Goal: Task Accomplishment & Management: Manage account settings

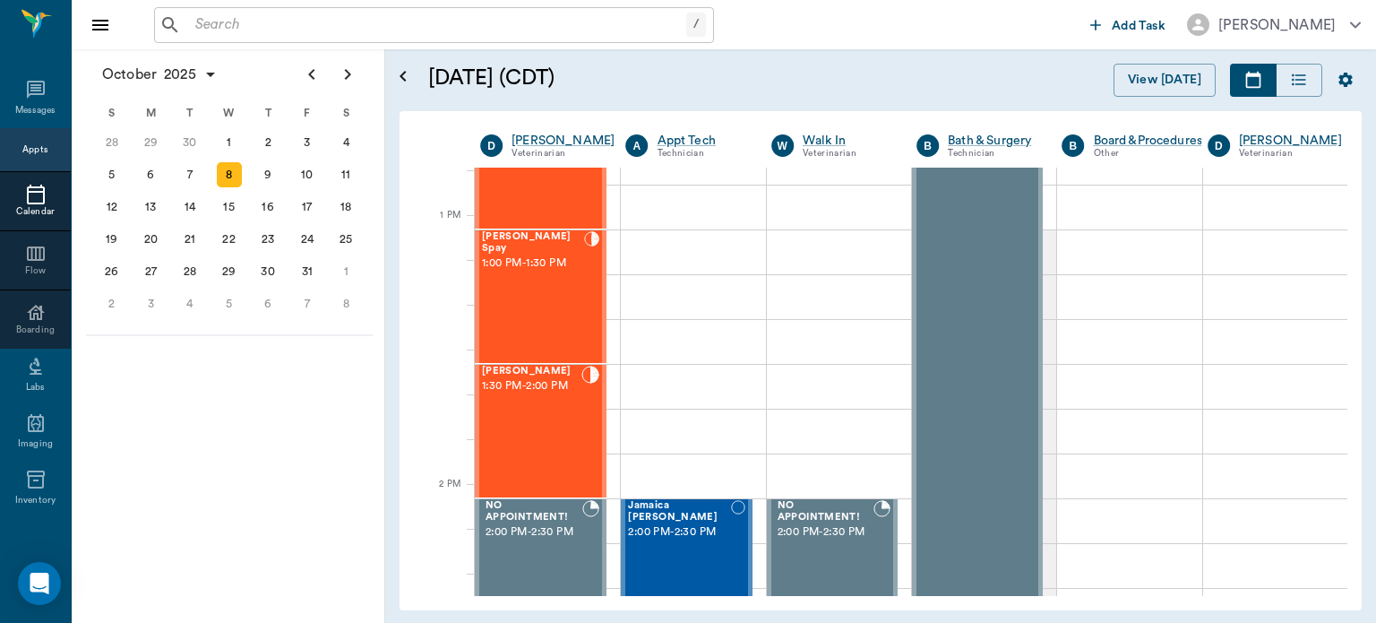
scroll to position [1309, 0]
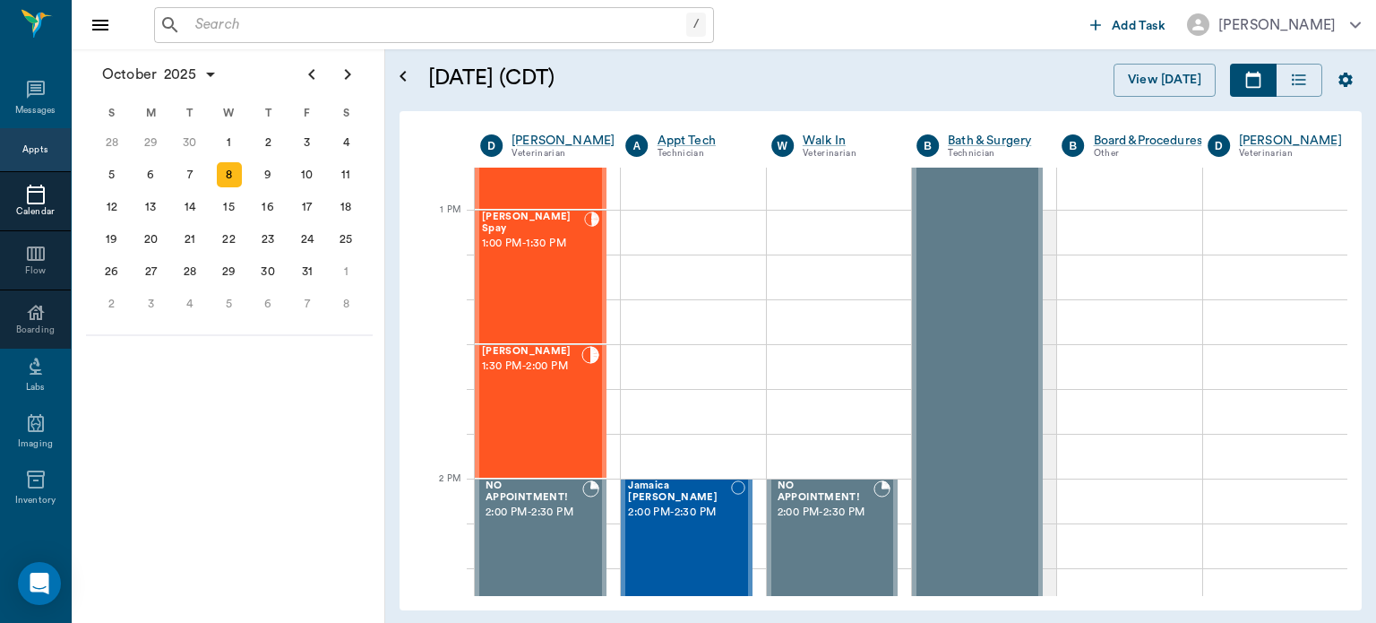
click at [541, 276] on div "[PERSON_NAME] Spay 1:00 PM - 1:30 PM" at bounding box center [533, 276] width 102 height 131
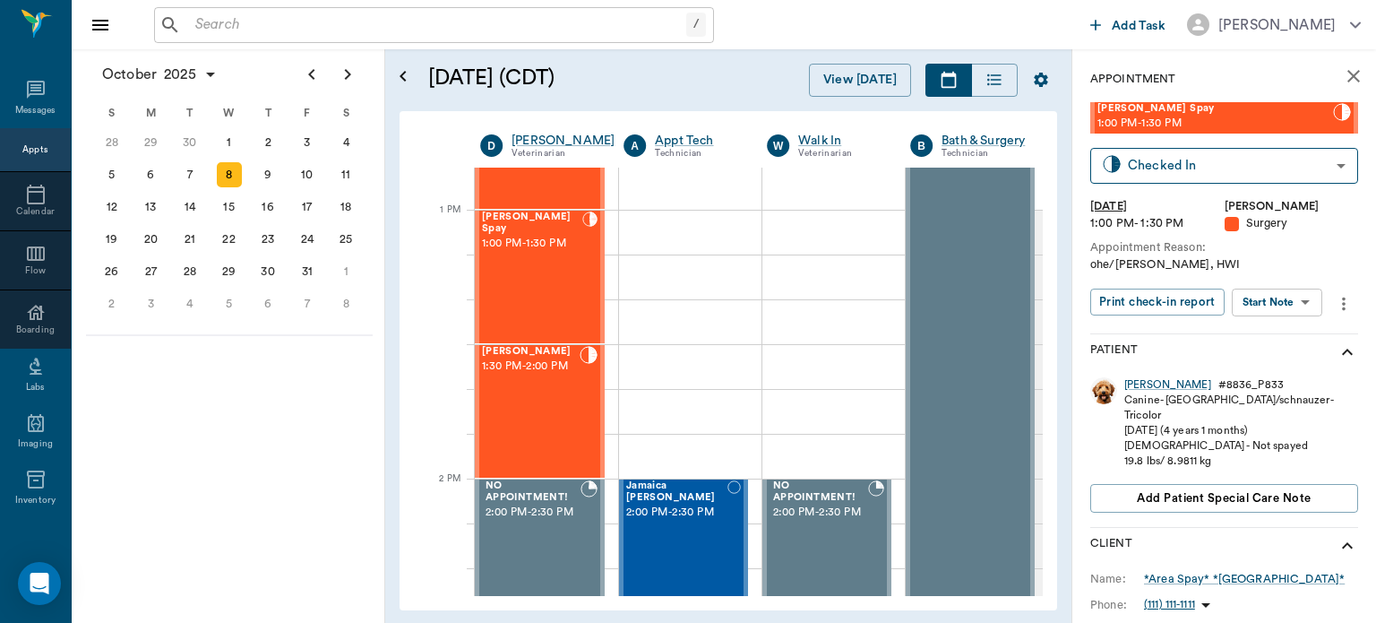
click at [1308, 303] on body "/ ​ Add Task [PERSON_NAME] Nectar Messages Appts Calendar Flow Boarding Labs Im…" at bounding box center [688, 311] width 1376 height 623
click at [1297, 366] on button "View Surgery" at bounding box center [1263, 368] width 73 height 21
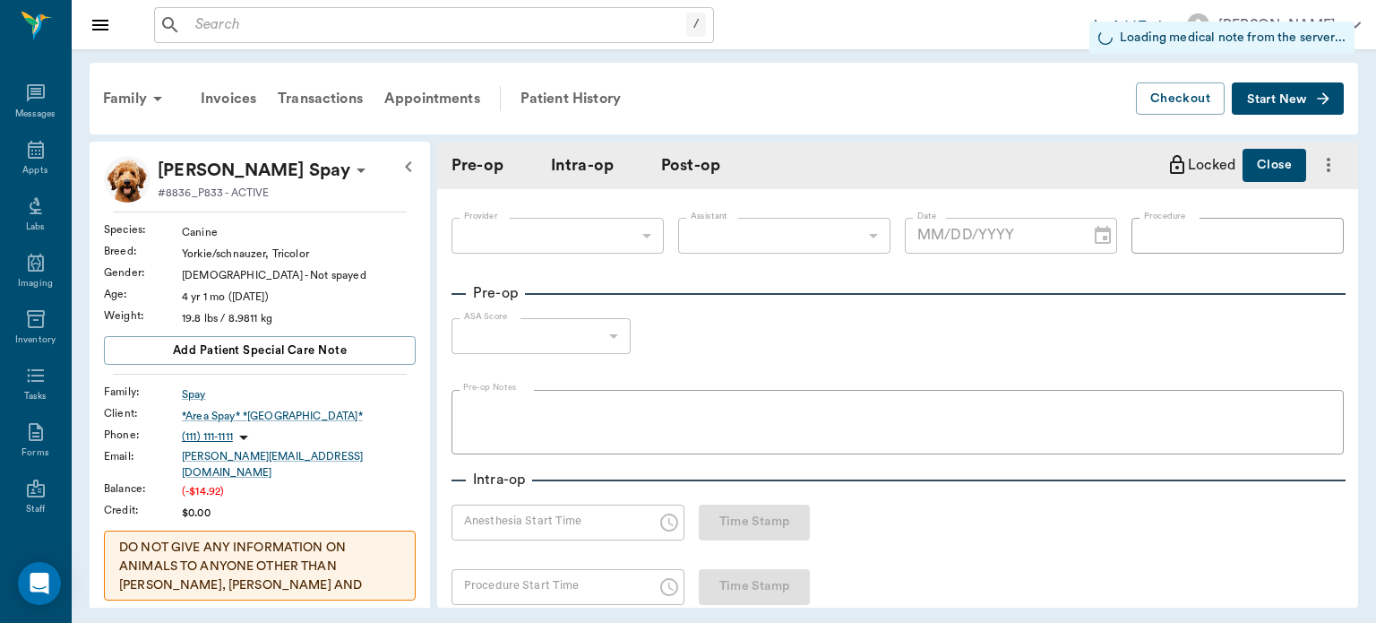
type input "63ec2f075fda476ae8351a4d"
type input "63ec2e7e52e12b0ba117b124"
type input "OHE"
type input "1"
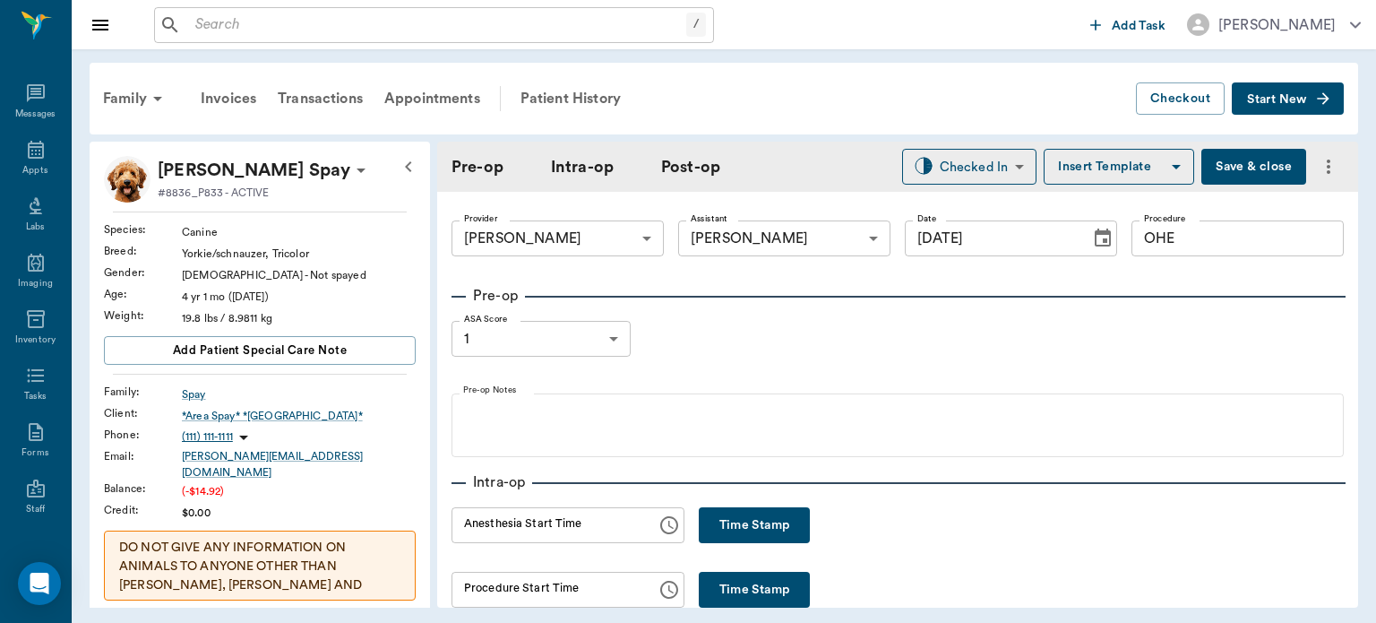
type input "[DATE]"
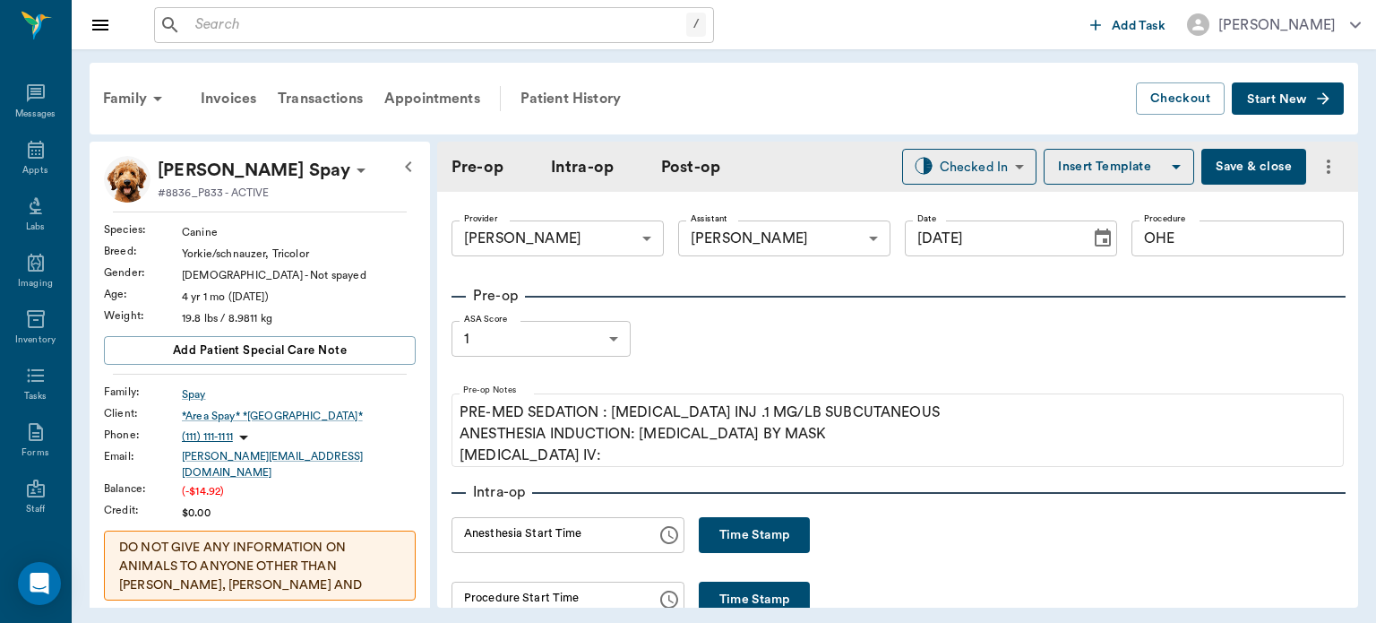
click at [769, 533] on button "Time Stamp" at bounding box center [754, 535] width 111 height 36
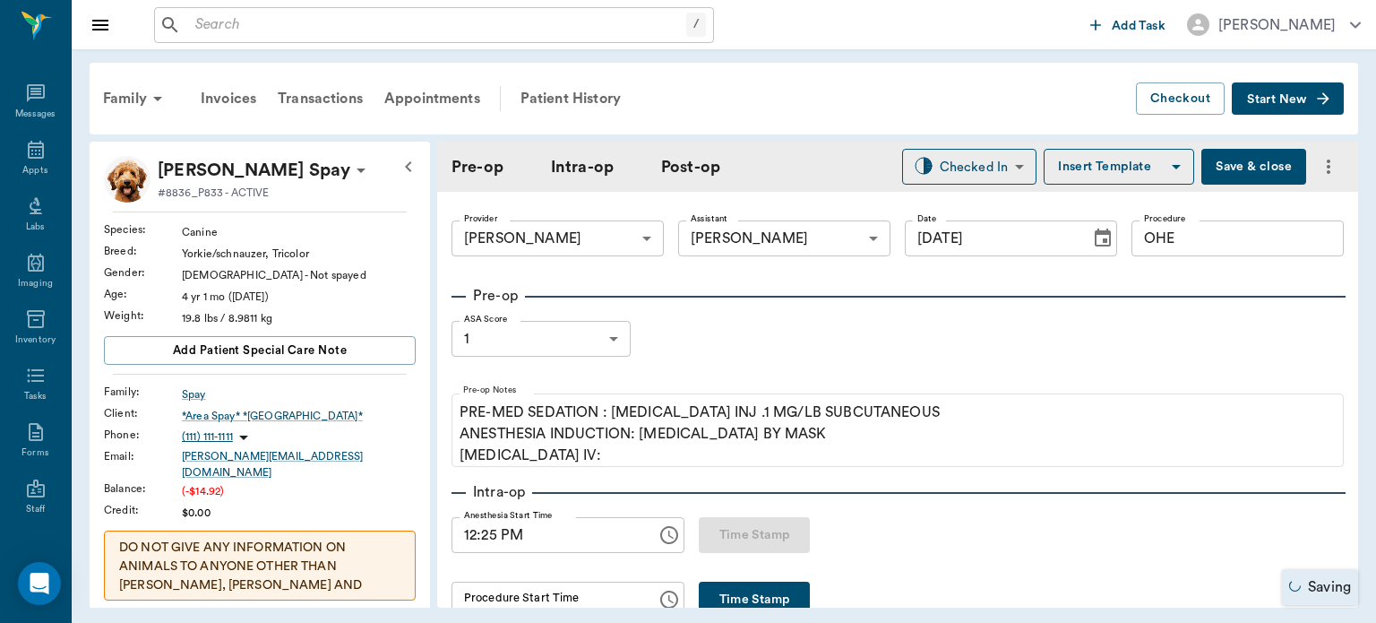
click at [493, 542] on input "12:25 PM" at bounding box center [548, 535] width 193 height 36
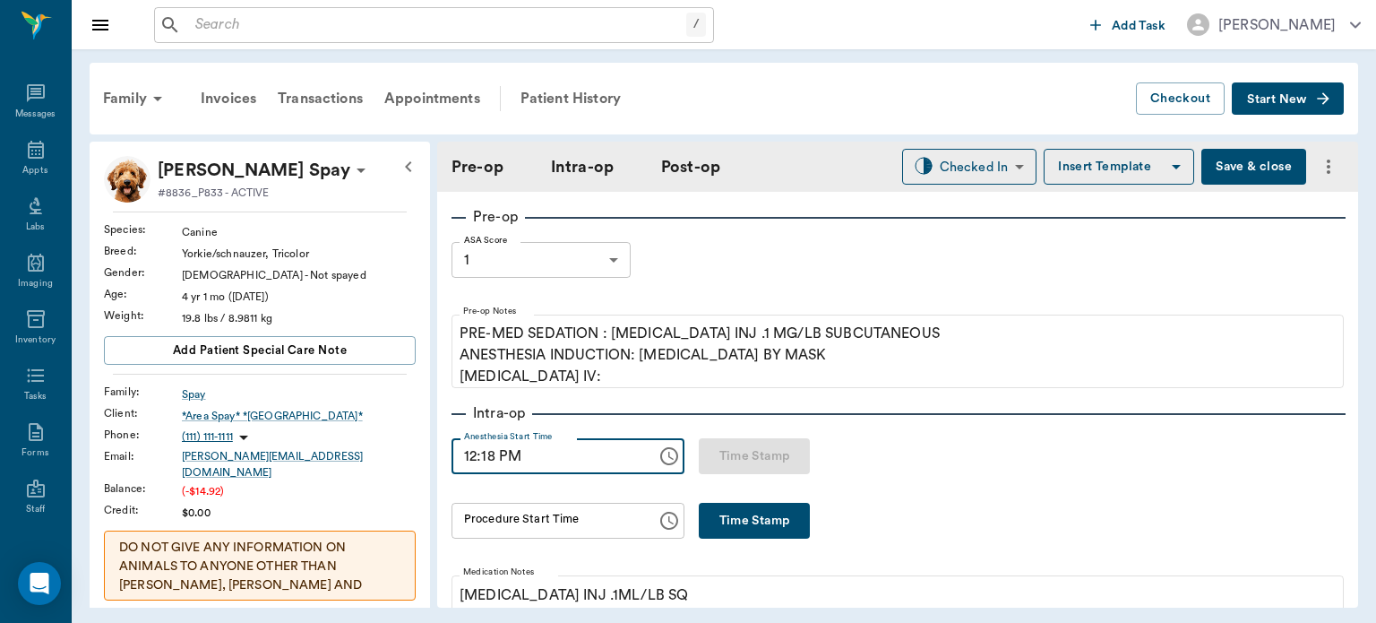
scroll to position [80, 0]
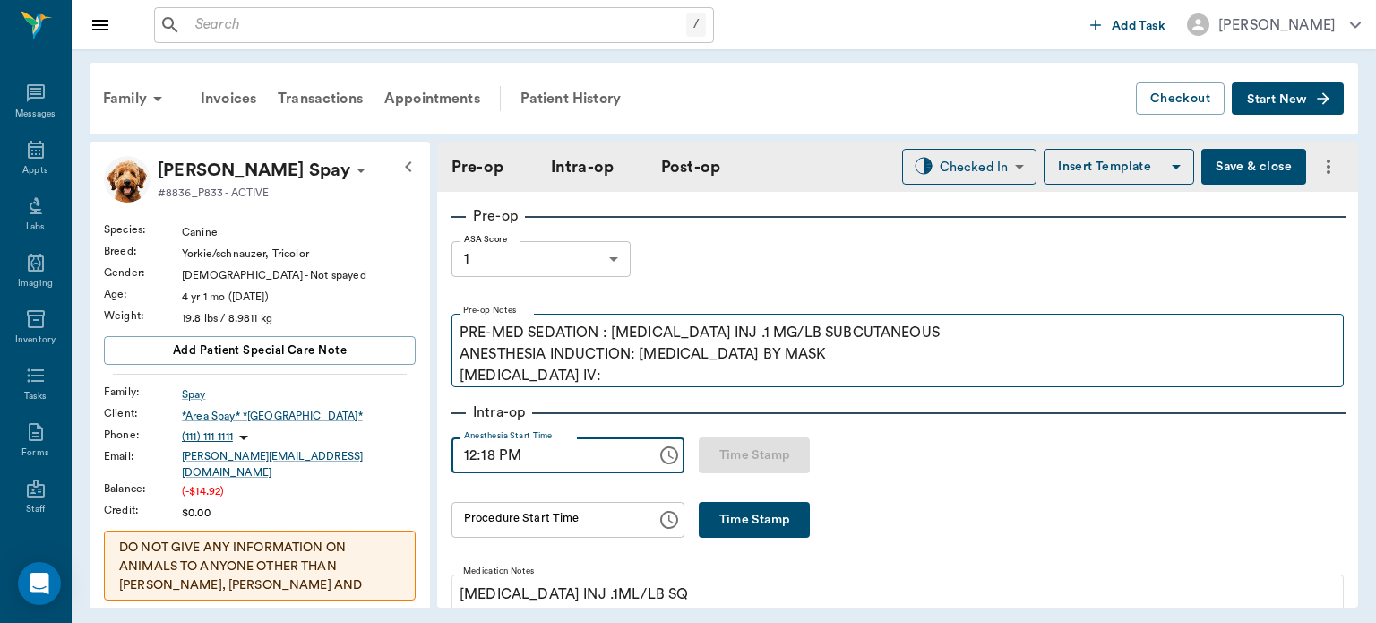
type input "12:18 PM"
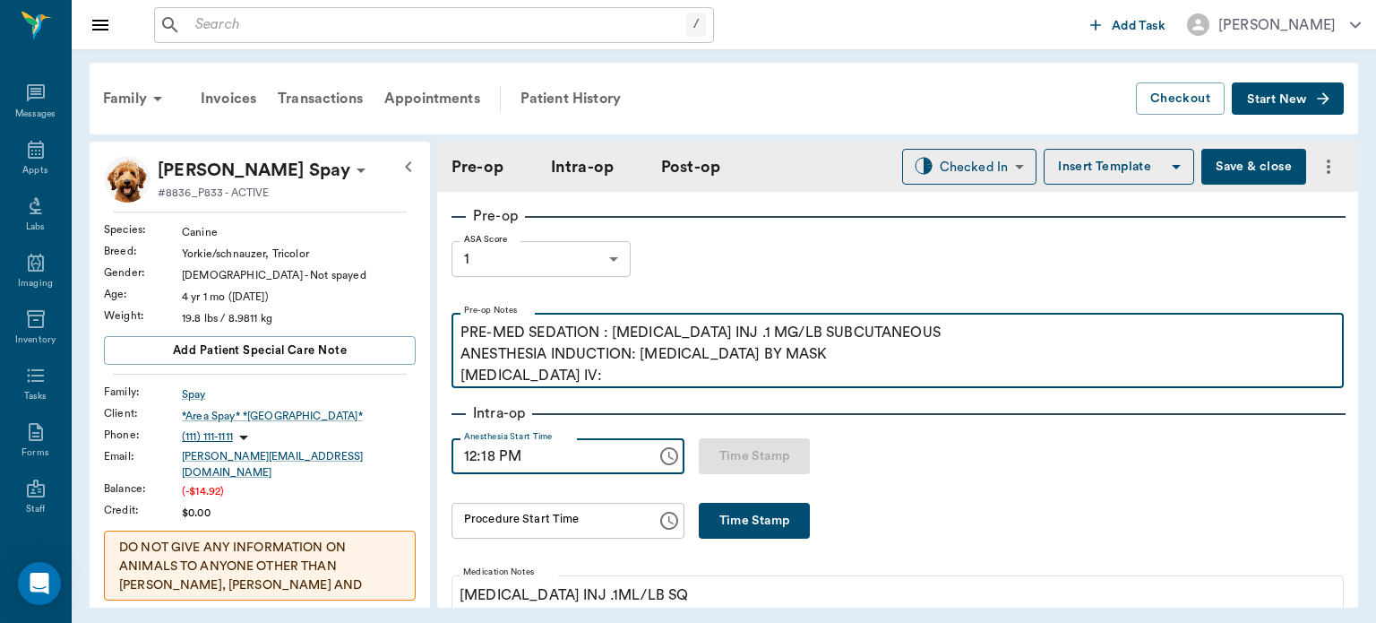
click at [599, 380] on p "PRE-MED SEDATION : [MEDICAL_DATA] INJ .1 MG/LB SUBCUTANEOUS ANESTHESIA INDUCTIO…" at bounding box center [898, 354] width 875 height 65
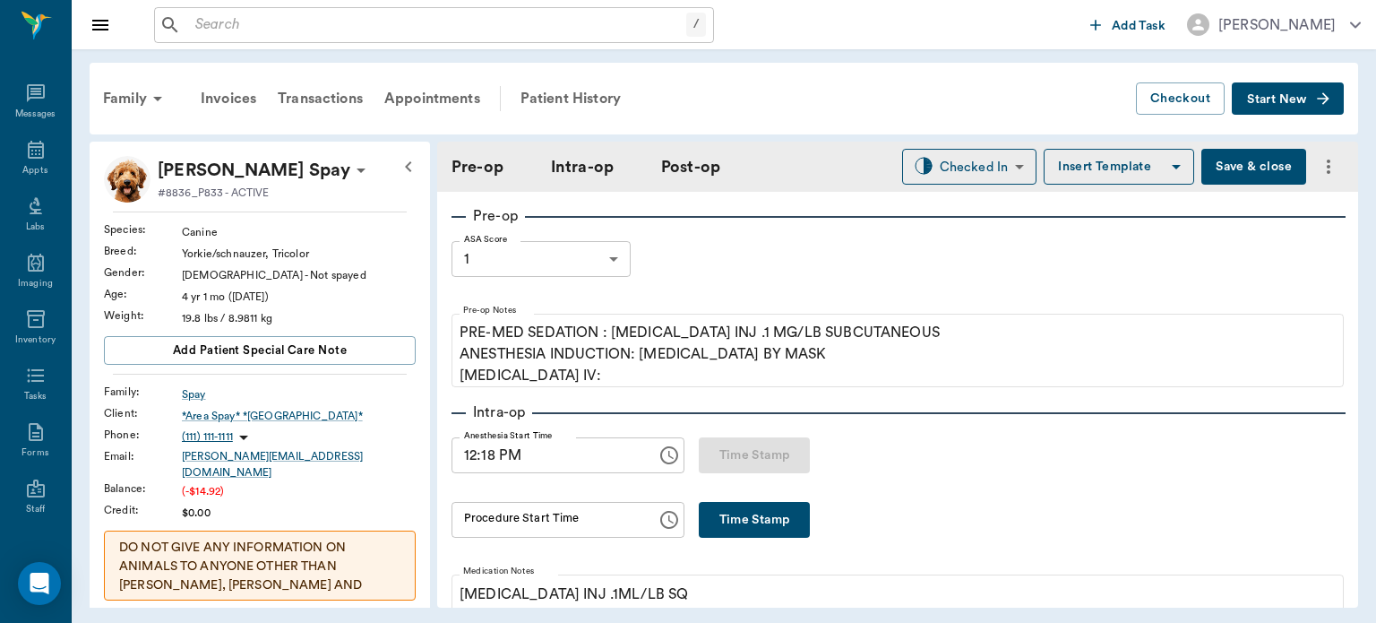
drag, startPoint x: 599, startPoint y: 380, endPoint x: 688, endPoint y: 279, distance: 135.2
click at [688, 279] on div "Pre-op ASA Score 1 1 ASA Score Pre-op Notes PRE-MED SEDATION : [MEDICAL_DATA] I…" at bounding box center [898, 296] width 892 height 182
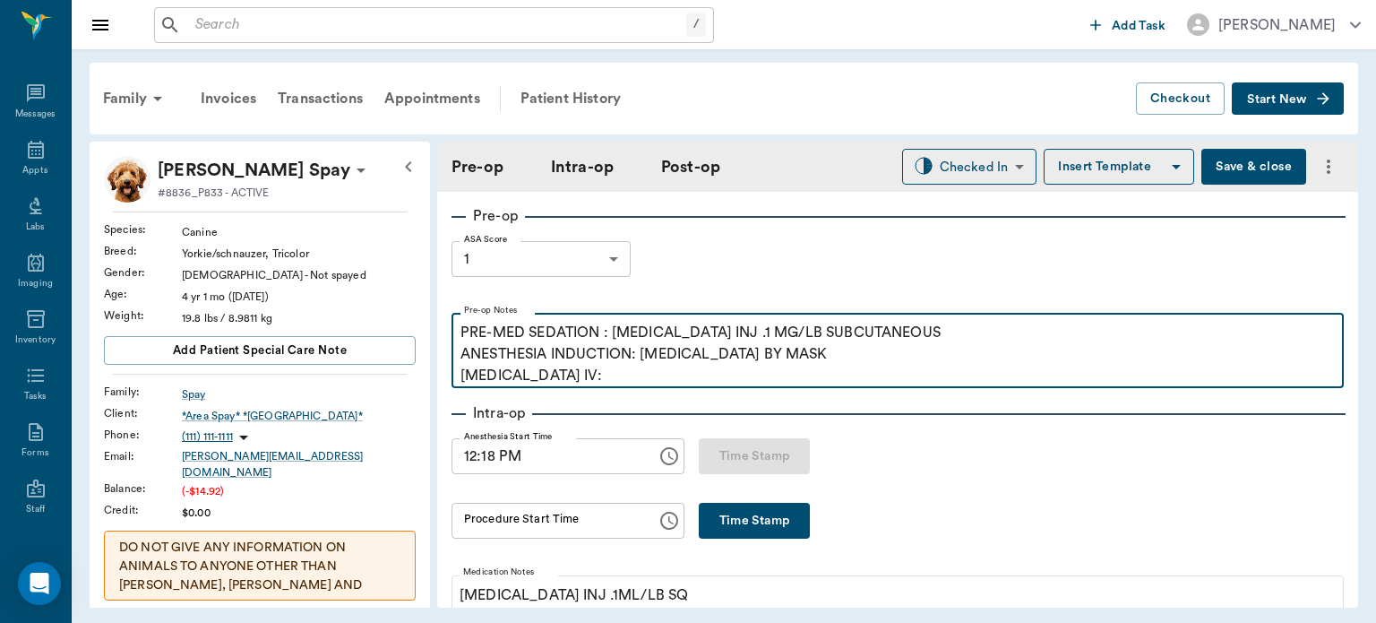
click at [583, 383] on p "PRE-MED SEDATION : [MEDICAL_DATA] INJ .1 MG/LB SUBCUTANEOUS ANESTHESIA INDUCTIO…" at bounding box center [898, 354] width 875 height 65
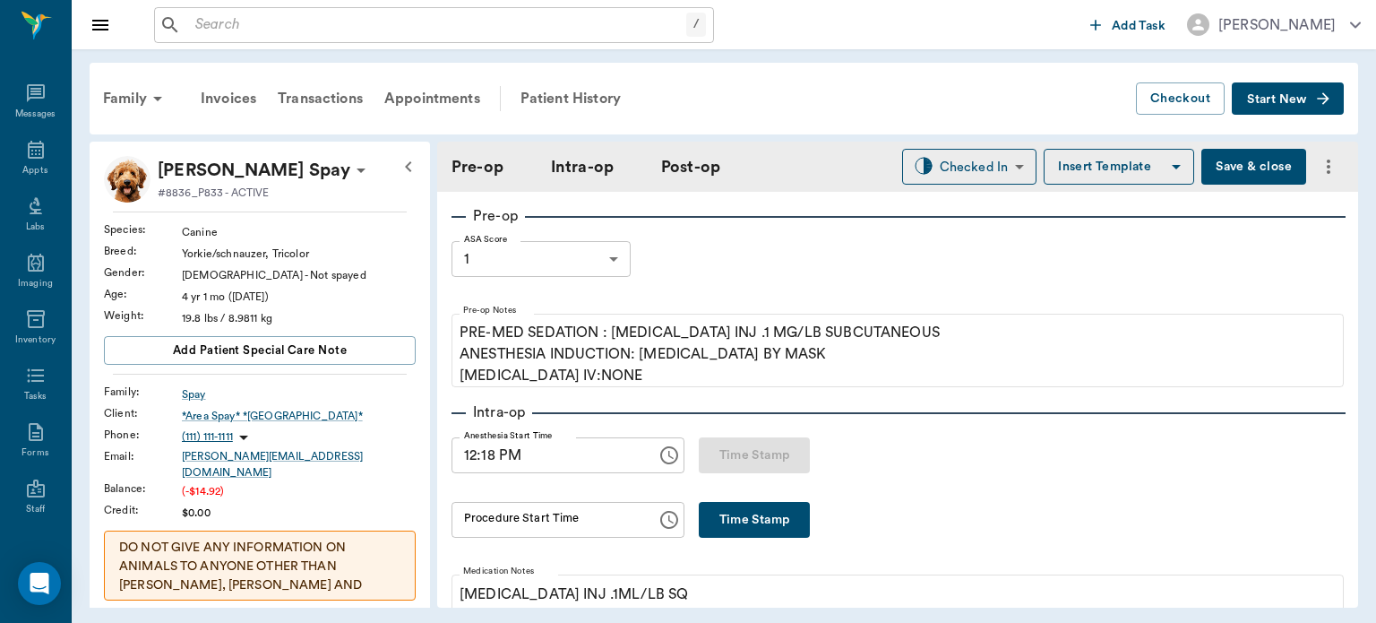
click at [757, 530] on button "Time Stamp" at bounding box center [754, 520] width 111 height 36
type input "12:38 PM"
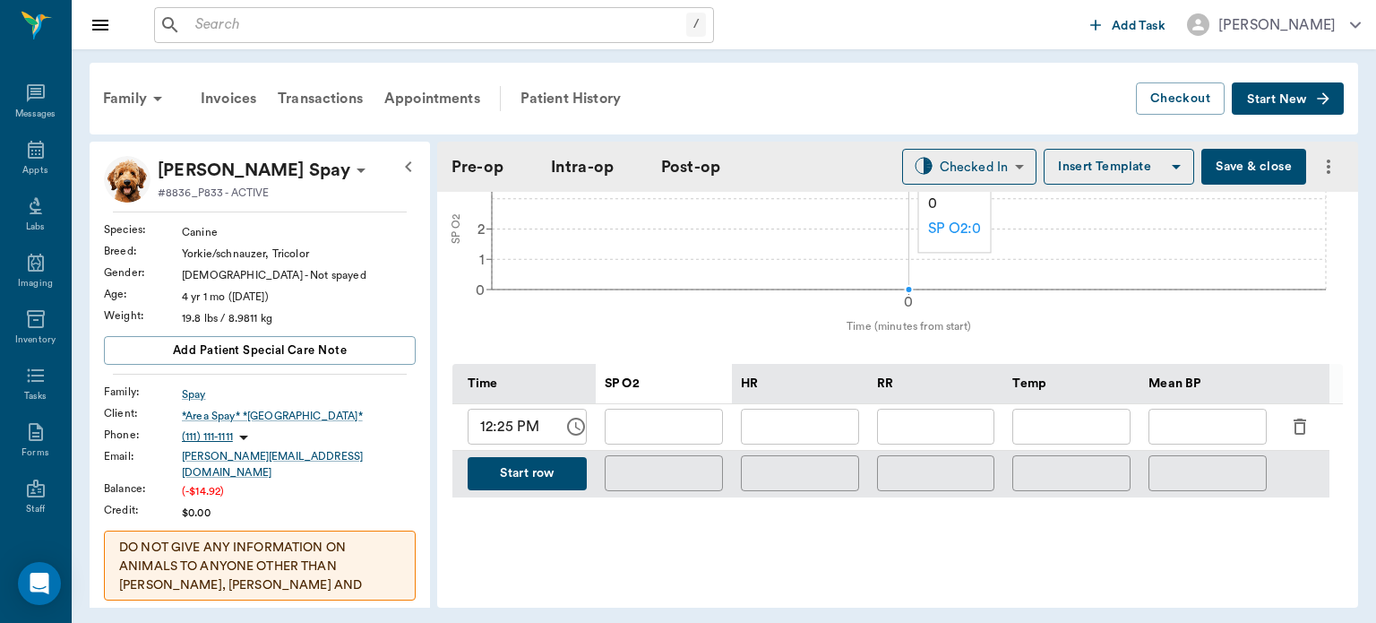
scroll to position [728, 0]
click at [505, 434] on input "12:25 PM" at bounding box center [509, 426] width 83 height 36
type input "12:38 PM"
click at [686, 444] on input "text" at bounding box center [664, 426] width 118 height 36
type input "97"
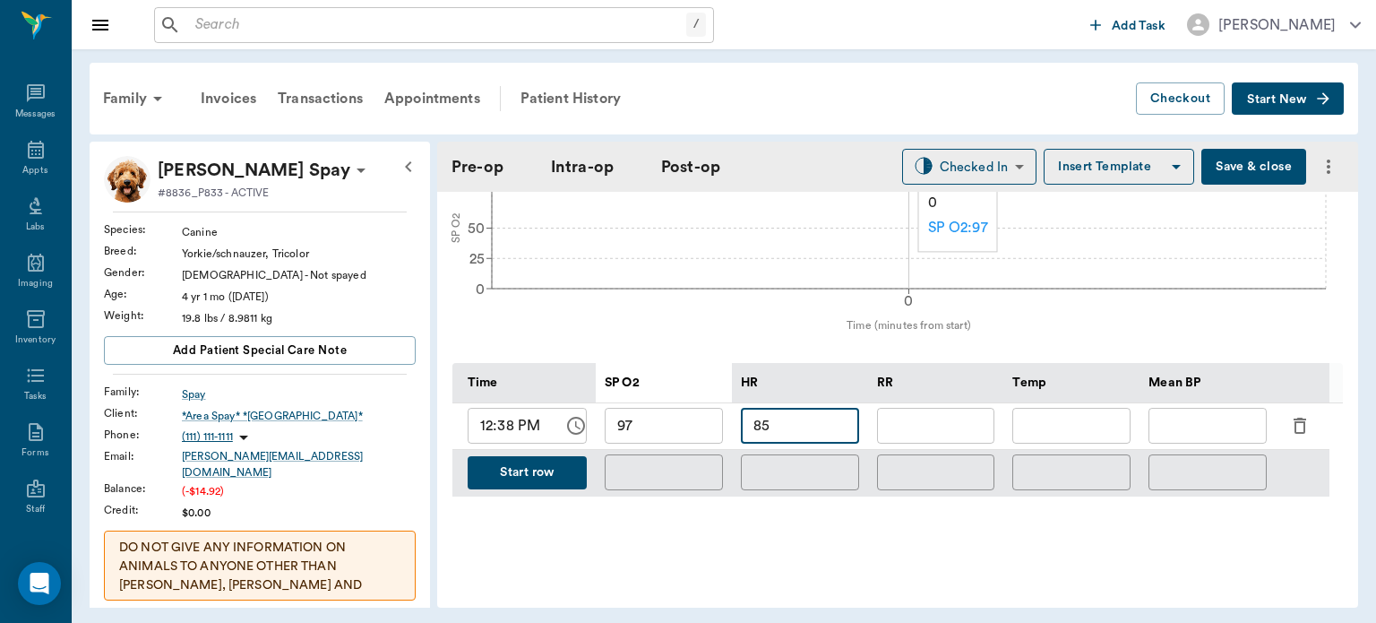
type input "85"
type input "8"
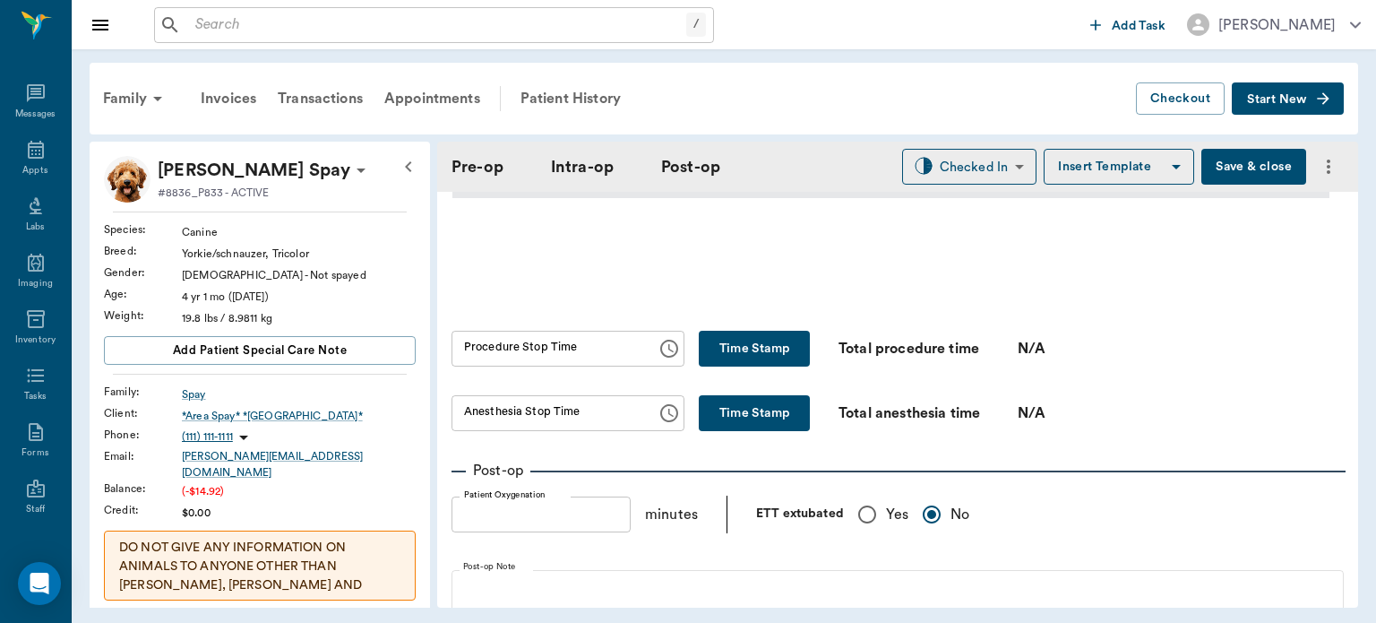
scroll to position [1029, 0]
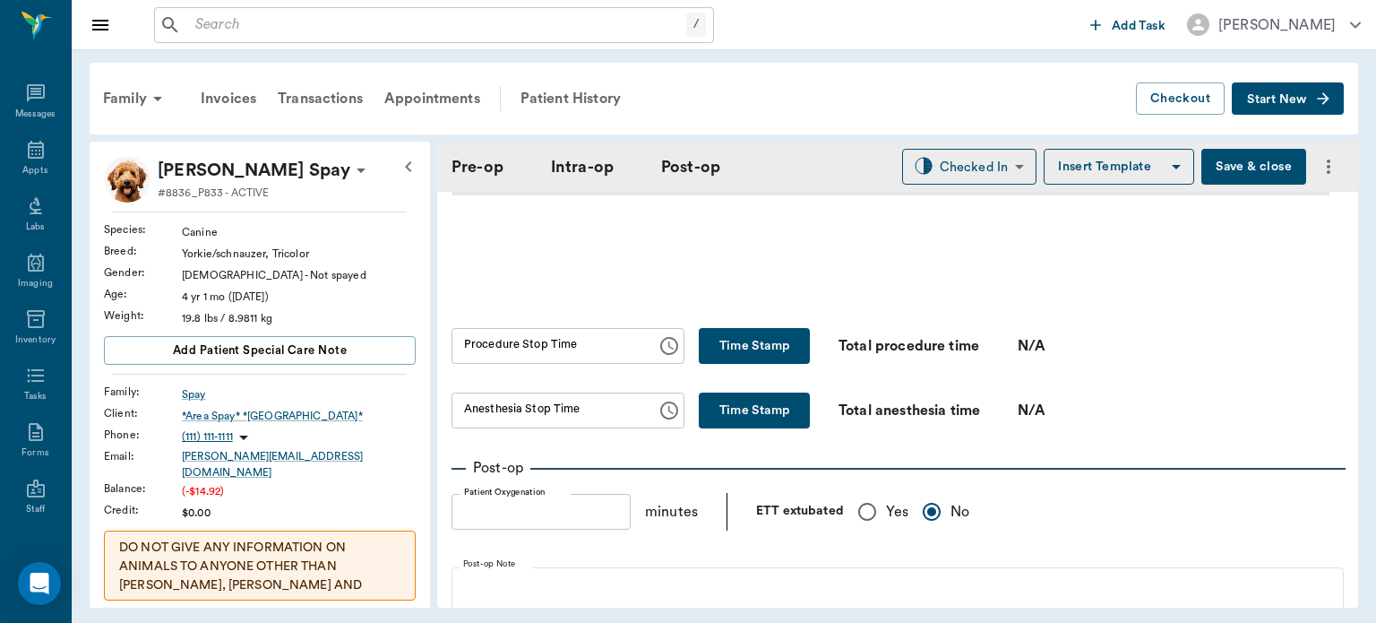
type input "83"
click at [868, 530] on input "Yes" at bounding box center [868, 512] width 38 height 38
radio input "true"
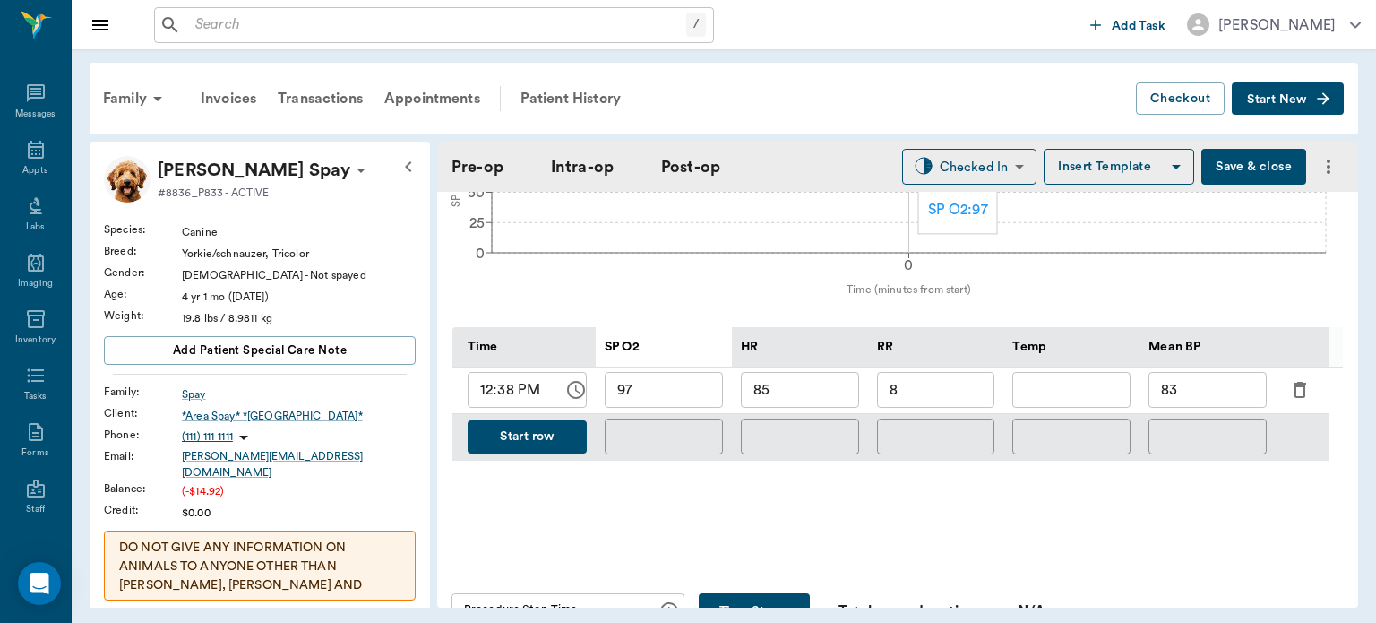
scroll to position [737, 0]
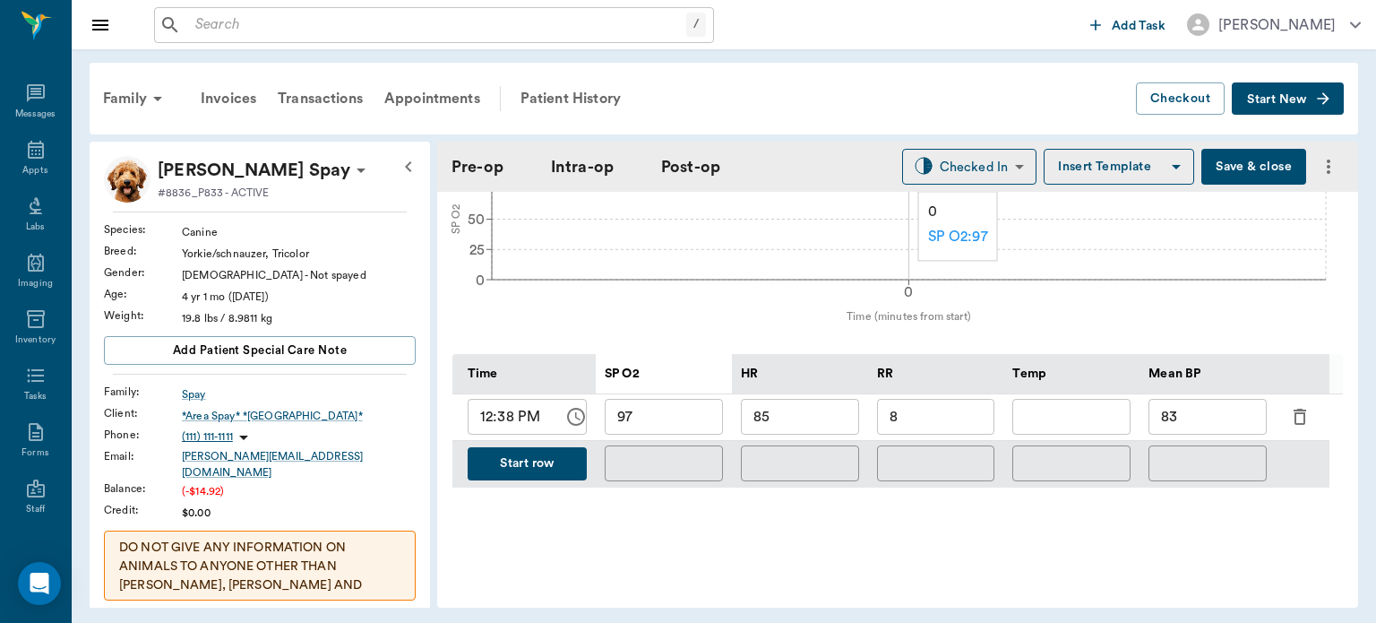
click at [500, 432] on input "12:38 PM" at bounding box center [509, 417] width 83 height 36
type input "12:41 PM"
click at [806, 423] on input "85" at bounding box center [800, 417] width 118 height 36
type input "8"
type input "112"
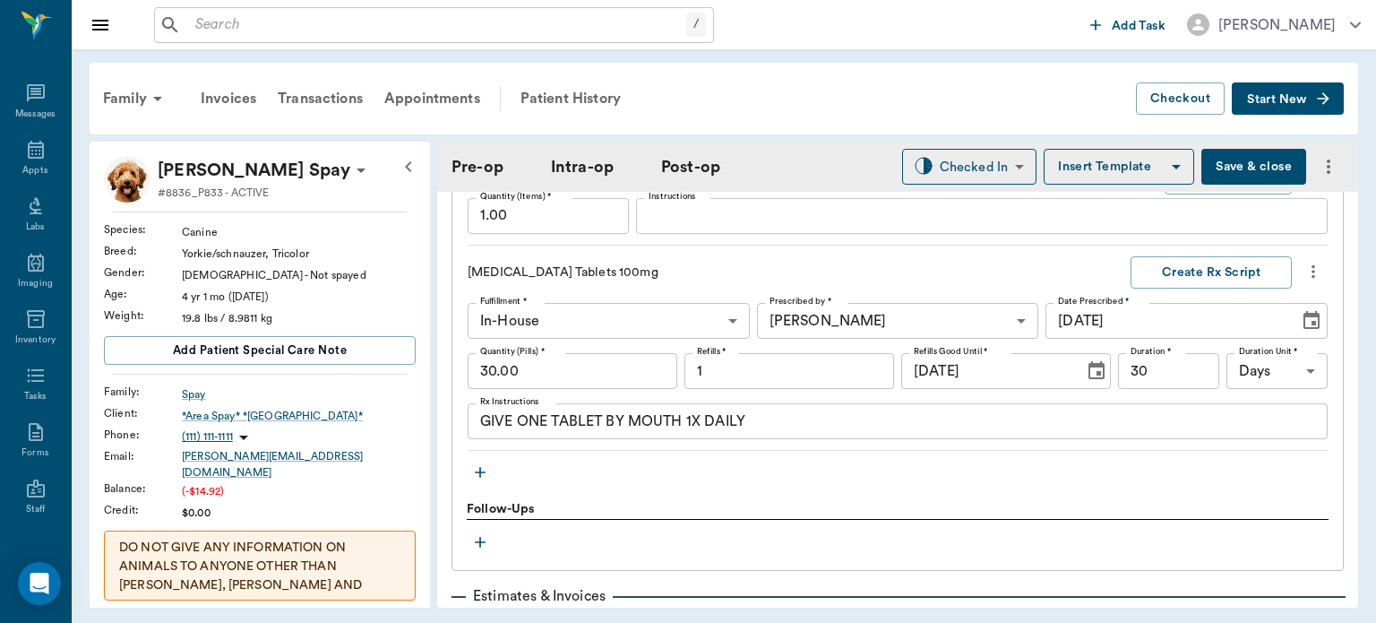
scroll to position [2190, 0]
click at [1192, 290] on button "Create Rx Script" at bounding box center [1211, 273] width 161 height 33
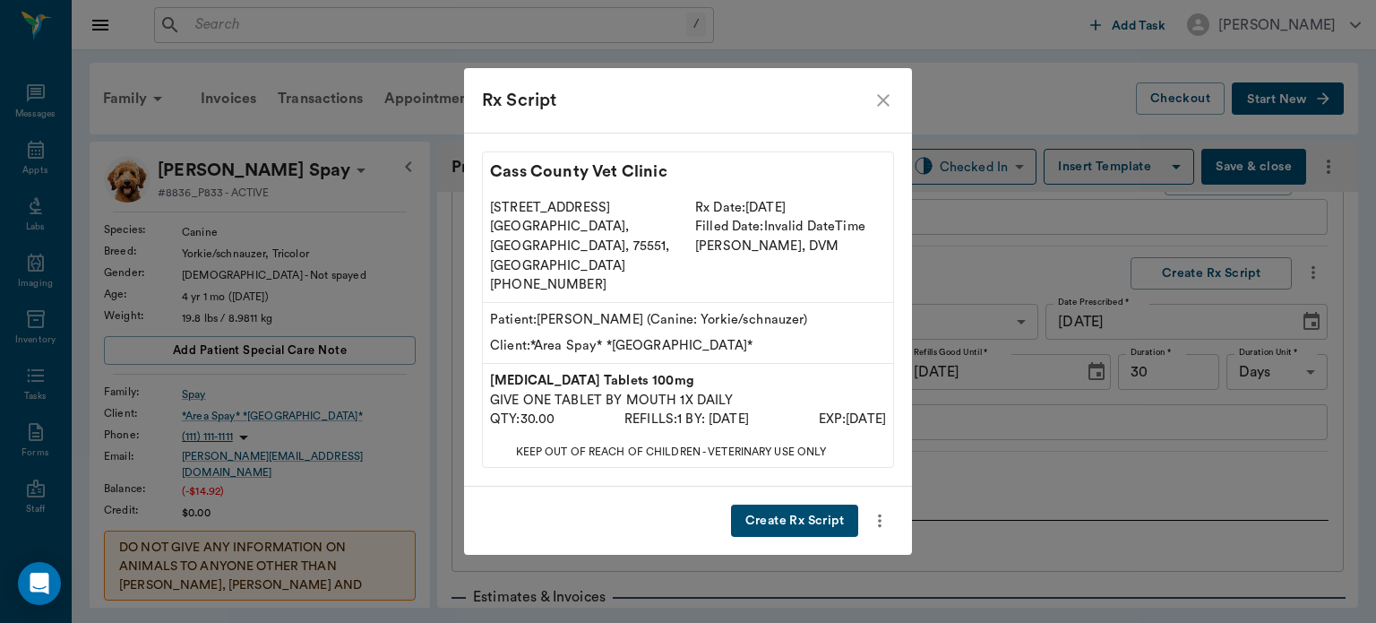
click at [842, 506] on button "Create Rx Script" at bounding box center [794, 520] width 127 height 33
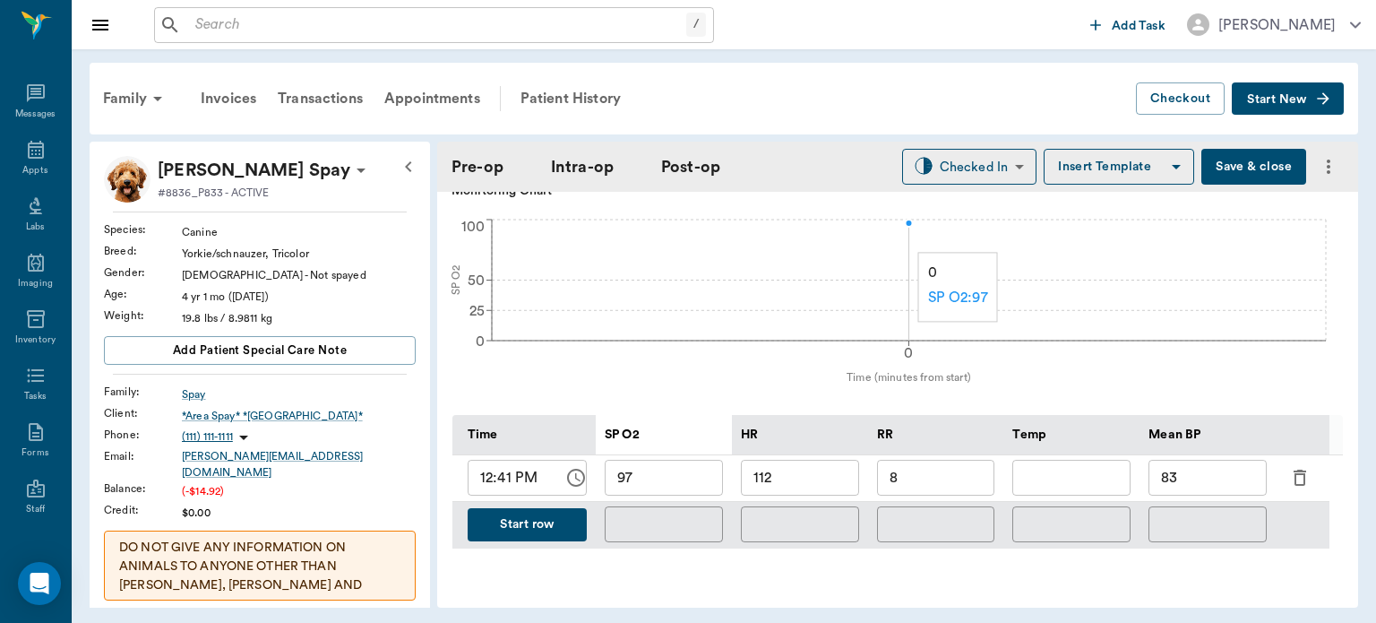
scroll to position [683, 0]
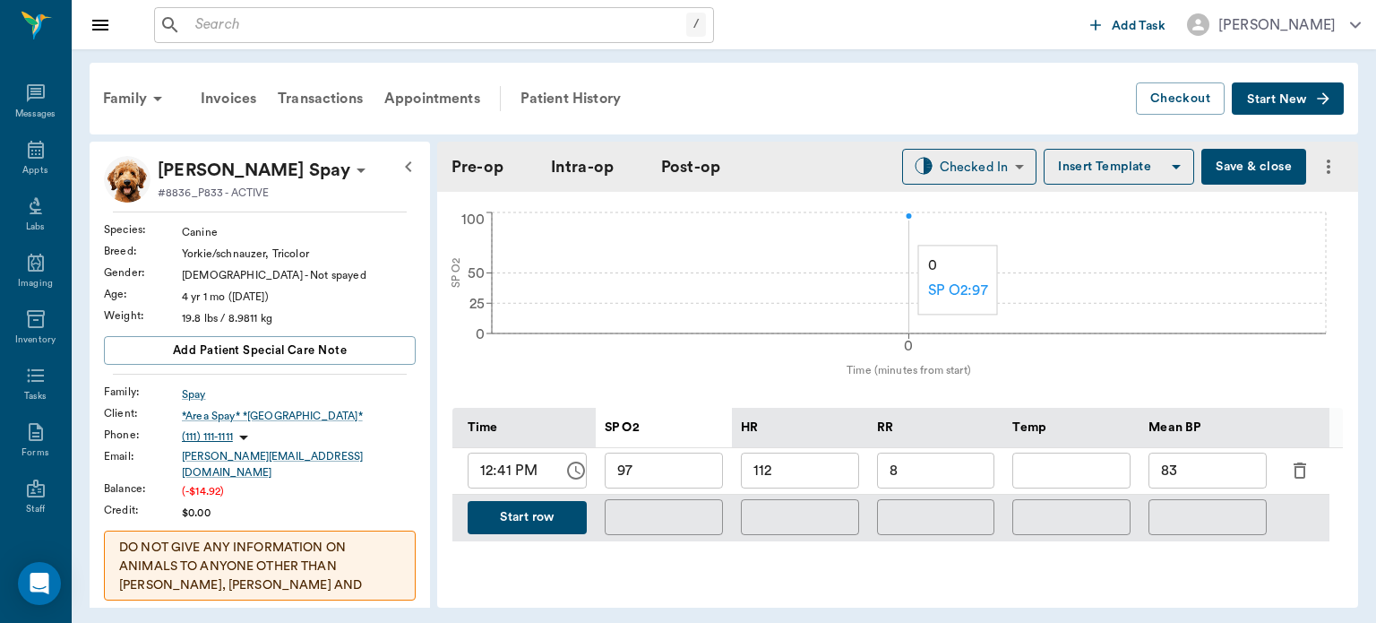
click at [561, 516] on button "Start row" at bounding box center [527, 517] width 119 height 33
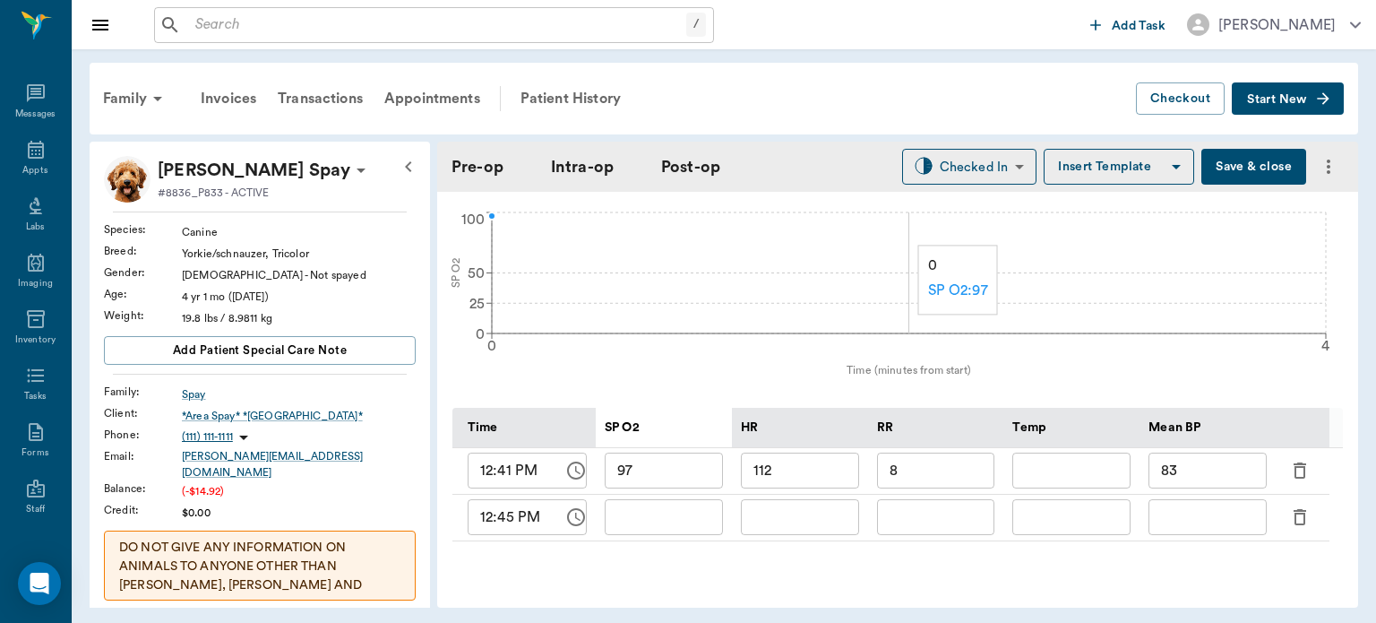
type input "97"
type input "112"
type input "8"
type input "83"
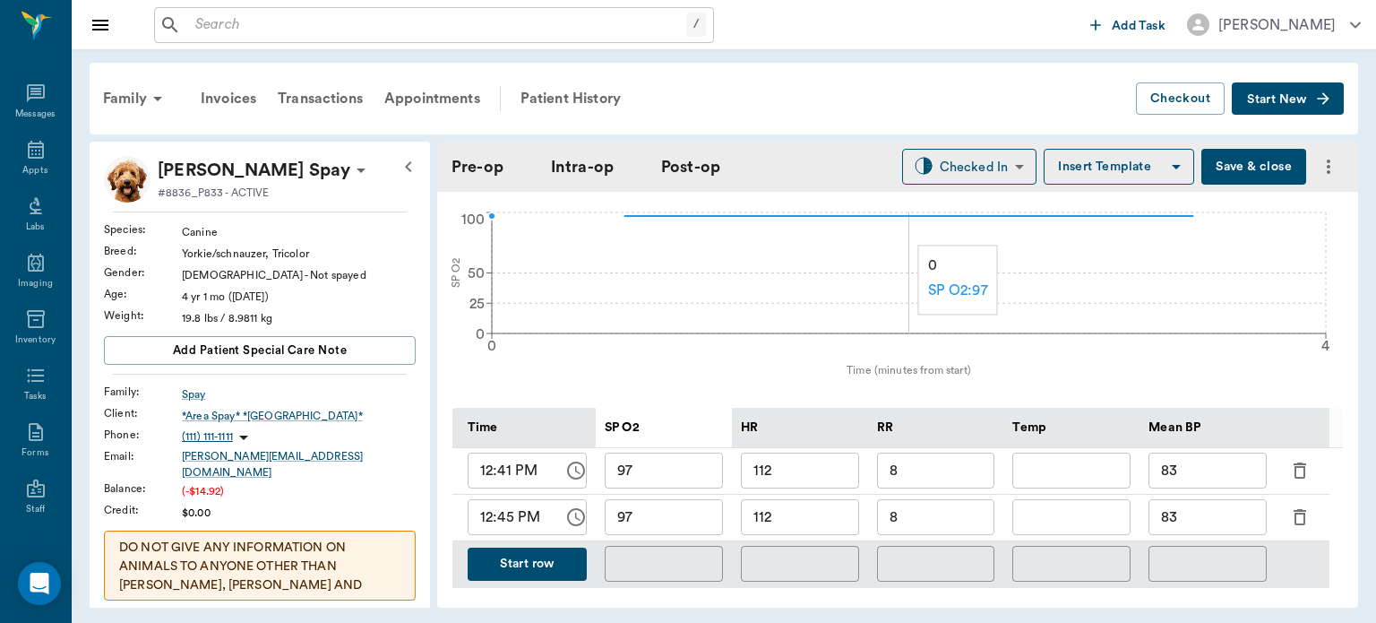
click at [939, 526] on input "8" at bounding box center [936, 517] width 118 height 36
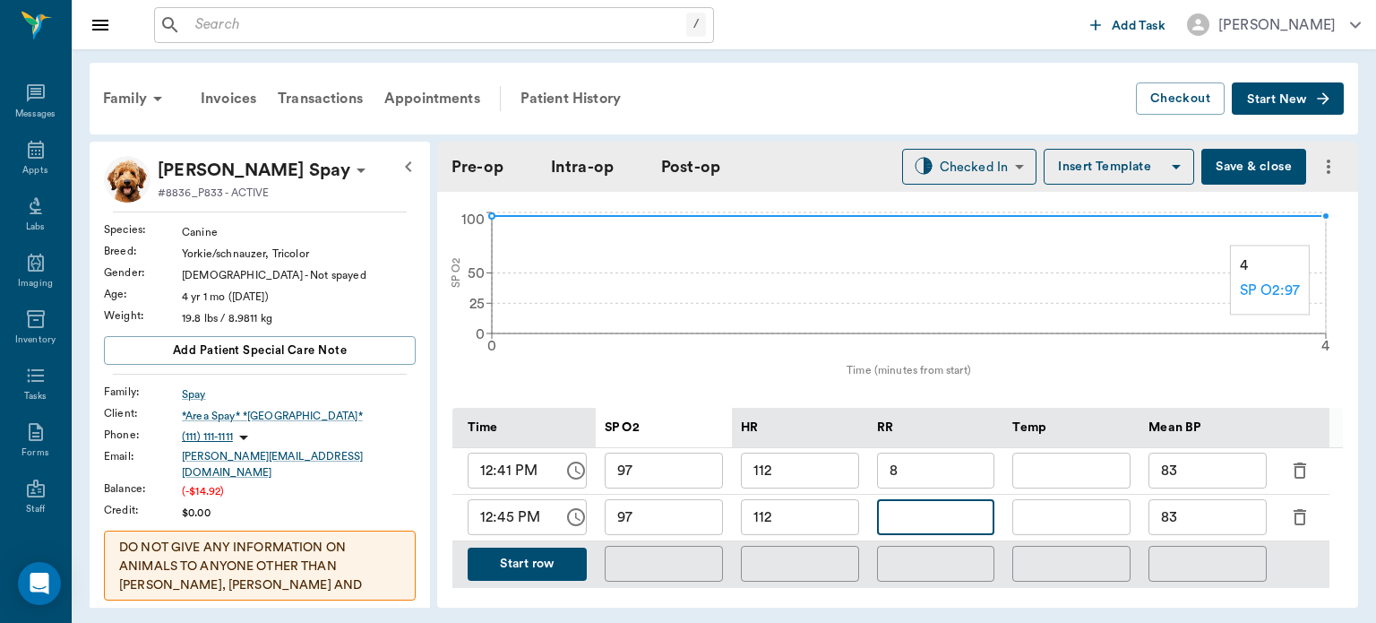
type input "1"
type input "10"
click at [799, 530] on input "112" at bounding box center [800, 517] width 118 height 36
type input "118"
click at [659, 531] on input "97" at bounding box center [664, 517] width 118 height 36
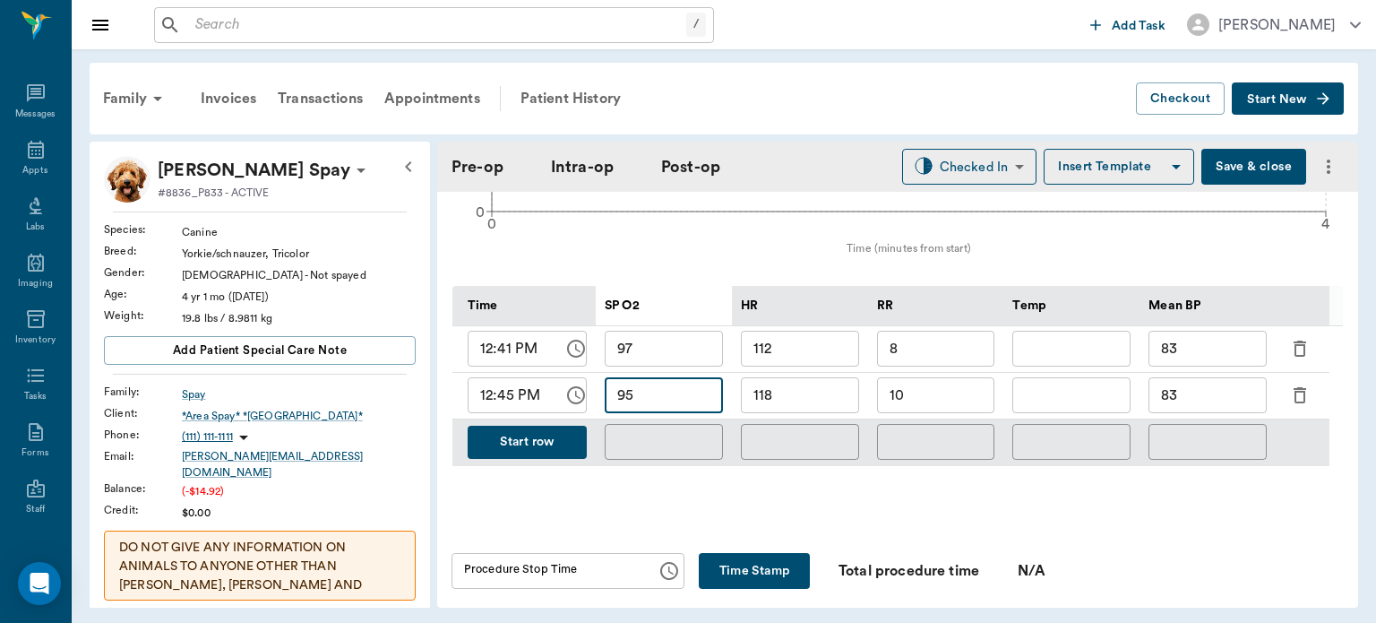
scroll to position [795, 0]
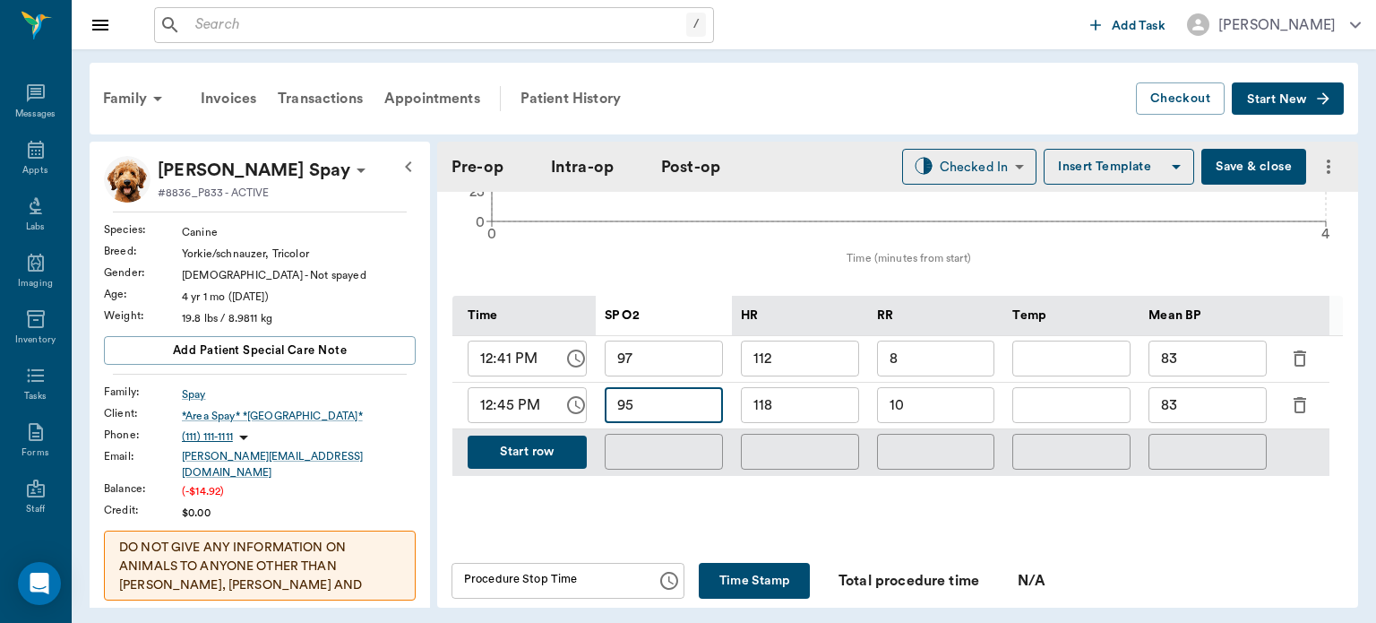
type input "95"
click at [1247, 158] on button "Save & close" at bounding box center [1254, 167] width 105 height 36
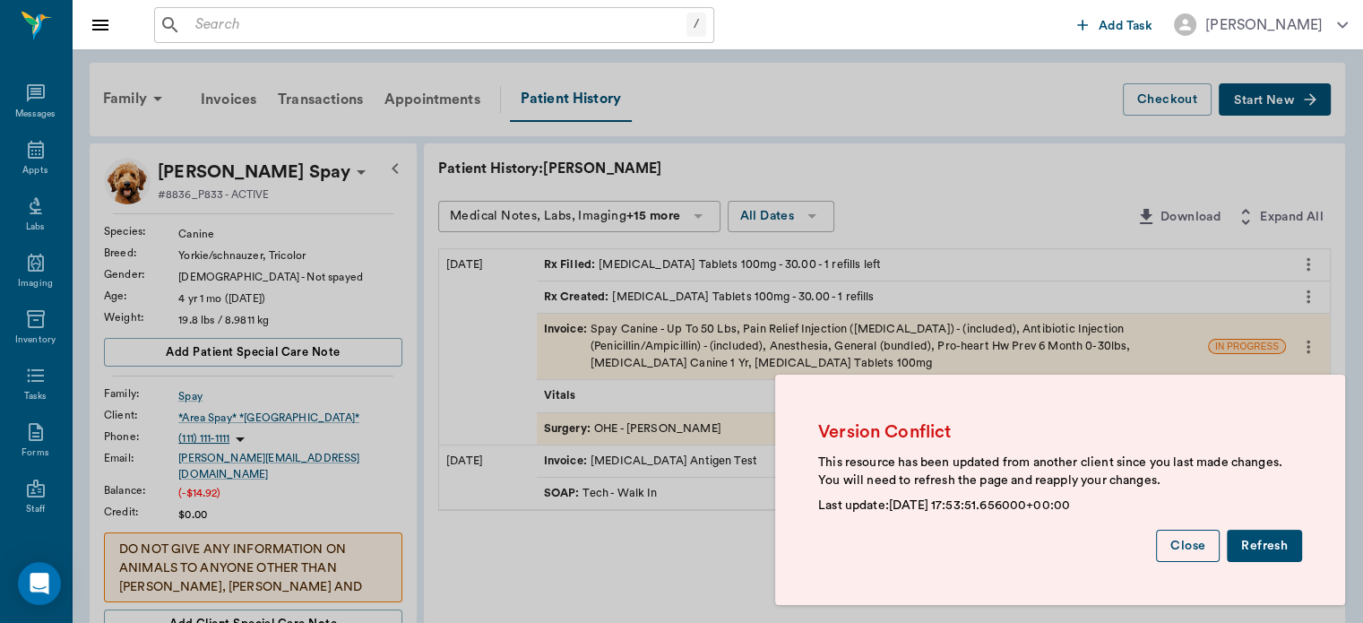
click at [1196, 559] on button "Close" at bounding box center [1188, 546] width 64 height 33
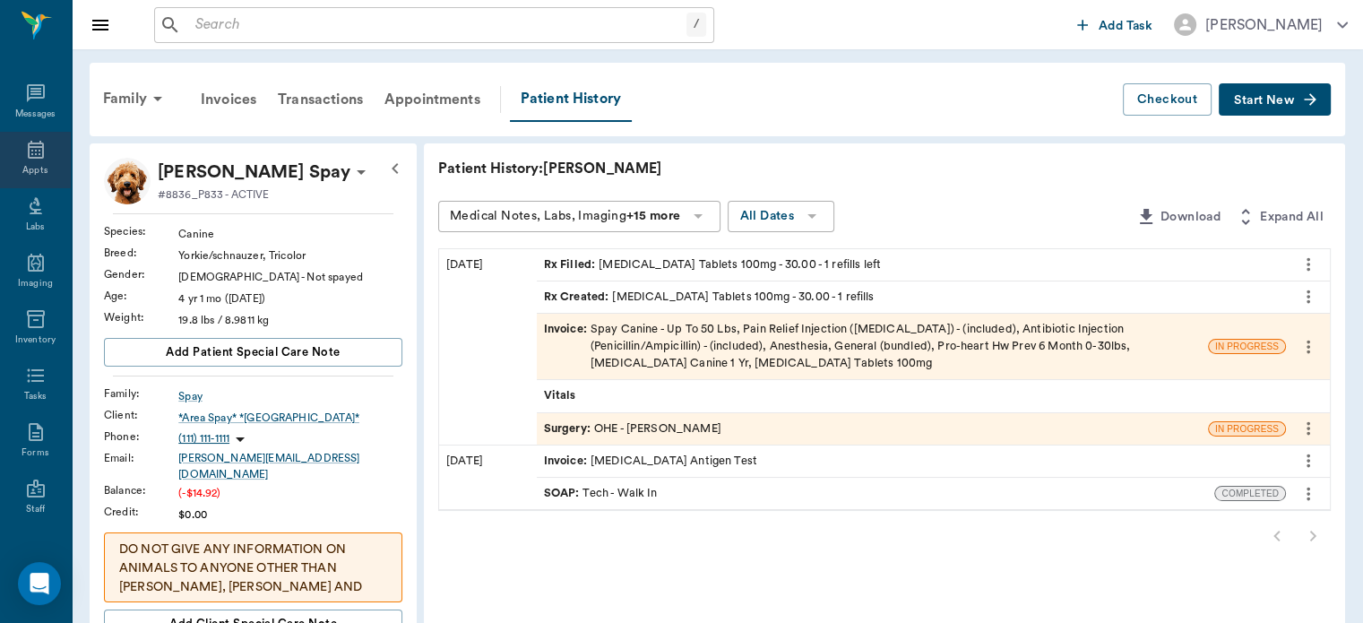
click at [27, 169] on div "Appts" at bounding box center [34, 170] width 25 height 13
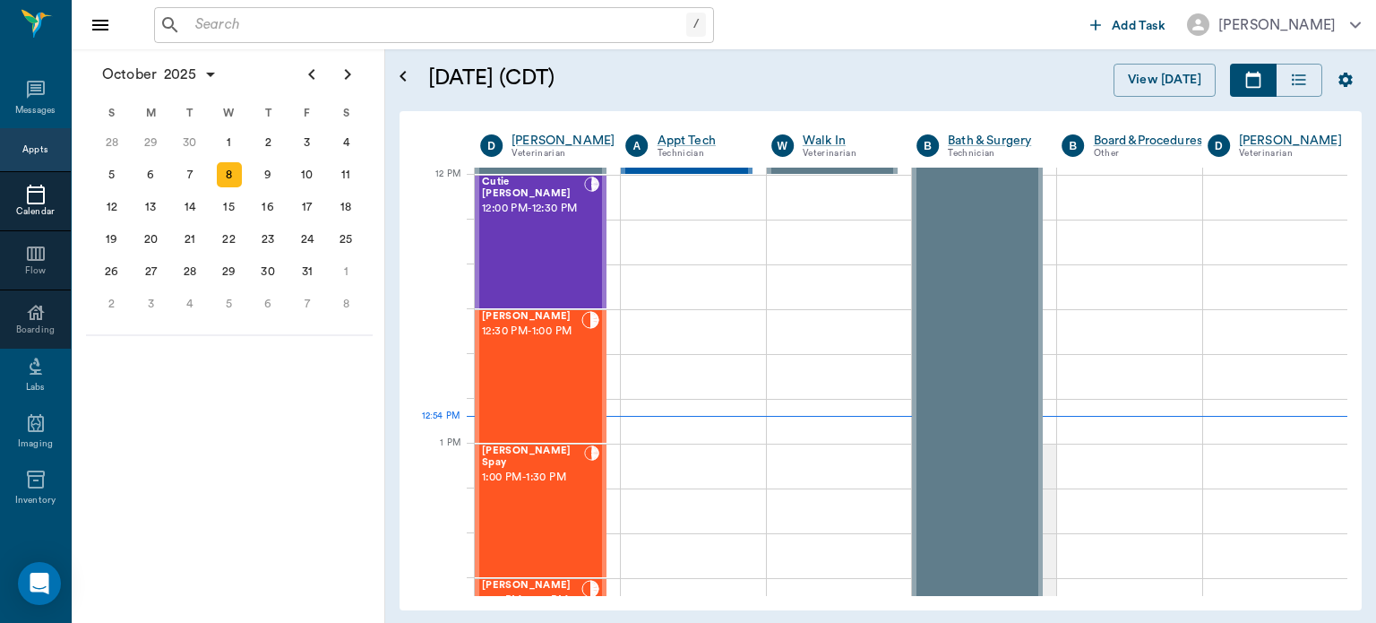
scroll to position [1075, 0]
click at [519, 372] on div "[PERSON_NAME] 12:30 PM - 1:00 PM" at bounding box center [531, 376] width 99 height 131
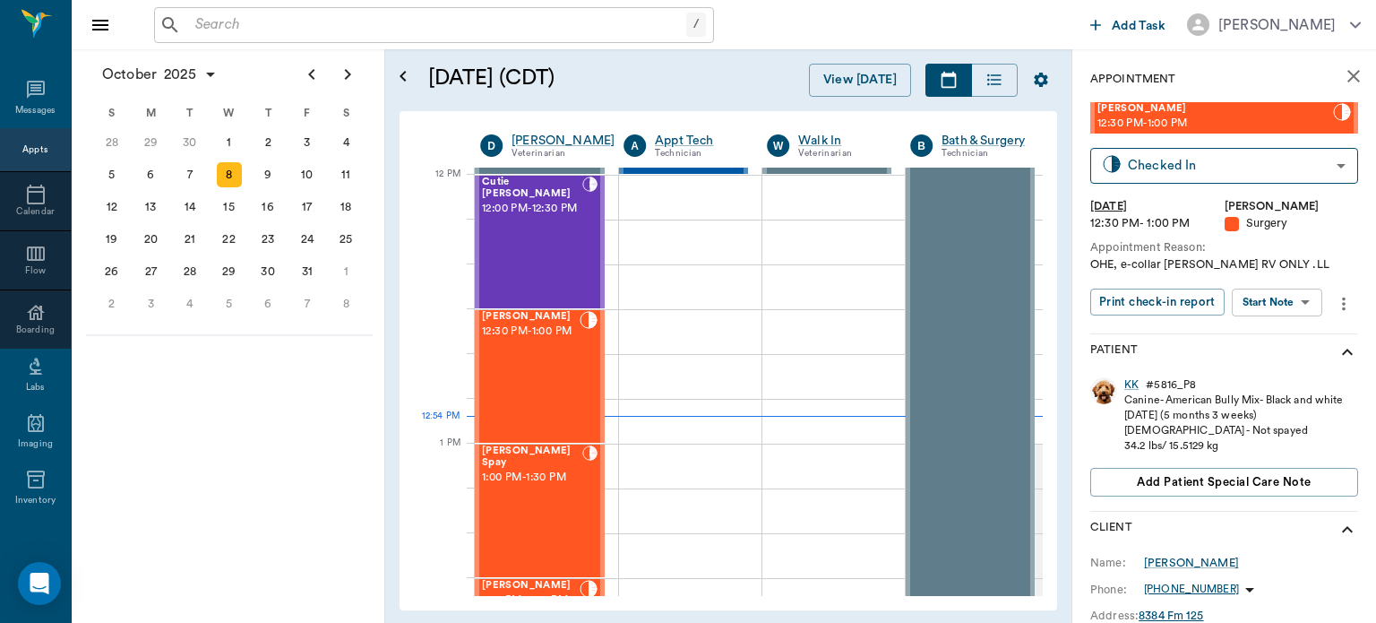
click at [1277, 300] on body "/ ​ Add Task [PERSON_NAME] Nectar Messages Appts Calendar Flow Boarding Labs Im…" at bounding box center [688, 311] width 1376 height 623
click at [1277, 375] on button "View Surgery" at bounding box center [1263, 368] width 73 height 21
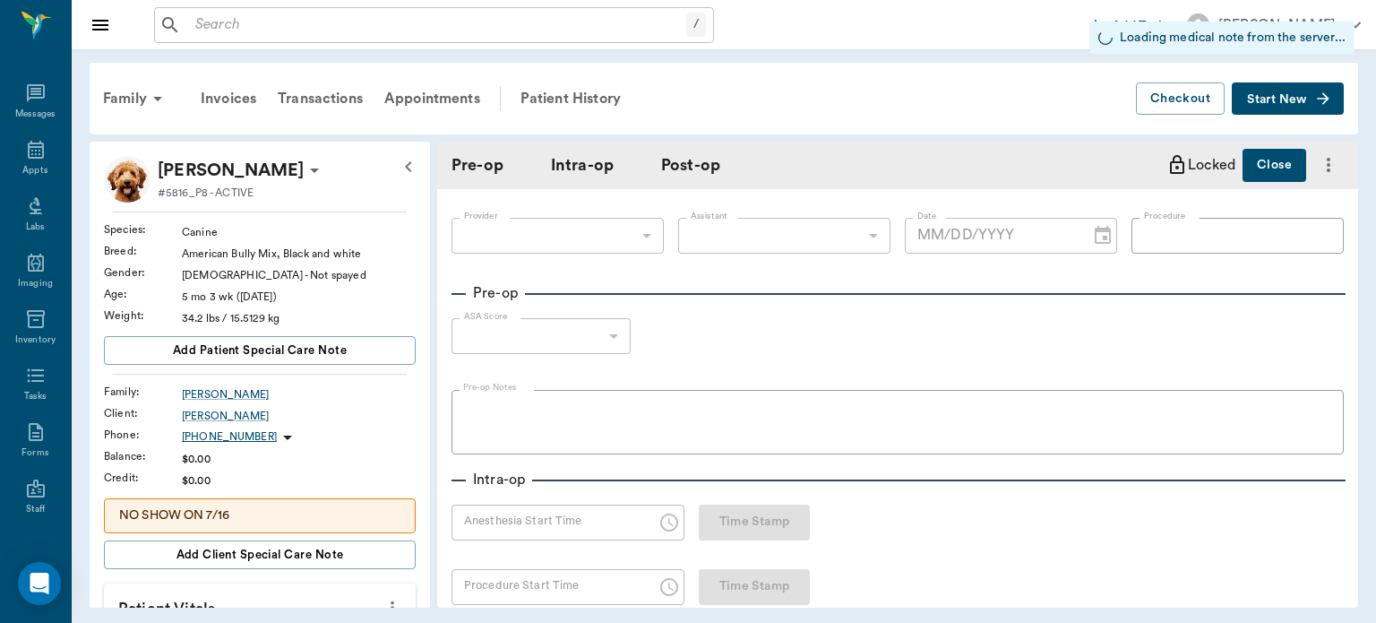
type input "63ec2f075fda476ae8351a4d"
type input "63ec2e7e52e12b0ba117b124"
type input "OHE"
type input "1"
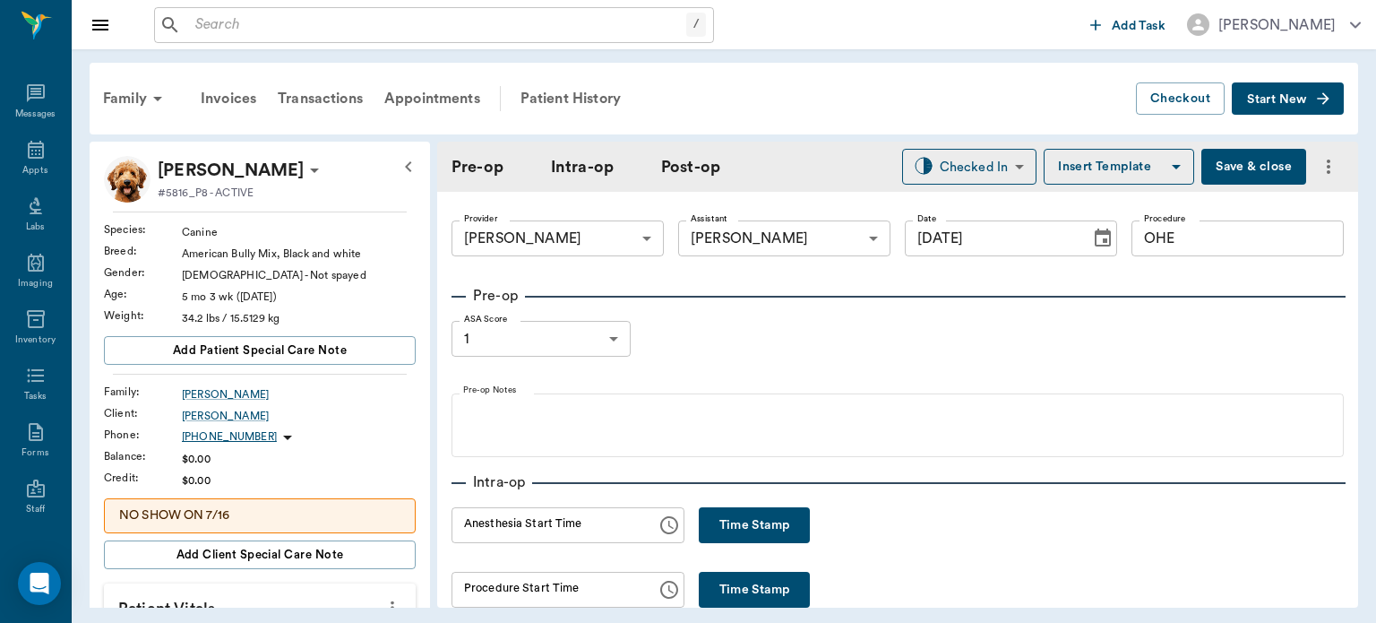
type input "[DATE]"
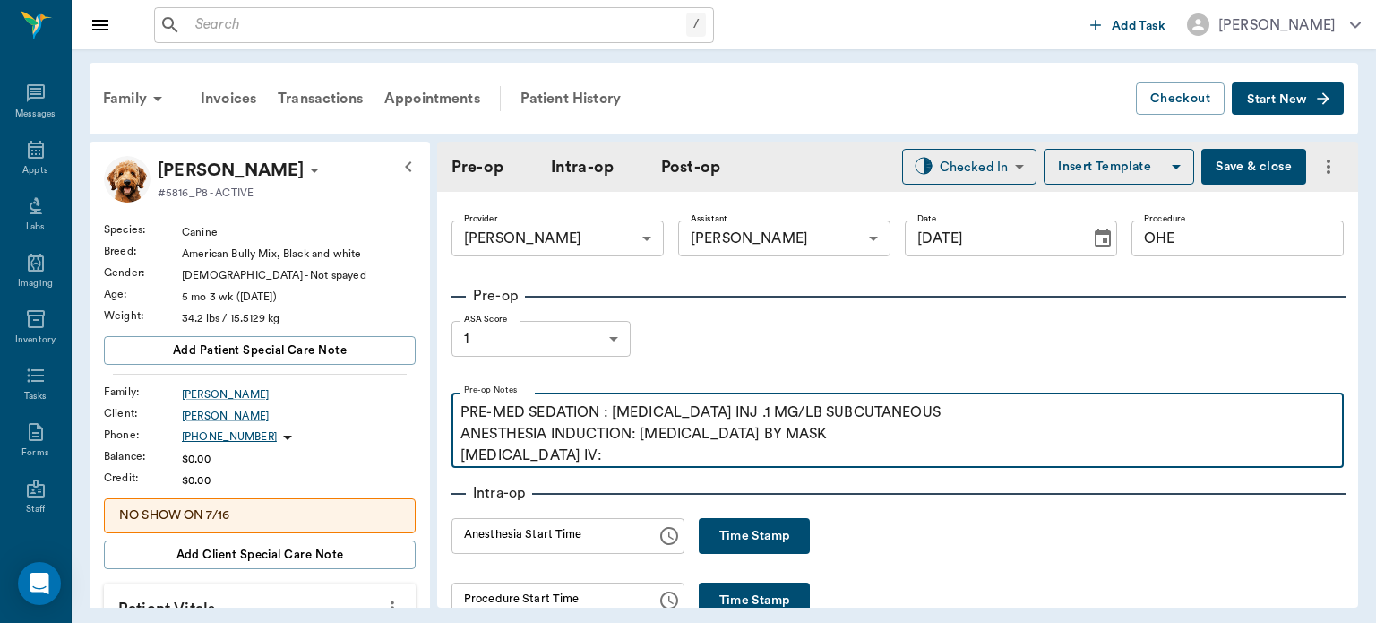
click at [627, 405] on p "PRE-MED SEDATION : [MEDICAL_DATA] INJ .1 MG/LB SUBCUTANEOUS ANESTHESIA INDUCTIO…" at bounding box center [898, 433] width 875 height 65
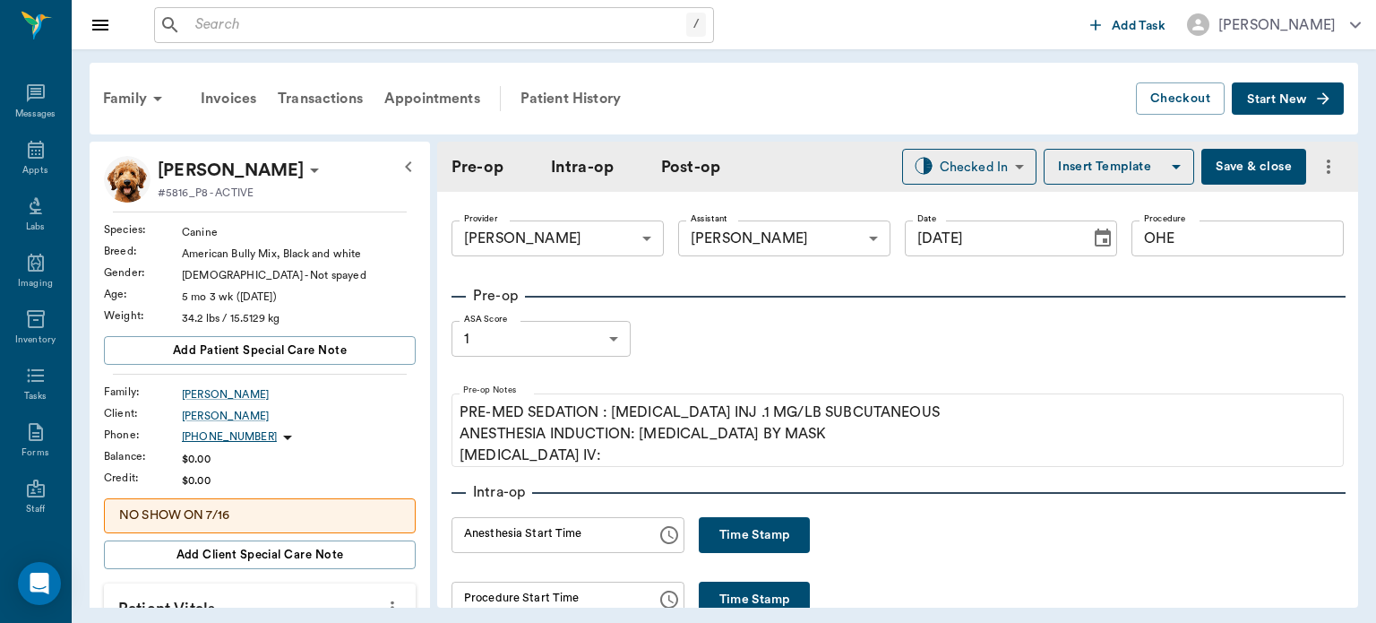
click at [722, 535] on button "Time Stamp" at bounding box center [754, 535] width 111 height 36
type input "12:54 PM"
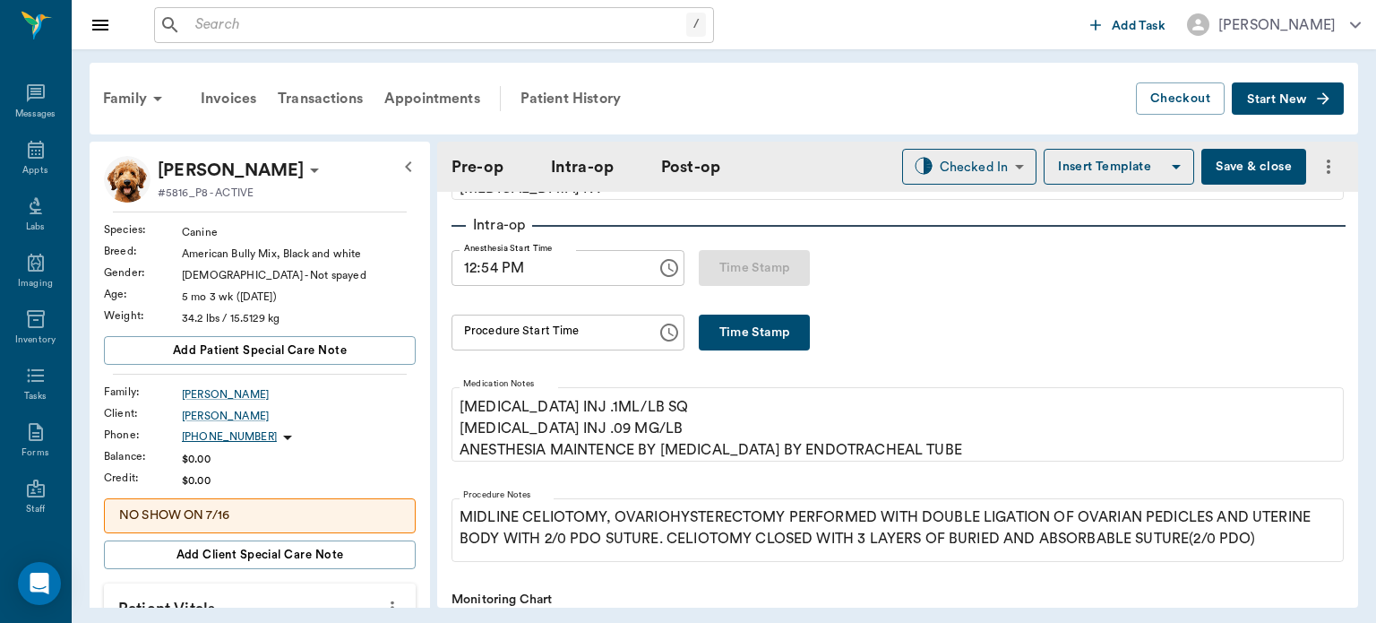
scroll to position [266, 0]
click at [1240, 159] on button "Save & close" at bounding box center [1254, 167] width 105 height 36
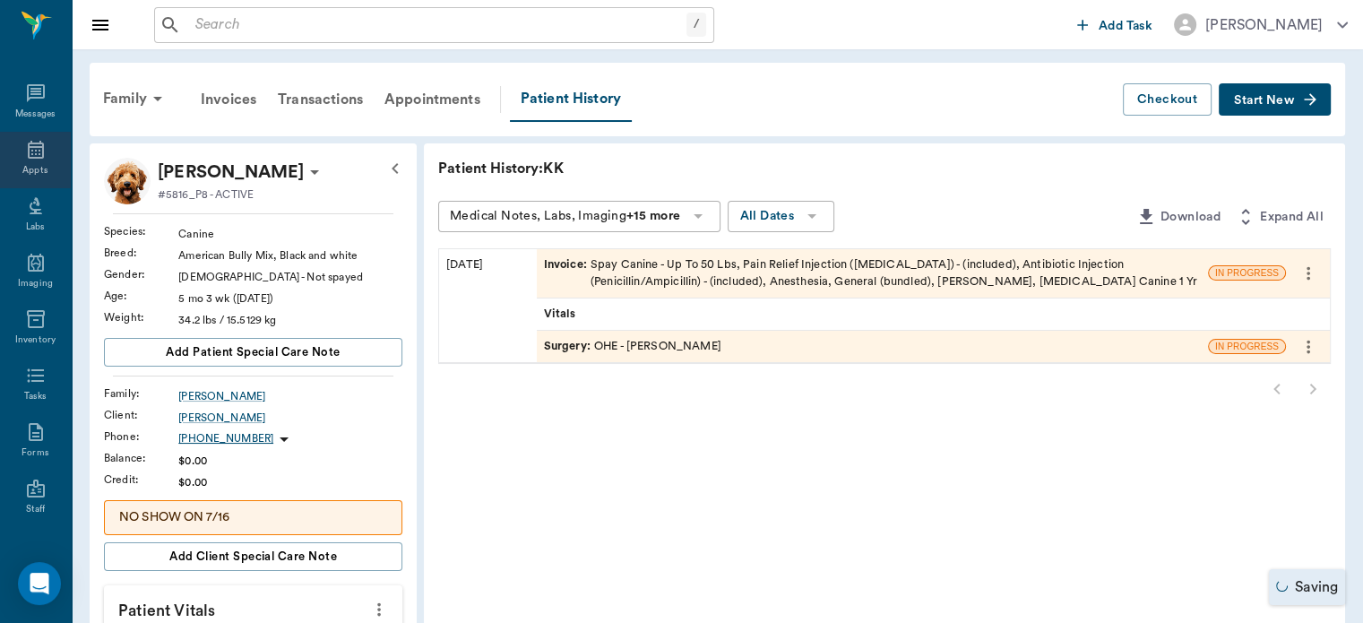
click at [32, 165] on div "Appts" at bounding box center [34, 170] width 25 height 13
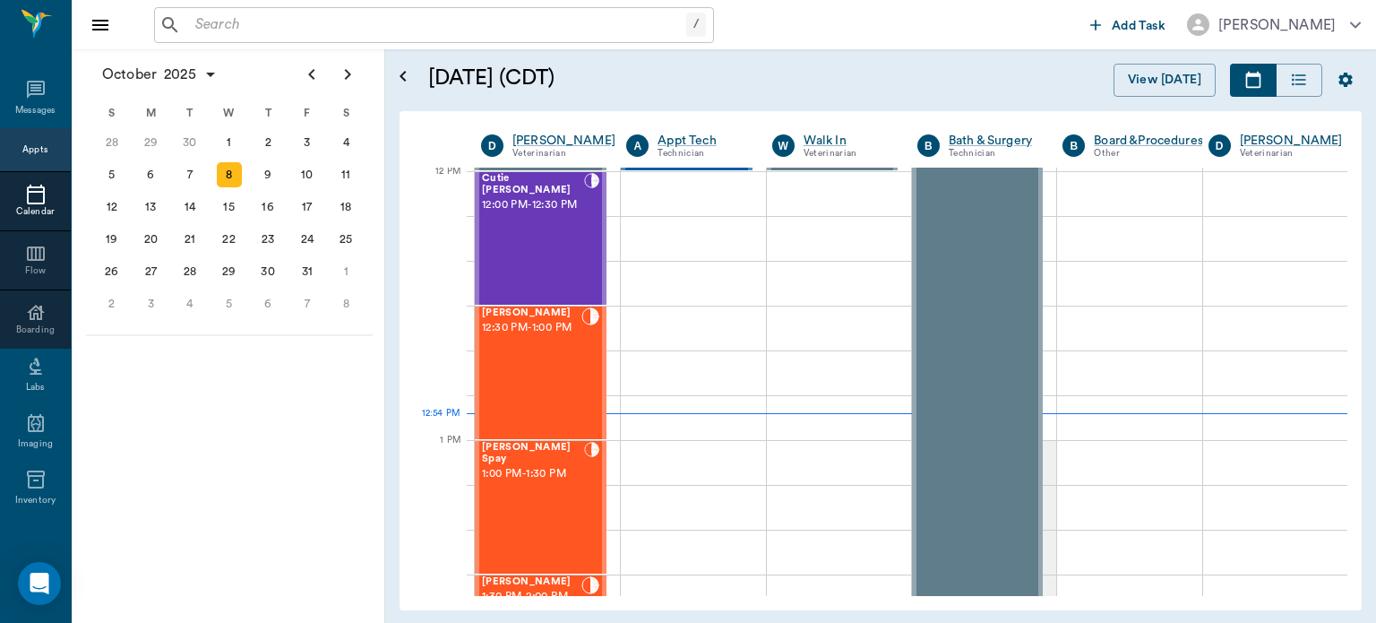
scroll to position [1079, 0]
click at [558, 466] on span "1:00 PM - 1:30 PM" at bounding box center [533, 474] width 102 height 18
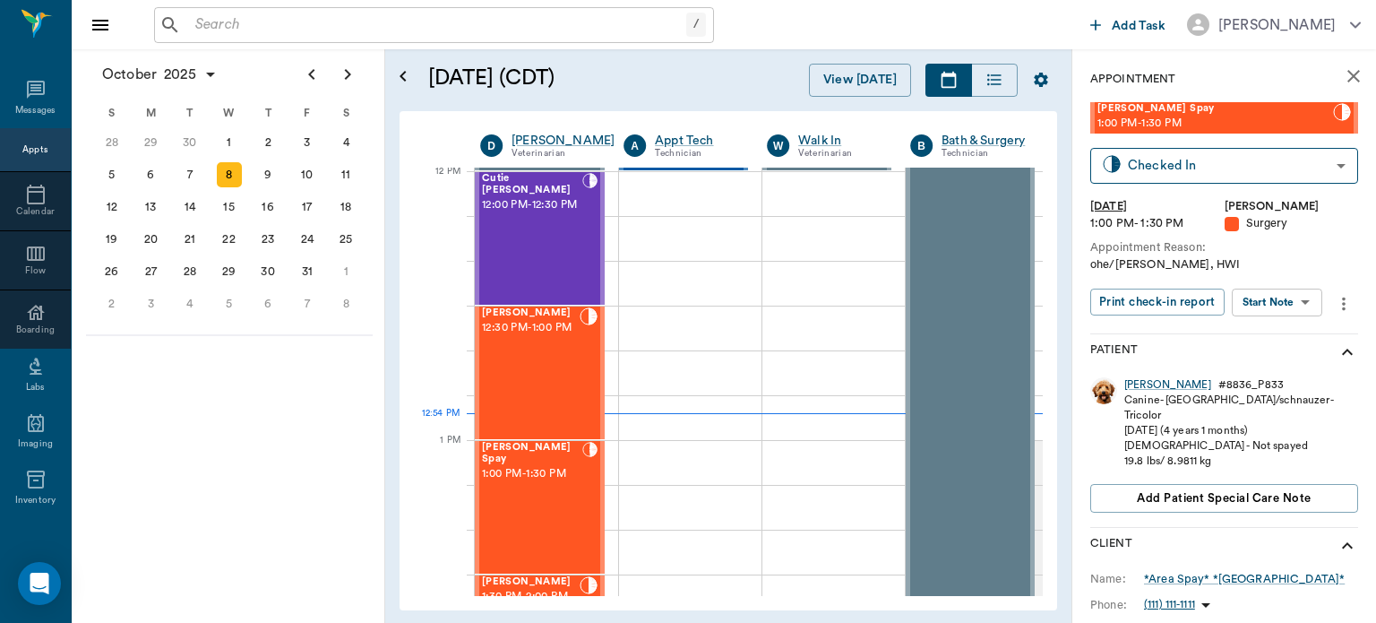
click at [1281, 300] on body "/ ​ Add Task [PERSON_NAME] Nectar Messages Appts Calendar Flow Boarding Labs Im…" at bounding box center [688, 311] width 1376 height 623
click at [1285, 366] on button "View Surgery" at bounding box center [1263, 368] width 73 height 21
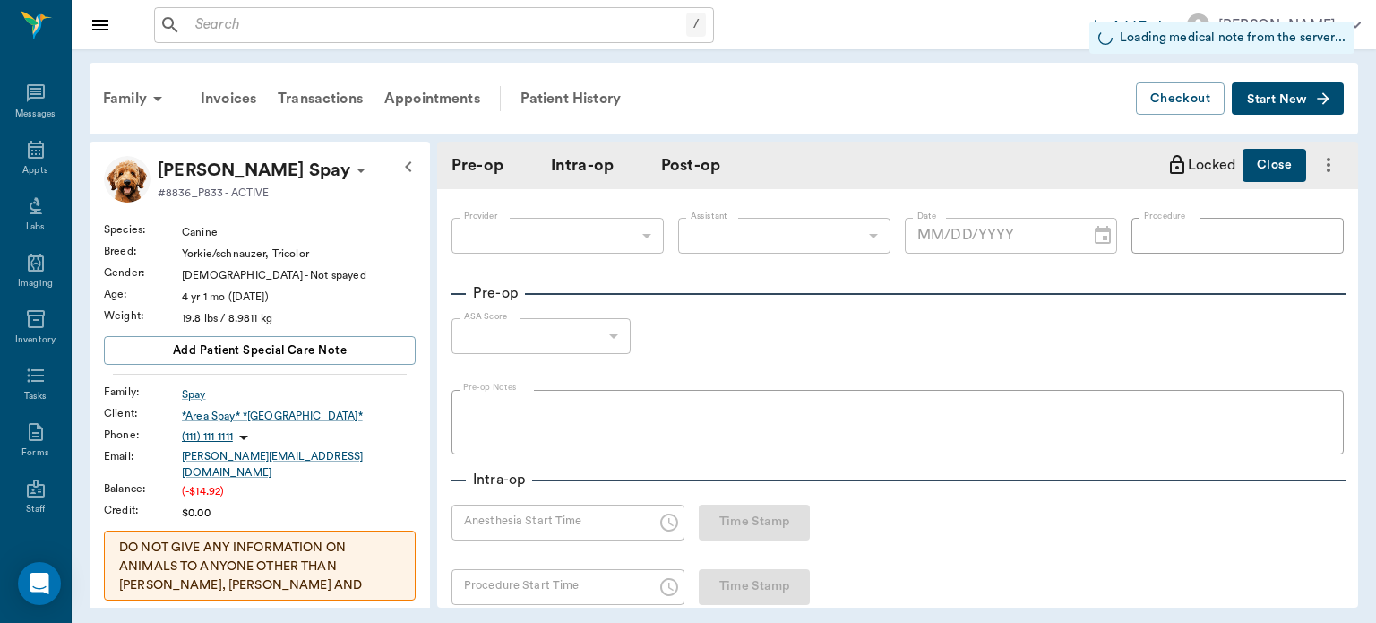
type input "63ec2f075fda476ae8351a4d"
type input "63ec2e7e52e12b0ba117b124"
type input "OHE"
type input "1"
radio input "true"
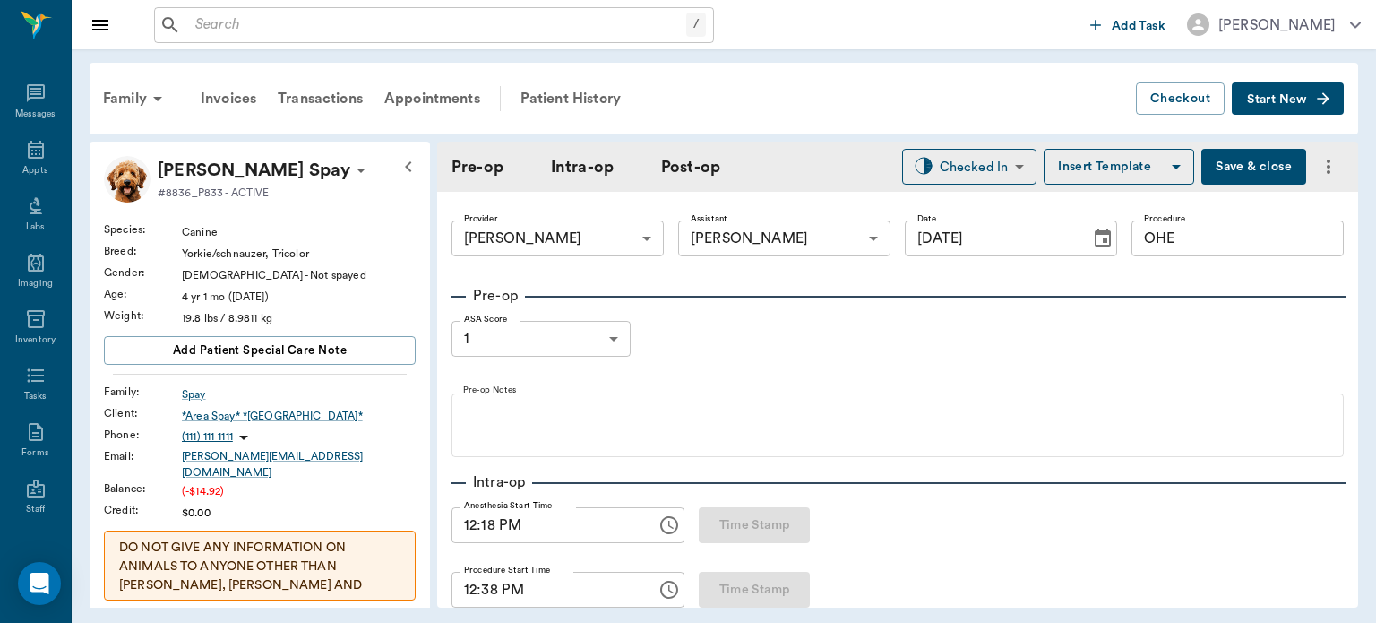
type input "[DATE]"
type input "12:18 PM"
type input "12:38 PM"
type input "97"
type input "112"
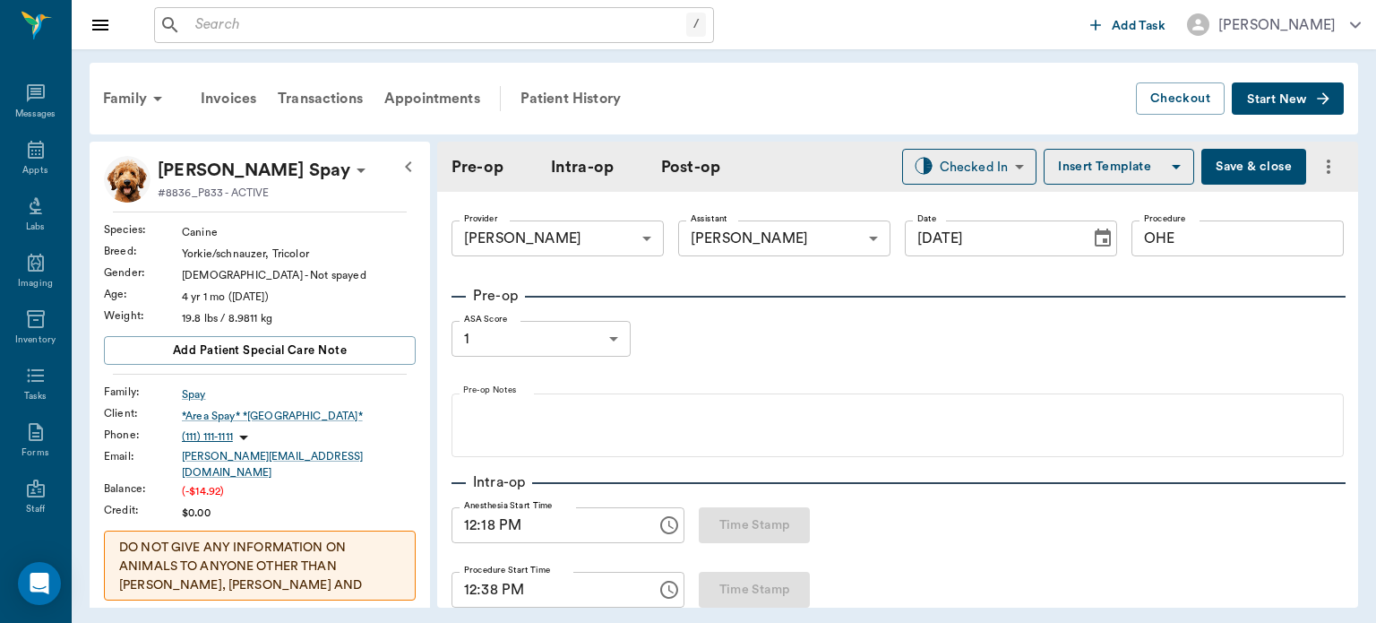
type input "8"
type input "83"
type input "95"
type input "118"
type input "10"
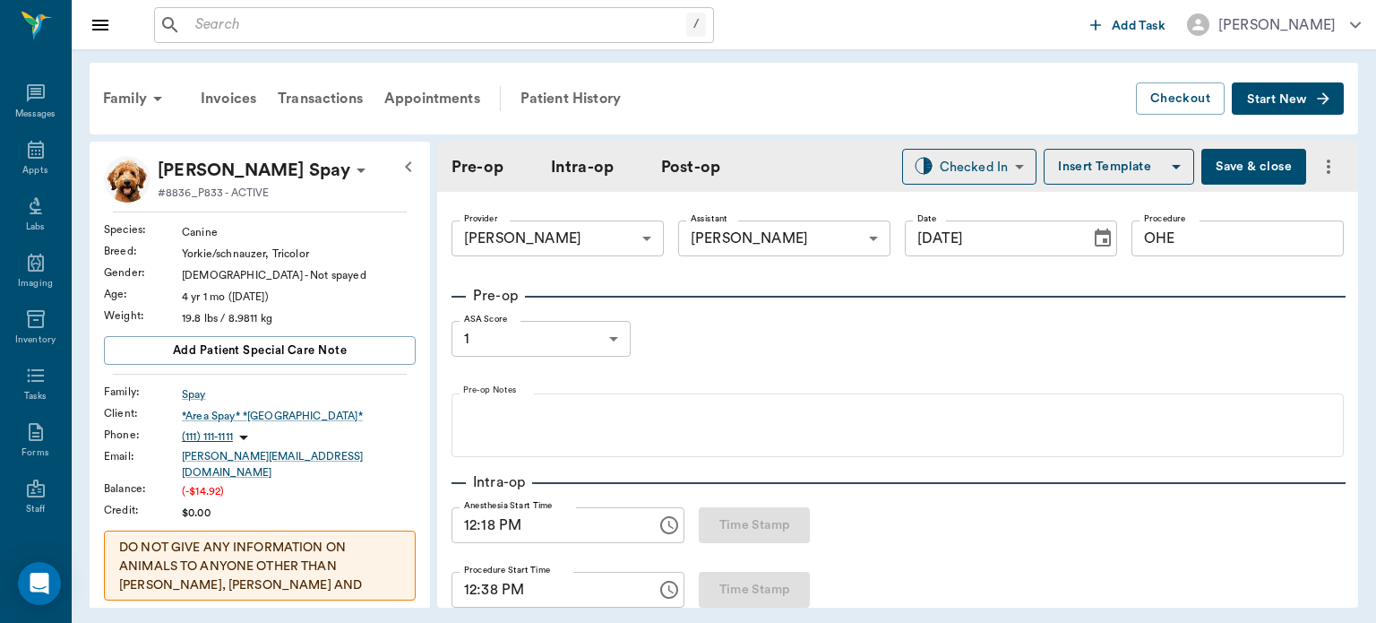
type input "83"
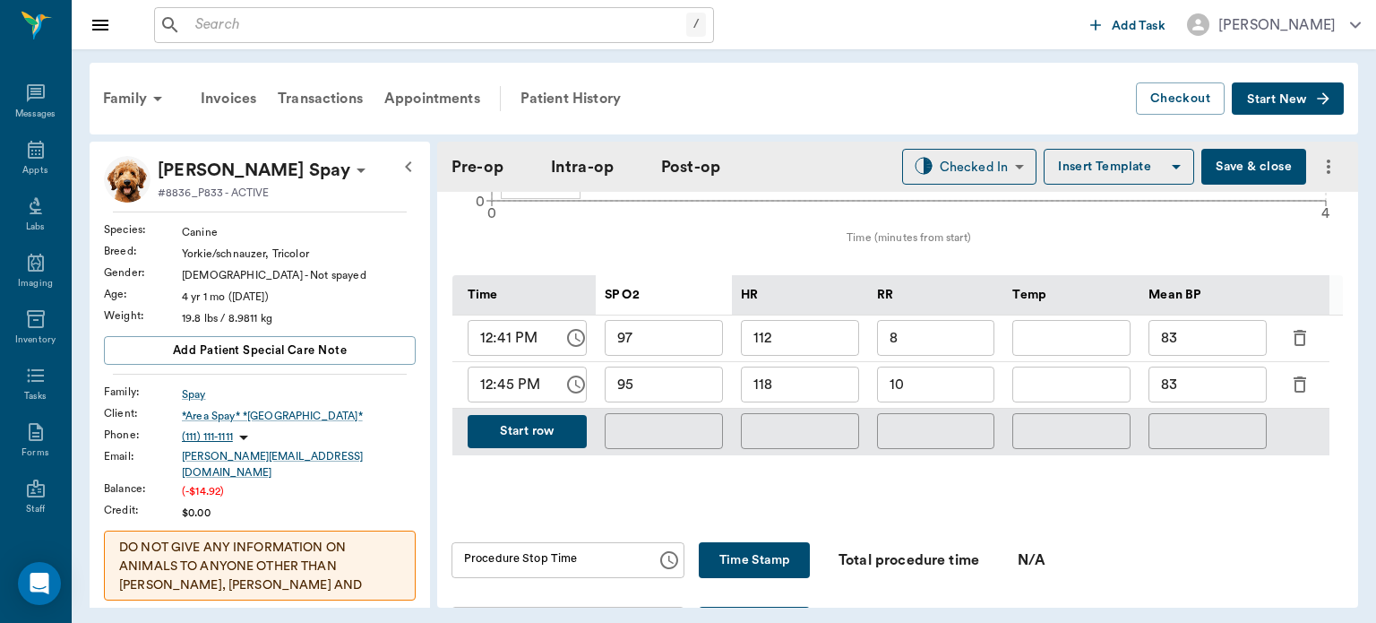
scroll to position [828, 0]
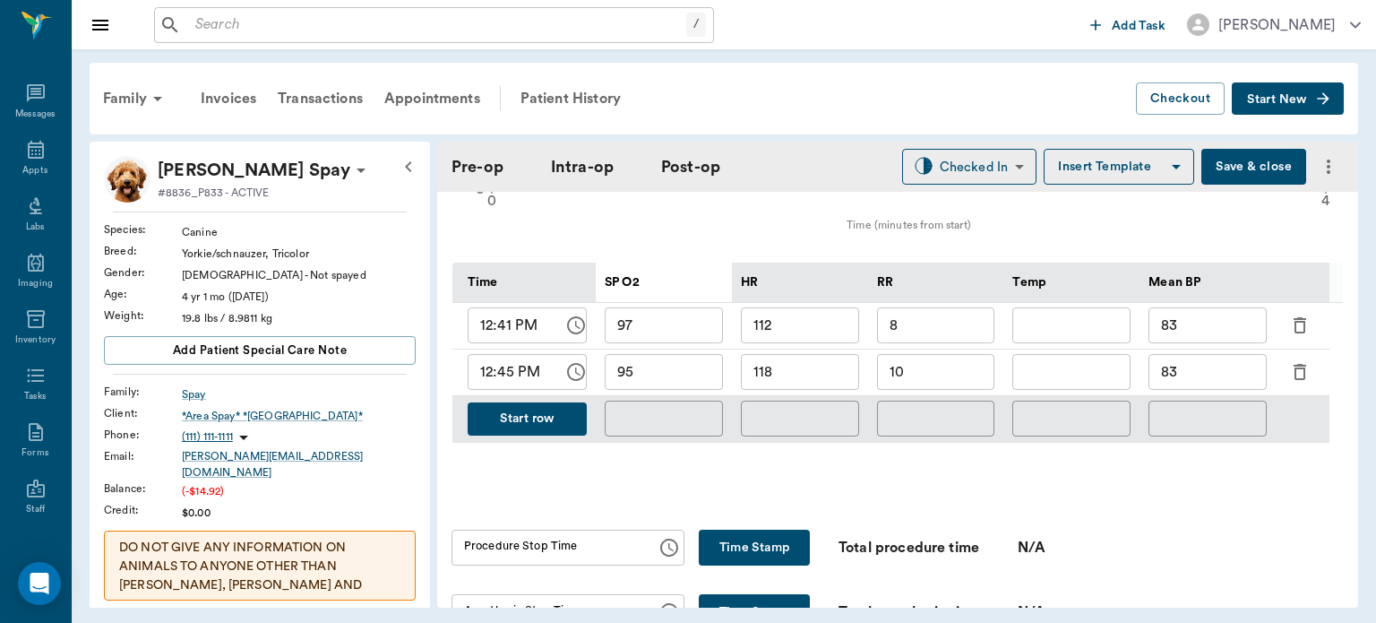
click at [531, 427] on button "Start row" at bounding box center [527, 418] width 119 height 33
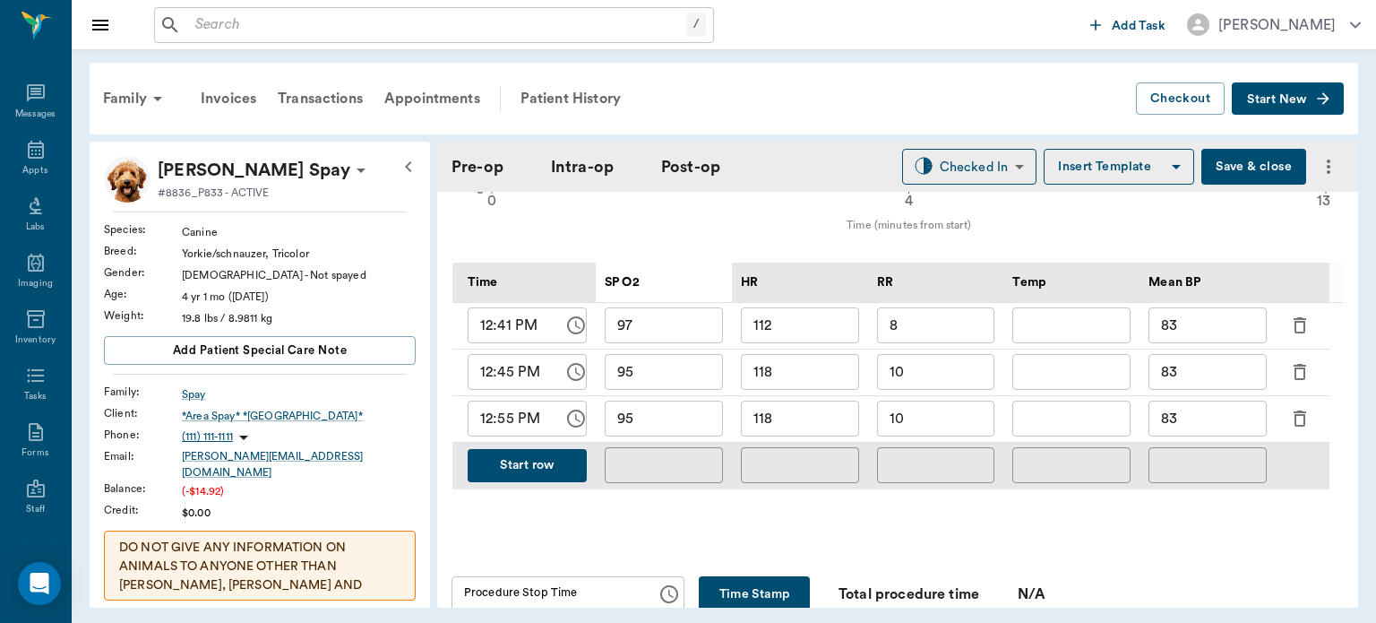
click at [804, 427] on input "118" at bounding box center [800, 419] width 118 height 36
type input "1"
type input "95"
click at [658, 434] on input "95" at bounding box center [664, 419] width 118 height 36
type input "98"
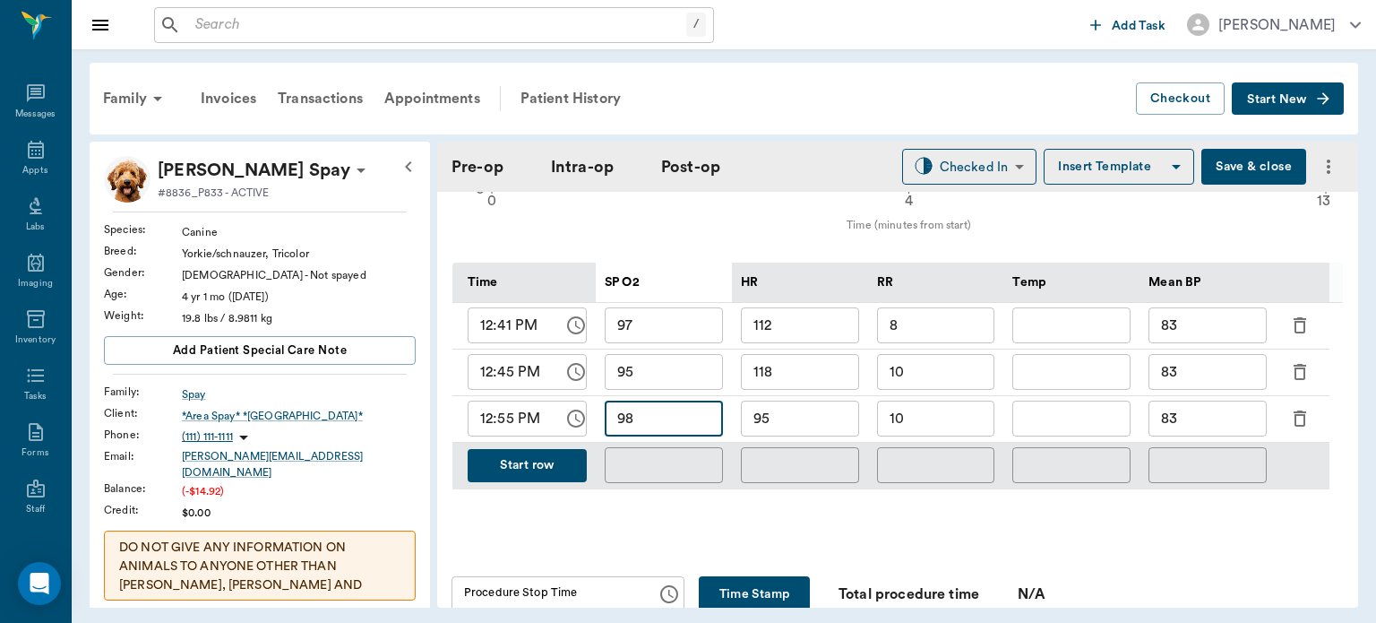
click at [1199, 434] on input "83" at bounding box center [1208, 419] width 118 height 36
type input "8"
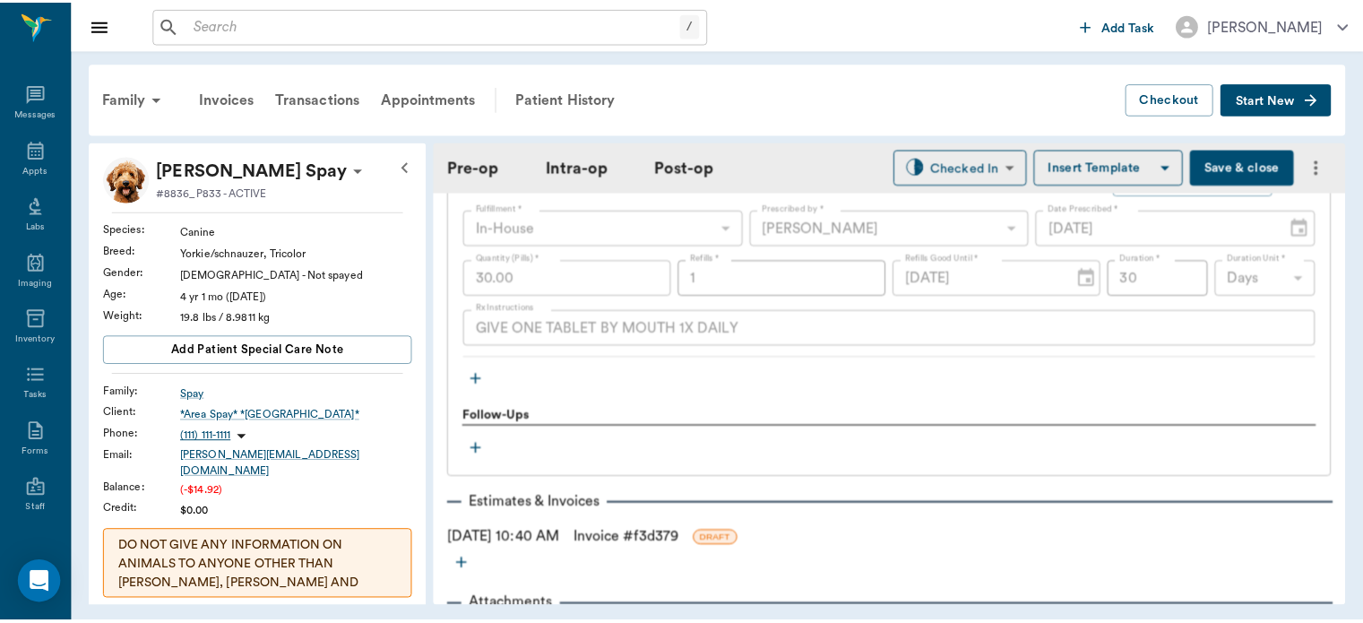
scroll to position [2437, 0]
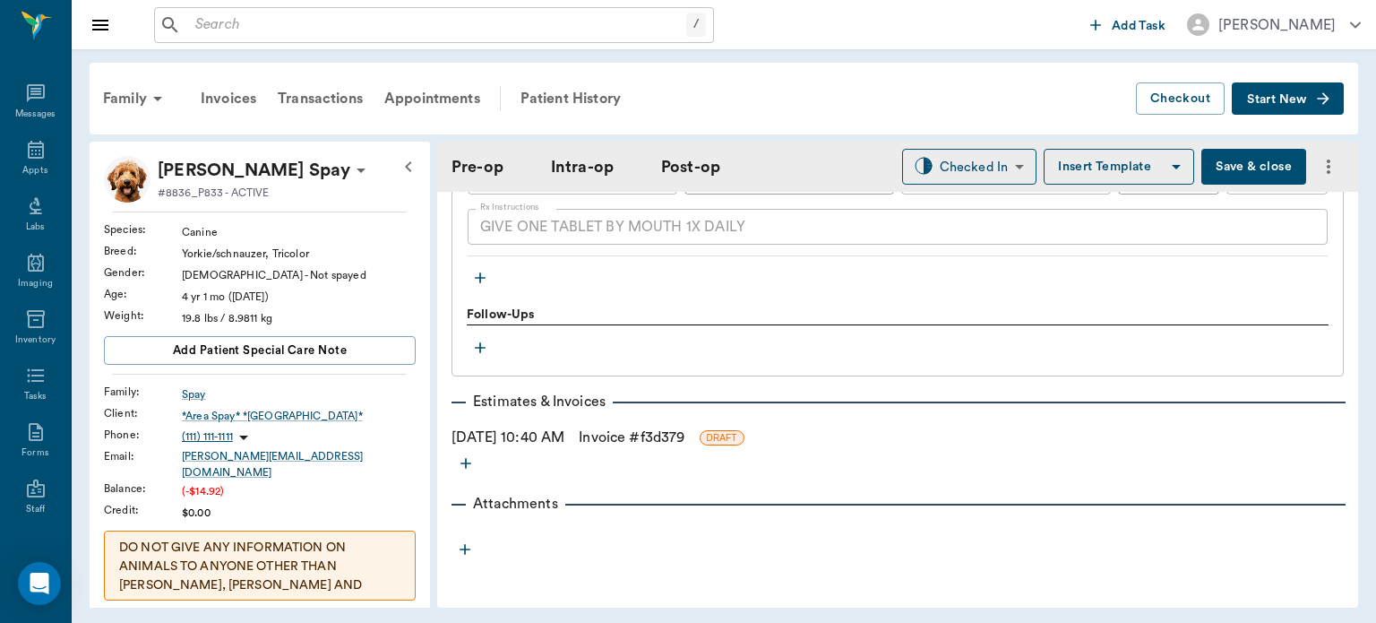
type input "78"
click at [683, 434] on link "Invoice # f3d379" at bounding box center [632, 438] width 106 height 22
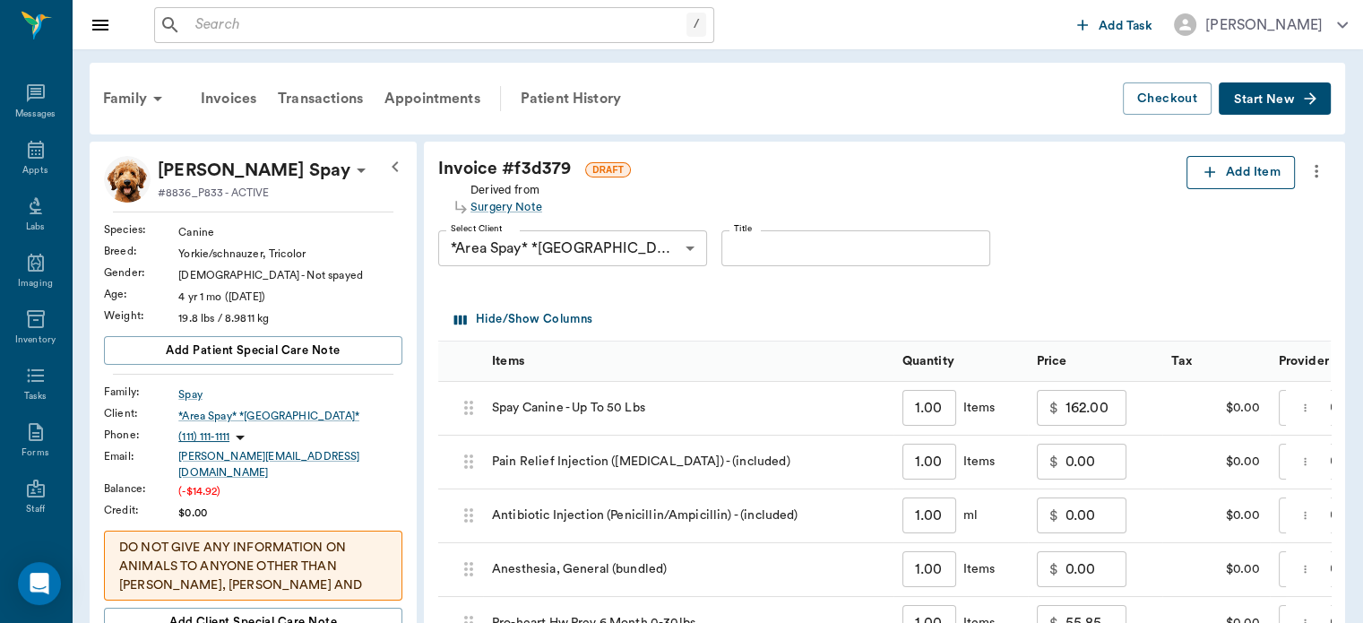
click at [1243, 166] on button "Add Item" at bounding box center [1240, 172] width 108 height 33
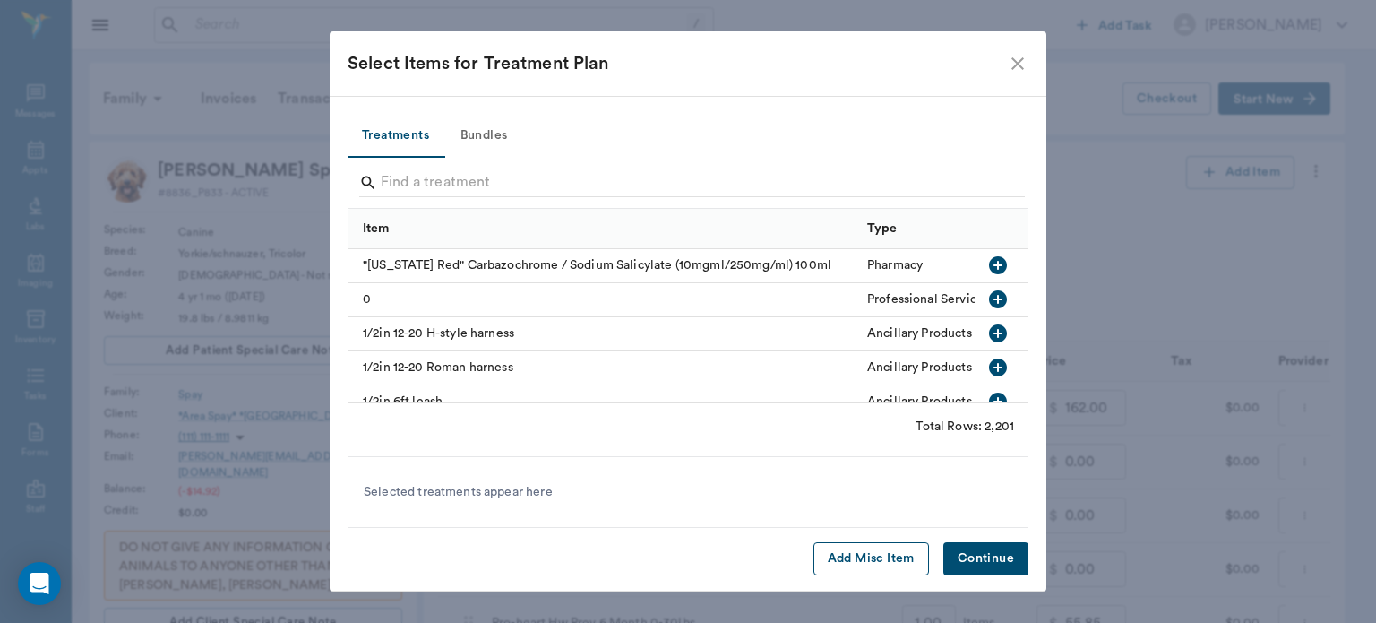
click at [875, 549] on button "Add Misc Item" at bounding box center [872, 558] width 116 height 33
click at [986, 563] on button "Continue" at bounding box center [986, 558] width 85 height 33
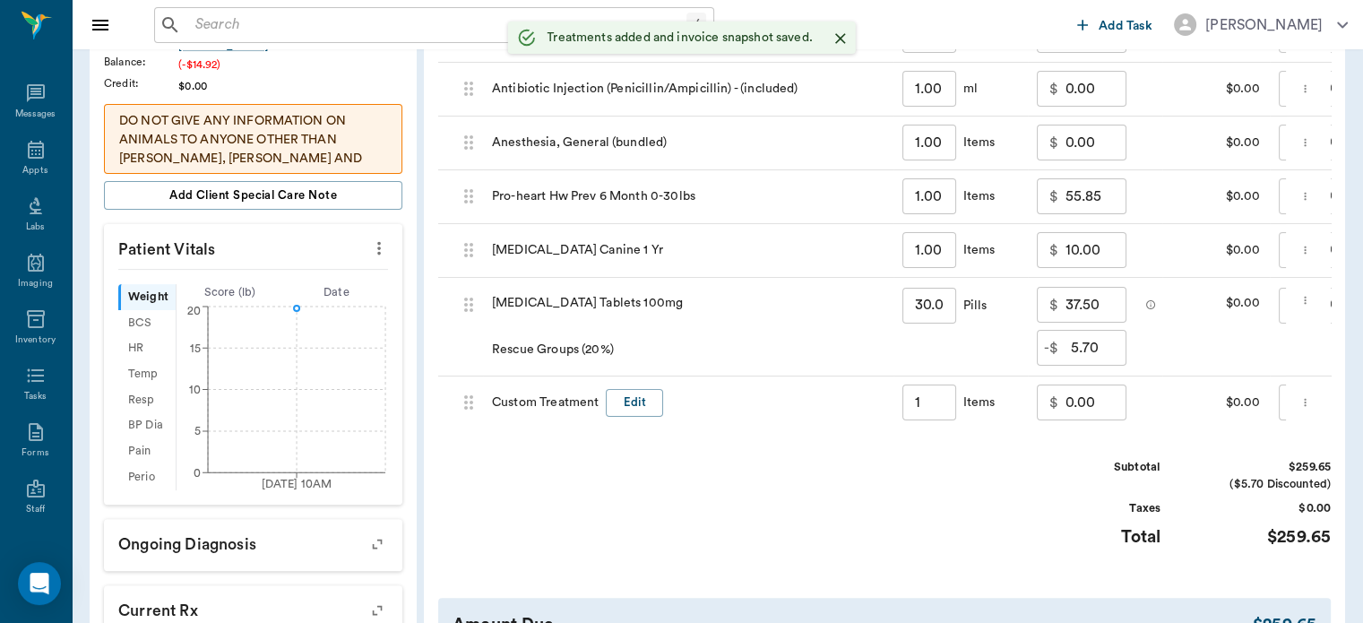
scroll to position [427, 0]
click at [638, 395] on button "Edit" at bounding box center [634, 402] width 57 height 28
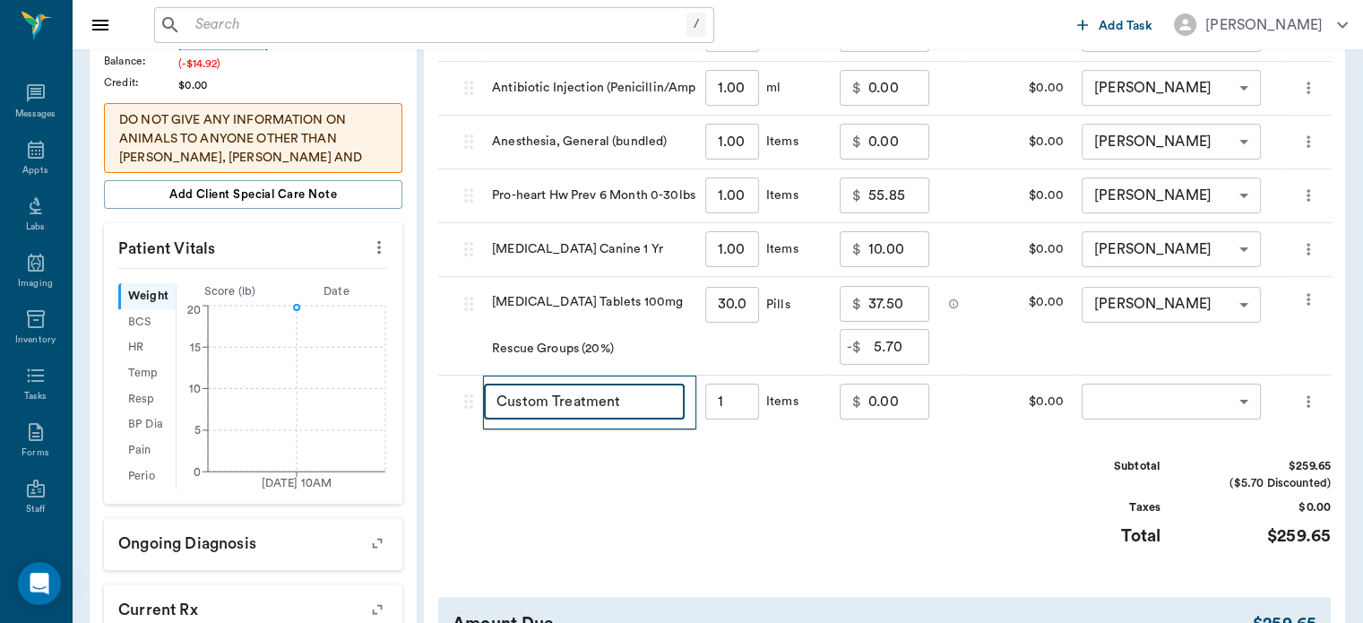
type input "1.00"
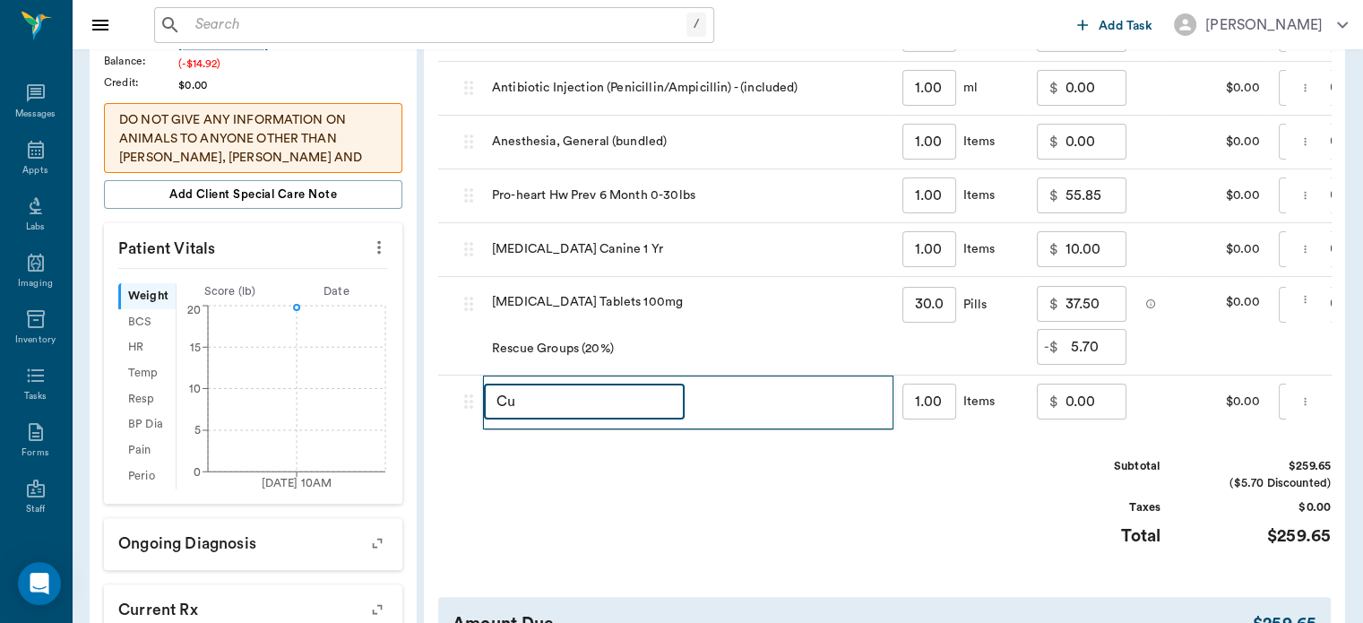
type input "C"
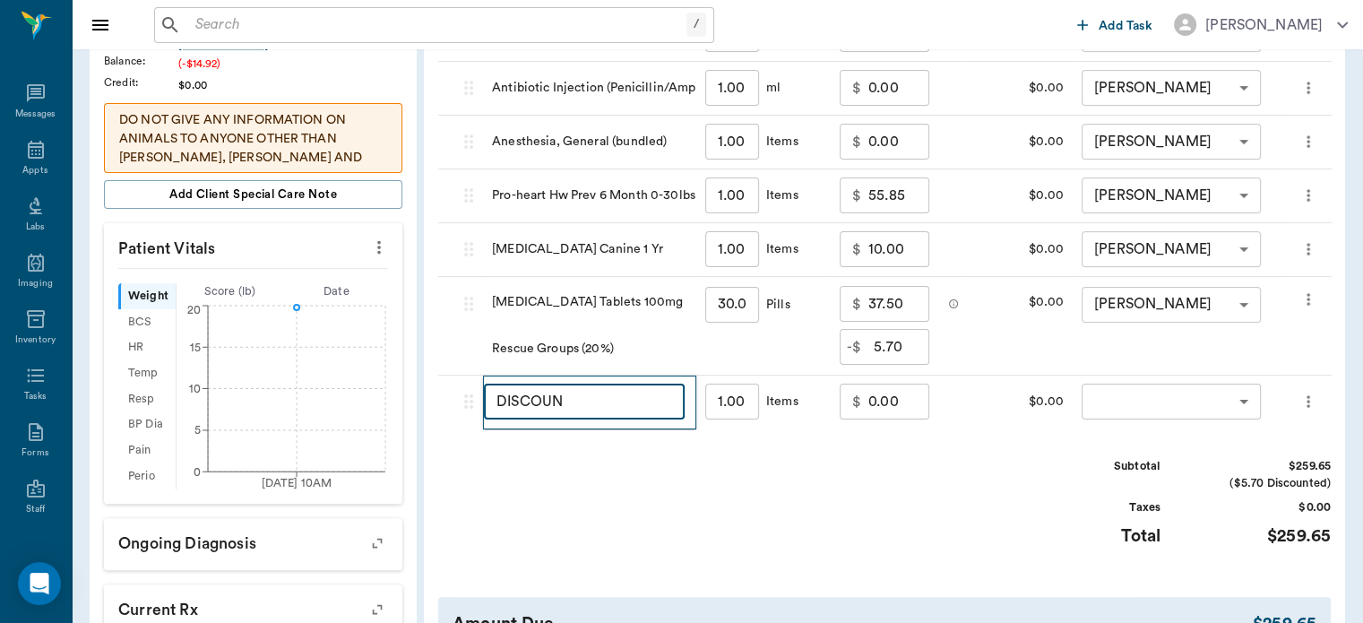
type input "DISCOUNT"
click at [869, 407] on input "0.00" at bounding box center [898, 402] width 61 height 36
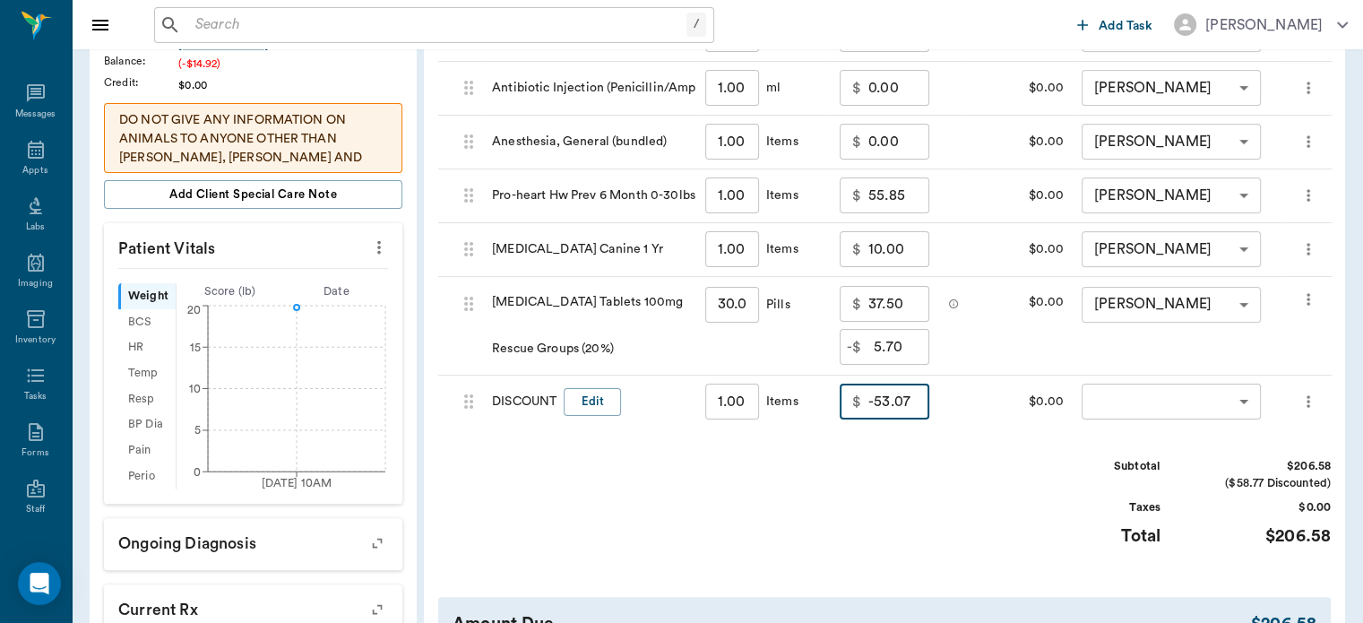
type input "-53.07"
click at [1136, 401] on body "/ ​ Add Task [PERSON_NAME] Nectar Messages Appts Labs Imaging Inventory Tasks F…" at bounding box center [681, 269] width 1363 height 1392
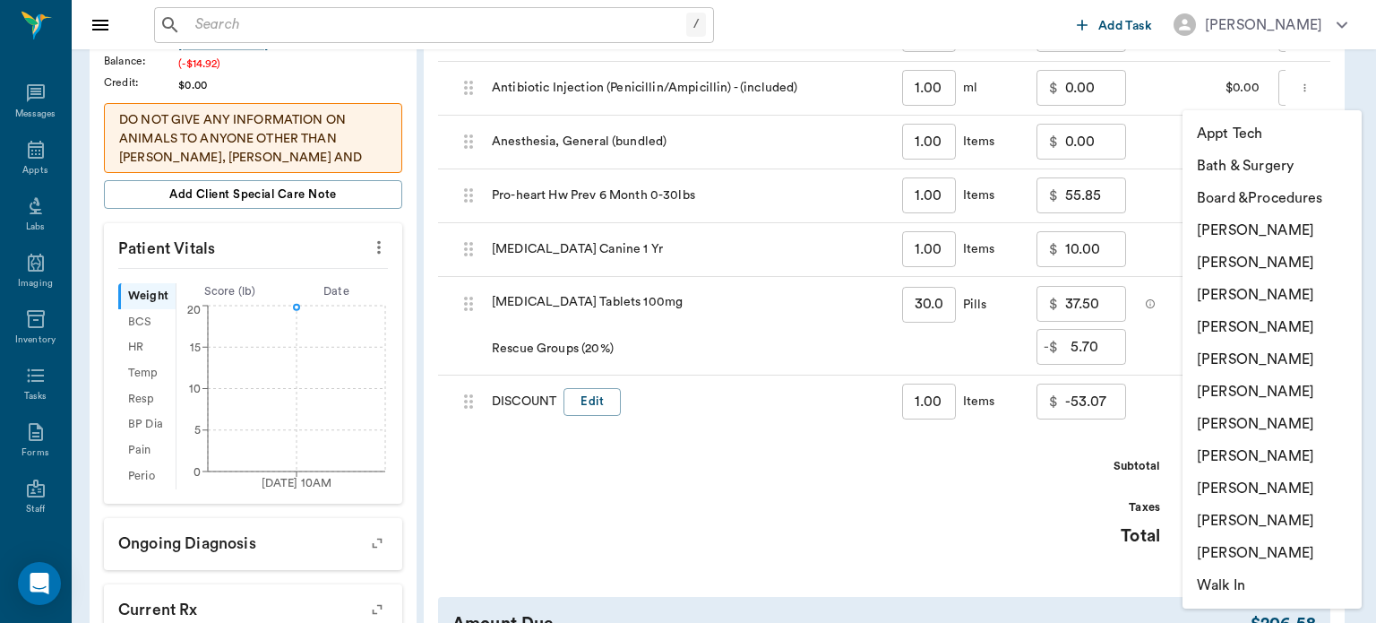
click at [1294, 334] on li "[PERSON_NAME]" at bounding box center [1272, 327] width 179 height 32
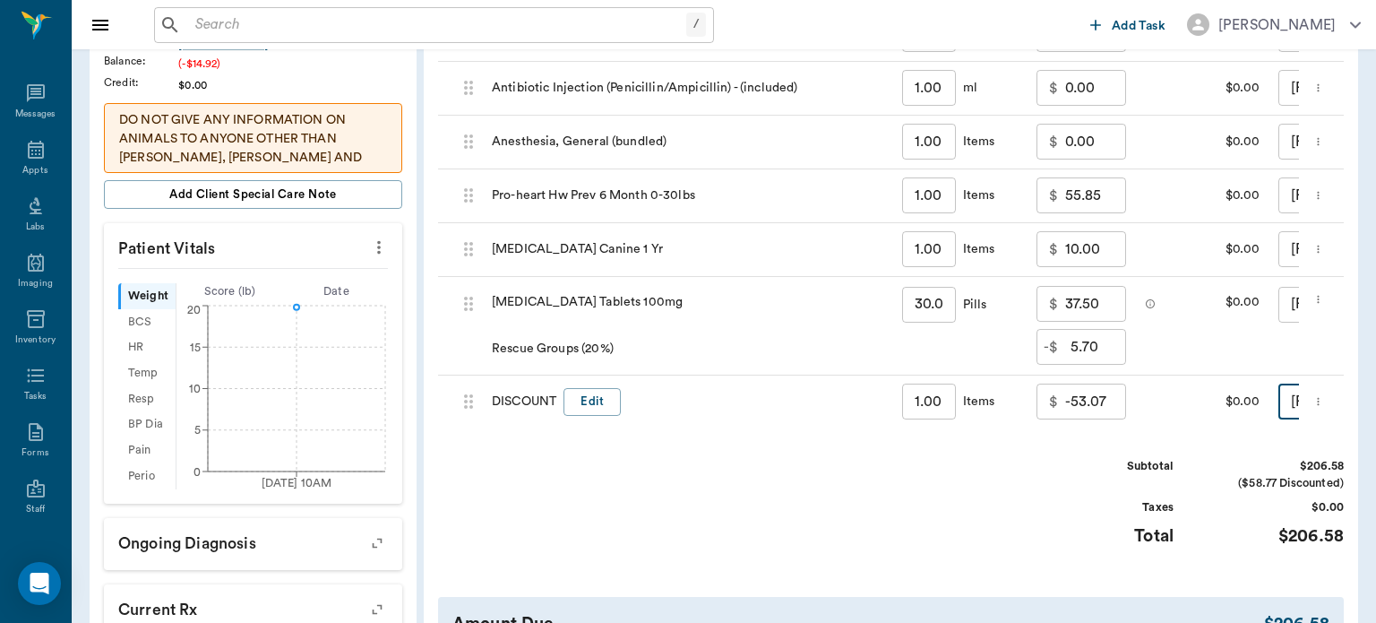
type input "none-63ec2f075fda476ae8351a4d"
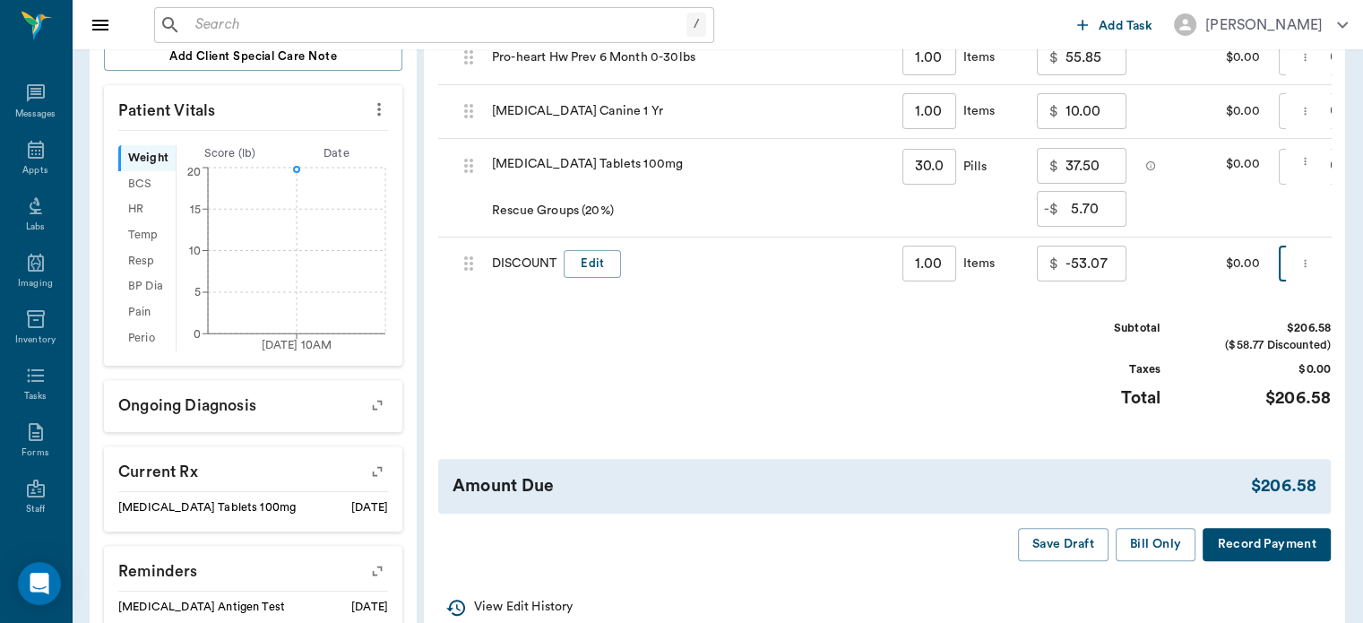
scroll to position [568, 0]
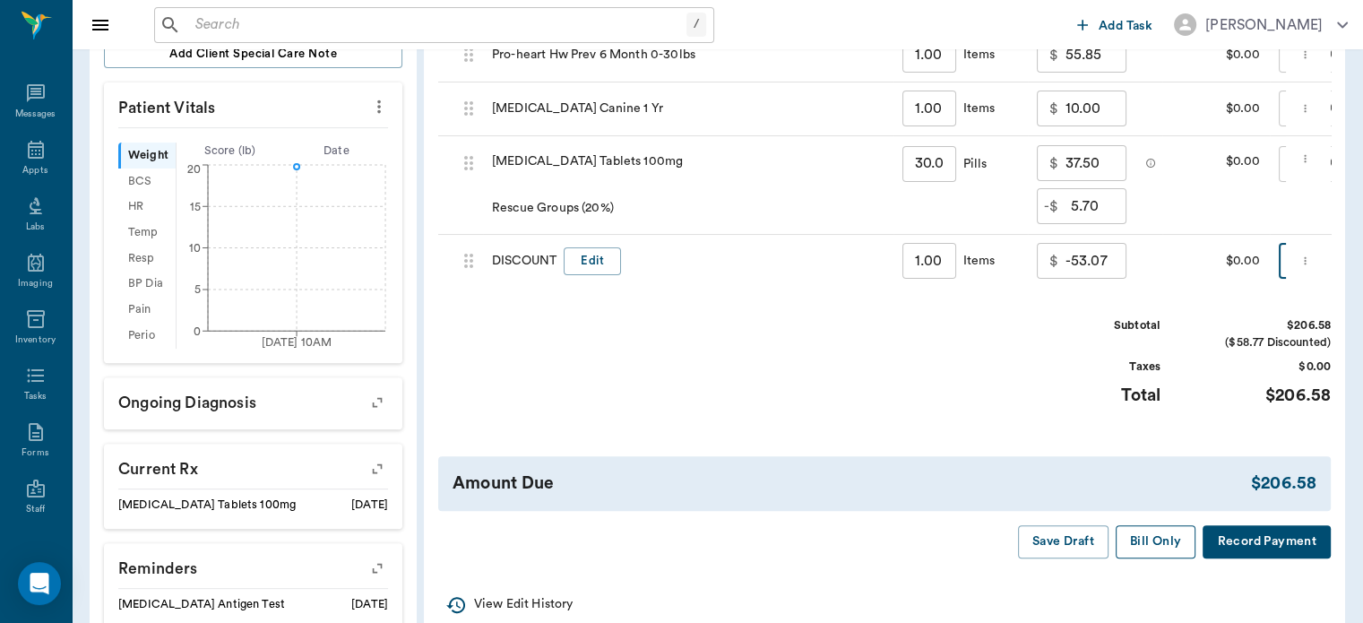
click at [1159, 558] on button "Bill Only" at bounding box center [1156, 541] width 81 height 33
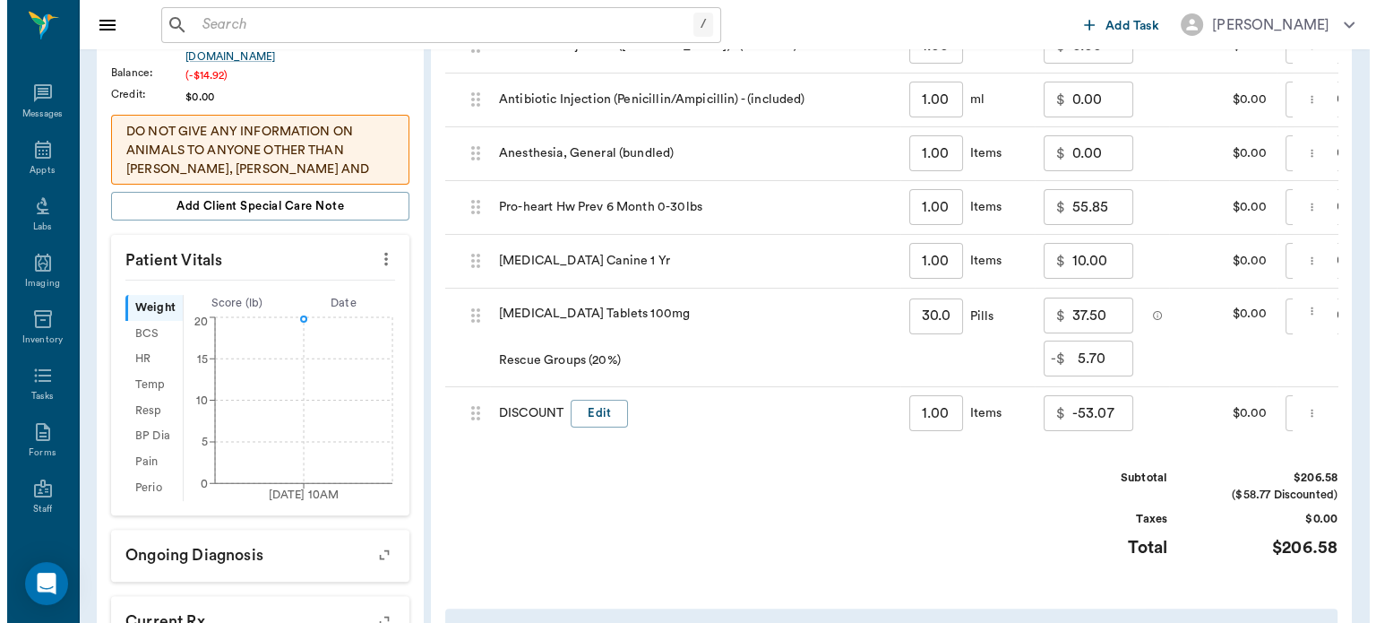
scroll to position [0, 0]
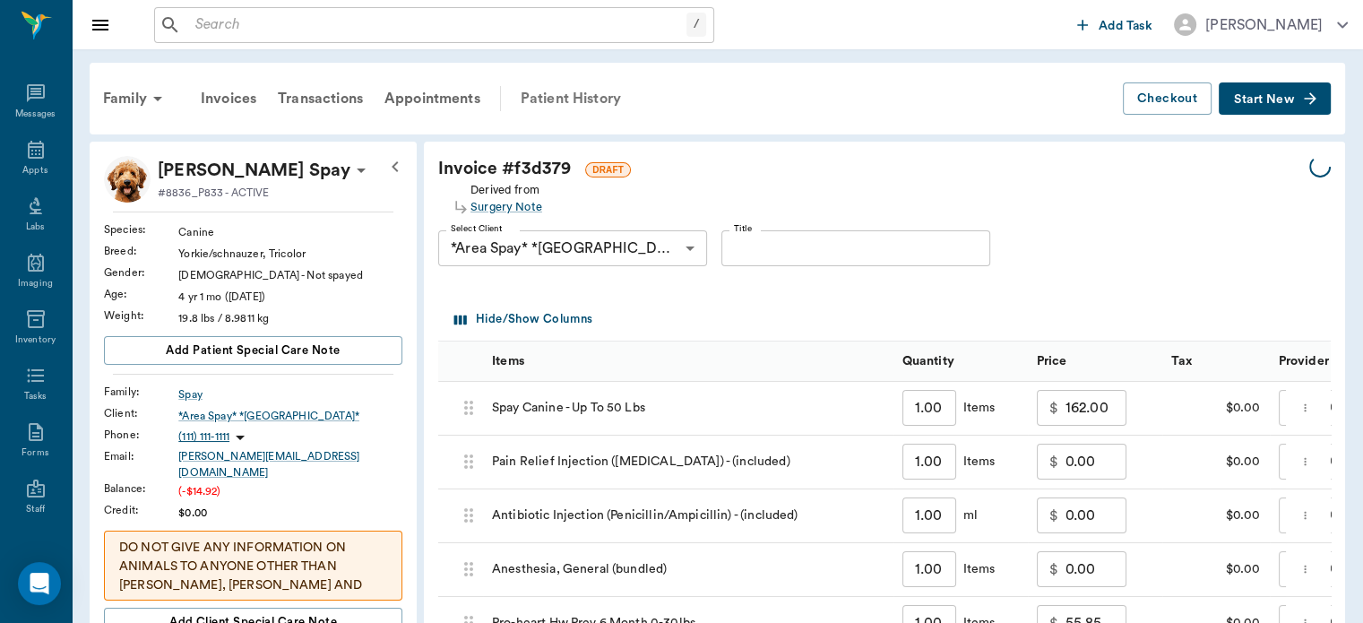
click at [599, 93] on div "Patient History" at bounding box center [571, 98] width 122 height 43
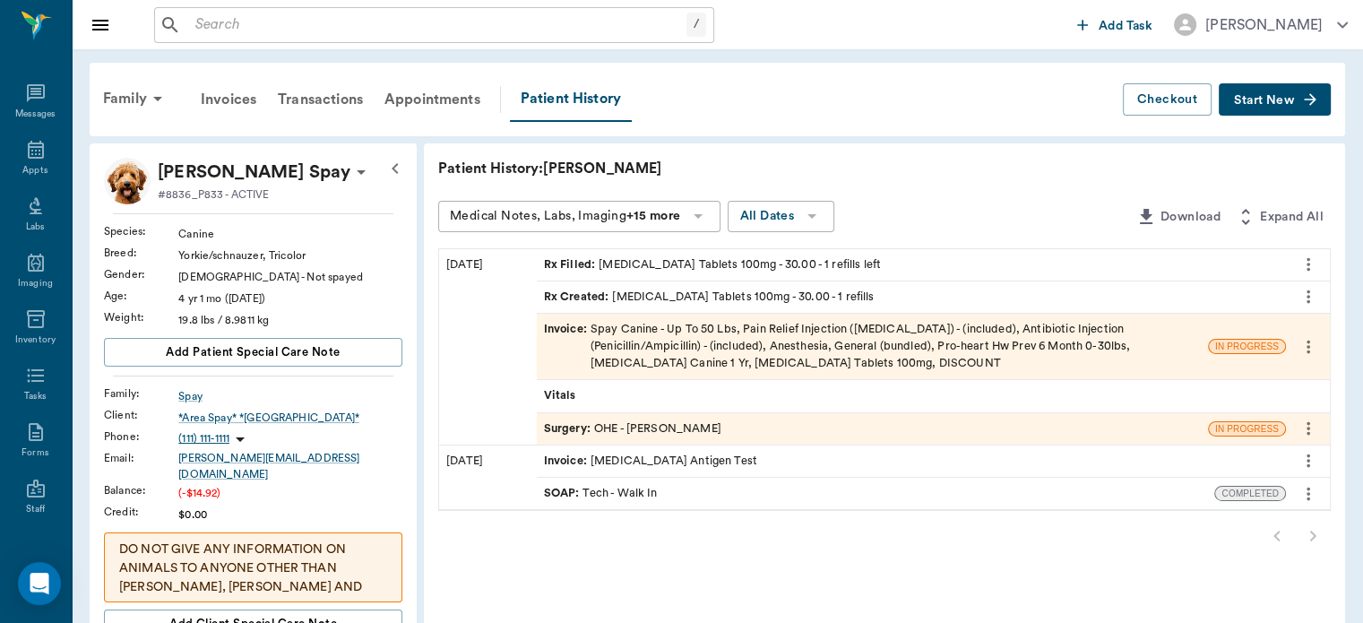
click at [576, 426] on span "Surgery :" at bounding box center [569, 428] width 50 height 17
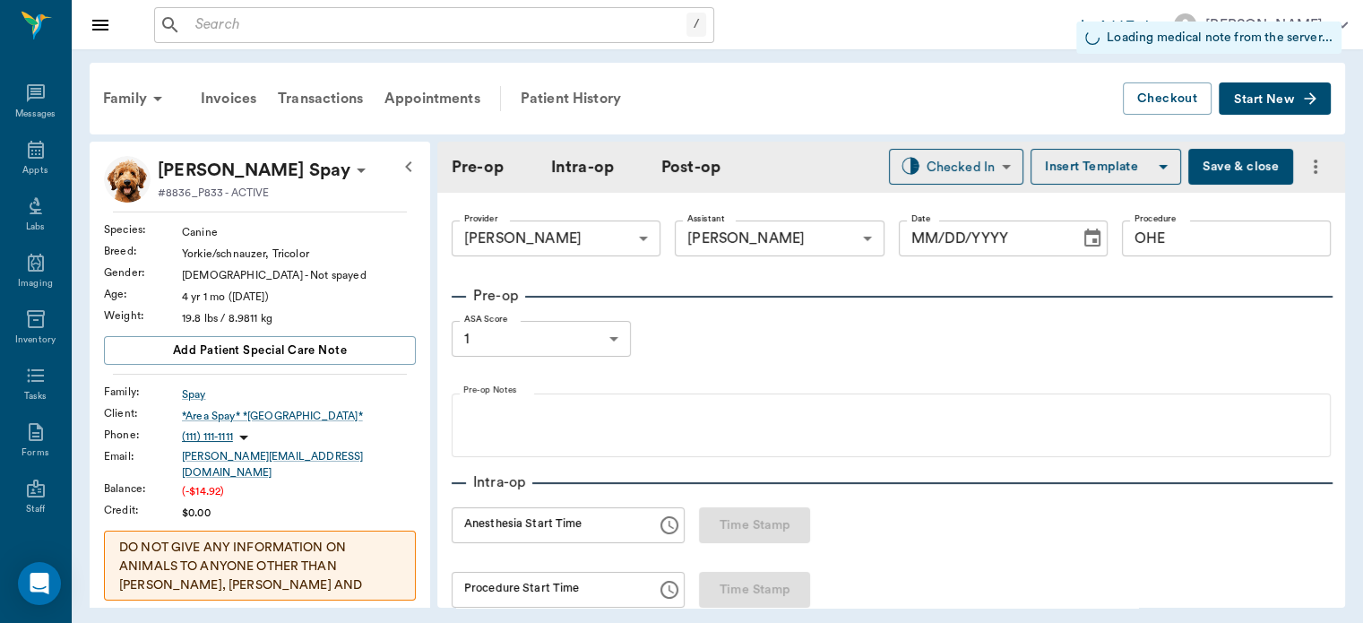
type input "63ec2f075fda476ae8351a4d"
type input "63ec2e7e52e12b0ba117b124"
type input "OHE"
type input "1"
radio input "true"
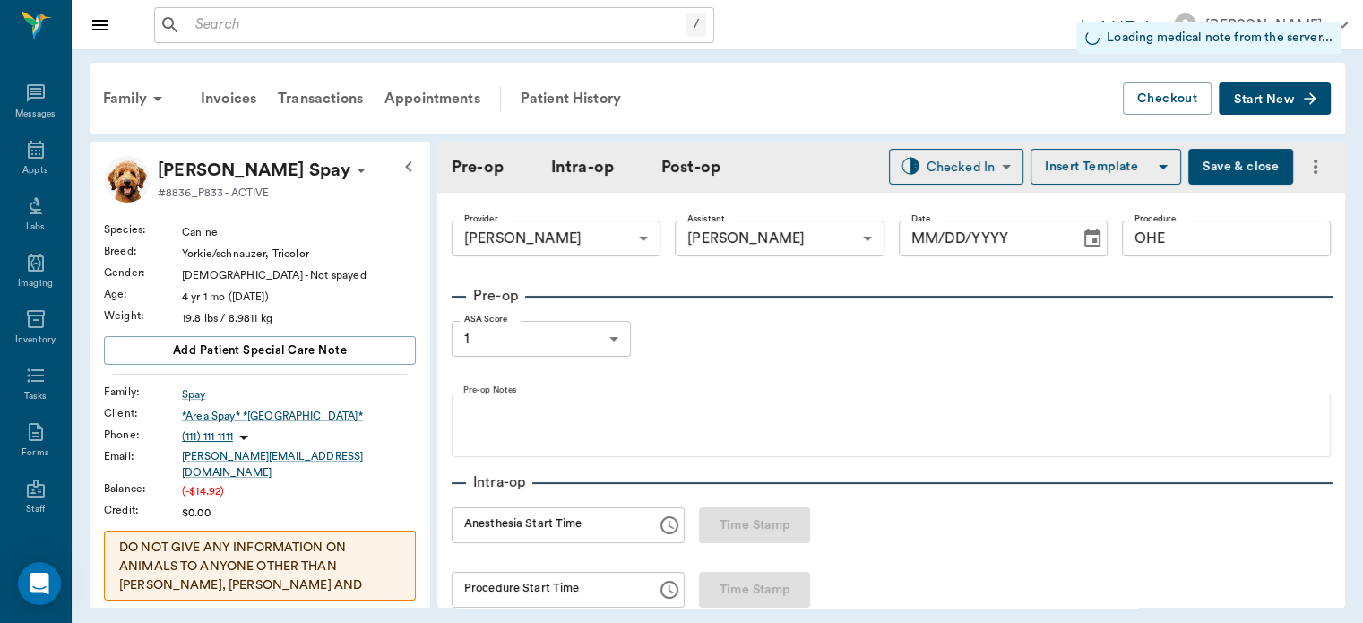
type input "[DATE]"
type input "12:18 PM"
type input "12:38 PM"
type input "1.00"
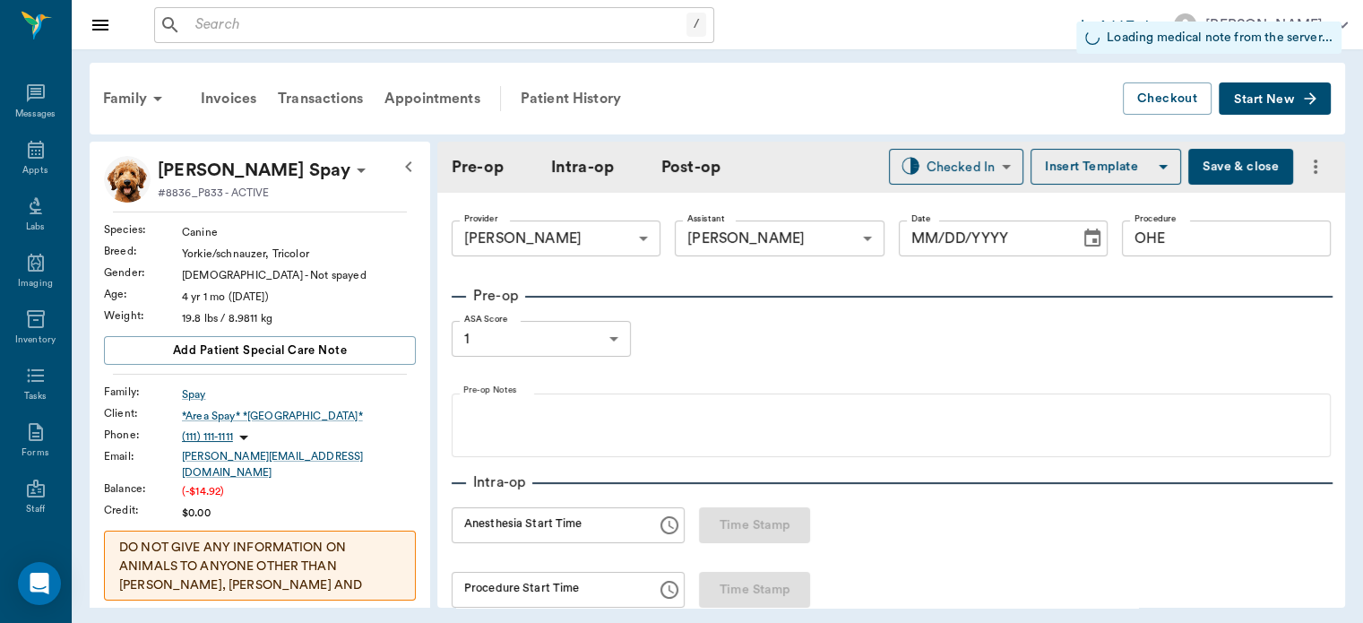
type input "1.00"
type input "0"
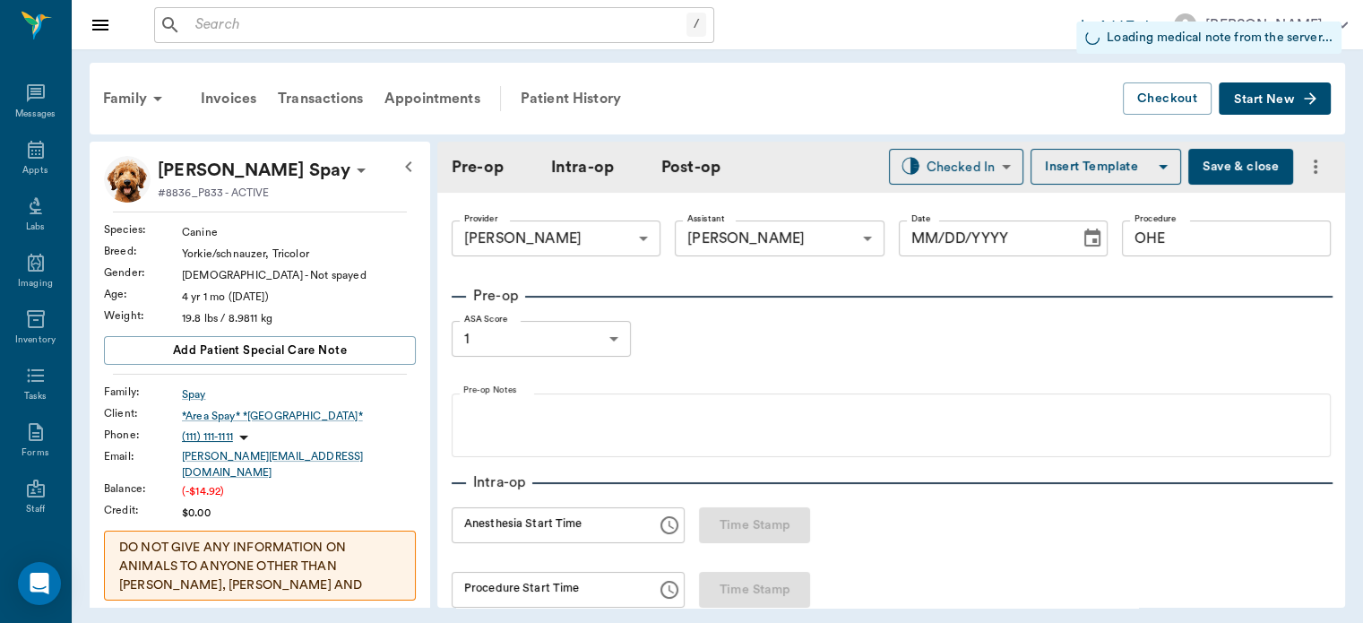
type input "1.00"
type input "30.00"
type input "1"
type input "30"
type textarea "GIVE ONE TABLET BY MOUTH 1X DAILY"
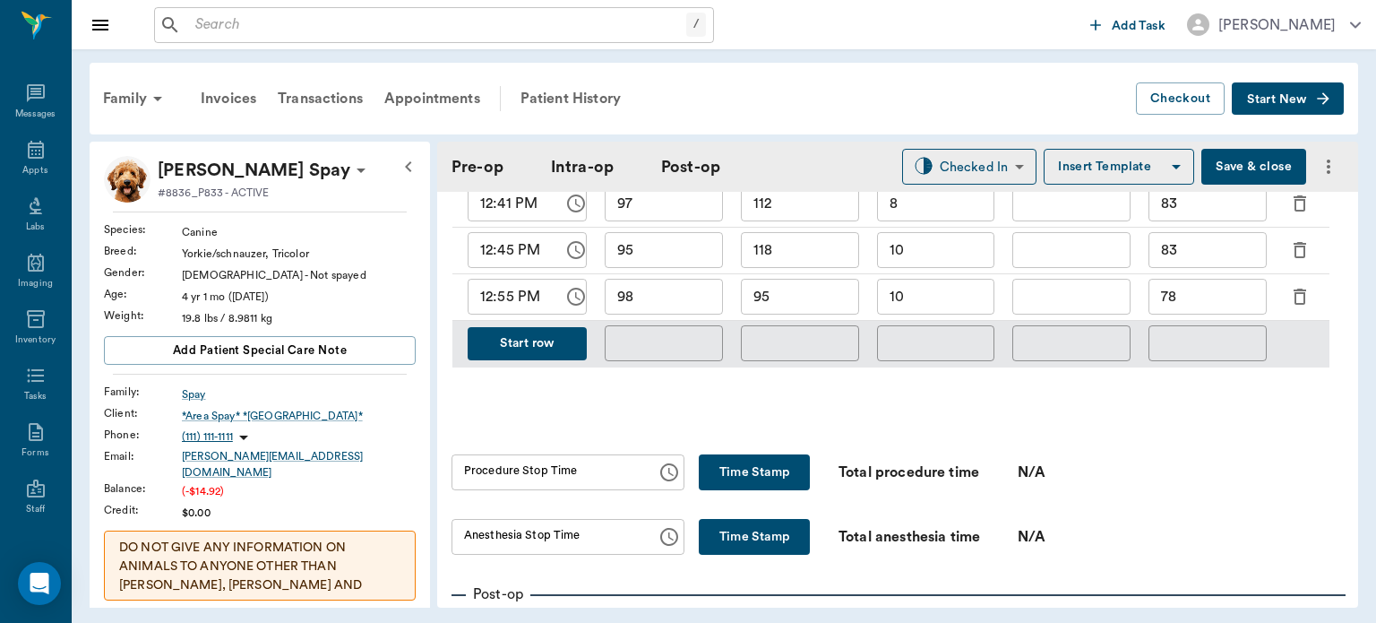
scroll to position [973, 0]
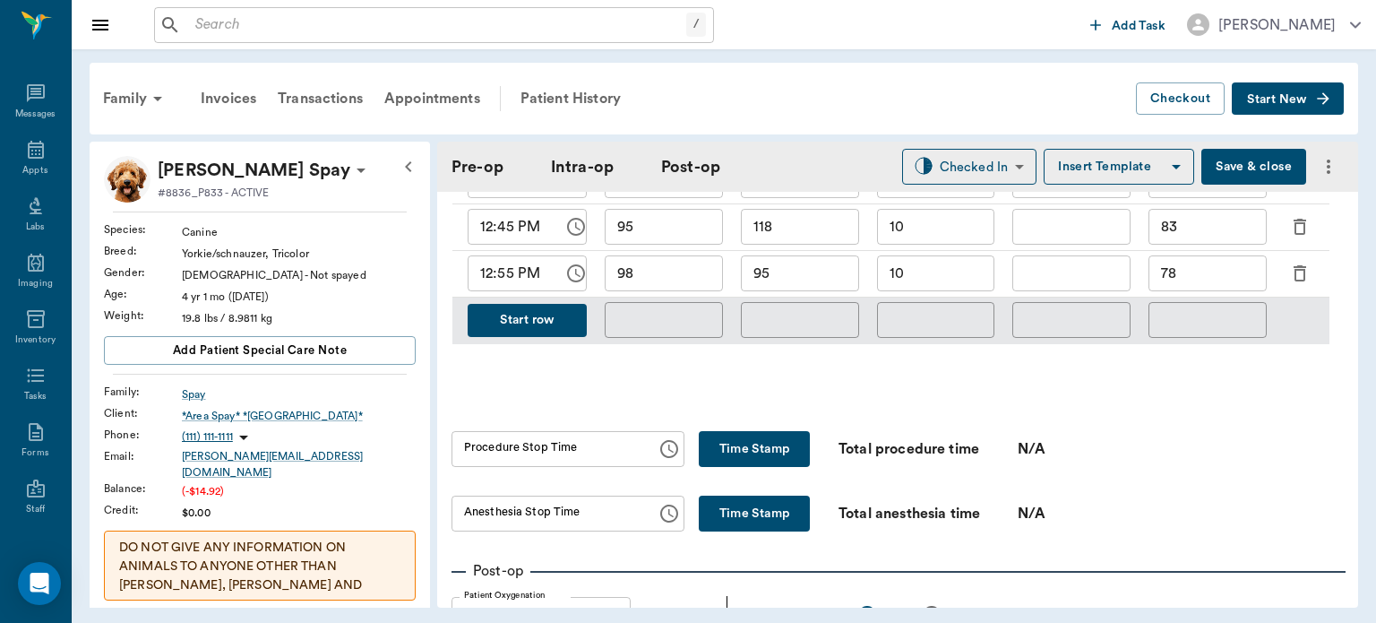
click at [768, 467] on button "Time Stamp" at bounding box center [754, 449] width 111 height 36
type input "01:01 PM"
click at [720, 530] on button "Time Stamp" at bounding box center [754, 514] width 111 height 36
type input "01:01 PM"
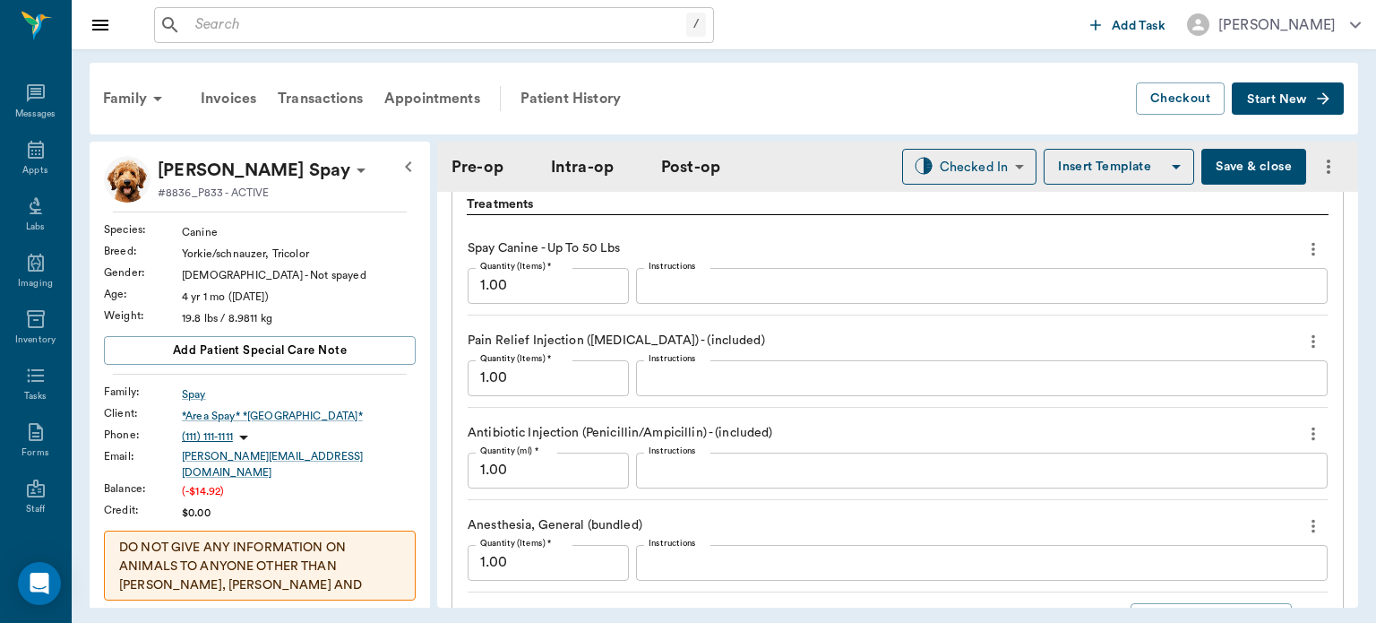
scroll to position [1595, 0]
click at [969, 168] on body "/ ​ Add Task [PERSON_NAME] Nectar Messages Appts Labs Imaging Inventory Tasks F…" at bounding box center [688, 311] width 1376 height 623
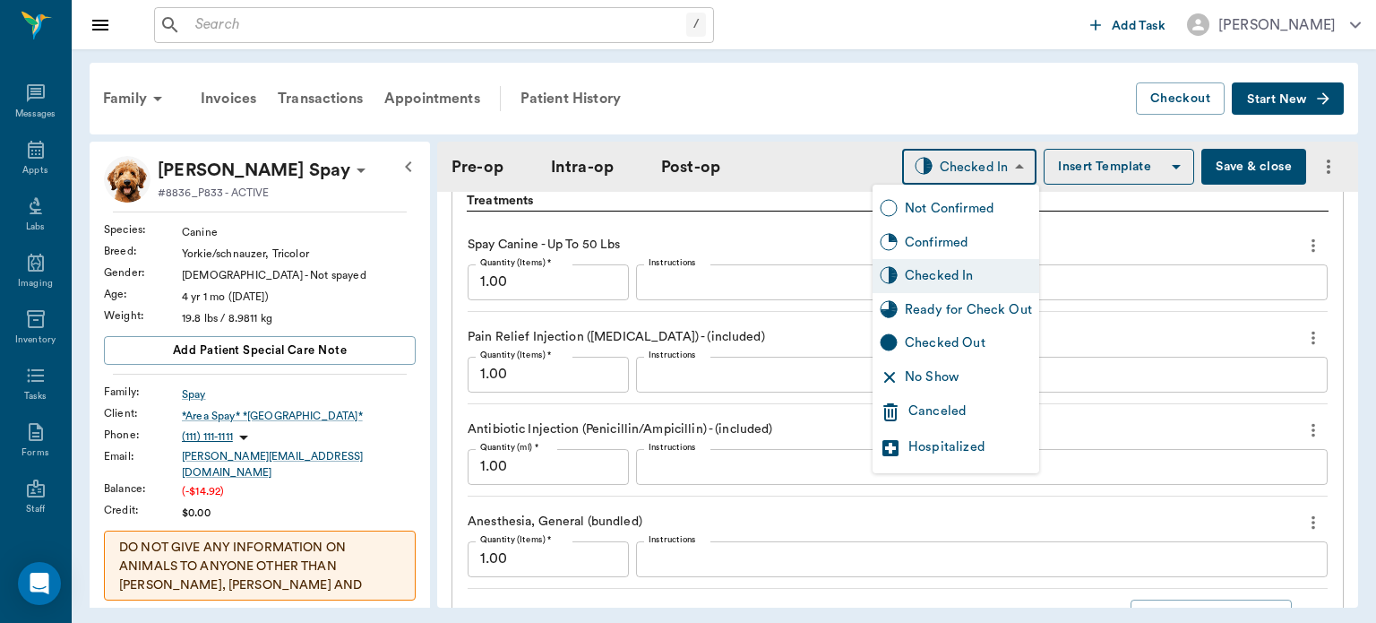
click at [944, 308] on div "Ready for Check Out" at bounding box center [968, 310] width 127 height 20
type input "READY_TO_CHECKOUT"
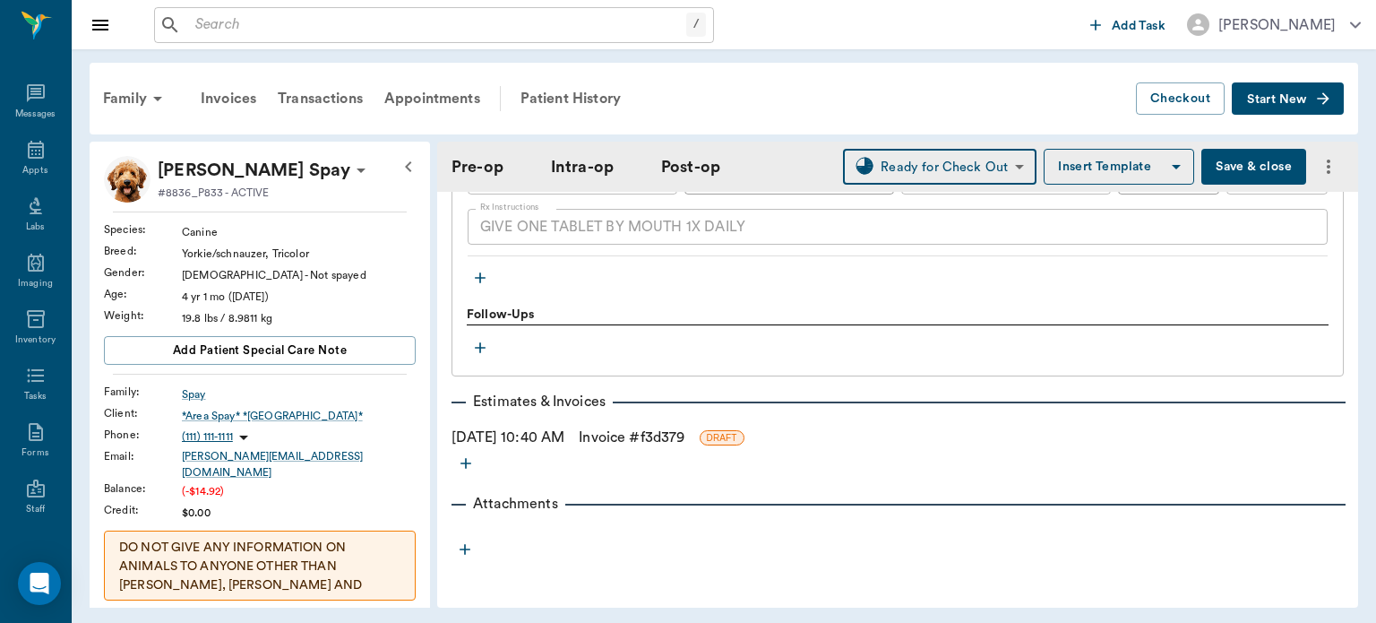
scroll to position [2437, 0]
click at [24, 128] on div "Messages" at bounding box center [35, 103] width 71 height 56
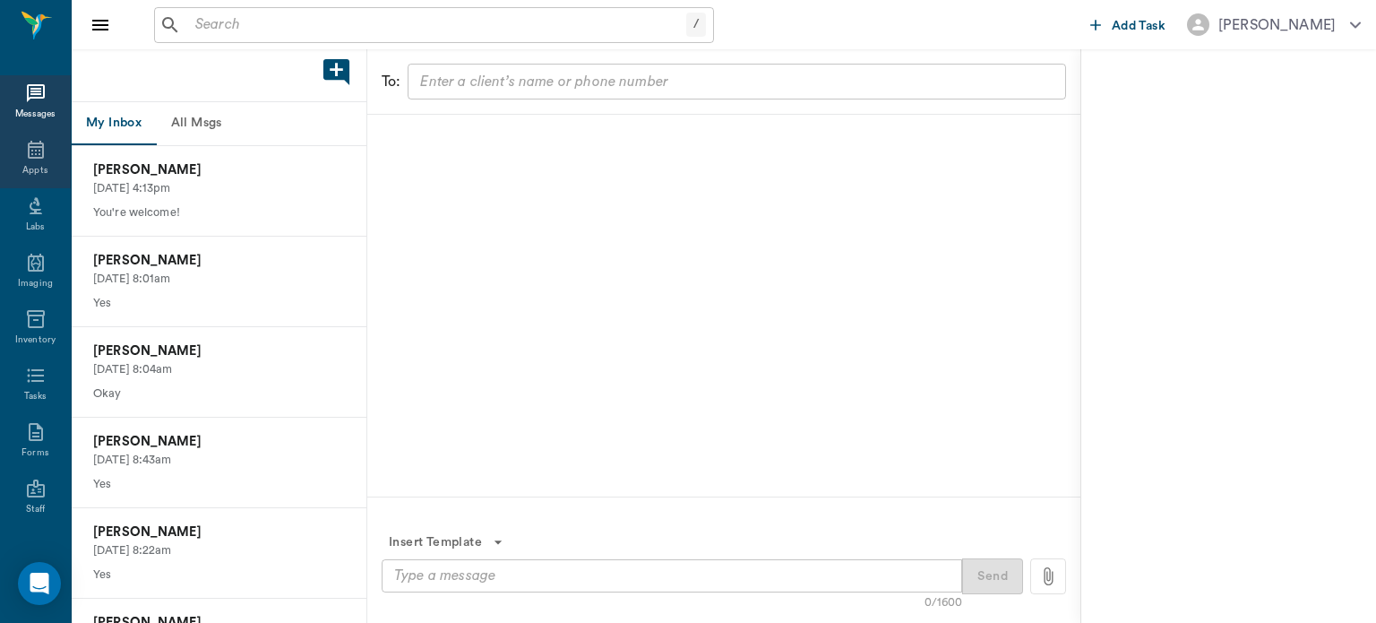
click at [33, 156] on icon at bounding box center [36, 150] width 22 height 22
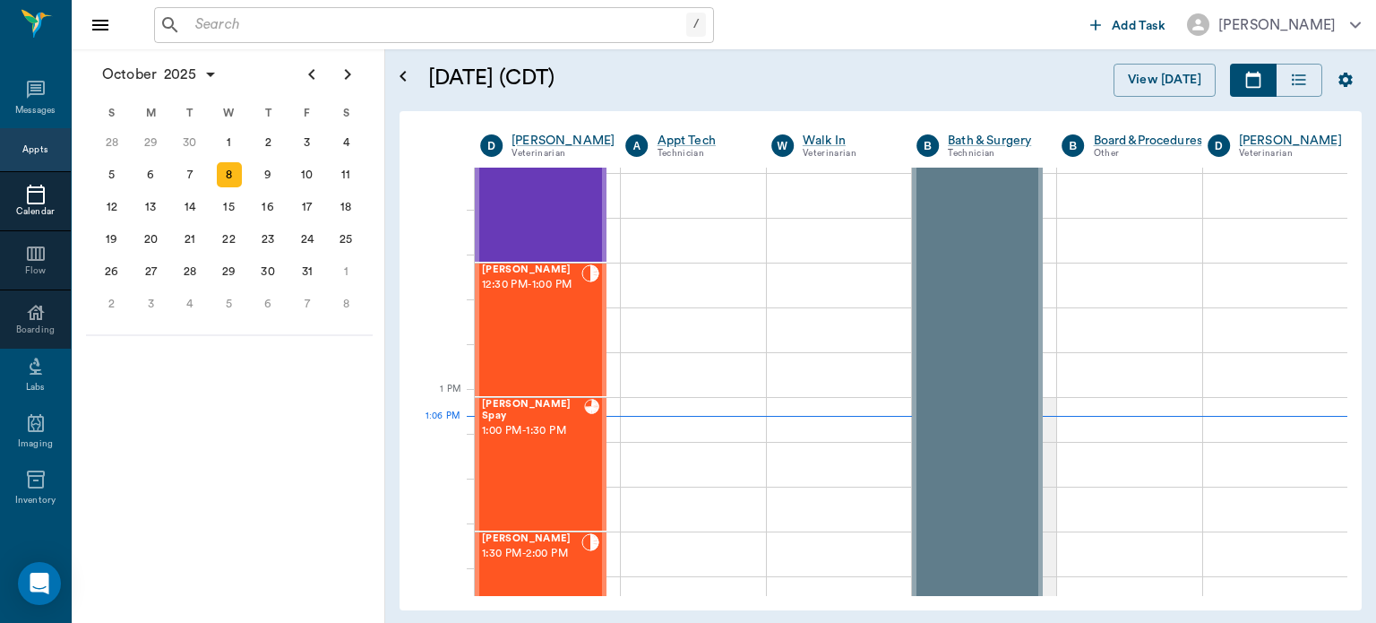
scroll to position [1111, 0]
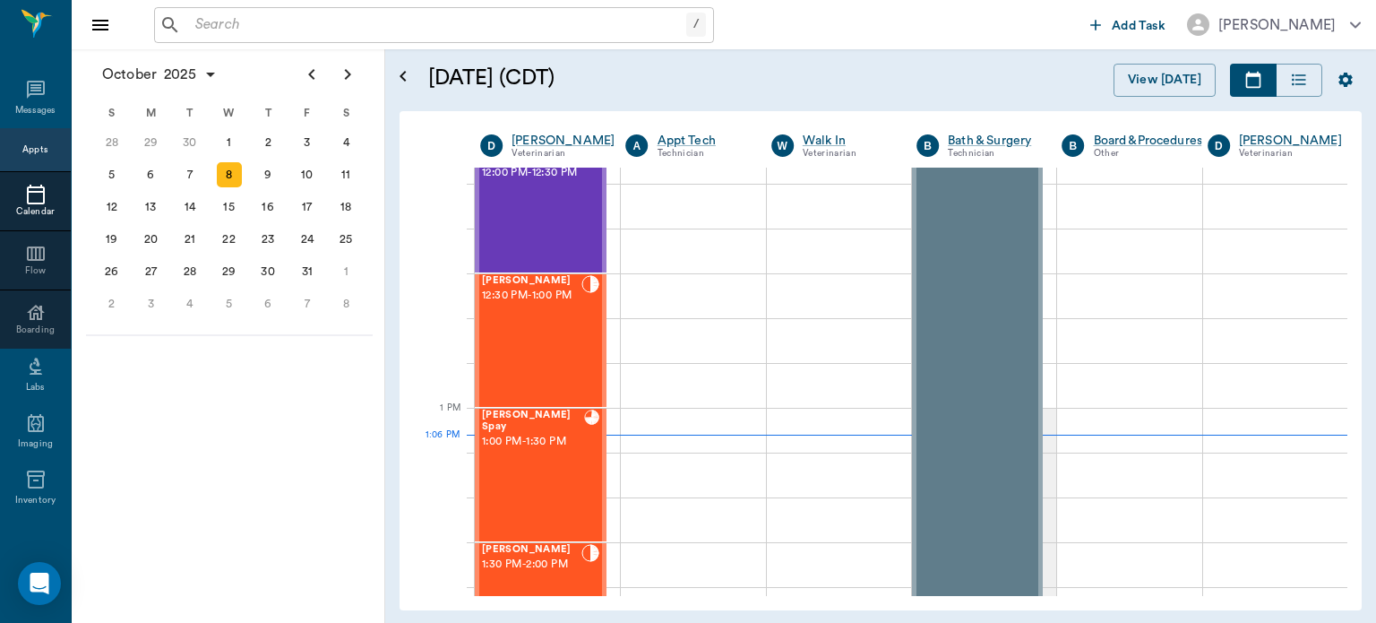
click at [537, 305] on span "12:30 PM - 1:00 PM" at bounding box center [531, 296] width 99 height 18
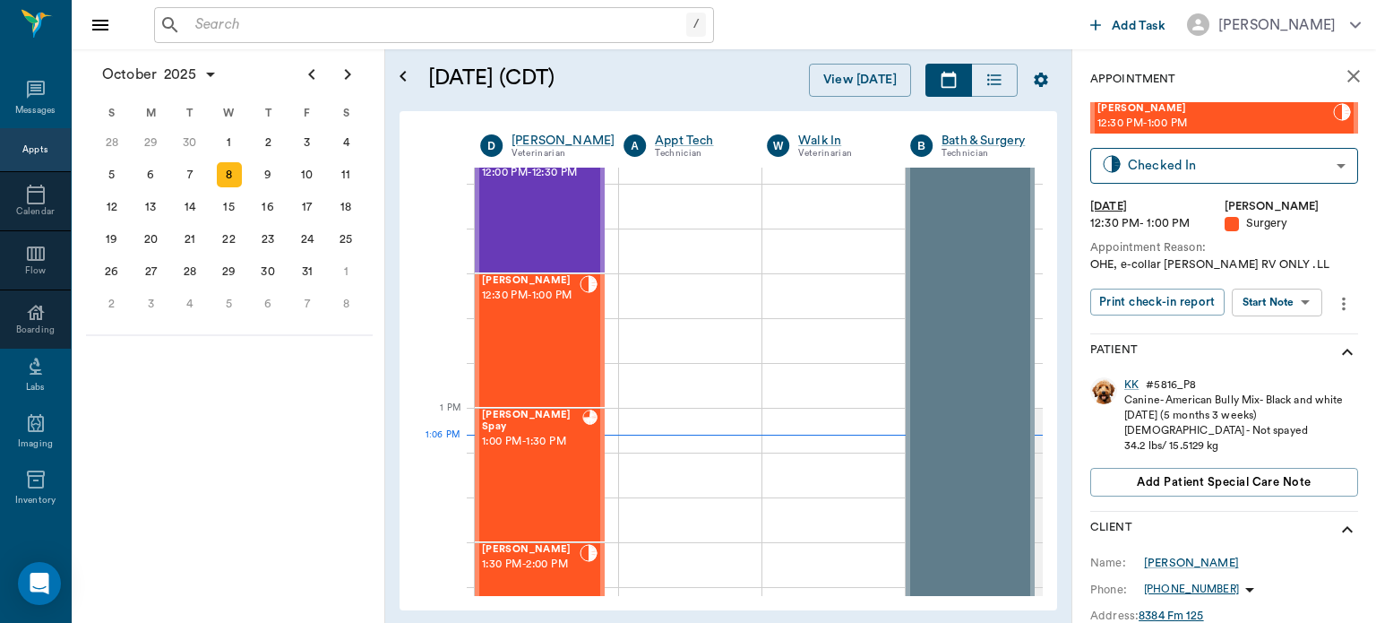
click at [1296, 303] on body "/ ​ Add Task [PERSON_NAME] Nectar Messages Appts Calendar Flow Boarding Labs Im…" at bounding box center [688, 311] width 1376 height 623
click at [1289, 362] on button "View Surgery" at bounding box center [1263, 368] width 73 height 21
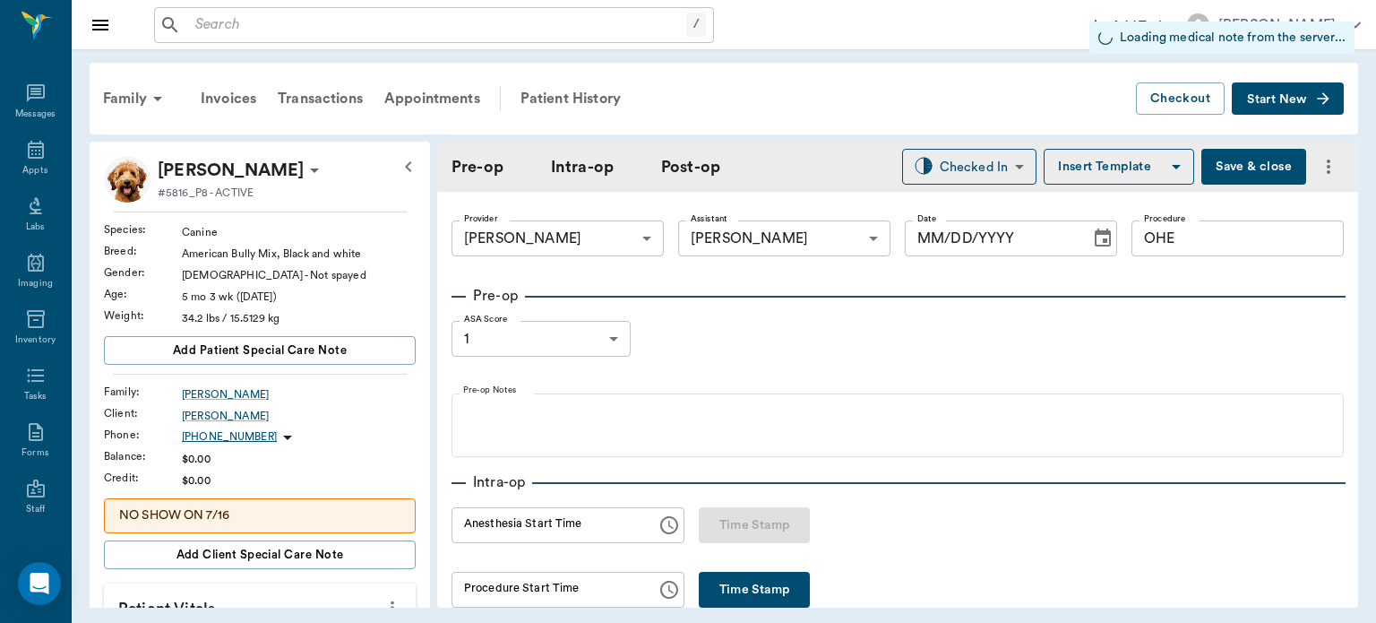
type input "63ec2f075fda476ae8351a4d"
type input "63ec2e7e52e12b0ba117b124"
type input "OHE"
type input "1"
type input "[DATE]"
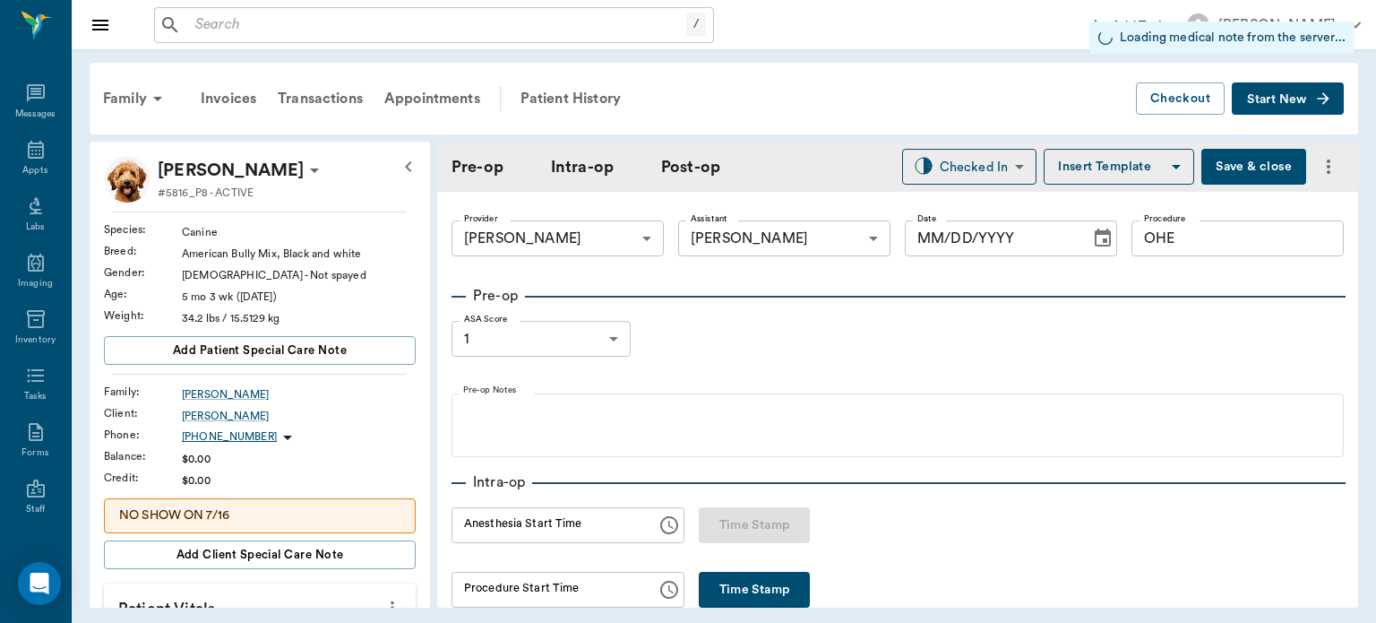
type input "12:54 PM"
type input "1.00"
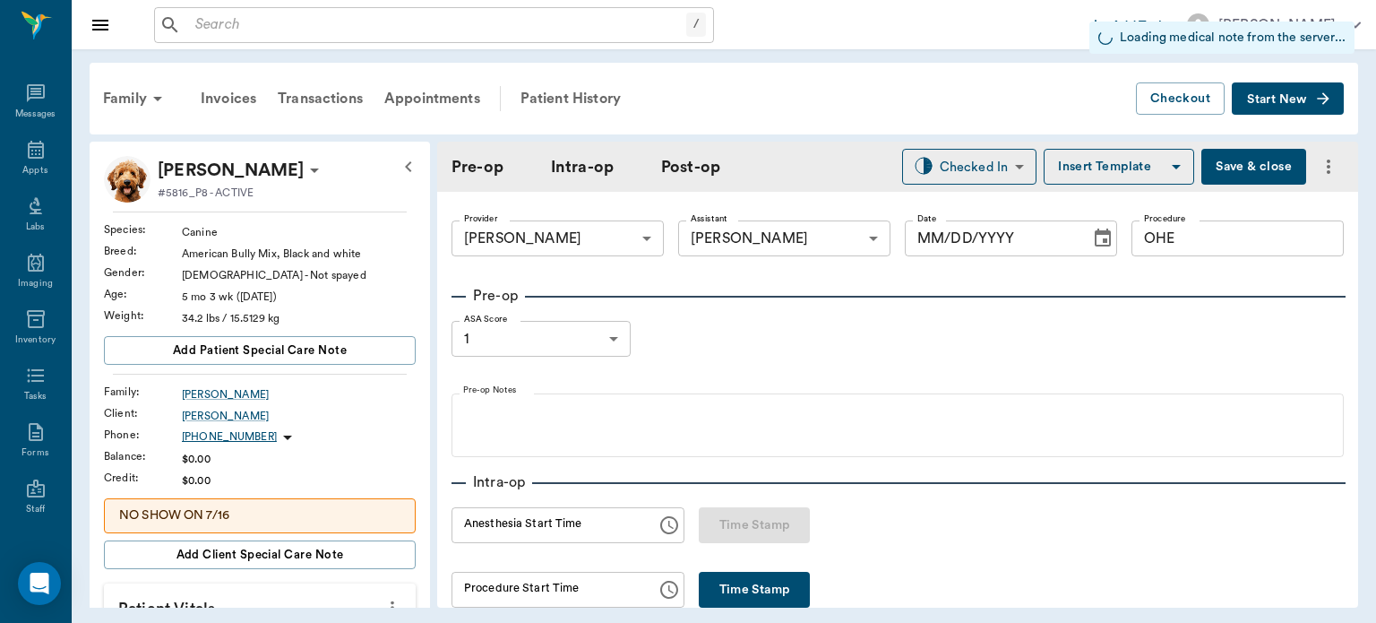
type input "1.00"
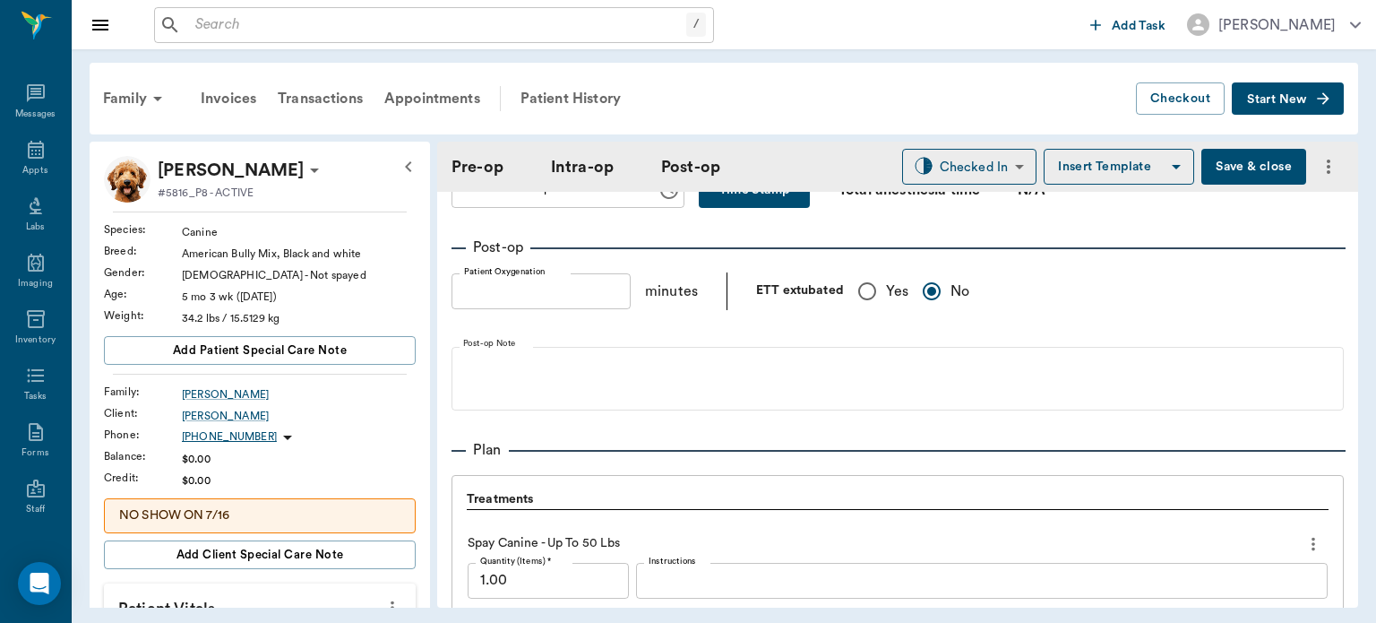
scroll to position [1258, 0]
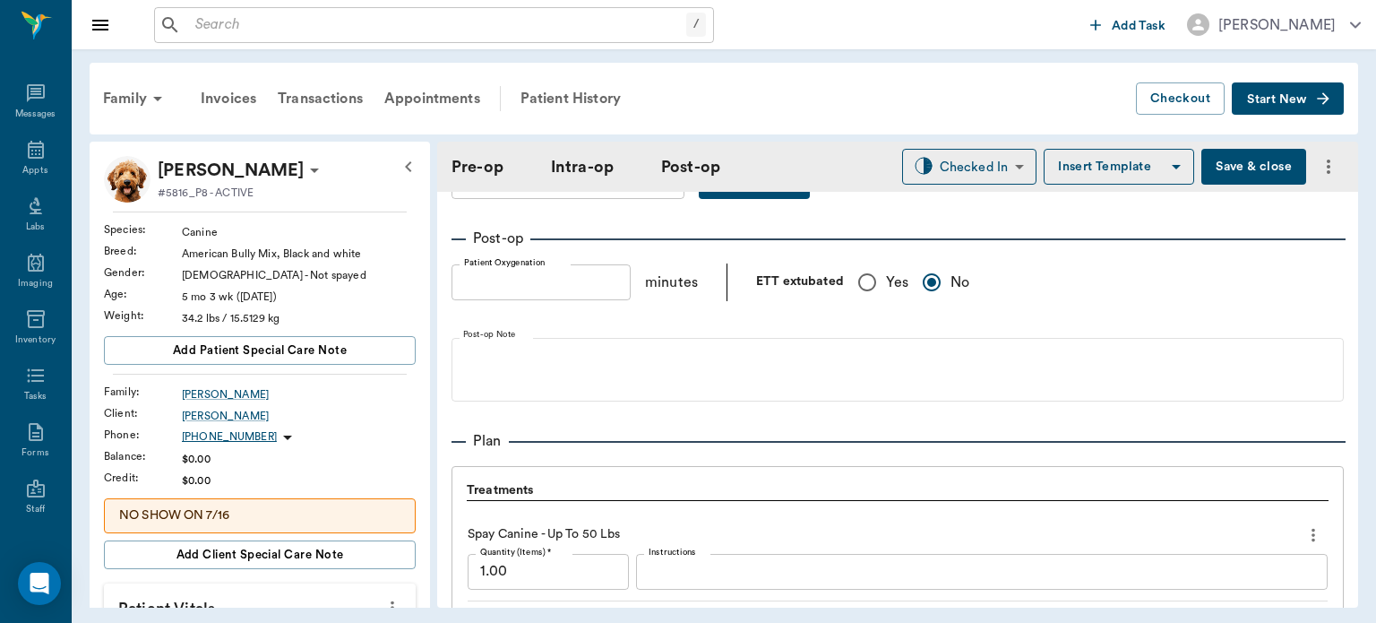
click at [853, 277] on input "Yes" at bounding box center [868, 282] width 38 height 38
radio input "true"
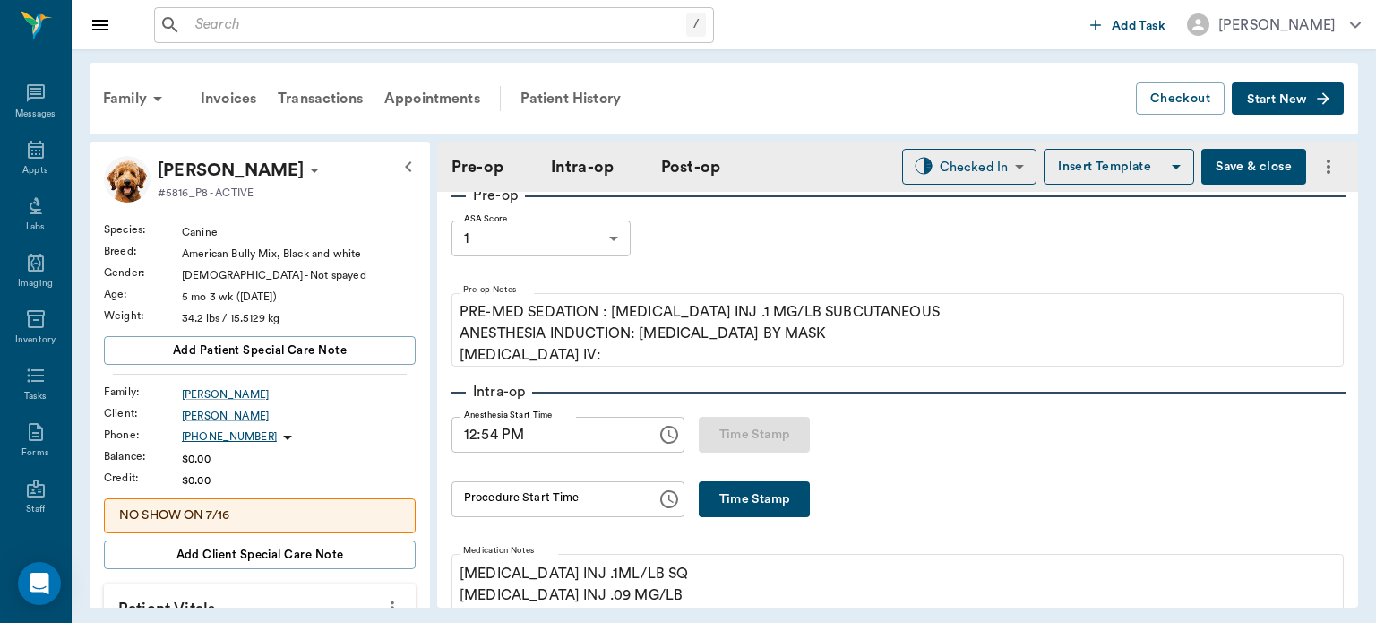
scroll to position [114, 0]
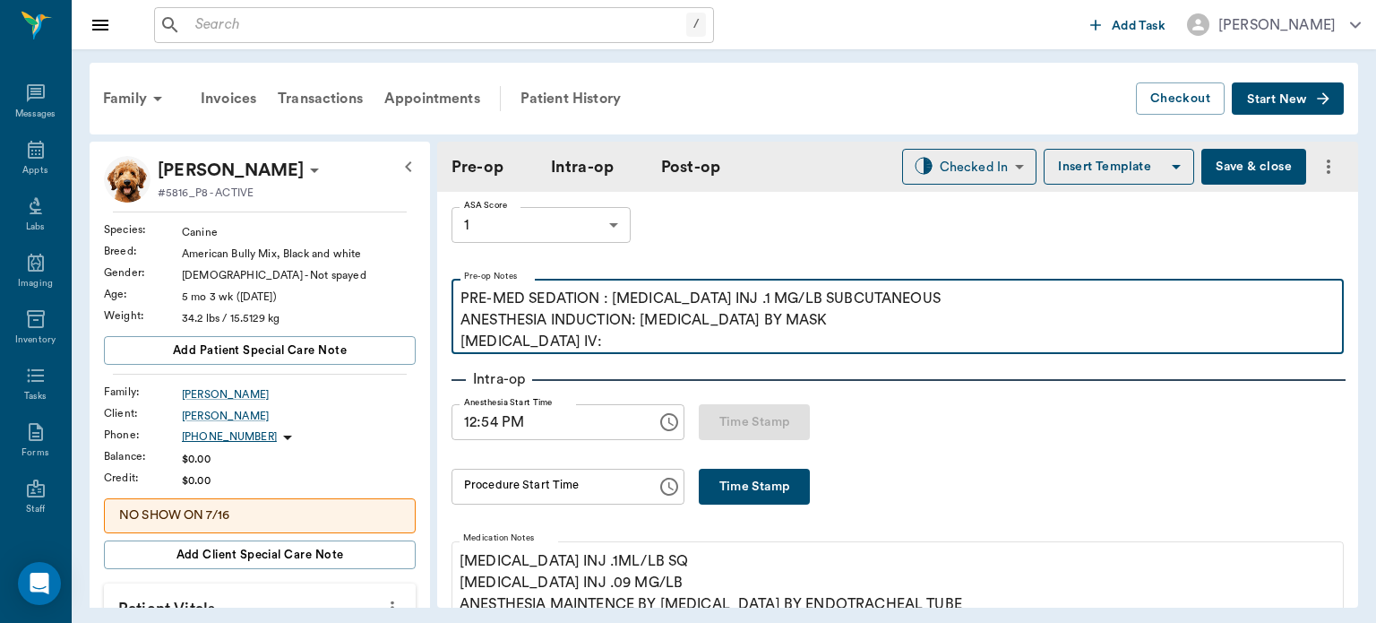
click at [592, 349] on p "PRE-MED SEDATION : [MEDICAL_DATA] INJ .1 MG/LB SUBCUTANEOUS ANESTHESIA INDUCTIO…" at bounding box center [898, 320] width 875 height 65
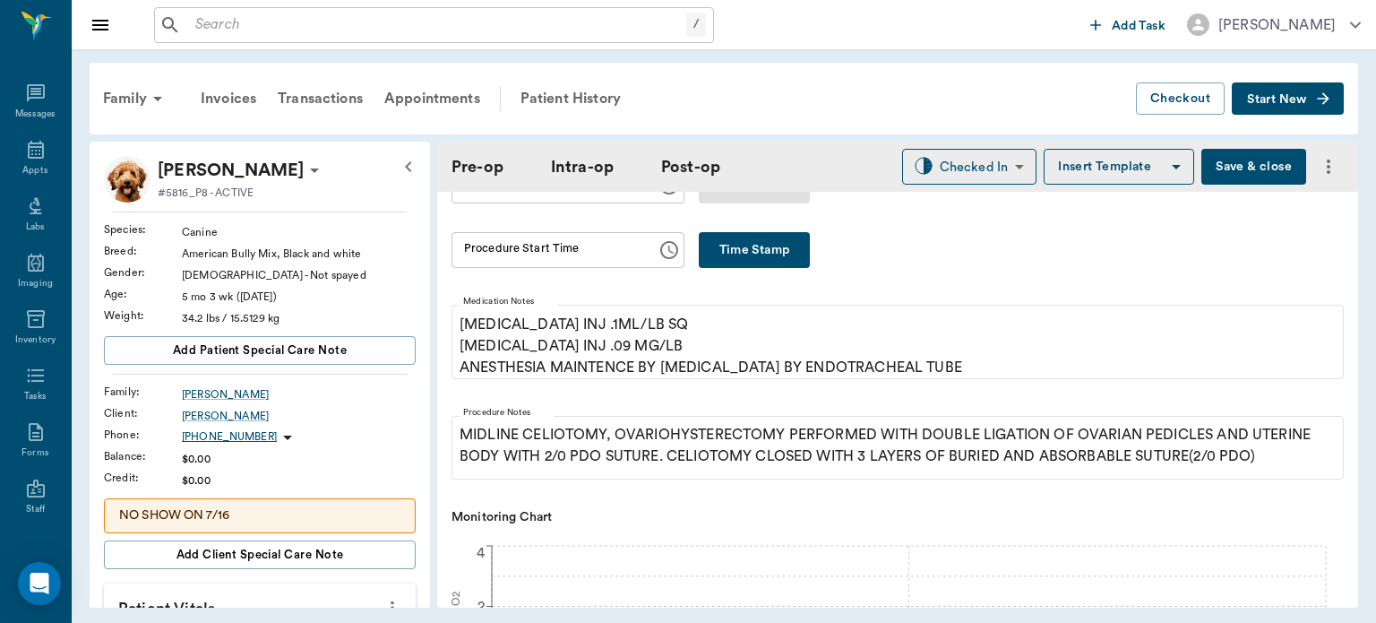
scroll to position [351, 0]
click at [756, 247] on button "Time Stamp" at bounding box center [754, 248] width 111 height 36
type input "01:06 PM"
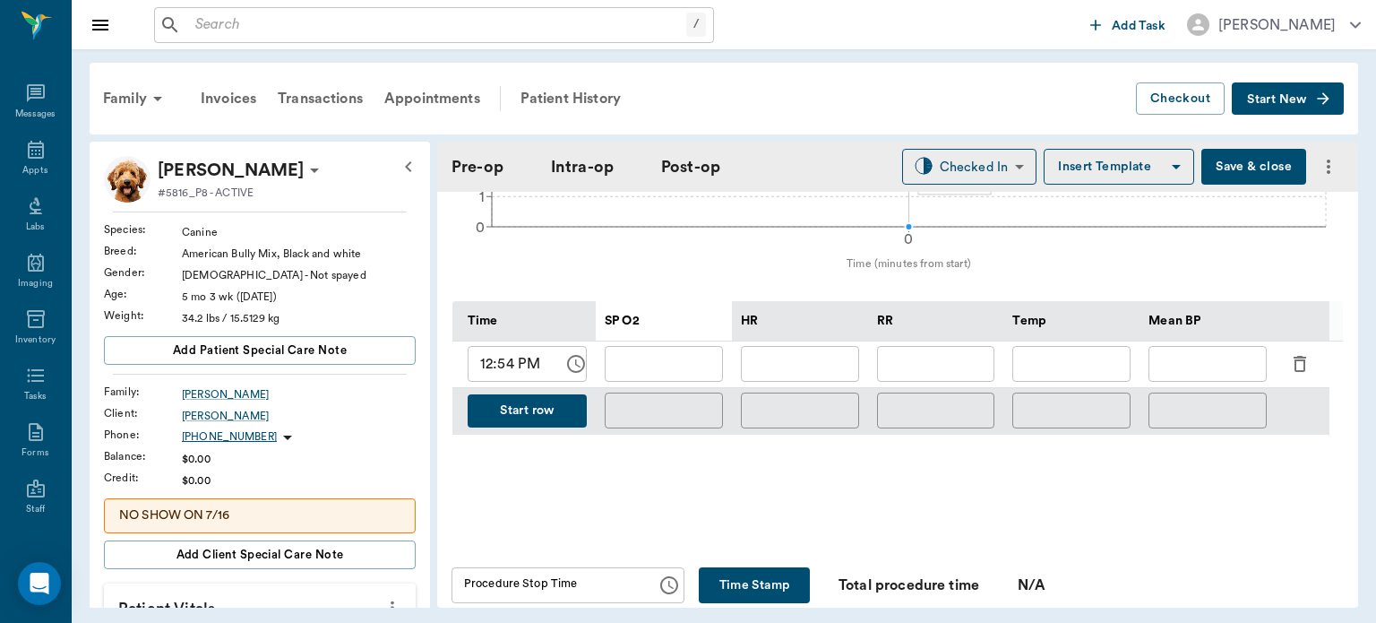
scroll to position [792, 0]
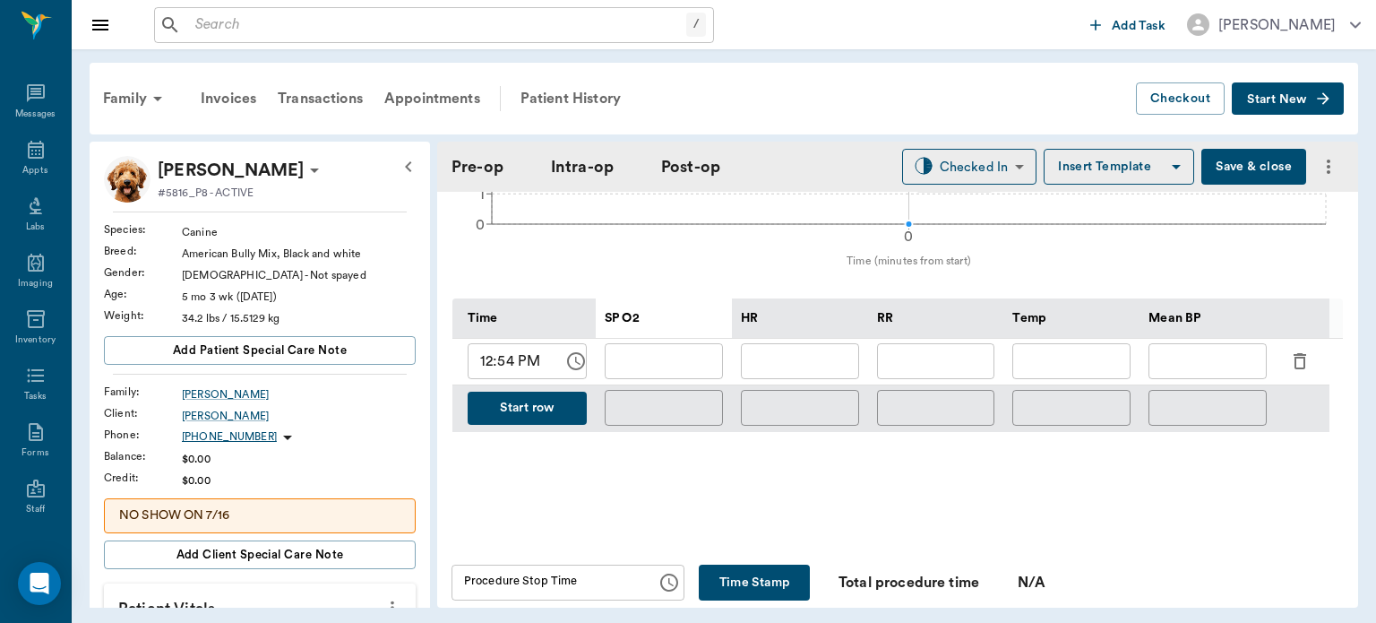
click at [505, 372] on input "12:54 PM" at bounding box center [509, 361] width 83 height 36
type input "12:08 PM"
click at [808, 367] on input "text" at bounding box center [800, 361] width 118 height 36
type input "125"
click at [675, 373] on input "text" at bounding box center [664, 361] width 118 height 36
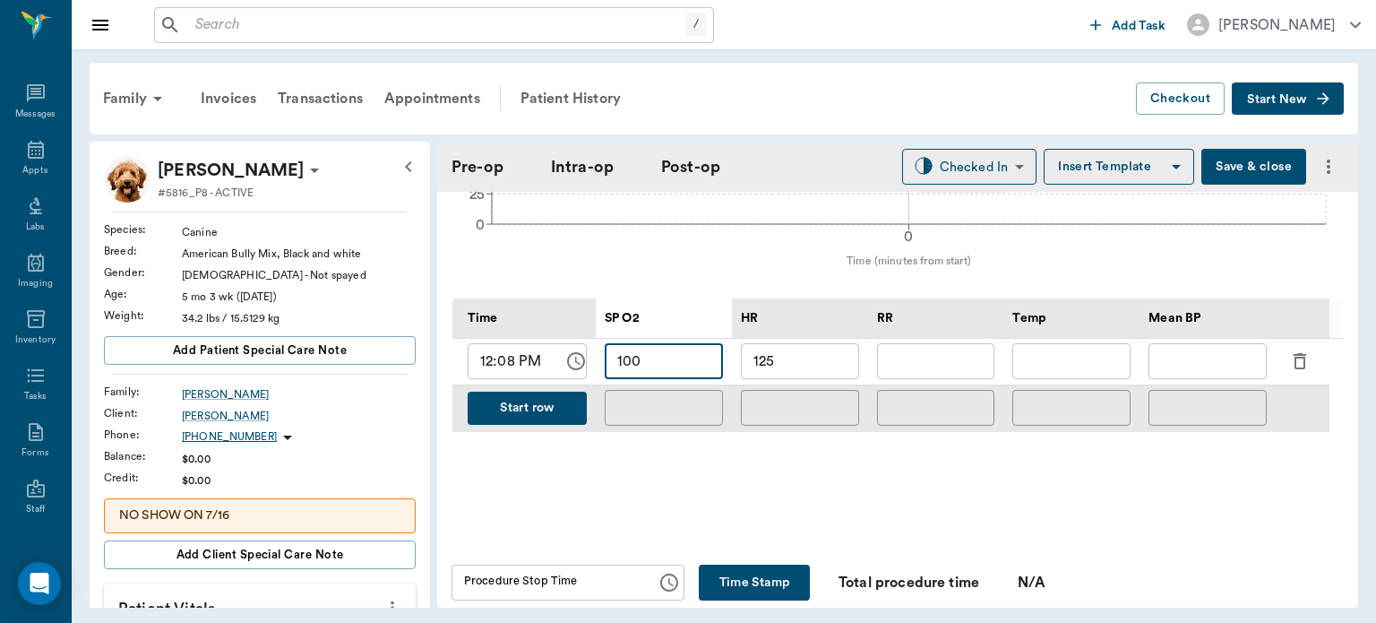
type input "100"
click at [954, 362] on input "text" at bounding box center [936, 361] width 118 height 36
type input "15"
click at [501, 425] on button "Start row" at bounding box center [527, 408] width 119 height 33
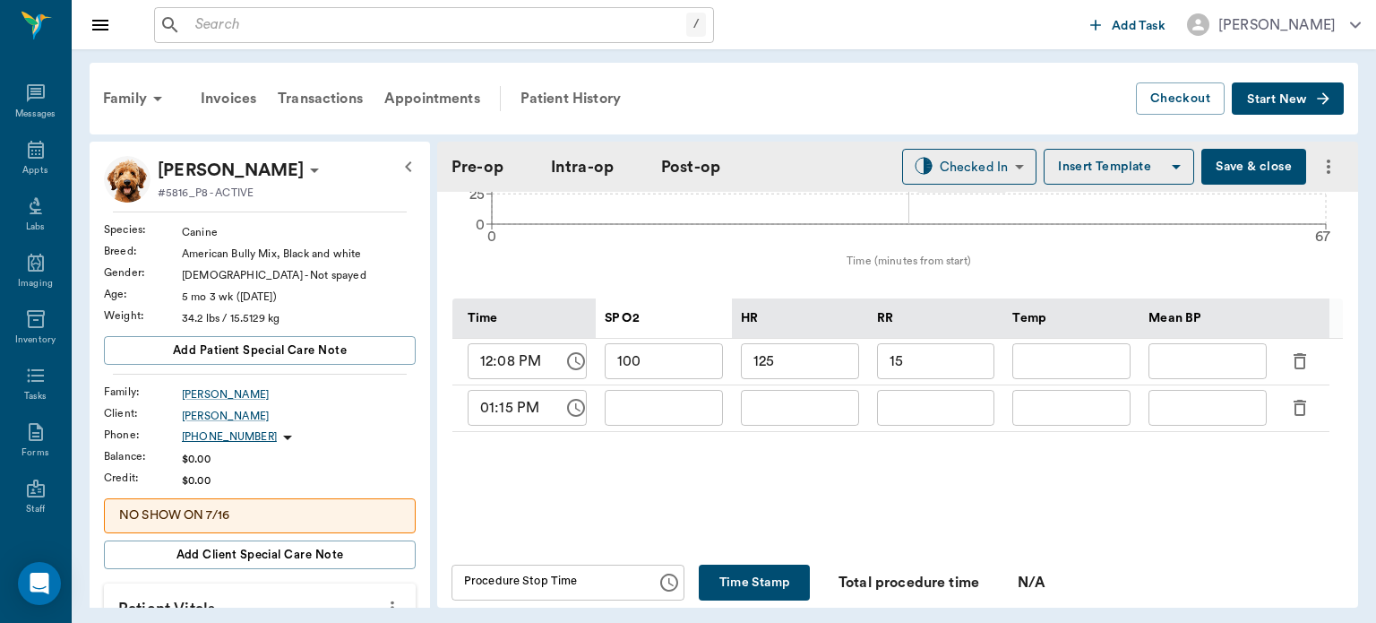
type input "100"
type input "125"
type input "15"
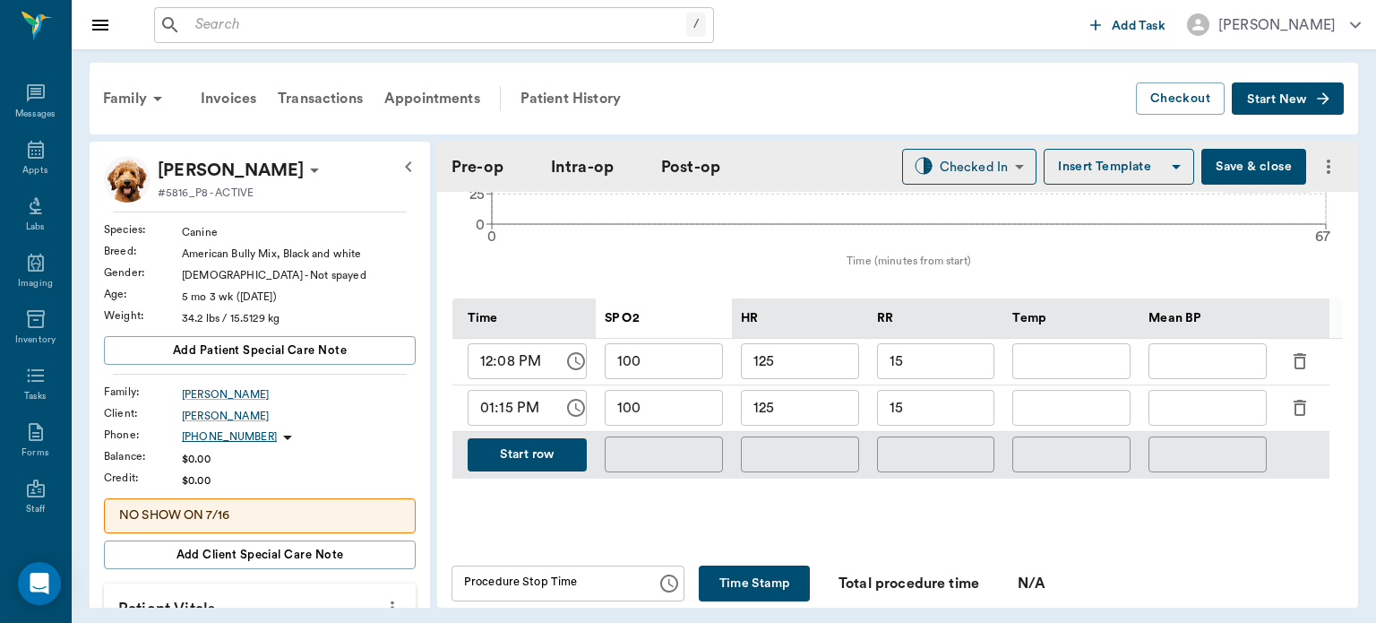
click at [818, 416] on input "125" at bounding box center [800, 408] width 118 height 36
type input "126"
click at [1085, 421] on input "text" at bounding box center [1072, 408] width 118 height 36
click at [1205, 412] on input "text" at bounding box center [1208, 408] width 118 height 36
type input "105"
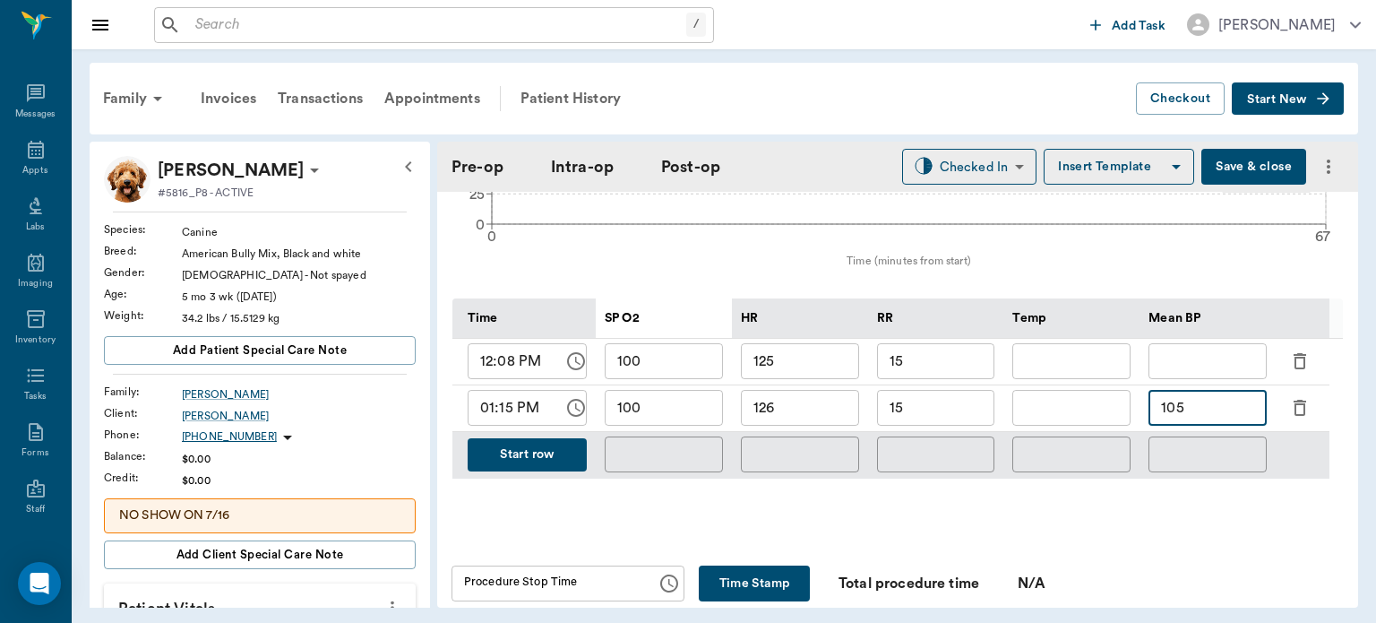
click at [956, 425] on input "15" at bounding box center [936, 408] width 118 height 36
type input "1"
type input "8"
click at [531, 461] on button "Start row" at bounding box center [527, 454] width 119 height 33
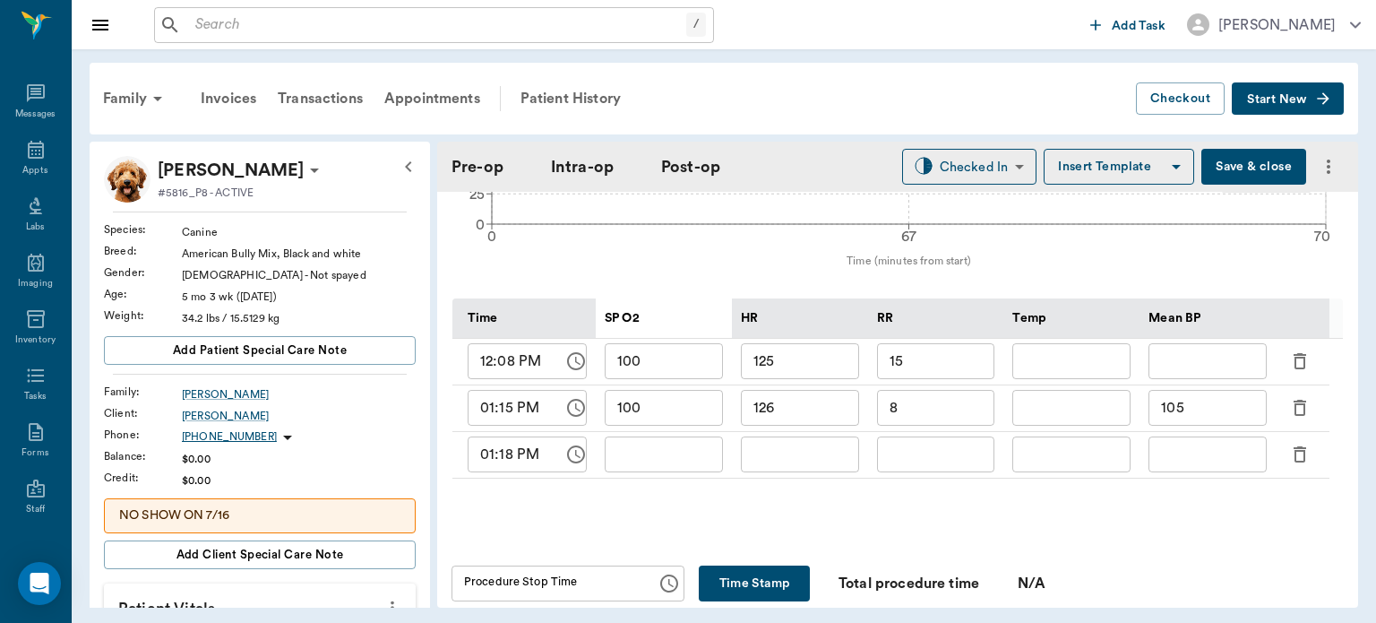
type input "100"
type input "126"
type input "8"
type input "105"
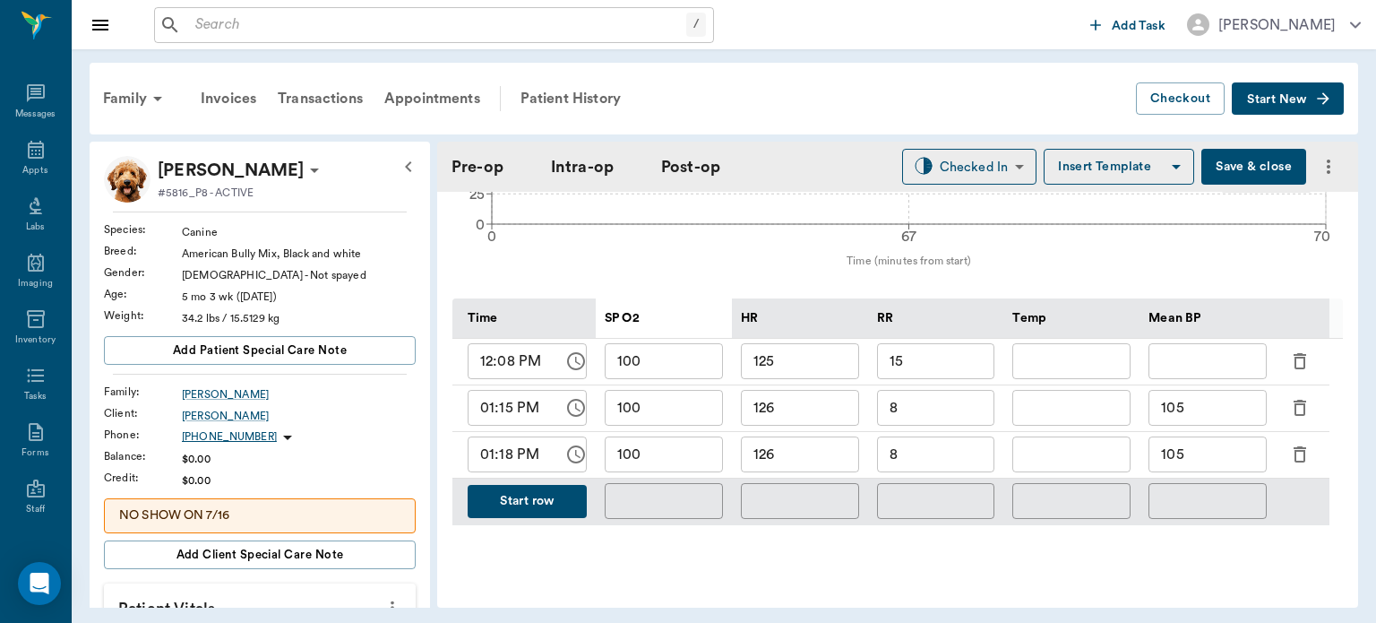
click at [802, 459] on input "126" at bounding box center [800, 454] width 118 height 36
type input "125"
click at [949, 469] on input "8" at bounding box center [936, 454] width 118 height 36
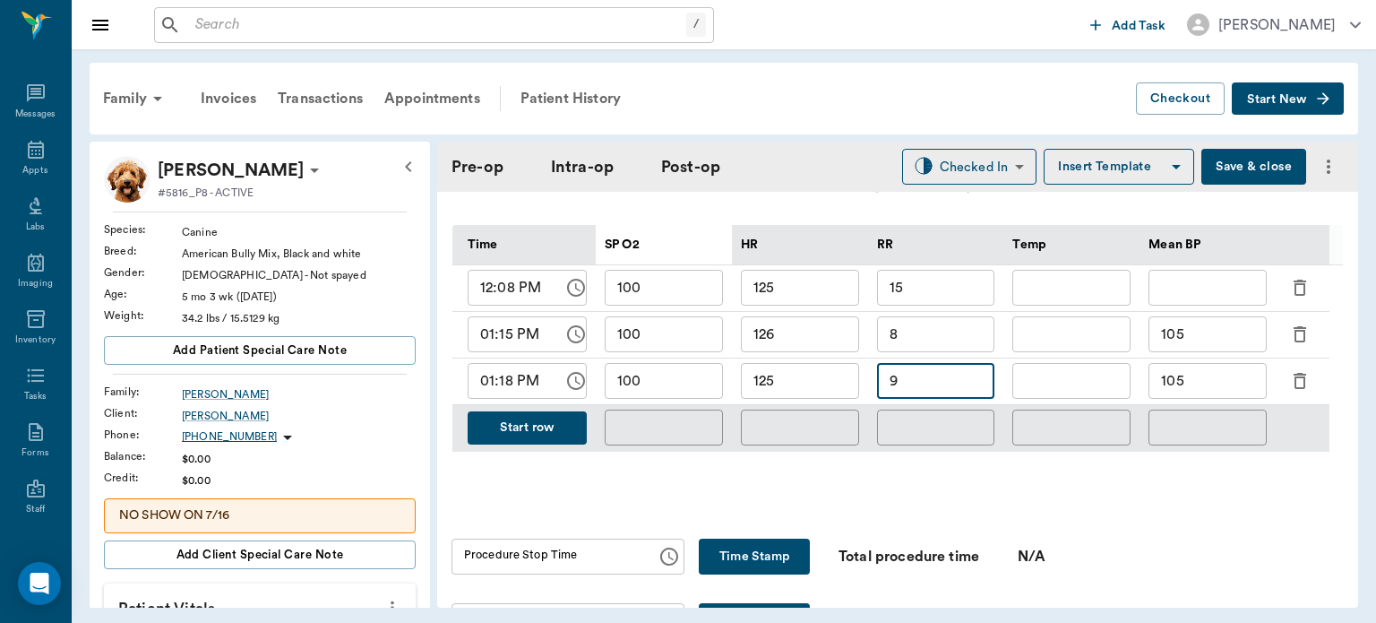
scroll to position [885, 0]
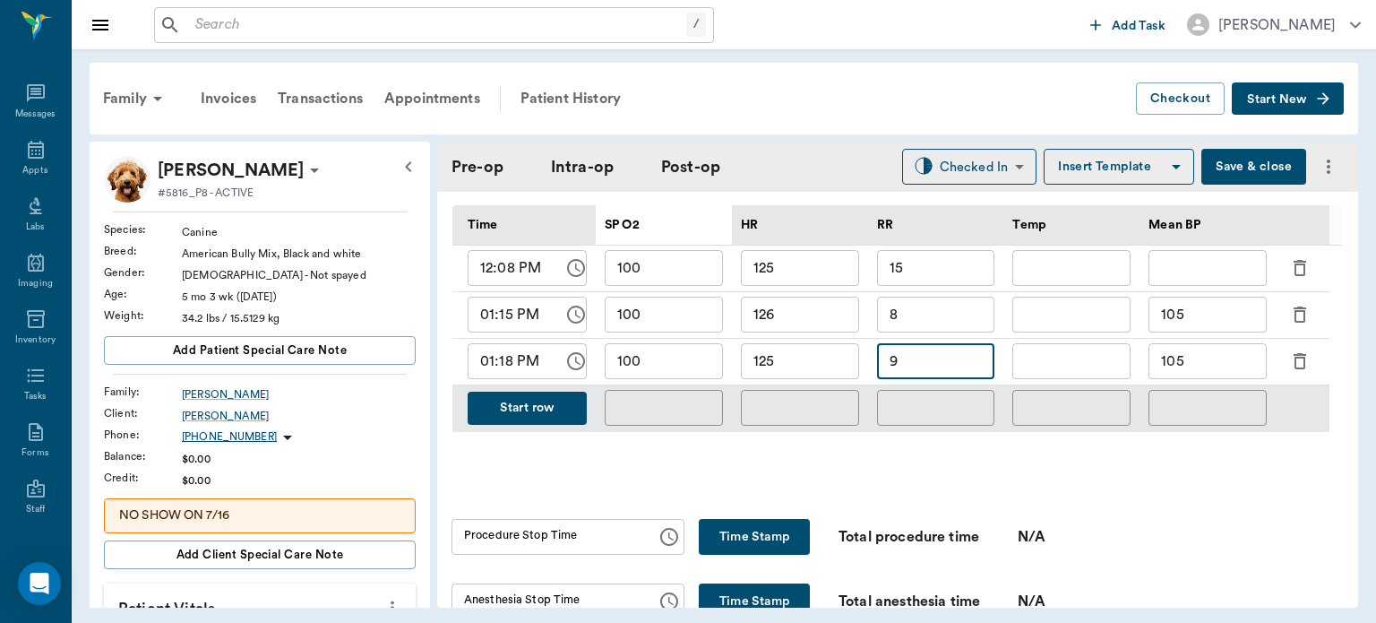
type input "9"
click at [1203, 375] on input "105" at bounding box center [1208, 361] width 118 height 36
type input "1"
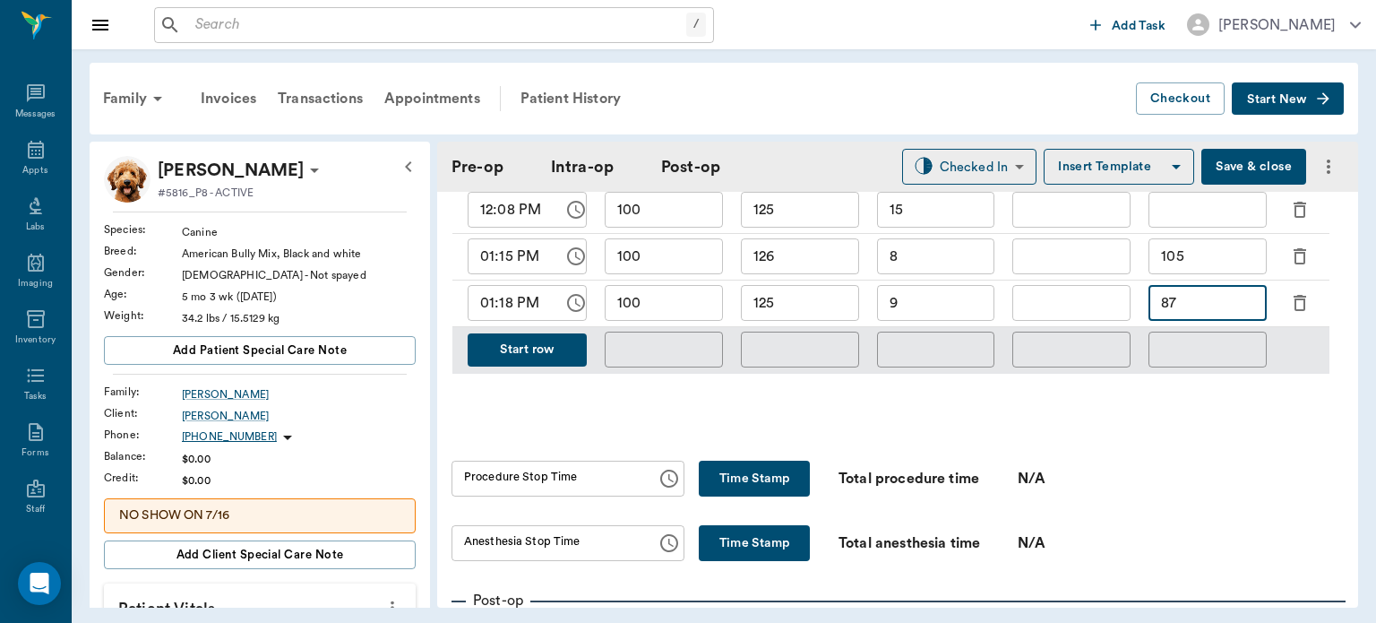
scroll to position [945, 0]
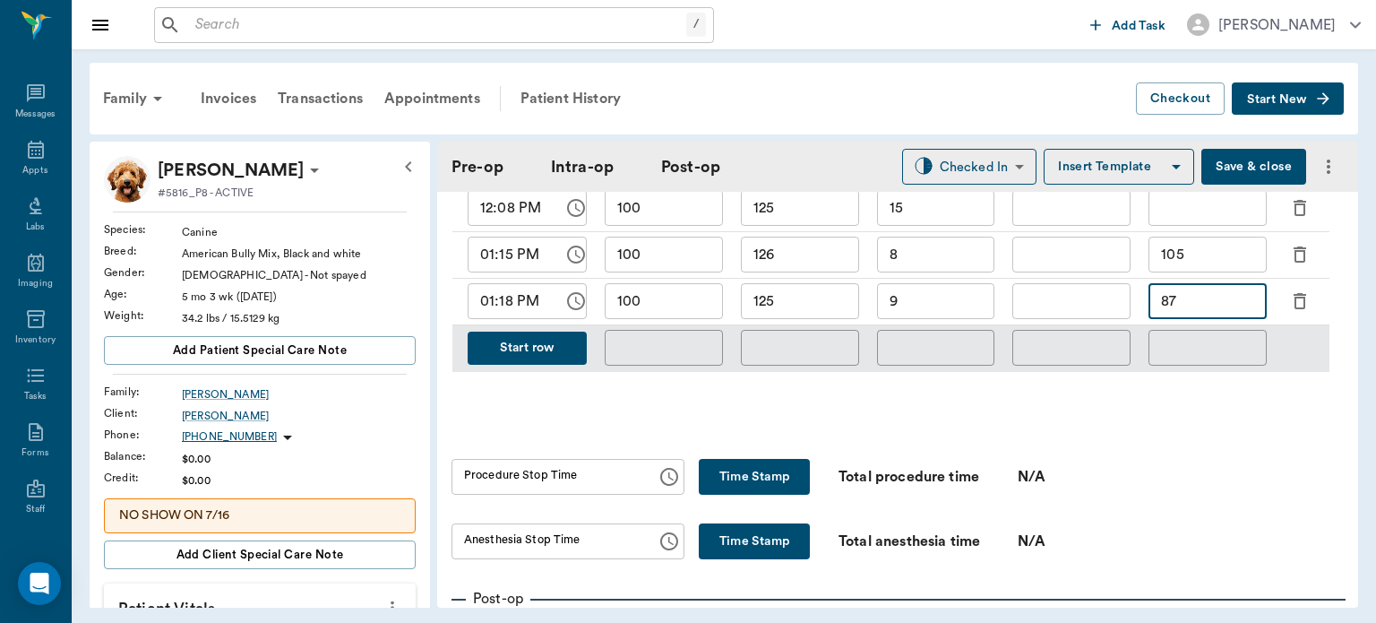
type input "87"
click at [1222, 167] on button "Save & close" at bounding box center [1254, 167] width 105 height 36
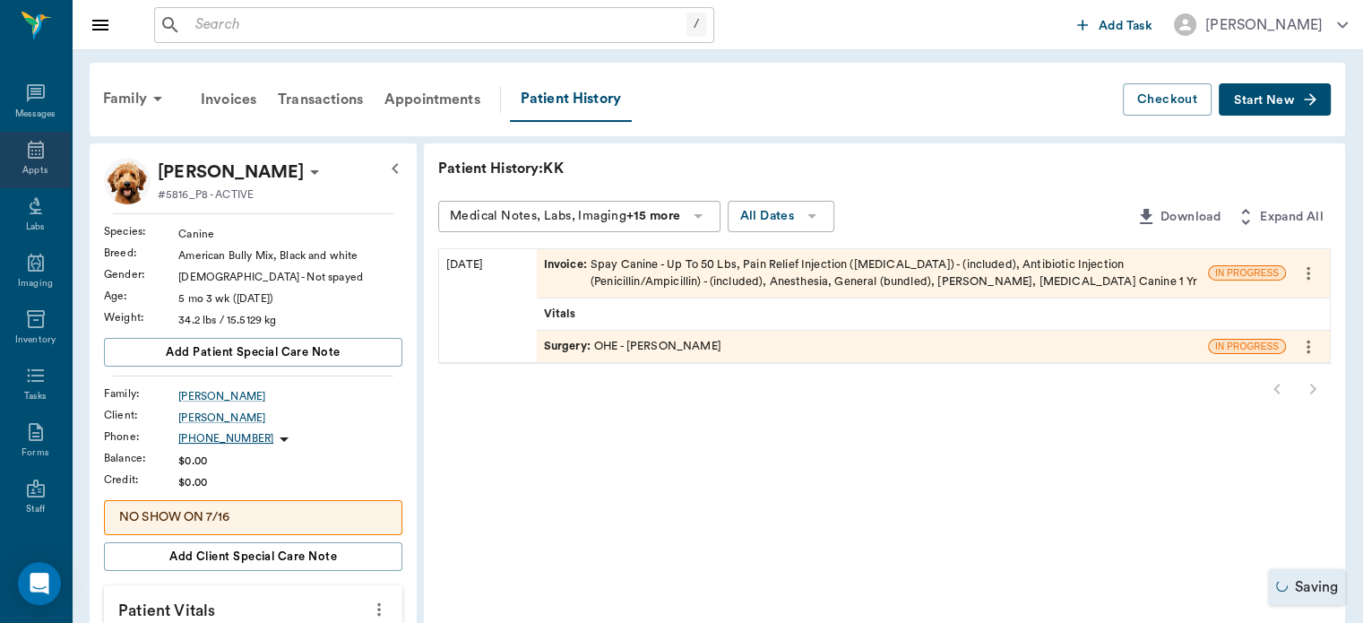
click at [25, 149] on icon at bounding box center [36, 150] width 22 height 22
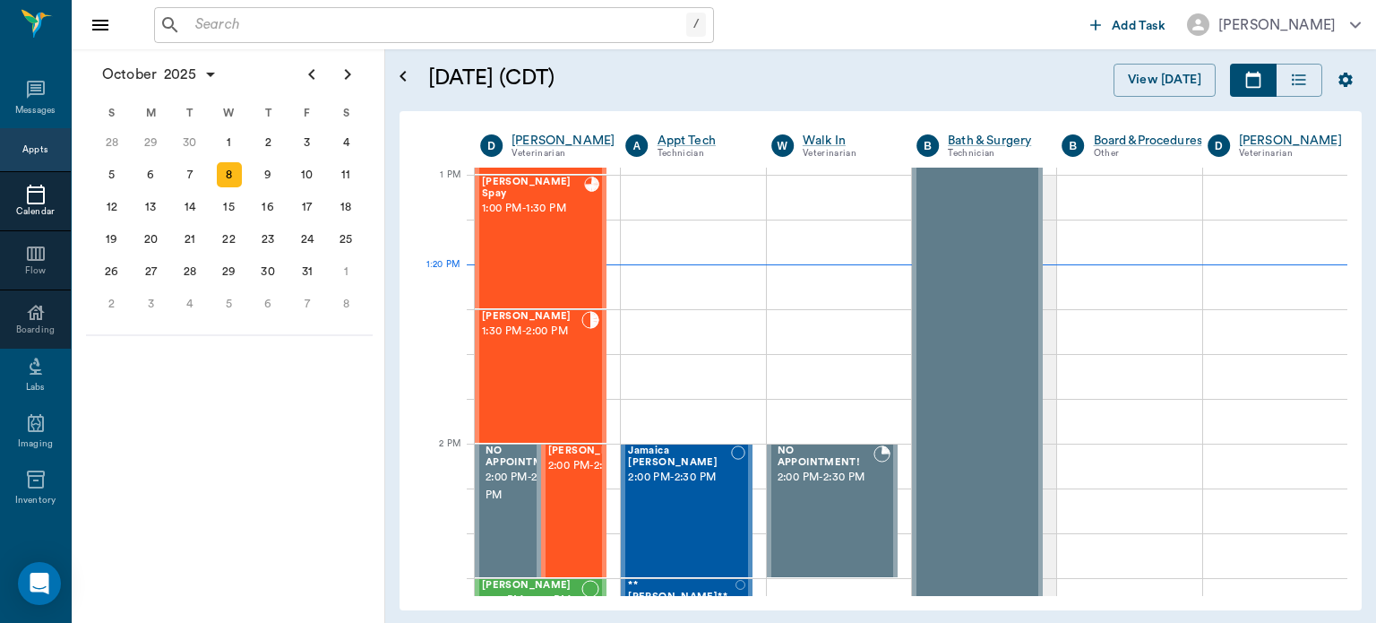
scroll to position [1344, 0]
click at [537, 388] on div "[PERSON_NAME] 1:30 PM - 2:00 PM" at bounding box center [531, 376] width 99 height 131
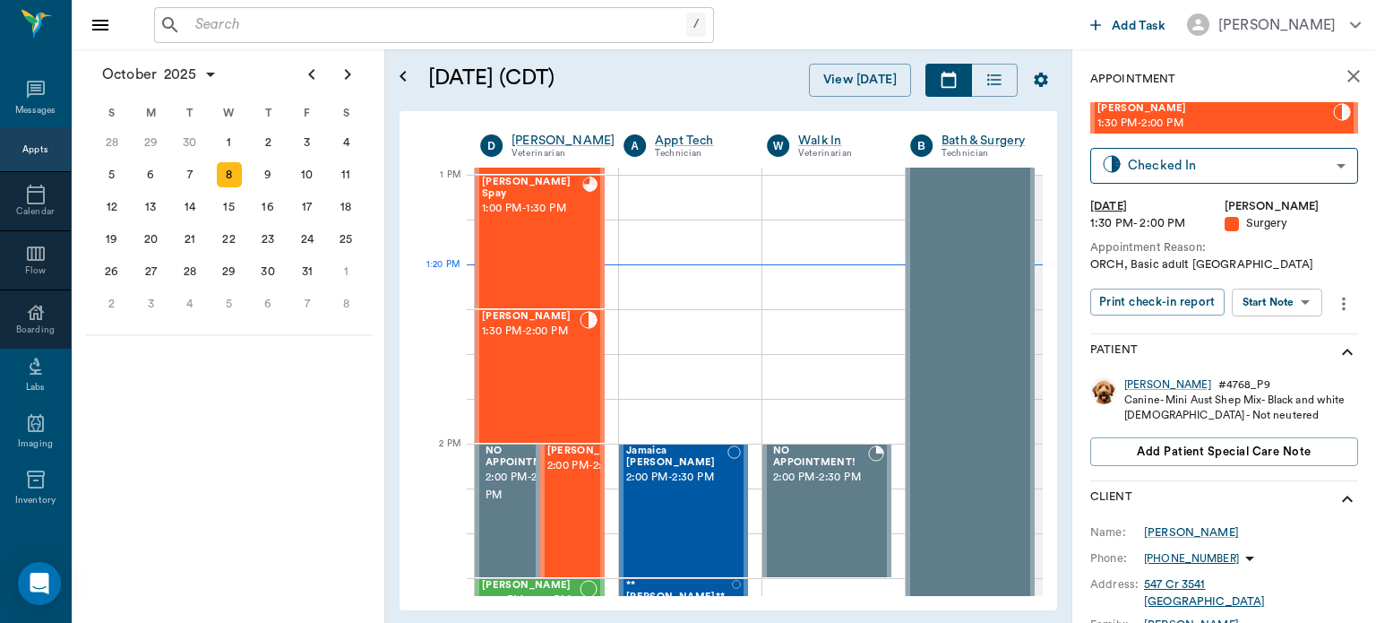
click at [1289, 295] on body "/ ​ Add Task [PERSON_NAME] Nectar Messages Appts Calendar Flow Boarding Labs Im…" at bounding box center [688, 311] width 1376 height 623
click at [1282, 366] on button "Start Surgery" at bounding box center [1263, 368] width 73 height 21
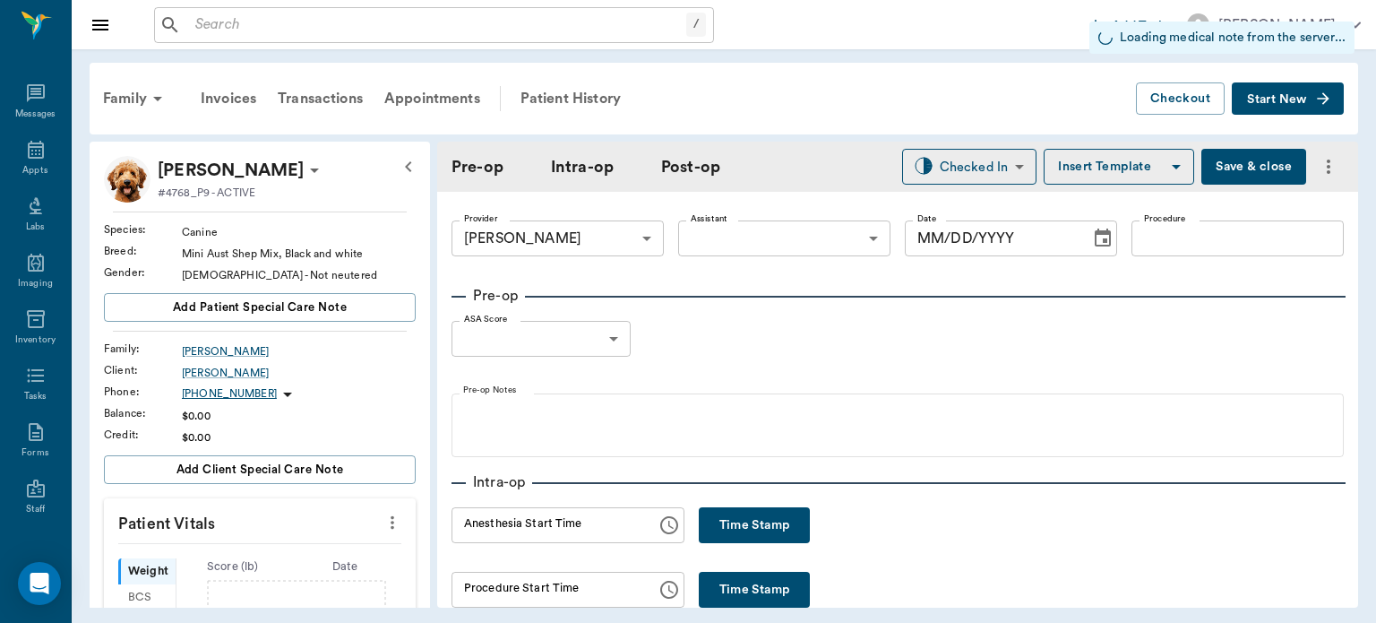
type input "63ec2f075fda476ae8351a4d"
type input "[DATE]"
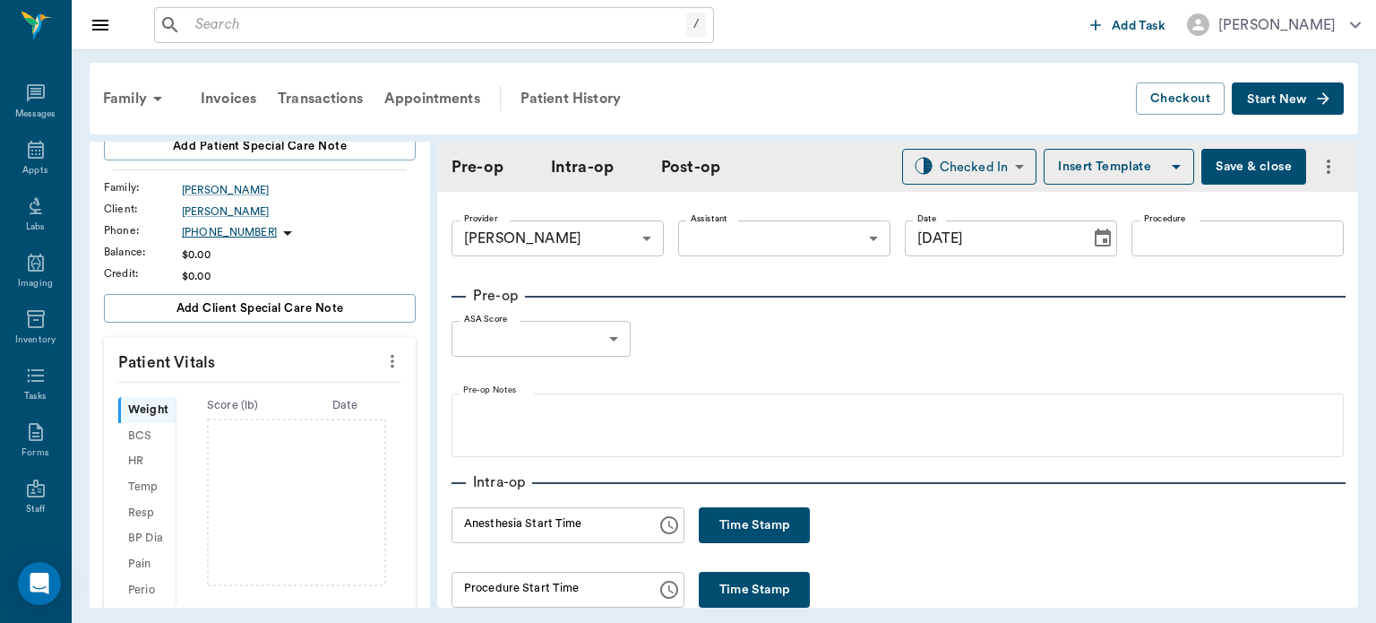
scroll to position [167, 0]
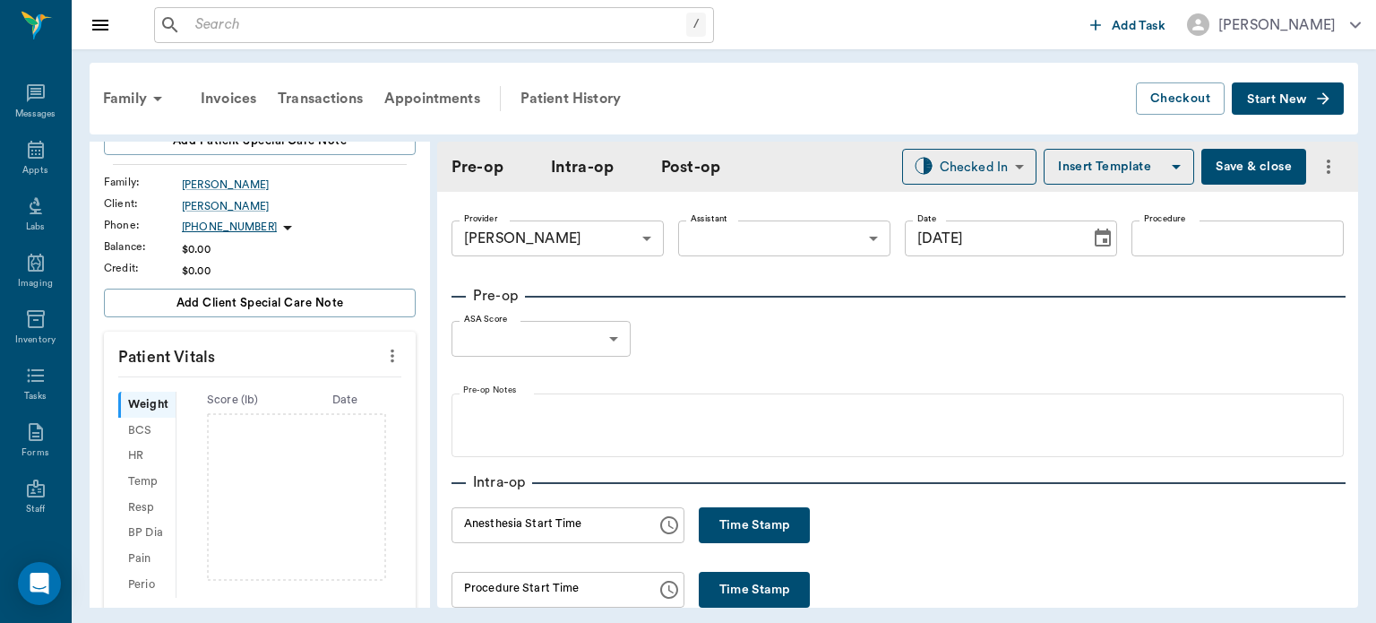
click at [391, 360] on icon "more" at bounding box center [393, 355] width 4 height 13
click at [263, 387] on span "Enter Vitals" at bounding box center [303, 384] width 151 height 19
click at [226, 401] on input "text" at bounding box center [259, 410] width 156 height 36
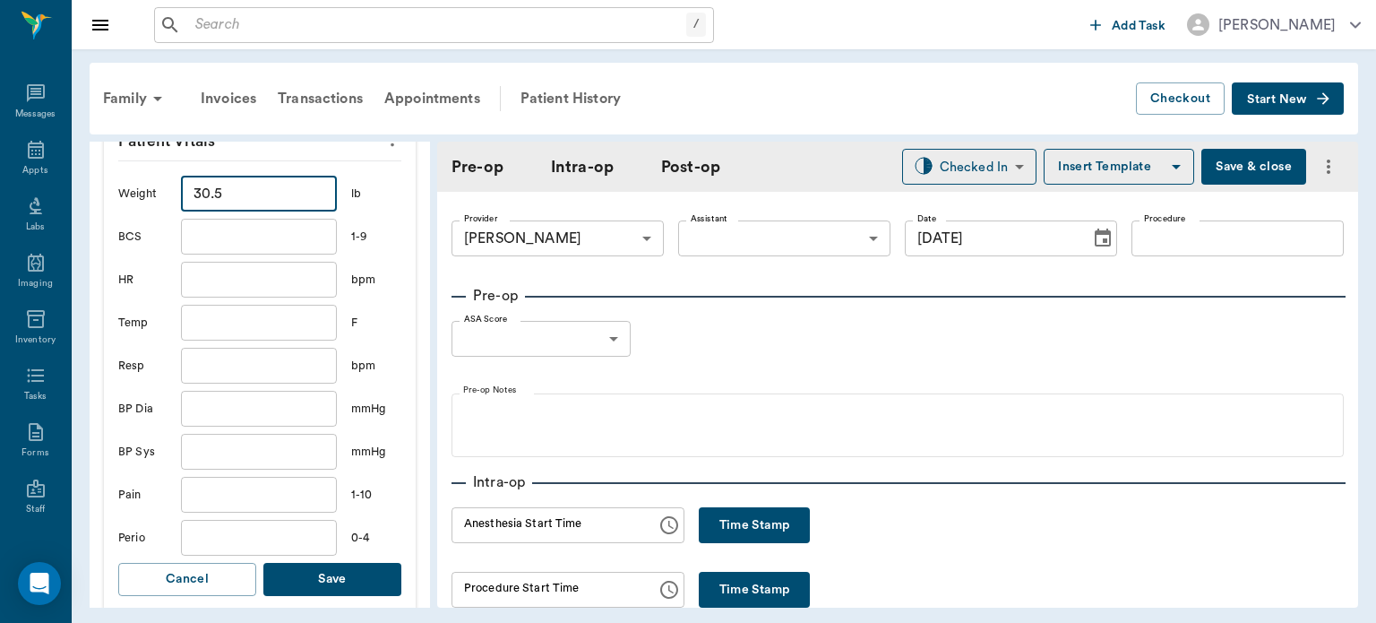
type input "30.5"
click at [364, 587] on button "Save" at bounding box center [332, 579] width 138 height 33
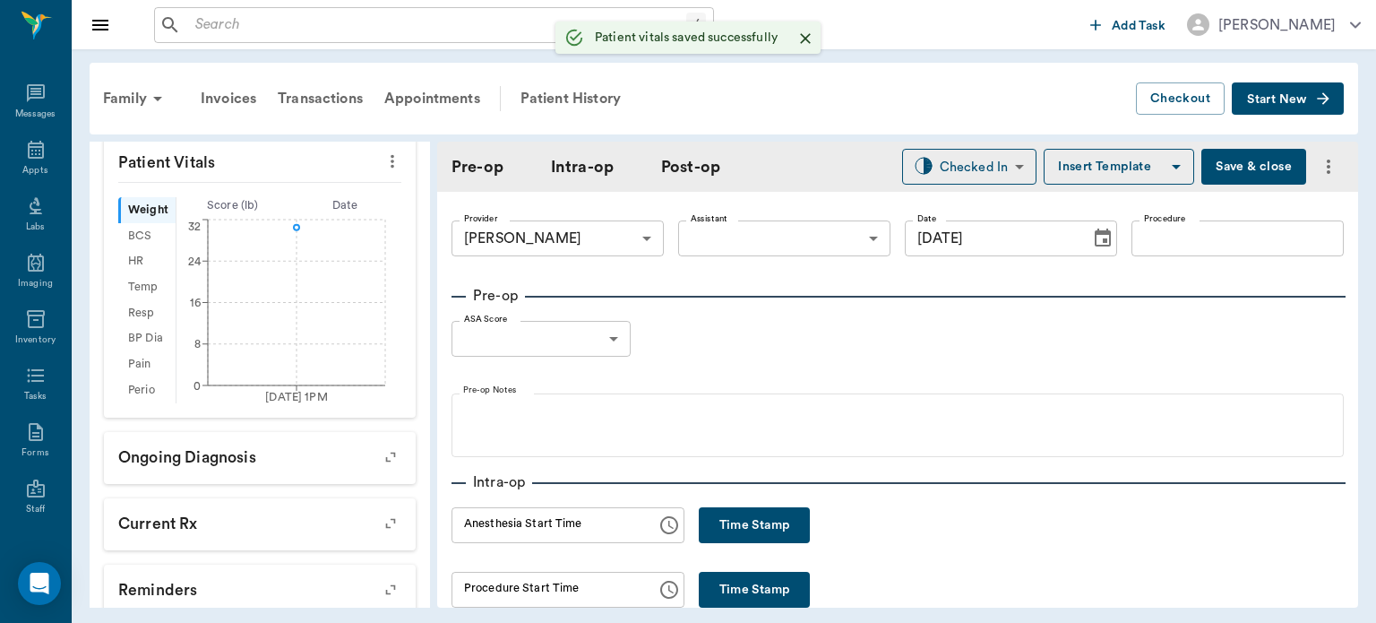
scroll to position [404, 0]
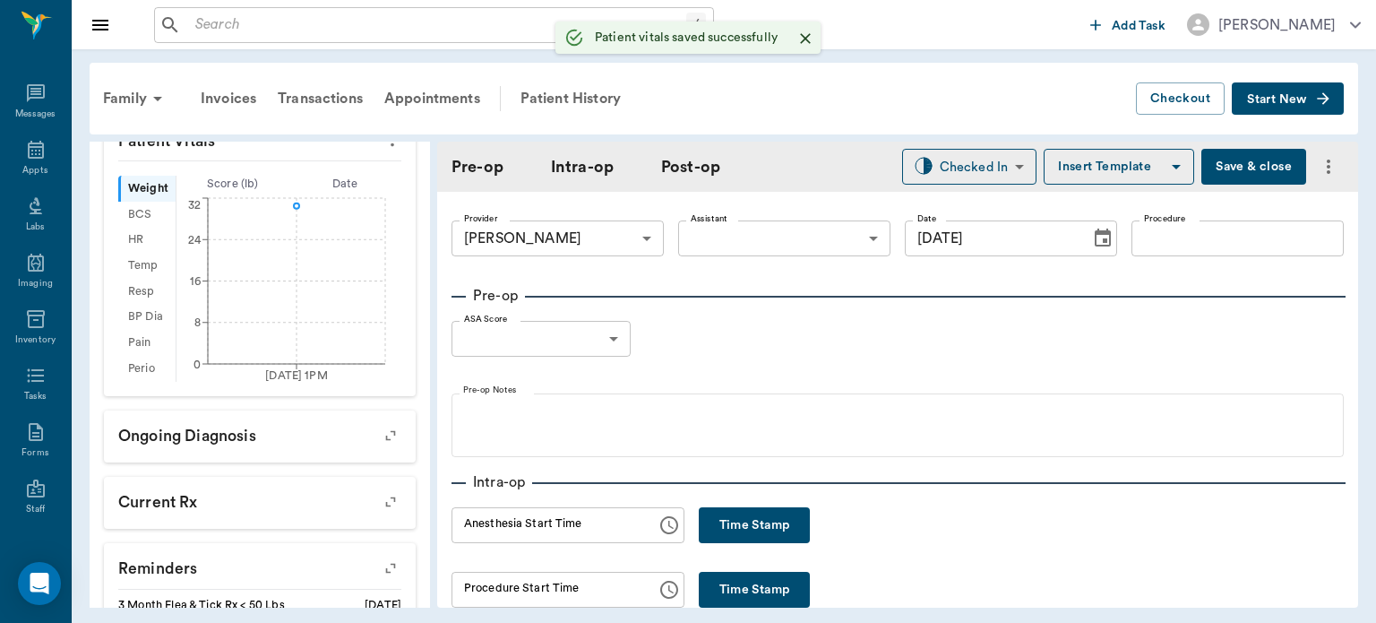
click at [785, 226] on body "/ ​ Add Task [PERSON_NAME] Nectar Messages Appts Labs Imaging Inventory Tasks F…" at bounding box center [688, 311] width 1376 height 623
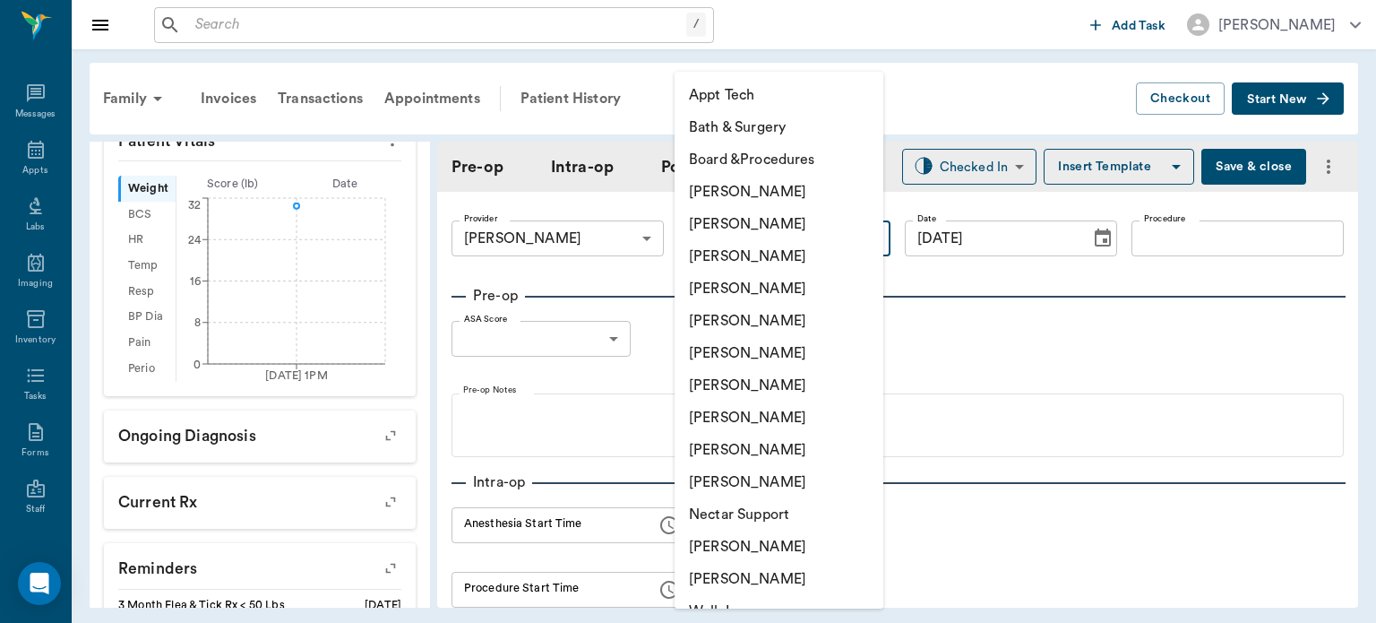
click at [767, 411] on li "[PERSON_NAME]" at bounding box center [779, 417] width 209 height 32
type input "63ec2e7e52e12b0ba117b124"
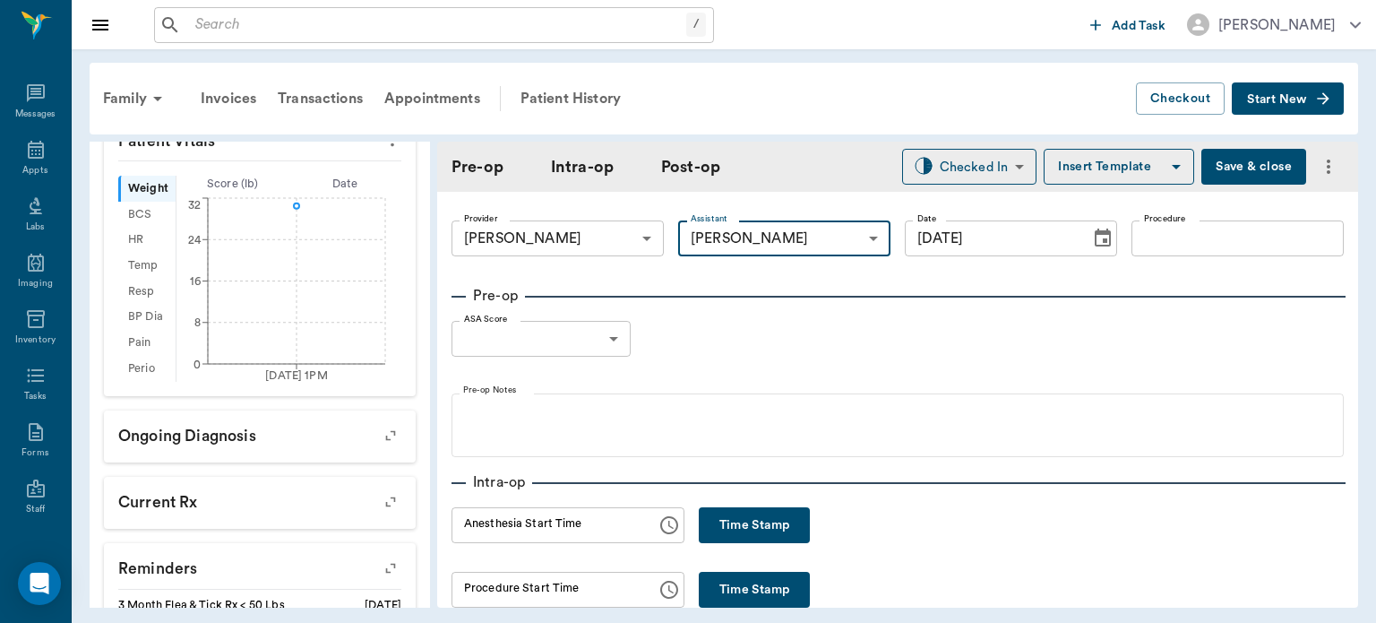
click at [1197, 233] on input "Procedure" at bounding box center [1238, 238] width 212 height 36
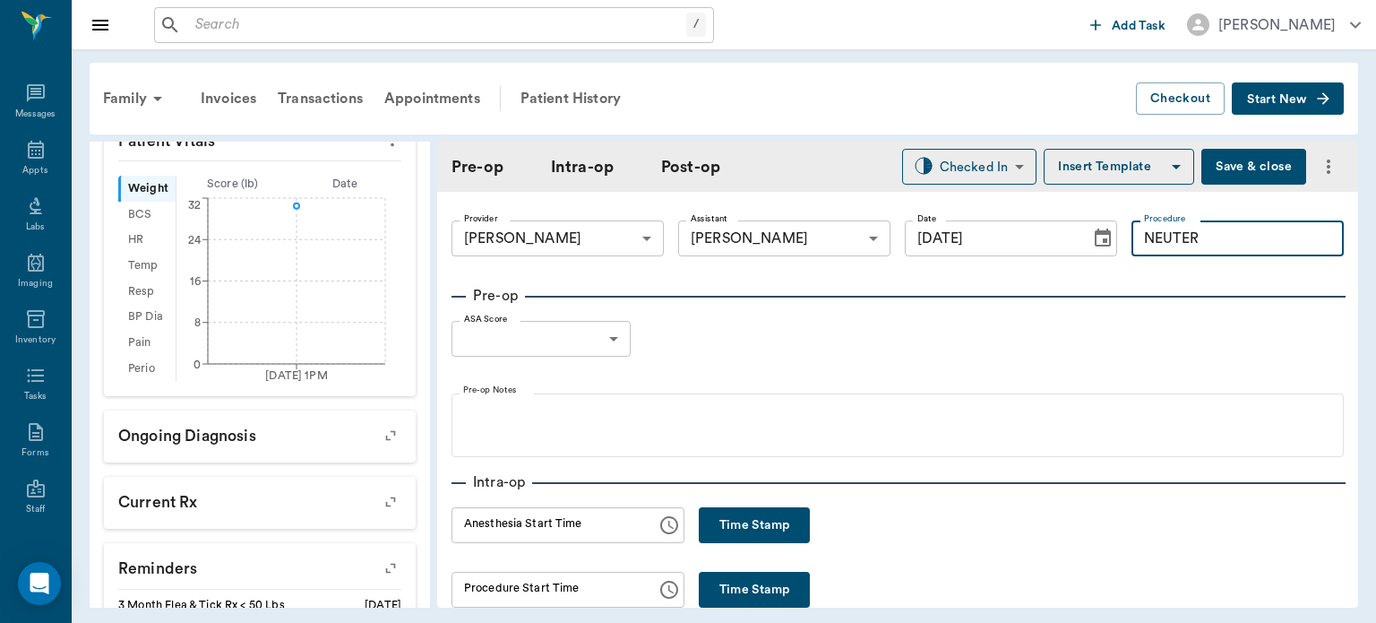
type input "NEUTER"
click at [1120, 158] on button "Insert Template" at bounding box center [1119, 167] width 151 height 36
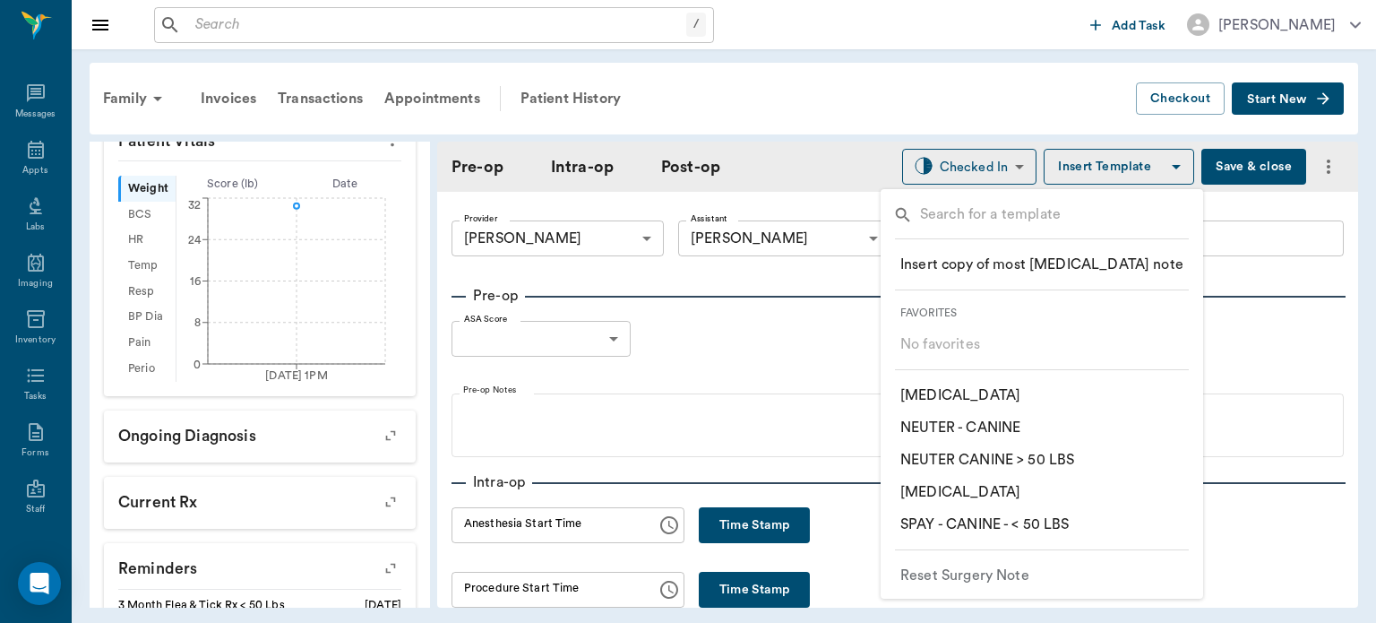
click at [1004, 425] on p "​ NEUTER - CANINE" at bounding box center [961, 428] width 120 height 22
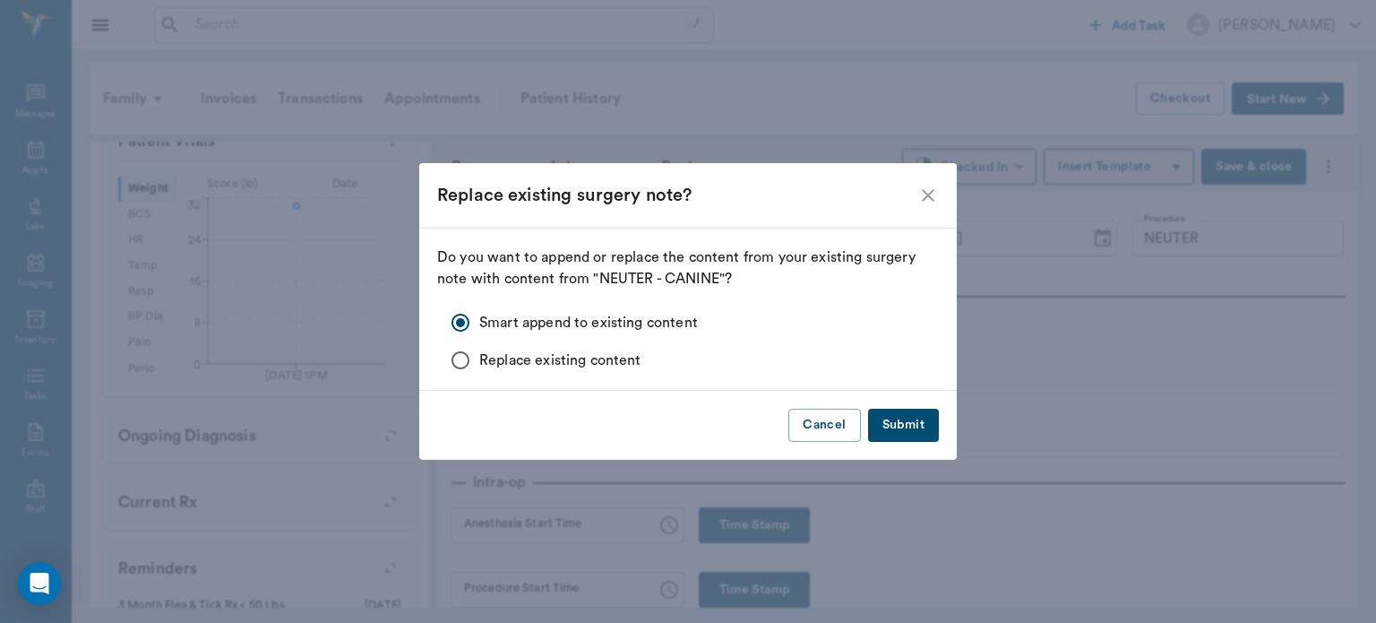
click at [901, 422] on button "Submit" at bounding box center [903, 425] width 71 height 33
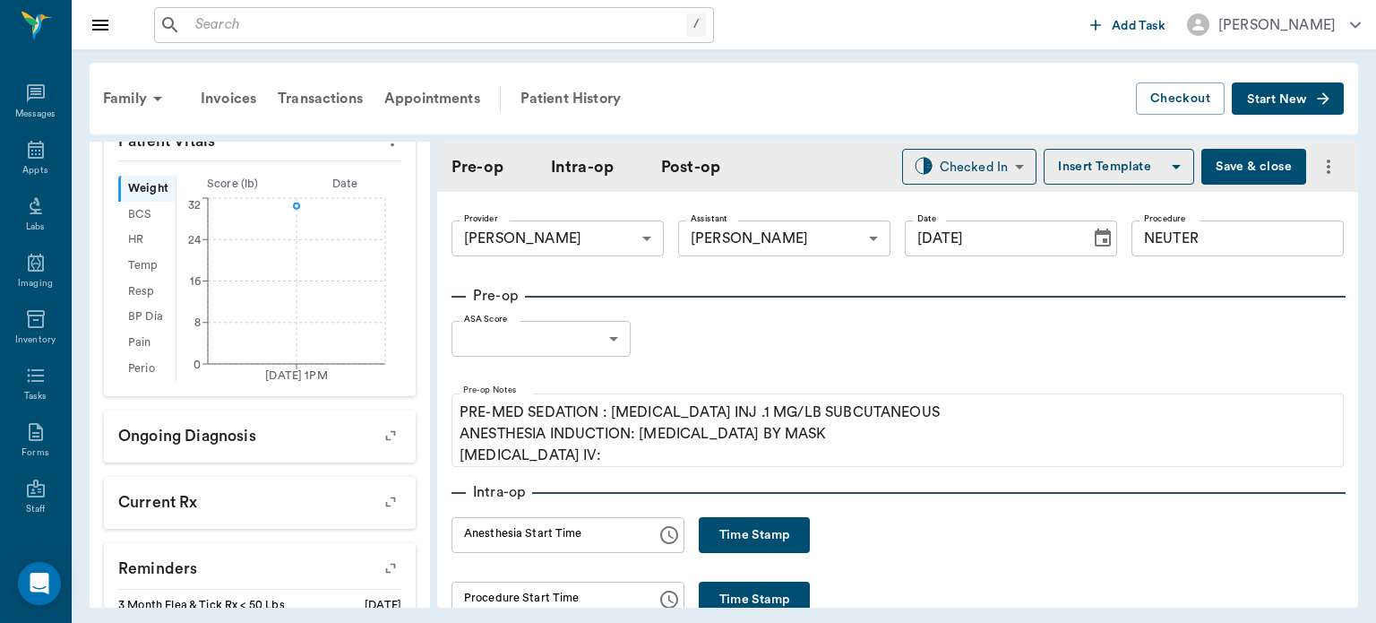
click at [572, 342] on body "/ ​ Add Task [PERSON_NAME] Nectar Messages Appts Labs Imaging Inventory Tasks F…" at bounding box center [688, 311] width 1376 height 623
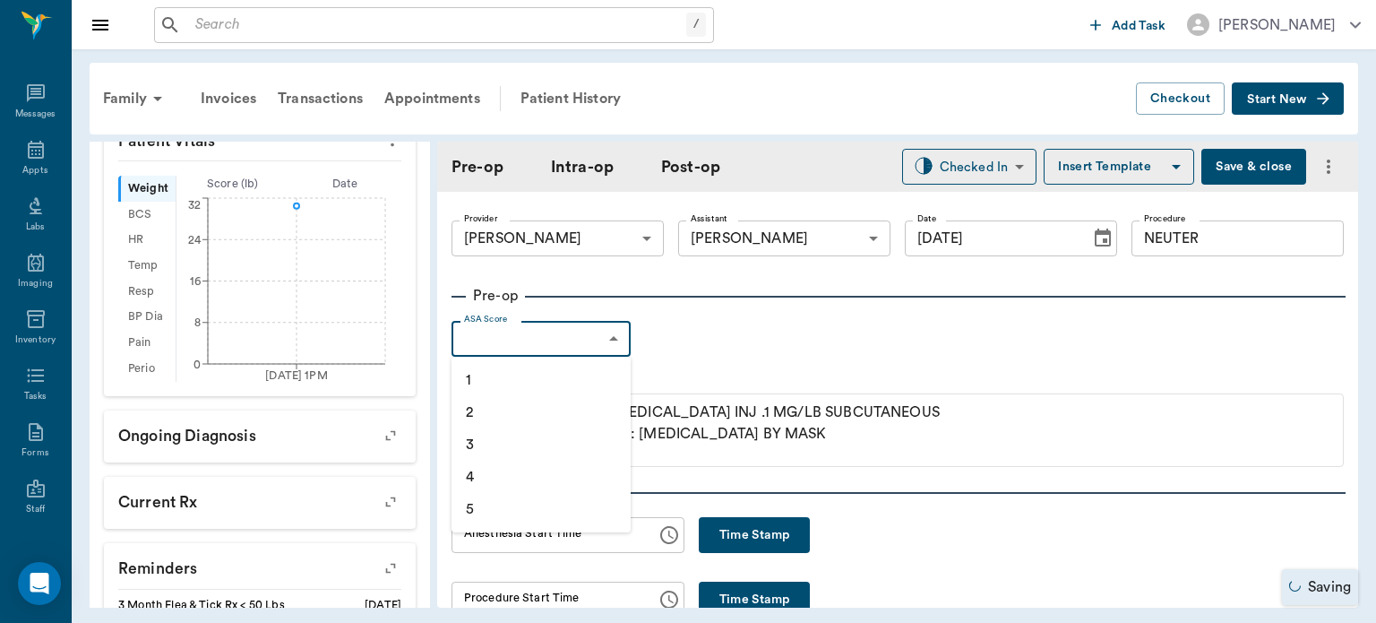
click at [534, 379] on li "1" at bounding box center [541, 380] width 179 height 32
type input "1"
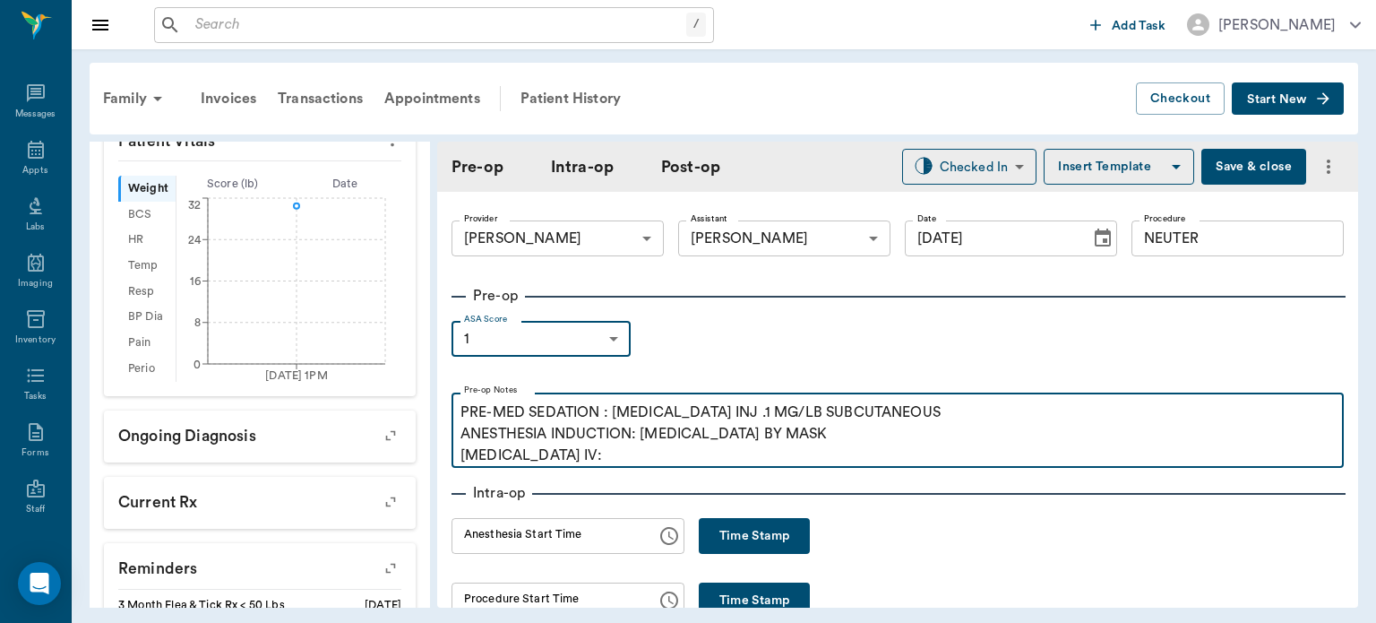
click at [578, 462] on p "PRE-MED SEDATION : [MEDICAL_DATA] INJ .1 MG/LB SUBCUTANEOUS ANESTHESIA INDUCTIO…" at bounding box center [898, 433] width 875 height 65
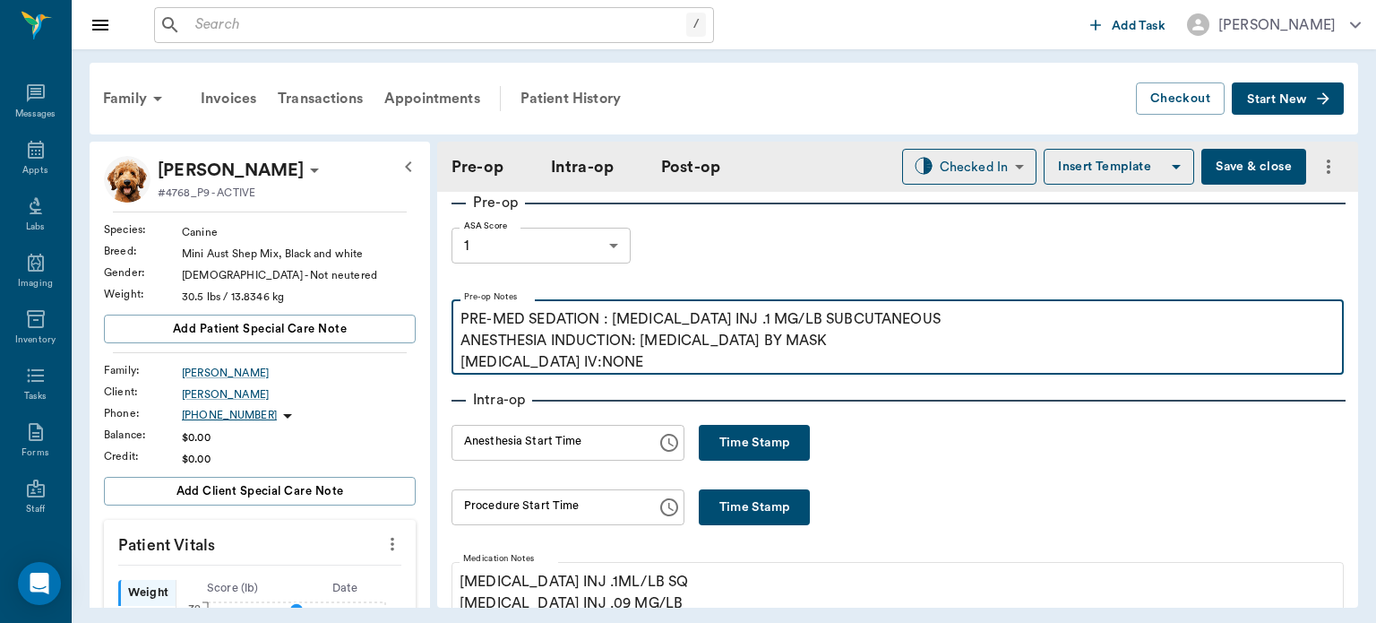
scroll to position [0, 0]
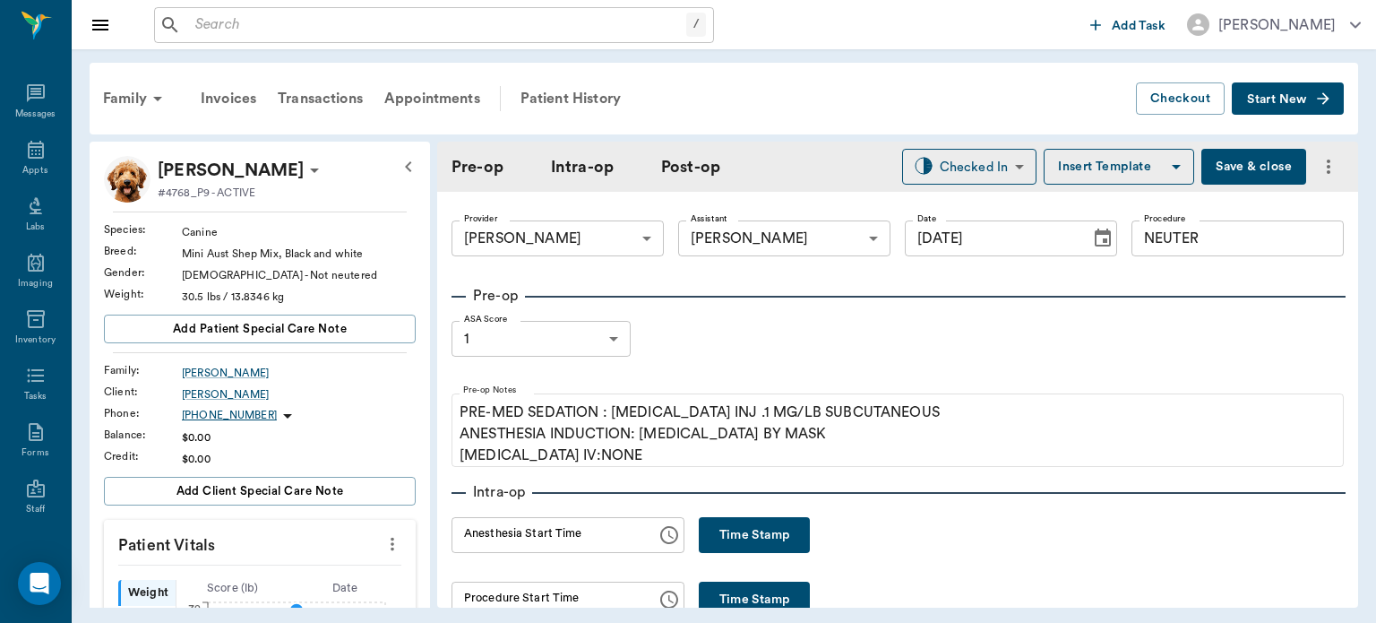
click at [751, 545] on button "Time Stamp" at bounding box center [754, 535] width 111 height 36
type input "01:21 PM"
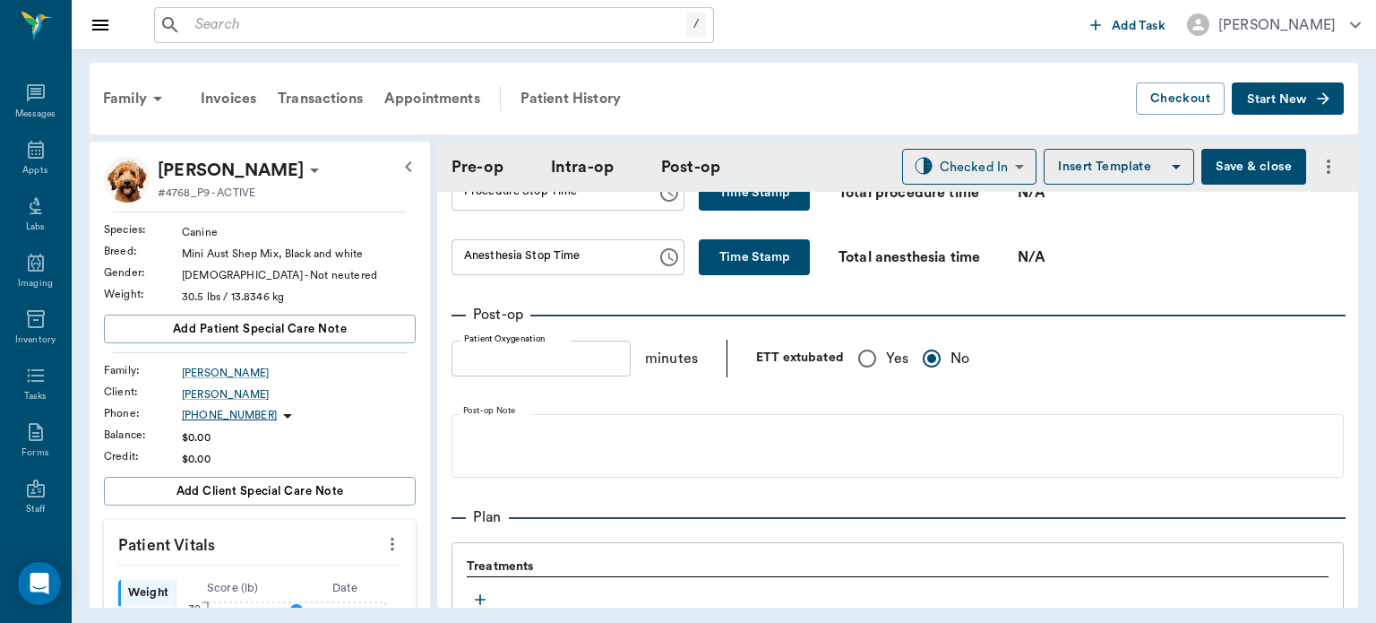
click at [873, 347] on input "Yes" at bounding box center [868, 359] width 38 height 38
radio input "true"
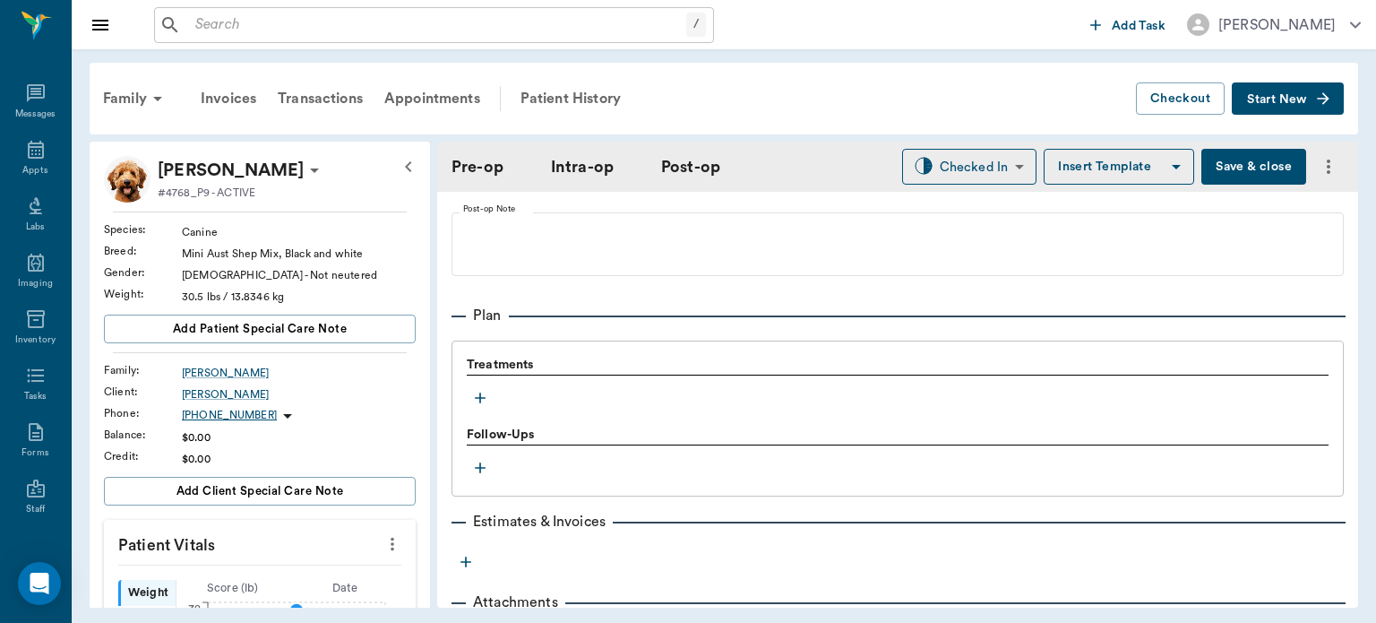
scroll to position [1385, 0]
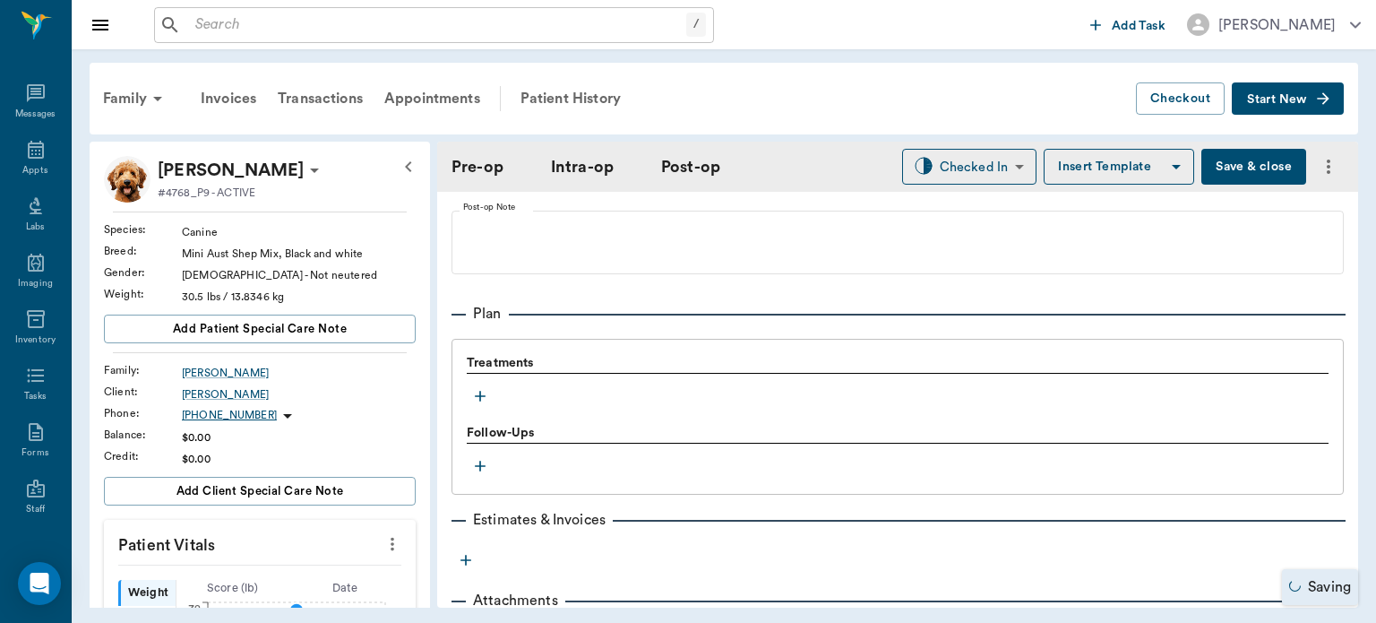
click at [479, 396] on icon "button" at bounding box center [480, 396] width 11 height 11
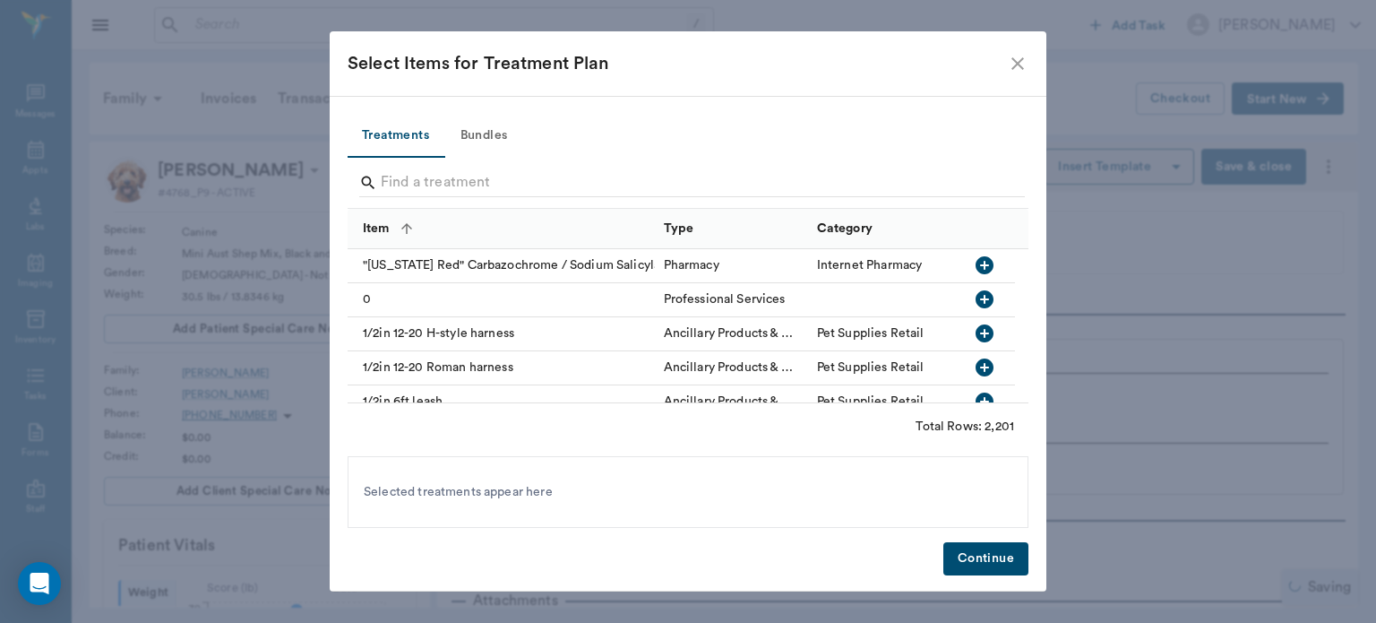
click at [496, 142] on button "Bundles" at bounding box center [484, 136] width 81 height 43
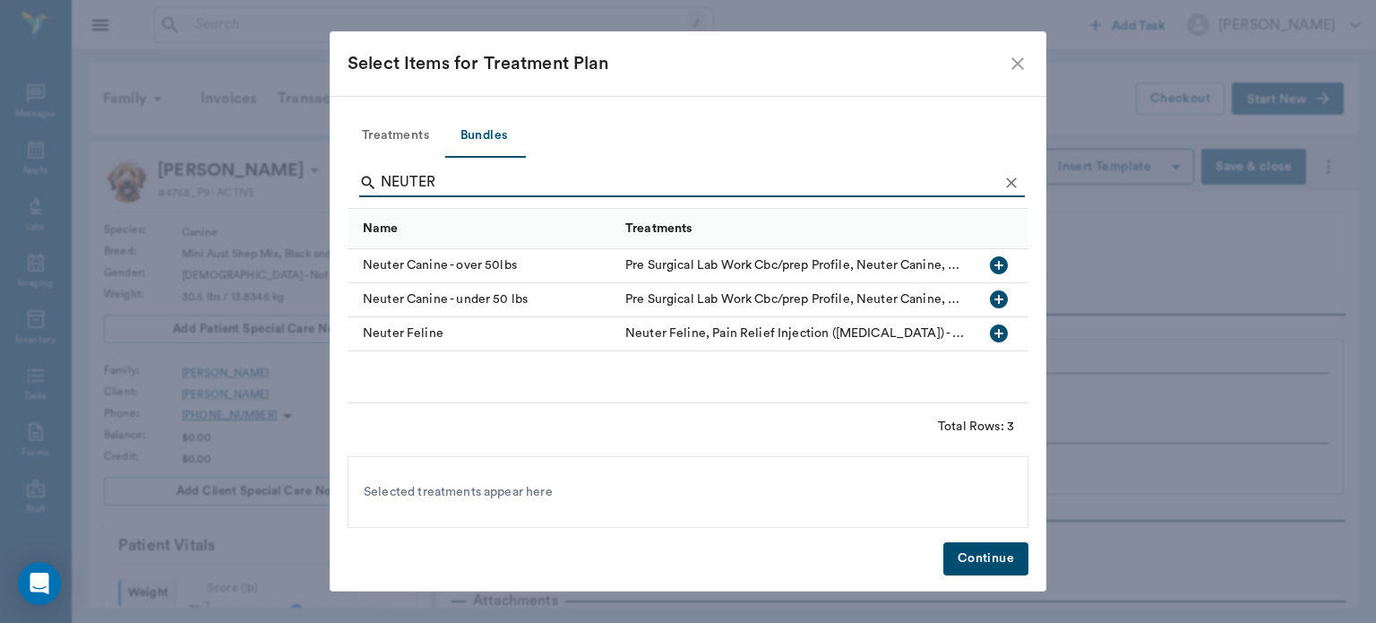
type input "NEUTER"
click at [1005, 298] on icon "button" at bounding box center [999, 299] width 18 height 18
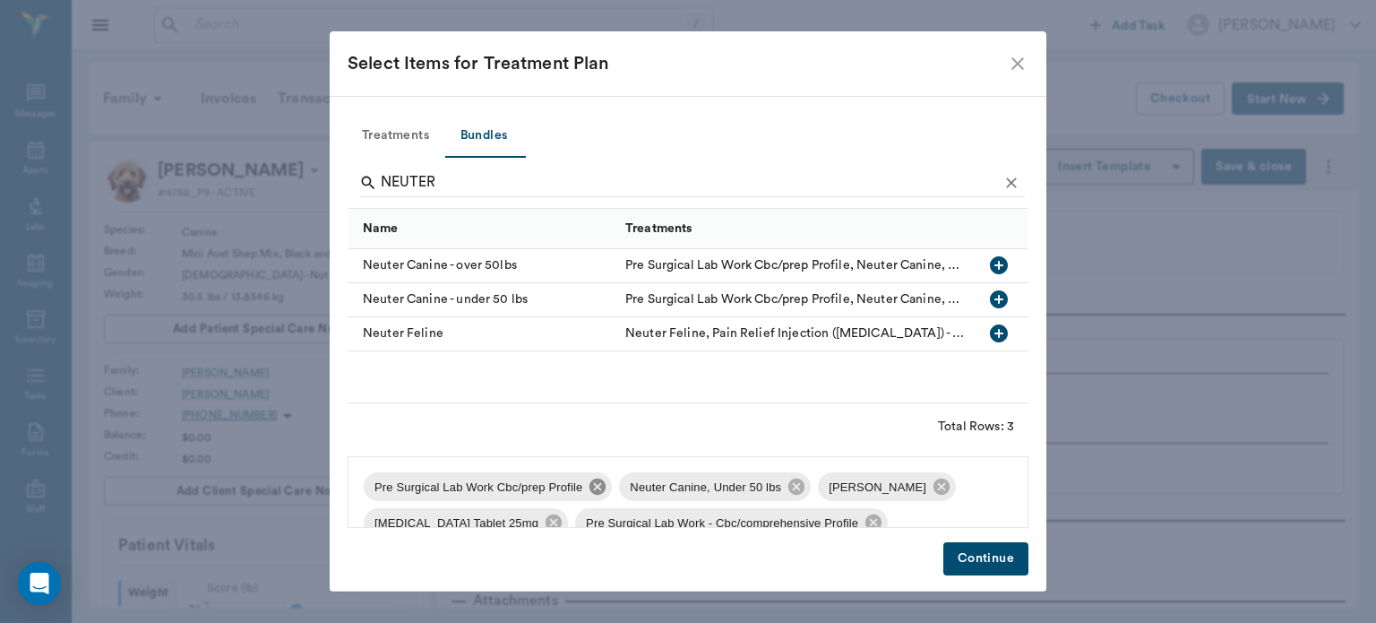
click at [599, 484] on icon at bounding box center [598, 487] width 20 height 20
click at [678, 485] on icon at bounding box center [687, 487] width 20 height 20
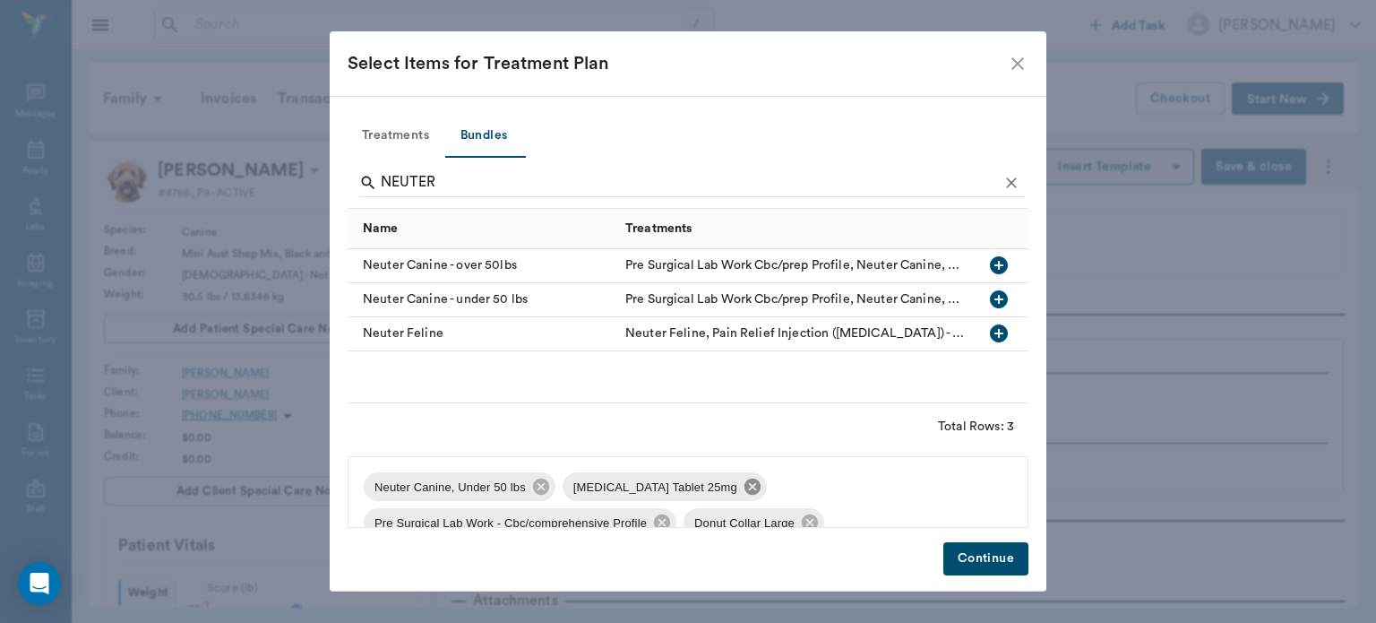
click at [743, 484] on icon at bounding box center [753, 487] width 20 height 20
click at [851, 490] on icon at bounding box center [861, 487] width 20 height 20
click at [685, 492] on icon at bounding box center [688, 486] width 16 height 16
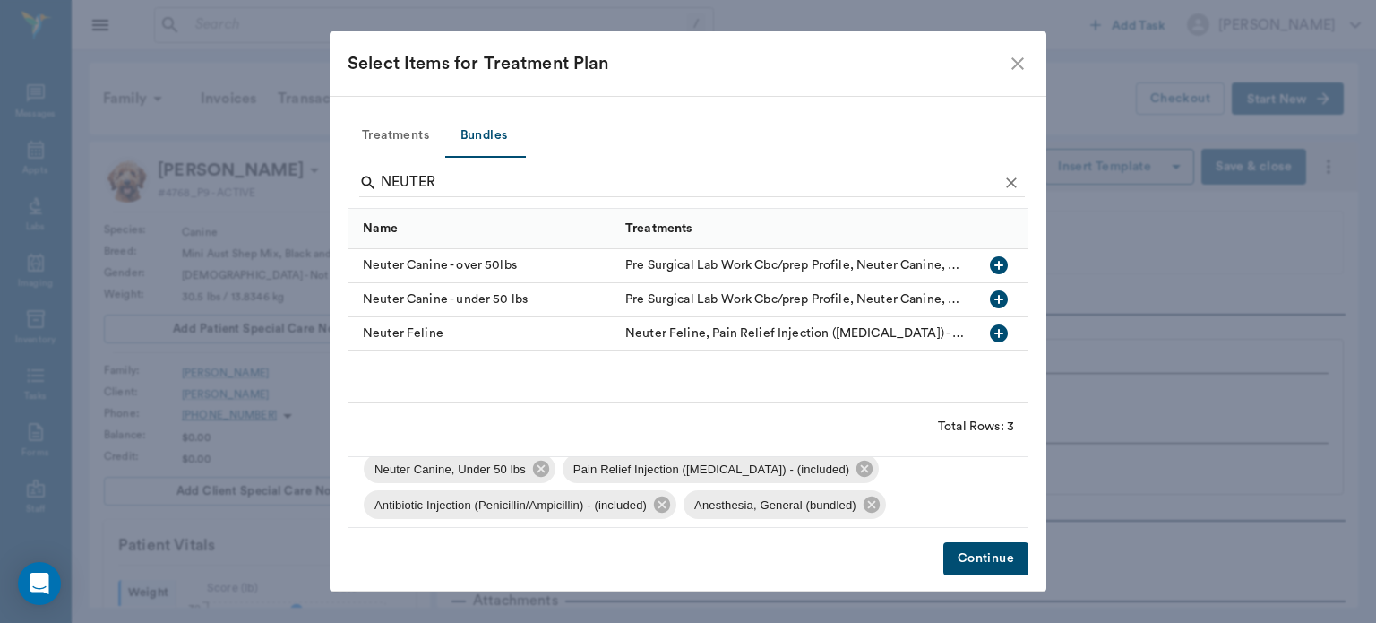
scroll to position [24, 0]
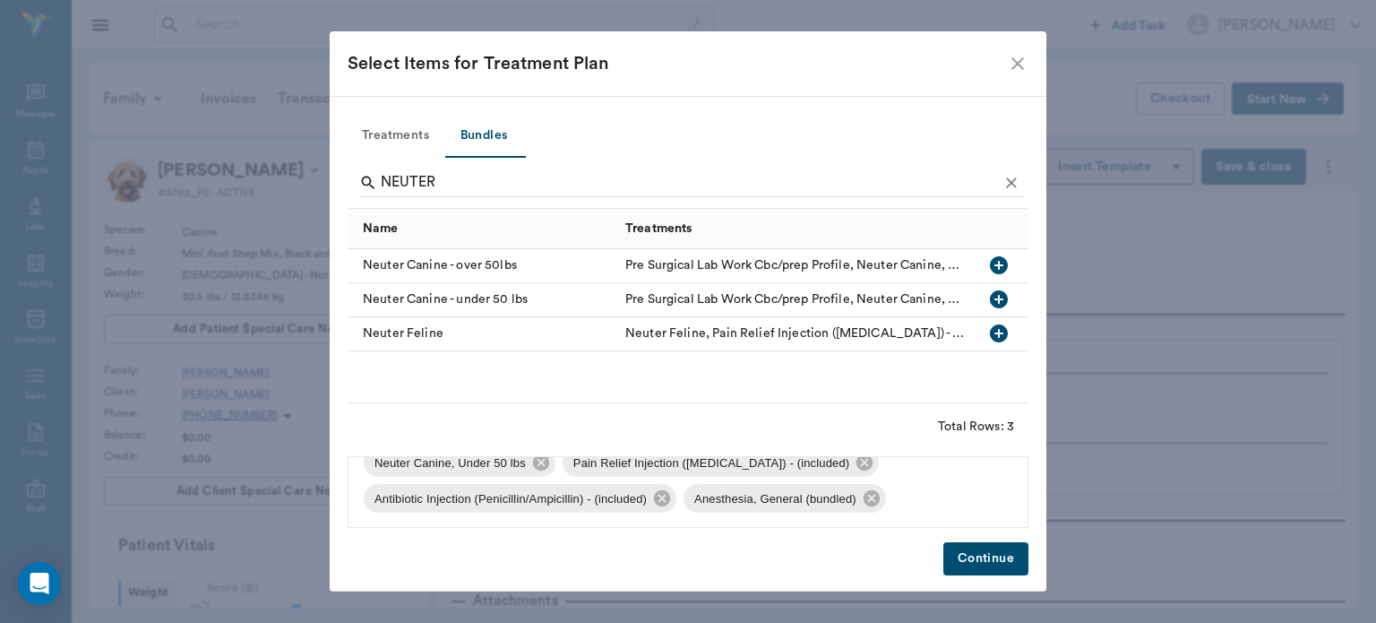
click at [1007, 551] on button "Continue" at bounding box center [986, 558] width 85 height 33
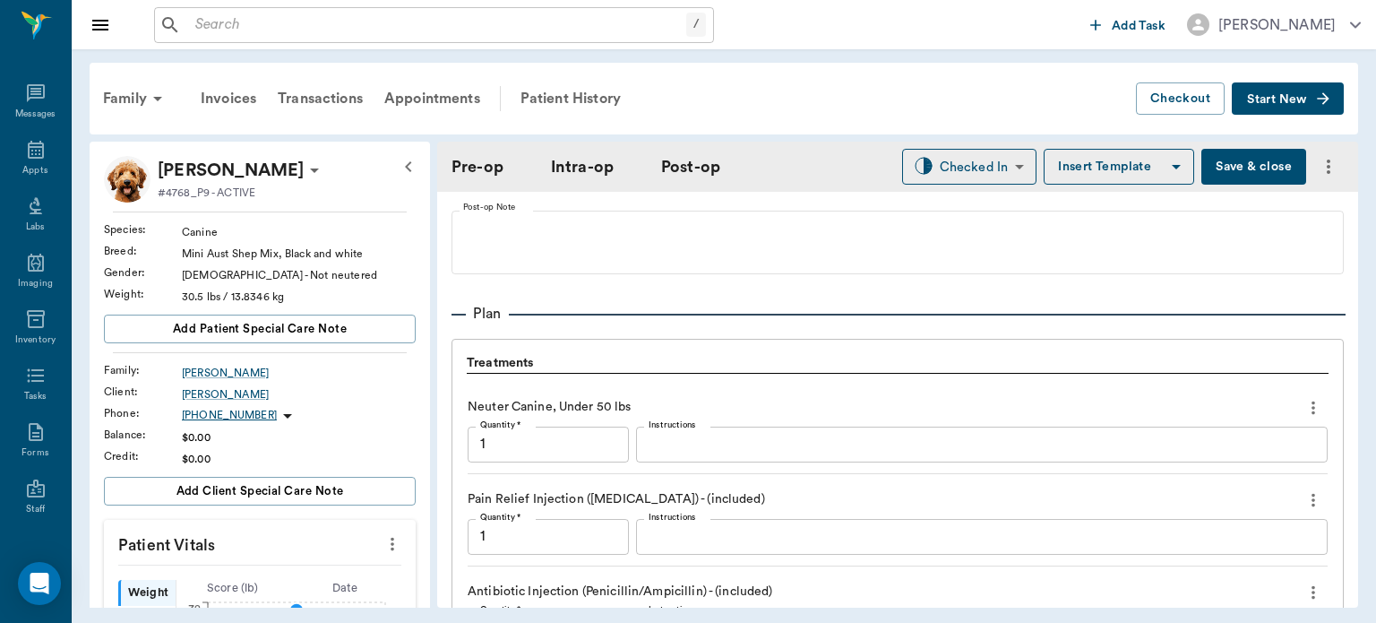
scroll to position [1780, 0]
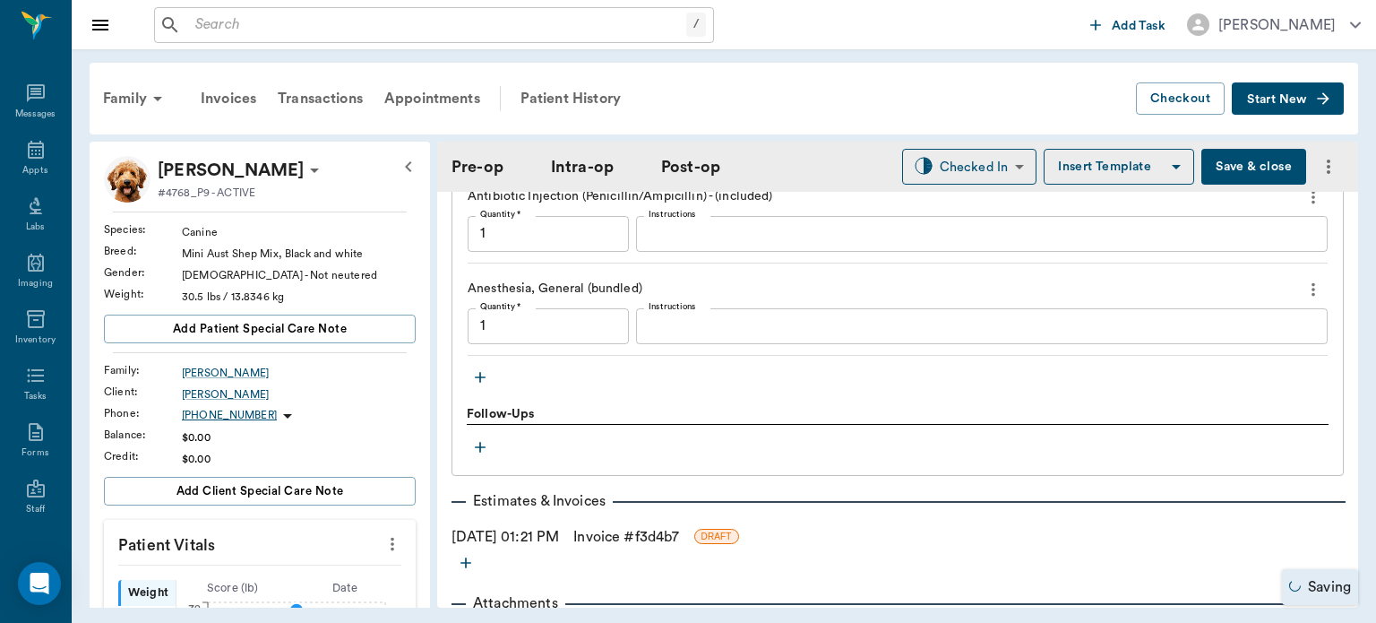
click at [484, 374] on icon "button" at bounding box center [480, 377] width 11 height 11
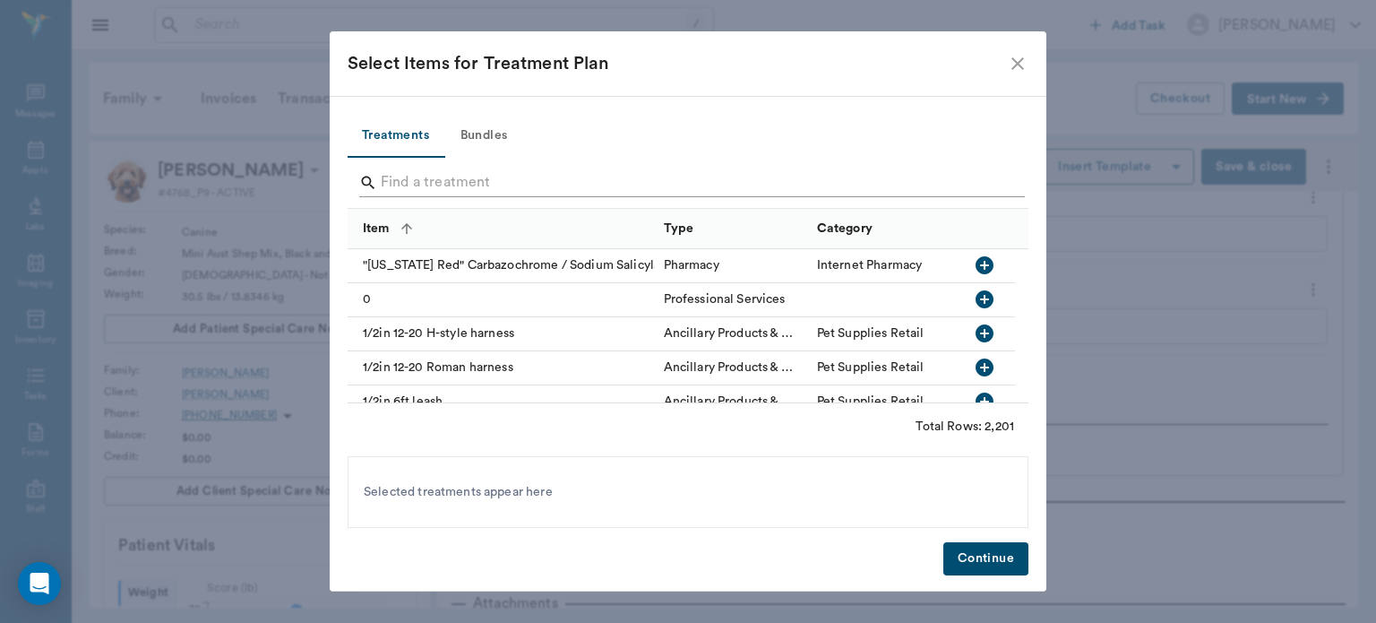
click at [417, 174] on input "Search" at bounding box center [689, 182] width 617 height 29
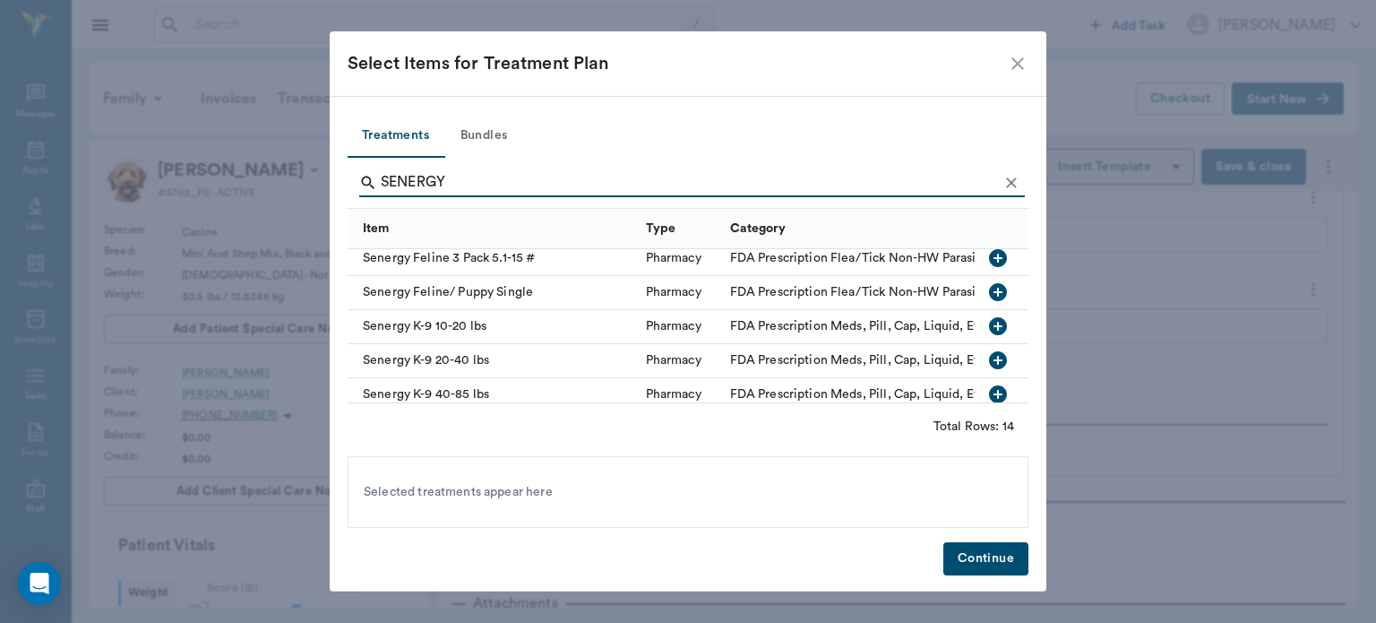
scroll to position [104, 0]
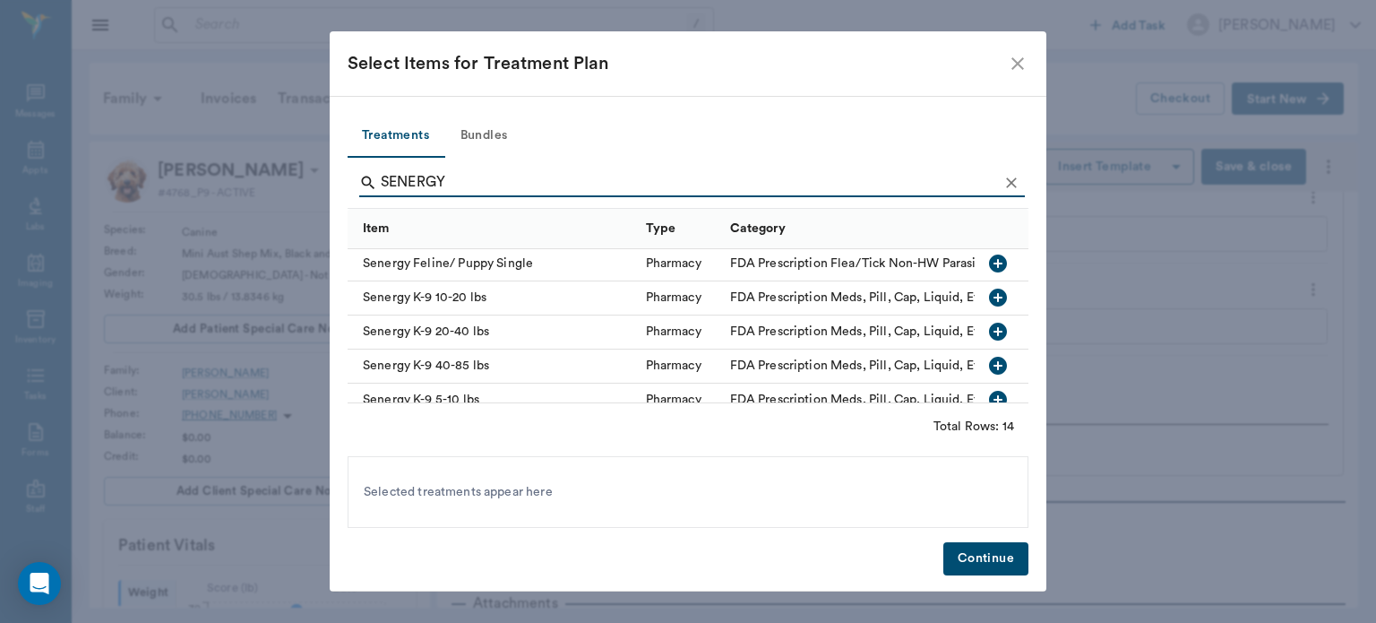
type input "SENERGY"
click at [989, 337] on icon "button" at bounding box center [998, 332] width 18 height 18
click at [991, 548] on button "Continue" at bounding box center [986, 558] width 85 height 33
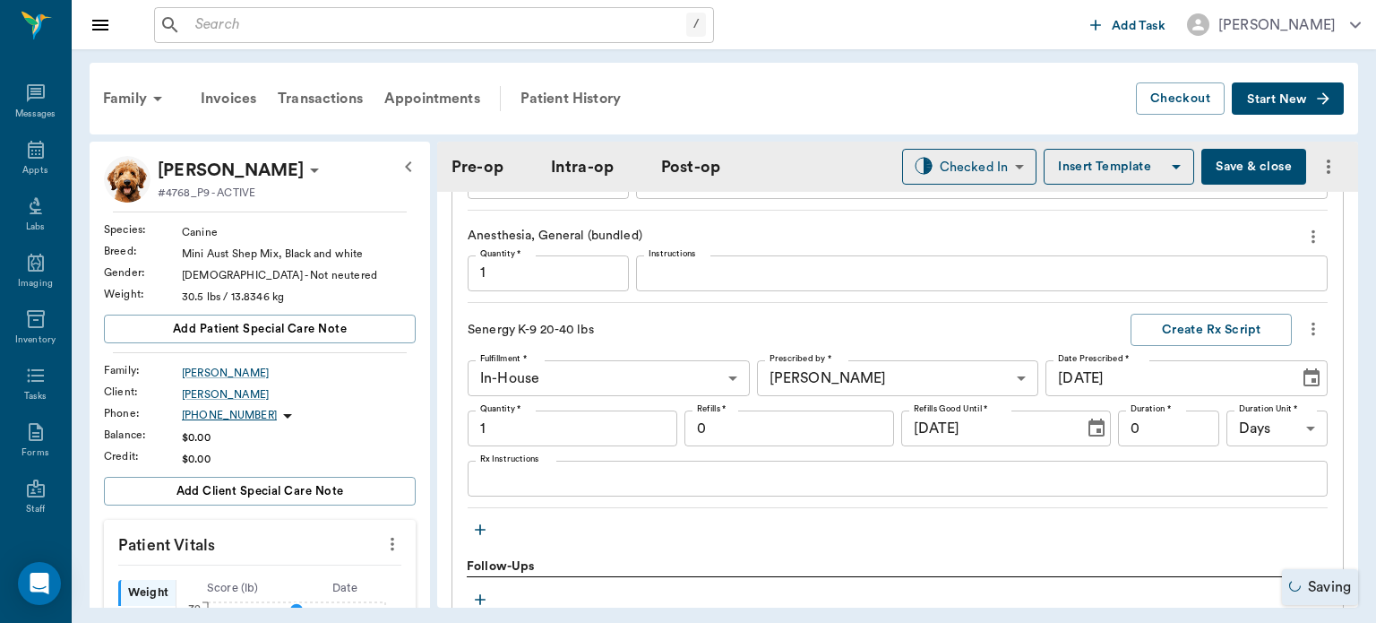
scroll to position [1846, 0]
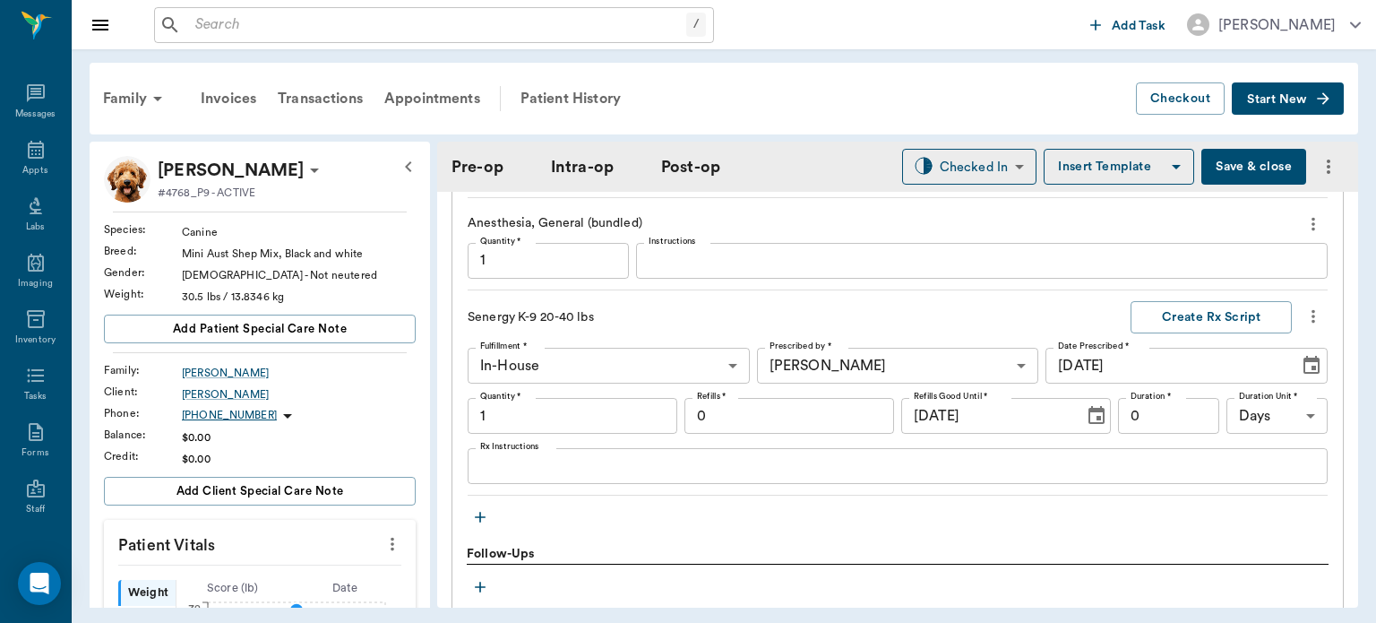
click at [481, 518] on icon "button" at bounding box center [480, 517] width 18 height 18
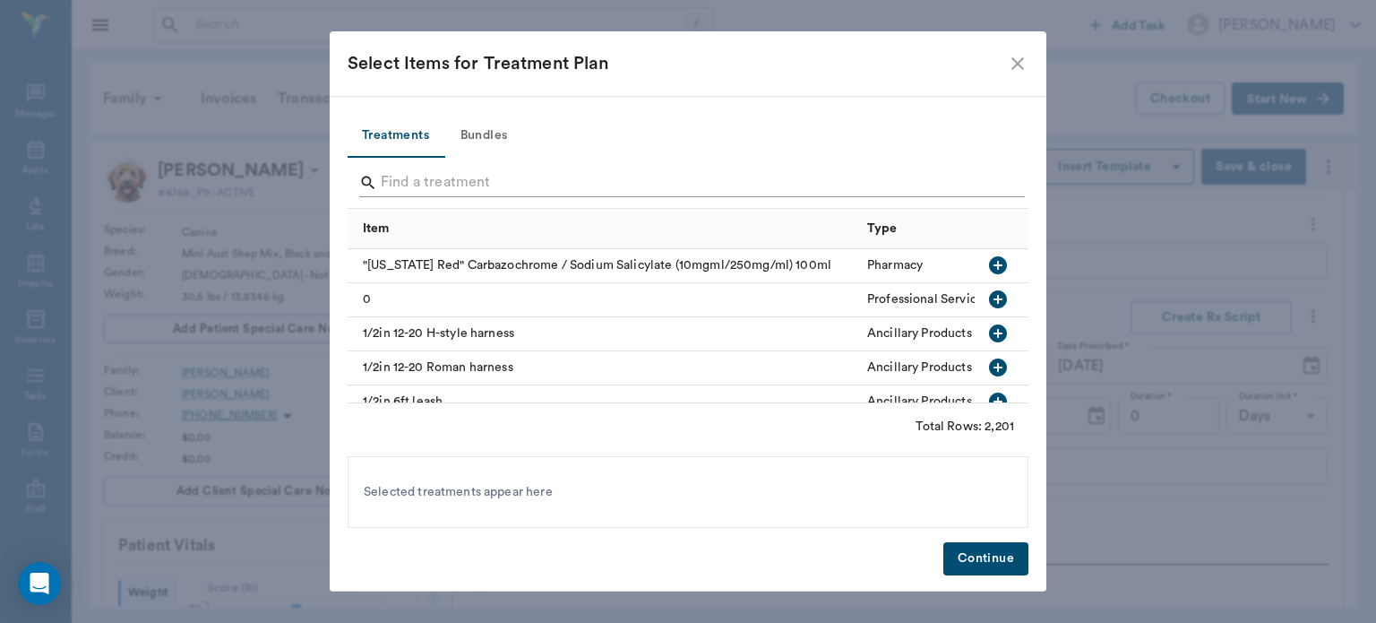
click at [439, 178] on input "Search" at bounding box center [689, 182] width 617 height 29
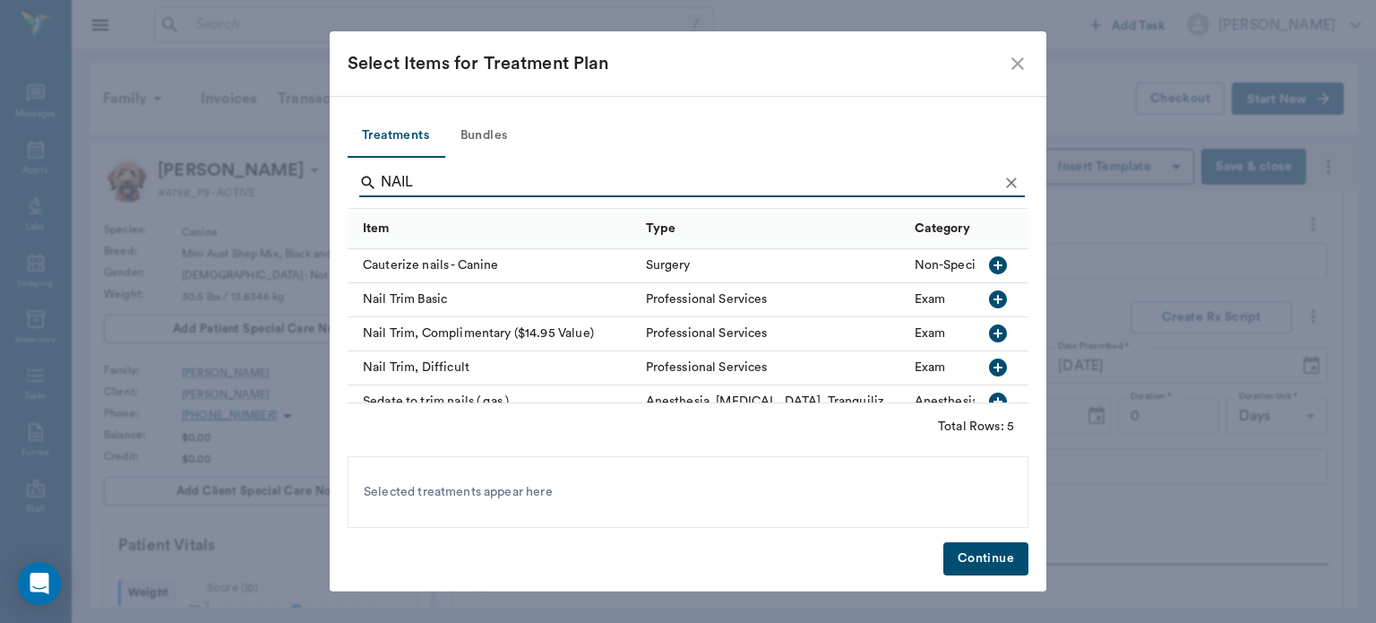
type input "NAIL"
click at [987, 299] on icon "button" at bounding box center [998, 300] width 22 height 22
click at [978, 556] on button "Continue" at bounding box center [986, 558] width 85 height 33
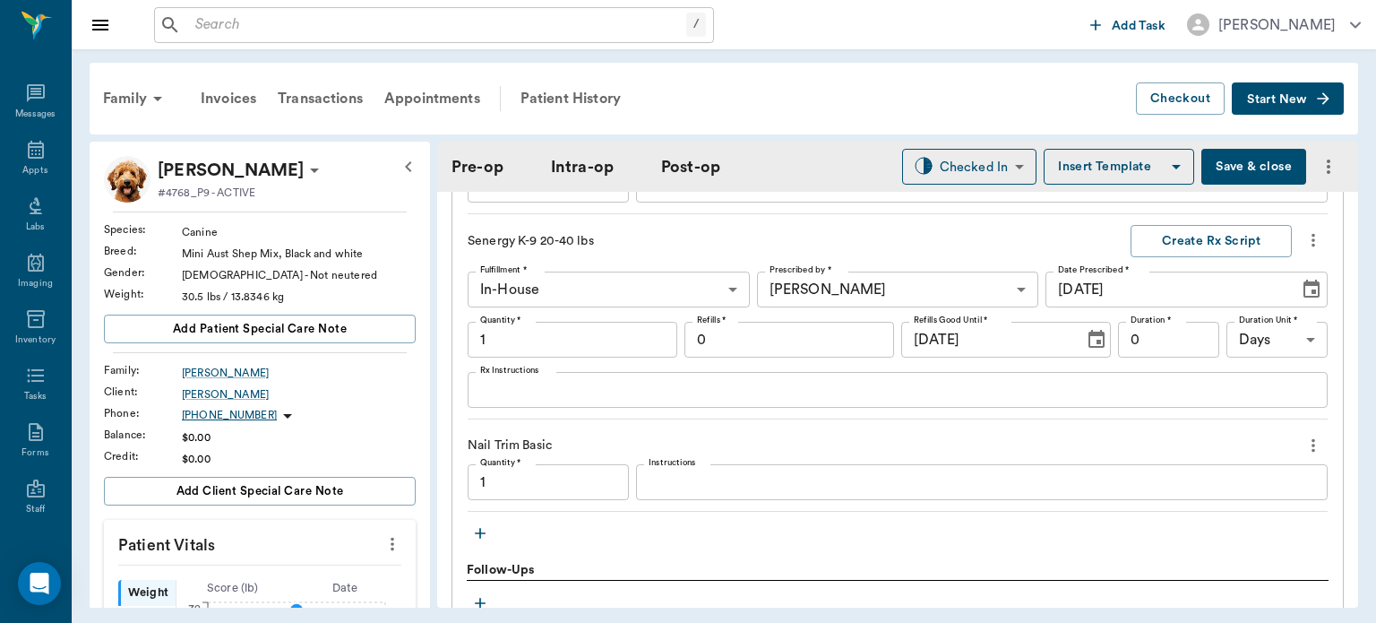
scroll to position [1924, 0]
click at [484, 528] on icon "button" at bounding box center [480, 531] width 11 height 11
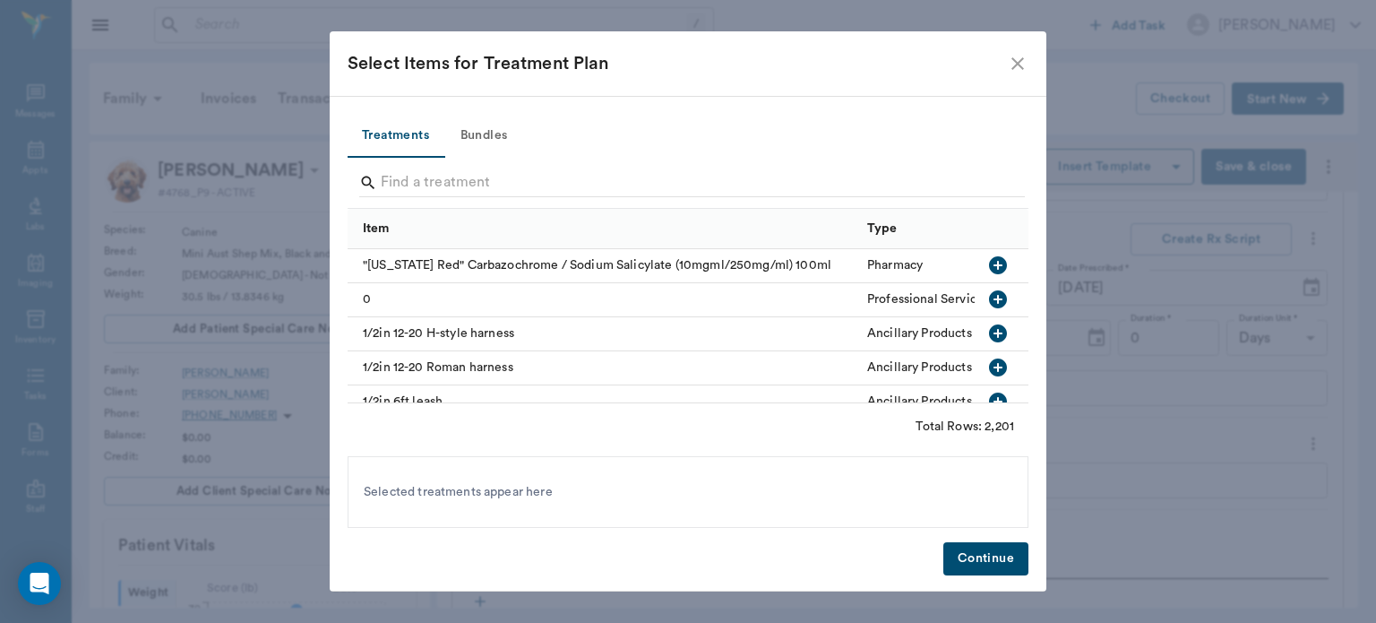
click at [496, 140] on button "Bundles" at bounding box center [484, 136] width 81 height 43
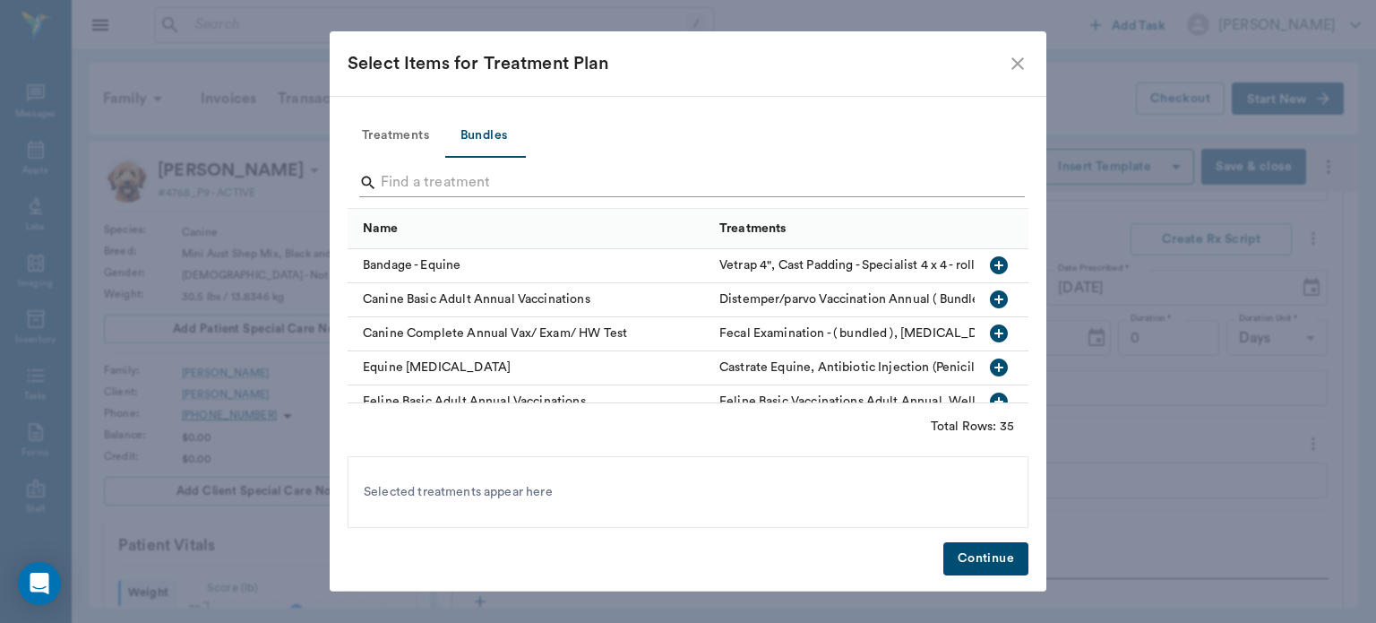
click at [421, 186] on input "Search" at bounding box center [689, 182] width 617 height 29
click at [988, 301] on icon "button" at bounding box center [999, 300] width 22 height 22
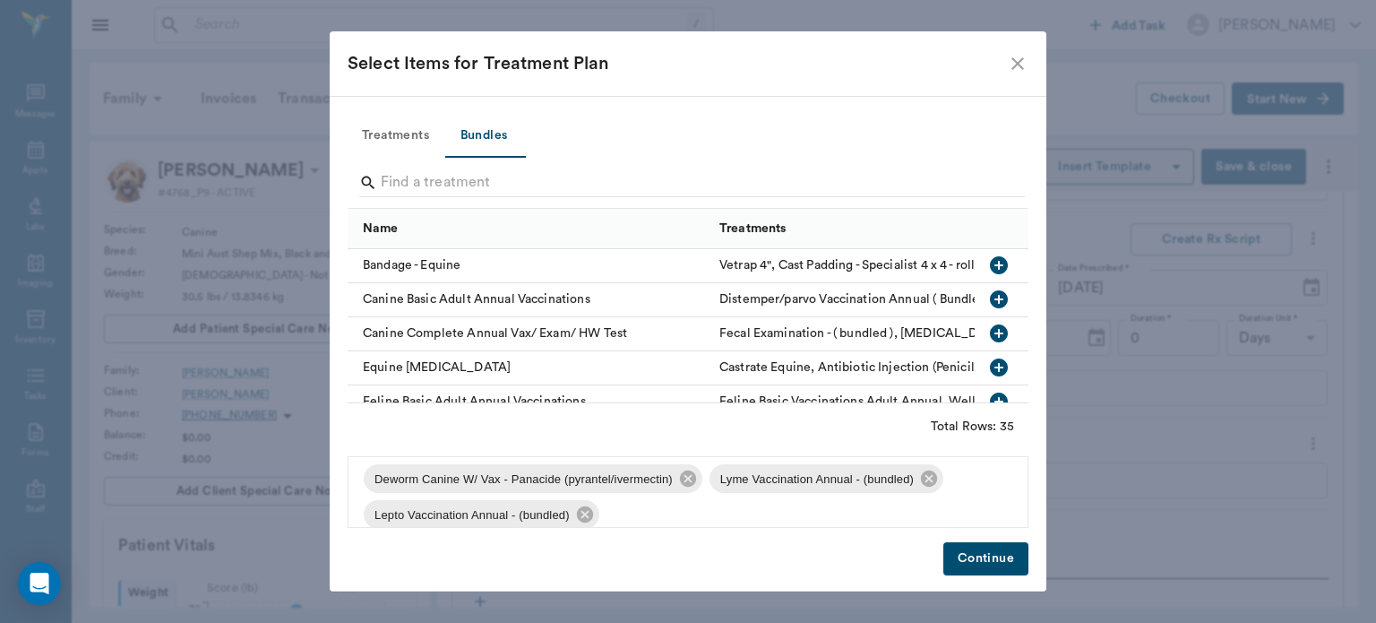
scroll to position [120, 0]
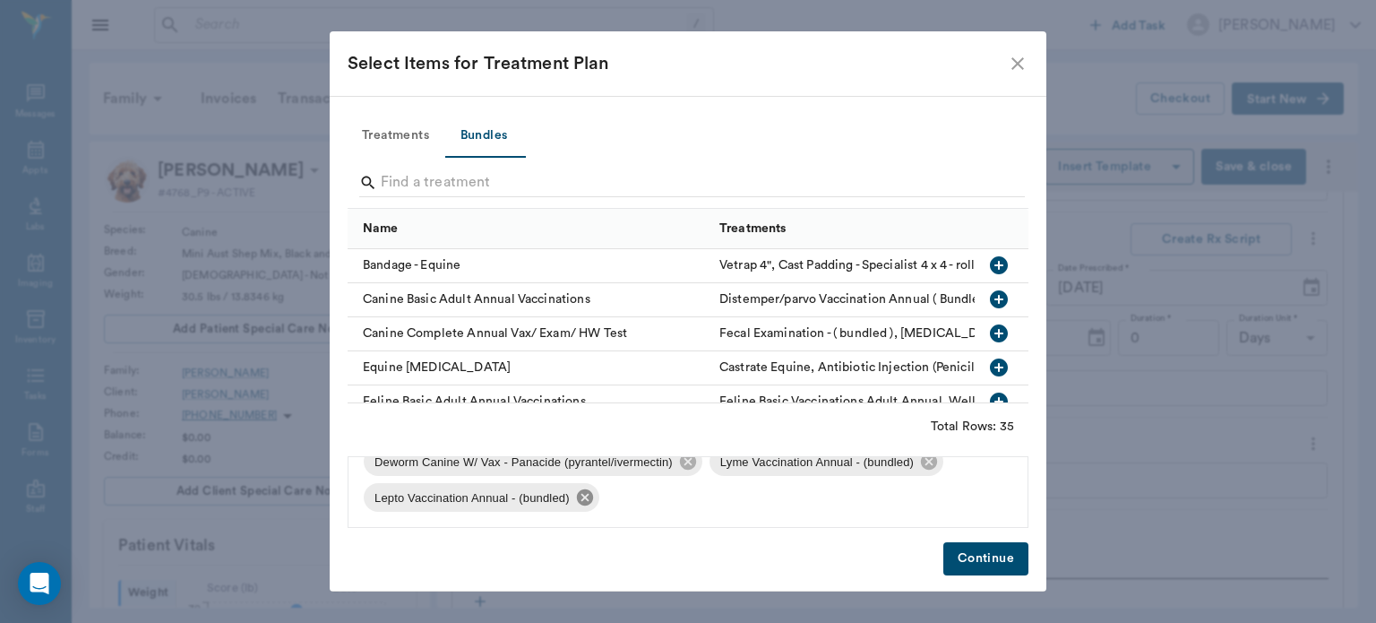
click at [588, 501] on icon at bounding box center [585, 497] width 20 height 20
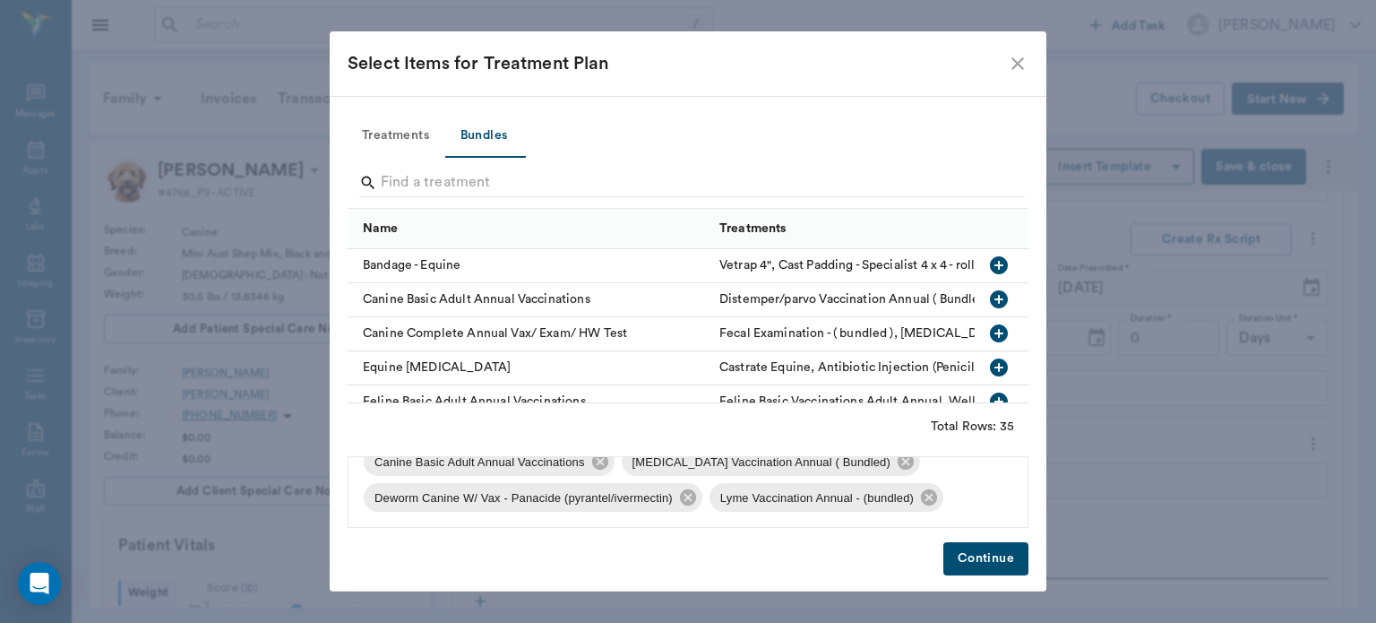
scroll to position [97, 0]
click at [934, 502] on icon at bounding box center [929, 497] width 16 height 16
click at [987, 547] on button "Continue" at bounding box center [986, 558] width 85 height 33
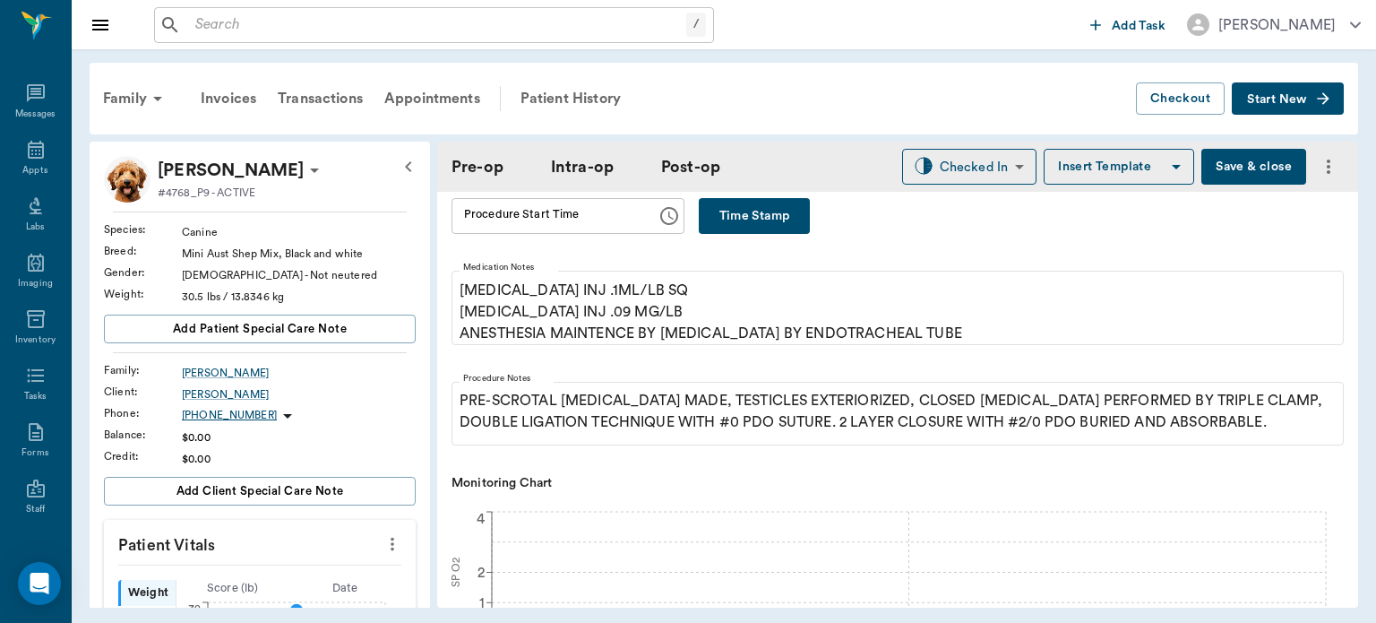
scroll to position [176, 0]
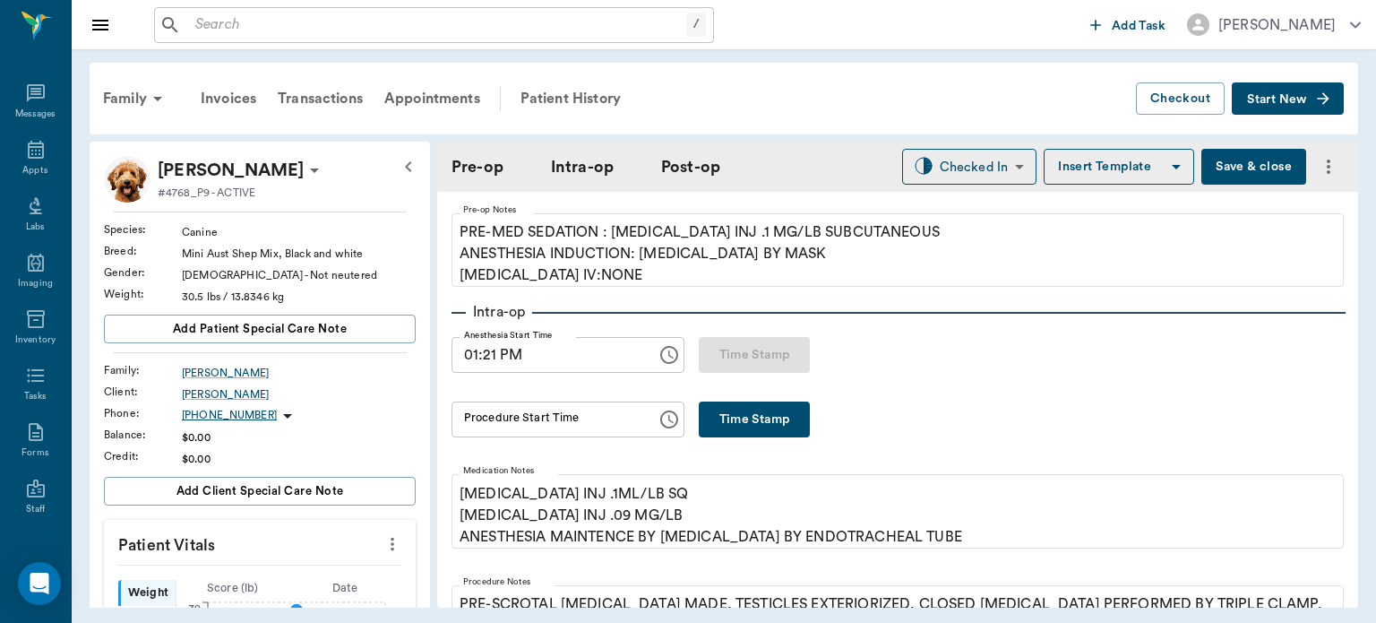
click at [1246, 165] on button "Save & close" at bounding box center [1254, 167] width 105 height 36
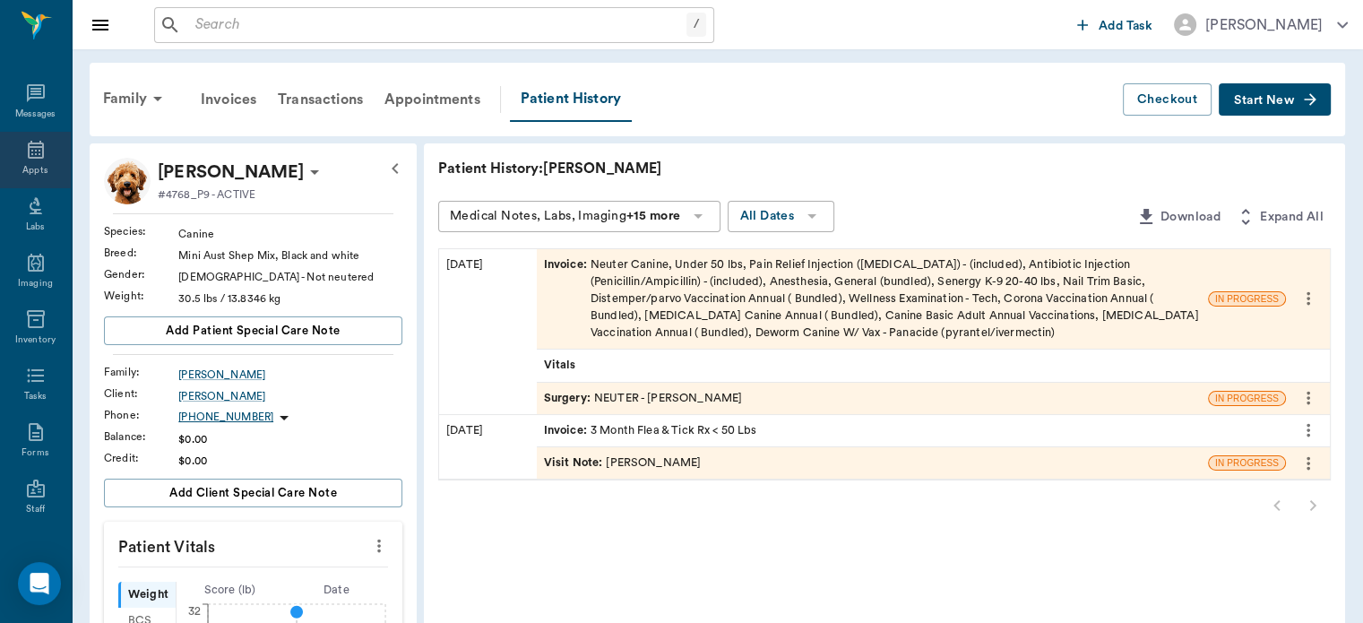
click at [25, 151] on icon at bounding box center [36, 150] width 22 height 22
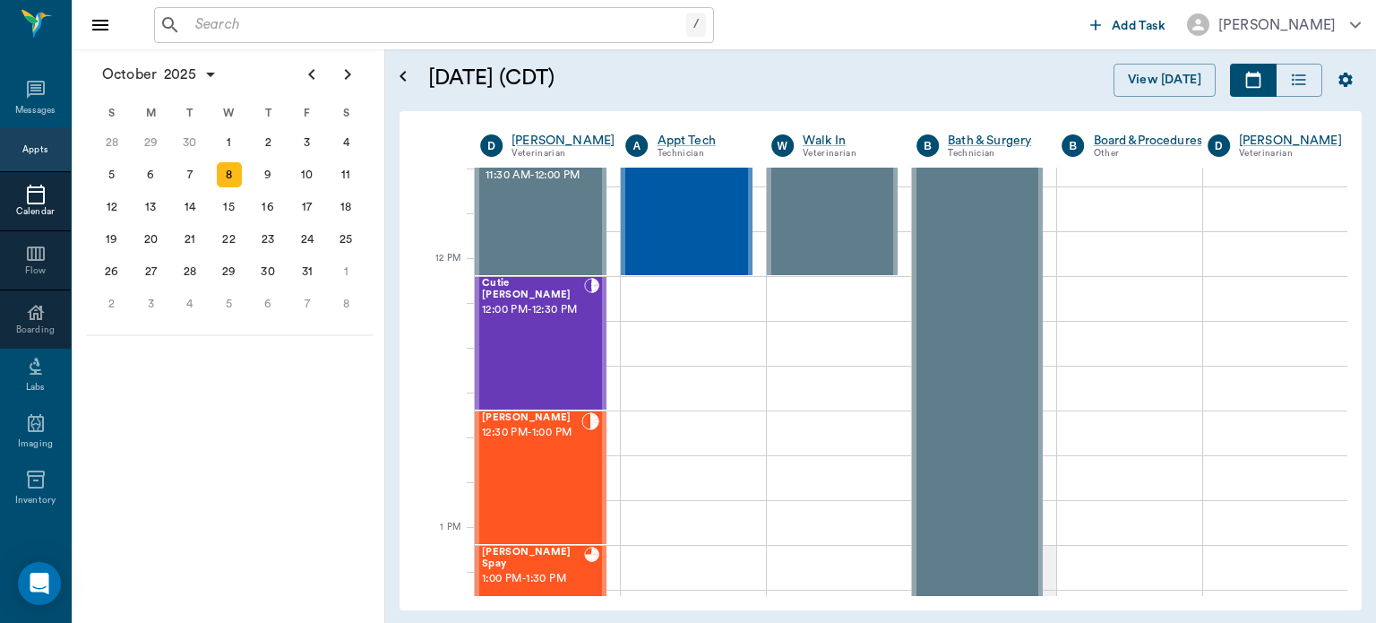
scroll to position [968, 0]
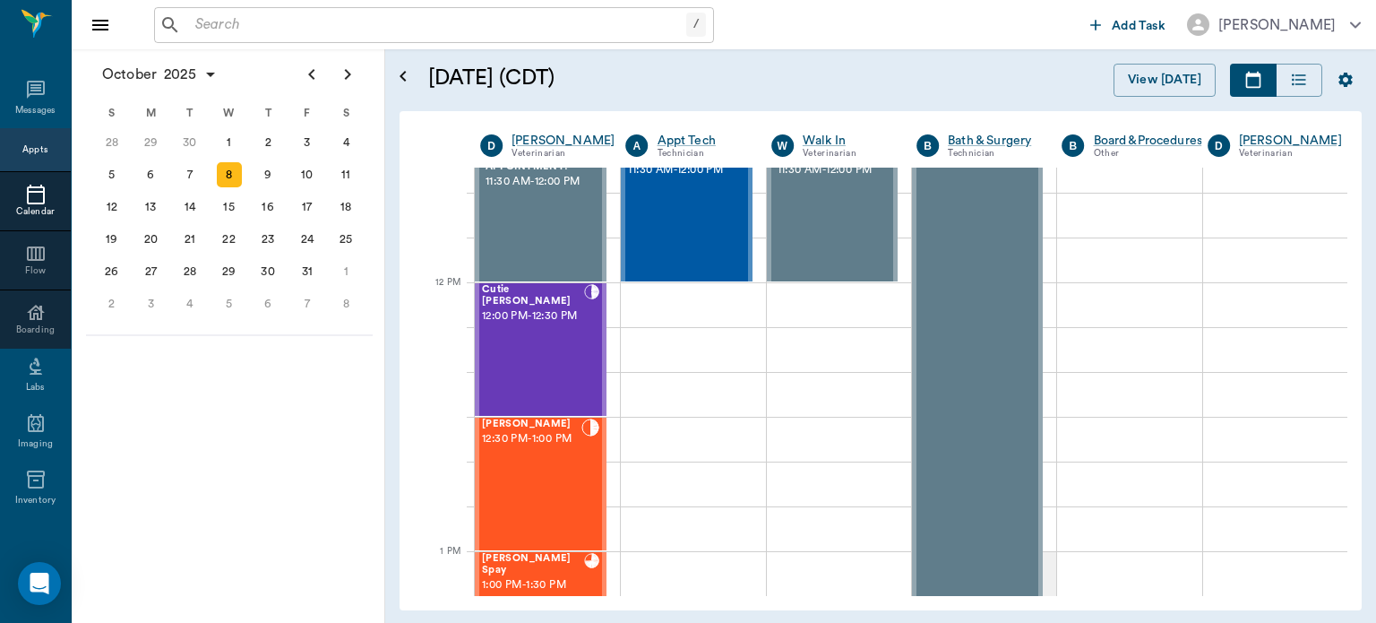
click at [522, 448] on span "12:30 PM - 1:00 PM" at bounding box center [531, 439] width 99 height 18
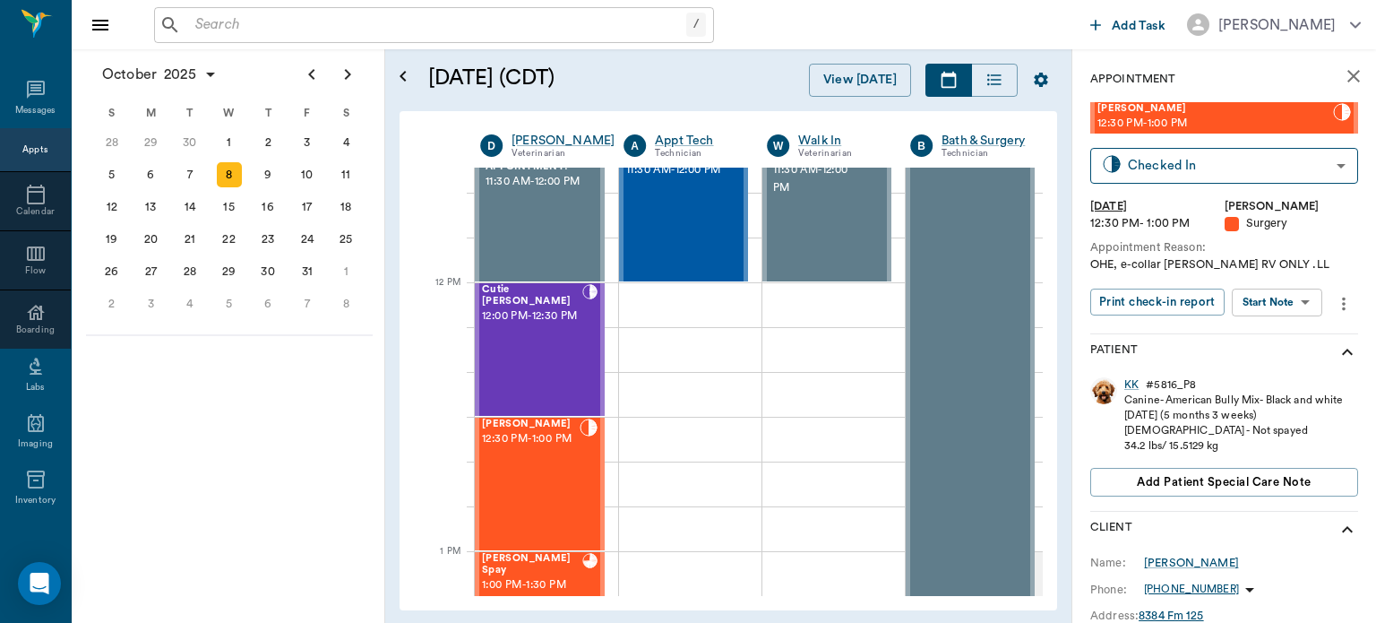
click at [1276, 304] on body "/ ​ Add Task [PERSON_NAME] Nectar Messages Appts Calendar Flow Boarding Labs Im…" at bounding box center [688, 311] width 1376 height 623
click at [1265, 367] on button "View Surgery" at bounding box center [1263, 368] width 73 height 21
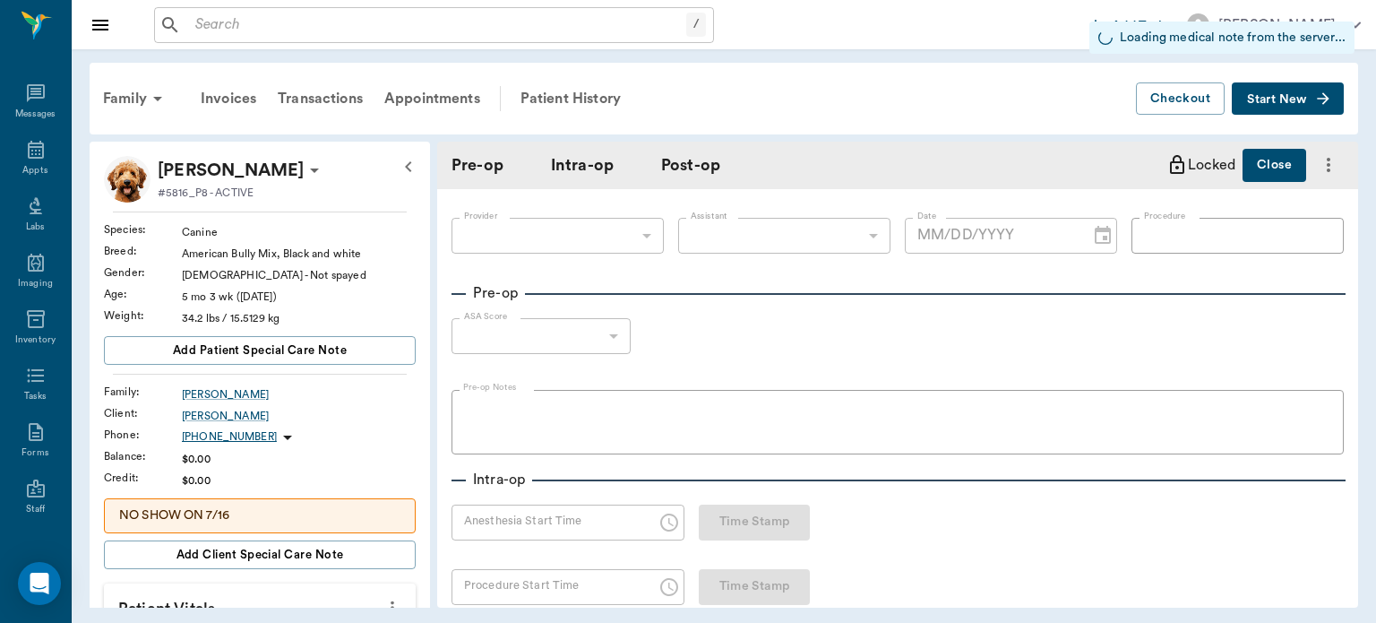
type input "63ec2f075fda476ae8351a4d"
type input "63ec2e7e52e12b0ba117b124"
type input "OHE"
type input "1"
radio input "true"
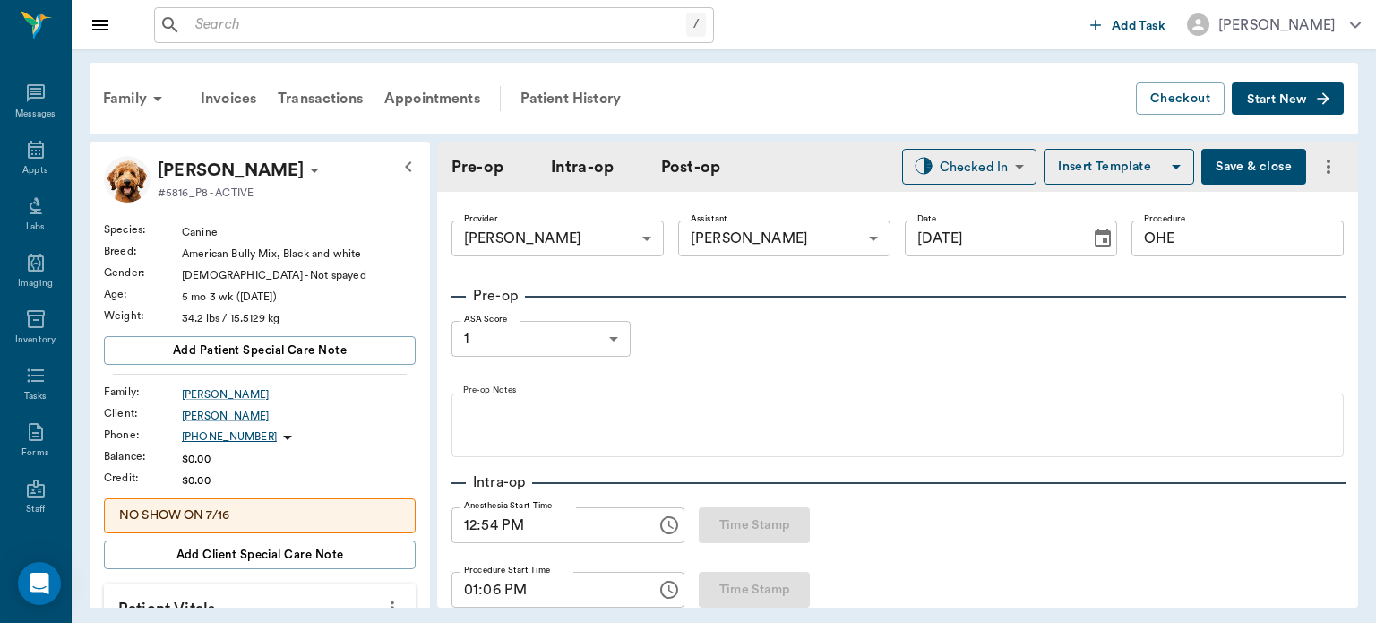
type input "[DATE]"
type input "12:54 PM"
type input "01:06 PM"
type input "100"
type input "125"
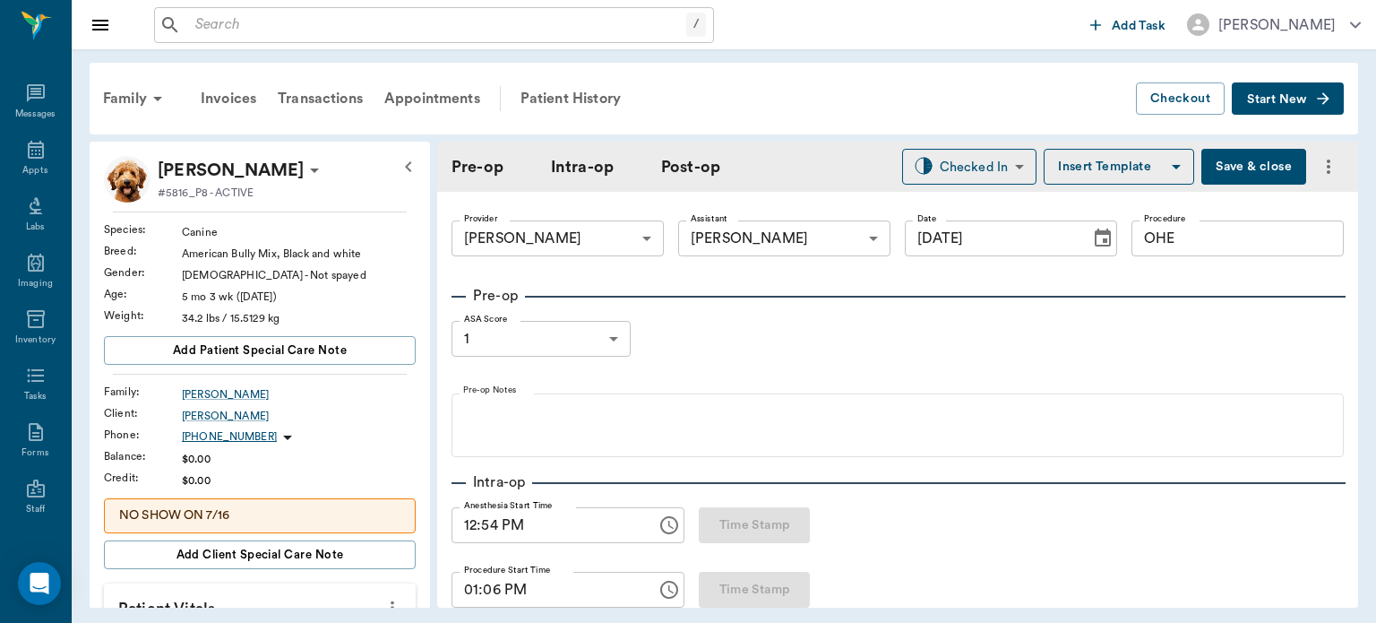
type input "15"
type input "100"
type input "126"
type input "8"
type input "105"
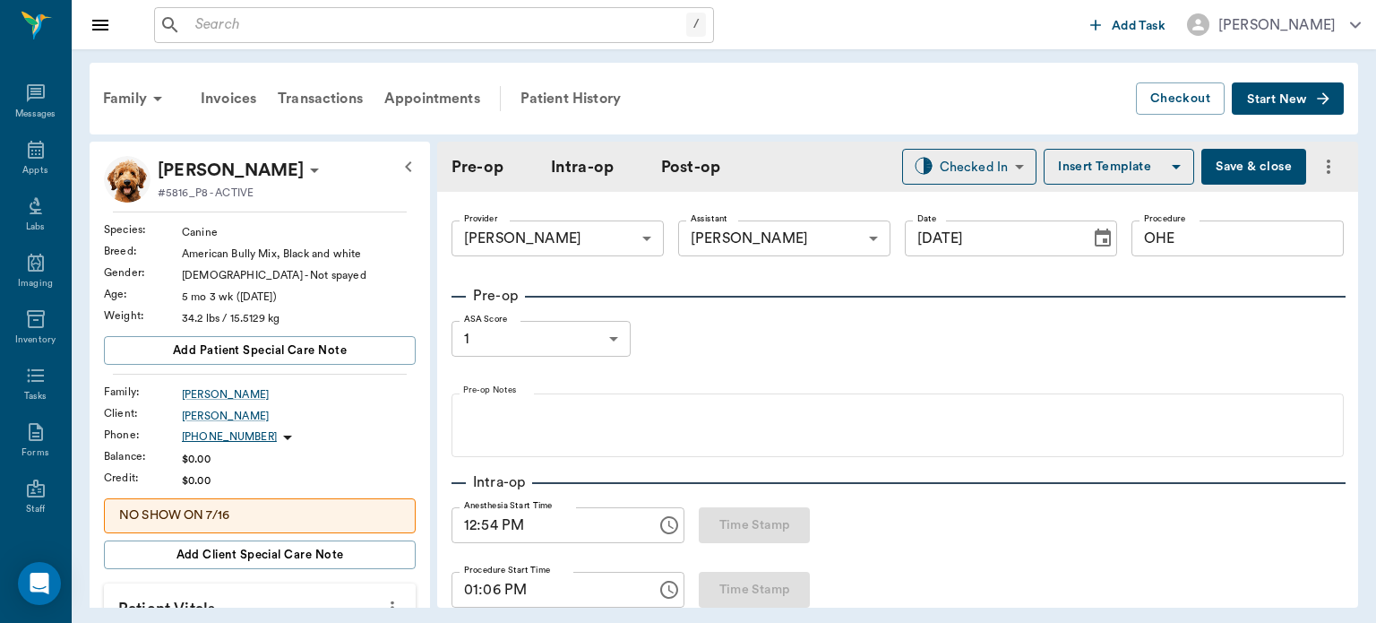
type input "100"
type input "125"
type input "9"
type input "87"
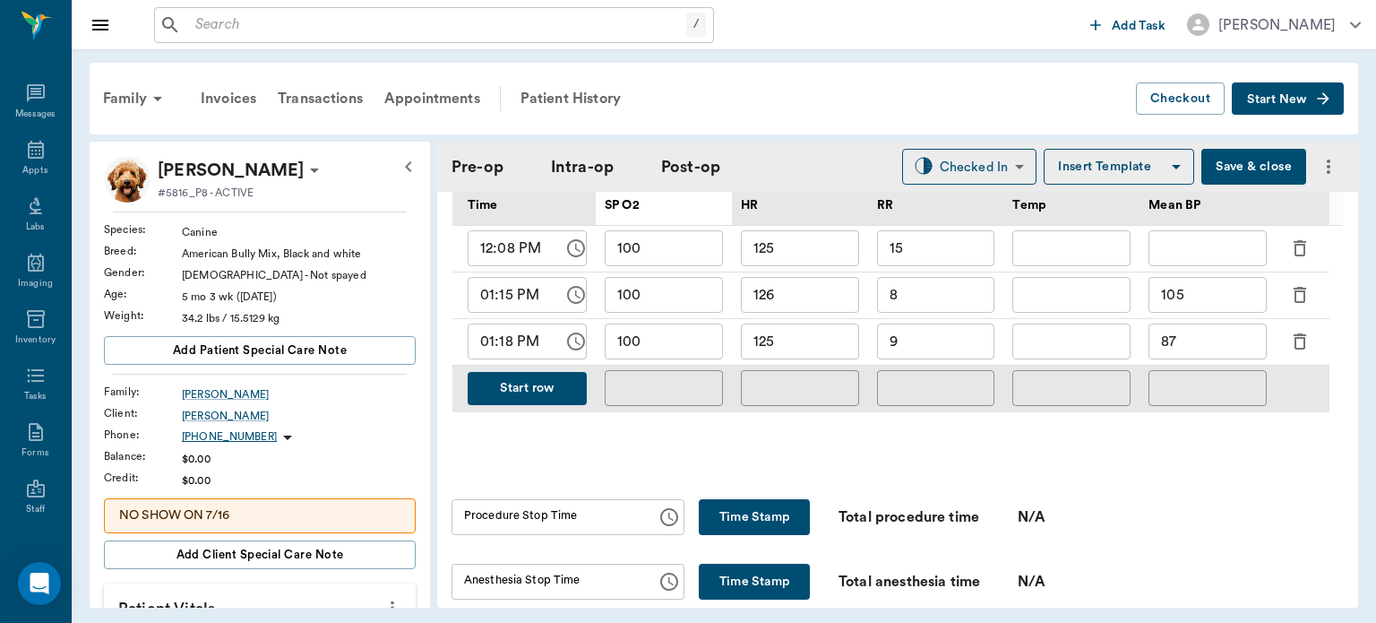
scroll to position [907, 0]
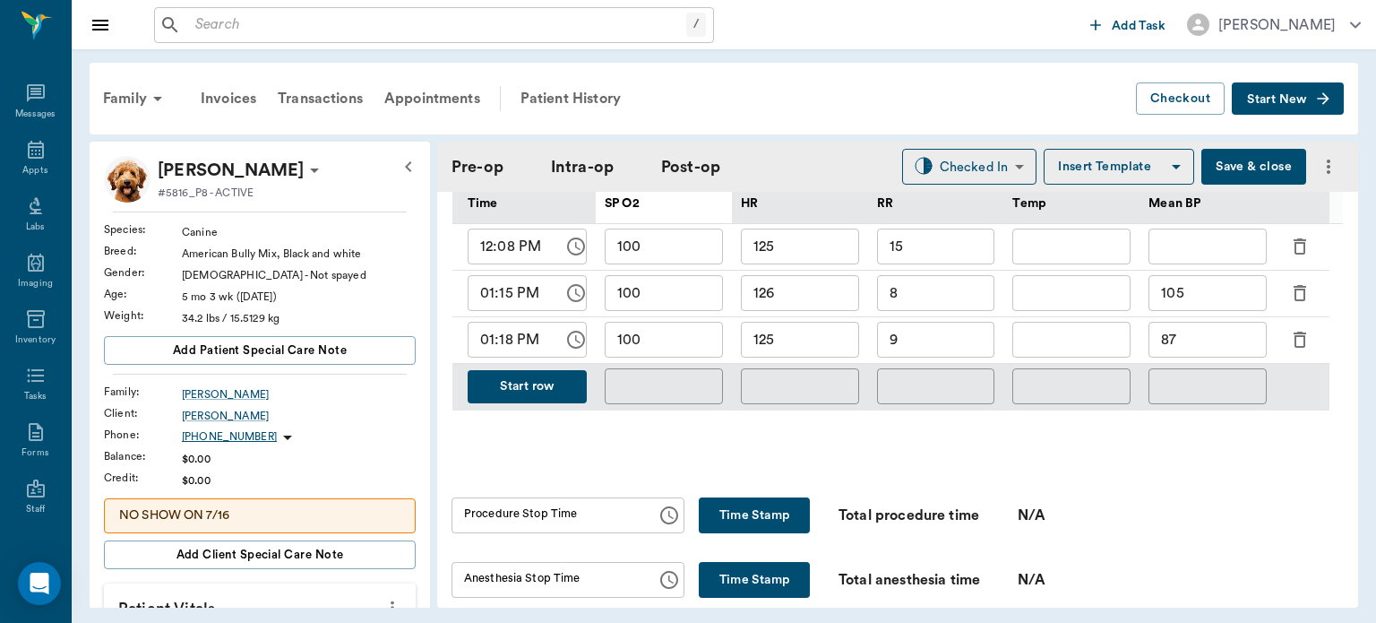
click at [764, 530] on button "Time Stamp" at bounding box center [754, 515] width 111 height 36
type input "01:28 PM"
click at [742, 578] on button "Time Stamp" at bounding box center [754, 580] width 111 height 36
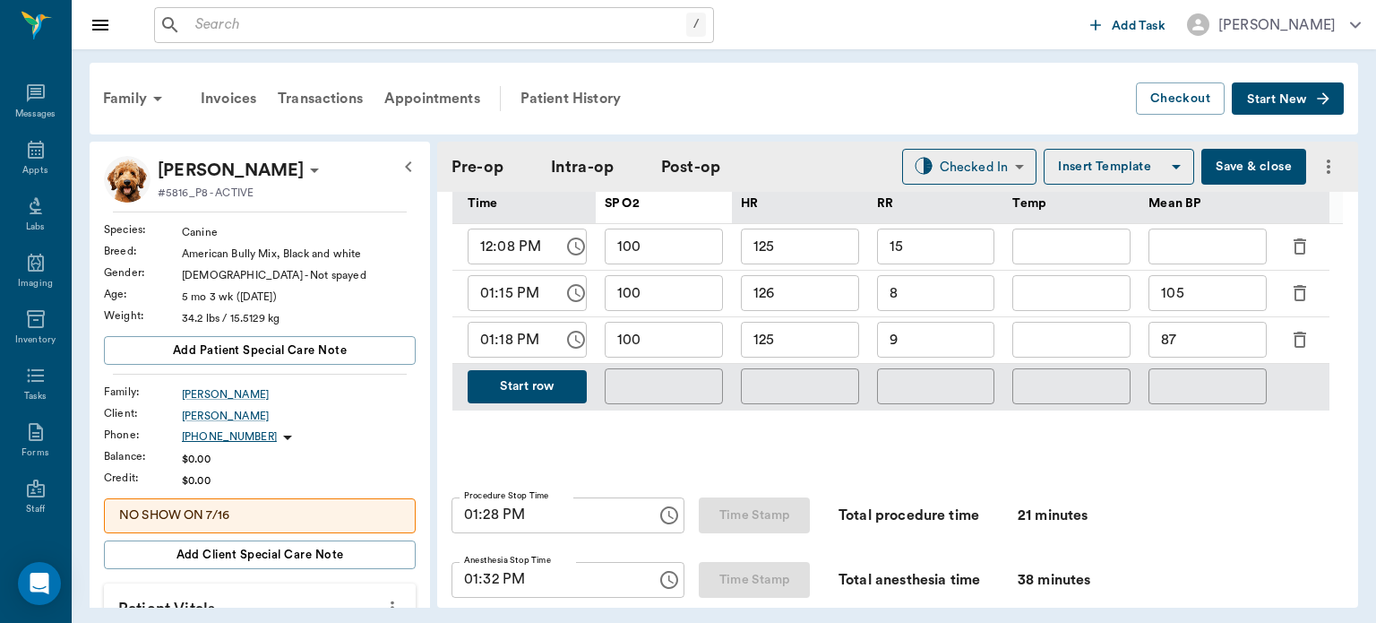
click at [488, 590] on input "01:32 PM" at bounding box center [548, 580] width 193 height 36
type input "01:30 PM"
click at [988, 158] on body "/ ​ Add Task [PERSON_NAME] Nectar Messages Appts Labs Imaging Inventory Tasks F…" at bounding box center [688, 311] width 1376 height 623
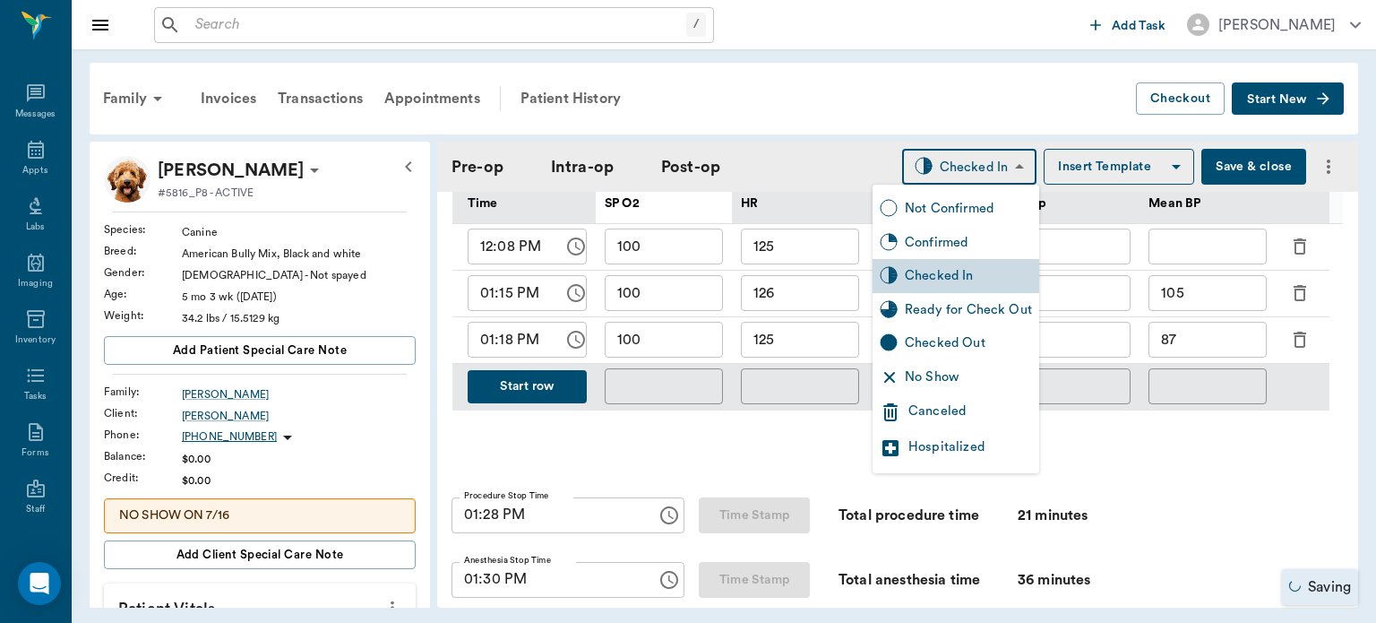
click at [977, 313] on div "Ready for Check Out" at bounding box center [968, 310] width 127 height 20
type input "READY_TO_CHECKOUT"
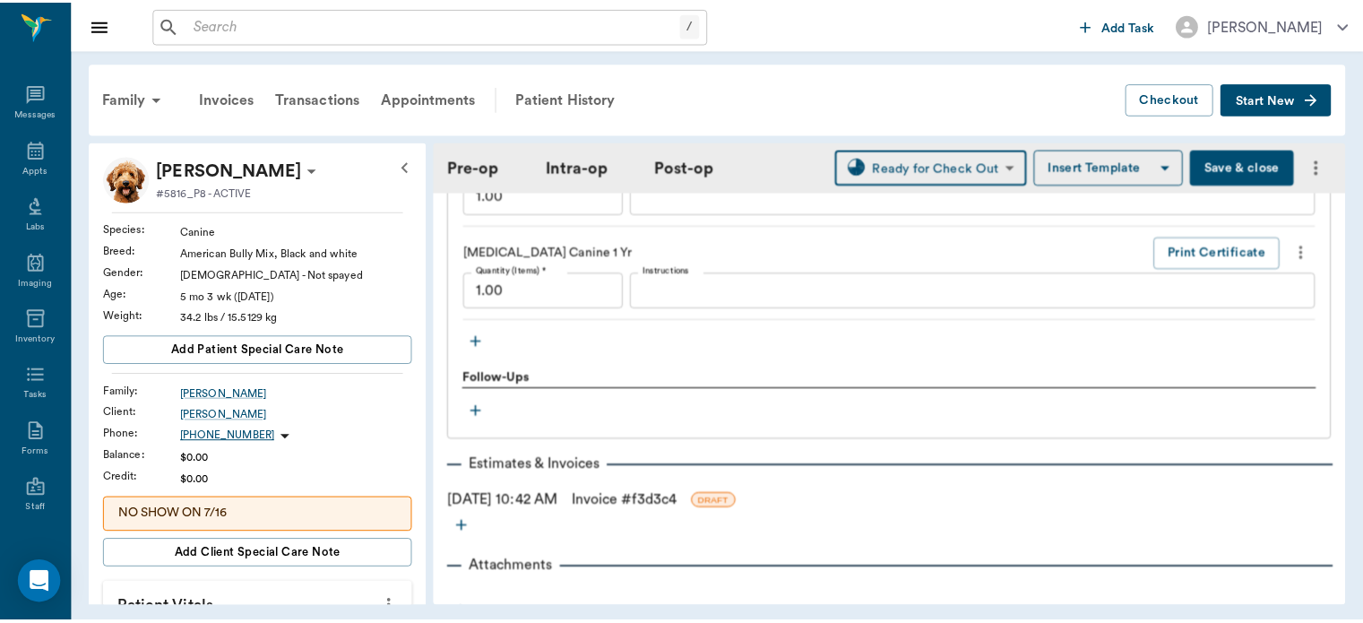
scroll to position [2119, 0]
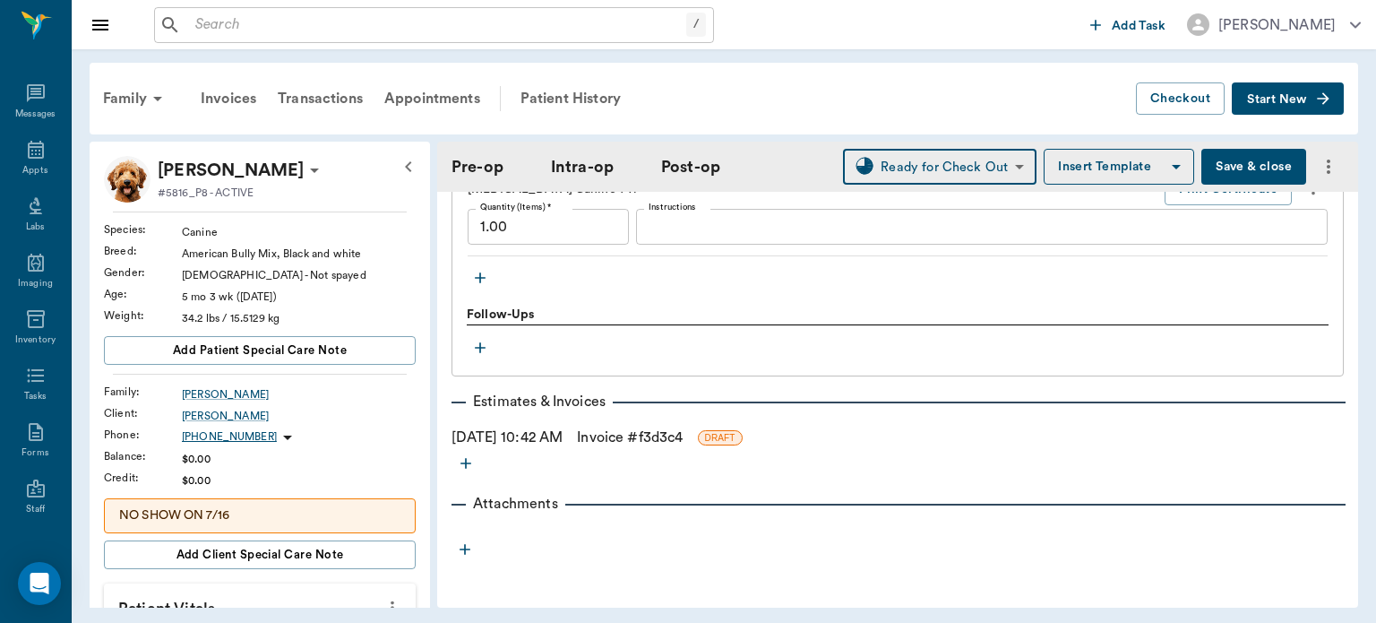
click at [683, 444] on link "Invoice # f3d3c4" at bounding box center [630, 438] width 106 height 22
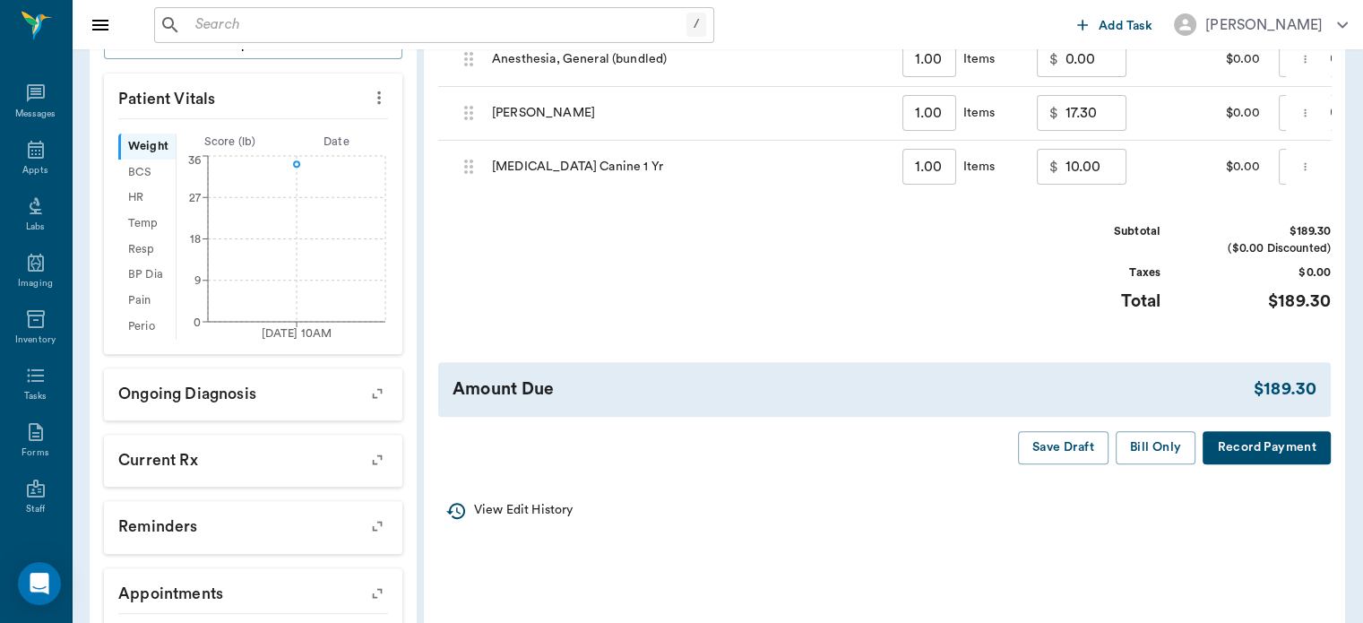
scroll to position [602, 0]
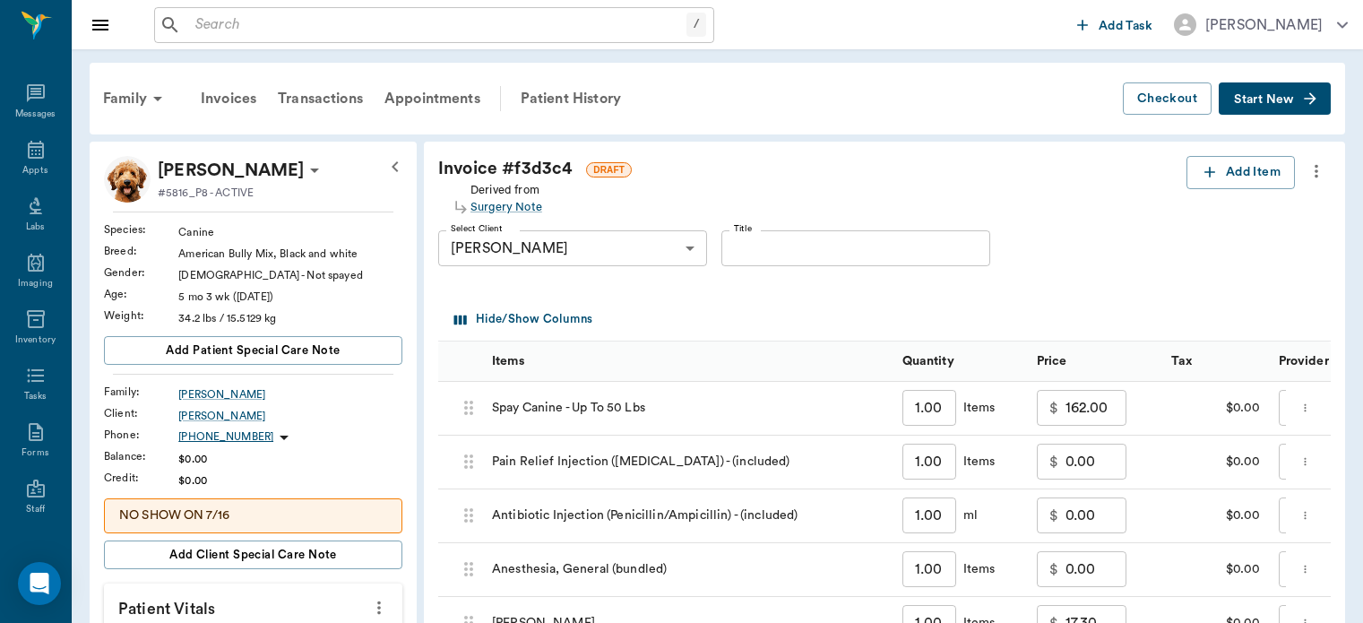
scroll to position [602, 0]
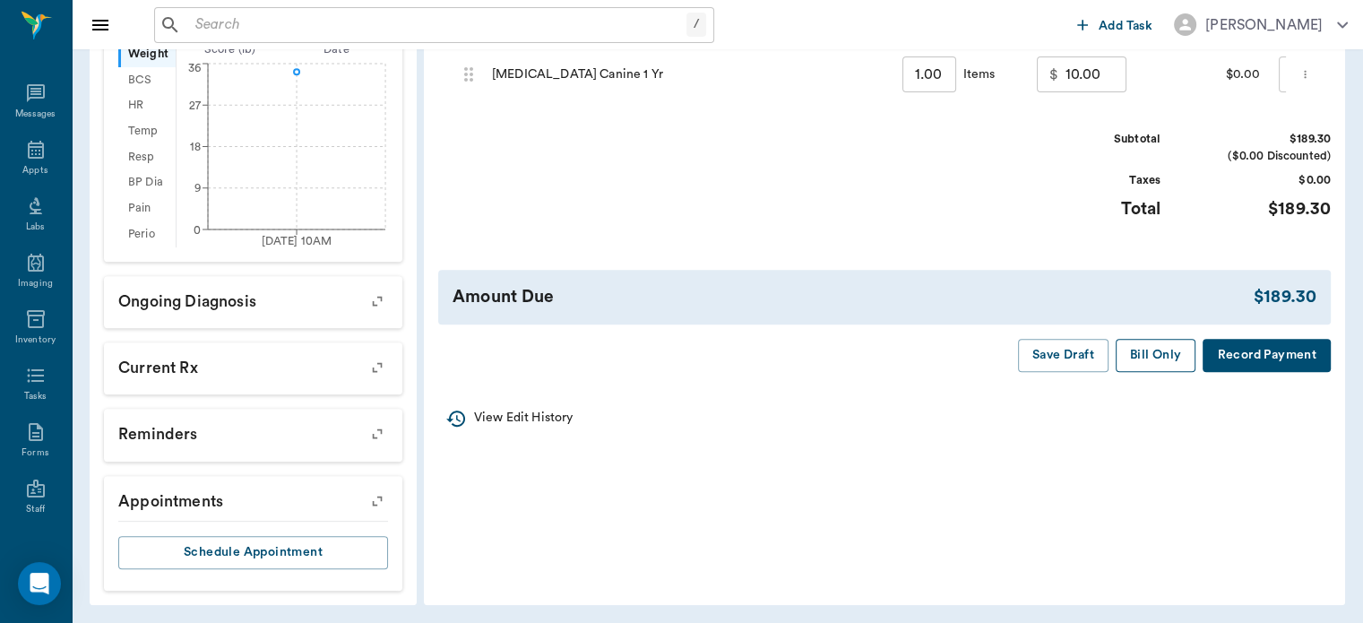
click at [1159, 372] on button "Bill Only" at bounding box center [1156, 355] width 81 height 33
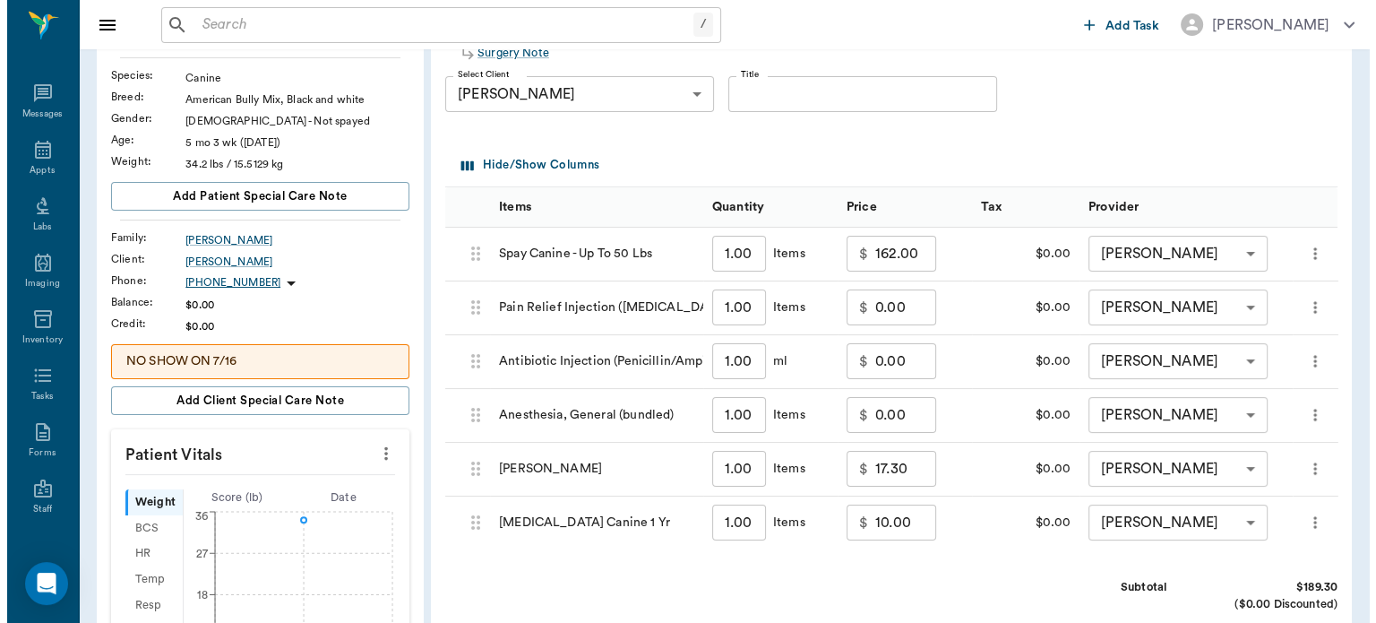
scroll to position [0, 0]
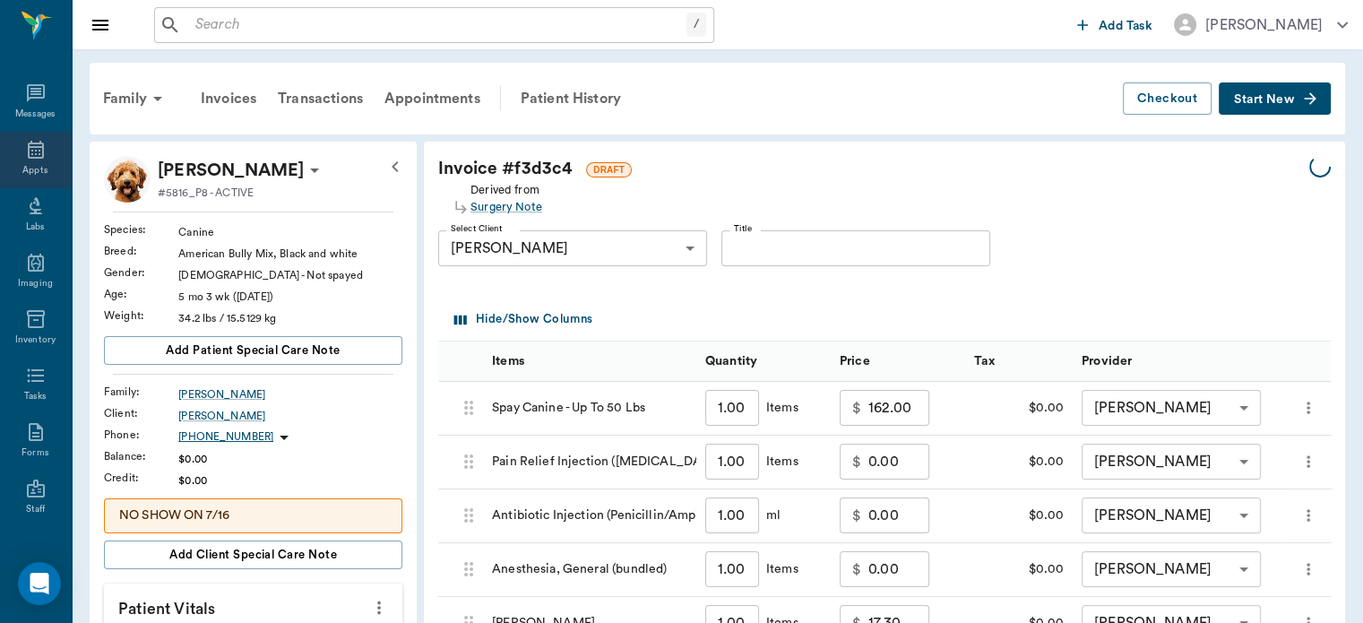
click at [28, 147] on icon at bounding box center [36, 150] width 16 height 18
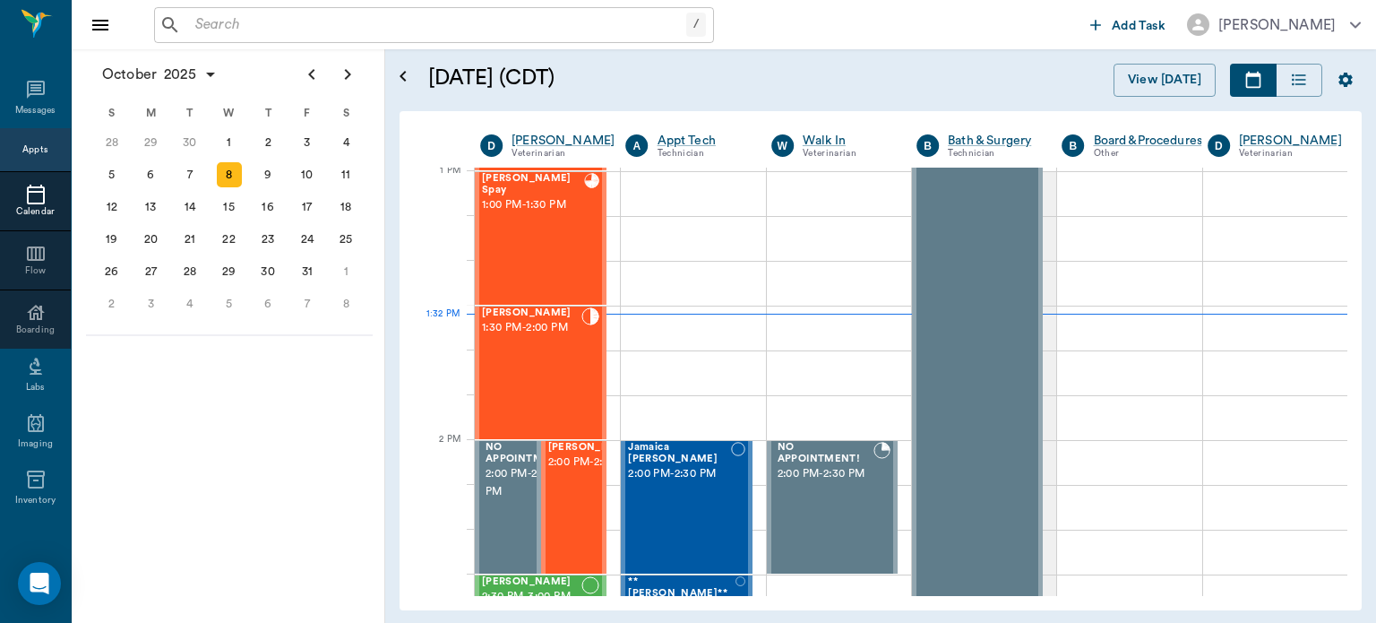
scroll to position [1348, 0]
click at [539, 380] on div "[PERSON_NAME] 1:30 PM - 2:00 PM" at bounding box center [531, 372] width 99 height 131
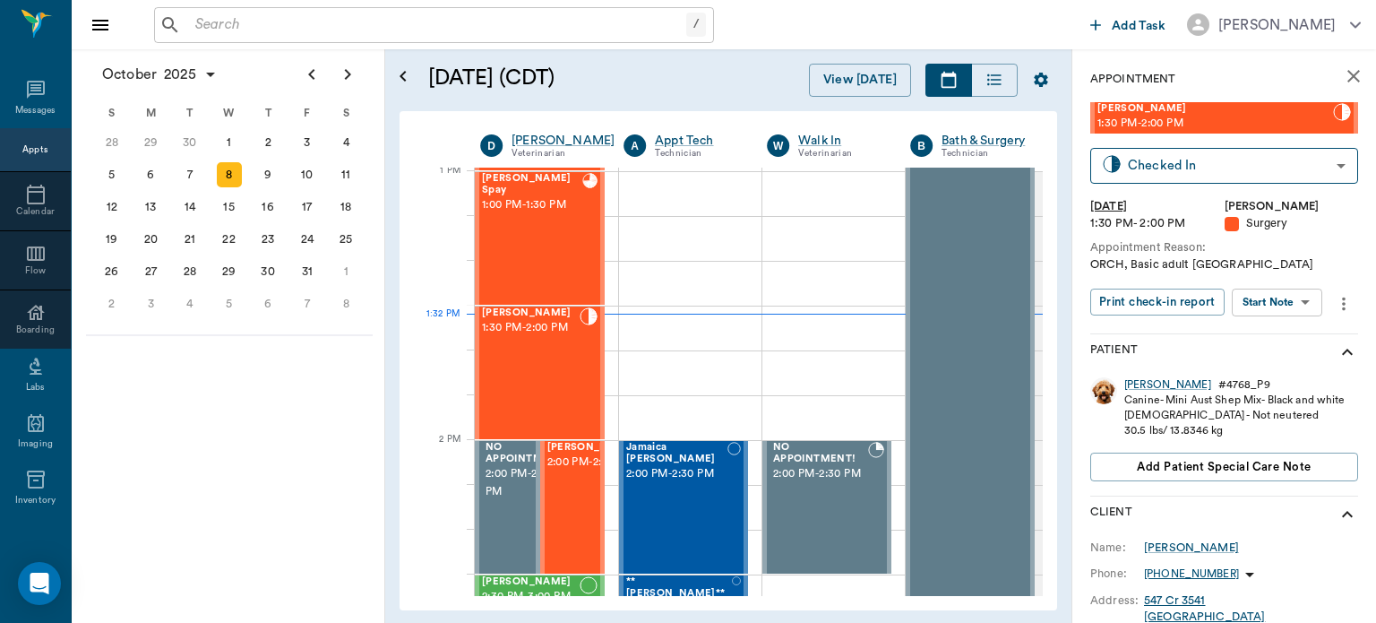
click at [1293, 301] on body "/ ​ Add Task Dr. Bert Ellsworth Nectar Messages Appts Calendar Flow Boarding La…" at bounding box center [688, 311] width 1376 height 623
click at [1297, 366] on button "View Surgery" at bounding box center [1263, 368] width 73 height 21
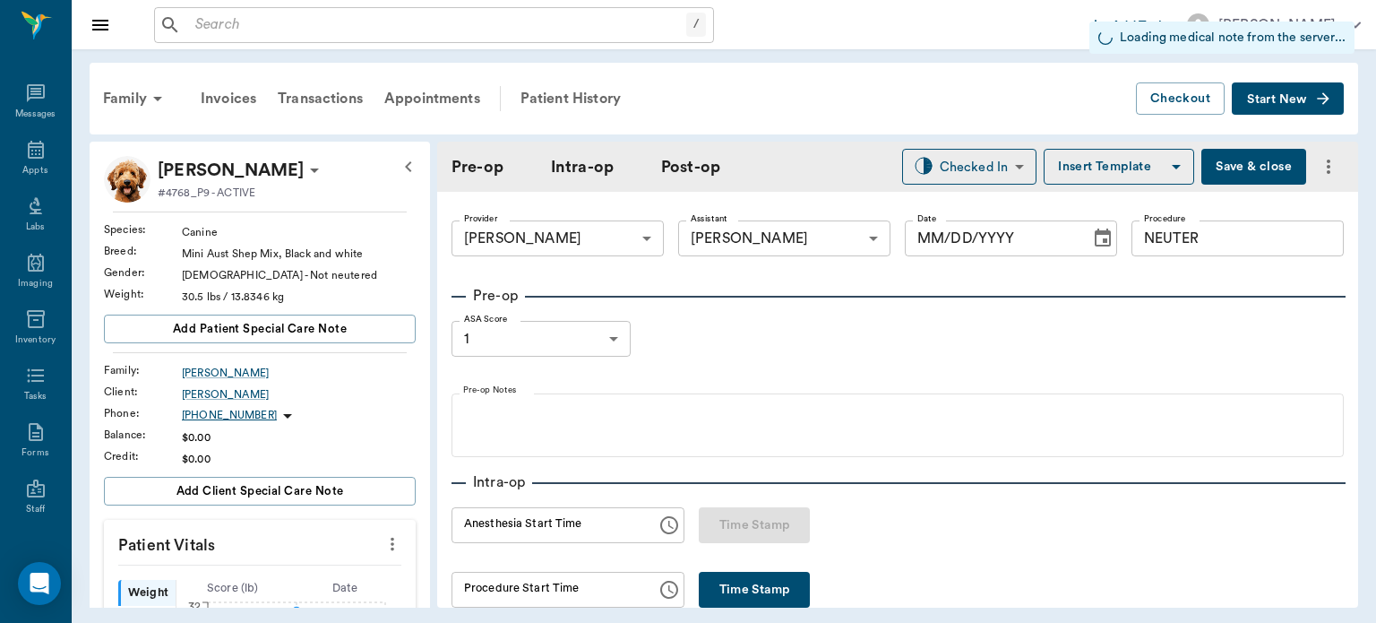
type input "63ec2f075fda476ae8351a4d"
type input "63ec2e7e52e12b0ba117b124"
type input "NEUTER"
type input "1"
radio input "true"
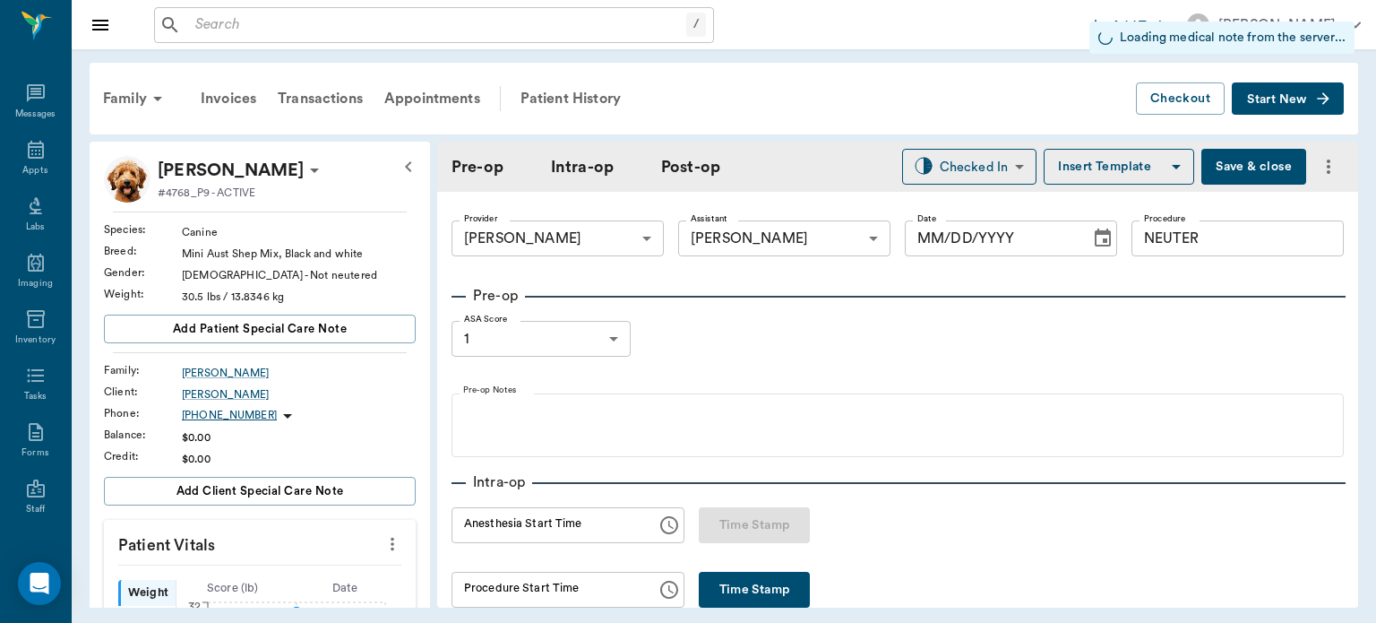
type input "[DATE]"
type input "01:21 PM"
type input "1.00"
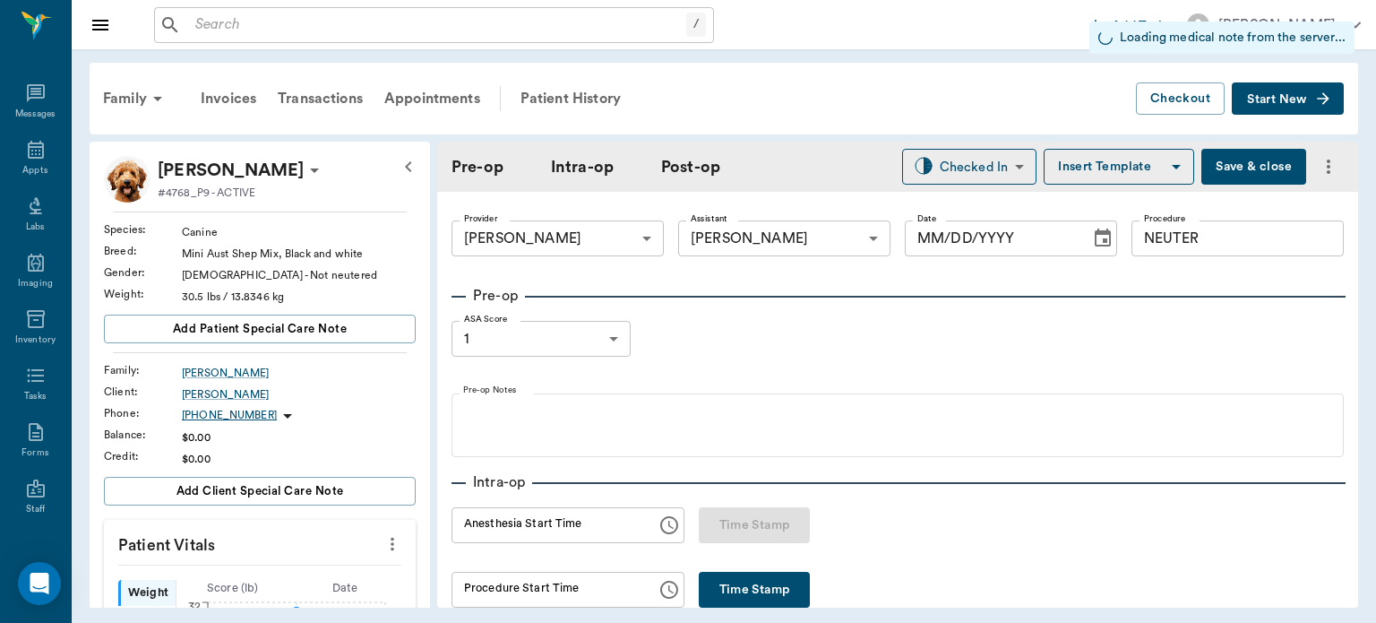
type input "1.00"
type input "0"
type input "1.00"
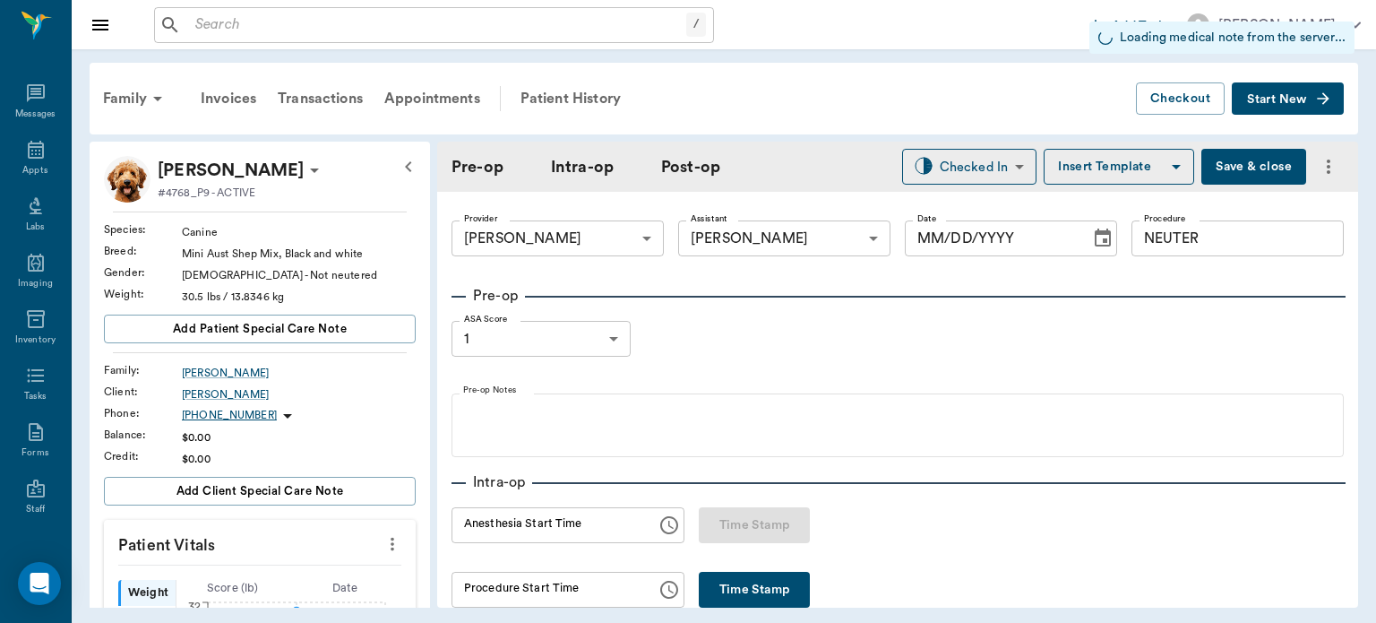
type input "1.00"
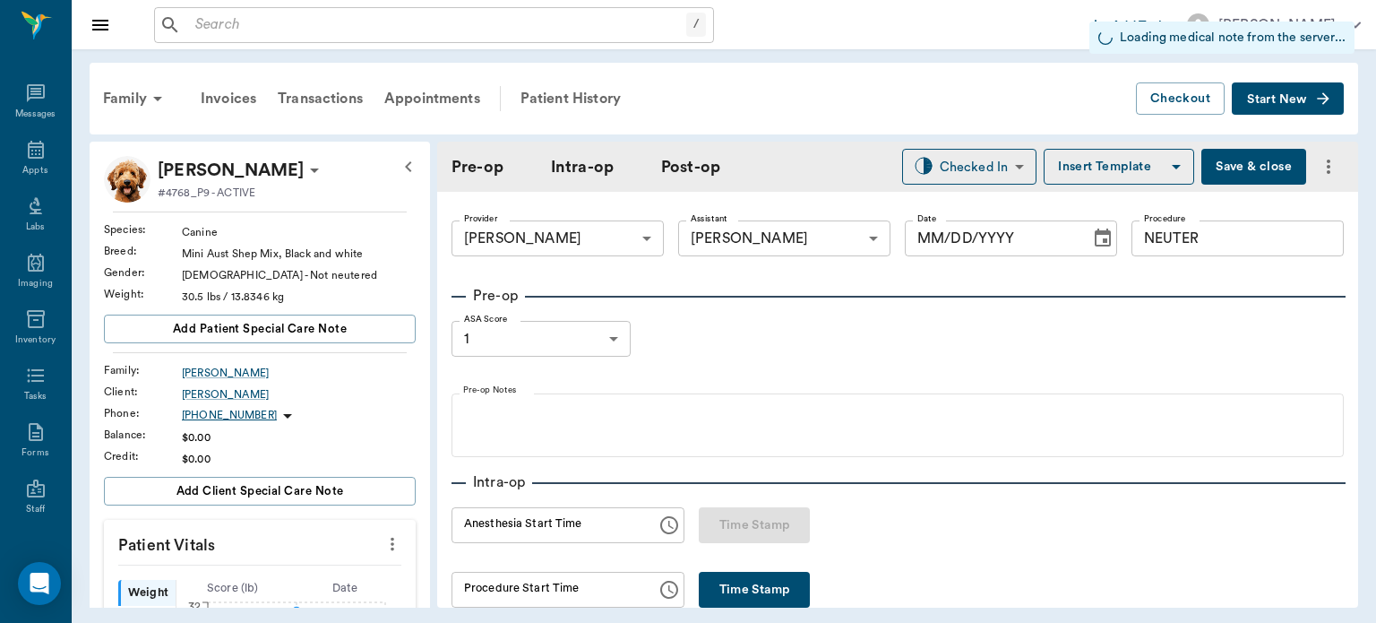
type input "1.00"
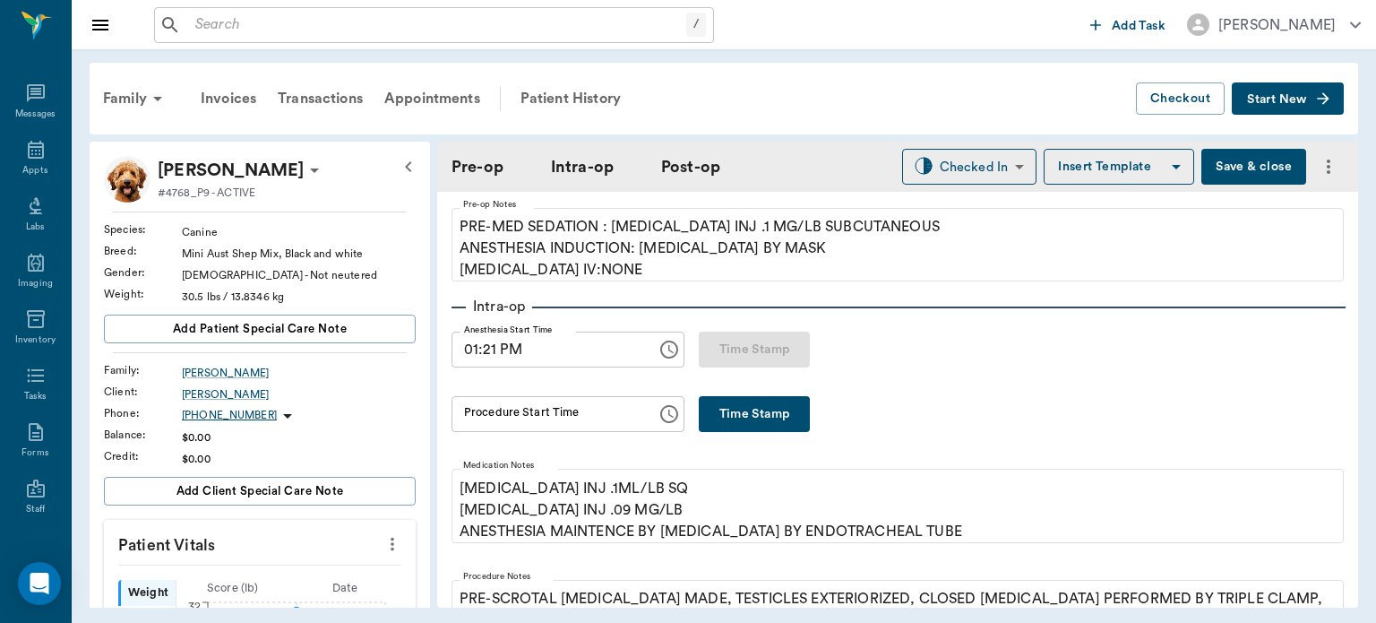
click at [760, 401] on button "Time Stamp" at bounding box center [754, 414] width 111 height 36
type input "01:34 PM"
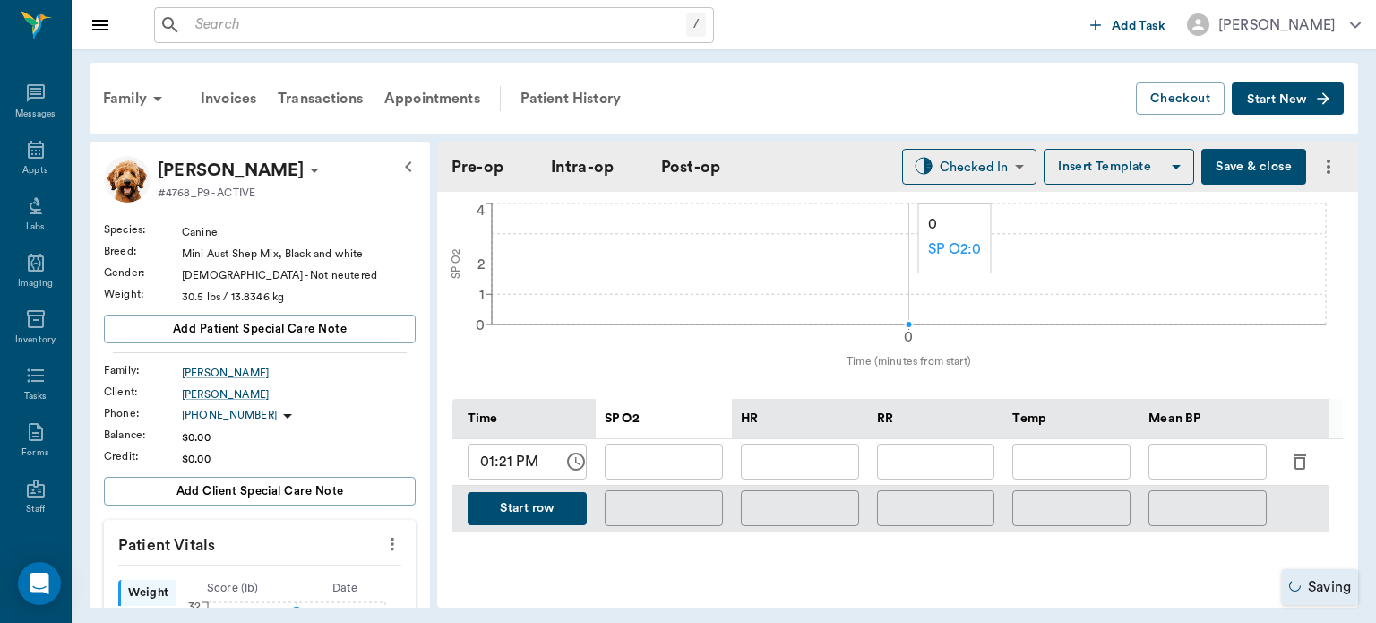
scroll to position [727, 0]
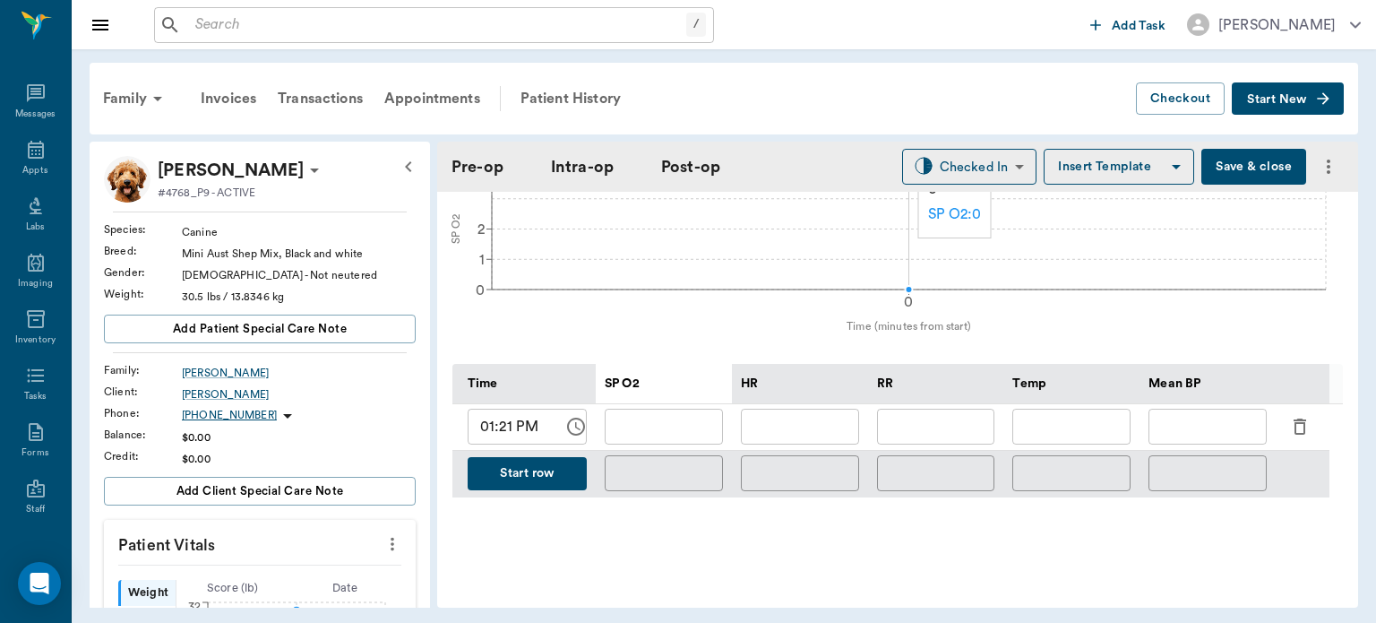
click at [509, 431] on input "01:21 PM" at bounding box center [509, 427] width 83 height 36
type input "01:34 PM"
click at [823, 429] on input "text" at bounding box center [800, 427] width 118 height 36
type input "107"
click at [698, 433] on input "text" at bounding box center [664, 427] width 118 height 36
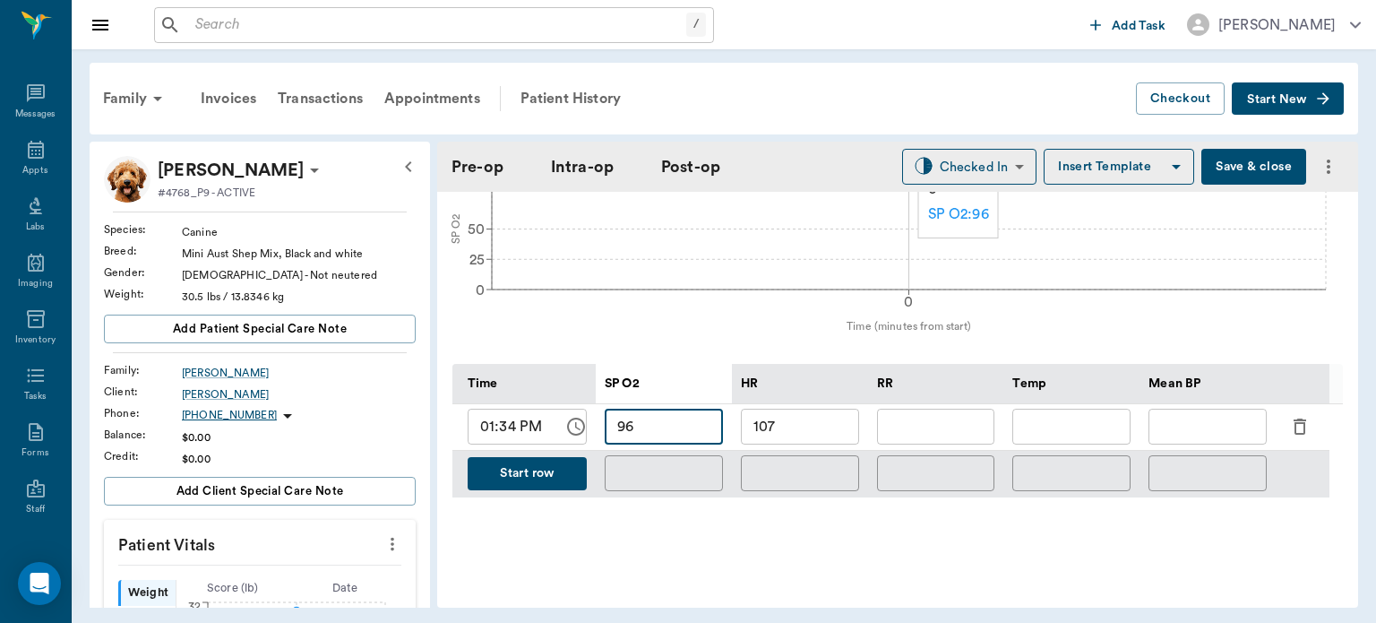
type input "96"
click at [1185, 424] on input "text" at bounding box center [1208, 427] width 118 height 36
type input "92"
click at [933, 434] on input "text" at bounding box center [936, 427] width 118 height 36
type input "20"
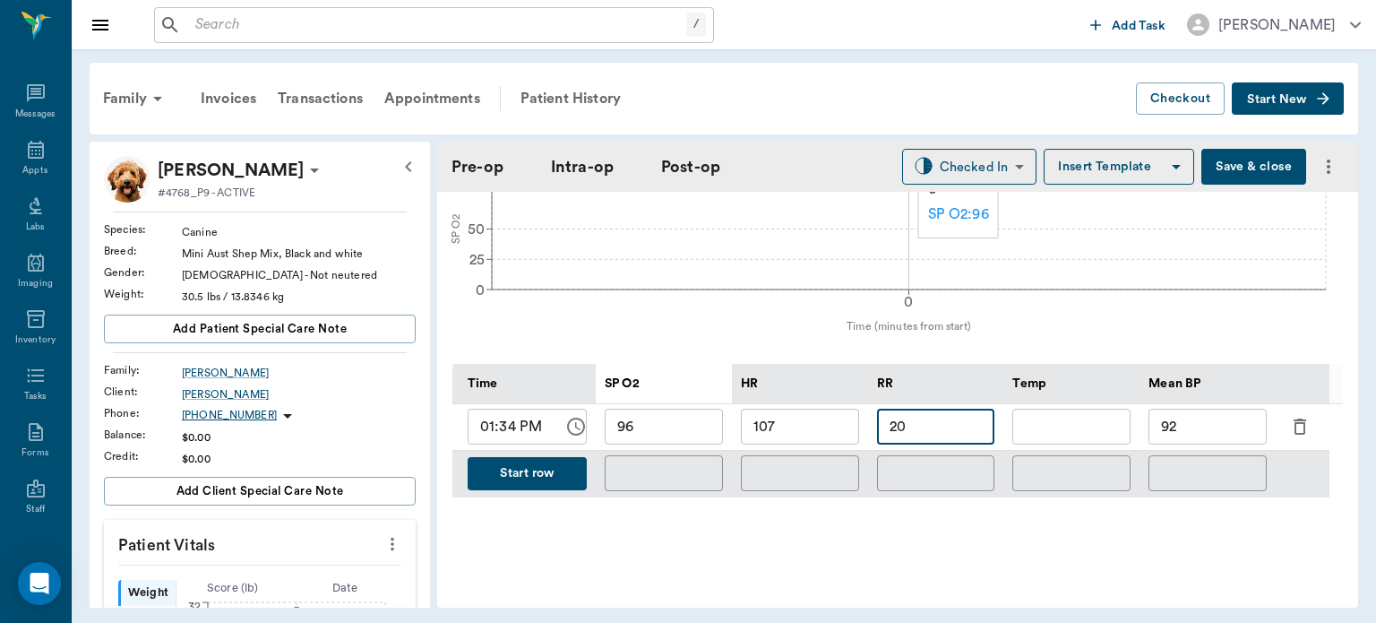
click at [531, 478] on button "Start row" at bounding box center [527, 473] width 119 height 33
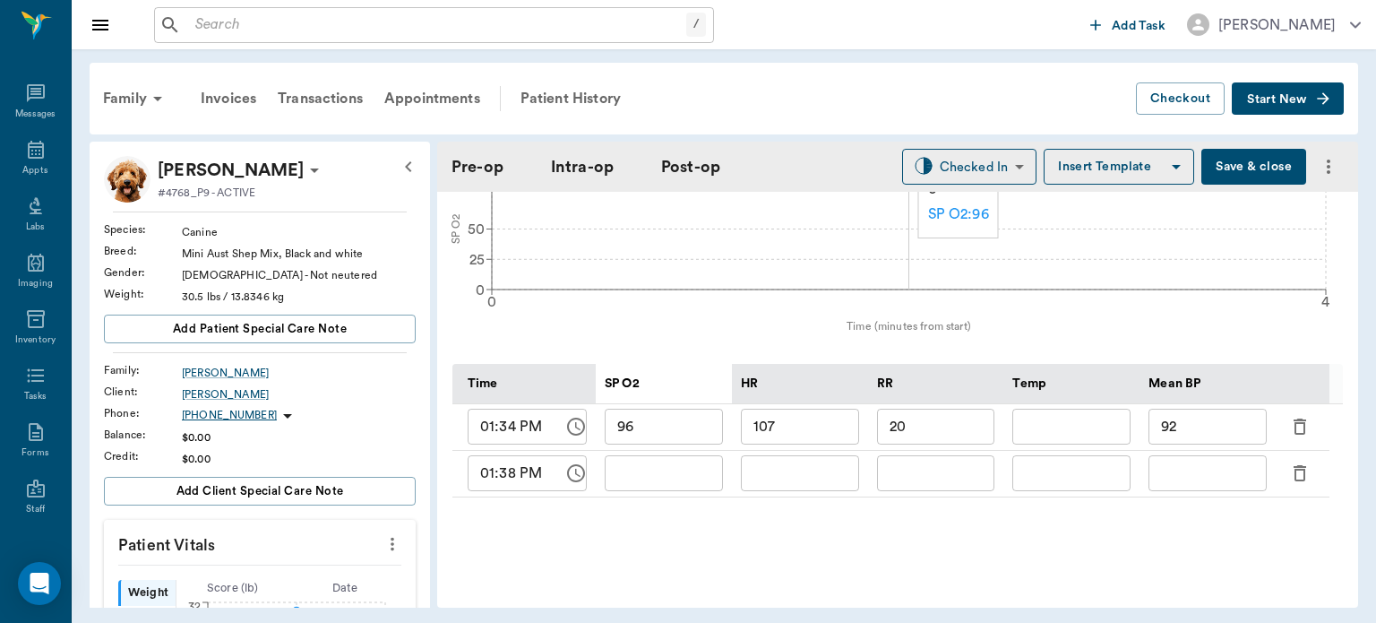
type input "96"
type input "107"
type input "20"
type input "92"
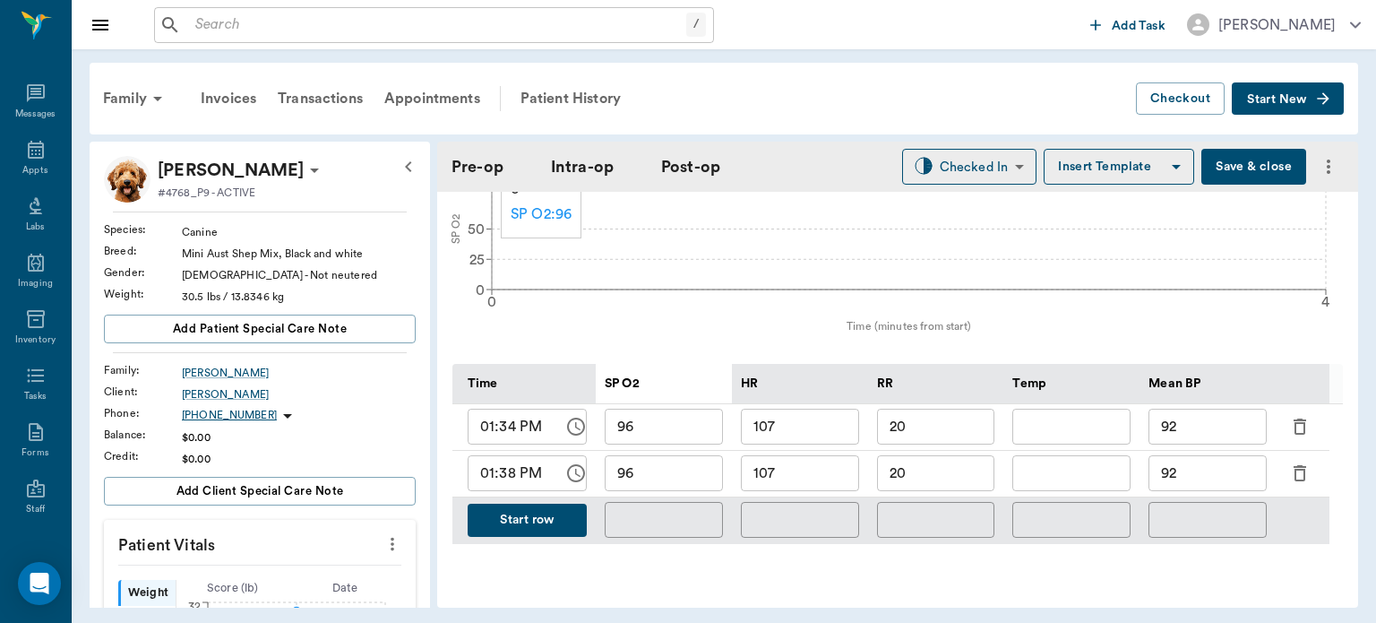
click at [820, 470] on input "107" at bounding box center [800, 473] width 118 height 36
type input "1"
type input "7"
type input "97"
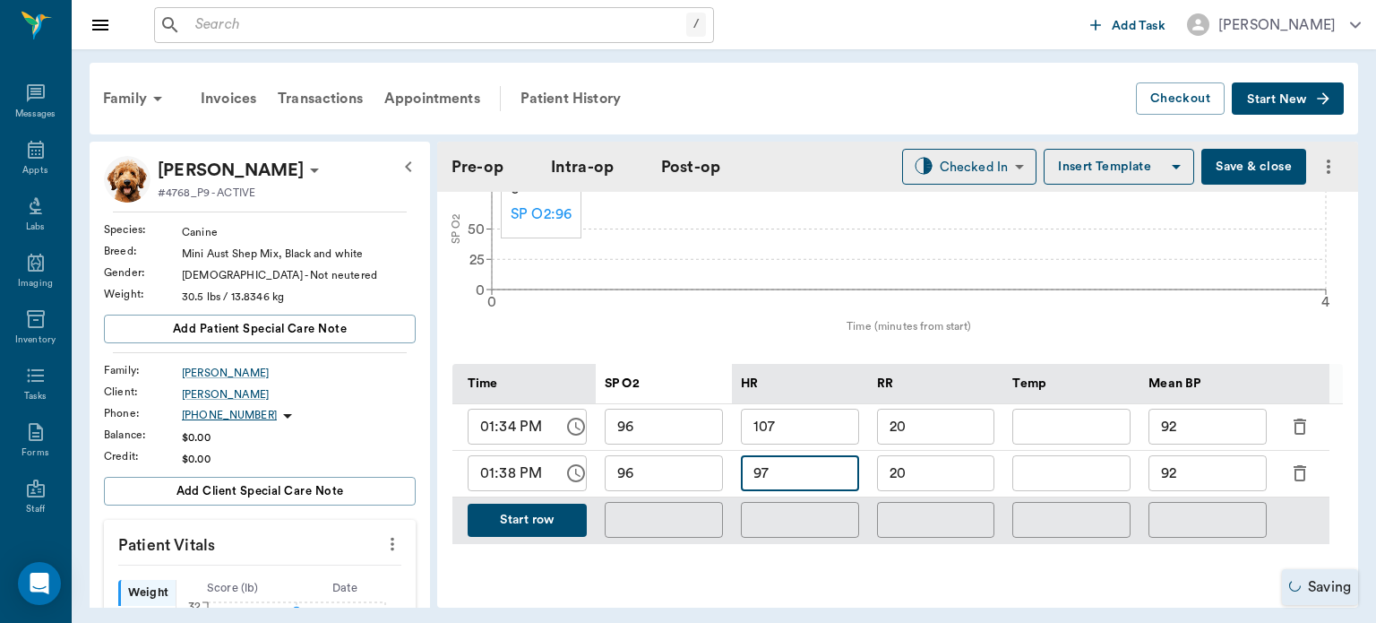
click at [664, 477] on input "96" at bounding box center [664, 473] width 118 height 36
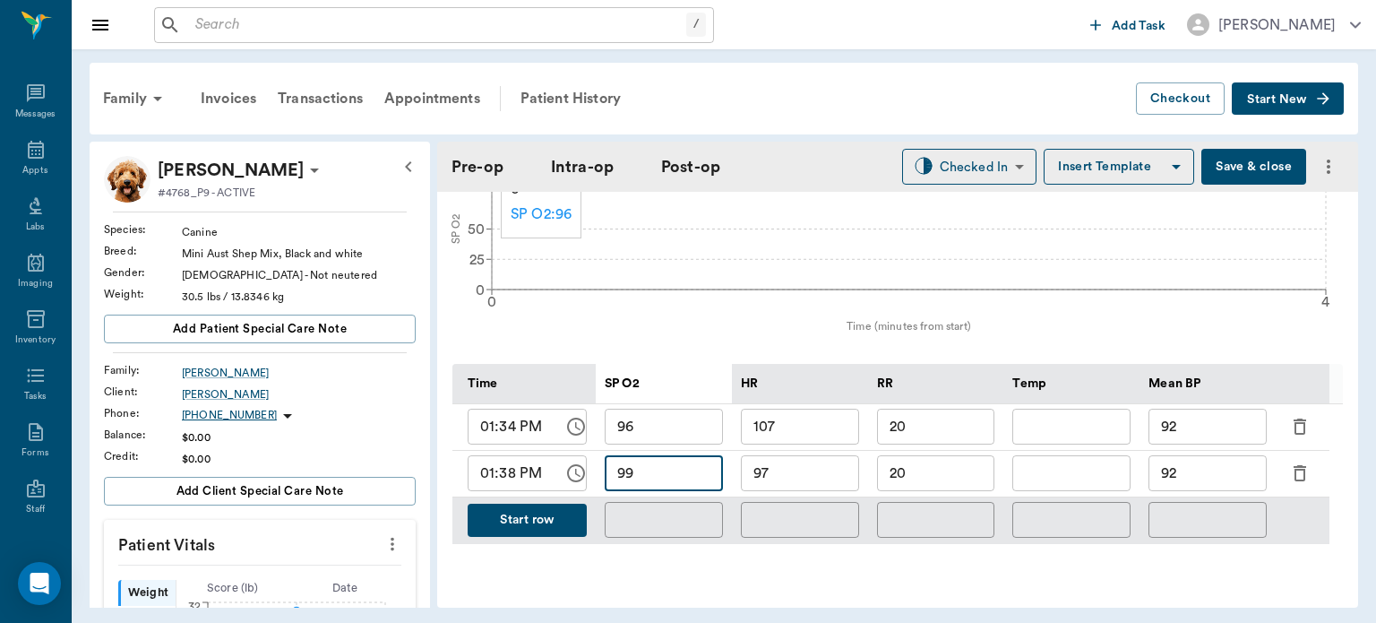
type input "99"
click at [1212, 470] on input "92" at bounding box center [1208, 473] width 118 height 36
type input "9"
type input "103"
click at [949, 471] on input "20" at bounding box center [936, 473] width 118 height 36
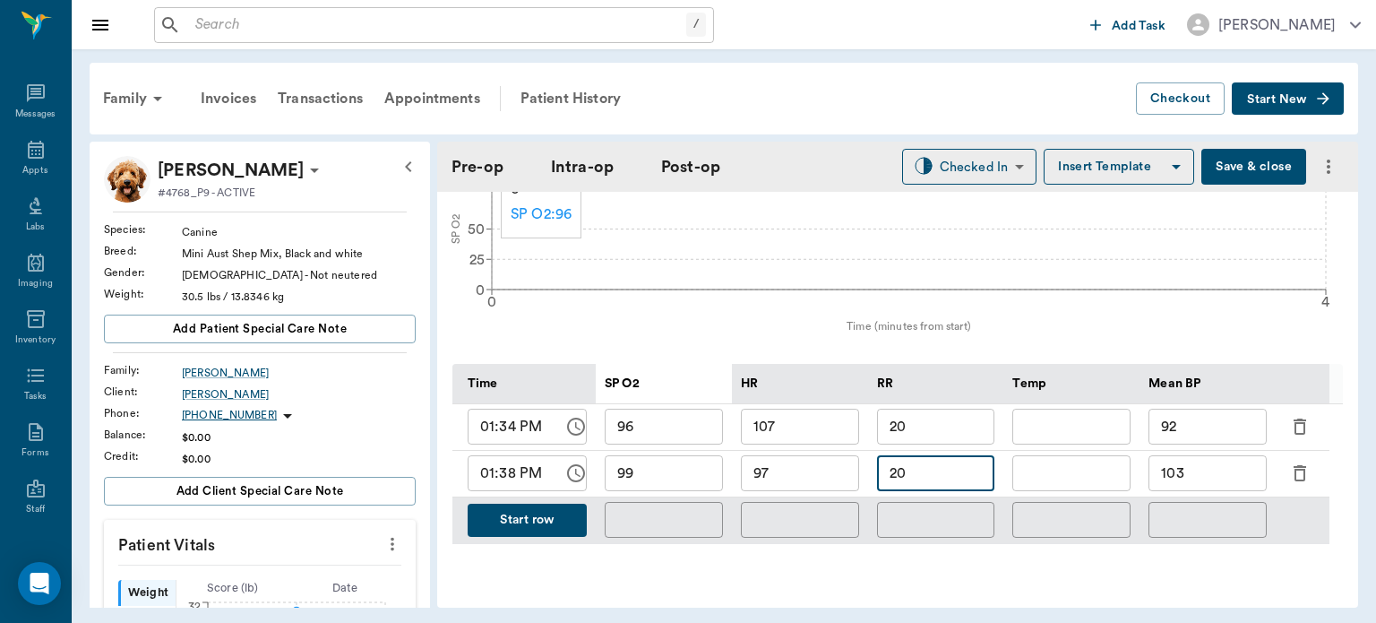
type input "2"
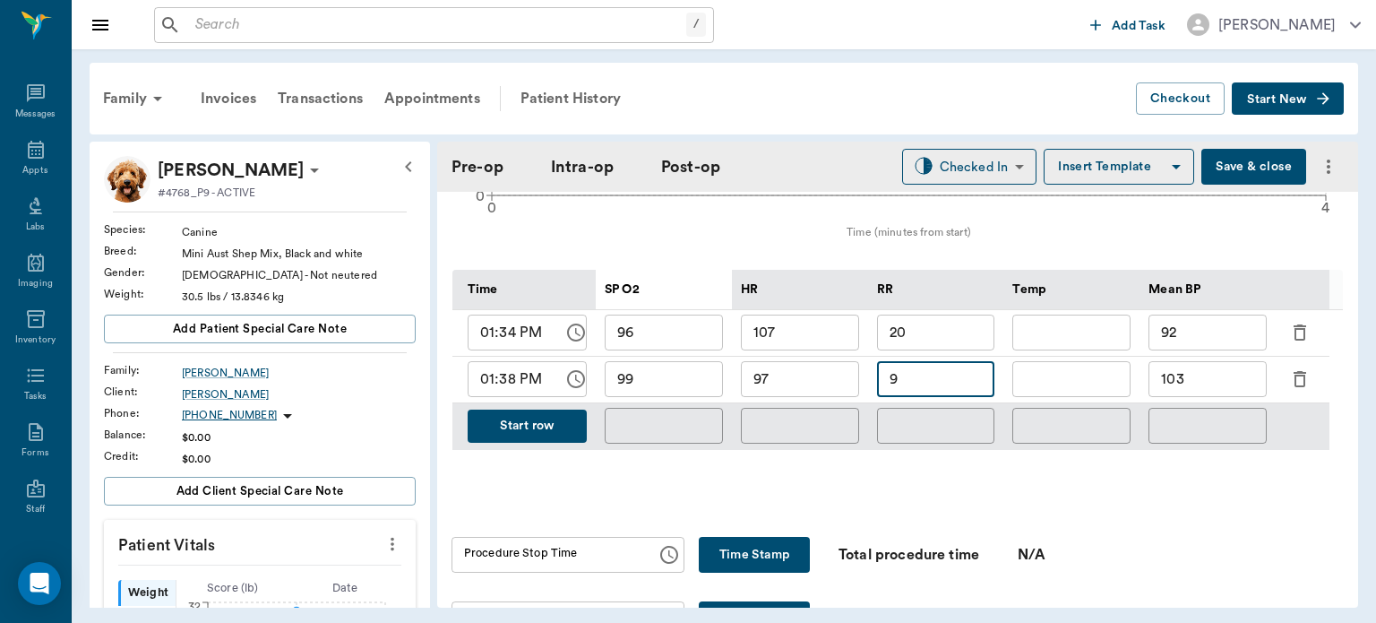
scroll to position [834, 0]
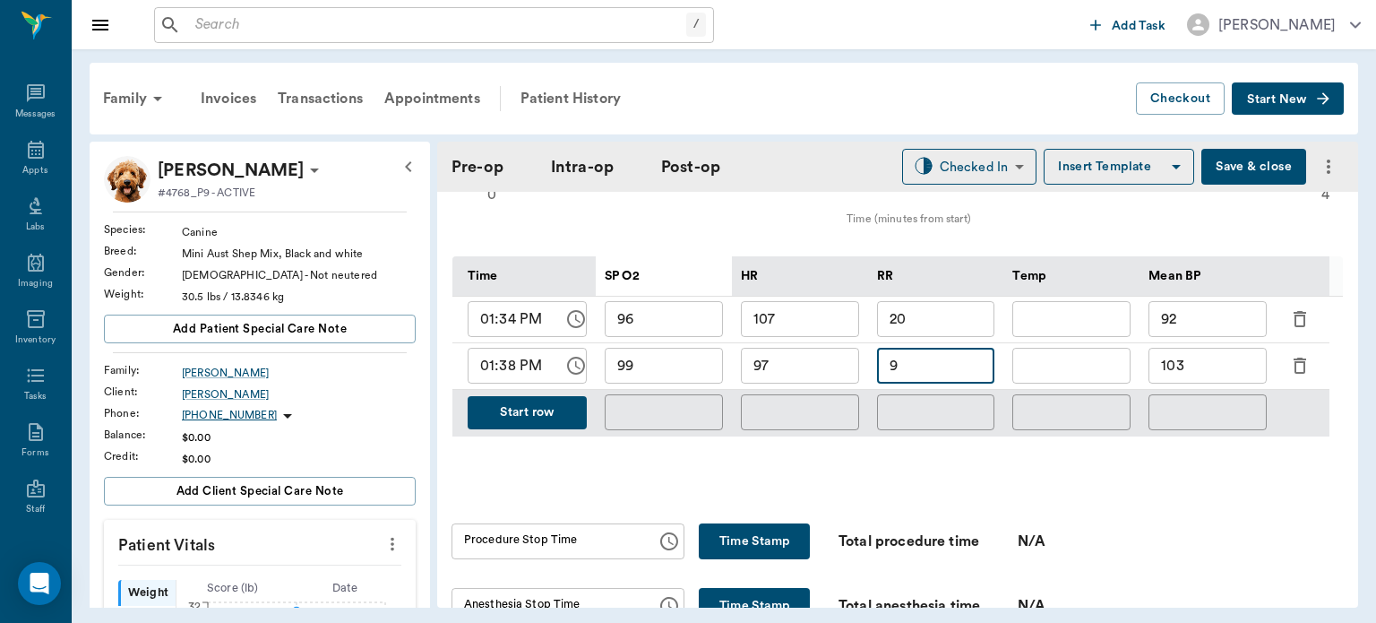
type input "9"
click at [1235, 163] on button "Save & close" at bounding box center [1254, 167] width 105 height 36
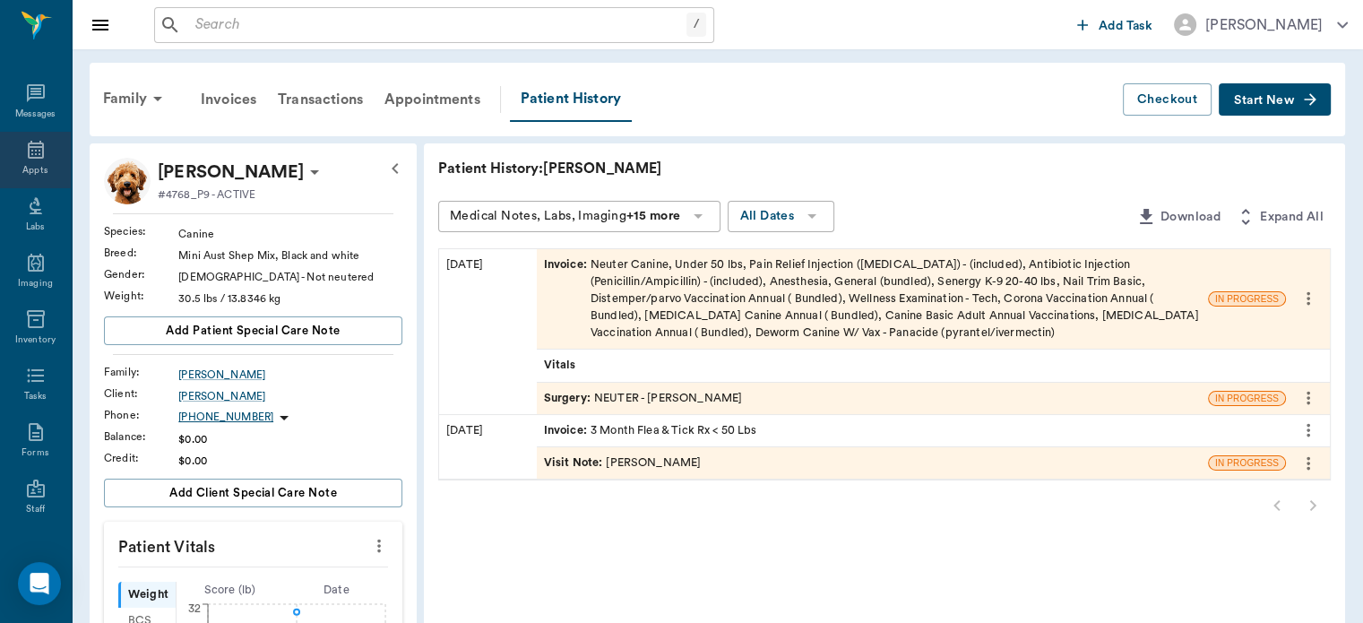
click at [28, 151] on icon at bounding box center [36, 150] width 22 height 22
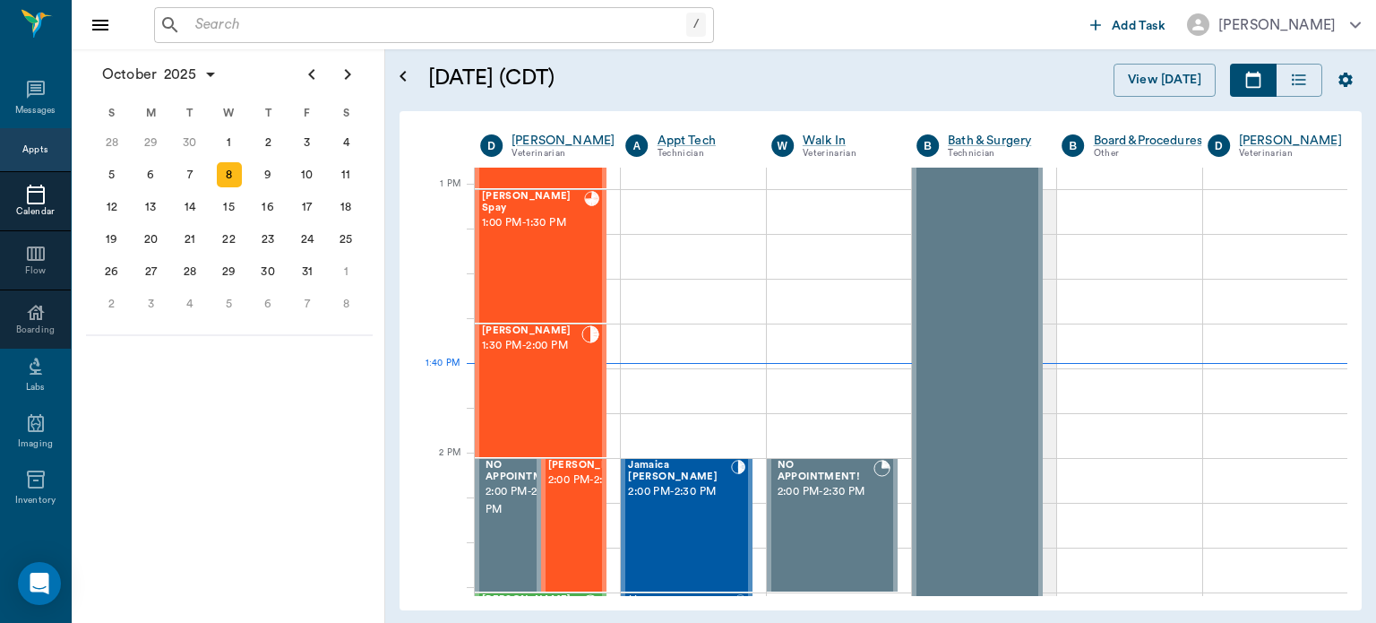
scroll to position [1340, 0]
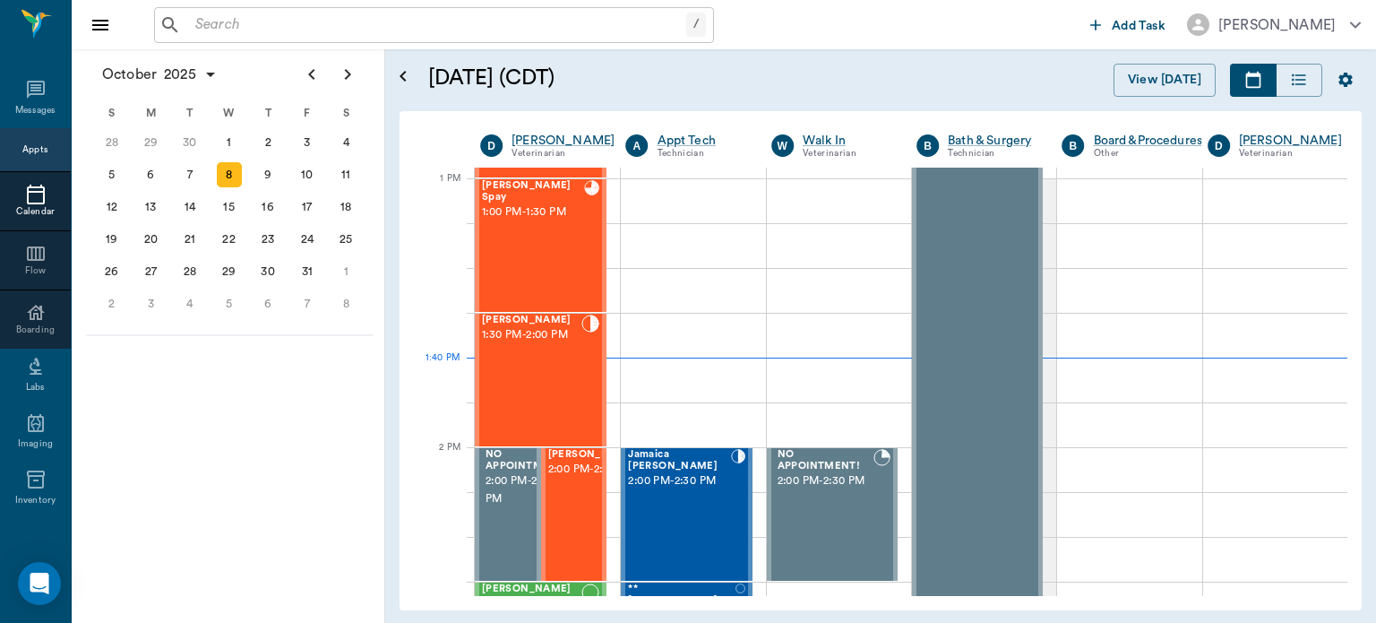
click at [571, 478] on span "2:00 PM - 2:30 PM" at bounding box center [593, 470] width 90 height 18
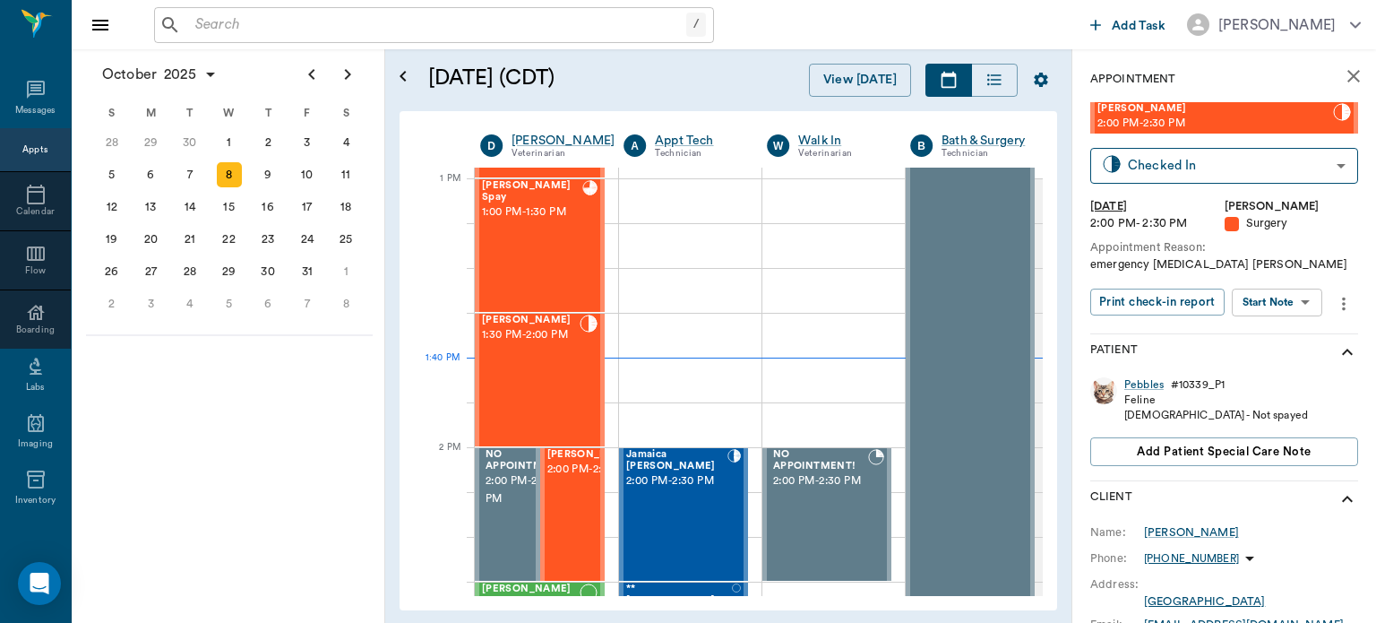
click at [1289, 306] on body "/ ​ Add Task Dr. Bert Ellsworth Nectar Messages Appts Calendar Flow Boarding La…" at bounding box center [688, 311] width 1376 height 623
click at [1272, 372] on button "Start Surgery" at bounding box center [1263, 368] width 73 height 21
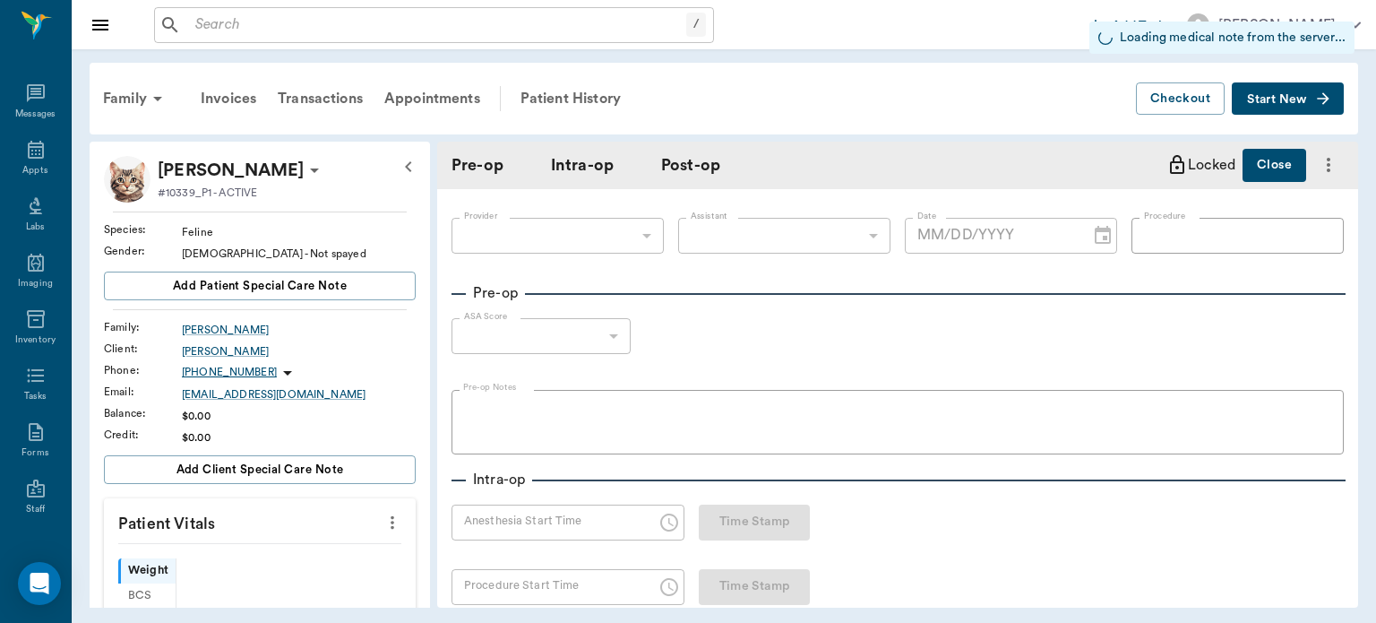
type input "63ec2f075fda476ae8351a4d"
type input "[DATE]"
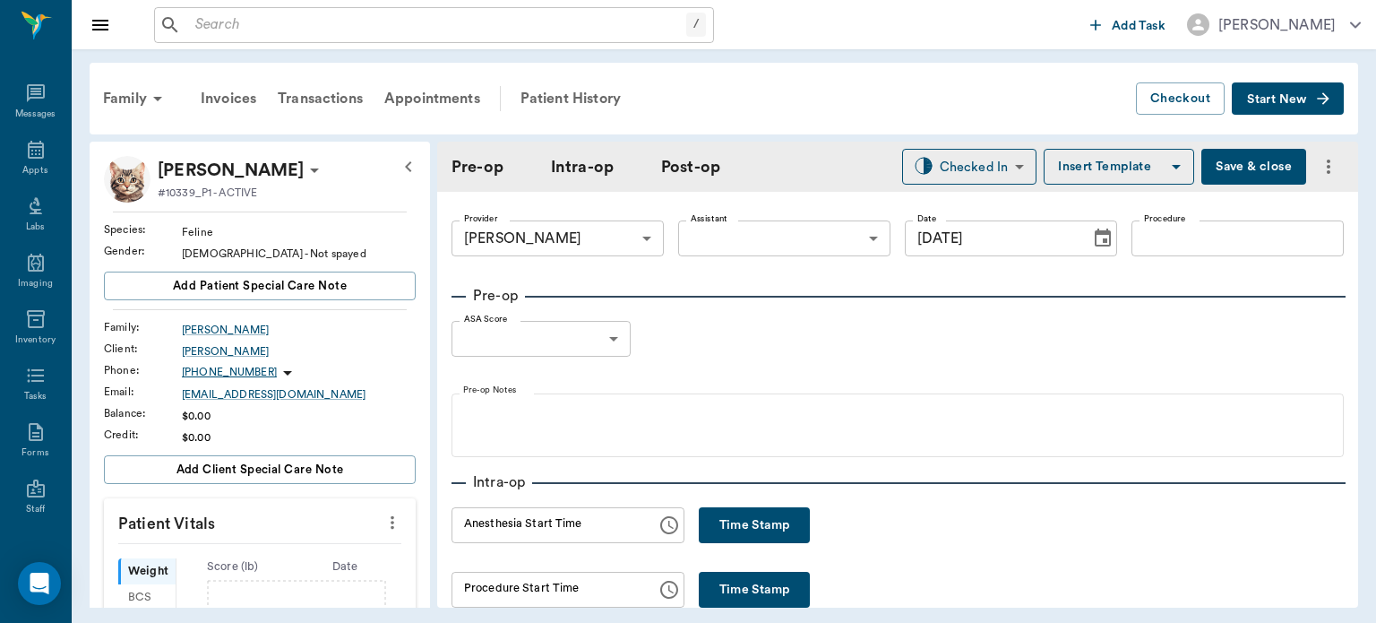
click at [771, 225] on body "/ ​ Add Task Dr. Bert Ellsworth Nectar Messages Appts Labs Imaging Inventory Ta…" at bounding box center [688, 311] width 1376 height 623
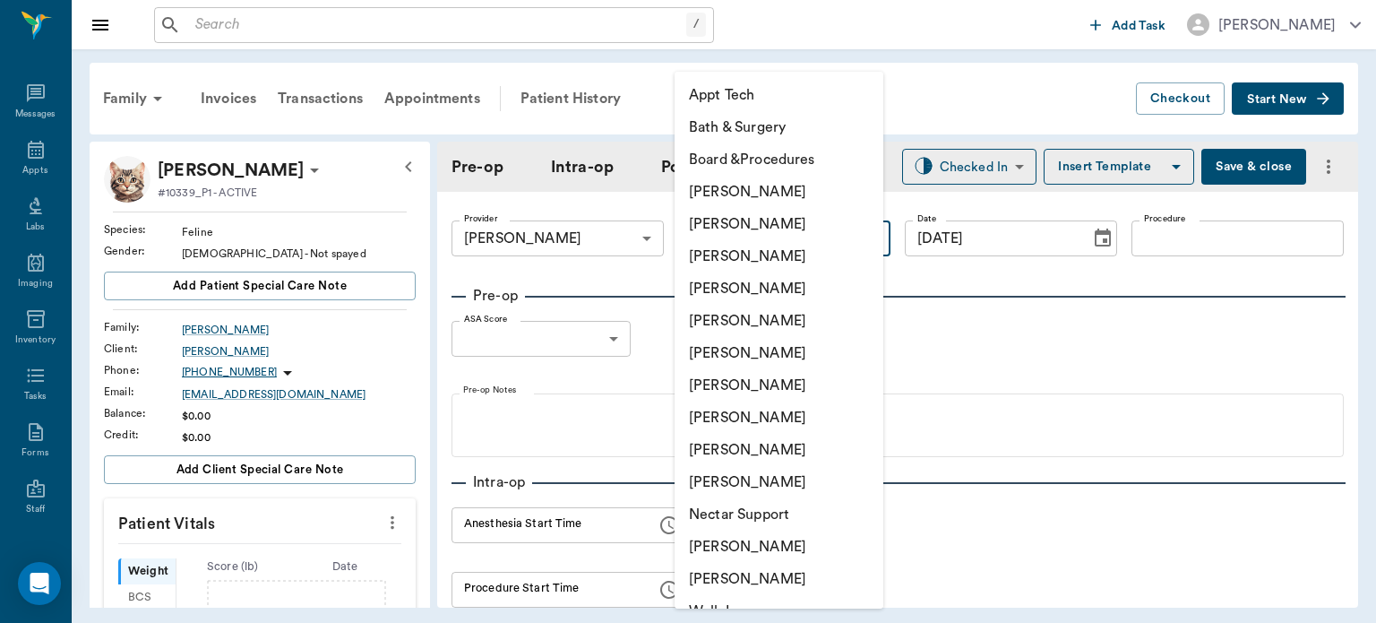
click at [737, 418] on li "[PERSON_NAME]" at bounding box center [779, 417] width 209 height 32
type input "63ec2e7e52e12b0ba117b124"
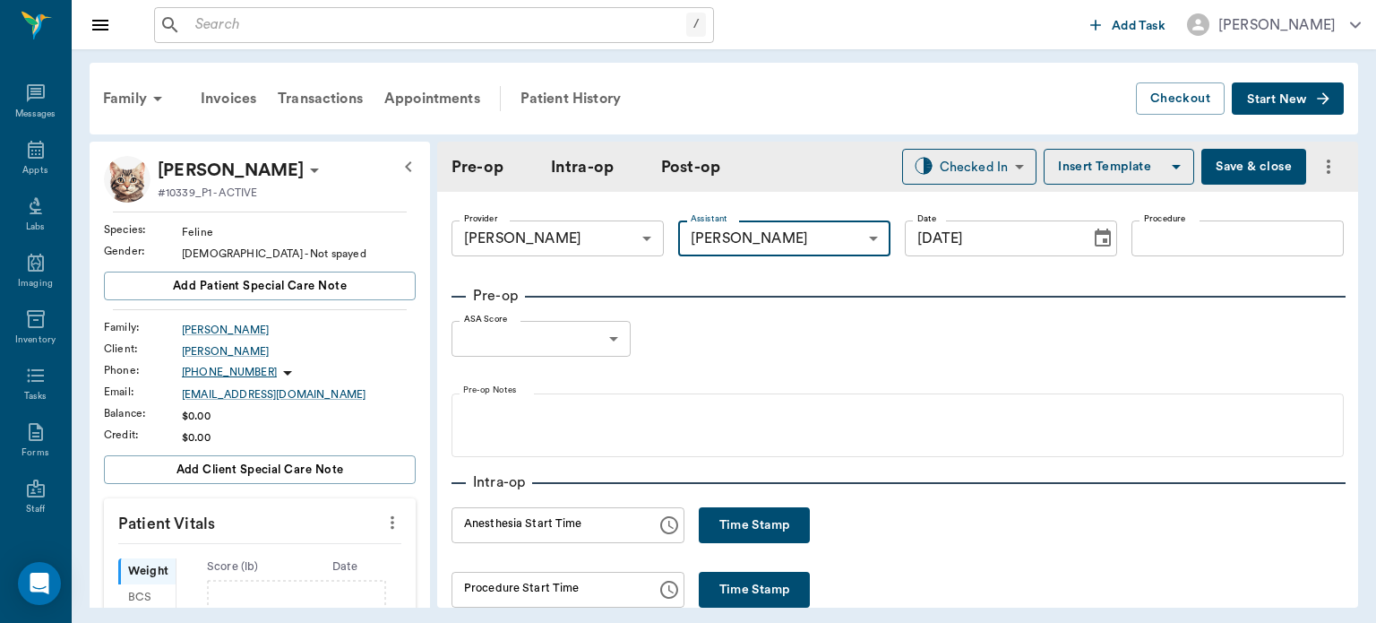
click at [1190, 237] on input "Procedure" at bounding box center [1238, 238] width 212 height 36
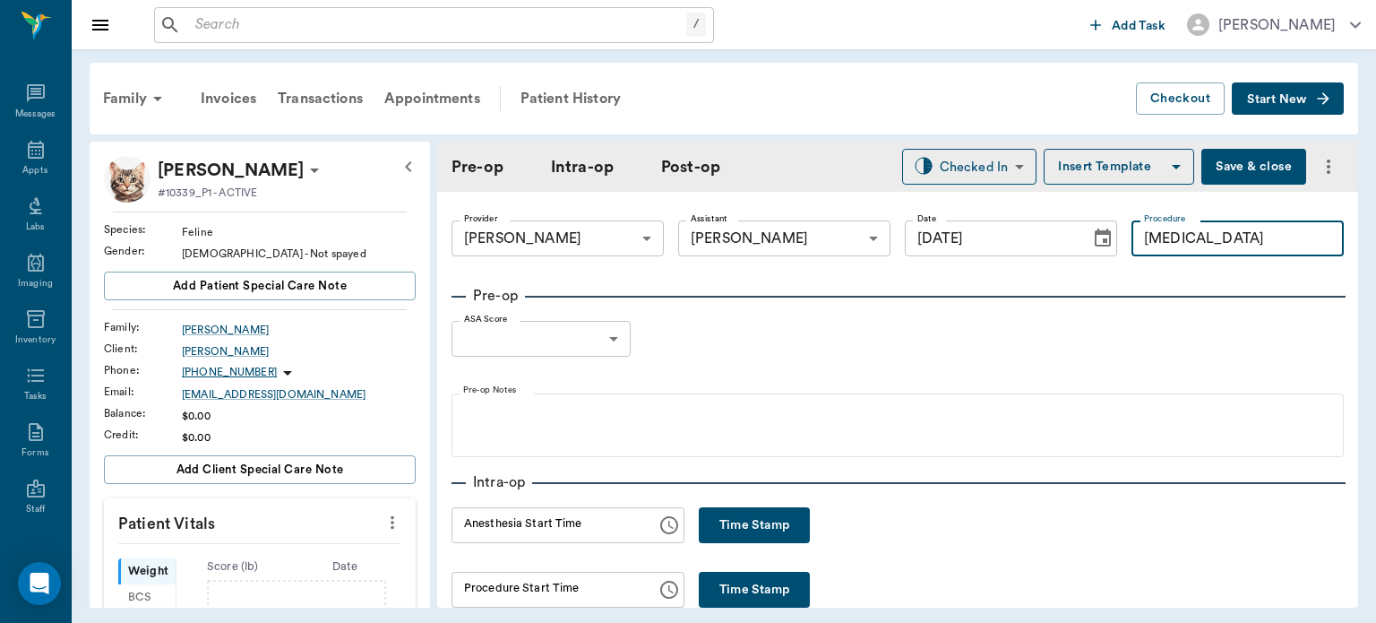
type input "C-SECTION"
click at [1068, 155] on button "Insert Template" at bounding box center [1119, 167] width 151 height 36
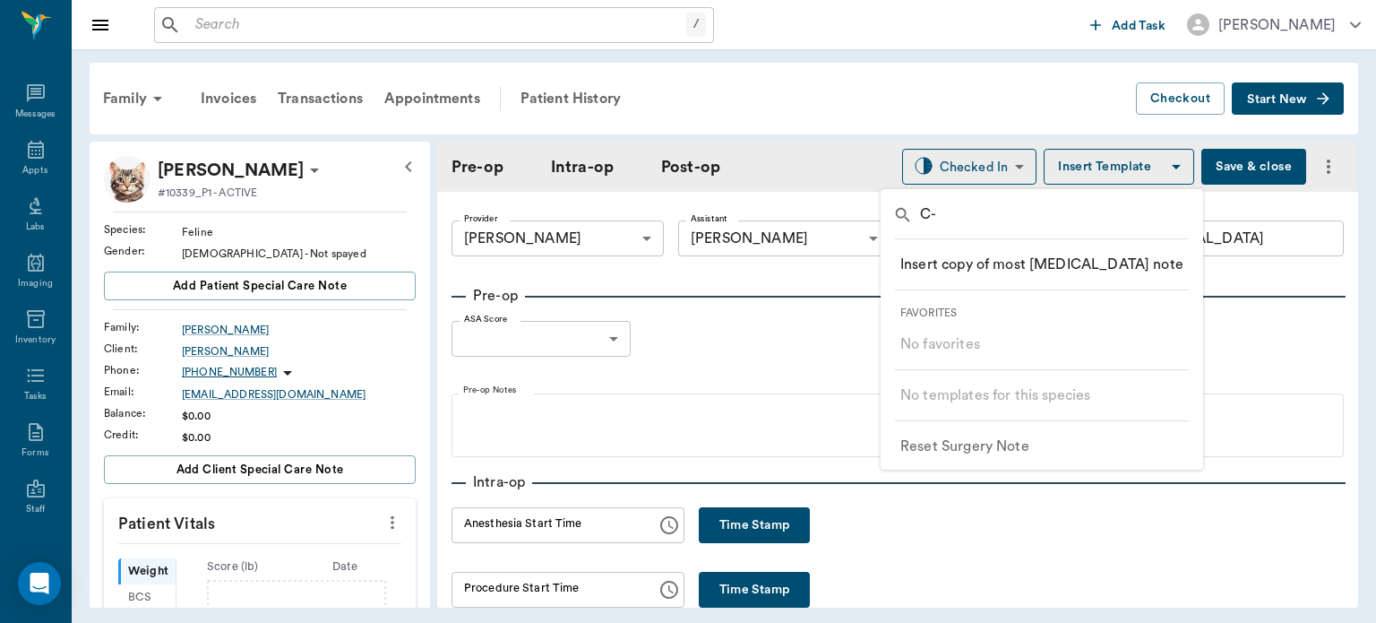
type input "C"
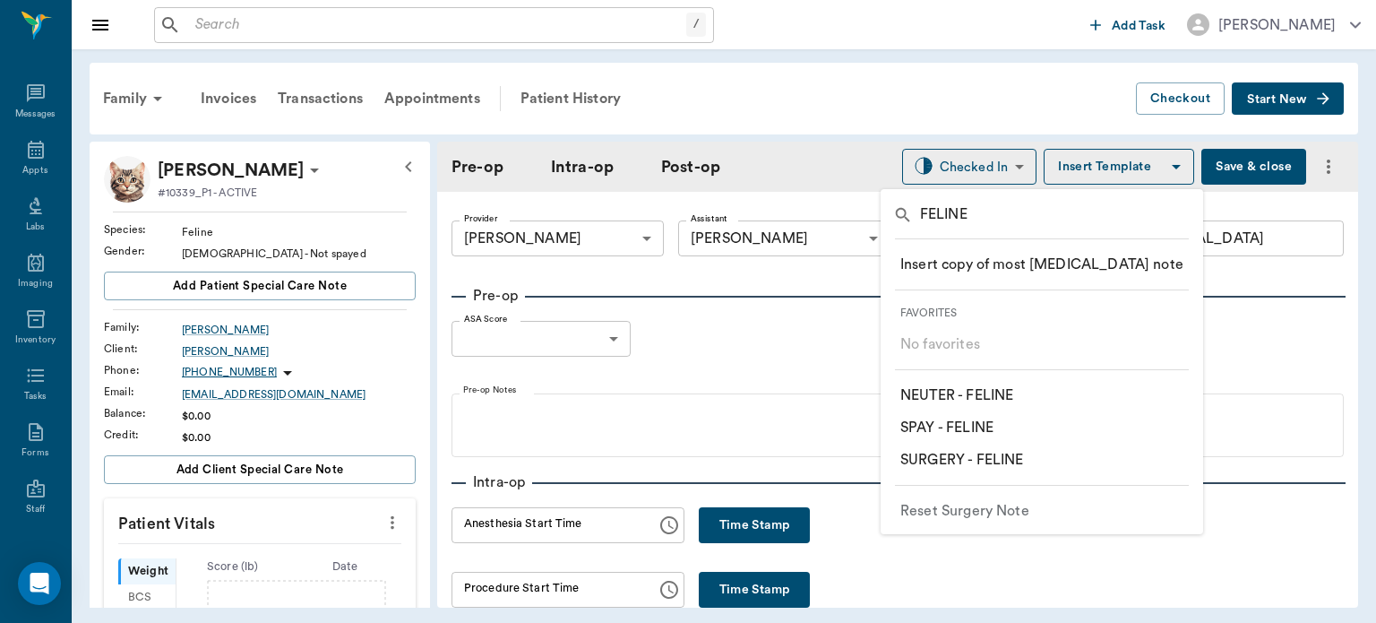
type input "FELINE"
click at [981, 420] on p "​ SPAY - FELINE" at bounding box center [947, 428] width 93 height 22
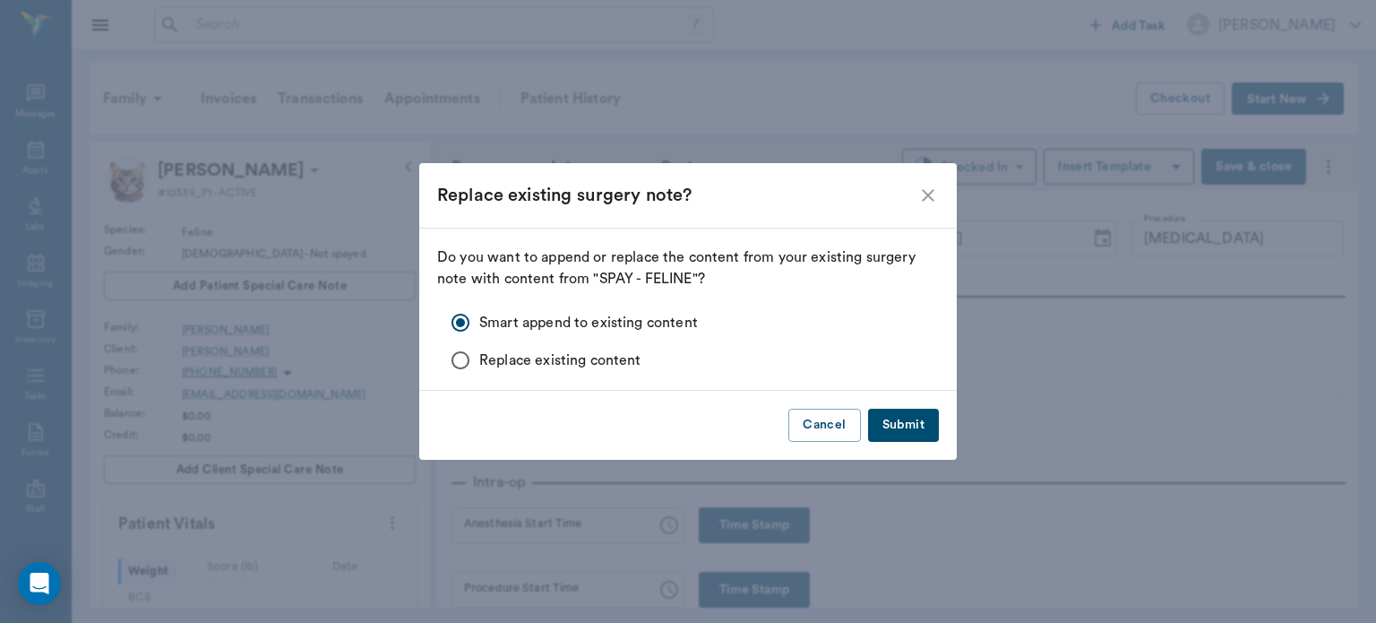
click at [918, 429] on button "Submit" at bounding box center [903, 425] width 71 height 33
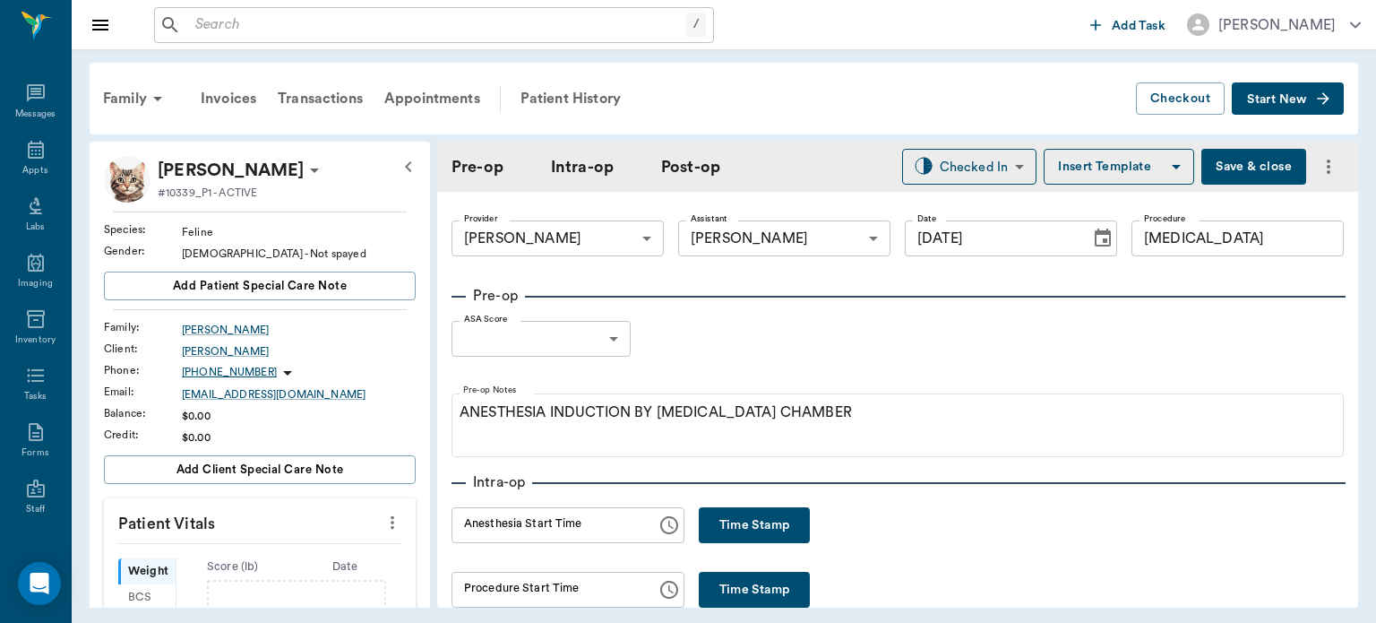
click at [538, 346] on body "/ ​ Add Task Dr. Bert Ellsworth Nectar Messages Appts Labs Imaging Inventory Ta…" at bounding box center [688, 311] width 1376 height 623
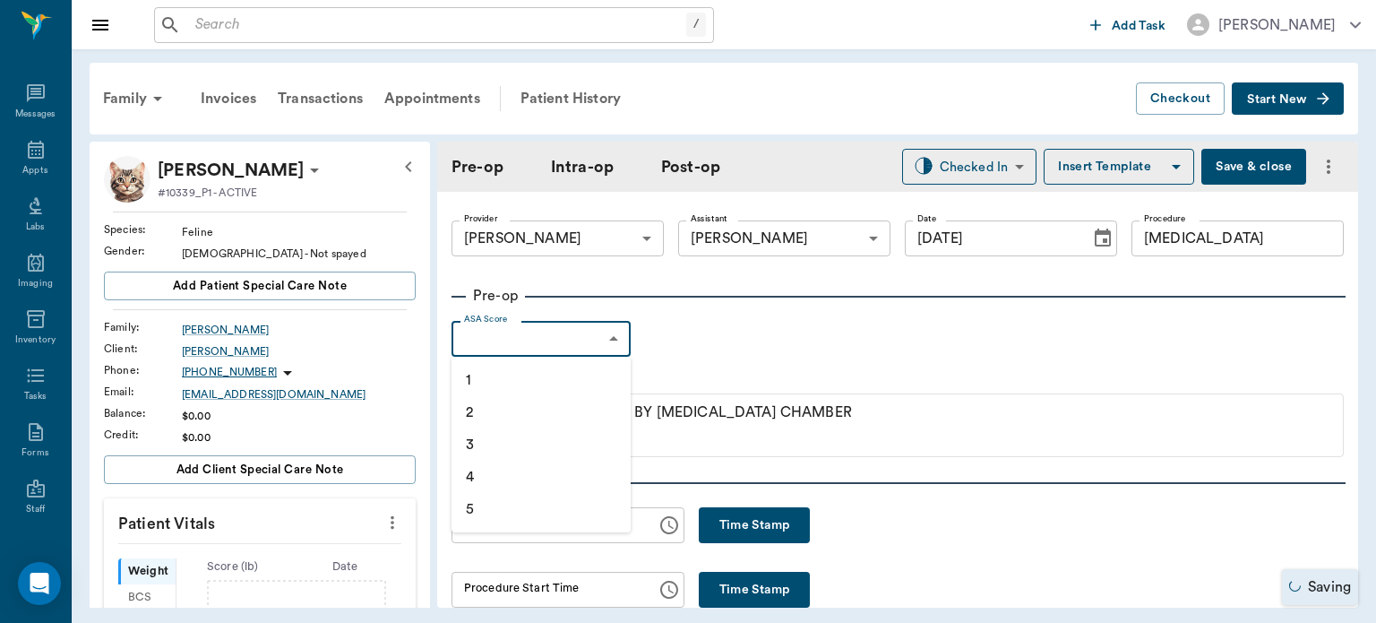
click at [498, 377] on li "1" at bounding box center [541, 380] width 179 height 32
type input "1"
click at [1225, 243] on input "C-SECTION" at bounding box center [1238, 238] width 212 height 36
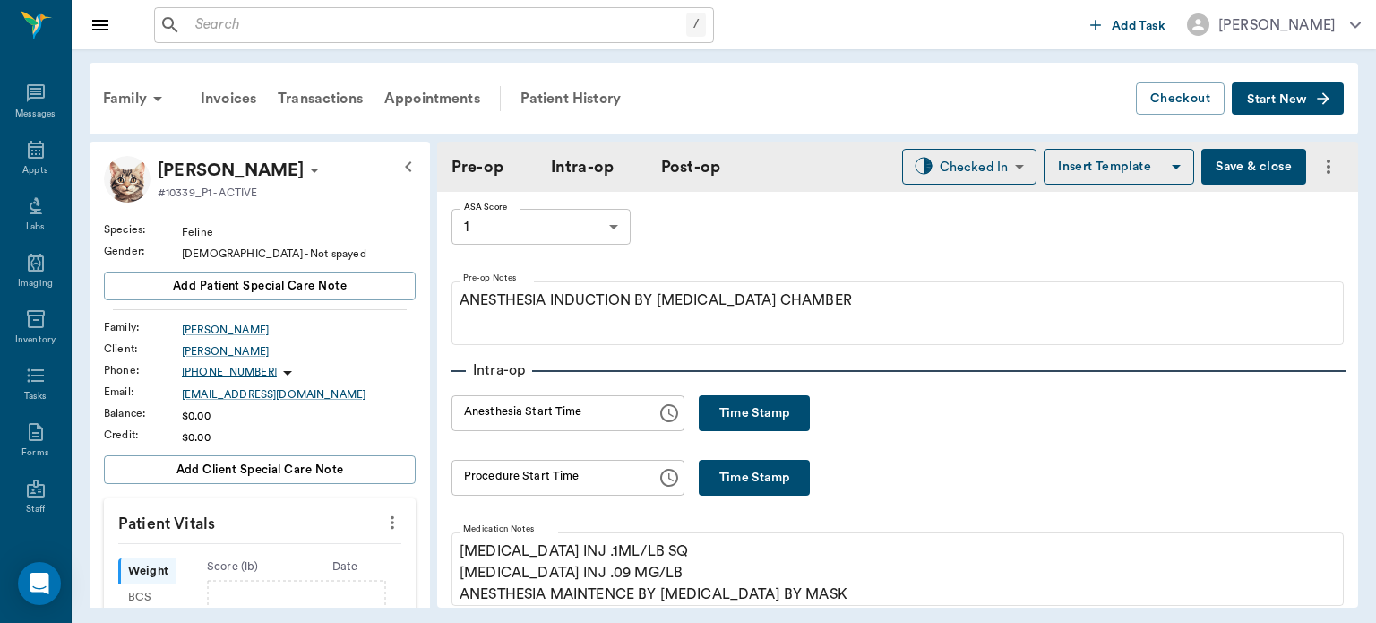
type input "C-SECTION/SPAY"
click at [749, 414] on button "Time Stamp" at bounding box center [754, 413] width 111 height 36
type input "01:42 PM"
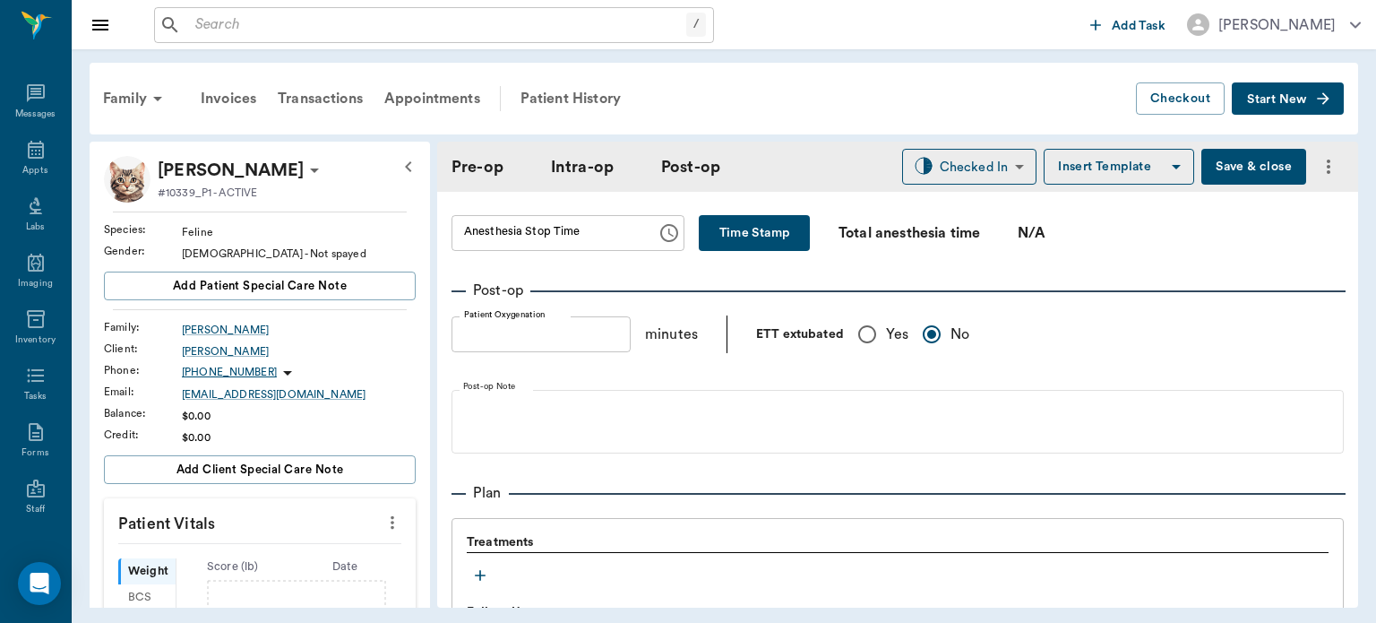
scroll to position [1199, 0]
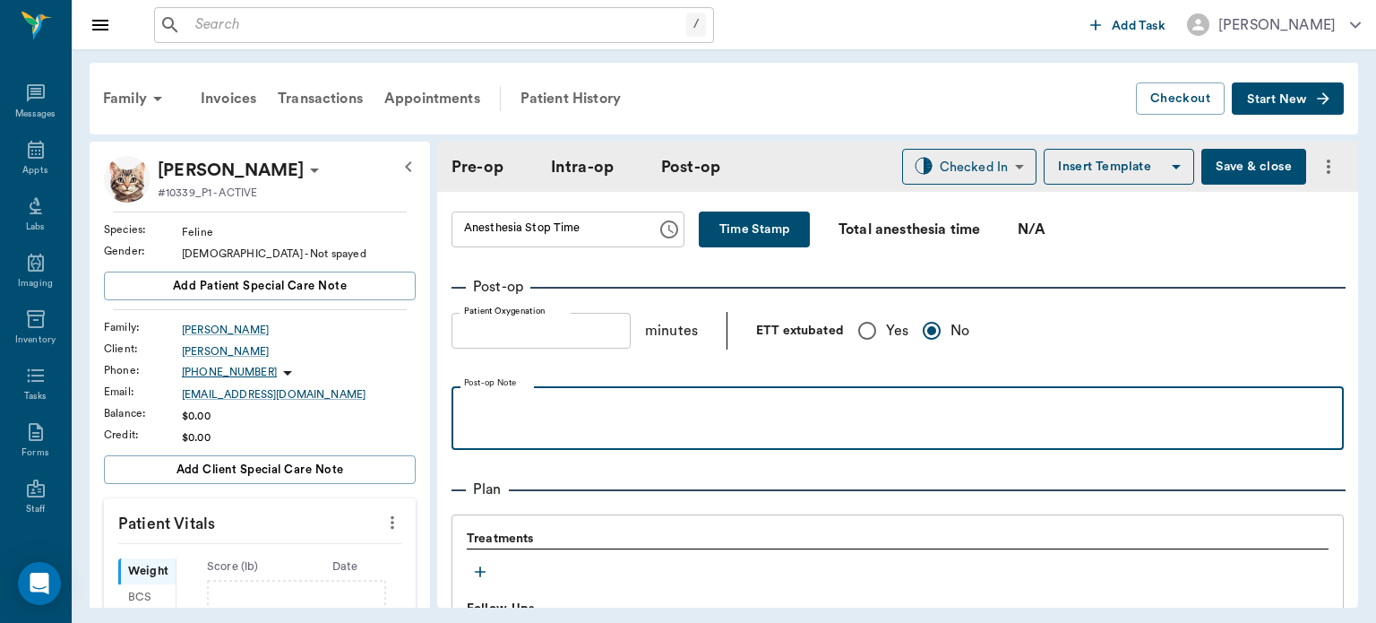
click at [914, 409] on p at bounding box center [898, 406] width 875 height 22
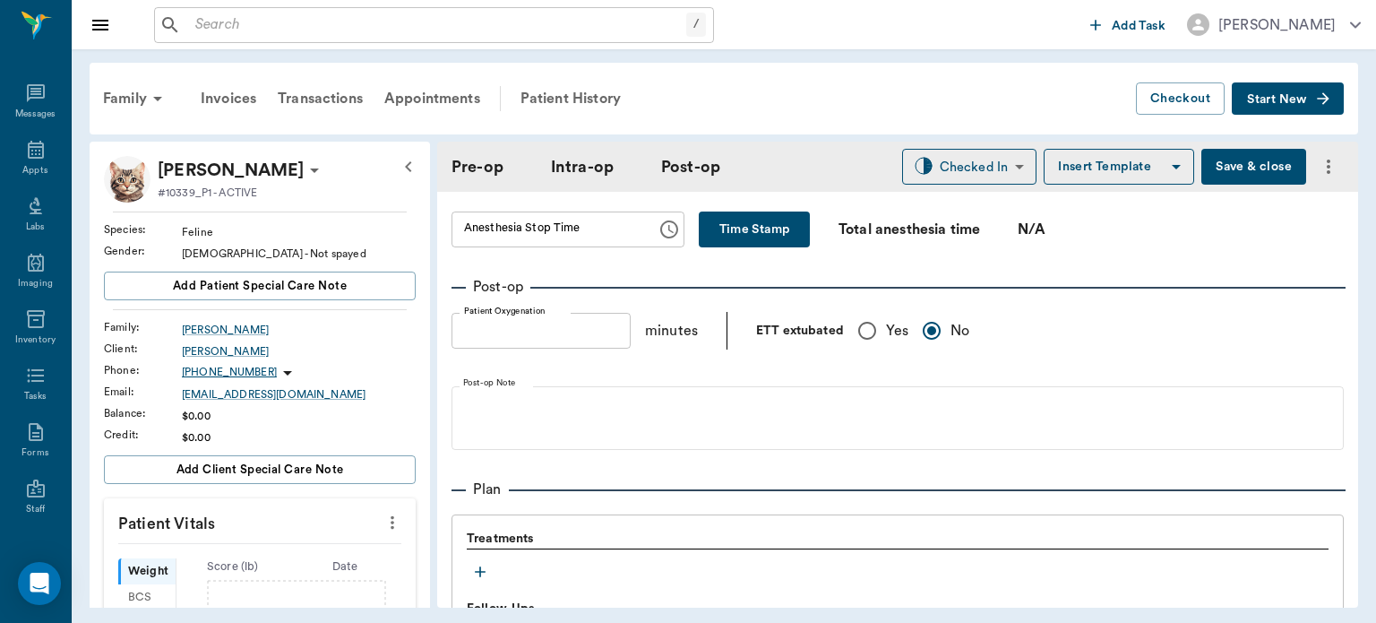
click at [1035, 341] on div "Patient Oxygenation Patient Oxygenation minutes ETT extubated Yes No" at bounding box center [898, 331] width 892 height 38
click at [866, 345] on input "Yes" at bounding box center [868, 331] width 38 height 38
radio input "true"
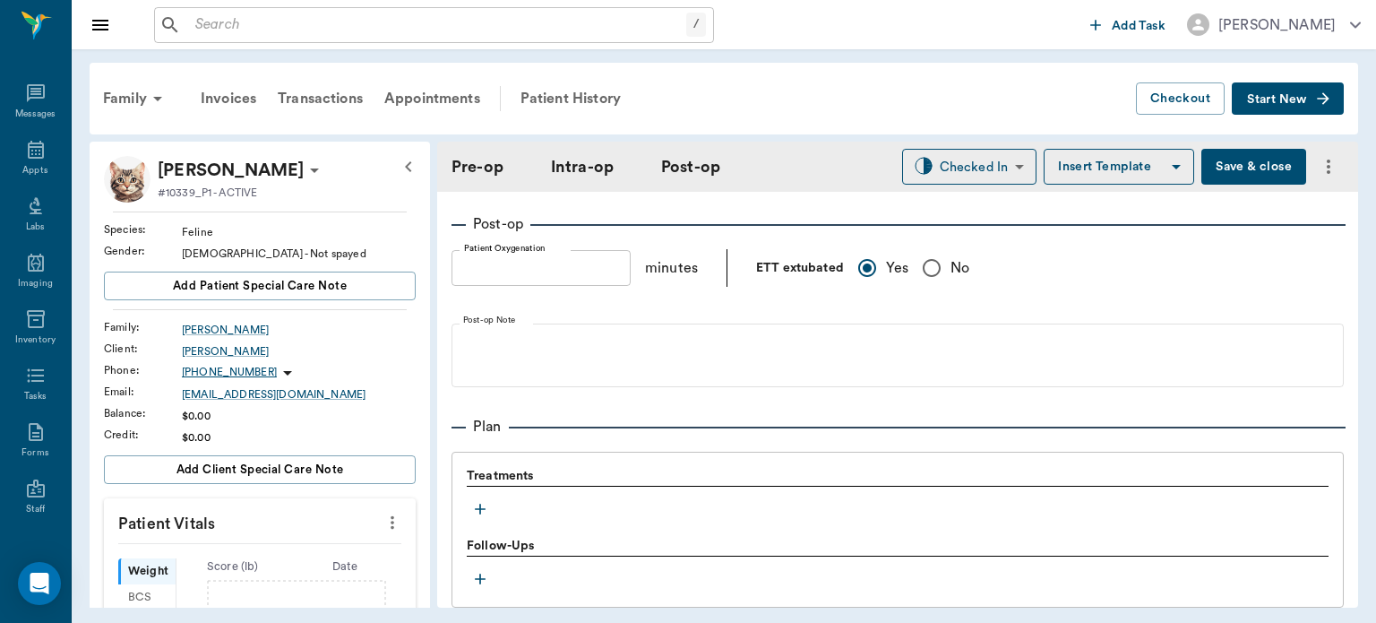
scroll to position [1277, 0]
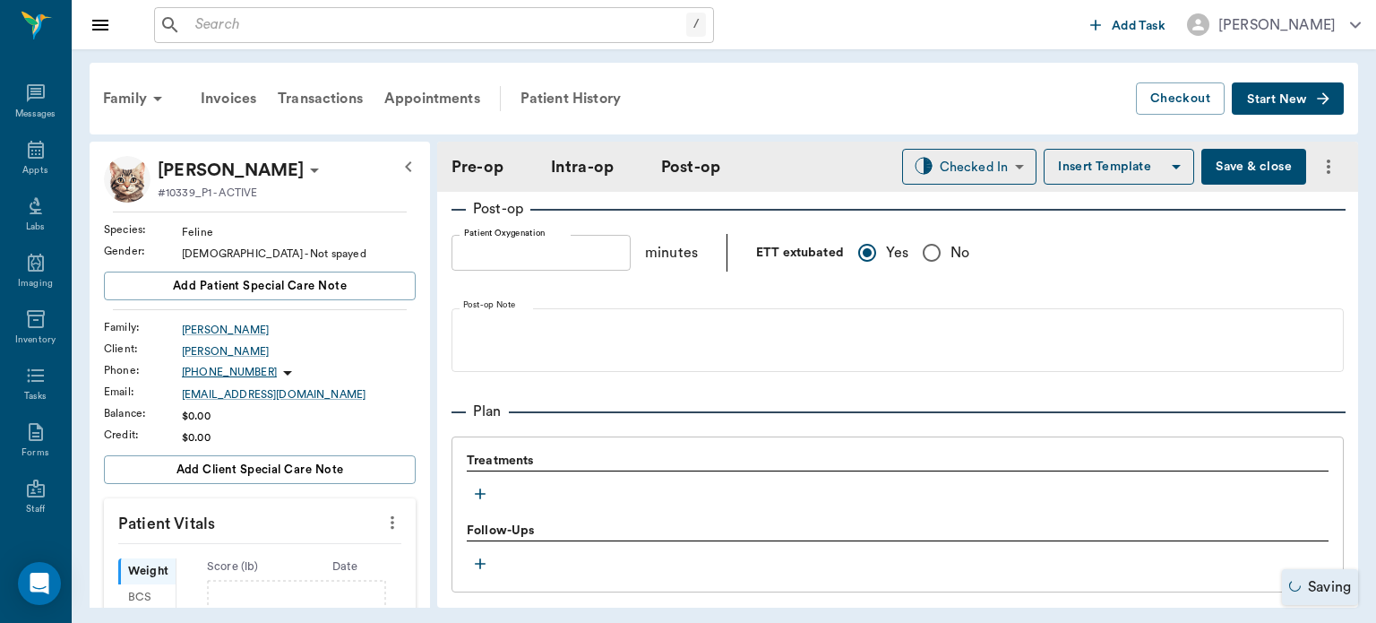
click at [491, 506] on button "button" at bounding box center [480, 493] width 27 height 27
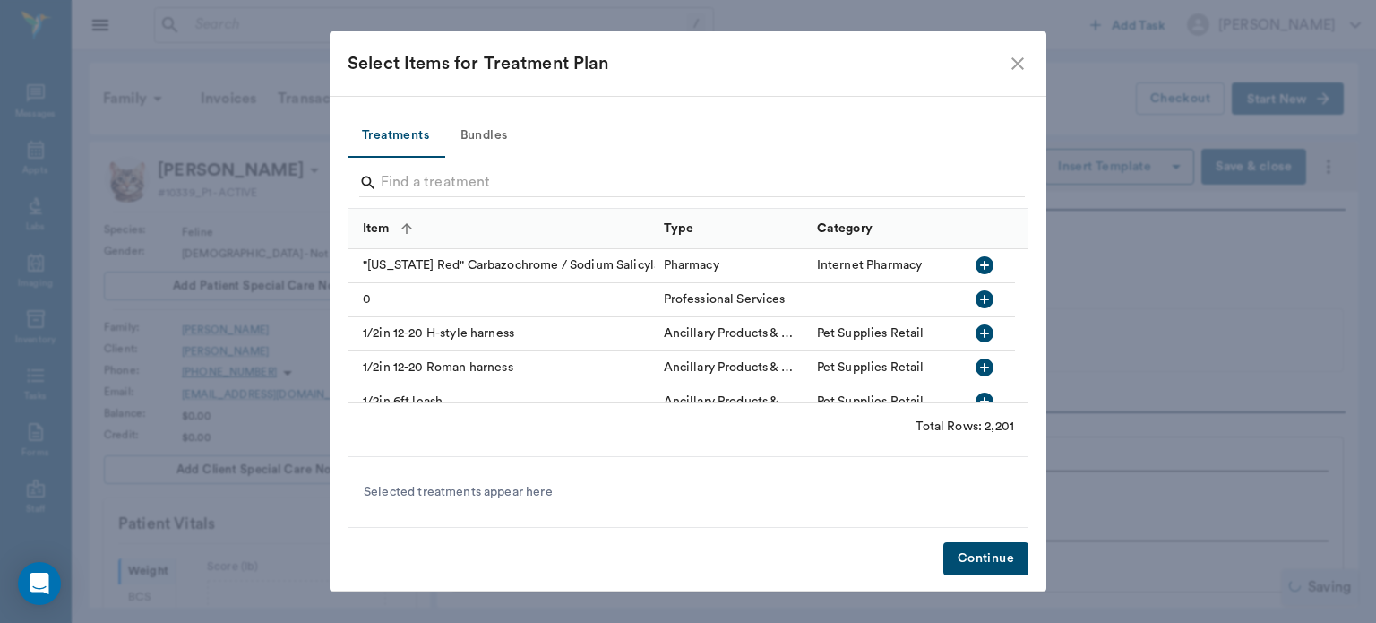
click at [496, 129] on button "Bundles" at bounding box center [484, 136] width 81 height 43
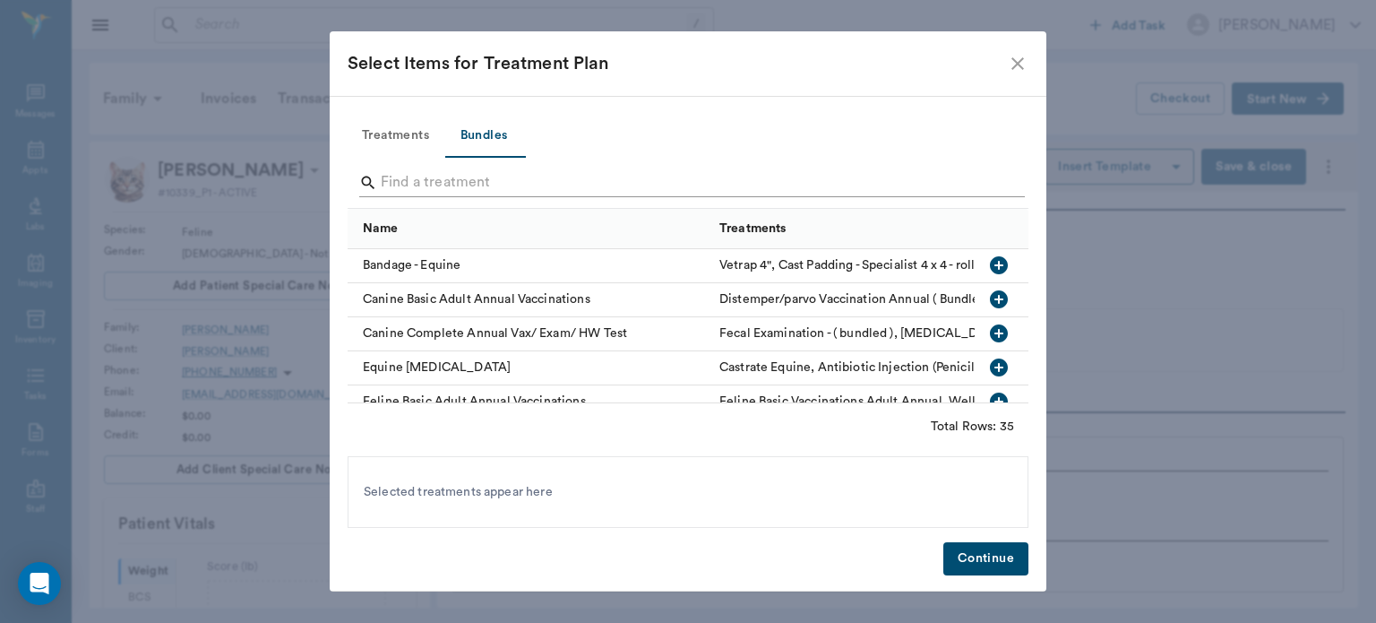
click at [405, 184] on input "Search" at bounding box center [689, 182] width 617 height 29
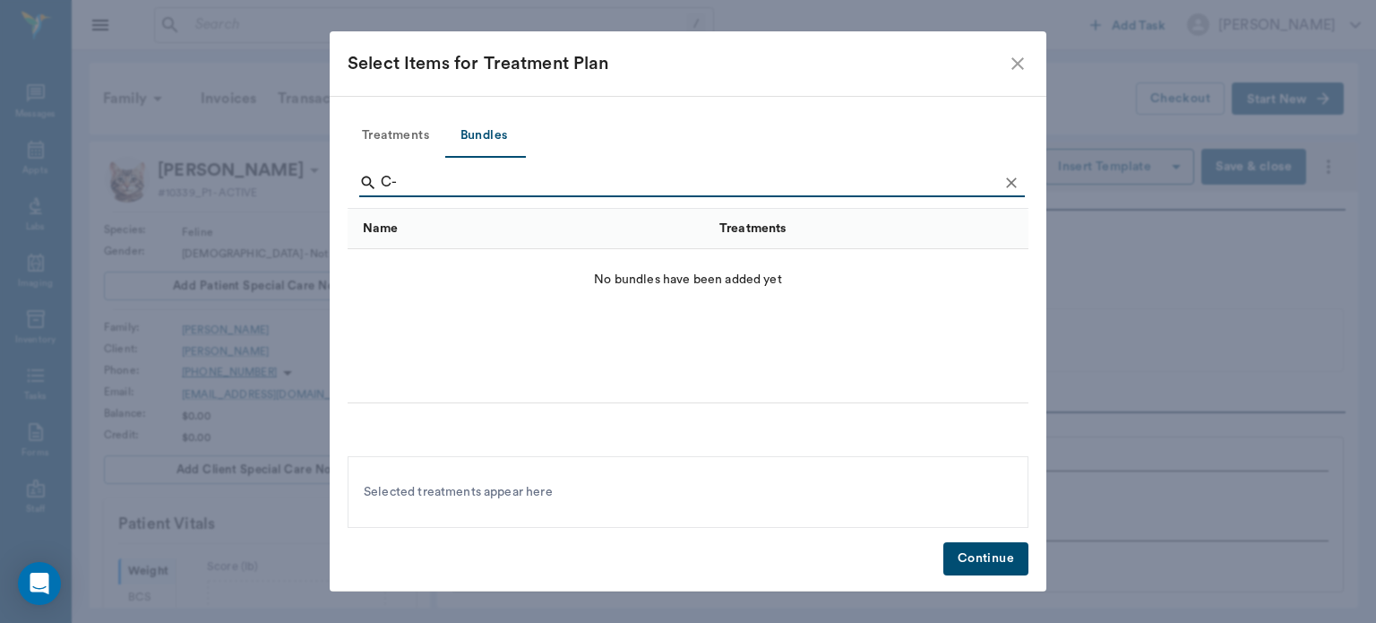
type input "C"
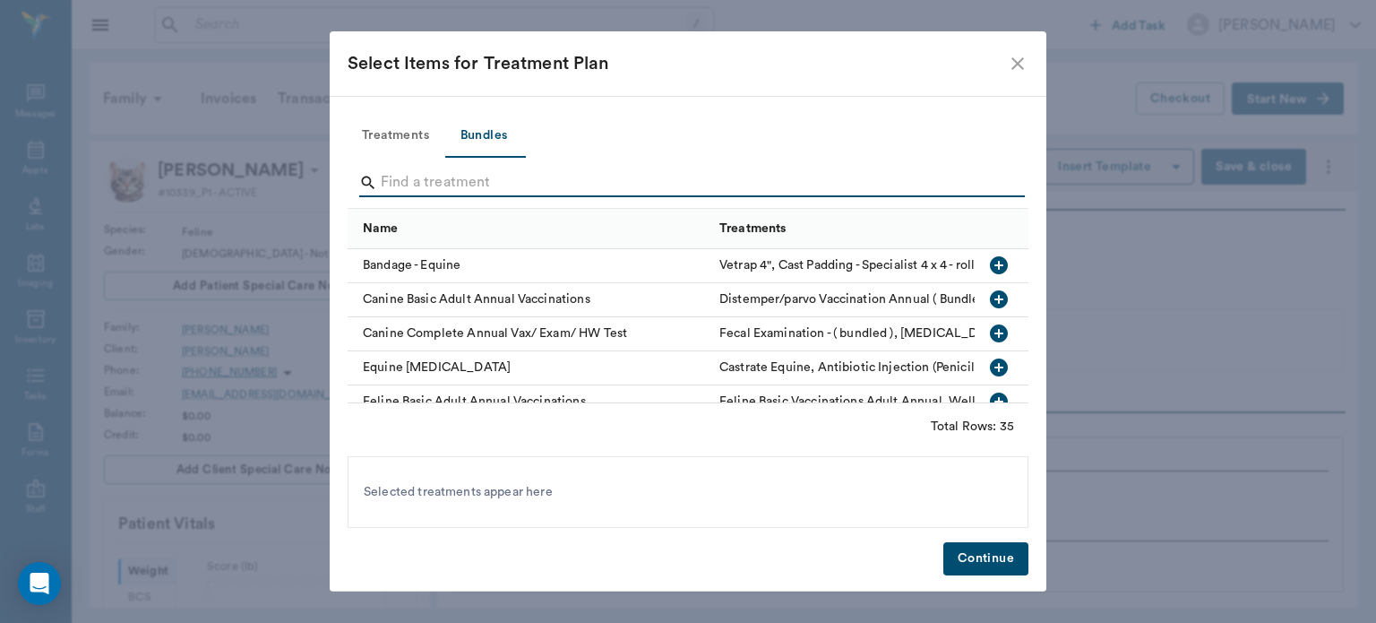
click at [386, 135] on button "Treatments" at bounding box center [396, 136] width 96 height 43
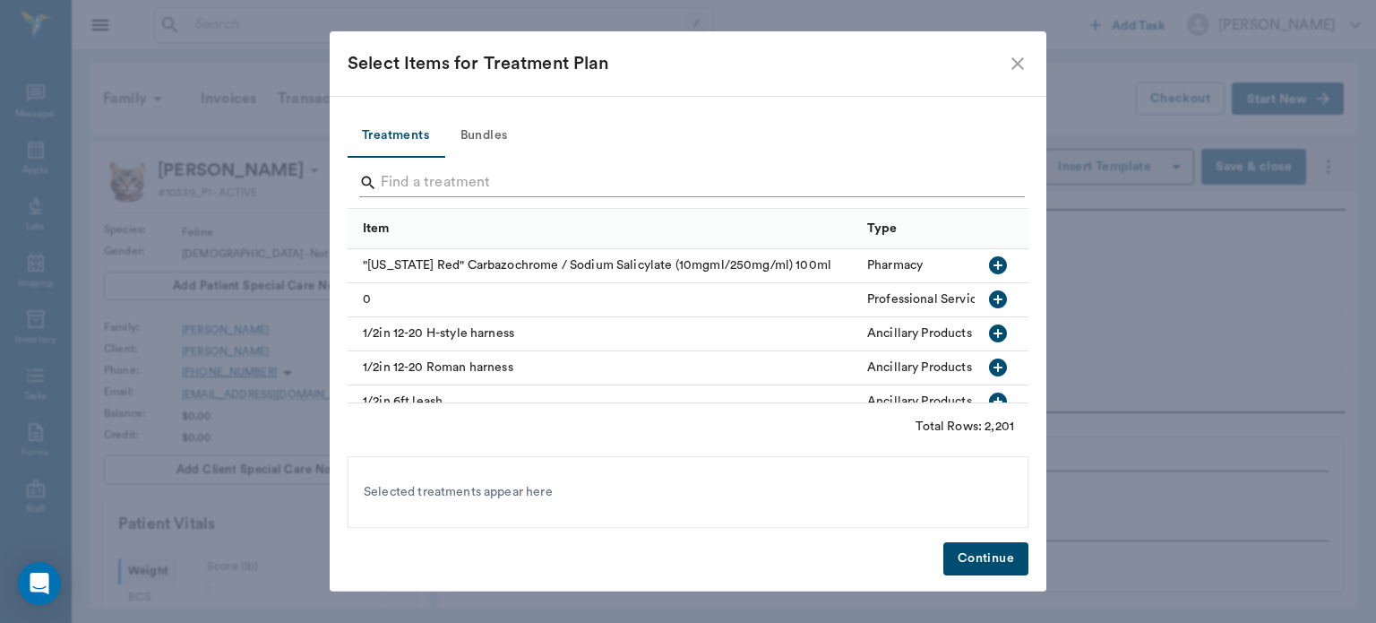
click at [409, 176] on input "Search" at bounding box center [689, 182] width 617 height 29
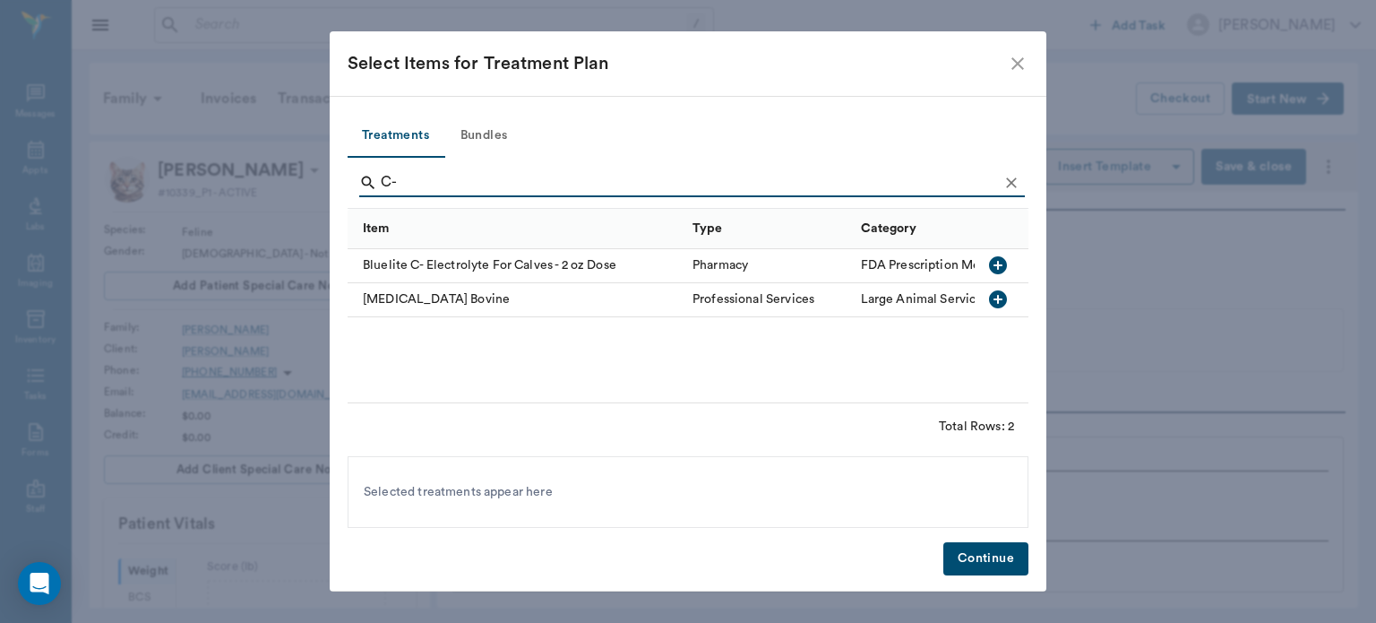
type input "C"
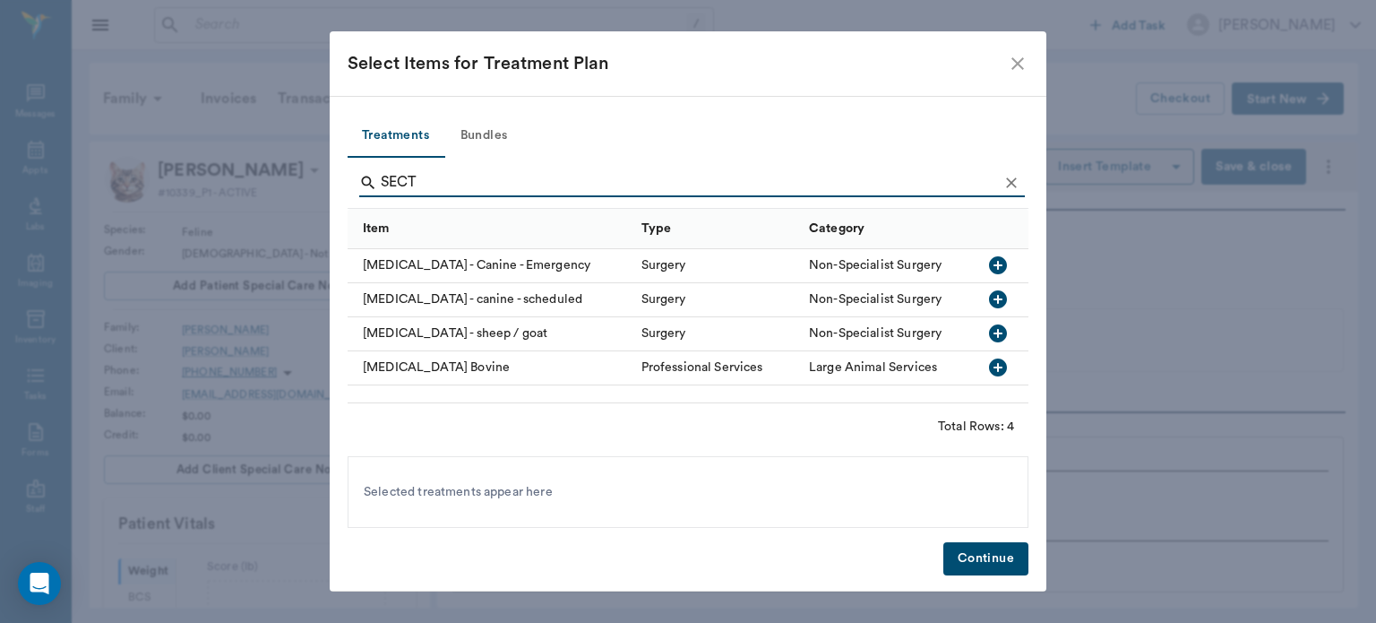
type input "SECT"
click at [996, 271] on icon "button" at bounding box center [998, 265] width 18 height 18
click at [597, 498] on icon at bounding box center [605, 492] width 16 height 16
click at [996, 305] on icon "button" at bounding box center [998, 299] width 18 height 18
click at [589, 489] on icon at bounding box center [597, 492] width 16 height 16
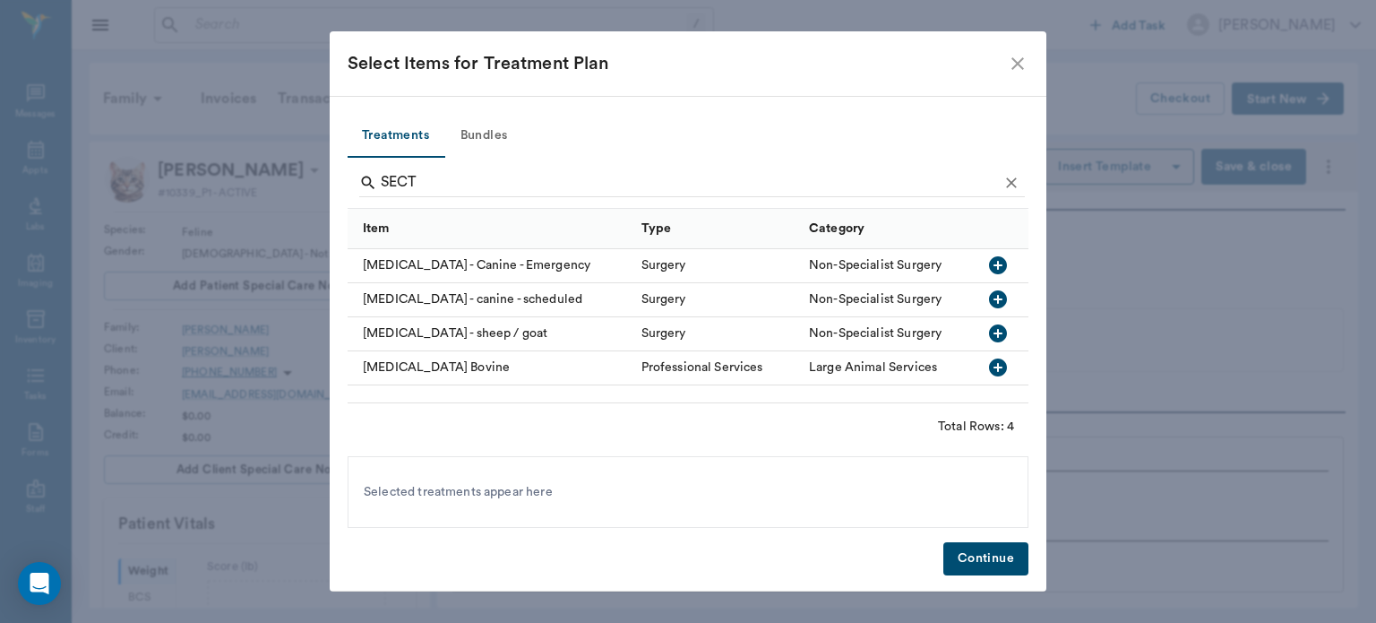
click at [1014, 62] on icon "close" at bounding box center [1018, 64] width 22 height 22
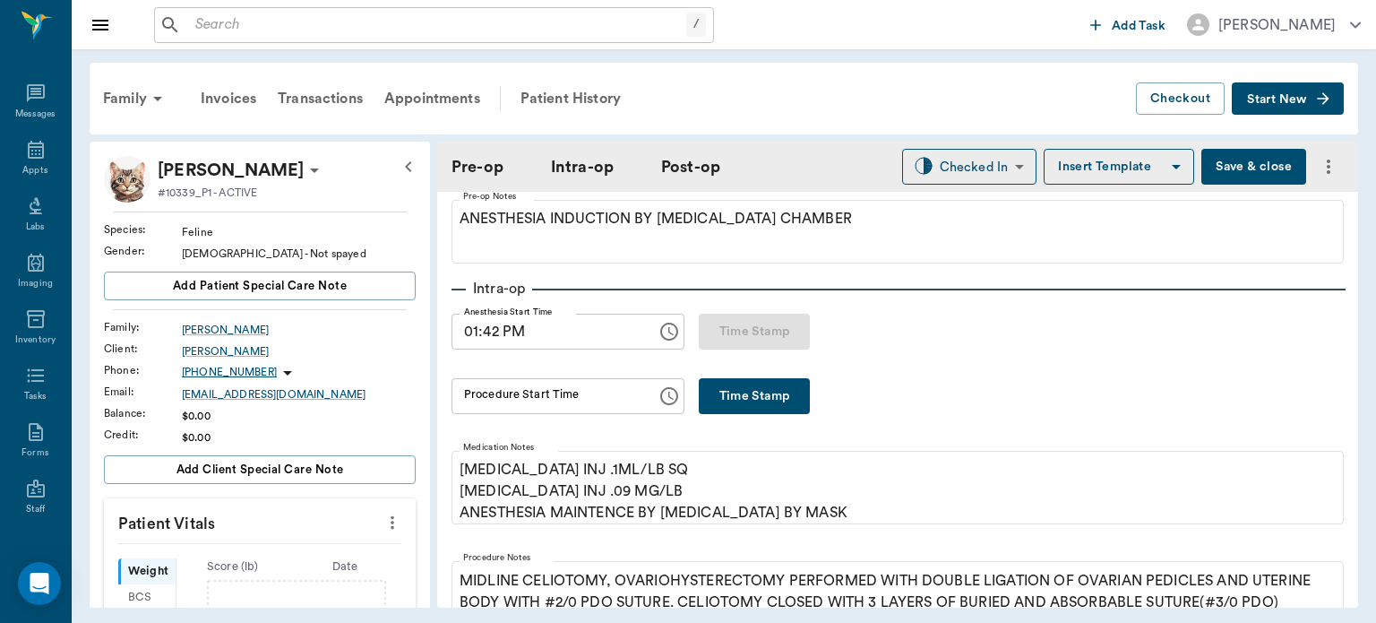
scroll to position [186, 0]
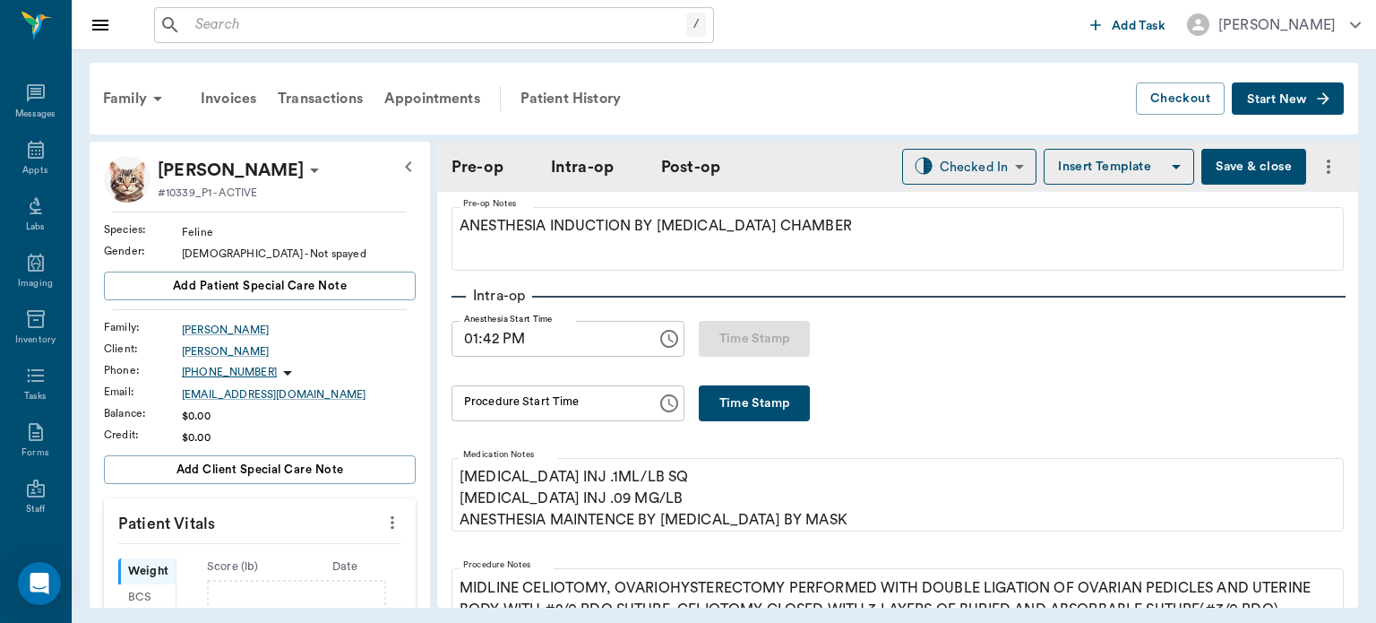
click at [608, 406] on input "Procedure Start Time" at bounding box center [548, 403] width 193 height 36
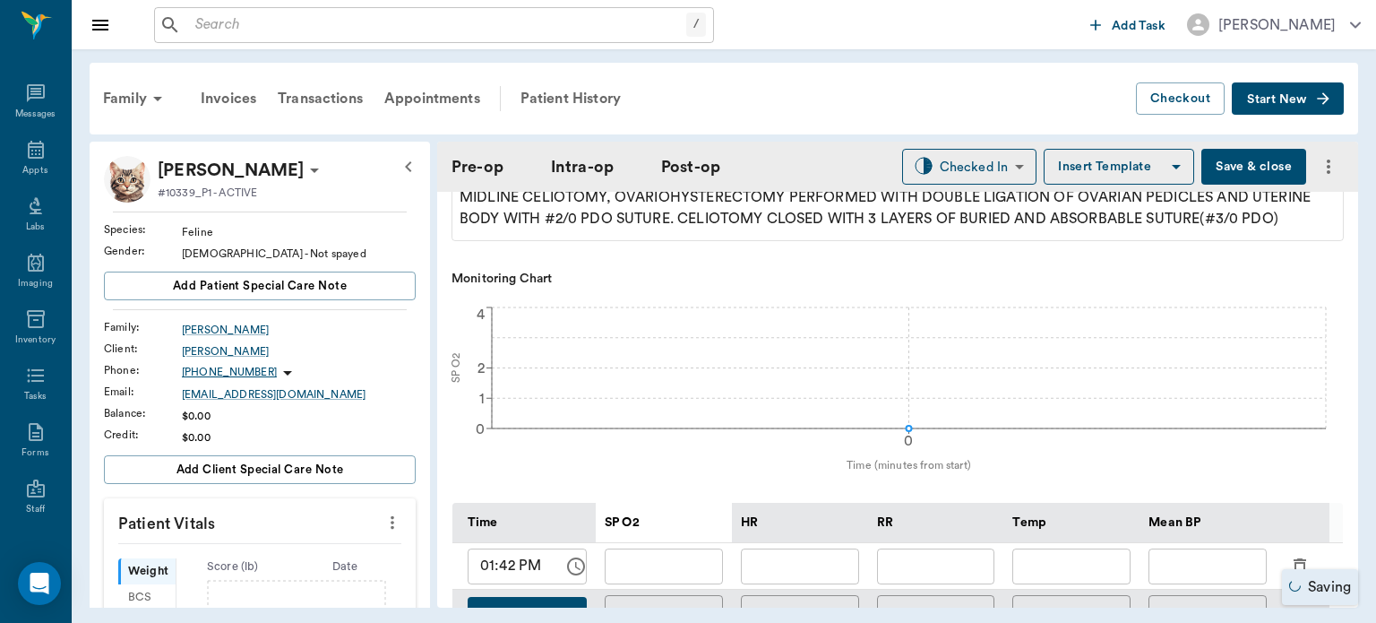
type input "01:55 PM"
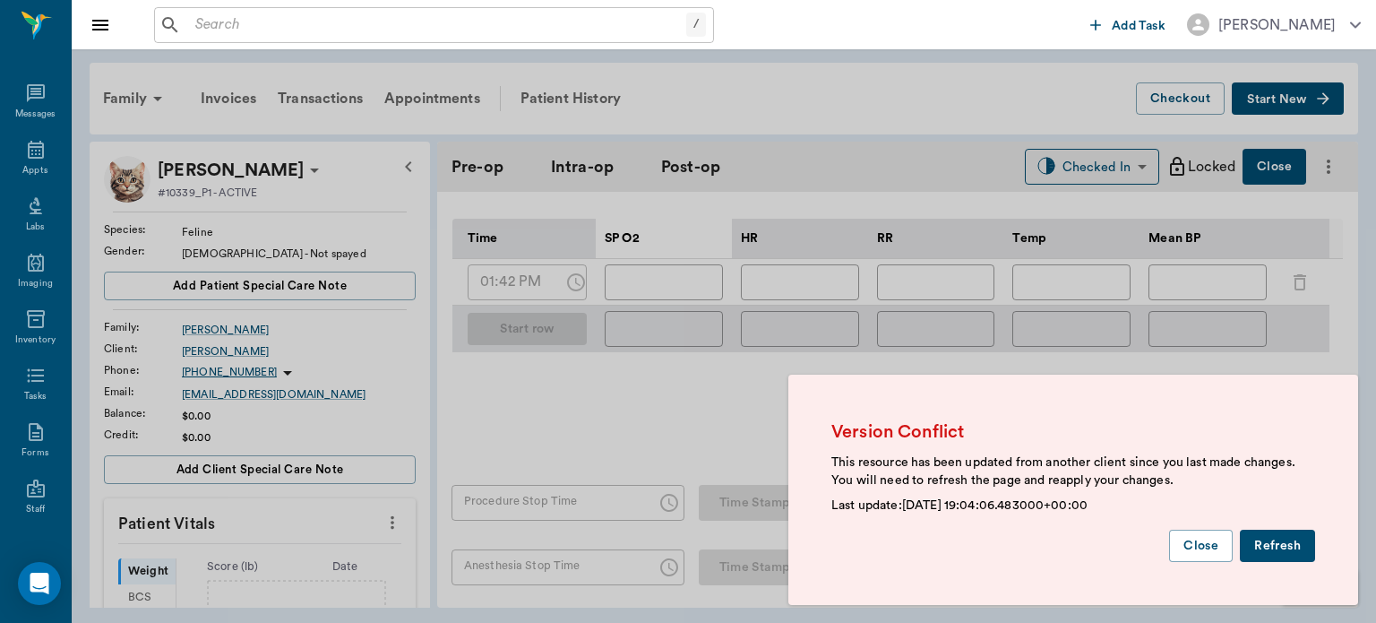
scroll to position [873, 0]
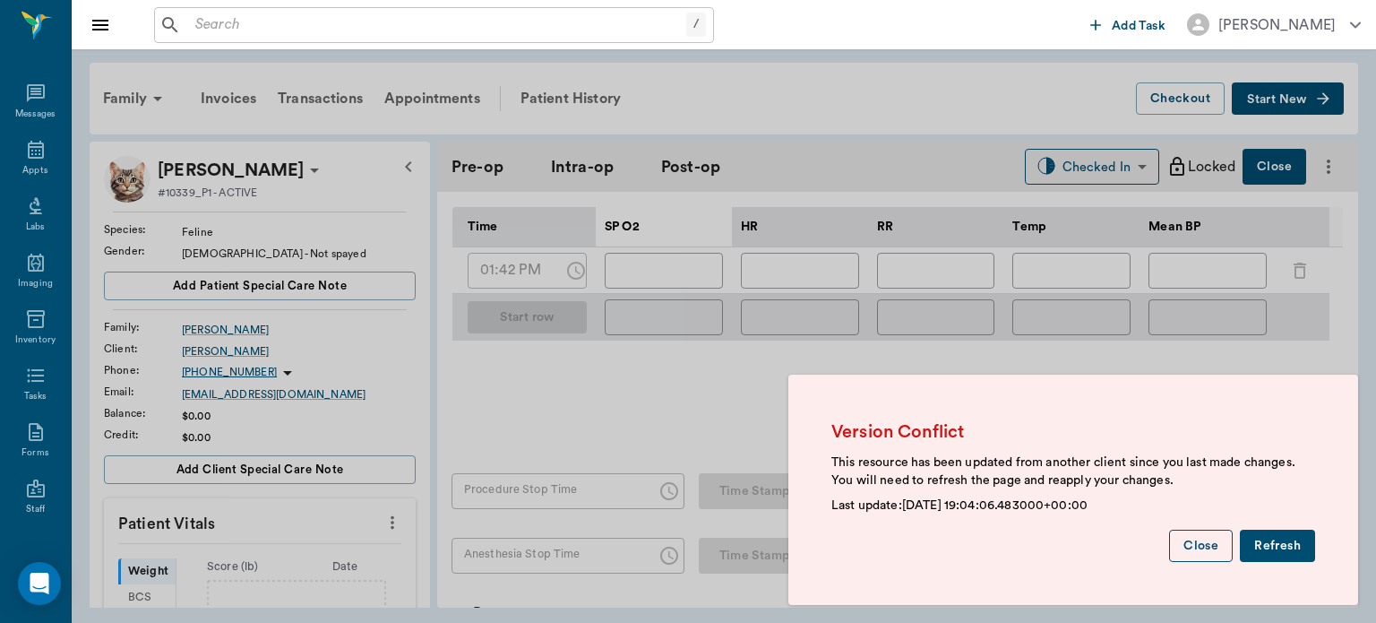
click at [1206, 540] on button "Close" at bounding box center [1201, 546] width 64 height 33
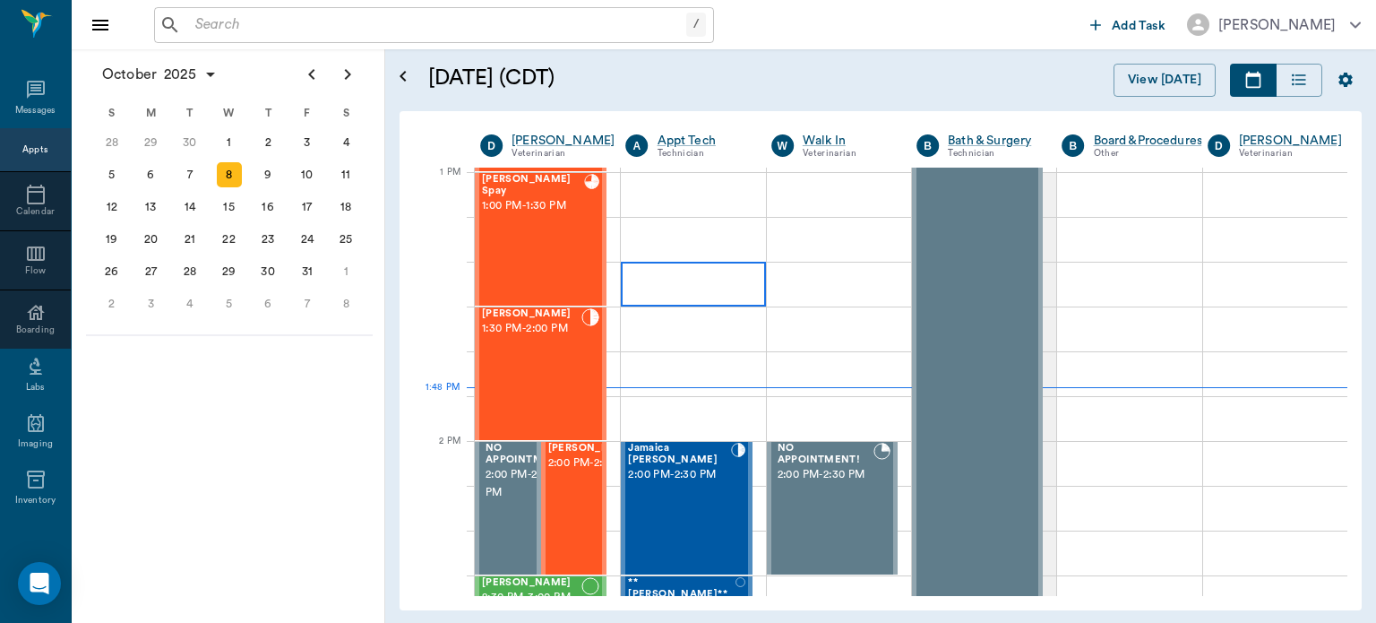
scroll to position [1347, 0]
click at [550, 348] on div "[PERSON_NAME] 1:30 PM - 2:00 PM" at bounding box center [531, 373] width 99 height 131
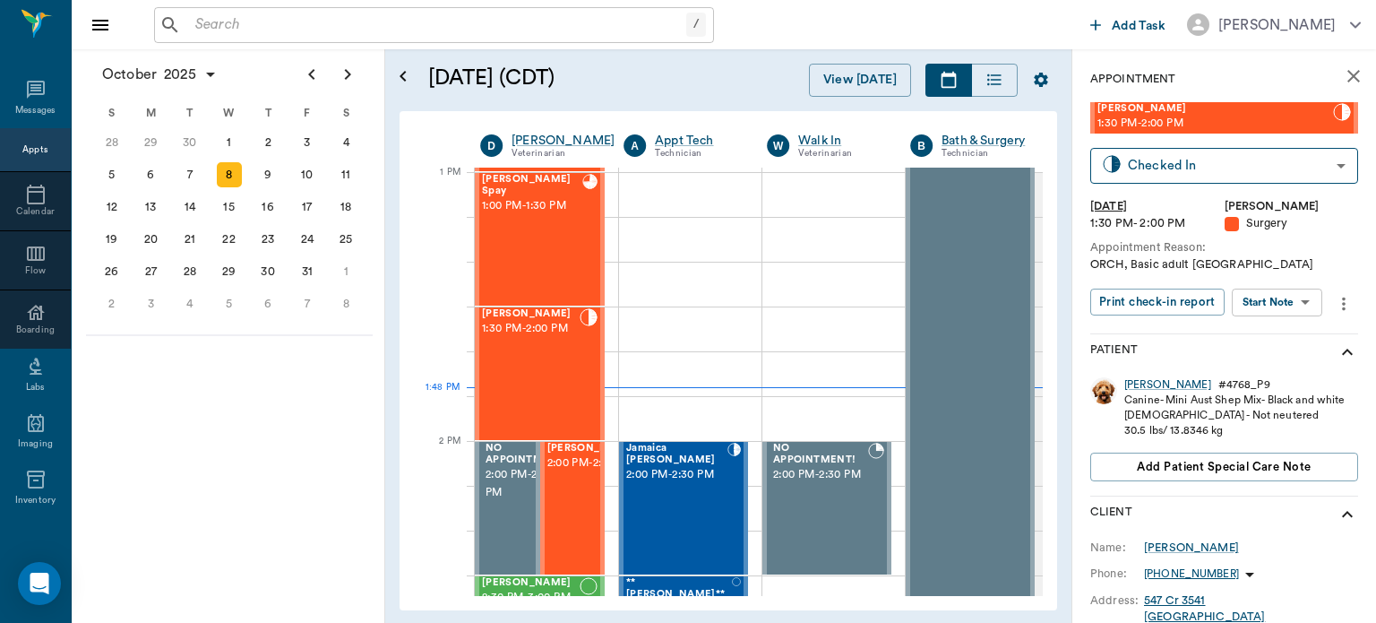
click at [1296, 305] on body "/ ​ Add Task Dr. Bert Ellsworth Nectar Messages Appts Calendar Flow Boarding La…" at bounding box center [688, 311] width 1376 height 623
click at [1283, 374] on button "View Surgery" at bounding box center [1263, 368] width 73 height 21
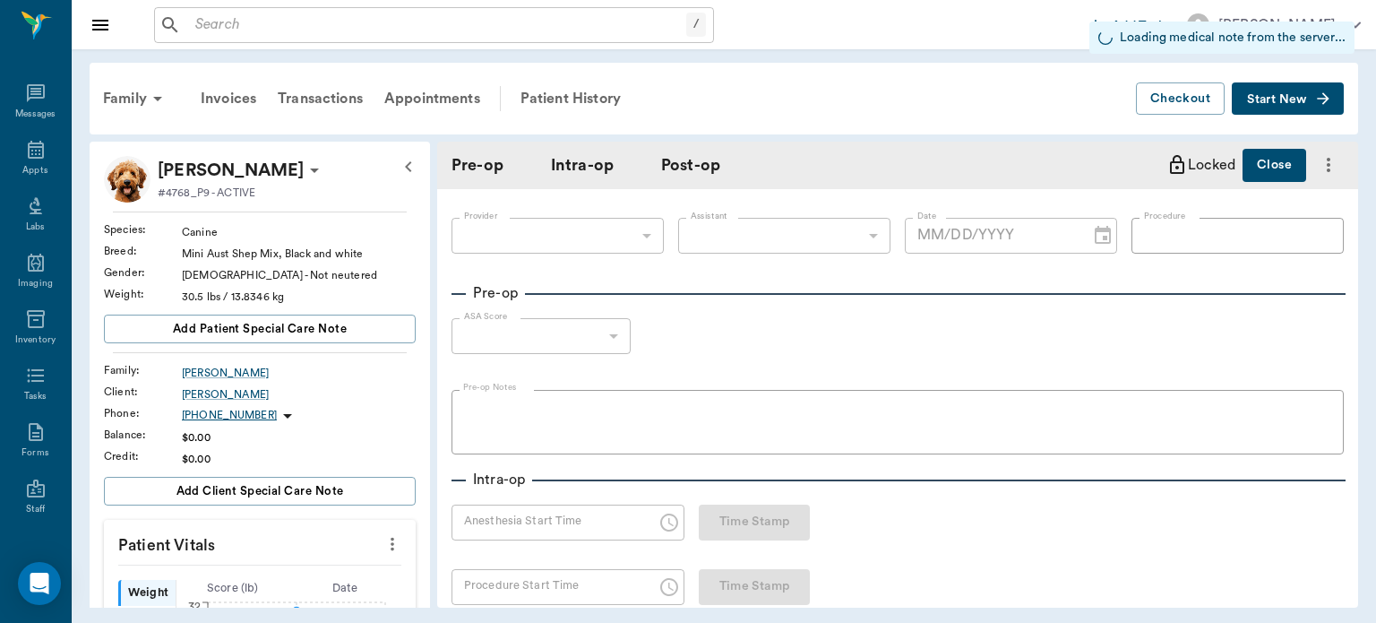
type input "63ec2f075fda476ae8351a4d"
type input "63ec2e7e52e12b0ba117b124"
type input "NEUTER"
type input "1"
radio input "true"
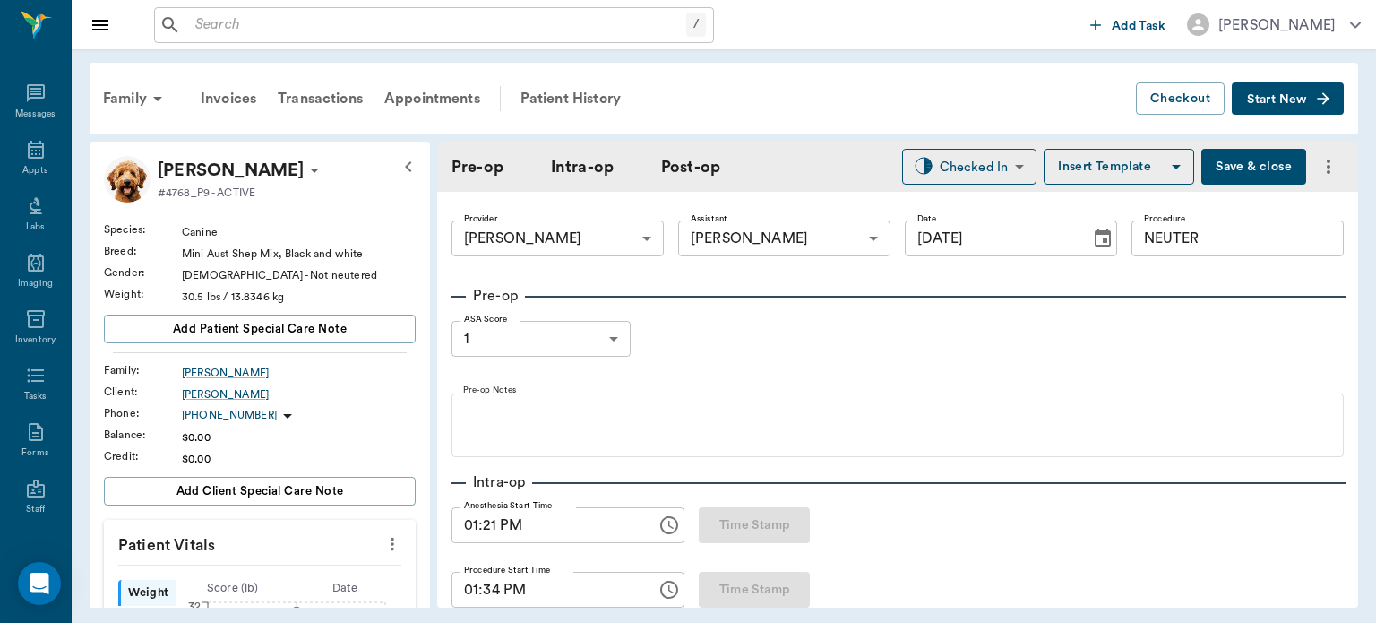
type input "[DATE]"
type input "01:21 PM"
type input "01:34 PM"
type input "96"
type input "107"
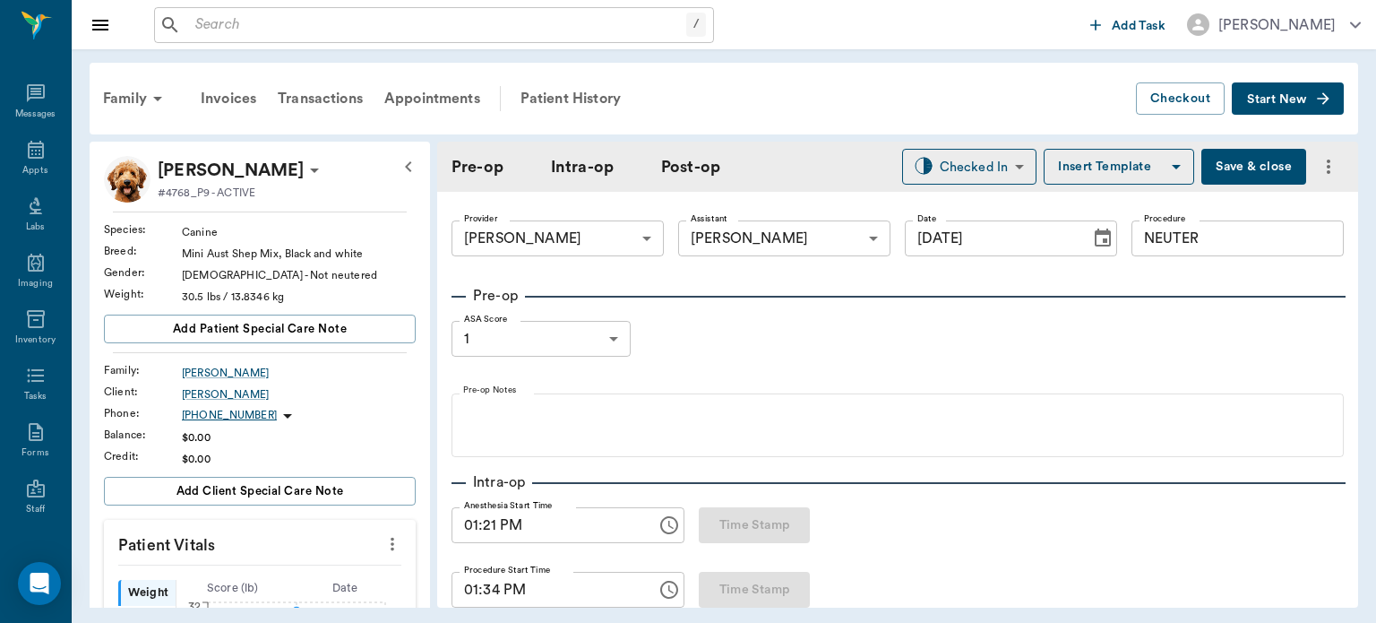
type input "20"
type input "92"
type input "99"
type input "97"
type input "9"
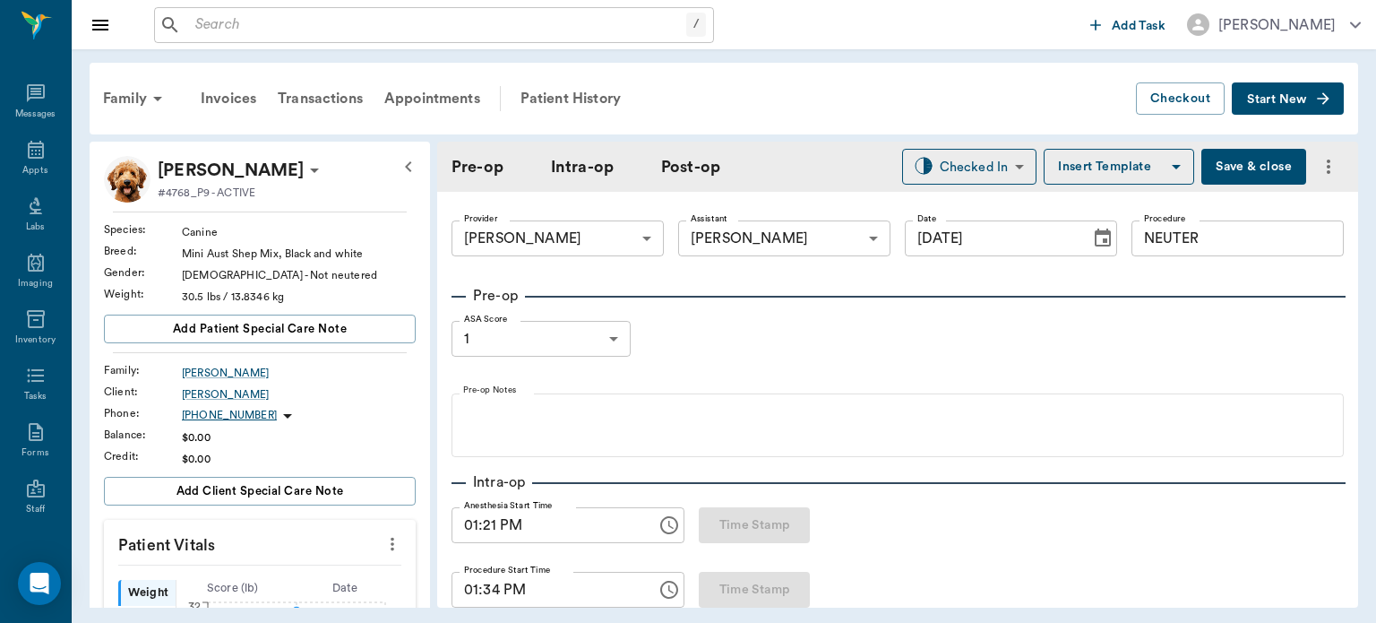
type input "103"
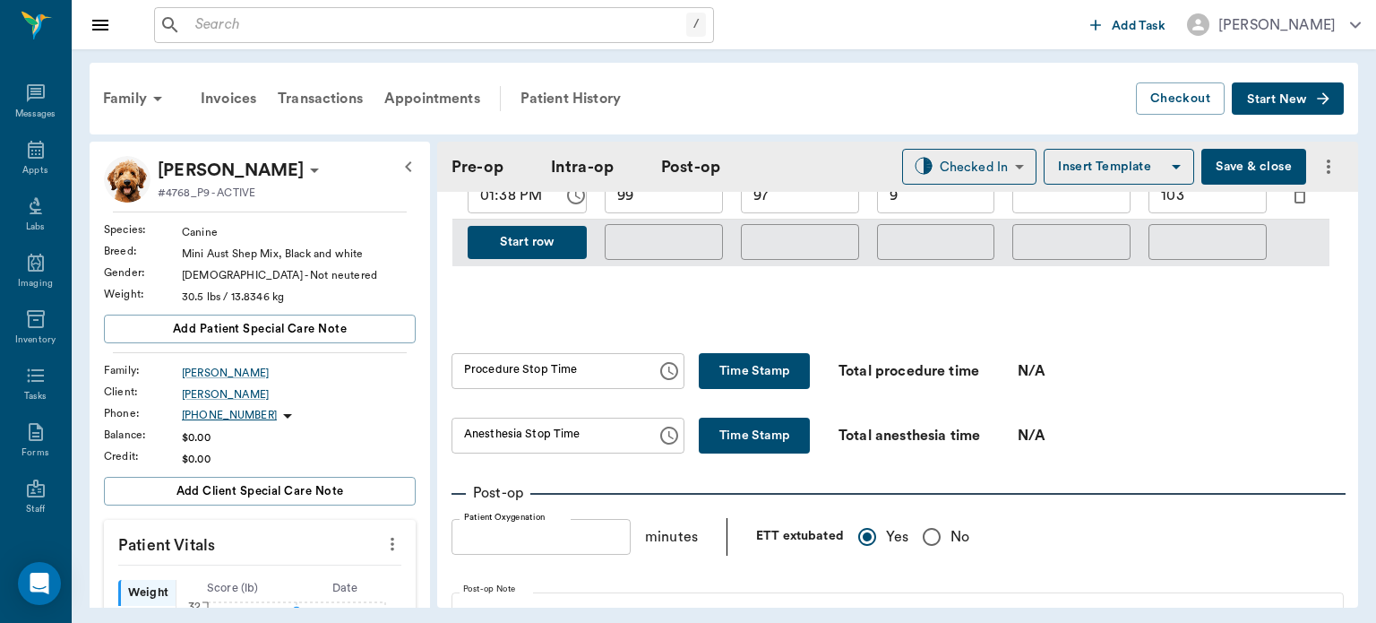
scroll to position [1011, 0]
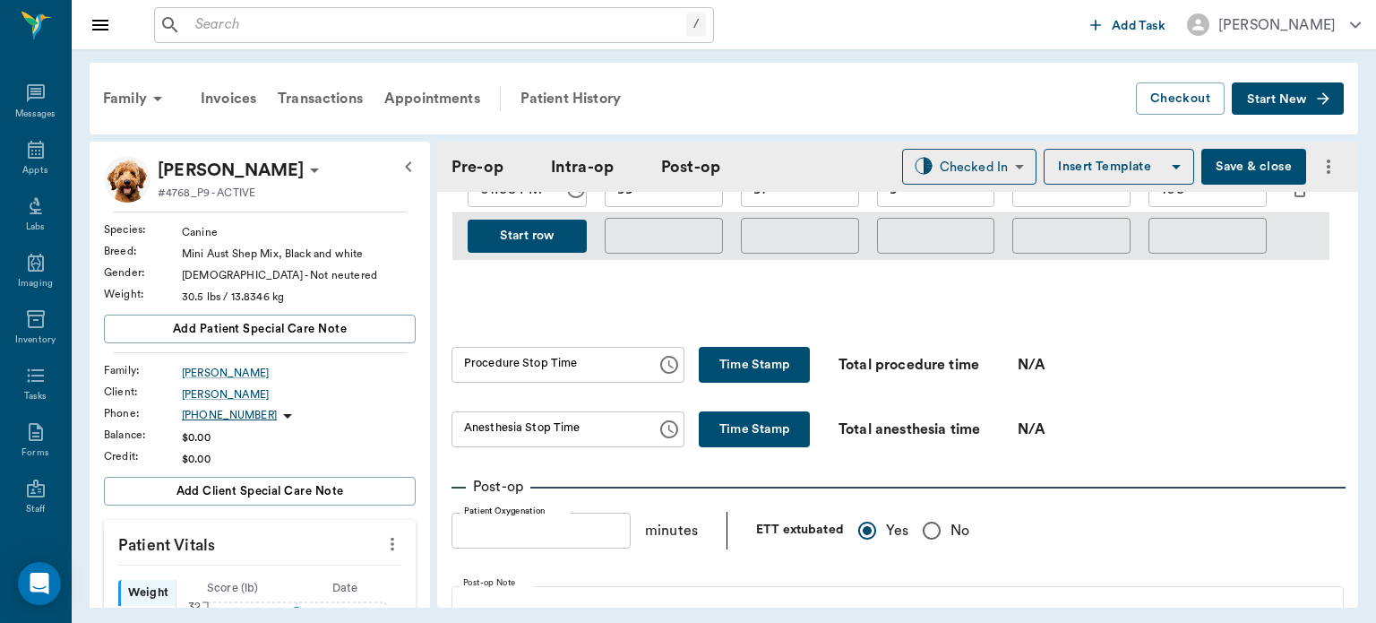
click at [756, 351] on button "Time Stamp" at bounding box center [754, 365] width 111 height 36
type input "01:48 PM"
click at [735, 416] on button "Time Stamp" at bounding box center [754, 429] width 111 height 36
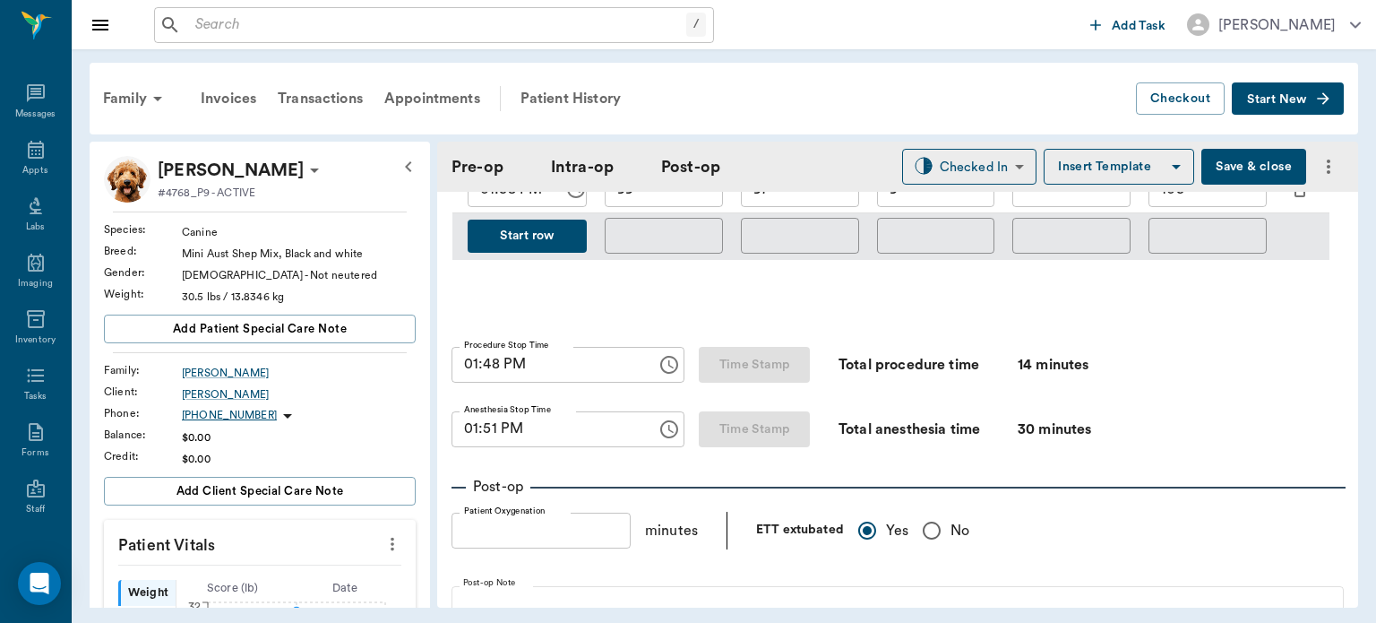
type input "01:51 PM"
click at [961, 161] on body "/ ​ Add Task Dr. Bert Ellsworth Nectar Messages Appts Labs Imaging Inventory Ta…" at bounding box center [688, 311] width 1376 height 623
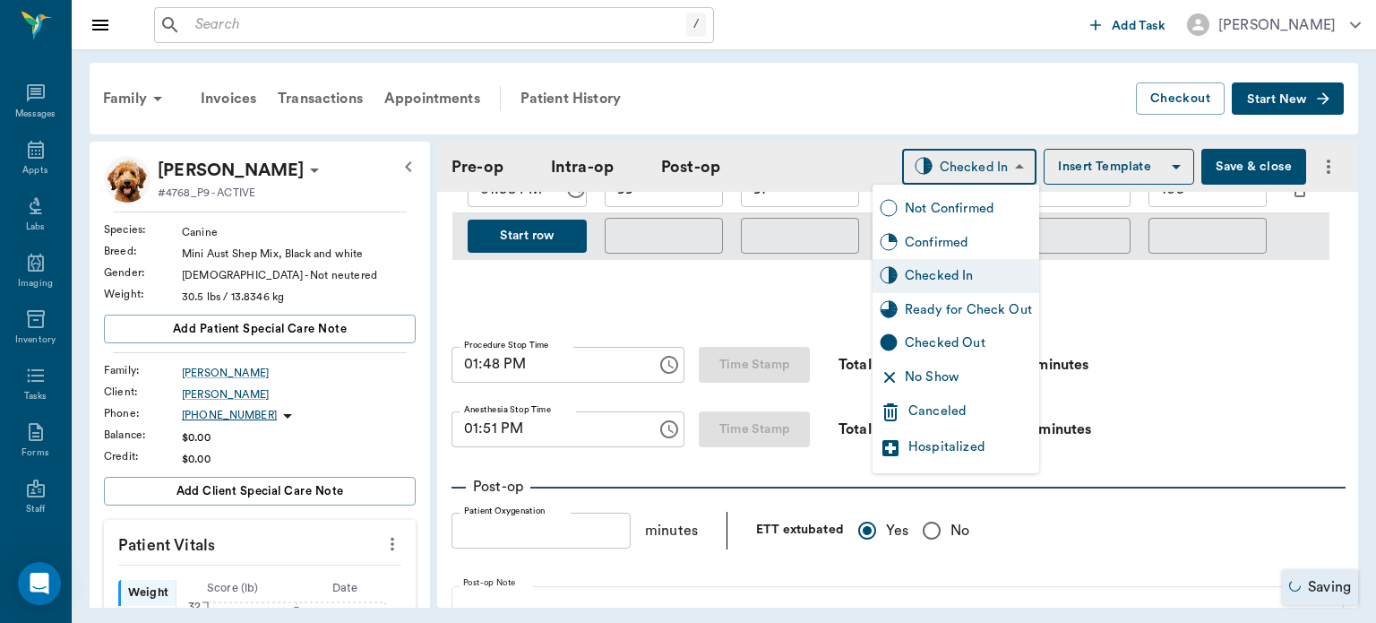
click at [953, 317] on div "Ready for Check Out" at bounding box center [968, 310] width 127 height 20
type input "READY_TO_CHECKOUT"
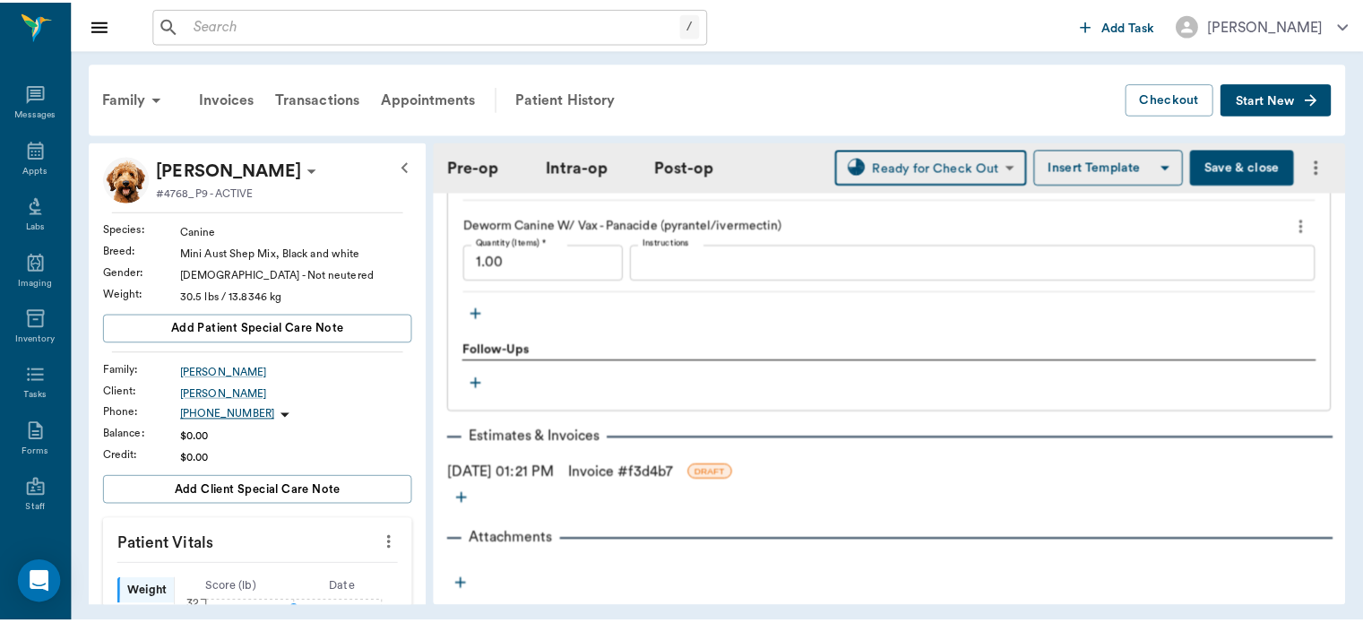
scroll to position [2828, 0]
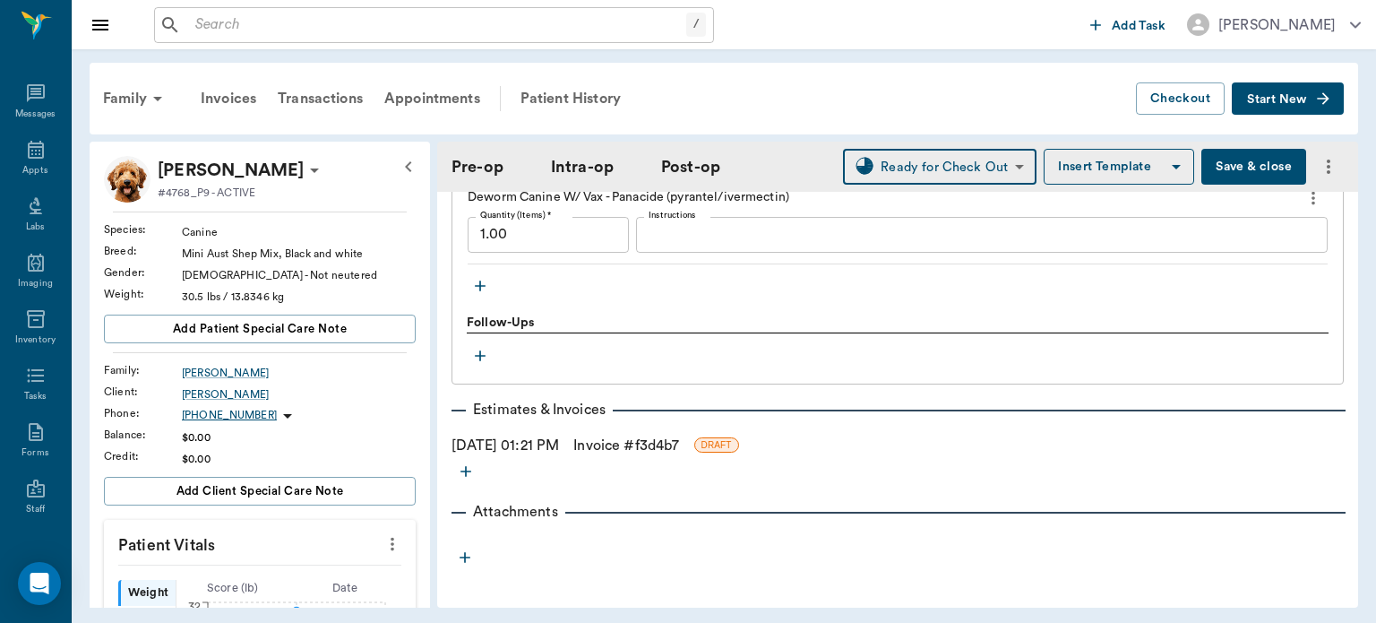
click at [672, 435] on link "Invoice # f3d4b7" at bounding box center [626, 446] width 106 height 22
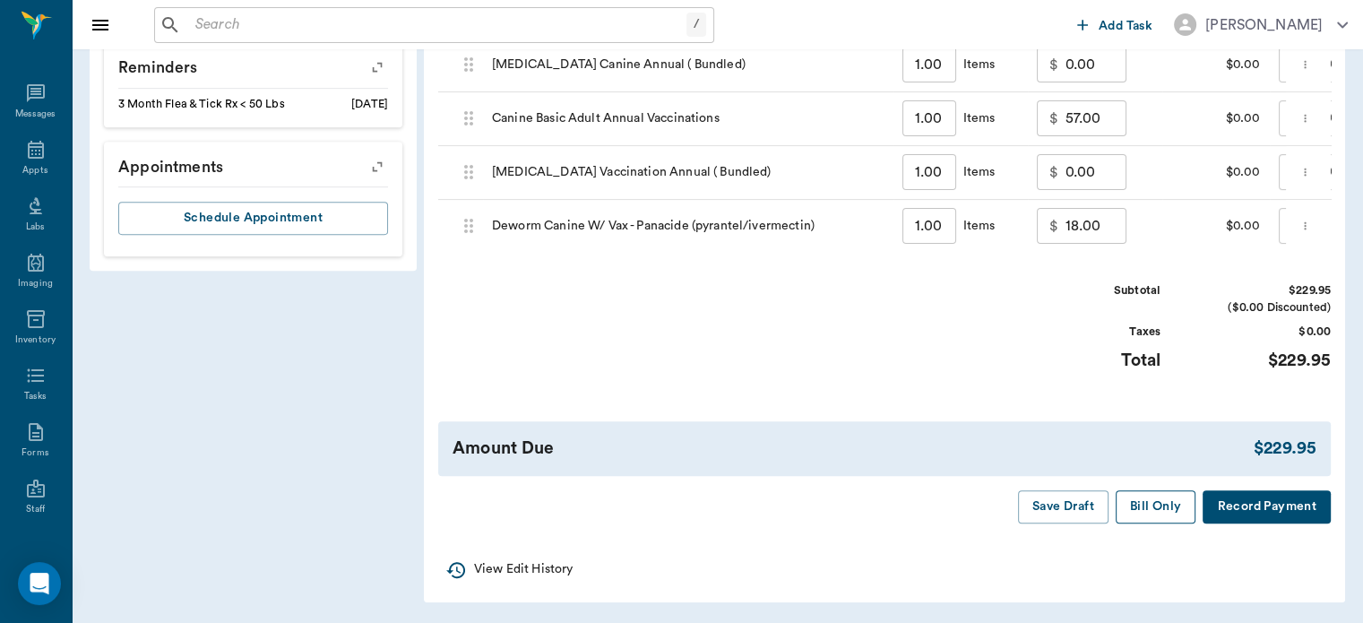
click at [1133, 511] on button "Bill Only" at bounding box center [1156, 506] width 81 height 33
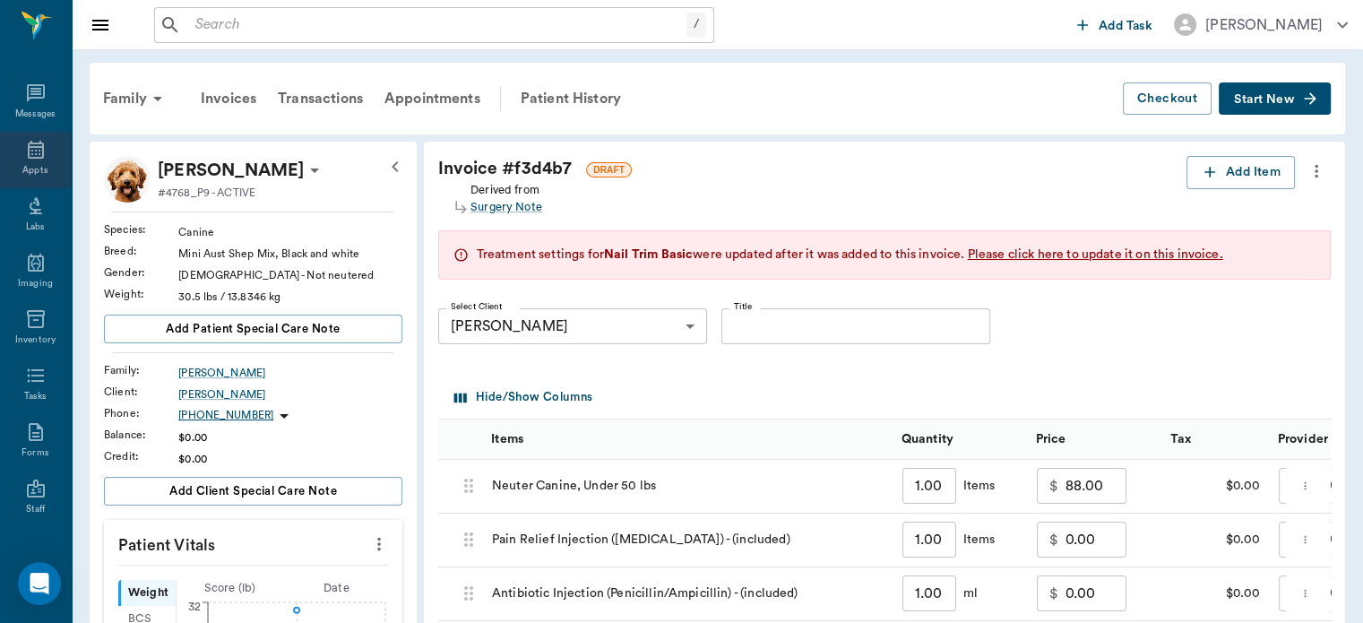
click at [25, 151] on icon at bounding box center [36, 150] width 22 height 22
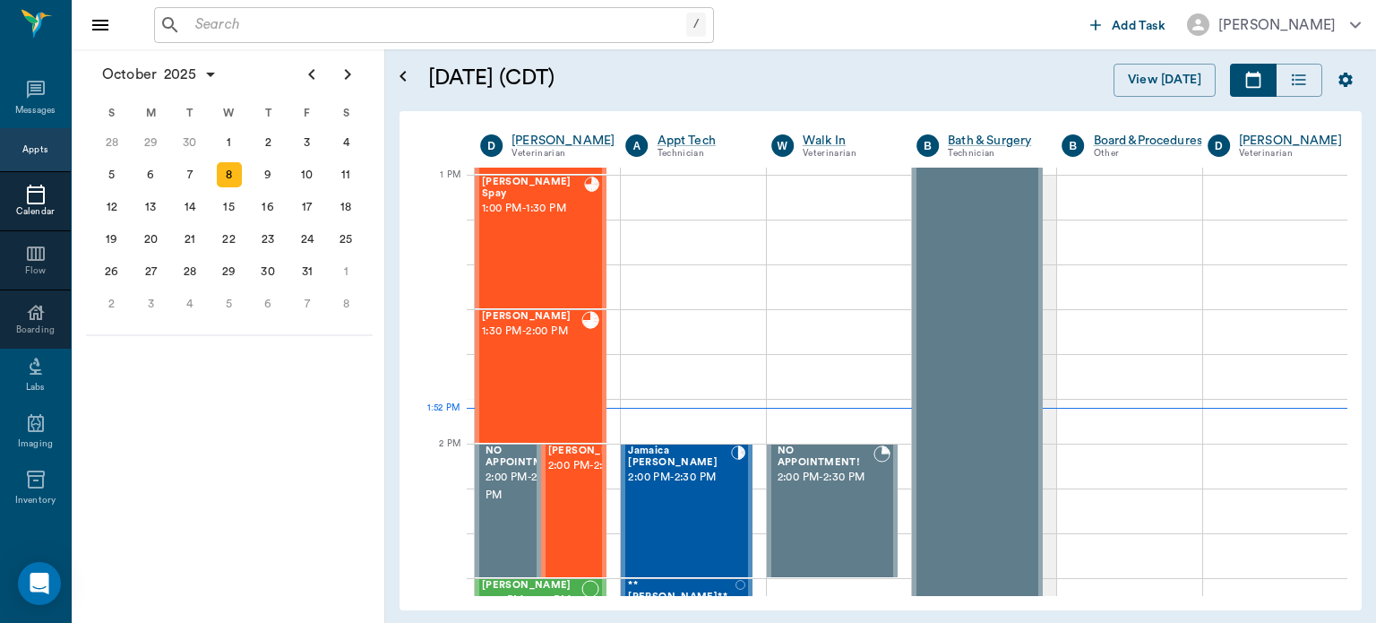
scroll to position [1344, 0]
click at [566, 475] on span "2:00 PM - 2:30 PM" at bounding box center [593, 466] width 90 height 18
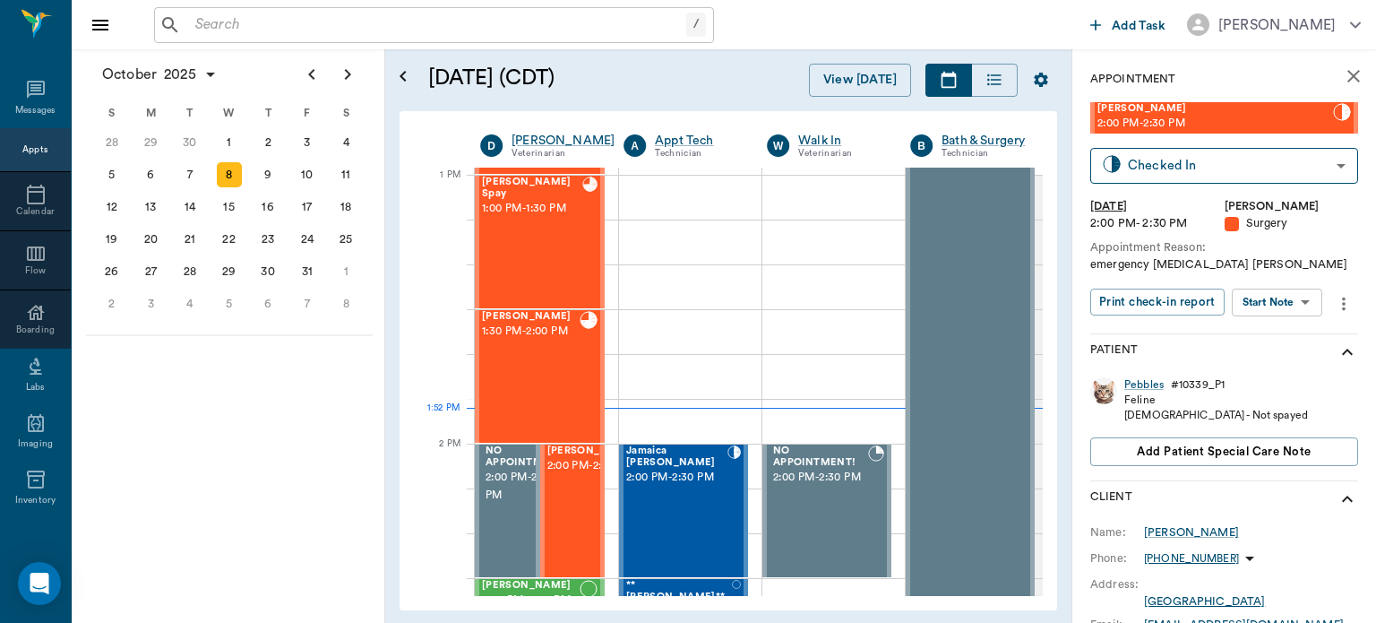
click at [1282, 306] on body "/ ​ Add Task Dr. Bert Ellsworth Nectar Messages Appts Calendar Flow Boarding La…" at bounding box center [688, 311] width 1376 height 623
click at [1279, 369] on button "View Surgery" at bounding box center [1263, 368] width 73 height 21
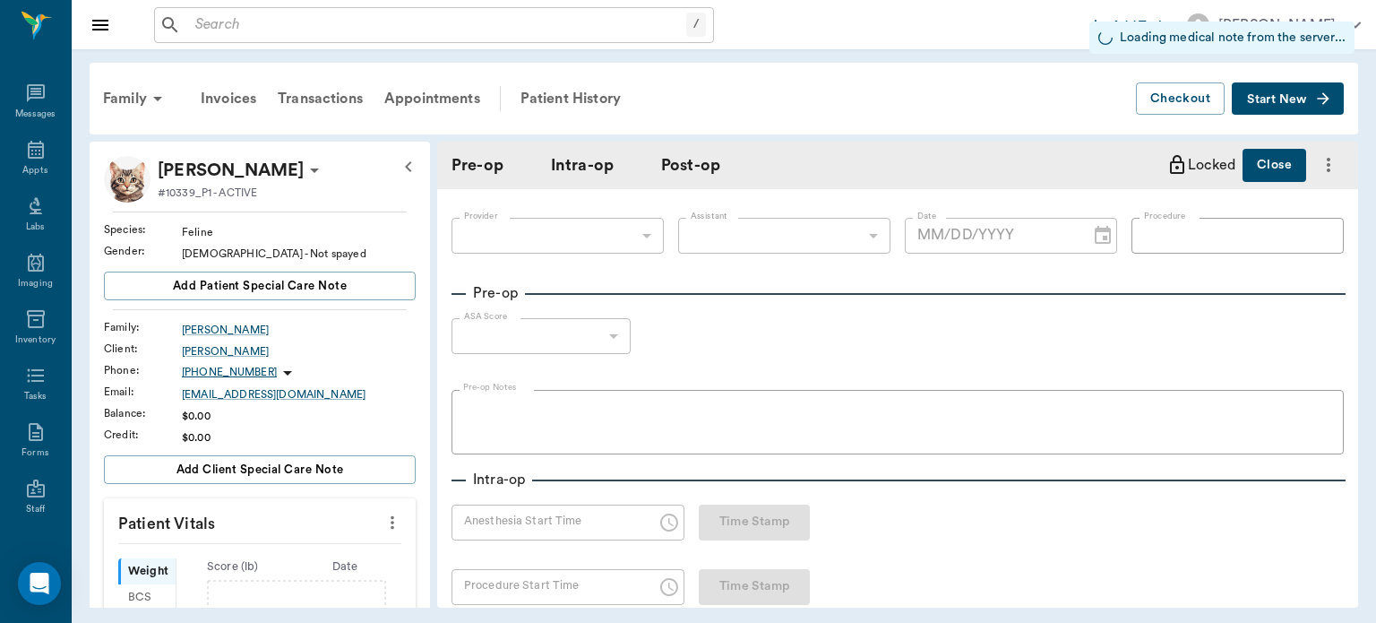
type input "63ec2f075fda476ae8351a4d"
type input "63ec2e7e52e12b0ba117b124"
type input "C-SECTION/SPAY"
type input "1"
radio input "true"
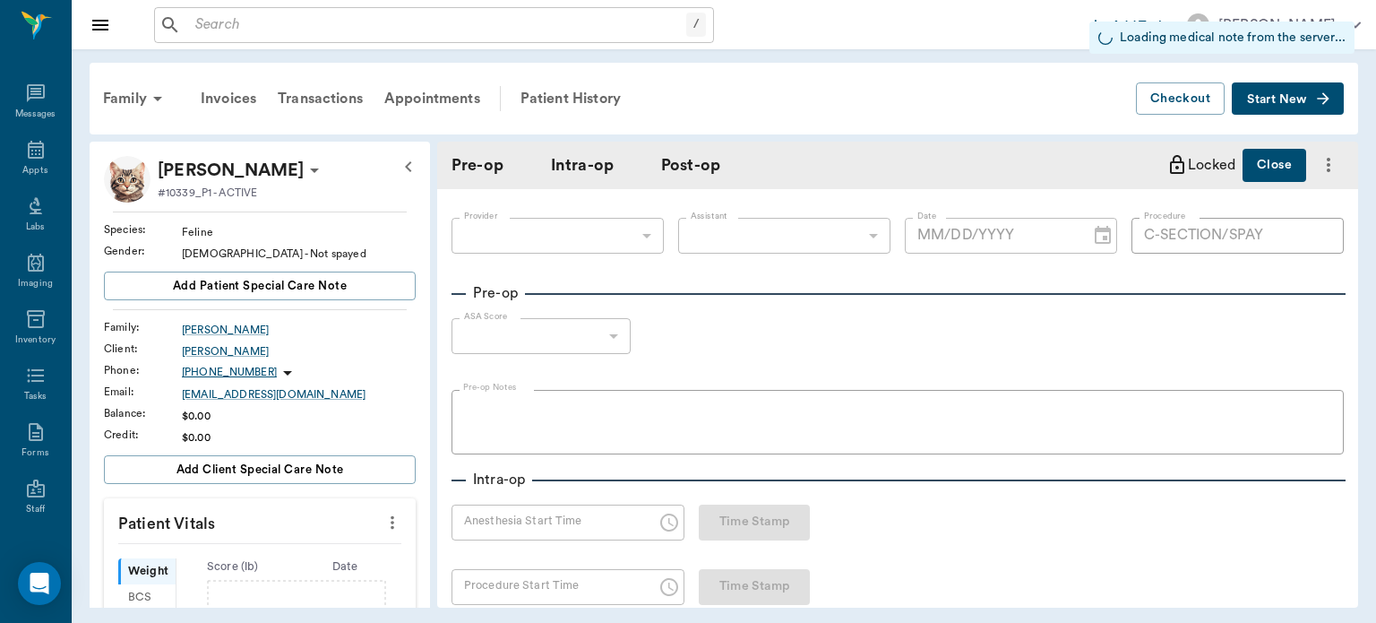
type input "[DATE]"
type input "01:42 PM"
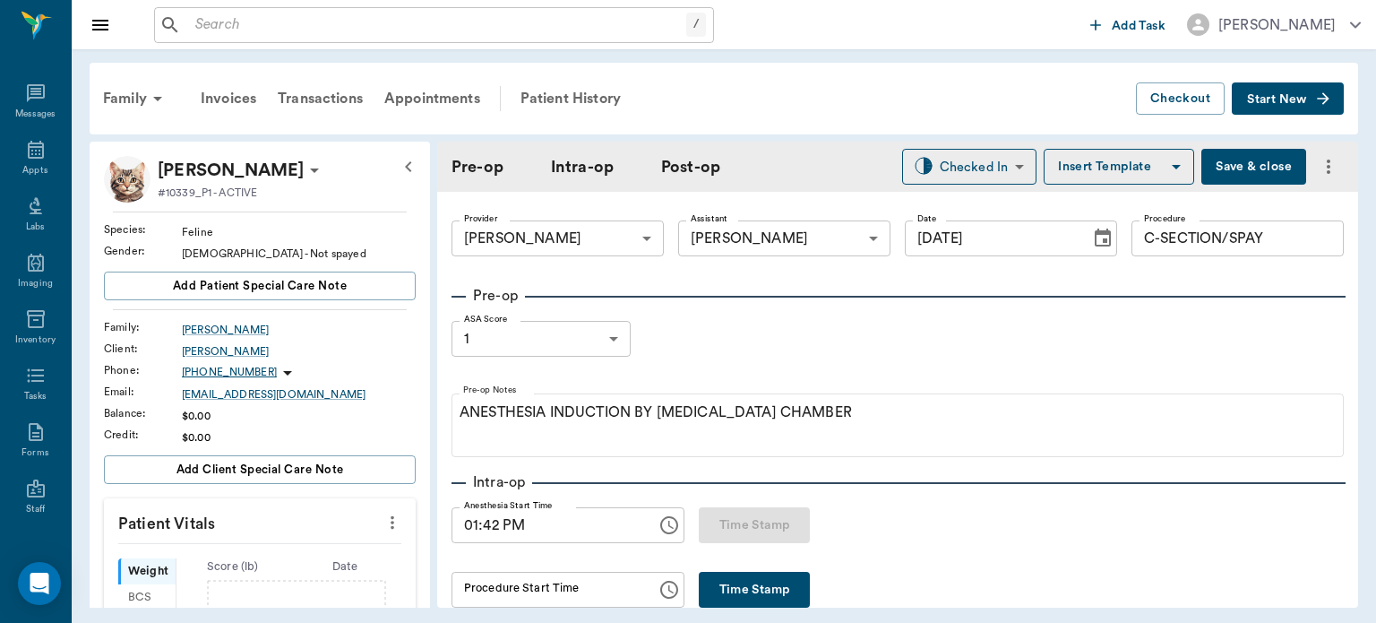
click at [387, 522] on icon "more" at bounding box center [393, 523] width 20 height 22
click at [287, 539] on li "Enter Vitals" at bounding box center [303, 552] width 179 height 33
click at [262, 574] on input "text" at bounding box center [259, 576] width 156 height 36
type input "9.2"
click at [1203, 233] on input "C-SECTION/SPAY" at bounding box center [1238, 238] width 212 height 36
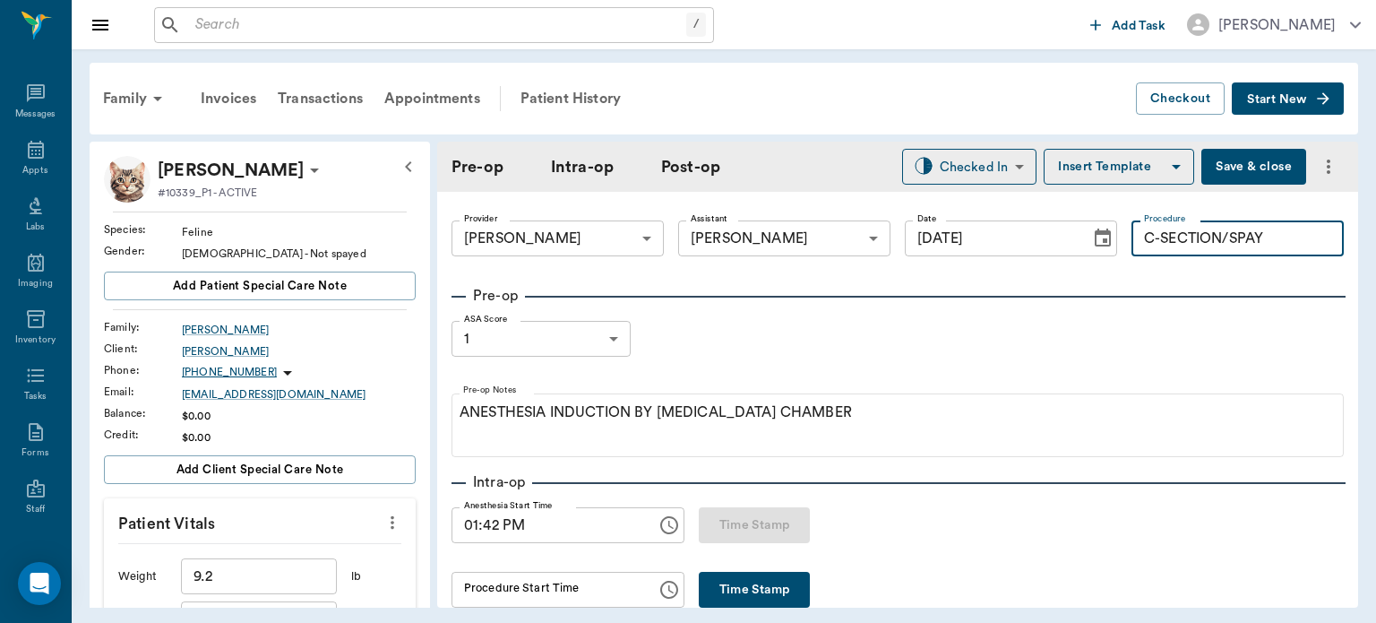
click at [1219, 230] on input "C-SECTION/SPAY" at bounding box center [1238, 238] width 212 height 36
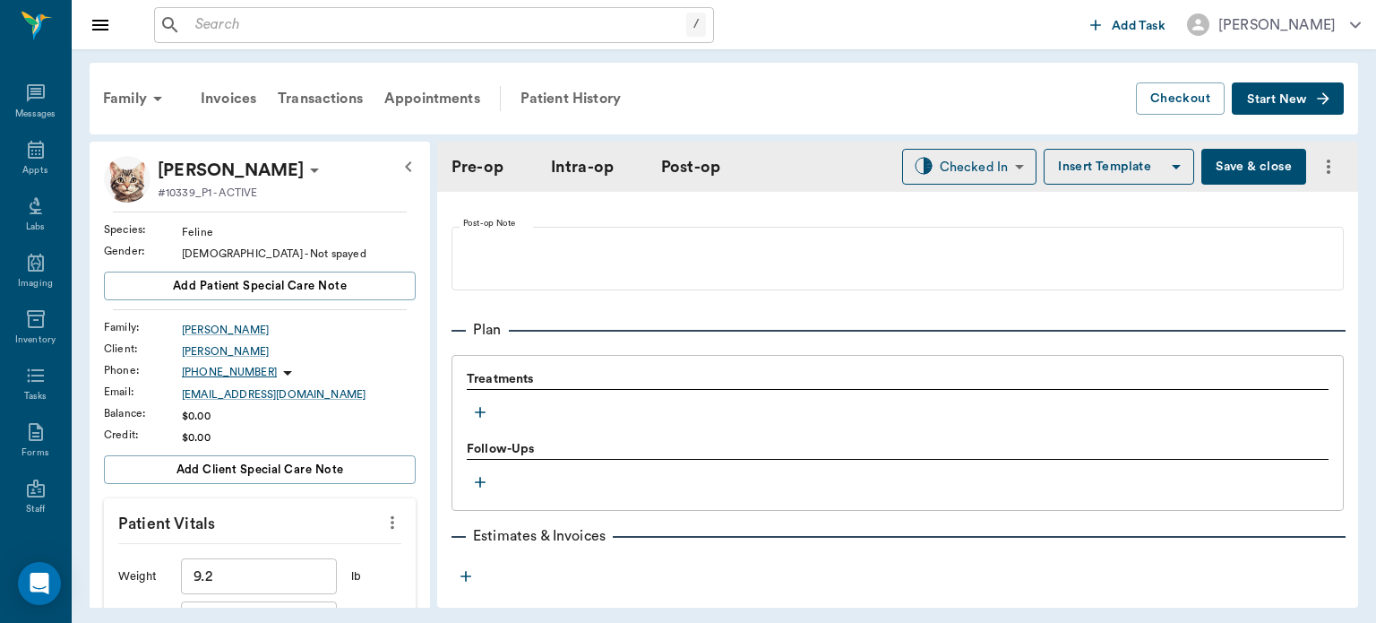
scroll to position [1361, 0]
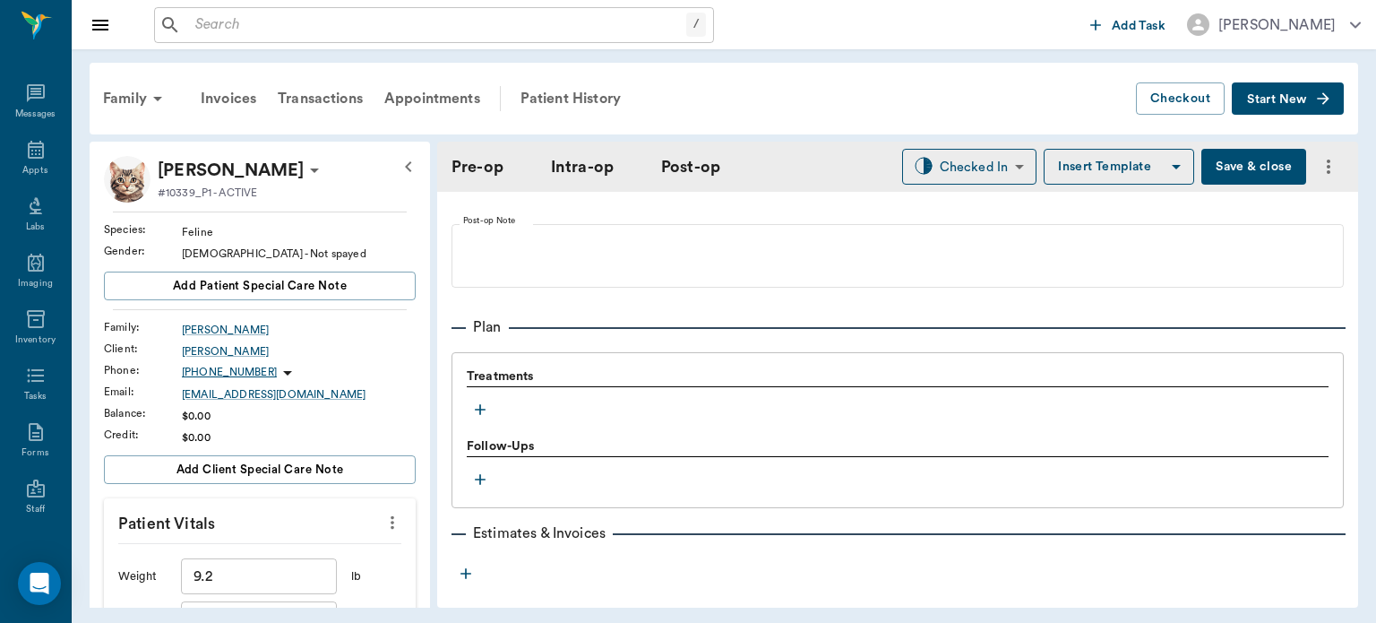
type input "SPAY"
click at [490, 396] on div at bounding box center [898, 395] width 862 height 2
click at [480, 416] on icon "button" at bounding box center [480, 410] width 11 height 11
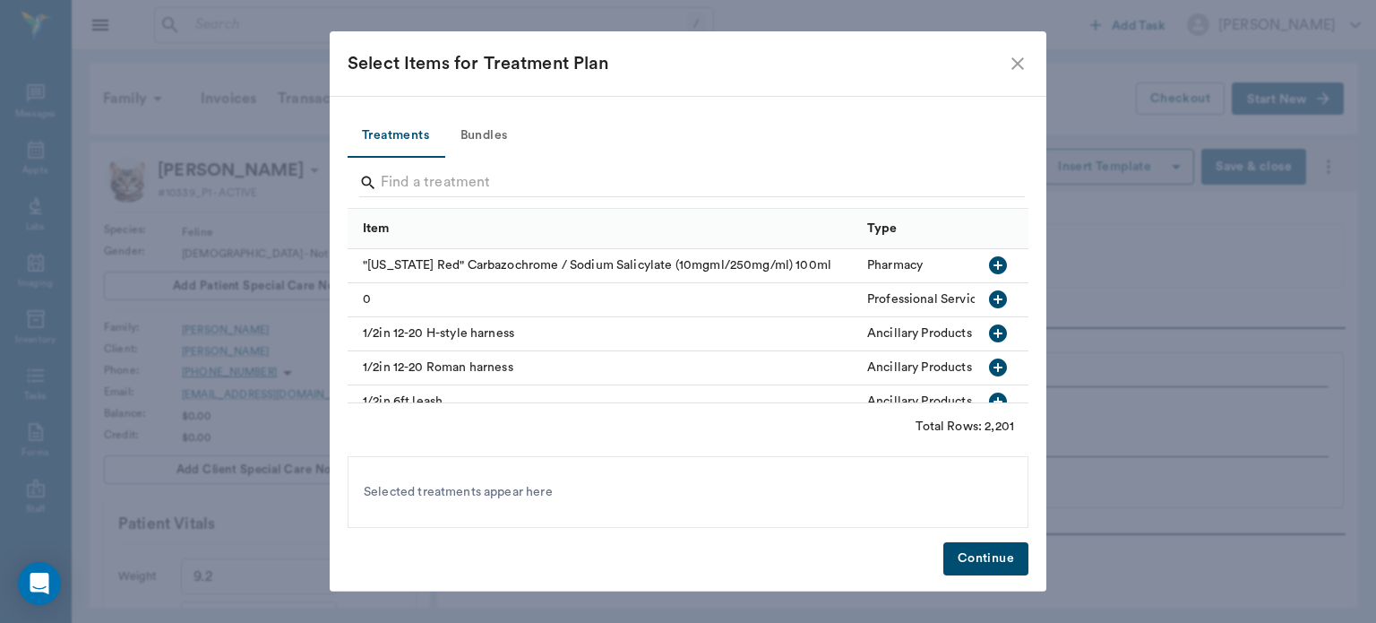
click at [501, 133] on button "Bundles" at bounding box center [484, 136] width 81 height 43
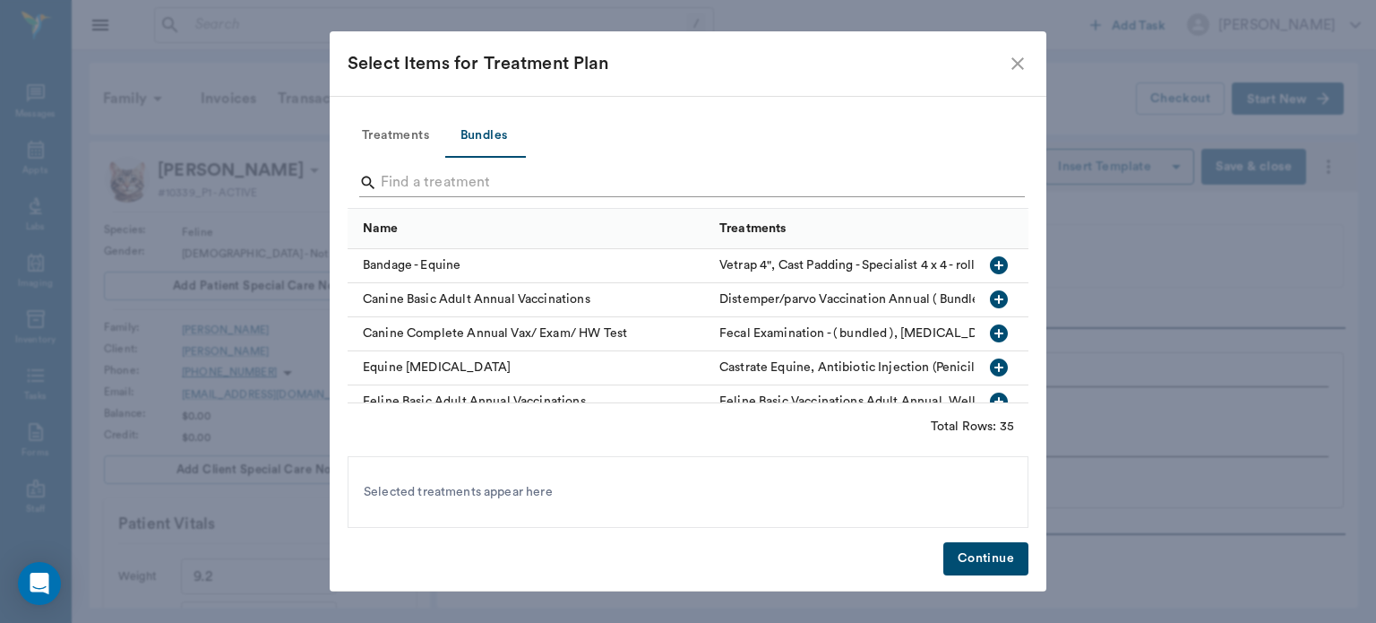
click at [401, 189] on input "Search" at bounding box center [689, 182] width 617 height 29
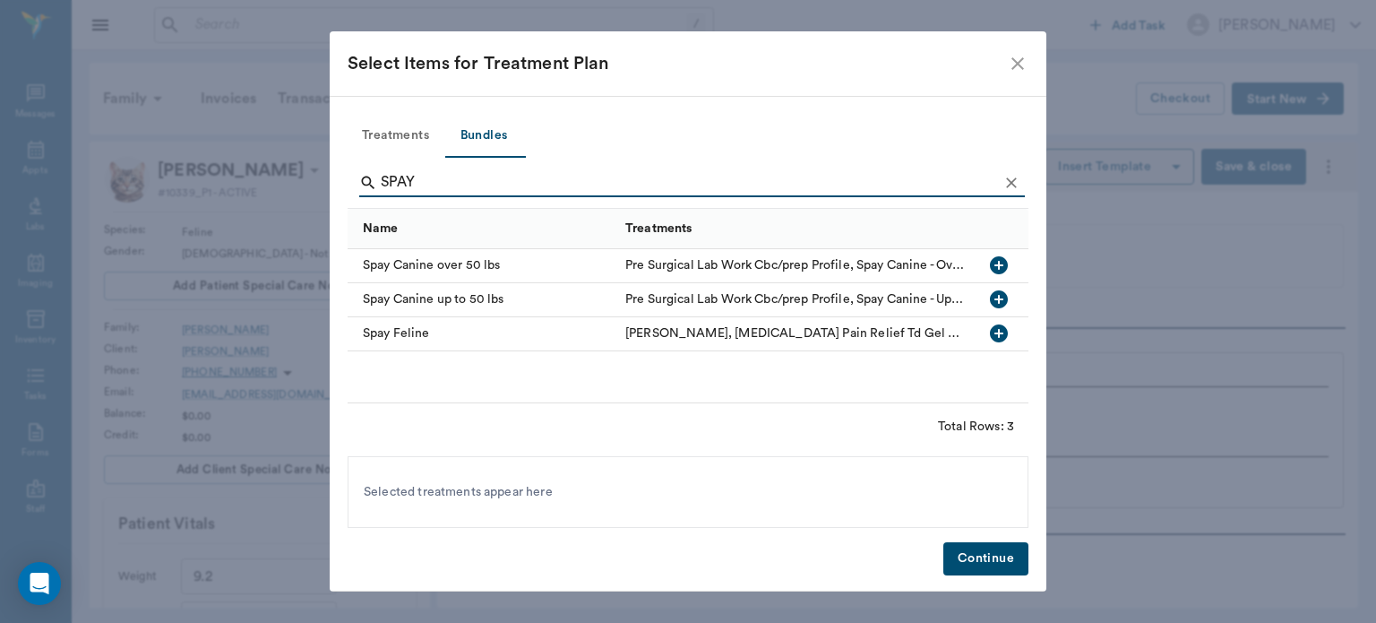
type input "SPAY"
click at [1007, 338] on icon "button" at bounding box center [999, 334] width 22 height 22
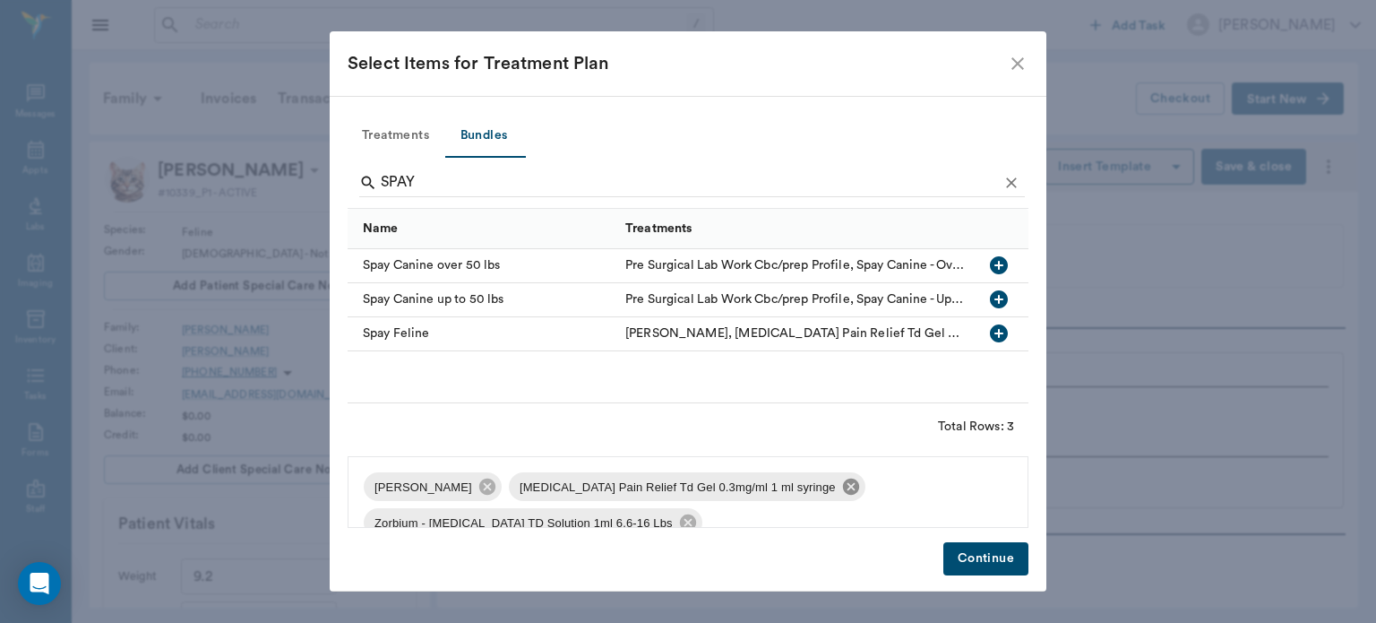
click at [843, 485] on icon at bounding box center [851, 486] width 16 height 16
click at [823, 485] on icon at bounding box center [833, 487] width 20 height 20
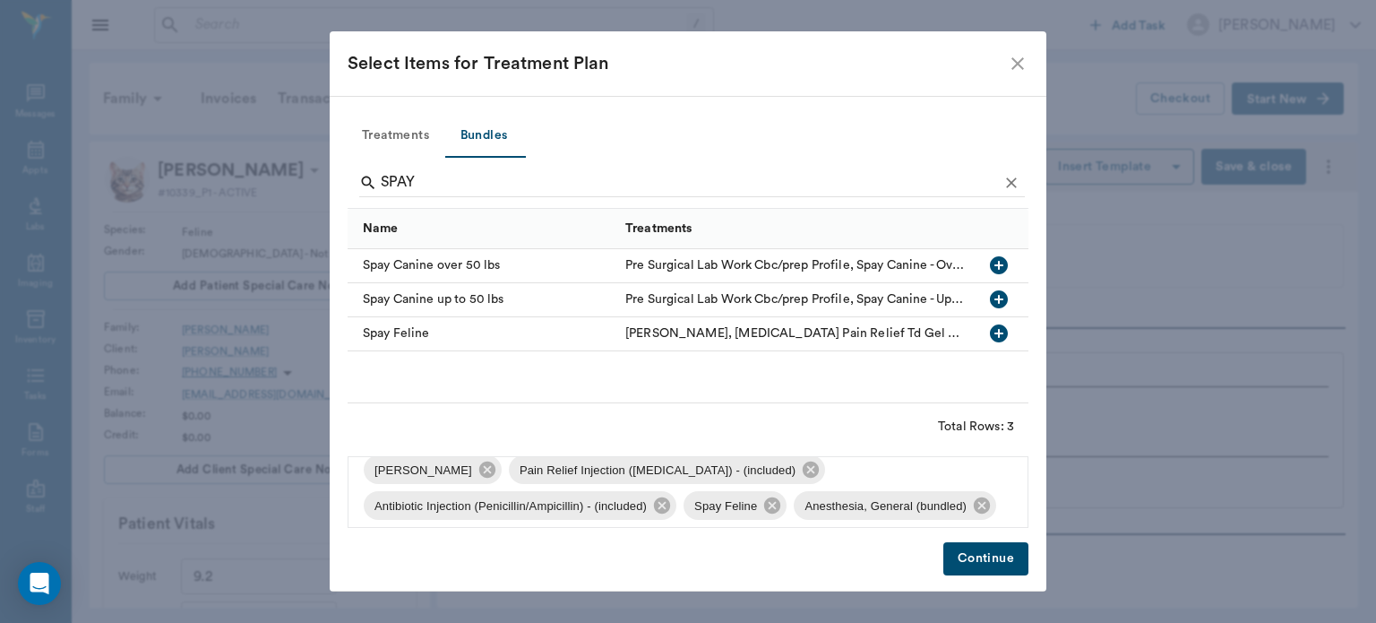
click at [965, 556] on button "Continue" at bounding box center [986, 558] width 85 height 33
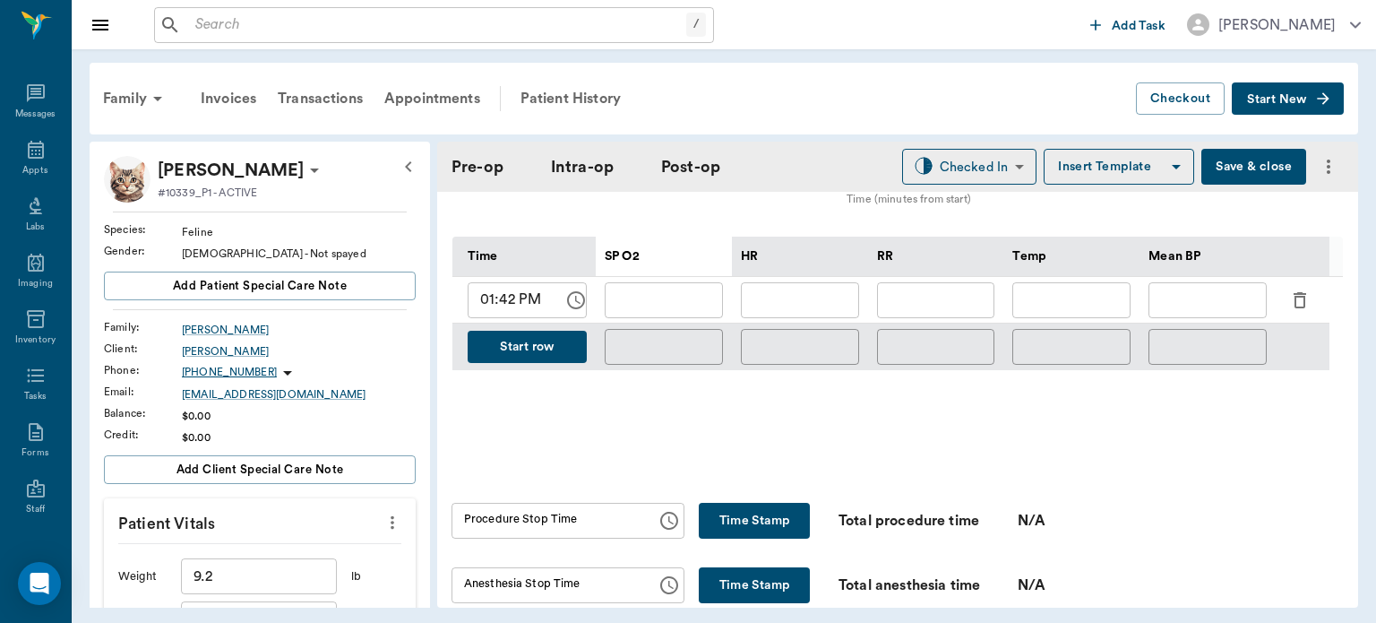
scroll to position [840, 0]
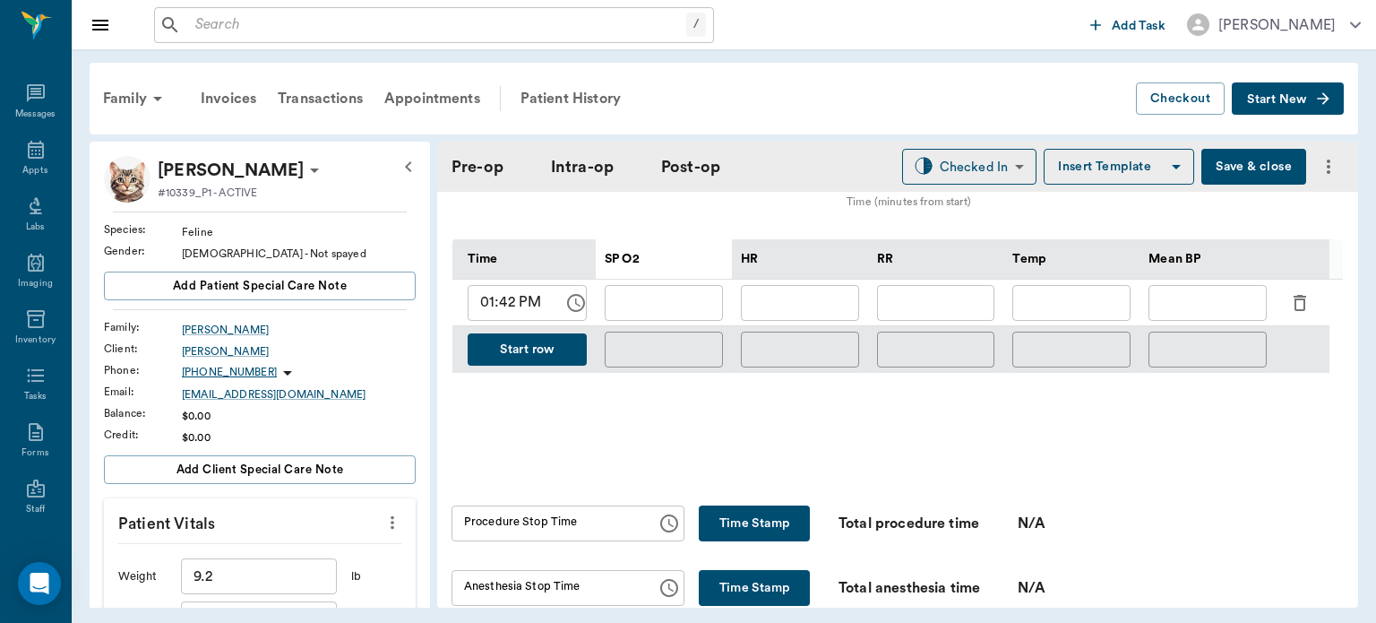
click at [504, 318] on input "01:42 PM" at bounding box center [509, 303] width 83 height 36
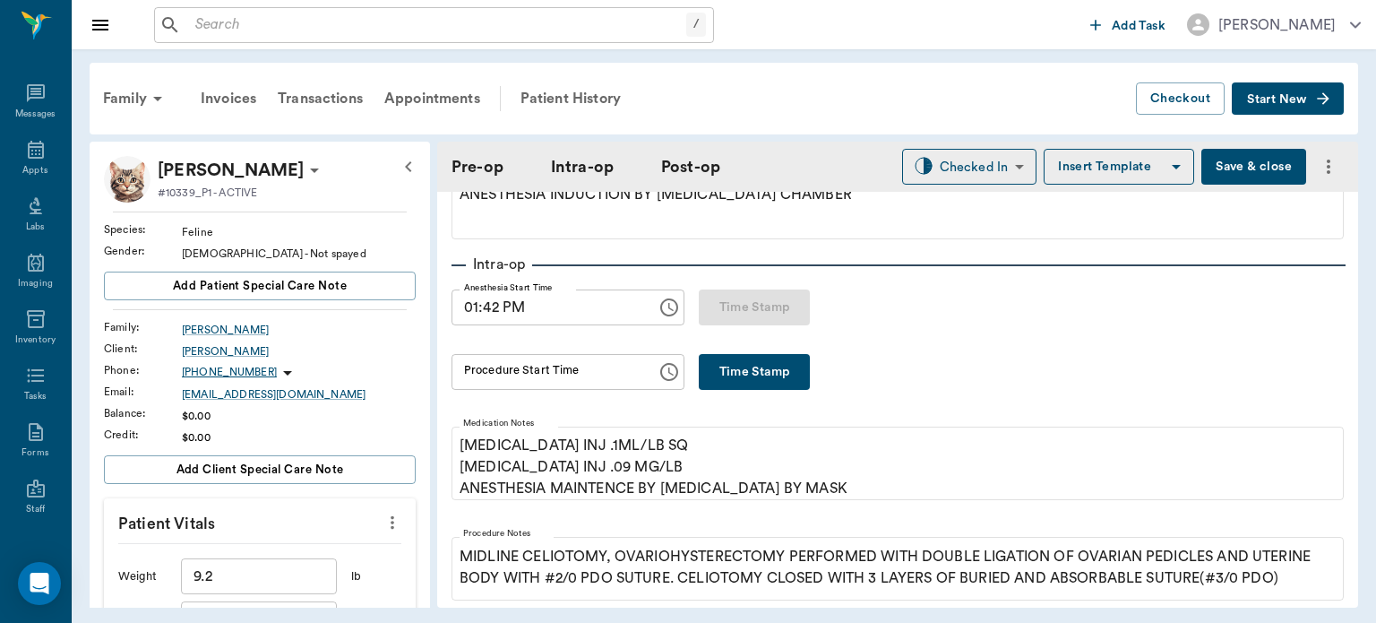
scroll to position [215, 0]
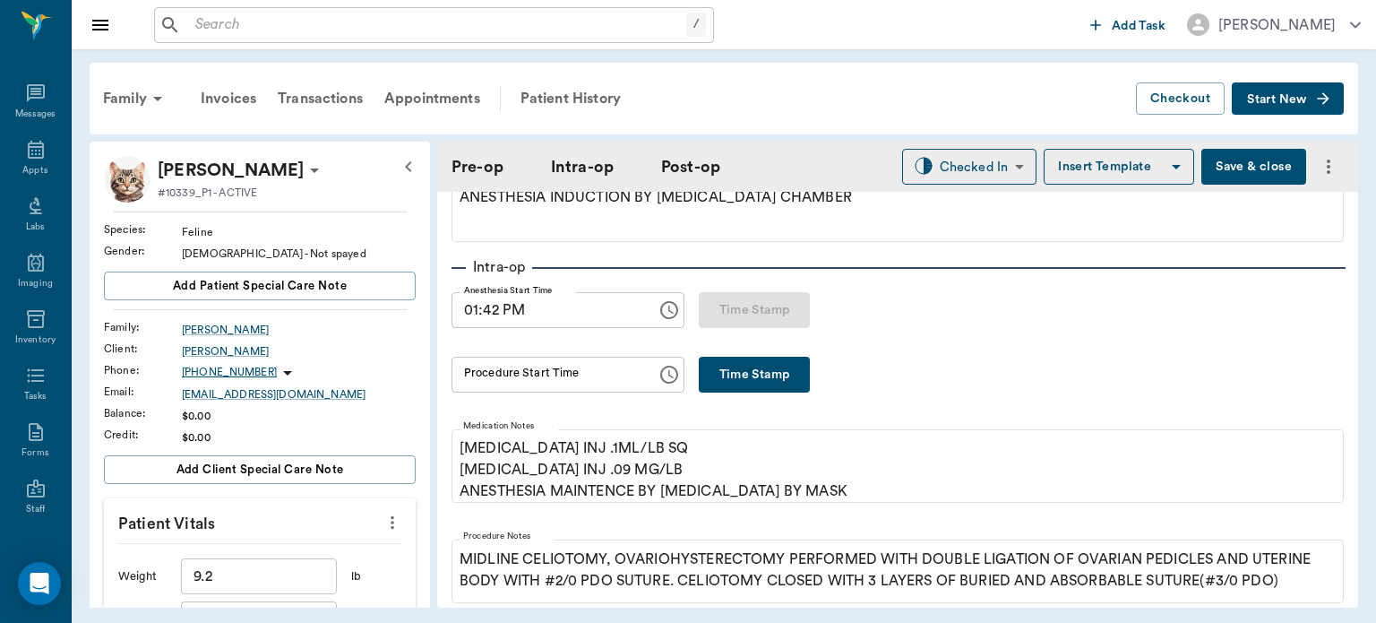
type input "01:59 PM"
click at [718, 362] on button "Time Stamp" at bounding box center [754, 375] width 111 height 36
click at [482, 380] on input "02:01 PM" at bounding box center [548, 375] width 193 height 36
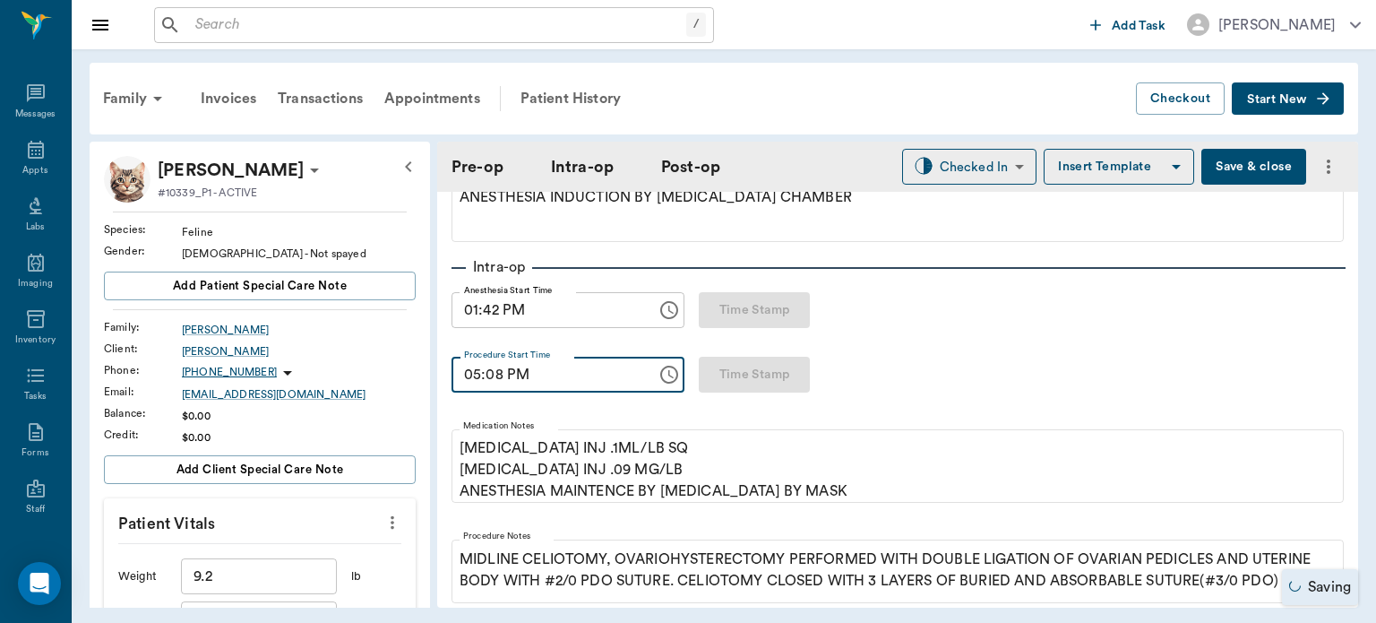
click at [472, 378] on input "05:08 PM" at bounding box center [548, 375] width 193 height 36
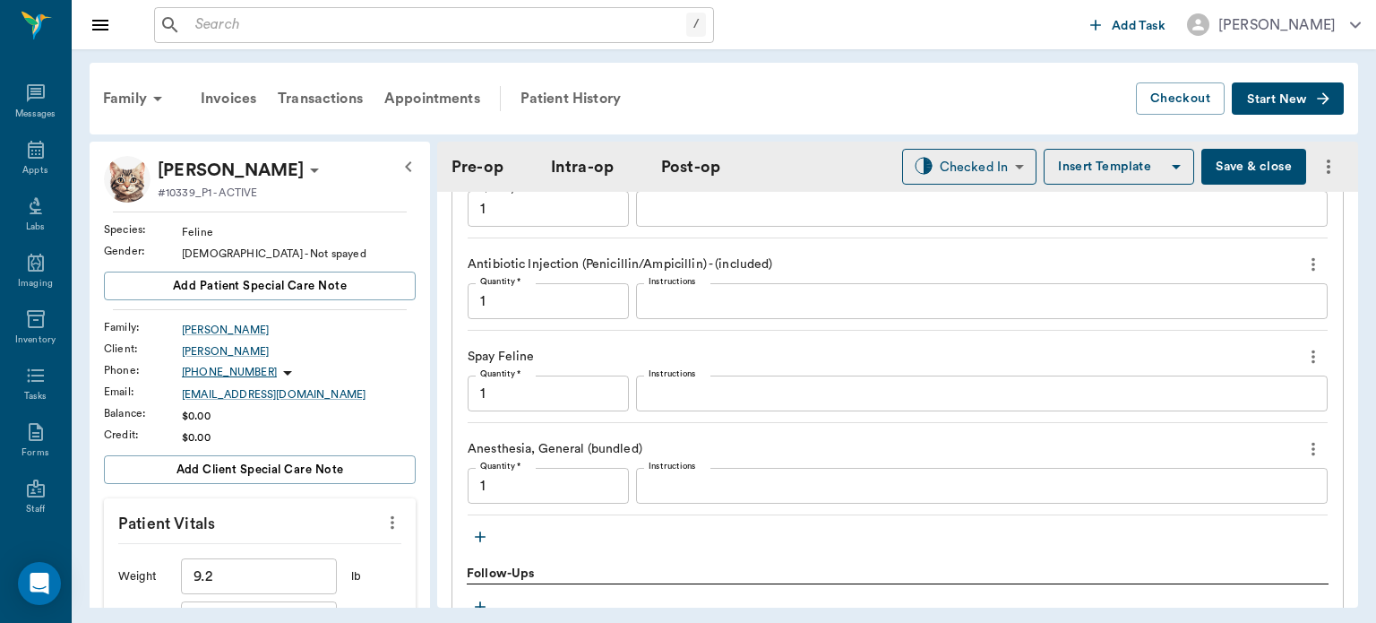
scroll to position [1675, 0]
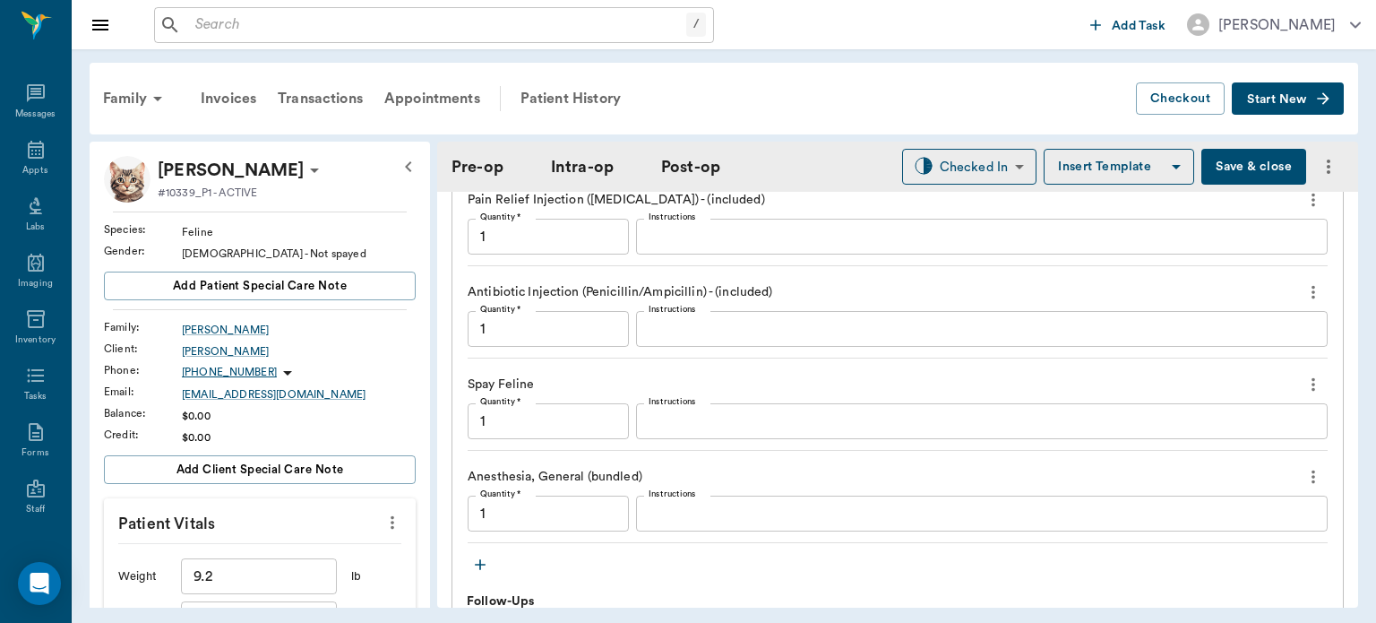
type input "01:58 PM"
click at [1222, 154] on button "Save & close" at bounding box center [1254, 167] width 105 height 36
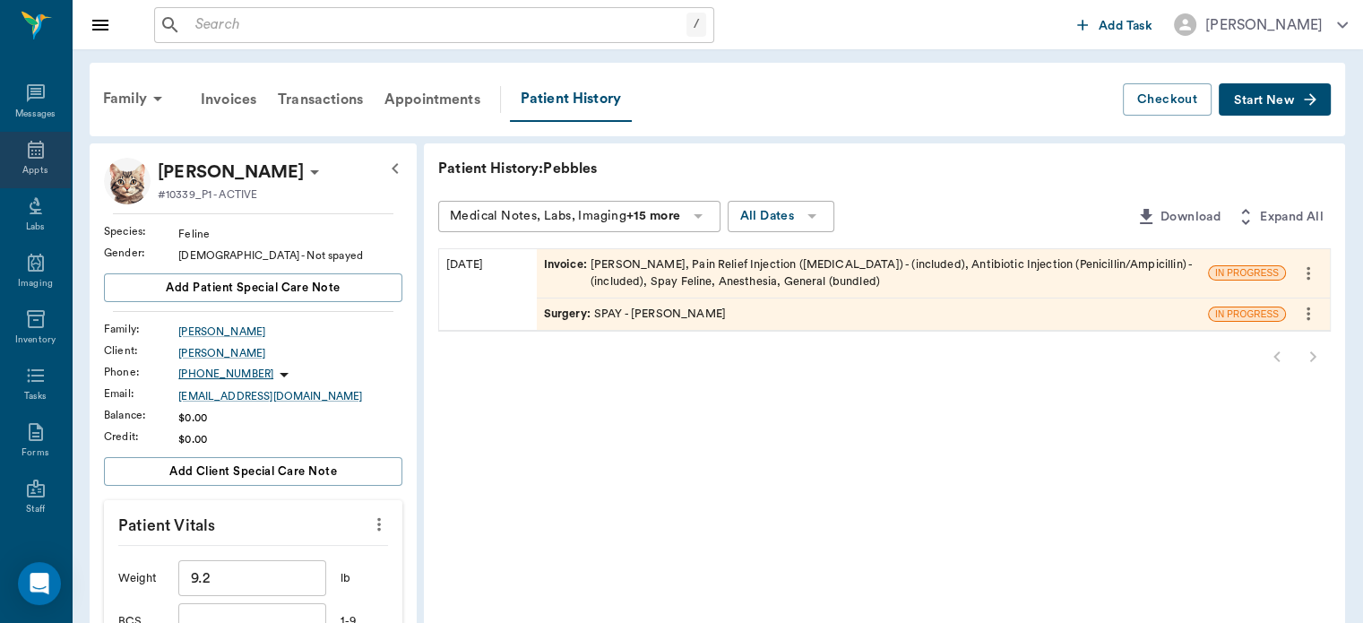
click at [34, 150] on icon at bounding box center [36, 150] width 22 height 22
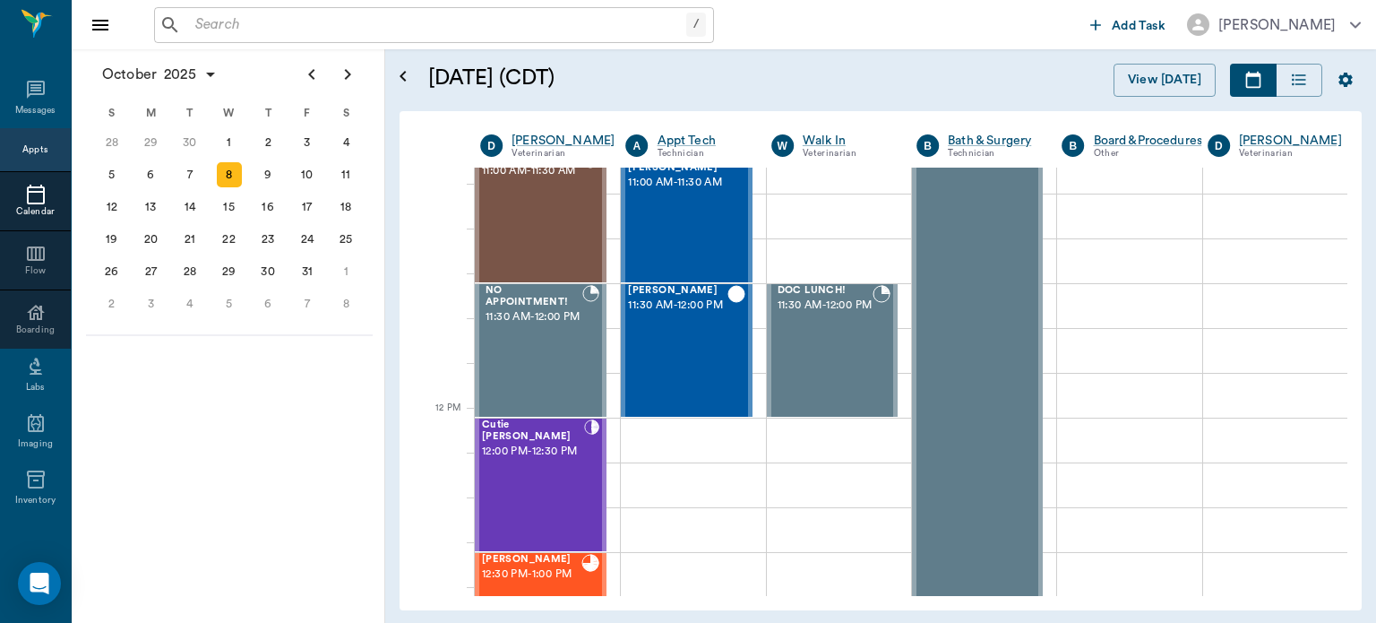
scroll to position [832, 0]
click at [514, 461] on span "12:00 PM - 12:30 PM" at bounding box center [533, 453] width 102 height 18
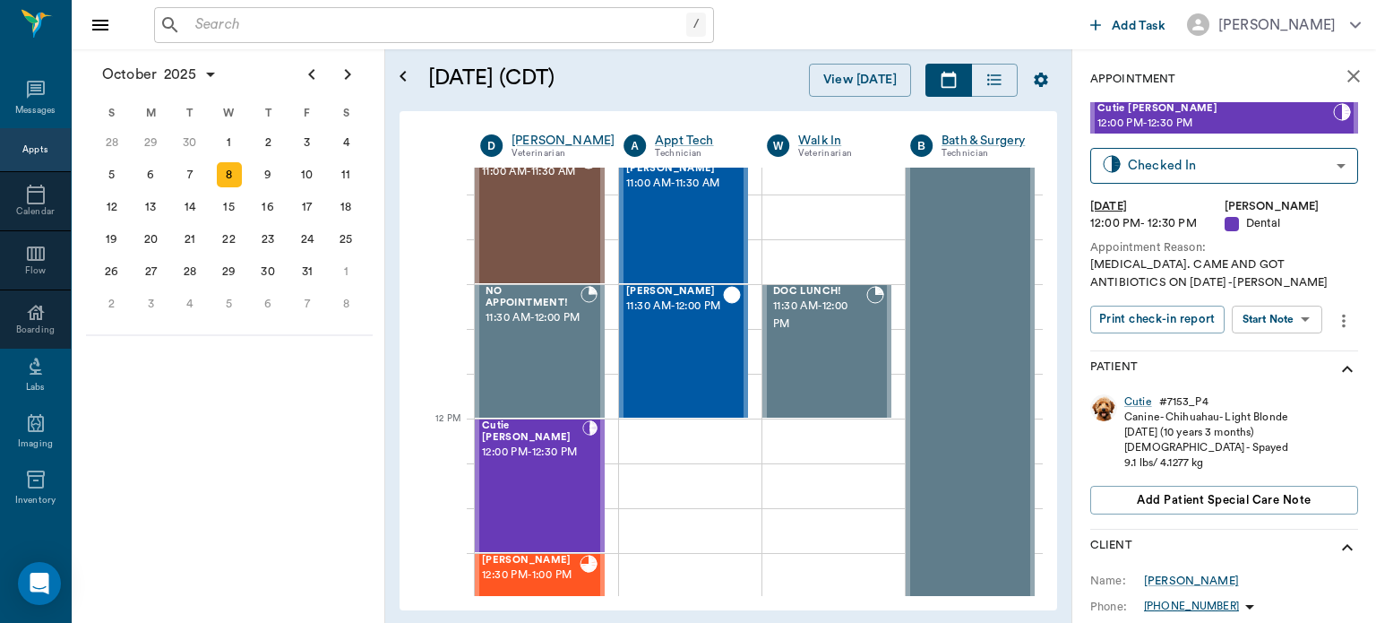
click at [1278, 312] on body "/ ​ Add Task Dr. Bert Ellsworth Nectar Messages Appts Calendar Flow Boarding La…" at bounding box center [688, 311] width 1376 height 623
click at [1278, 389] on button "View Surgery" at bounding box center [1263, 385] width 73 height 21
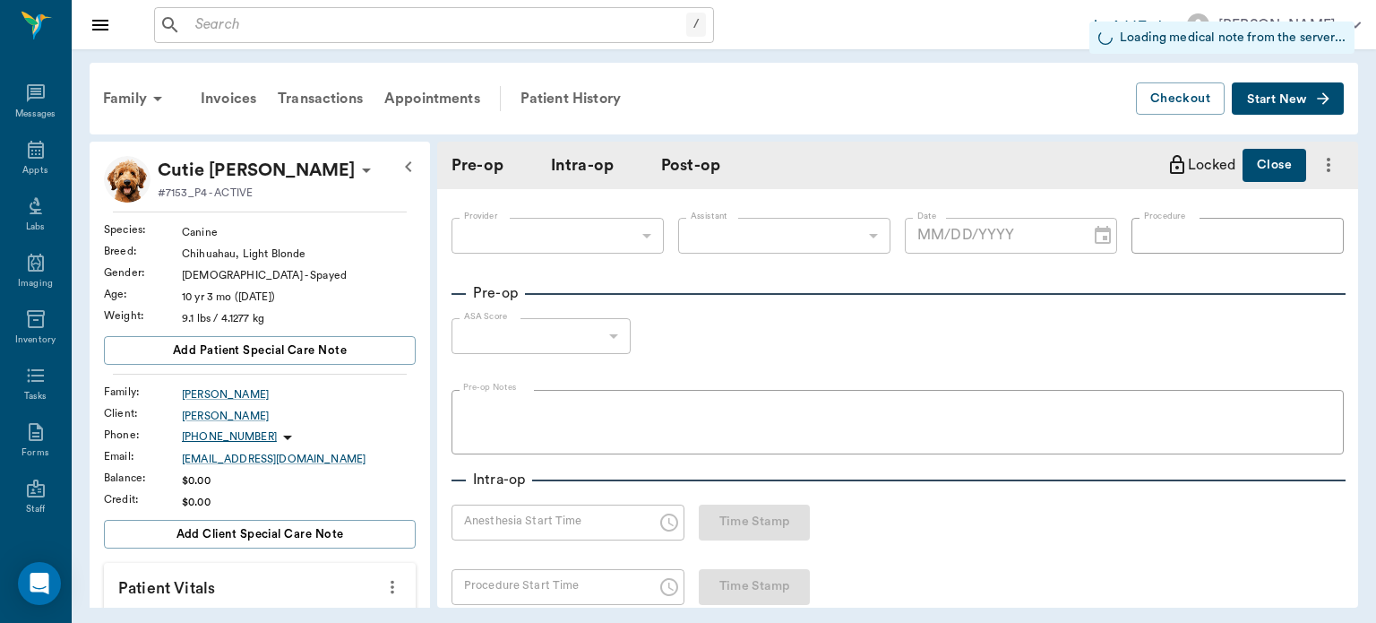
type input "63ec2f075fda476ae8351a4d"
type input "63ec2e7e52e12b0ba117b124"
type input "ORAL SURGERY ORAL SURGERY"
type input "1"
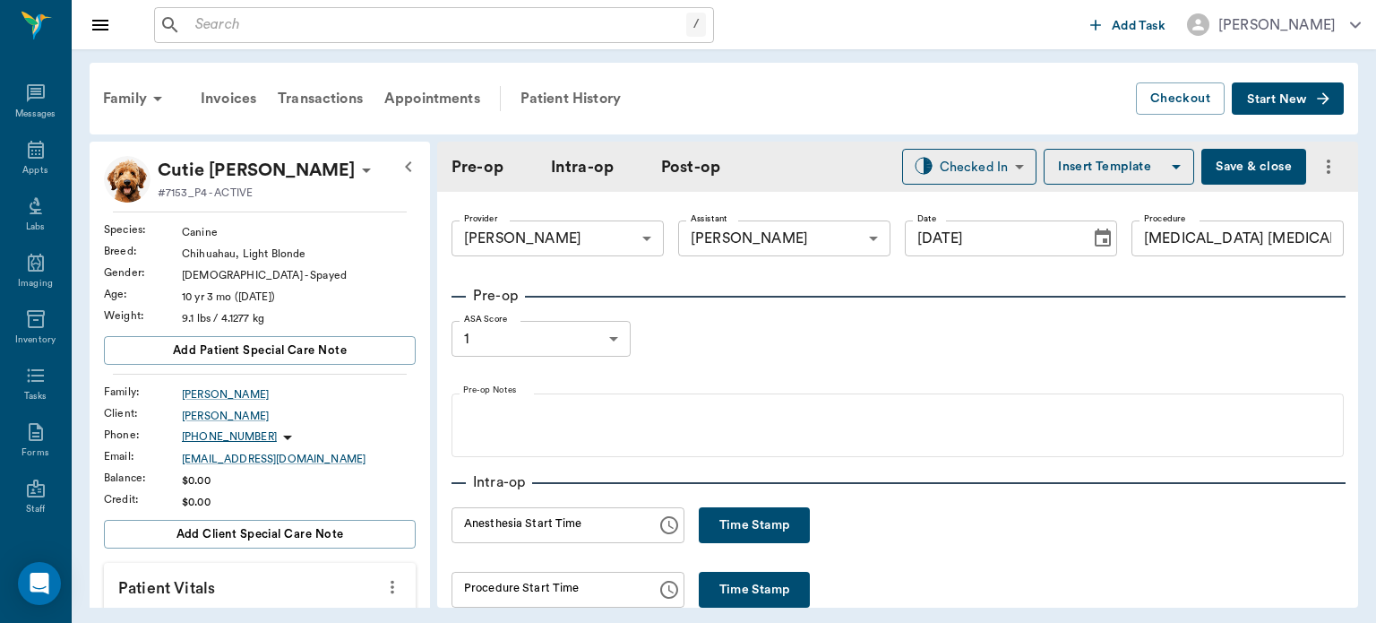
type input "[DATE]"
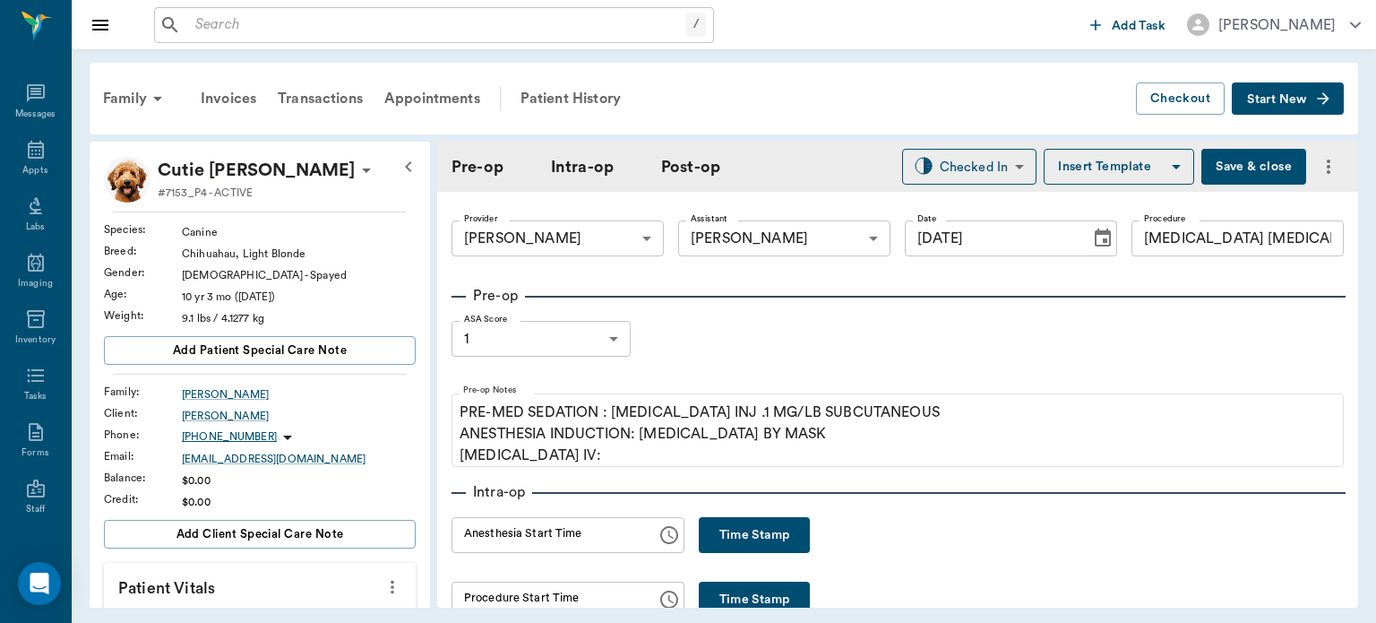
click at [708, 538] on button "Time Stamp" at bounding box center [754, 535] width 111 height 36
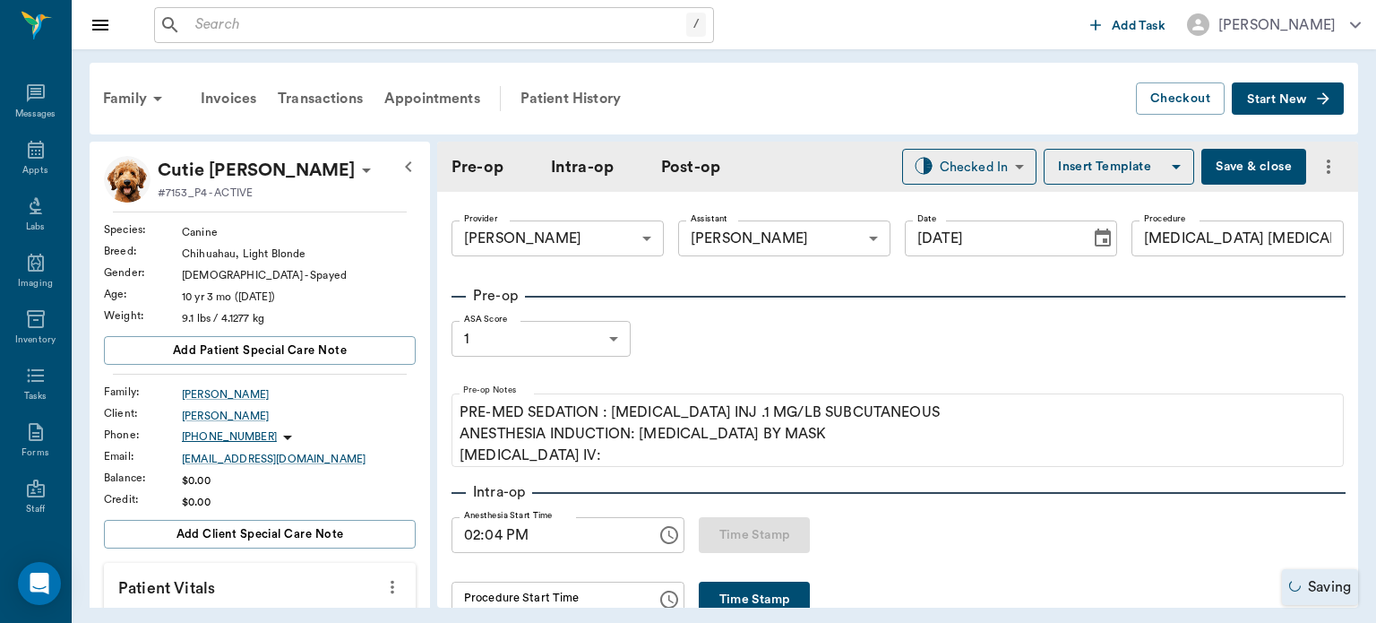
click at [490, 538] on input "02:04 PM" at bounding box center [548, 535] width 193 height 36
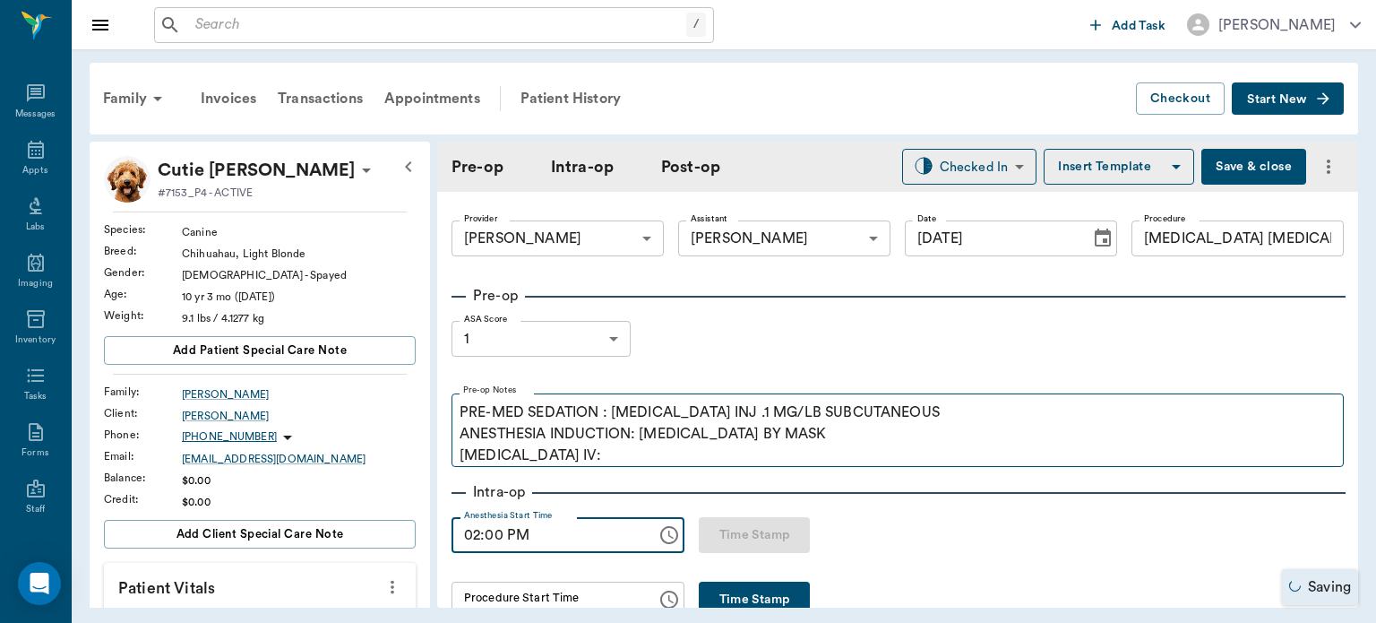
type input "02:00 PM"
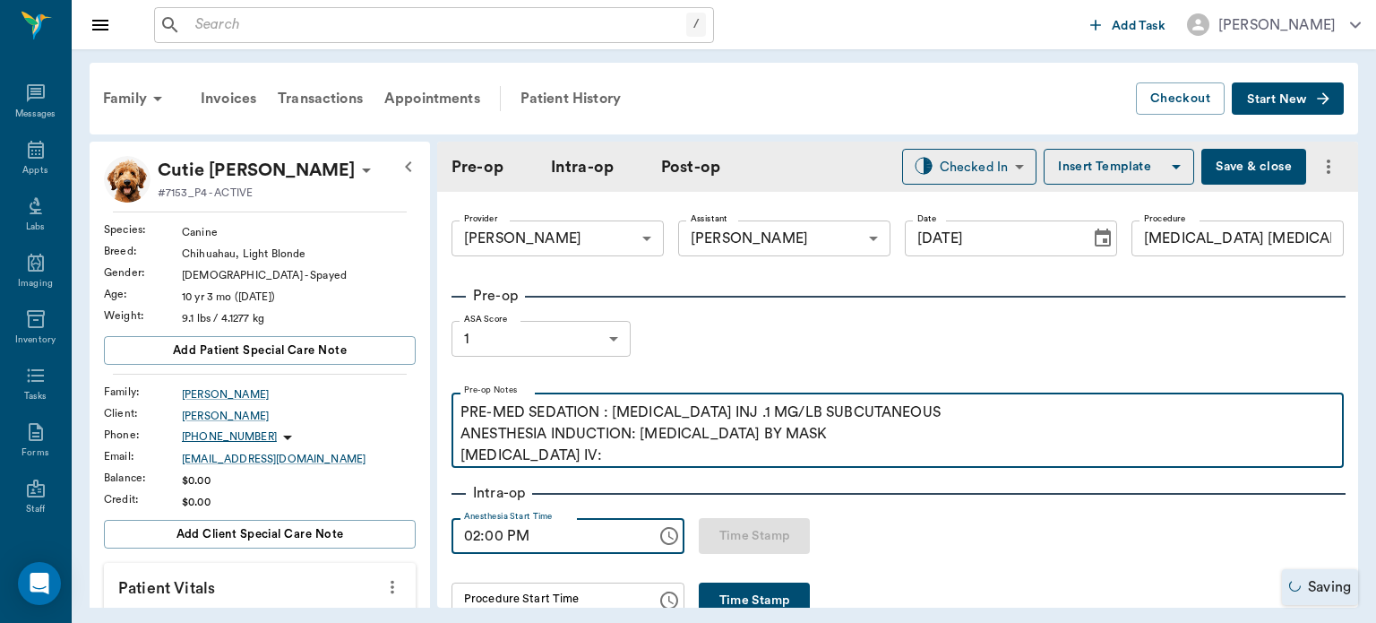
click at [569, 455] on p "PRE-MED SEDATION : [MEDICAL_DATA] INJ .1 MG/LB SUBCUTANEOUS ANESTHESIA INDUCTIO…" at bounding box center [898, 433] width 875 height 65
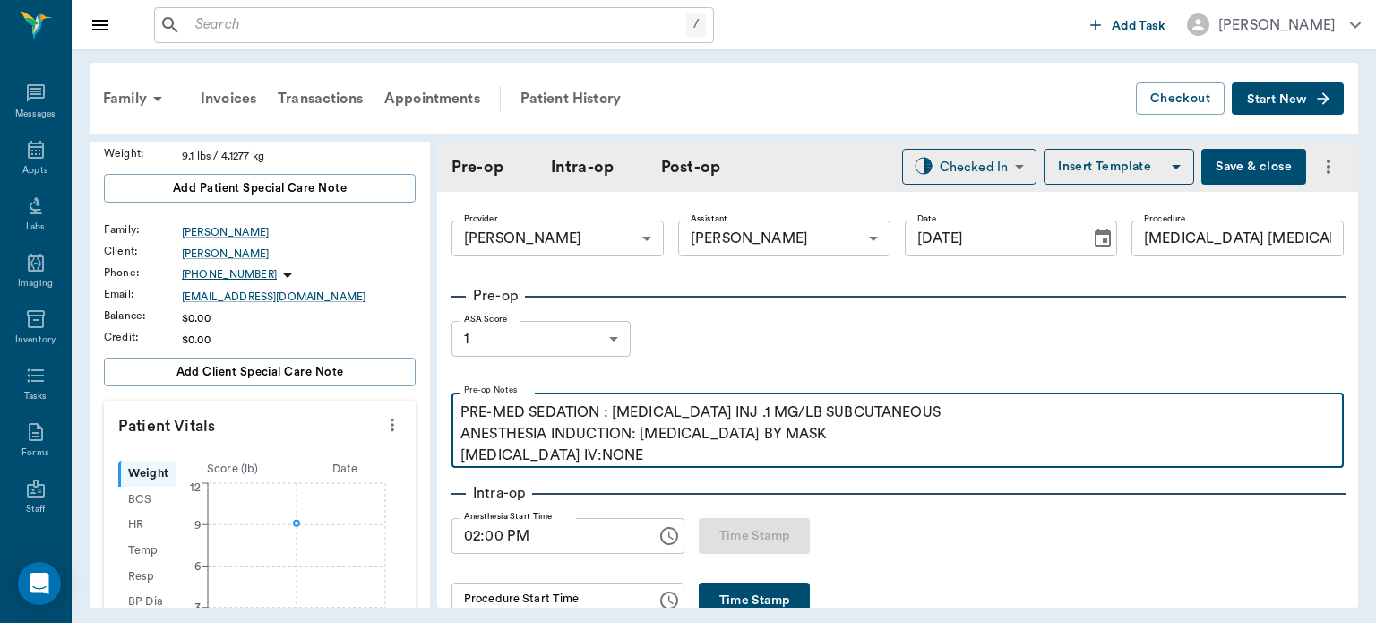
scroll to position [225, 0]
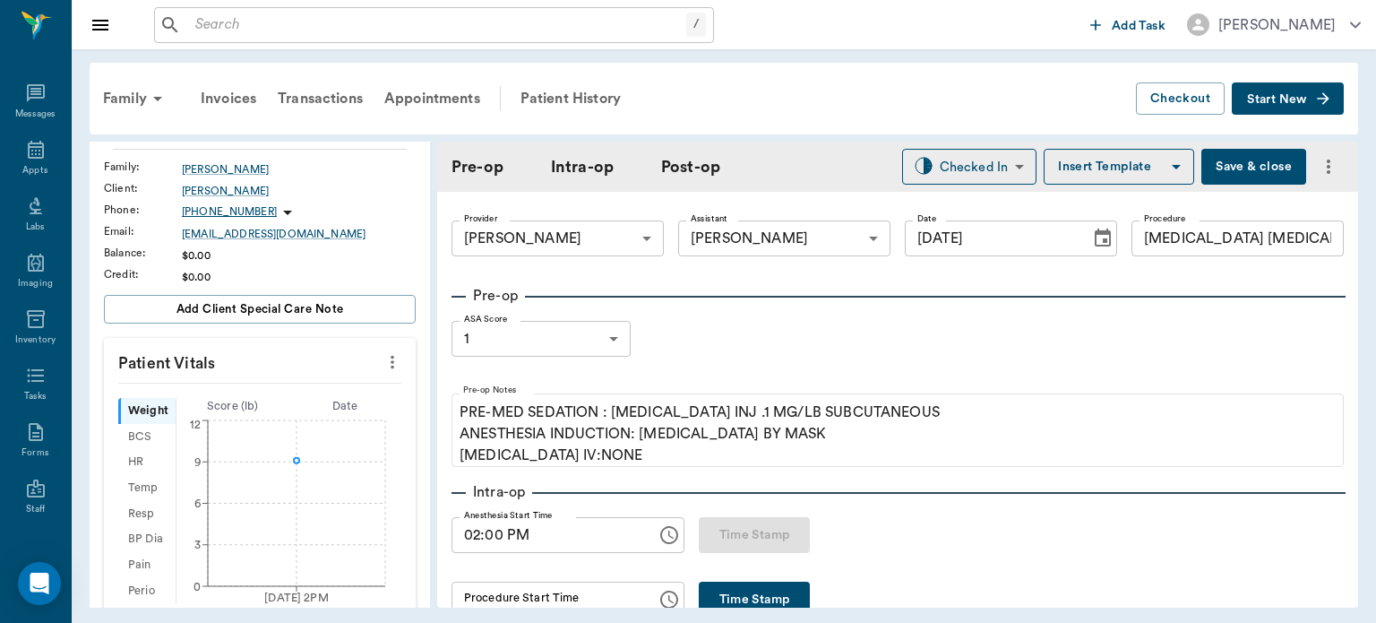
click at [385, 347] on div at bounding box center [392, 362] width 29 height 30
click at [383, 369] on icon "more" at bounding box center [393, 362] width 20 height 22
click at [272, 394] on span "Enter Vitals" at bounding box center [303, 392] width 151 height 19
click at [250, 413] on input "text" at bounding box center [259, 416] width 156 height 36
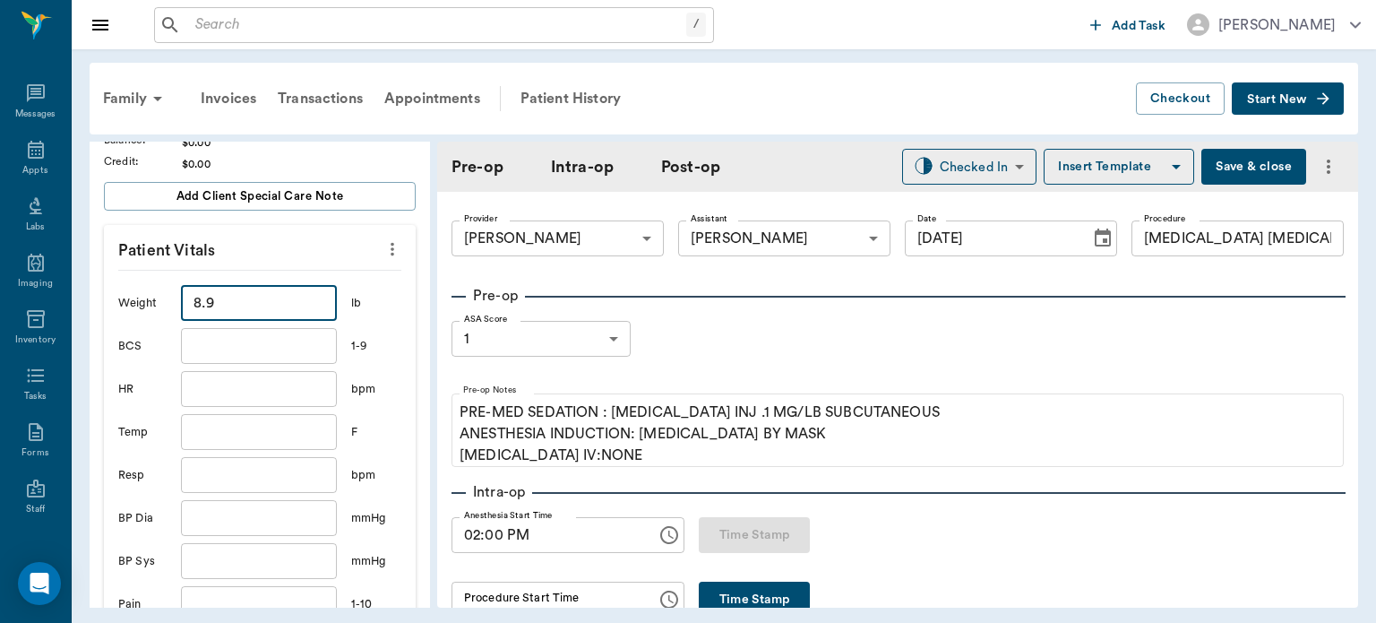
scroll to position [502, 0]
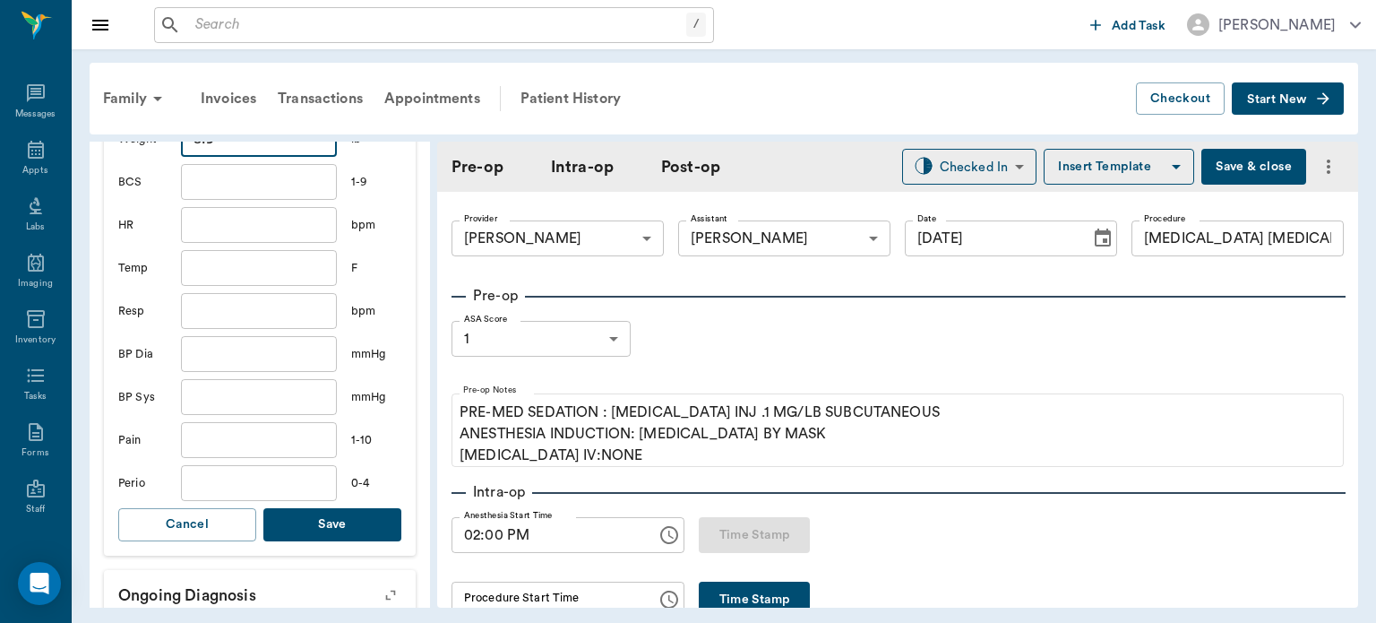
type input "8.9"
click at [344, 527] on button "Save" at bounding box center [332, 524] width 138 height 33
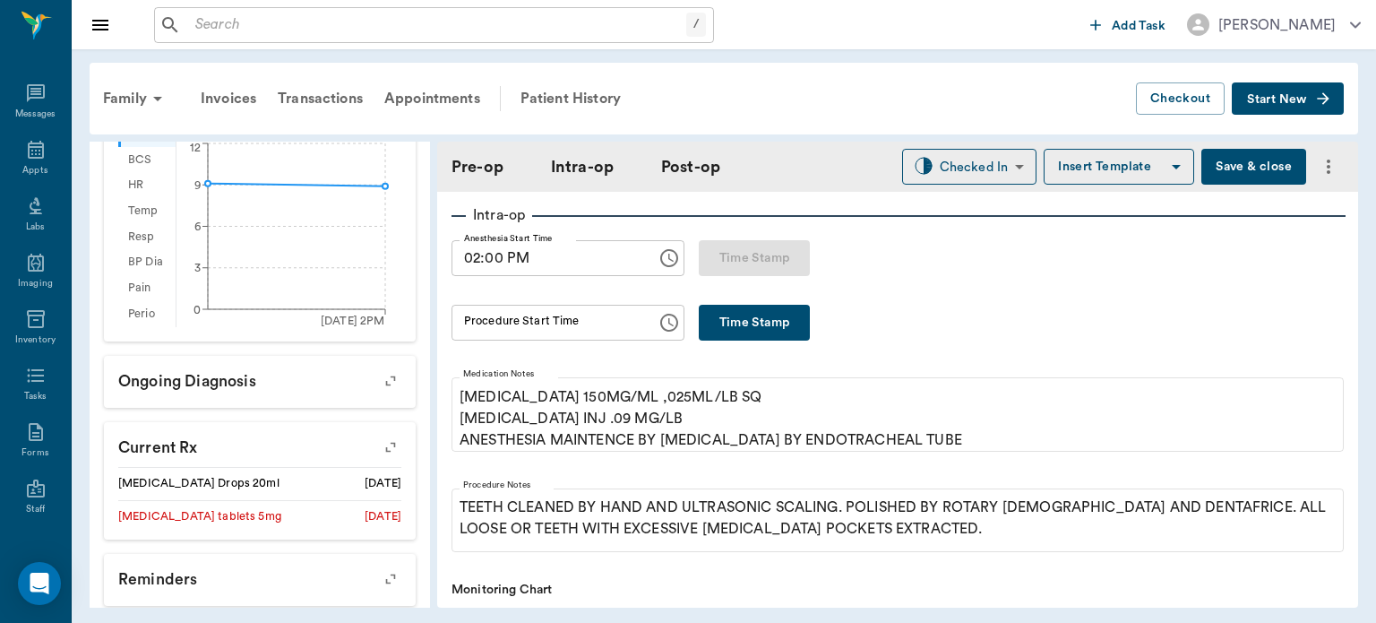
scroll to position [280, 0]
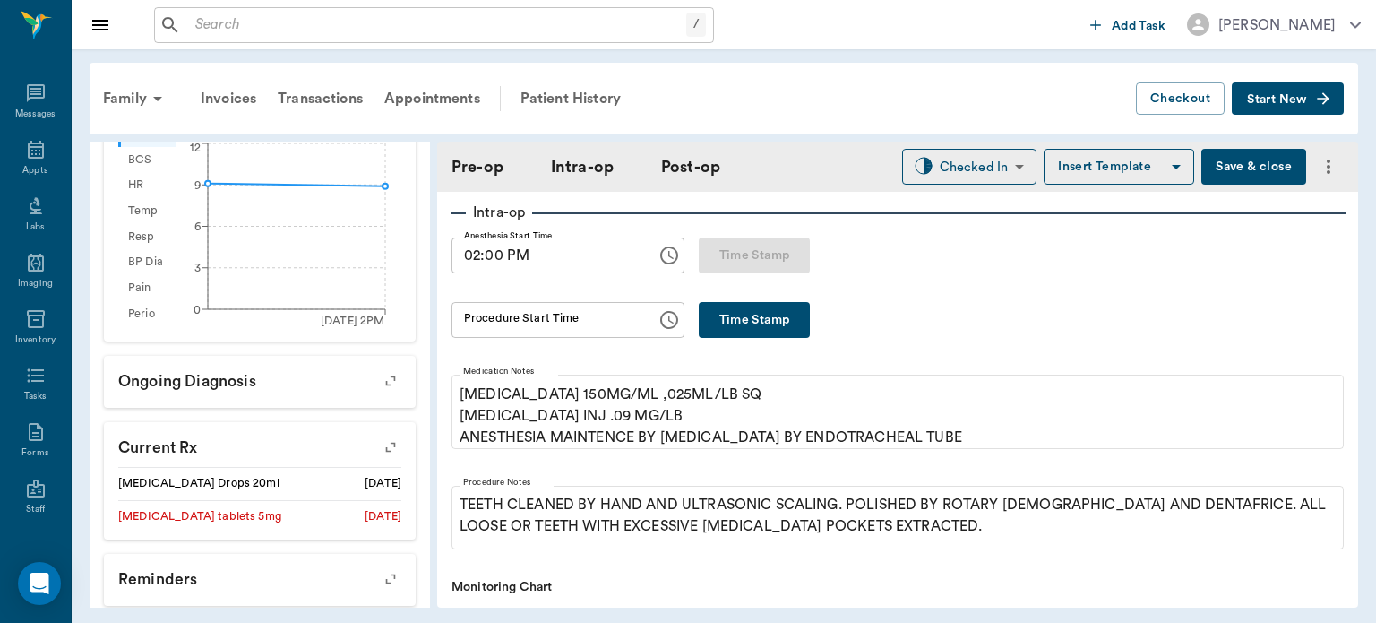
click at [739, 312] on button "Time Stamp" at bounding box center [754, 320] width 111 height 36
type input "02:04 PM"
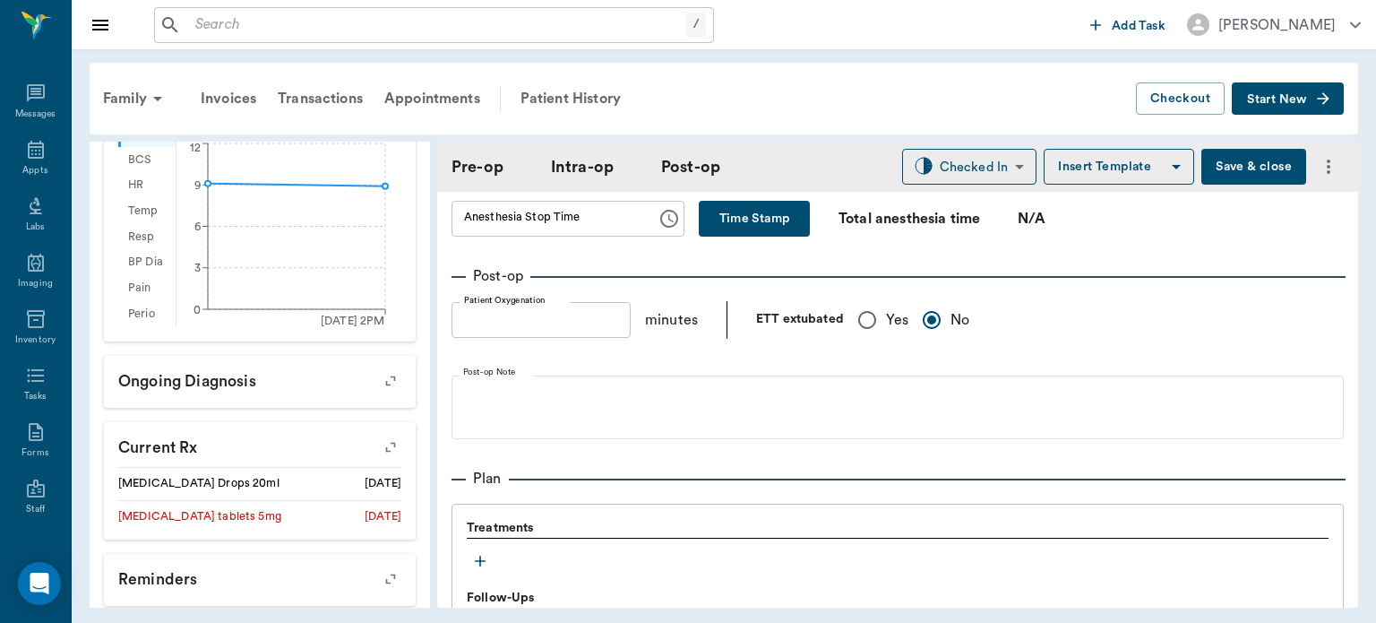
scroll to position [1221, 0]
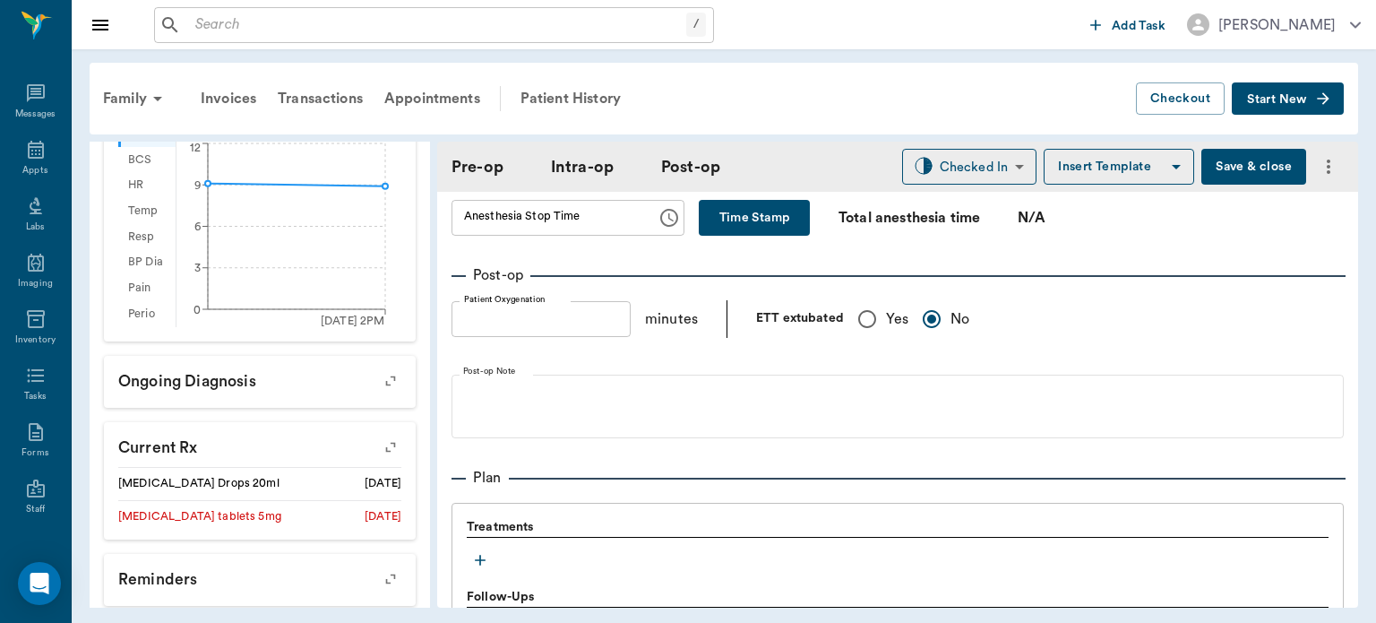
click at [873, 308] on input "Yes" at bounding box center [868, 319] width 38 height 38
radio input "true"
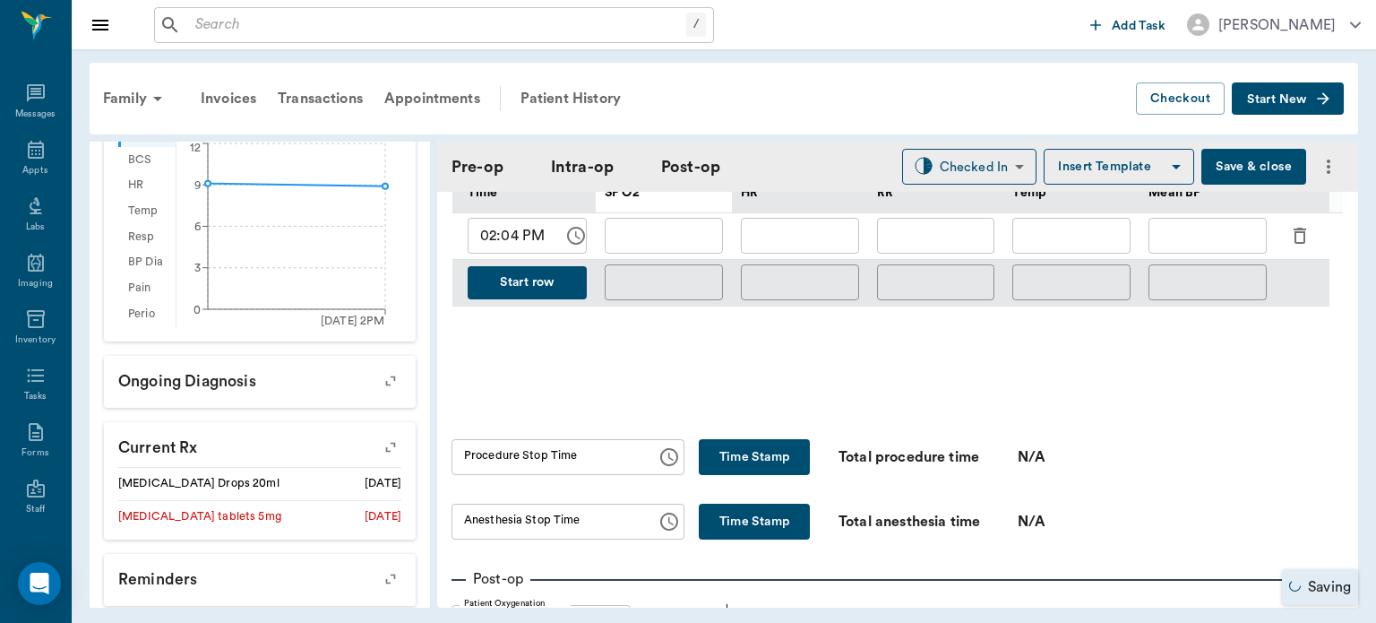
scroll to position [907, 0]
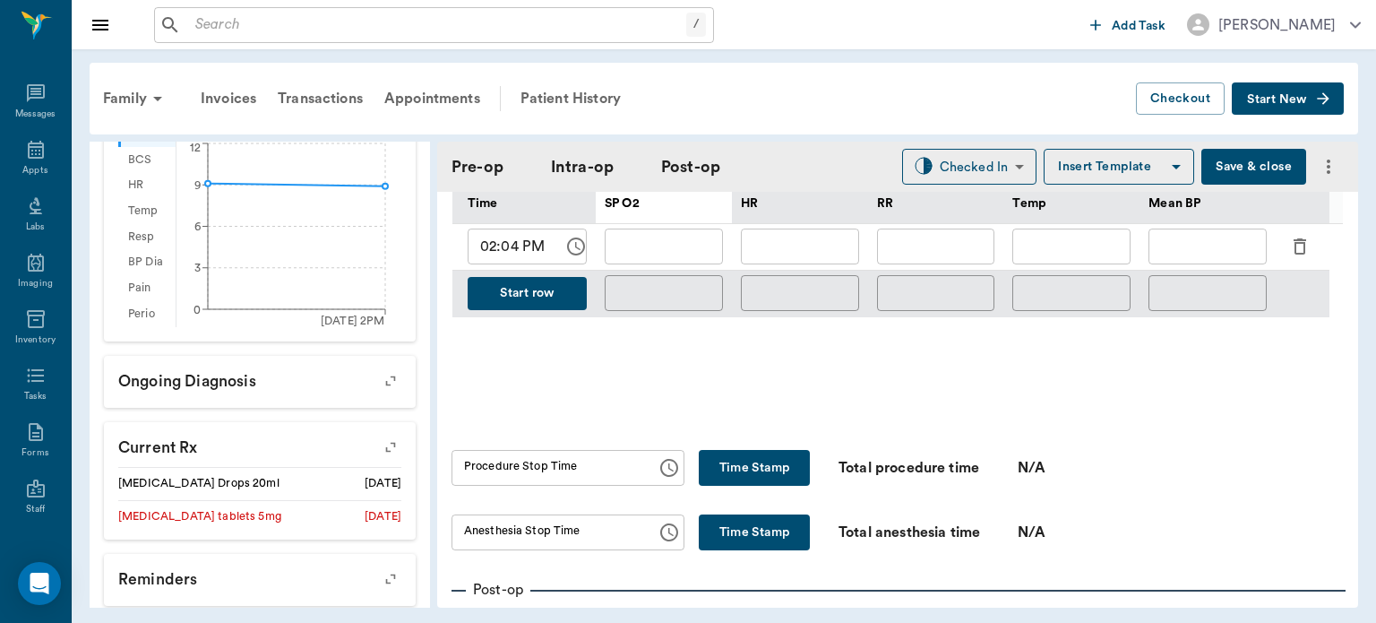
click at [752, 484] on button "Time Stamp" at bounding box center [754, 468] width 111 height 36
type input "02:09 PM"
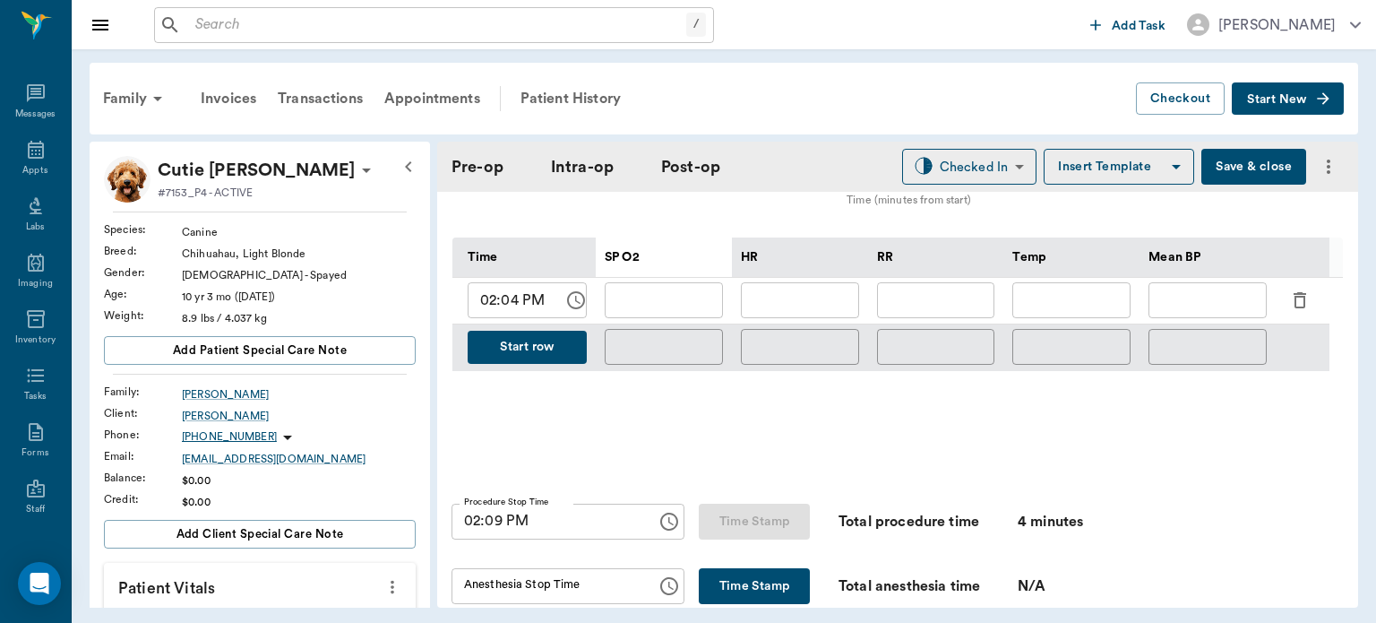
scroll to position [782, 0]
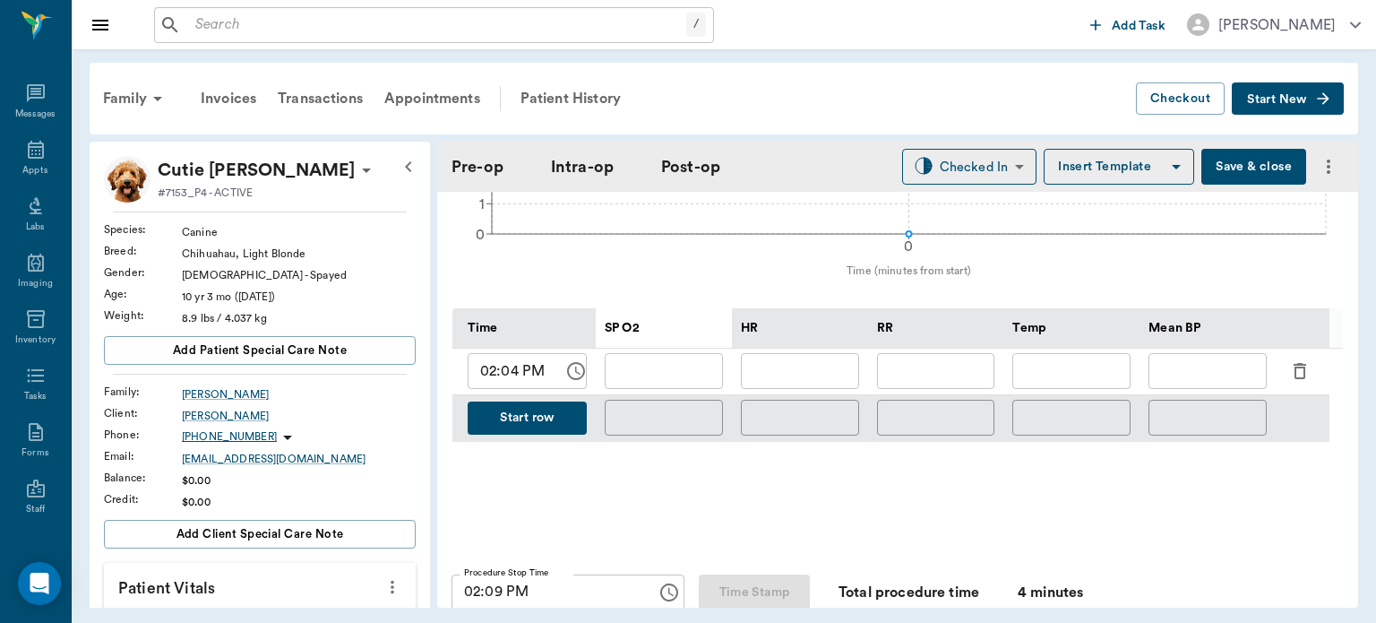
click at [520, 378] on input "02:04 PM" at bounding box center [509, 371] width 83 height 36
type input "02:10 PM"
click at [686, 377] on input "text" at bounding box center [664, 371] width 118 height 36
type input "99"
type input "94"
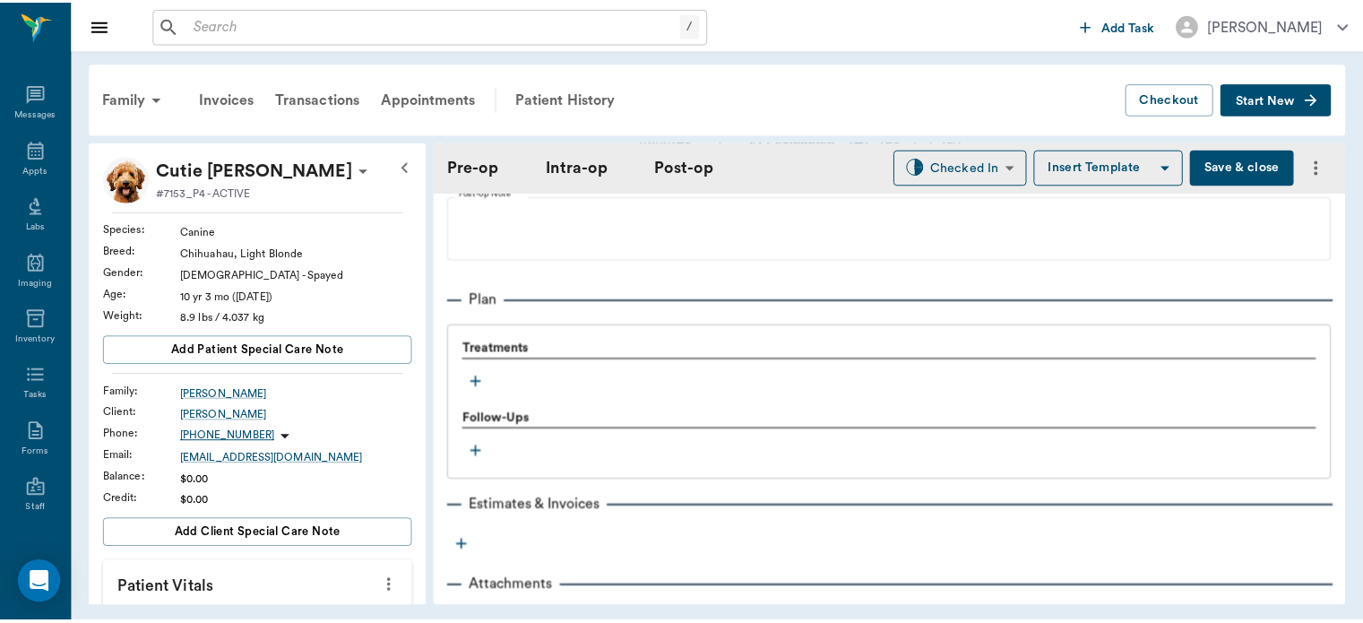
scroll to position [1401, 0]
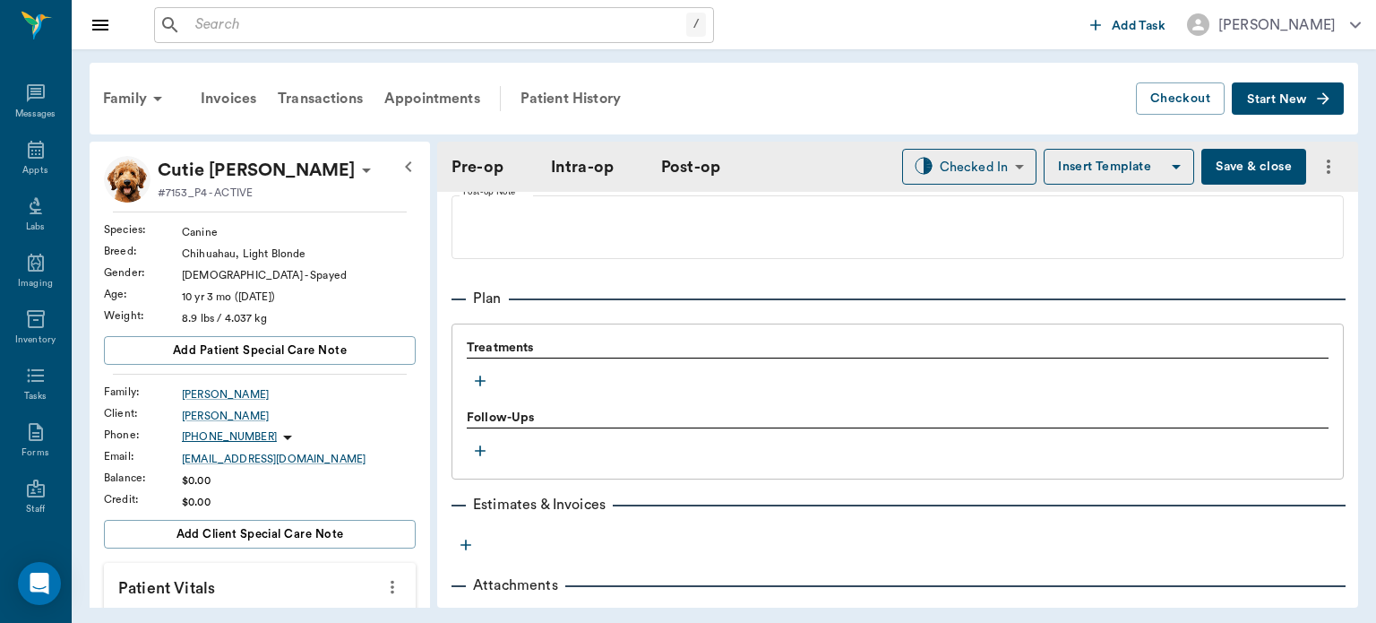
type input "7"
click at [478, 379] on icon "button" at bounding box center [480, 380] width 11 height 11
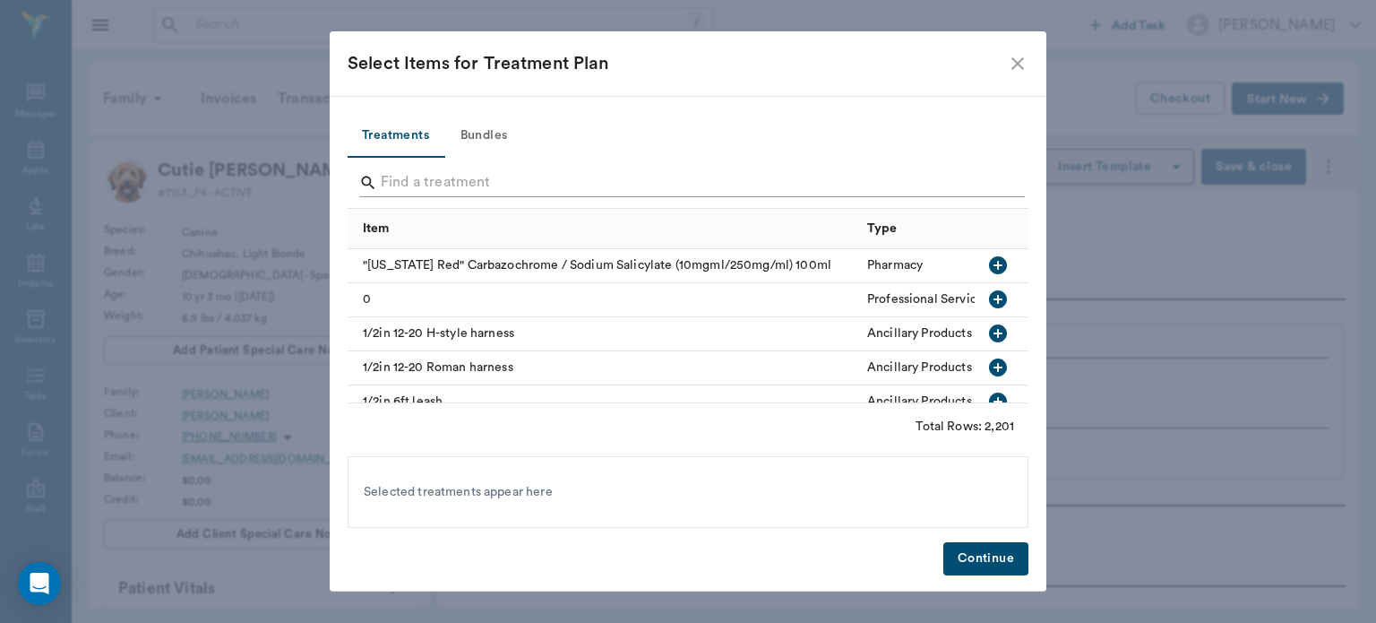
click at [423, 186] on input "Search" at bounding box center [689, 182] width 617 height 29
drag, startPoint x: 423, startPoint y: 186, endPoint x: 784, endPoint y: 65, distance: 381.1
click at [784, 65] on div "Select Items for Treatment Plan" at bounding box center [677, 63] width 659 height 29
click at [423, 186] on input "Search" at bounding box center [689, 182] width 617 height 29
click at [1018, 59] on icon "close" at bounding box center [1018, 64] width 22 height 22
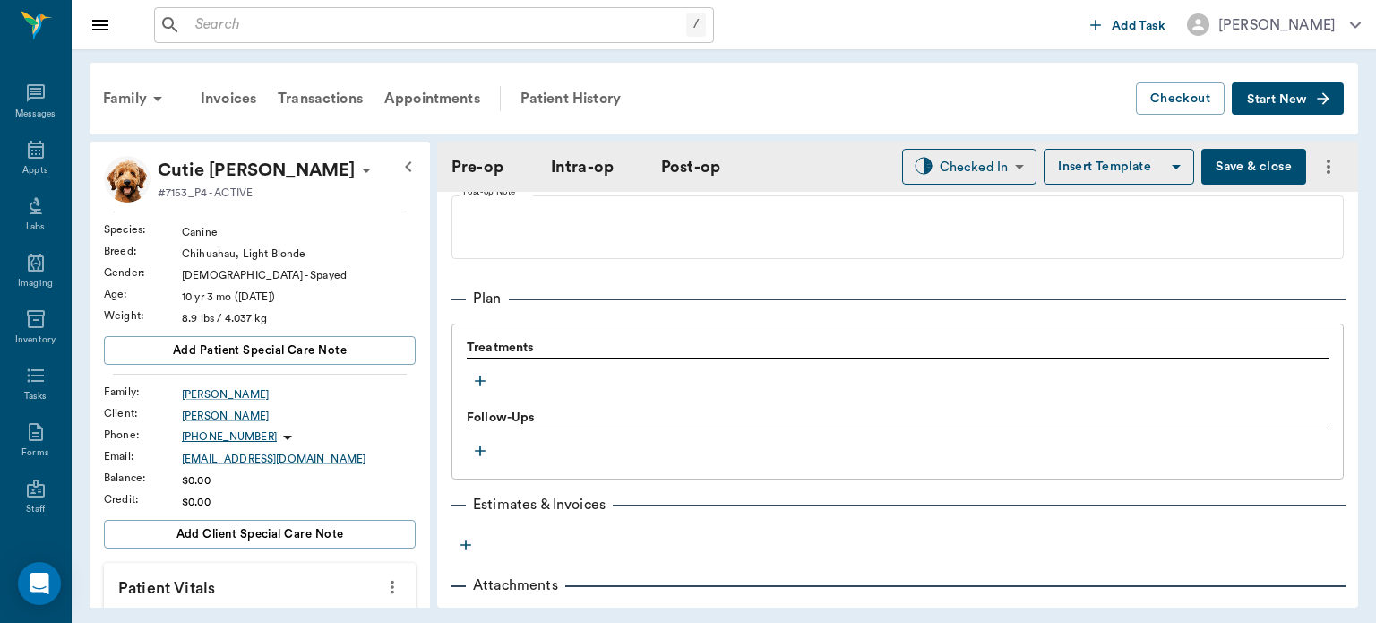
click at [1228, 167] on button "Save & close" at bounding box center [1254, 167] width 105 height 36
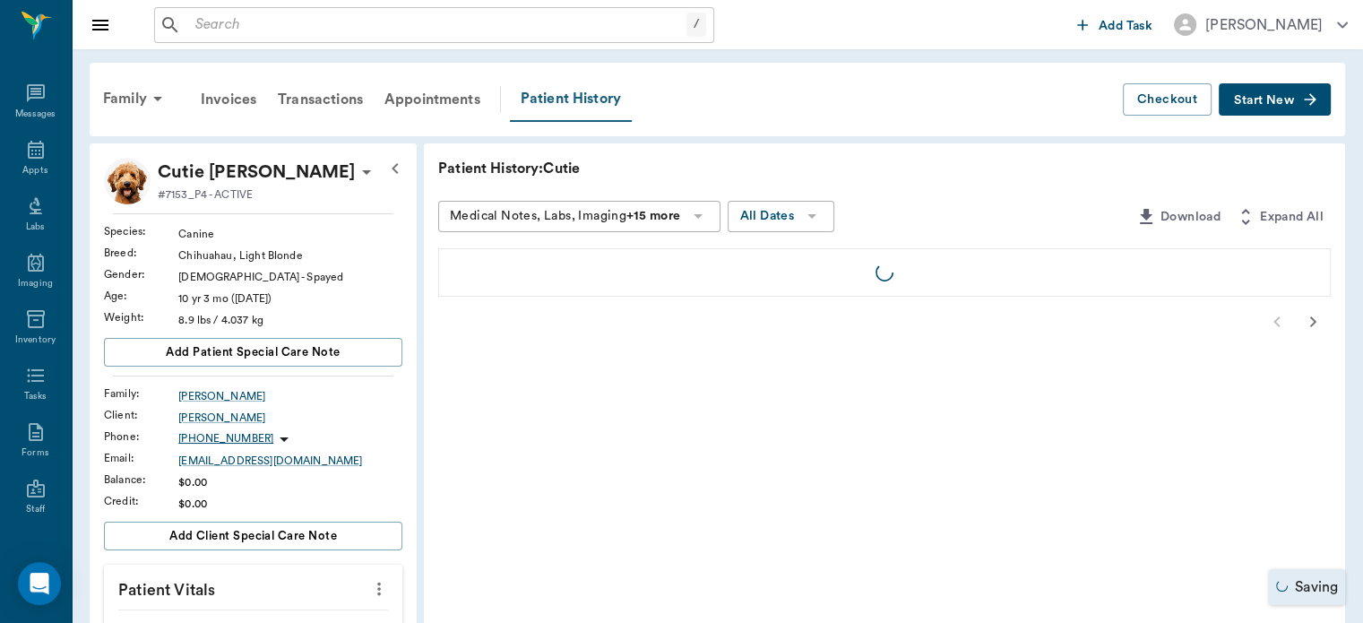
click at [587, 102] on div "Patient History" at bounding box center [571, 99] width 122 height 45
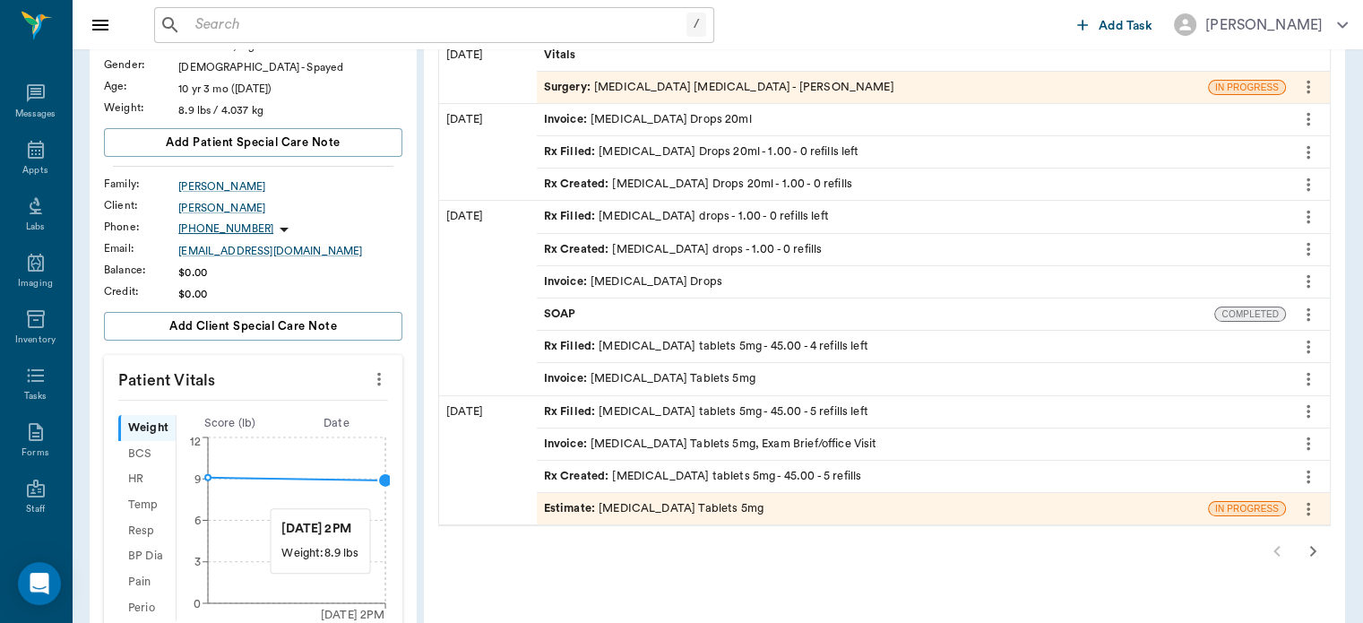
scroll to position [211, 0]
click at [577, 510] on span "Estimate :" at bounding box center [571, 507] width 55 height 17
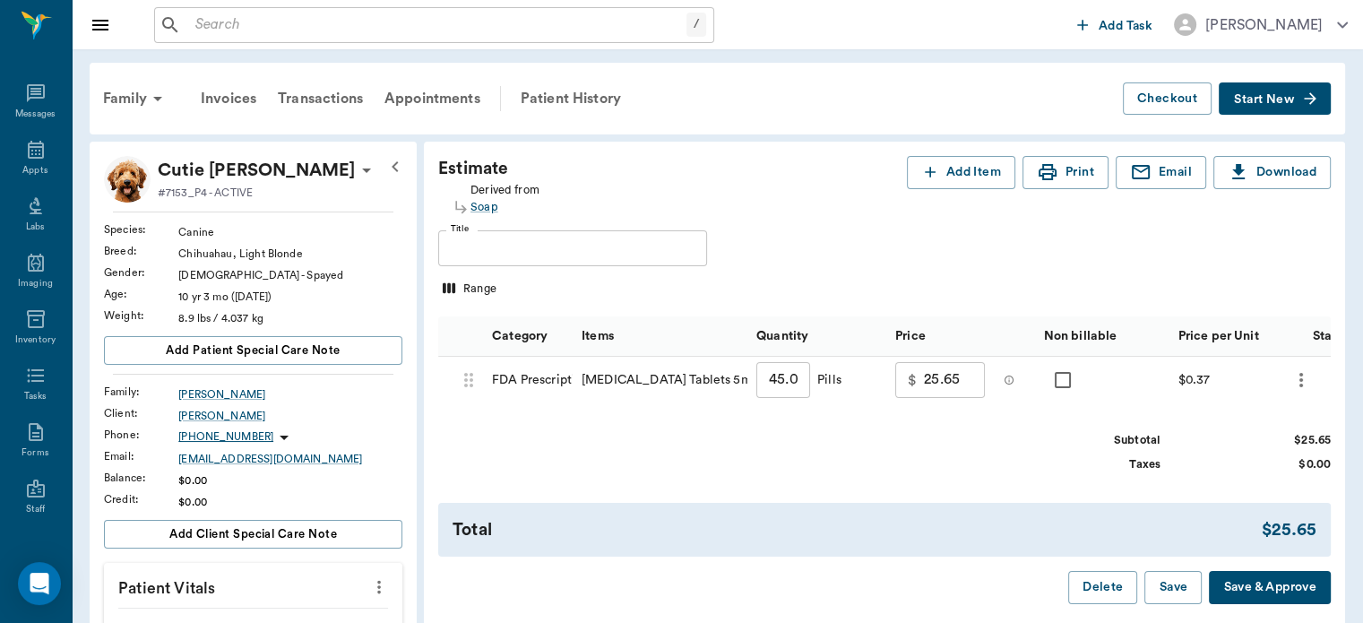
click at [584, 90] on div "Patient History" at bounding box center [571, 98] width 122 height 43
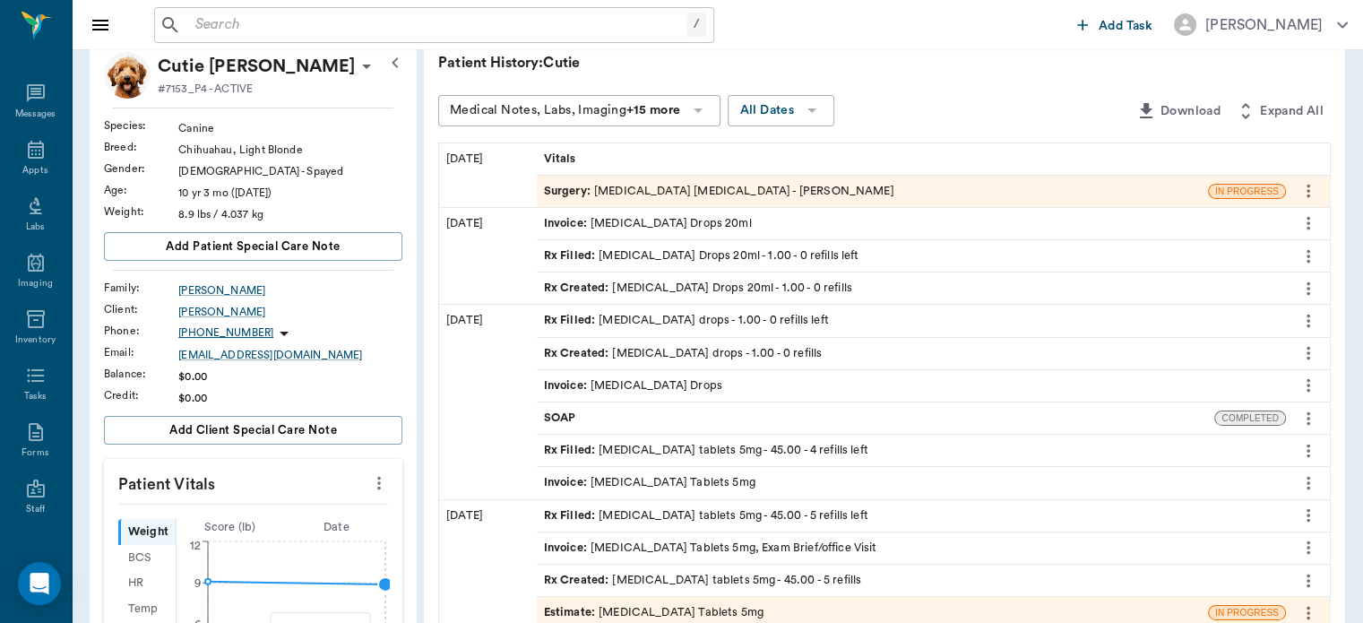
scroll to position [109, 0]
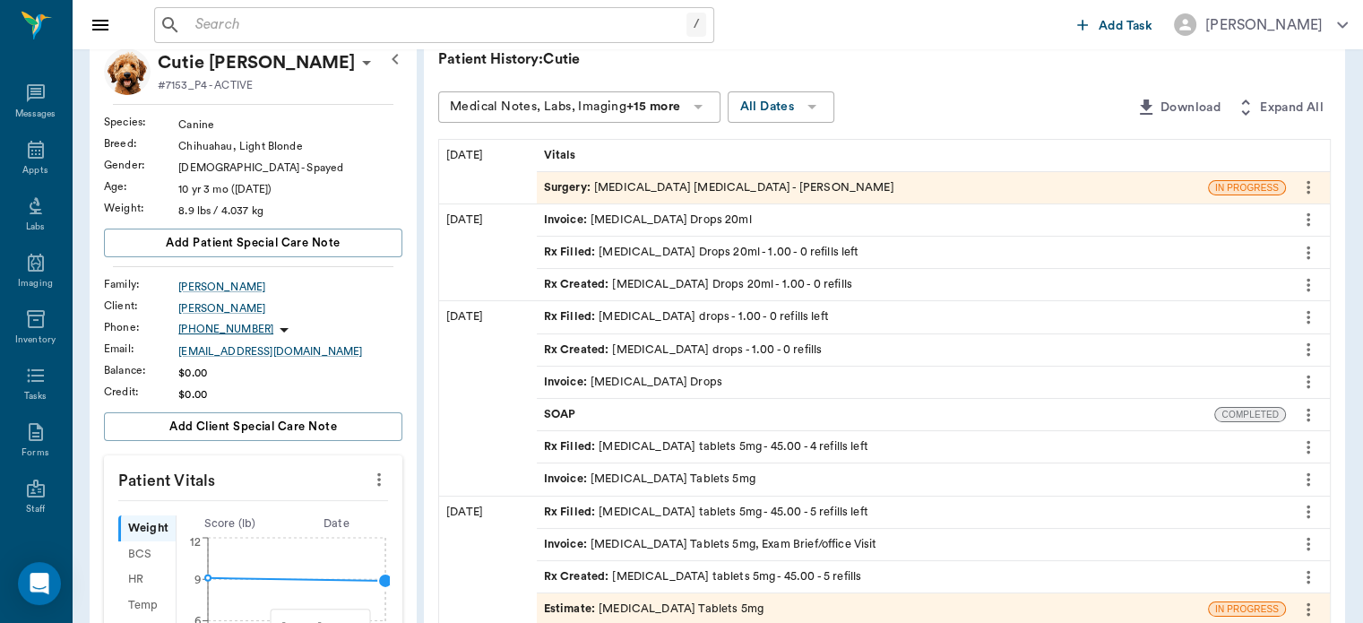
click at [565, 415] on span "SOAP" at bounding box center [562, 414] width 36 height 17
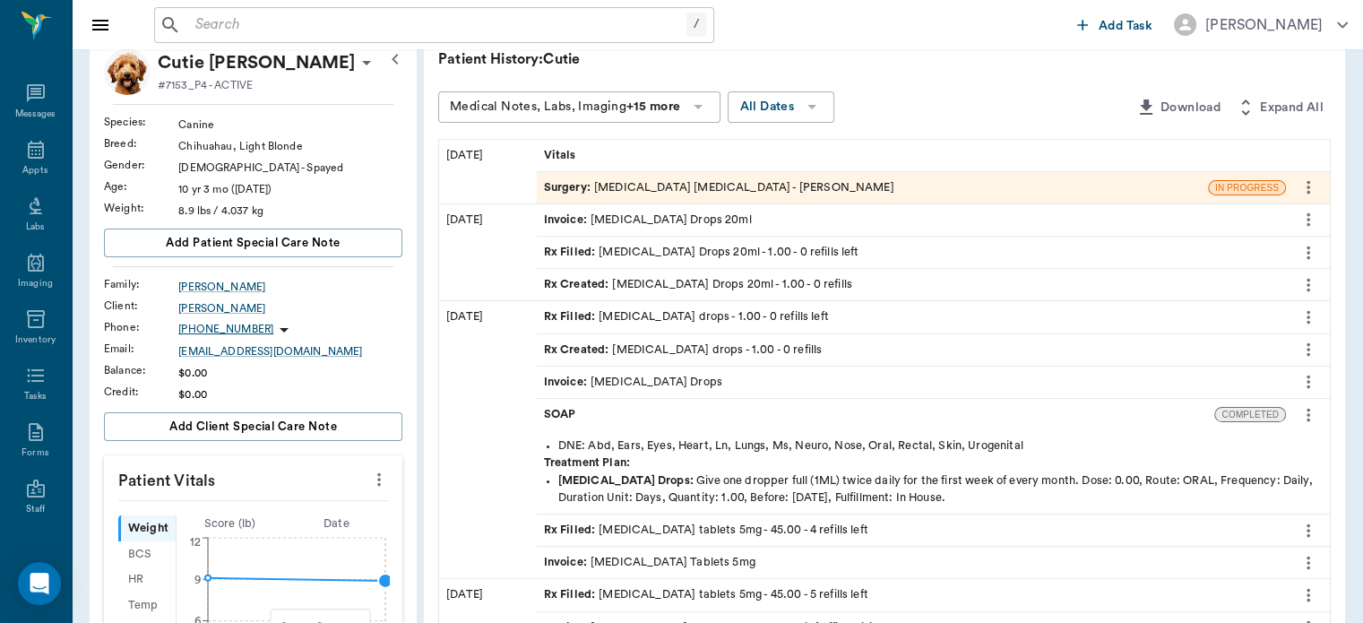
click at [1308, 412] on icon "more" at bounding box center [1308, 414] width 4 height 13
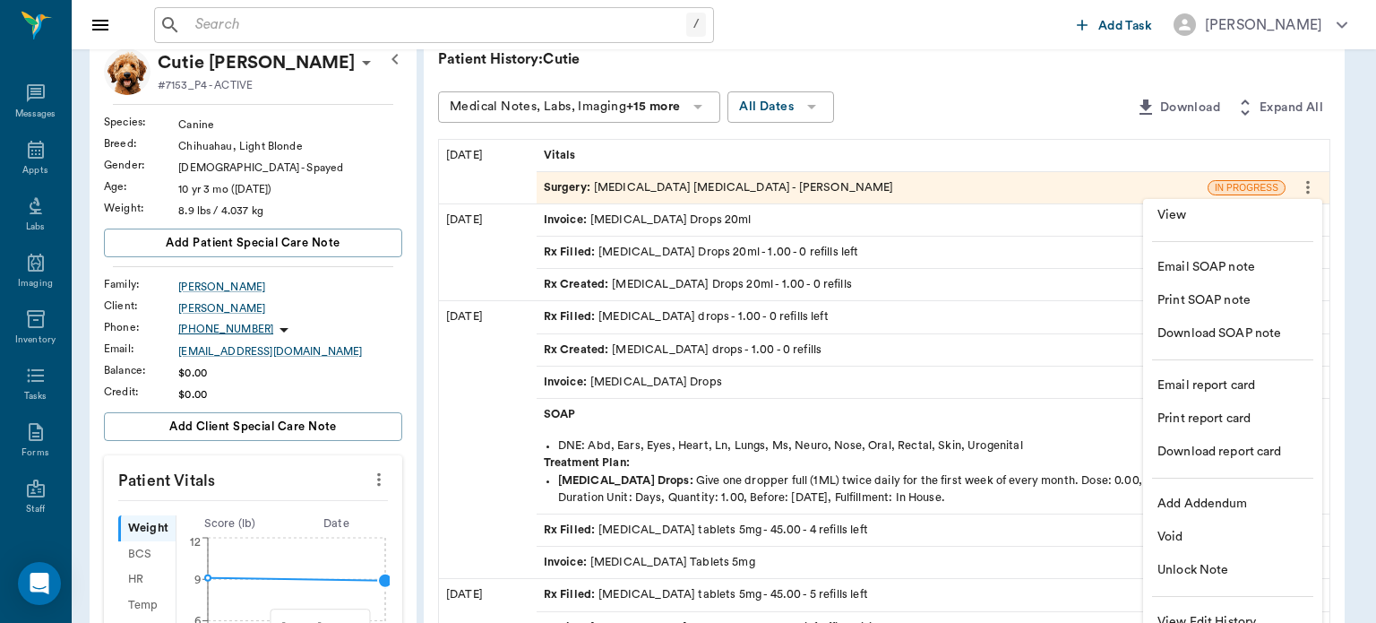
click at [1168, 220] on span "View" at bounding box center [1233, 215] width 151 height 19
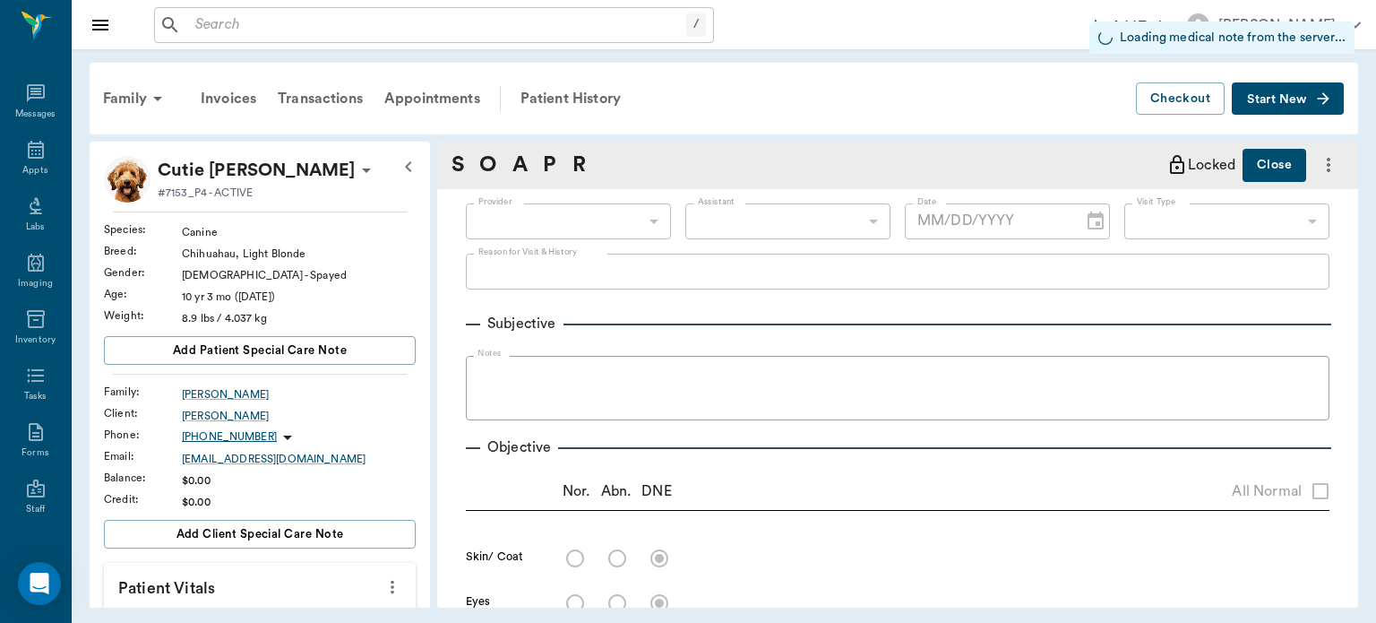
type input "6717f86cd9230d550ad43ef9"
type input "10/22/2024"
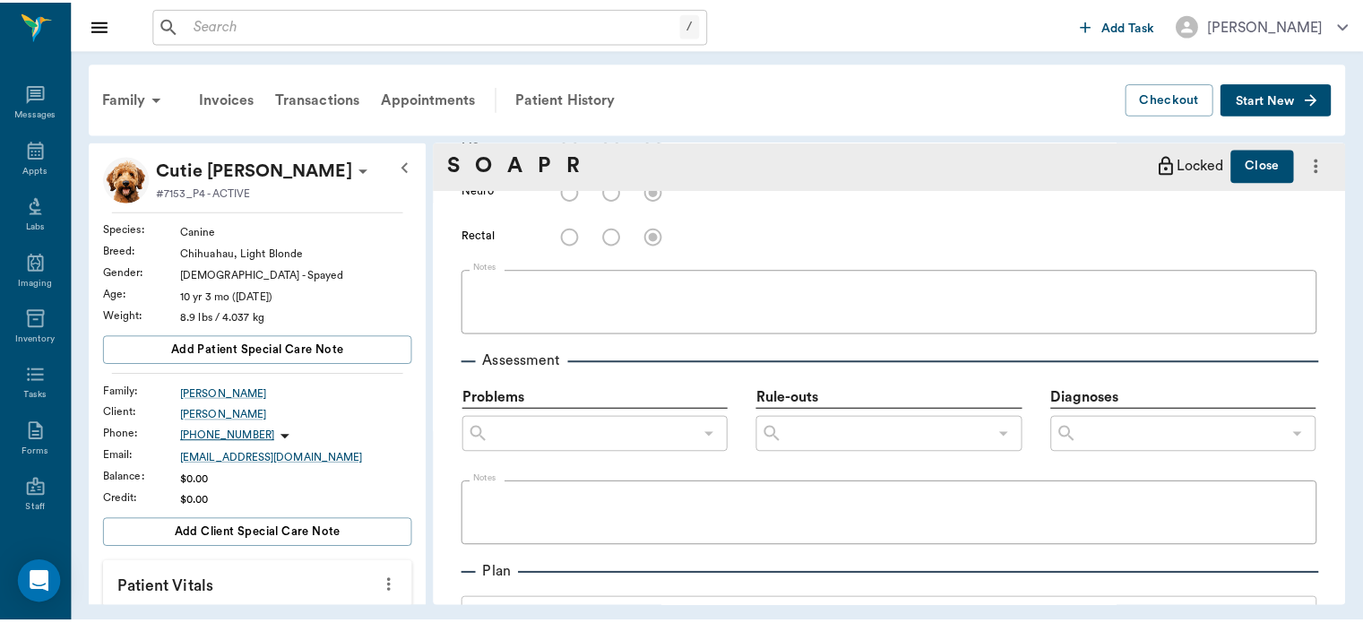
scroll to position [837, 0]
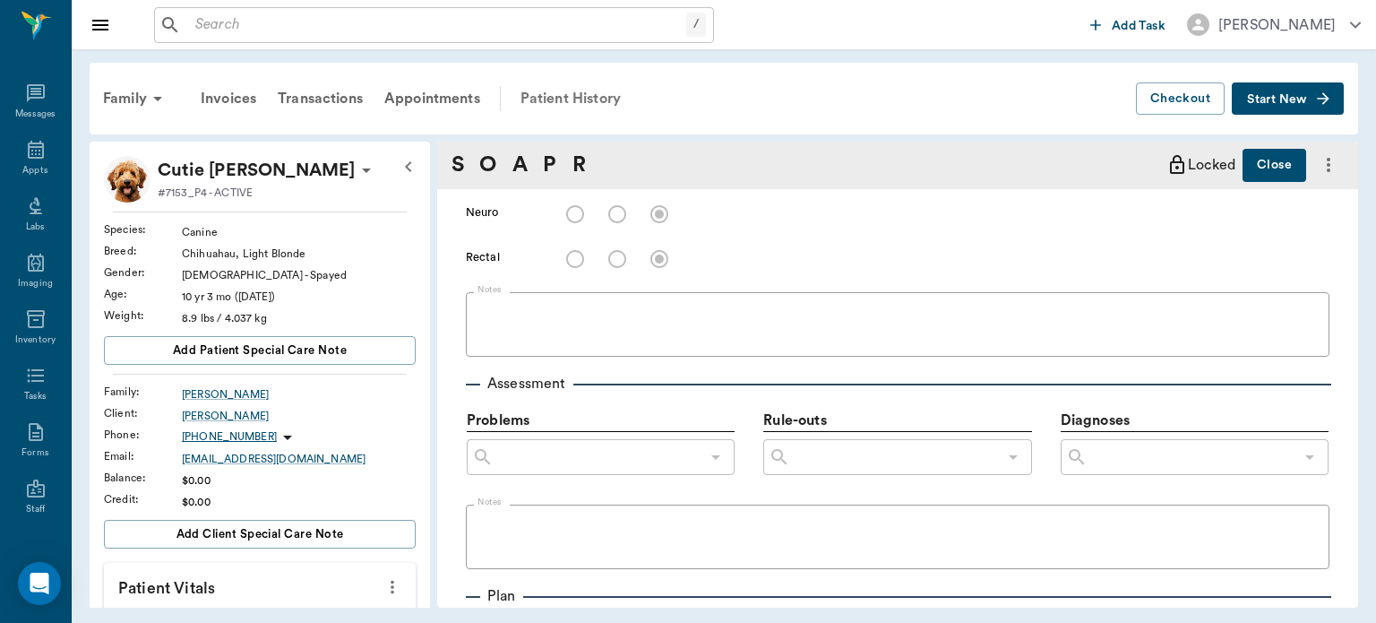
click at [601, 96] on div "Patient History" at bounding box center [571, 98] width 122 height 43
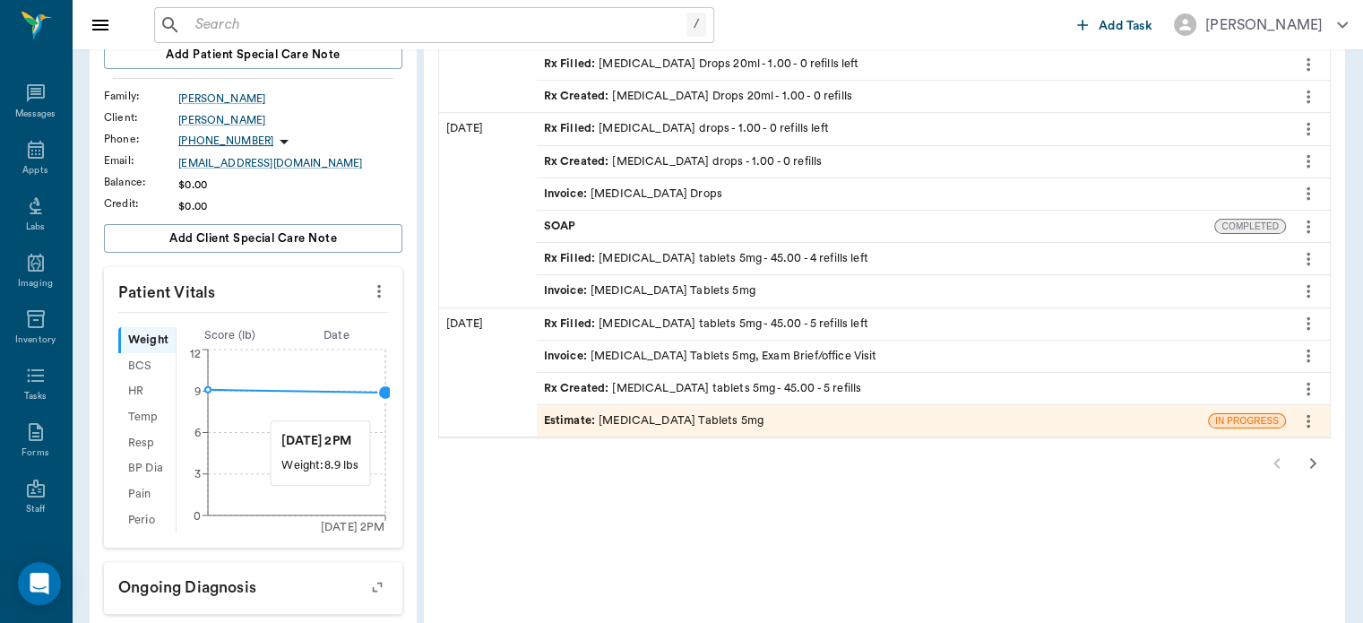
scroll to position [300, 0]
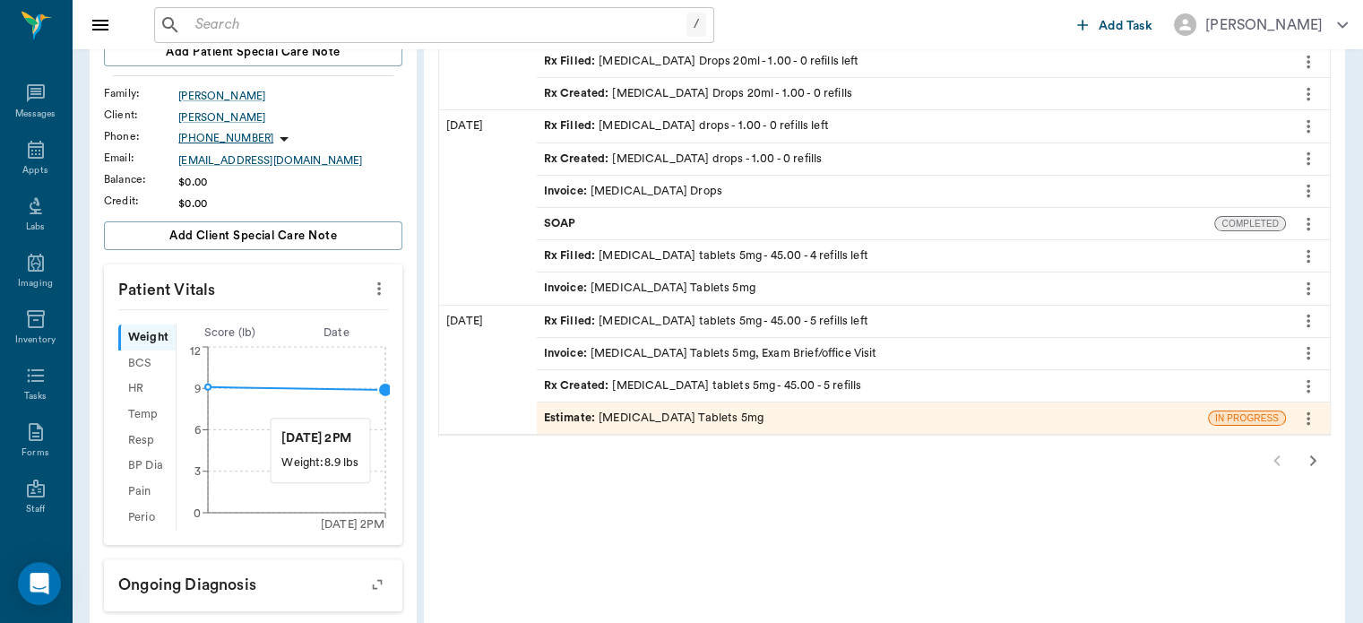
click at [1310, 456] on icon "button" at bounding box center [1313, 461] width 22 height 22
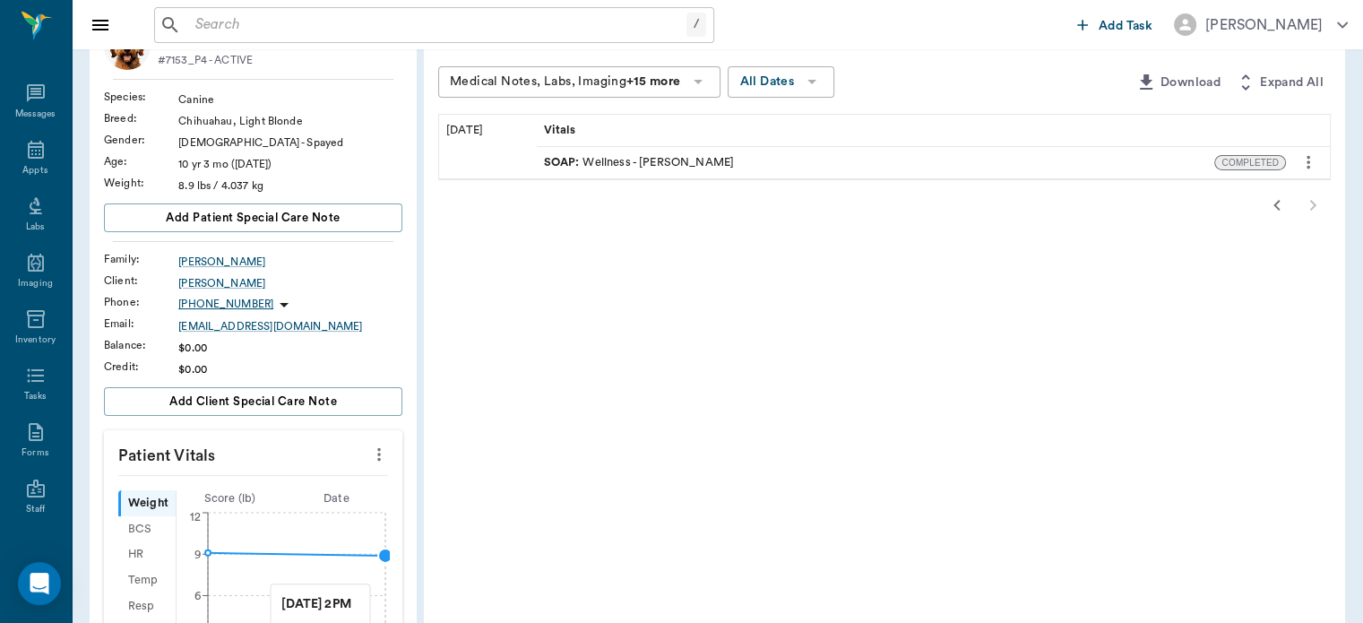
scroll to position [0, 0]
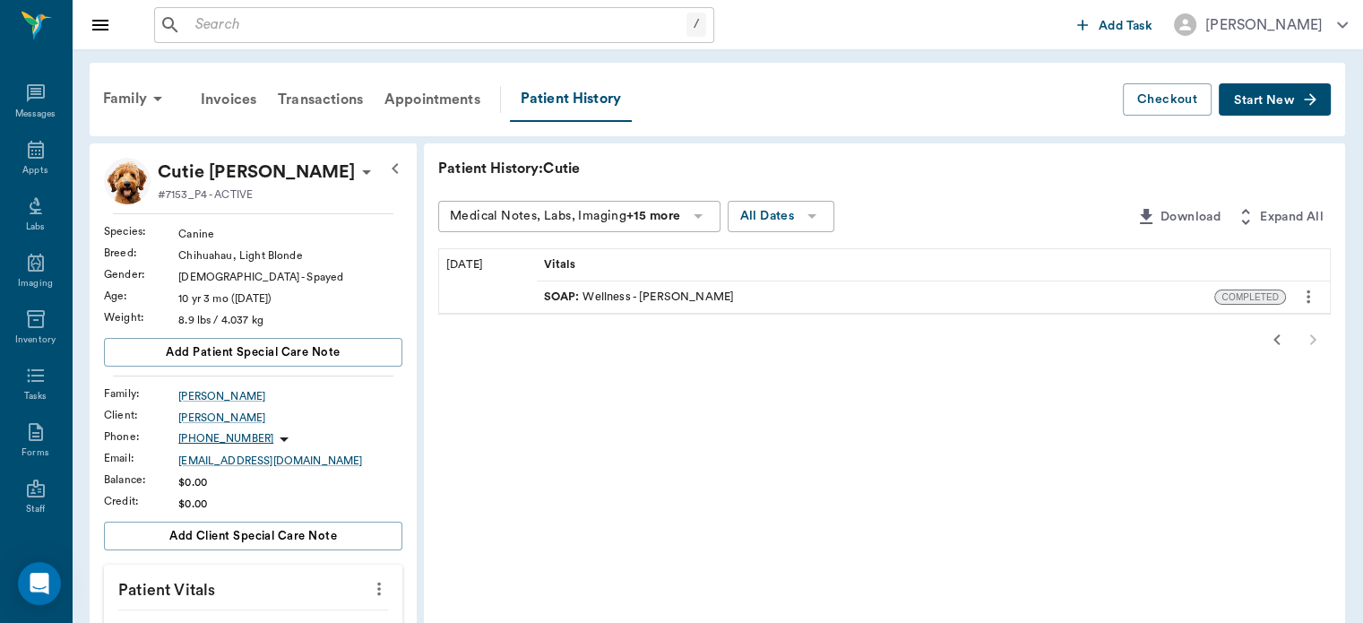
click at [565, 298] on span "SOAP :" at bounding box center [563, 297] width 39 height 17
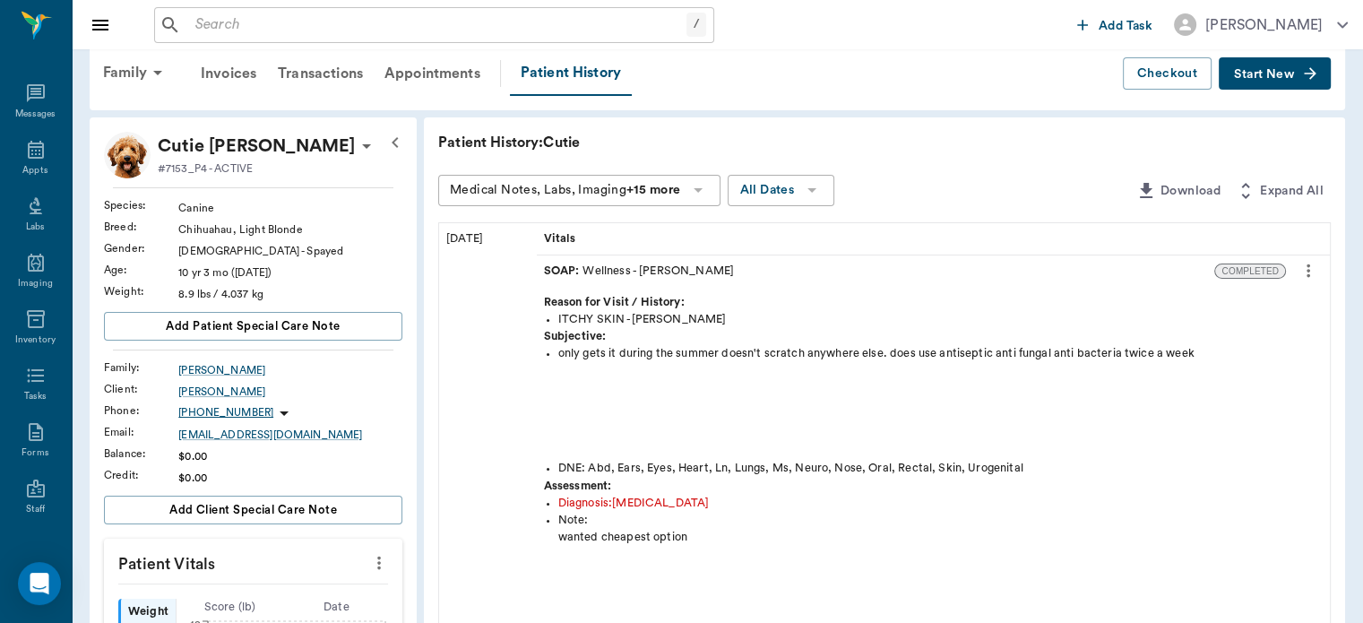
scroll to position [25, 0]
click at [1308, 270] on icon "more" at bounding box center [1308, 271] width 4 height 13
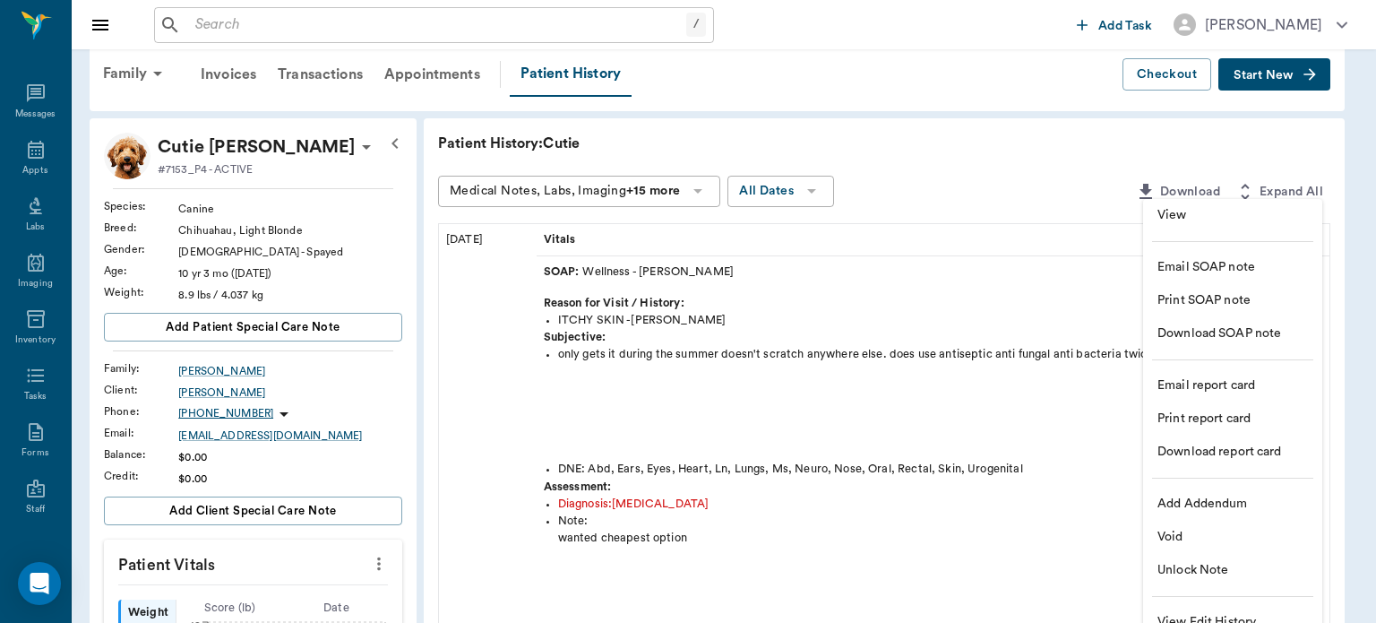
click at [1162, 219] on span "View" at bounding box center [1233, 215] width 151 height 19
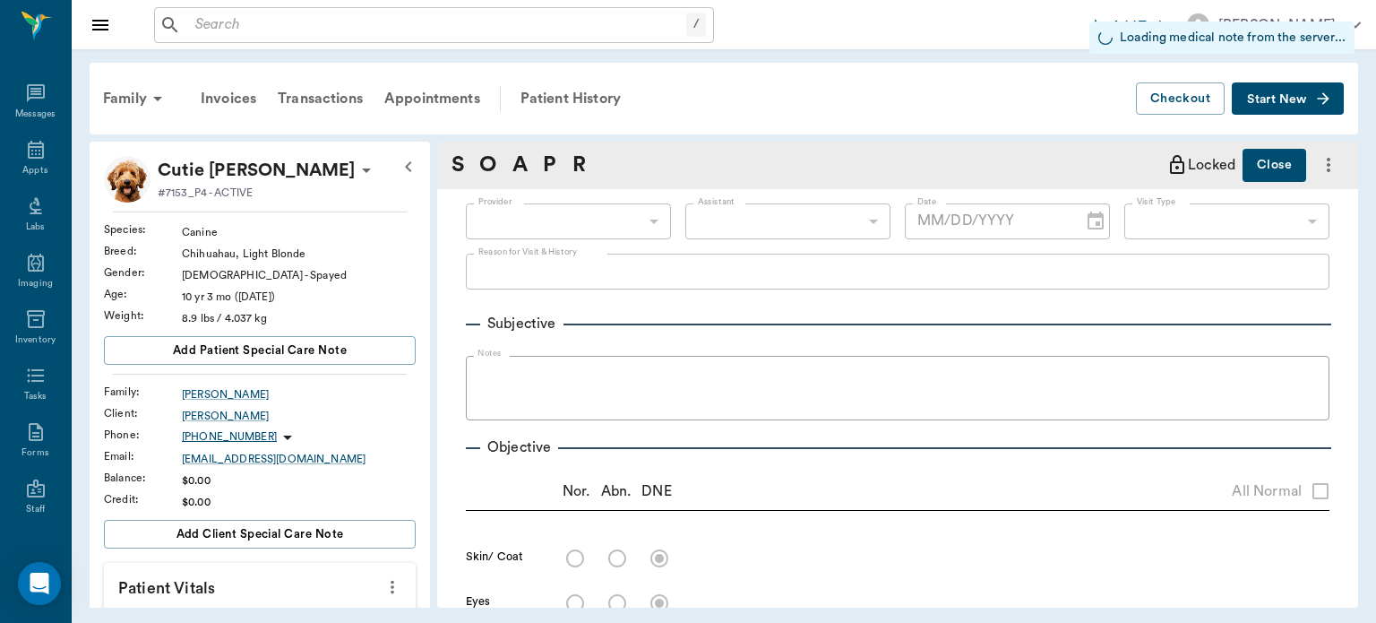
type input "63ec2f075fda476ae8351a4d"
type input "65d2be4f46e3a538d89b8c14"
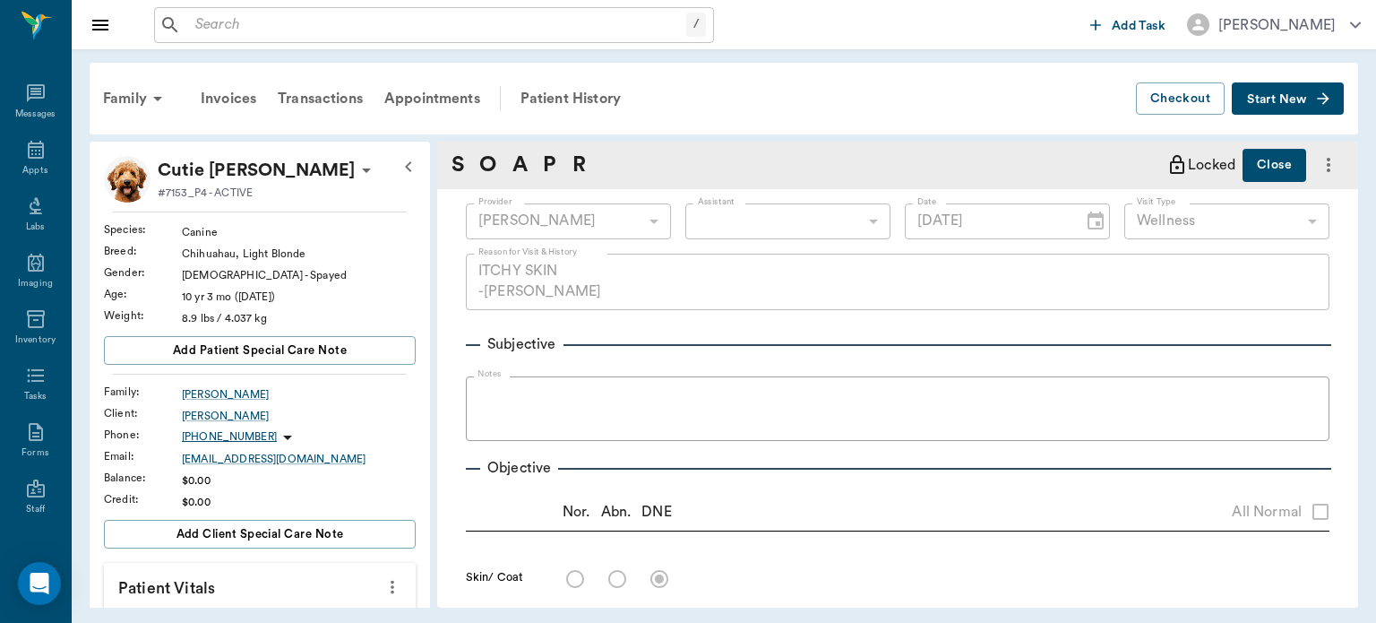
type input "07/16/2024"
type textarea "ITCHY SKIN -JESS"
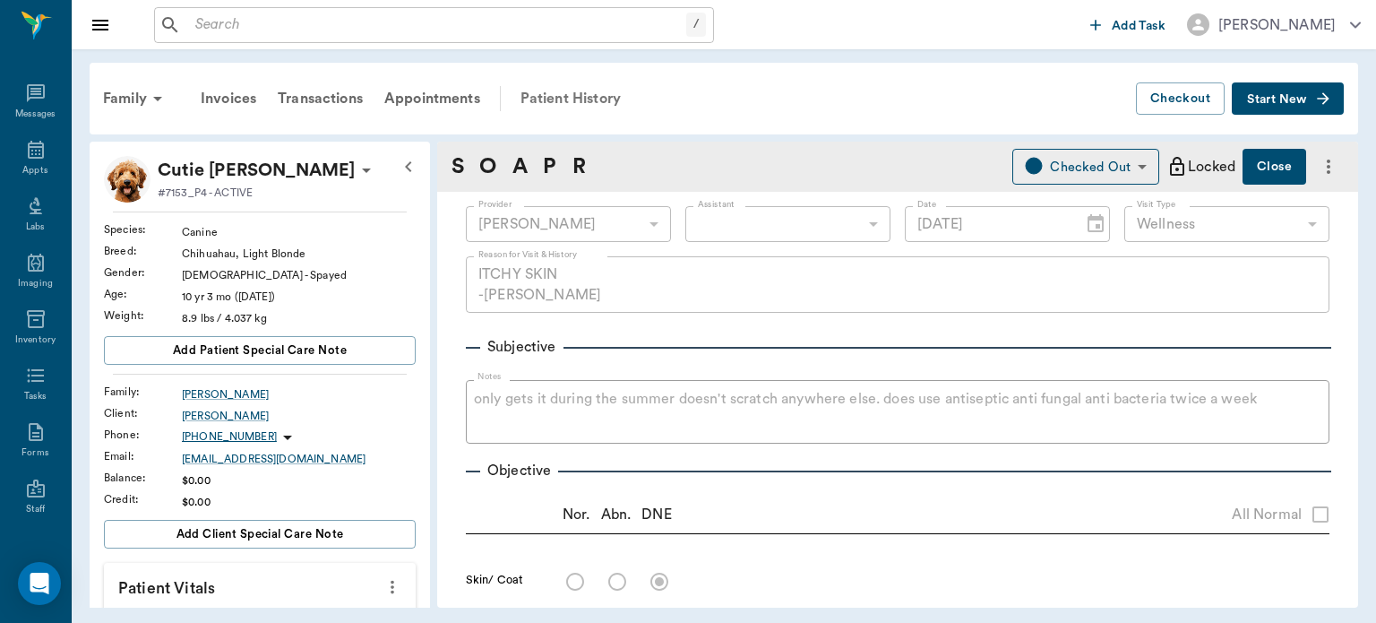
click at [588, 87] on div "Patient History" at bounding box center [571, 98] width 122 height 43
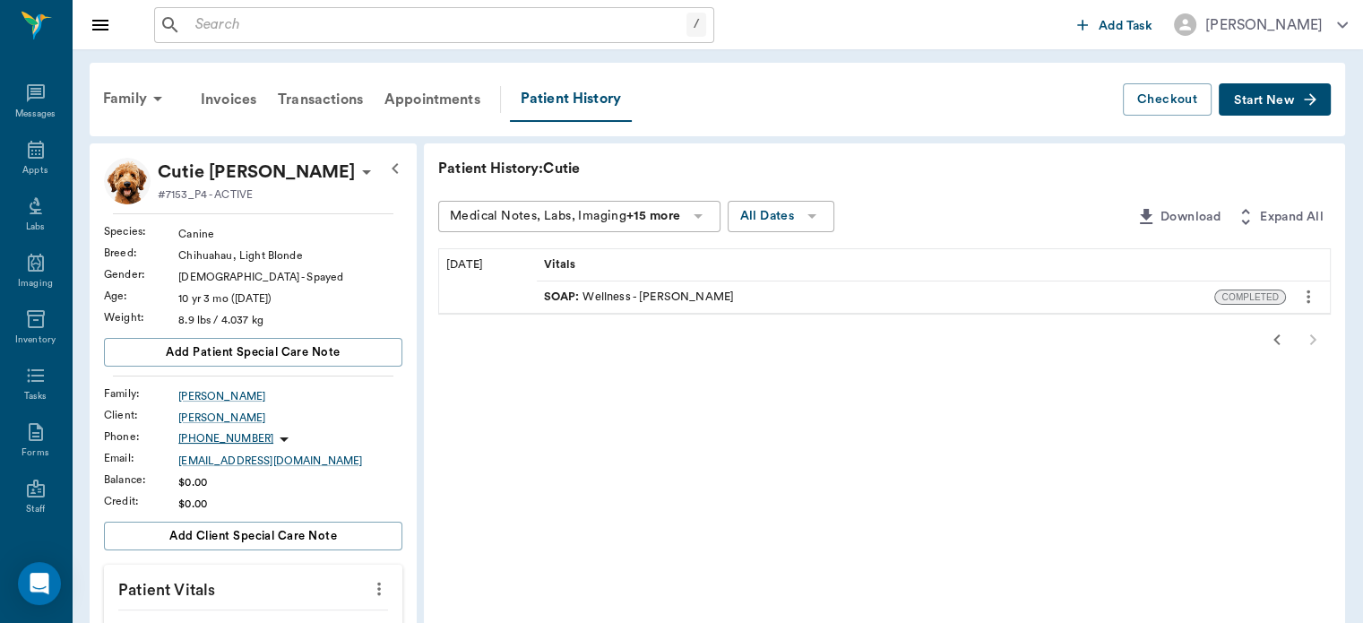
click at [1276, 343] on icon "button" at bounding box center [1277, 340] width 22 height 22
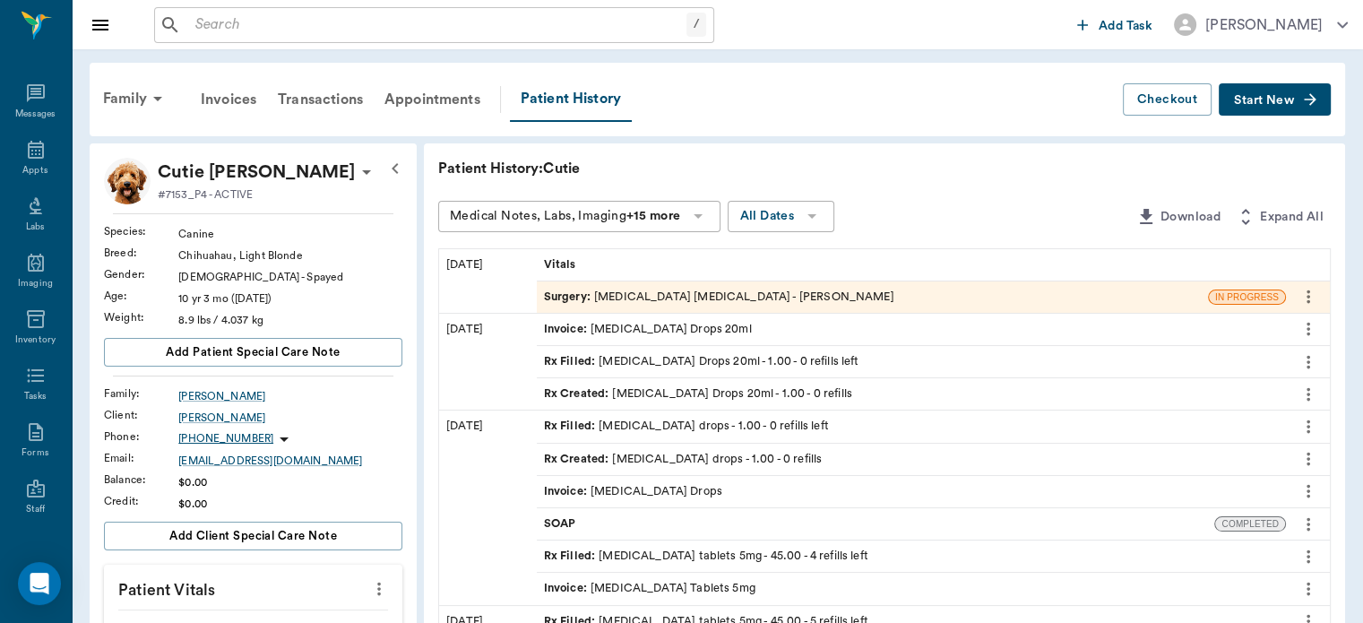
click at [563, 291] on span "Surgery :" at bounding box center [569, 297] width 50 height 17
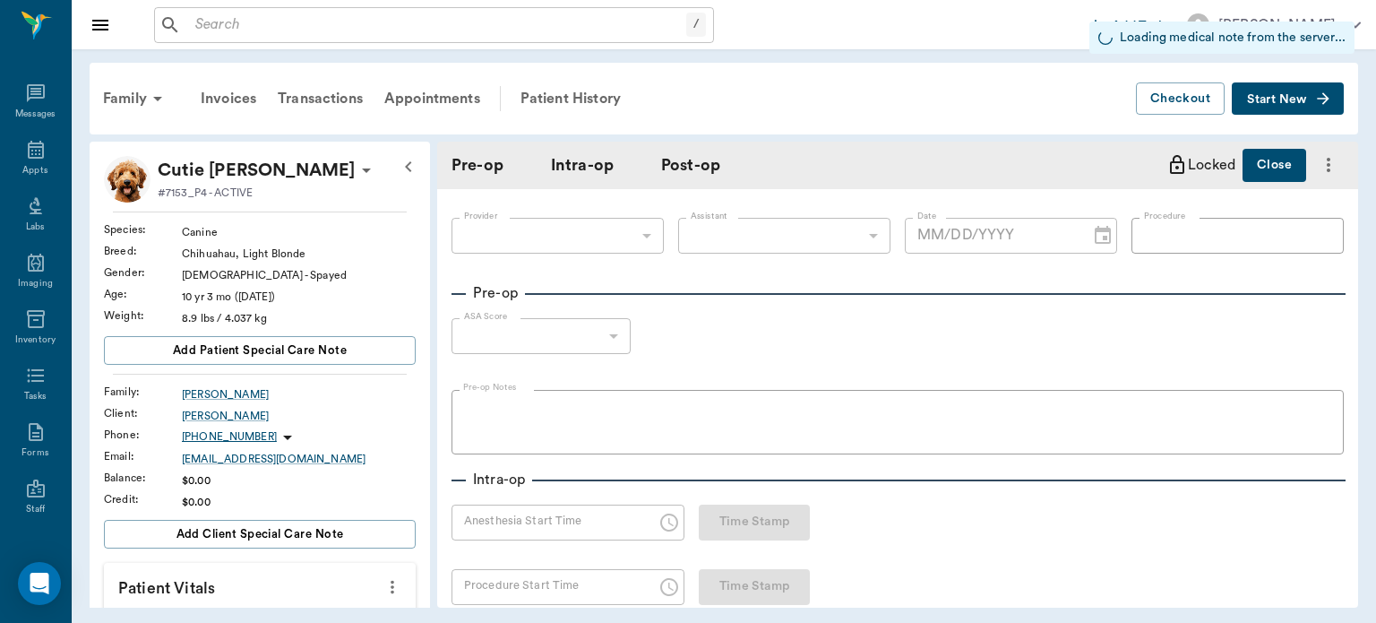
type input "63ec2f075fda476ae8351a4d"
type input "63ec2e7e52e12b0ba117b124"
type input "ORAL SURGERY ORAL SURGERY"
type input "1"
radio input "true"
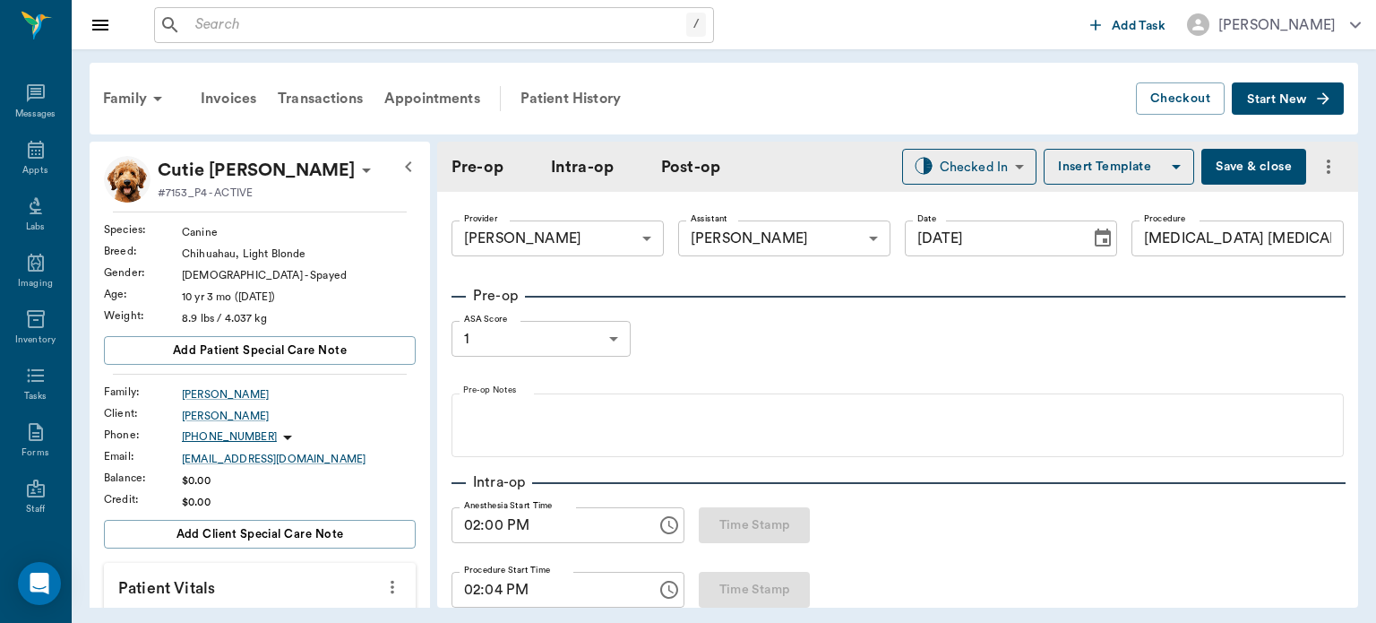
type input "[DATE]"
type input "02:00 PM"
type input "02:04 PM"
type input "02:09 PM"
type input "99"
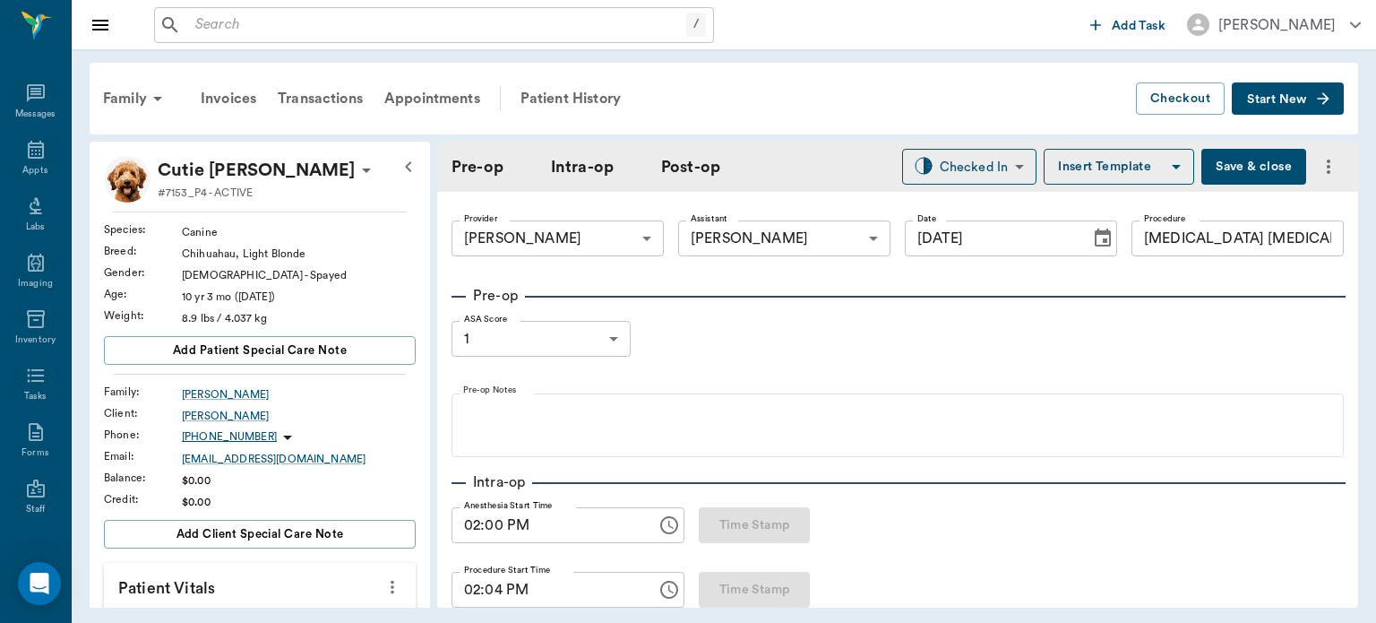
type input "94"
type input "7"
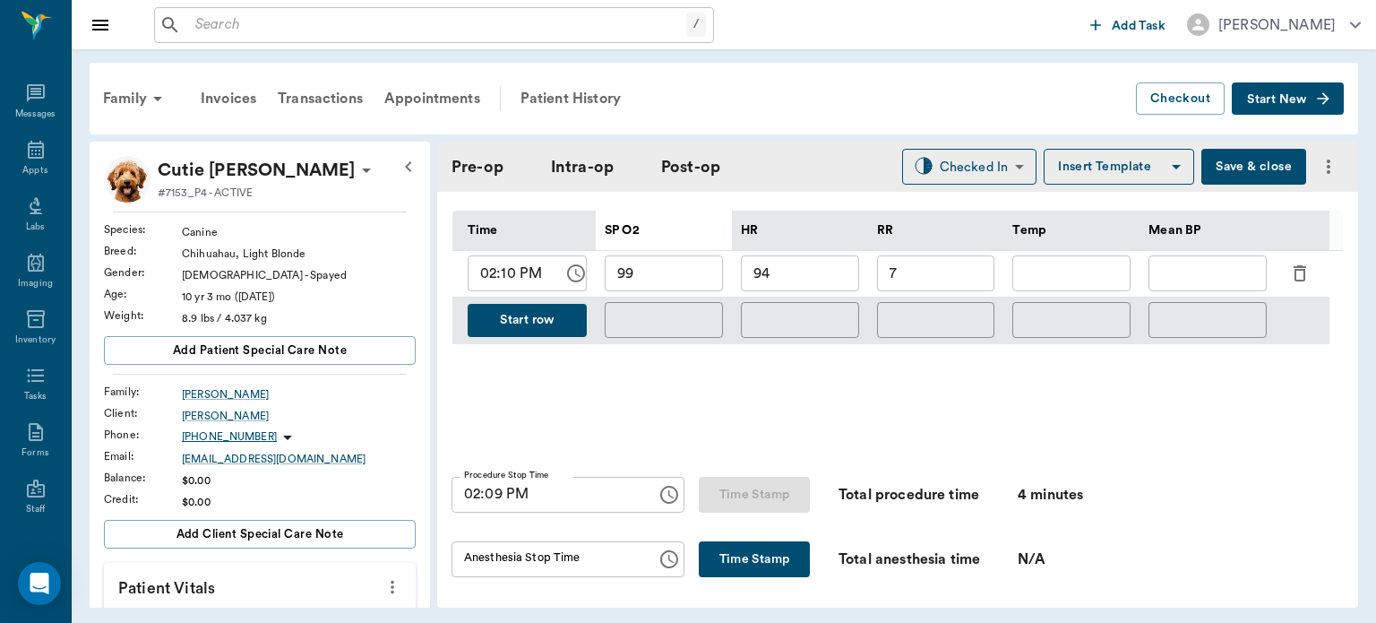
scroll to position [878, 0]
click at [532, 306] on button "Start row" at bounding box center [527, 322] width 119 height 33
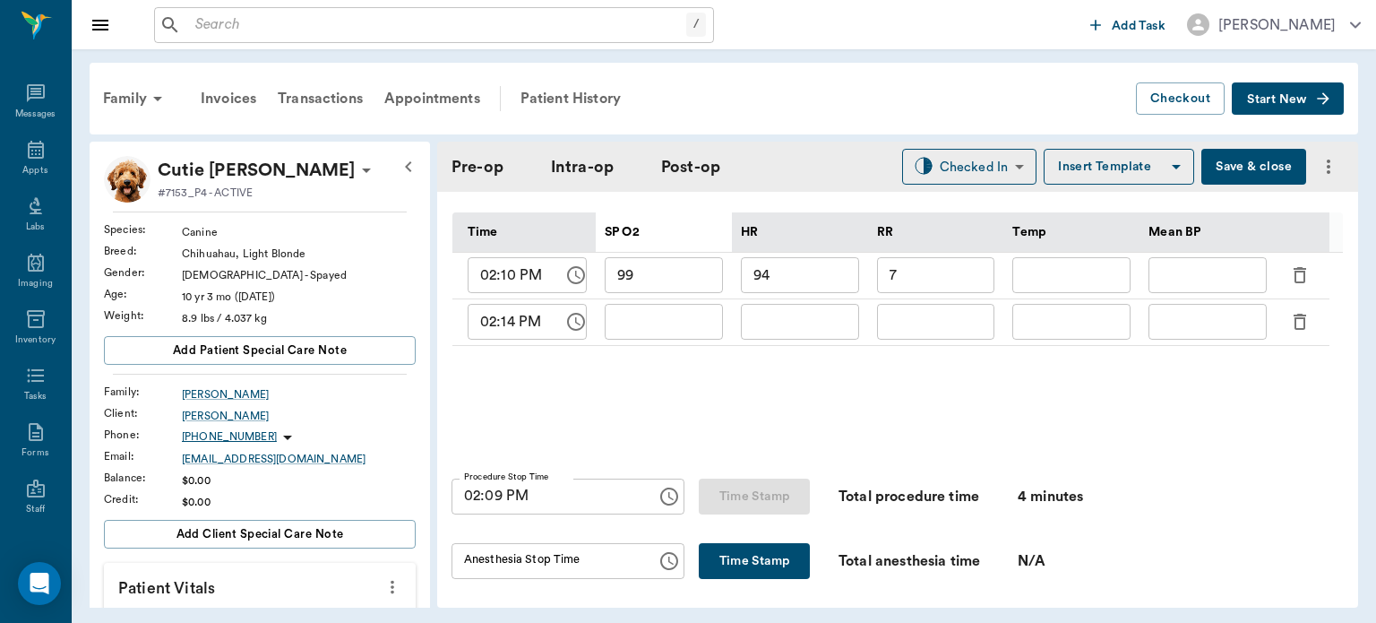
type input "99"
type input "94"
type input "7"
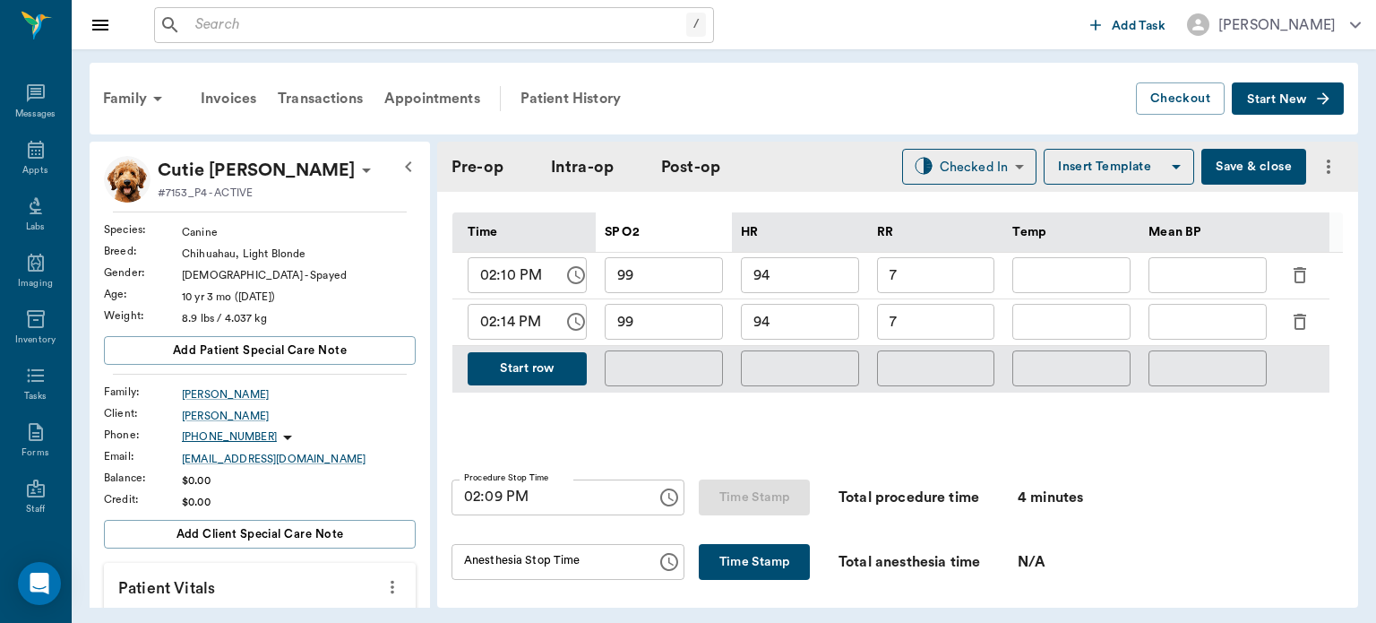
click at [930, 315] on input "7" at bounding box center [936, 322] width 118 height 36
type input "20"
click at [667, 314] on input "99" at bounding box center [664, 322] width 118 height 36
click at [799, 315] on input "94" at bounding box center [800, 322] width 118 height 36
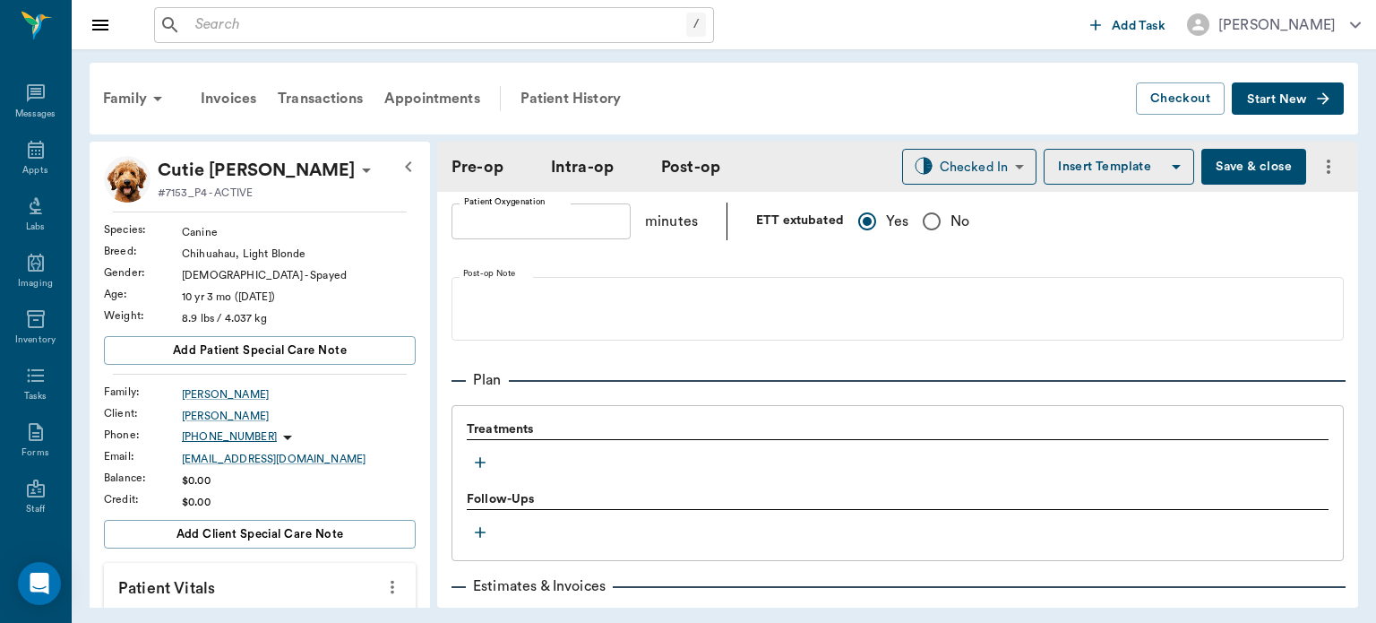
scroll to position [1321, 0]
click at [475, 467] on icon "button" at bounding box center [480, 462] width 18 height 18
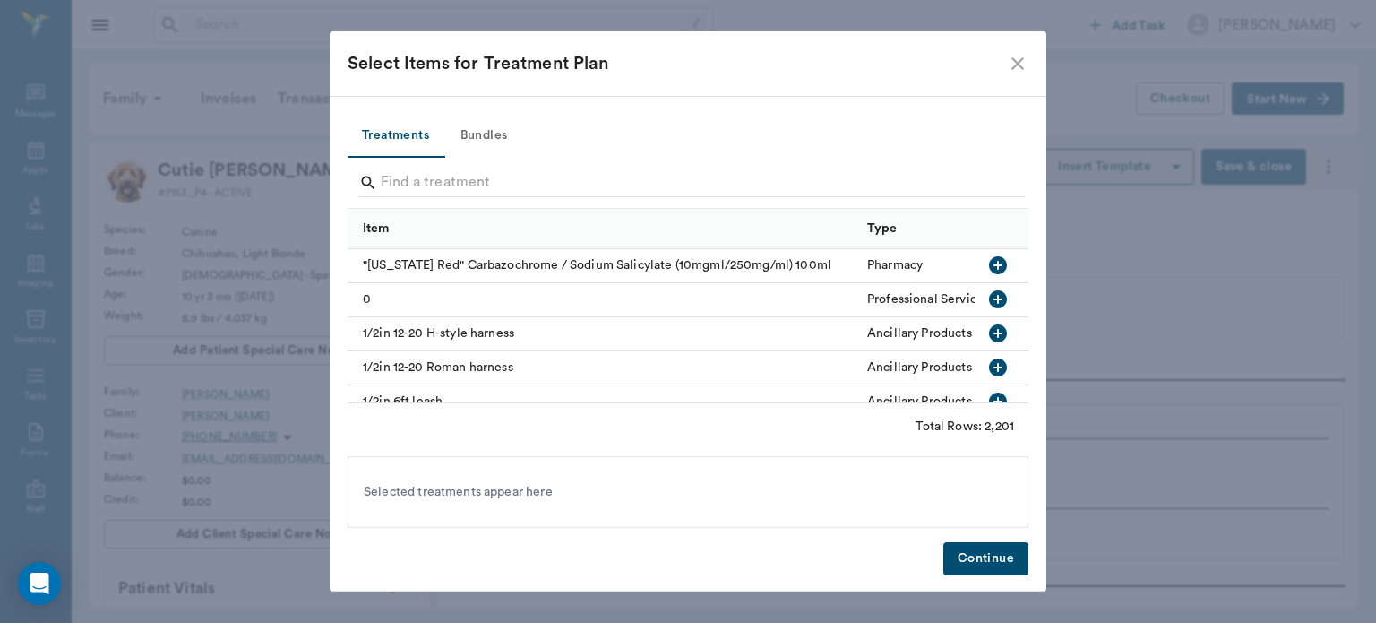
click at [493, 124] on button "Bundles" at bounding box center [484, 136] width 81 height 43
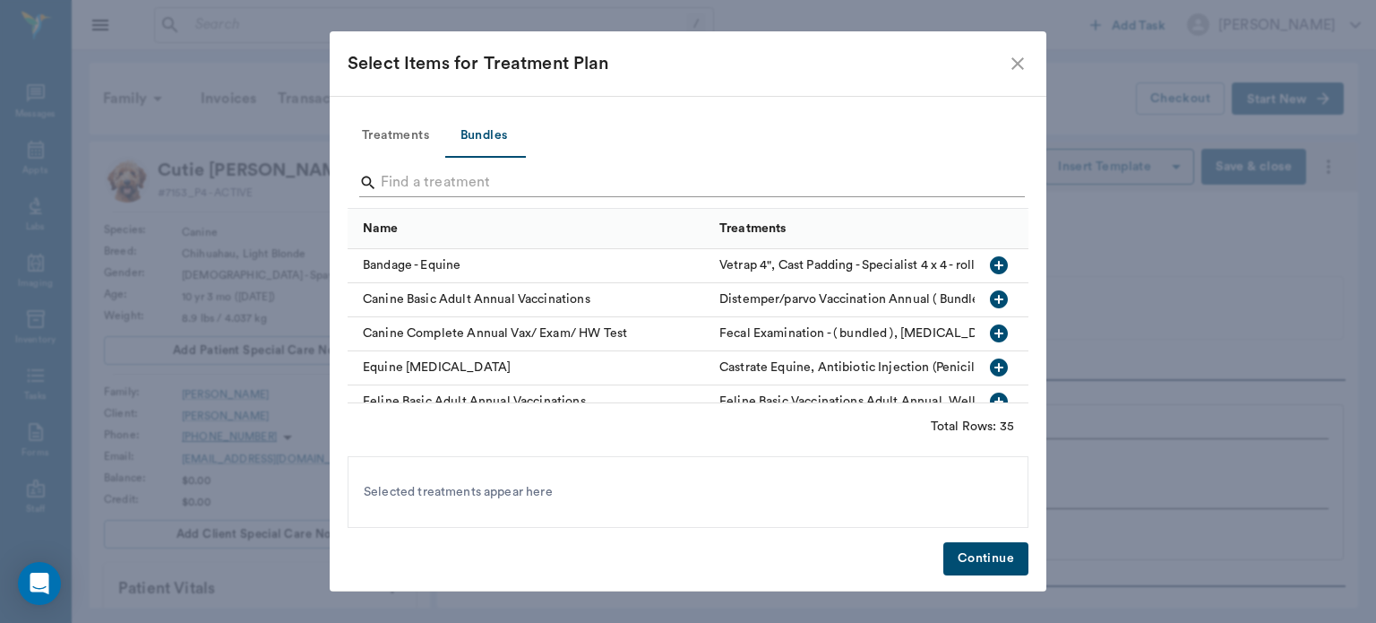
click at [401, 177] on input "Search" at bounding box center [689, 182] width 617 height 29
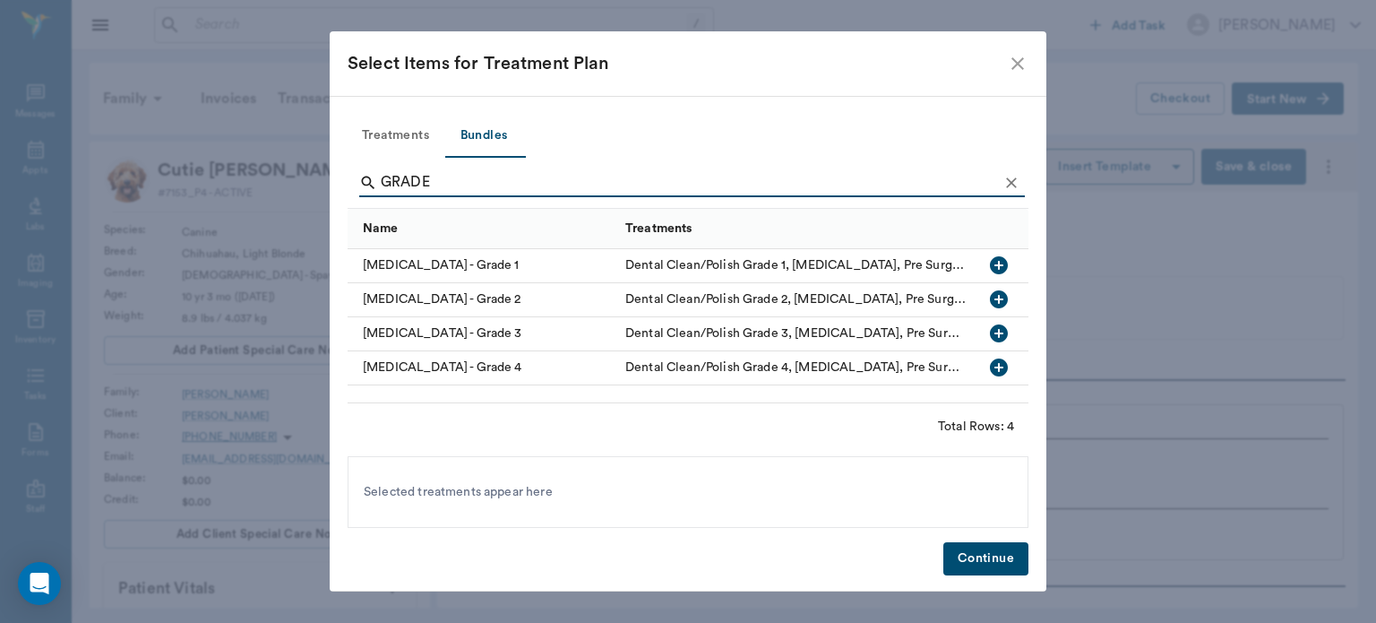
type input "GRADE"
click at [1002, 369] on icon "button" at bounding box center [999, 367] width 18 height 18
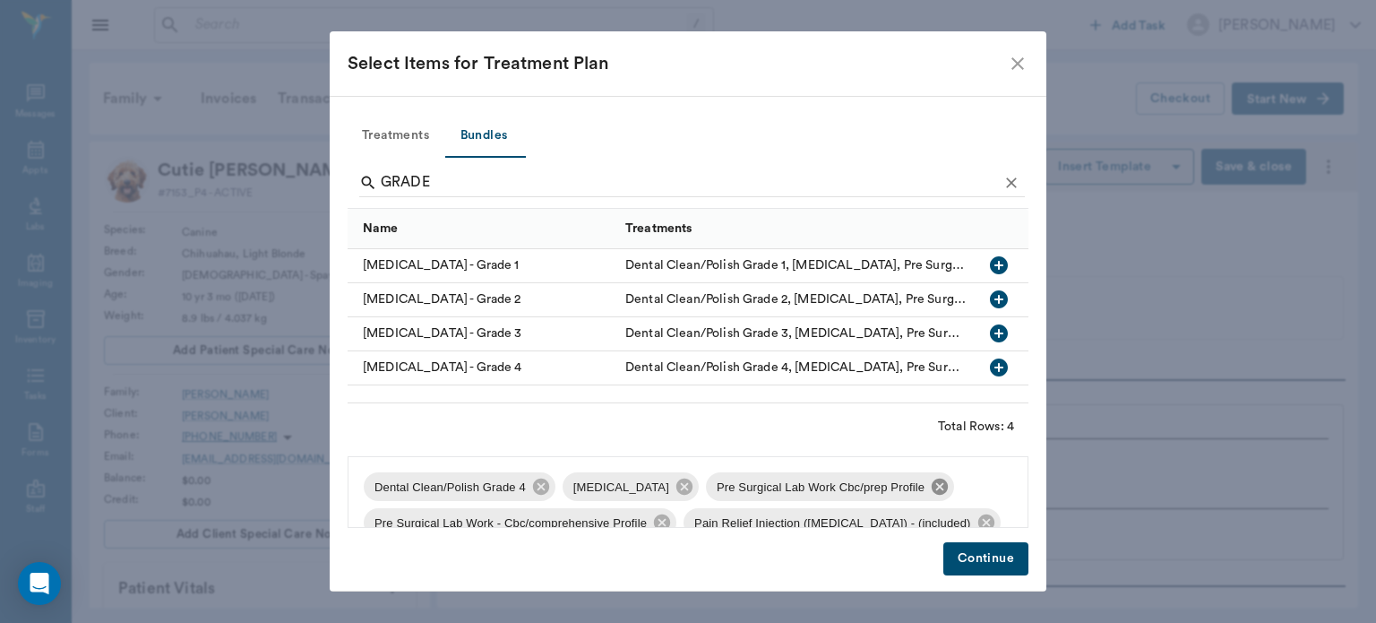
click at [932, 490] on icon at bounding box center [940, 486] width 16 height 16
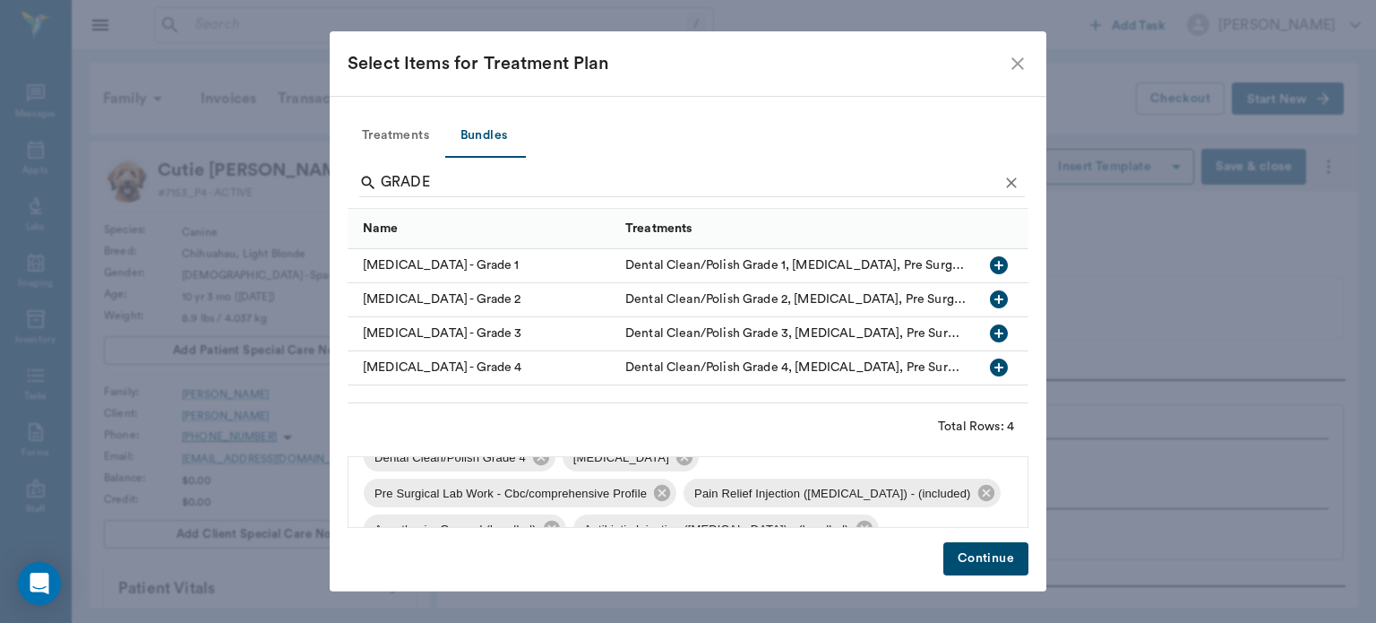
scroll to position [30, 0]
click at [654, 495] on icon at bounding box center [662, 492] width 16 height 16
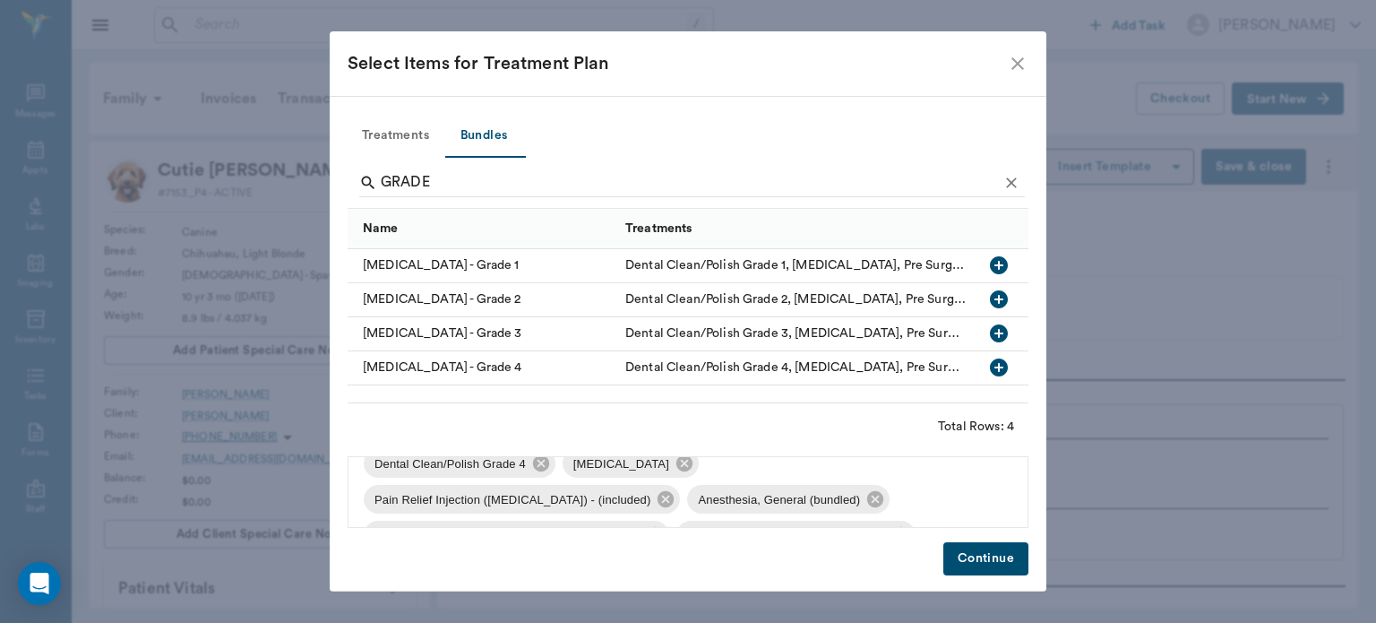
scroll to position [28, 0]
click at [893, 504] on icon at bounding box center [901, 498] width 16 height 16
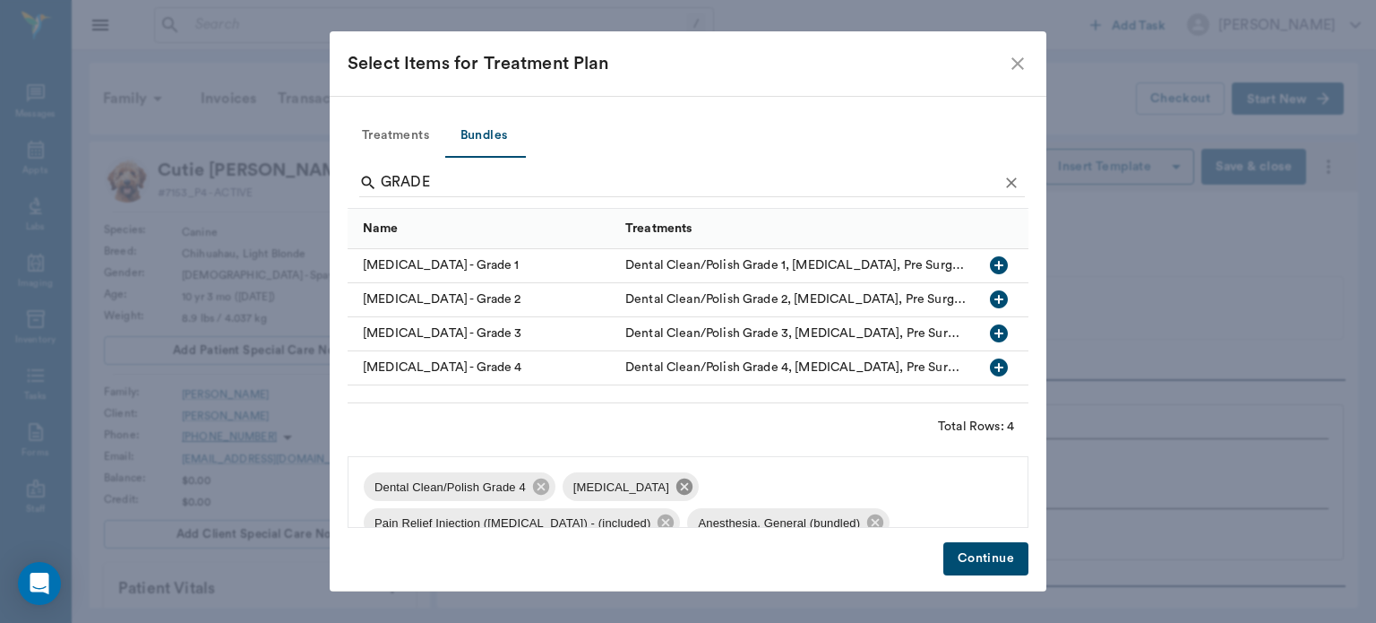
click at [681, 483] on icon at bounding box center [685, 486] width 16 height 16
click at [982, 561] on button "Continue" at bounding box center [986, 558] width 85 height 33
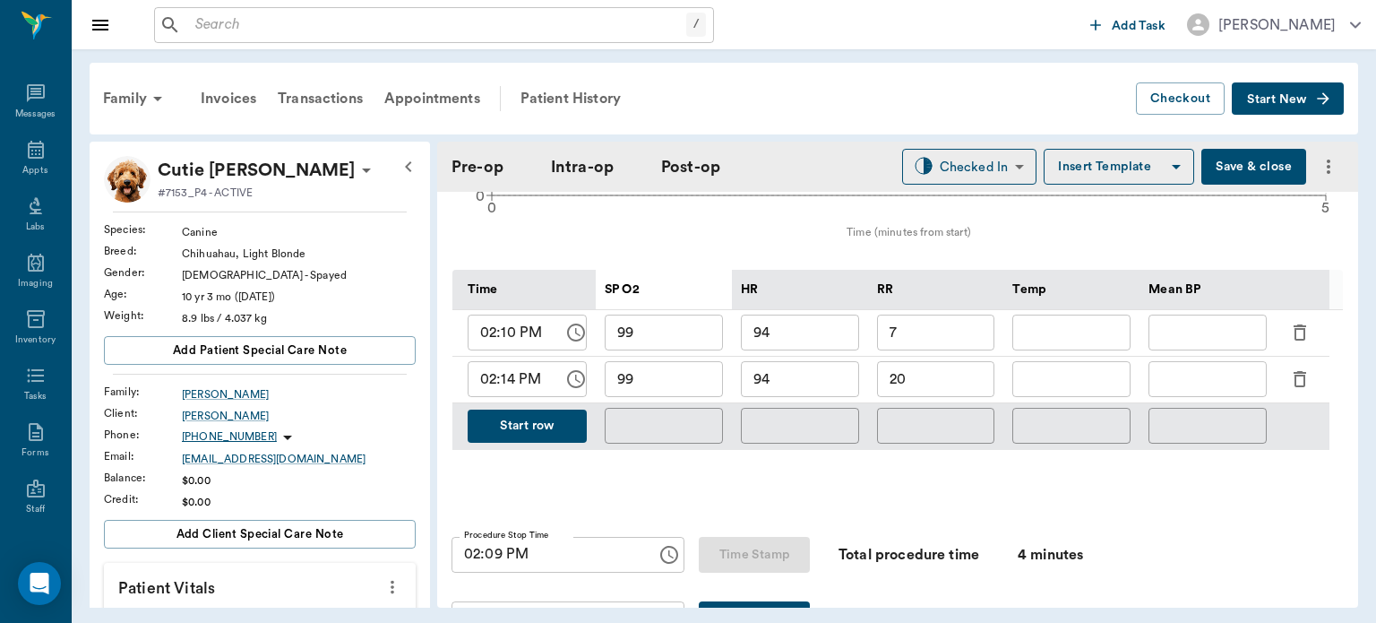
scroll to position [814, 0]
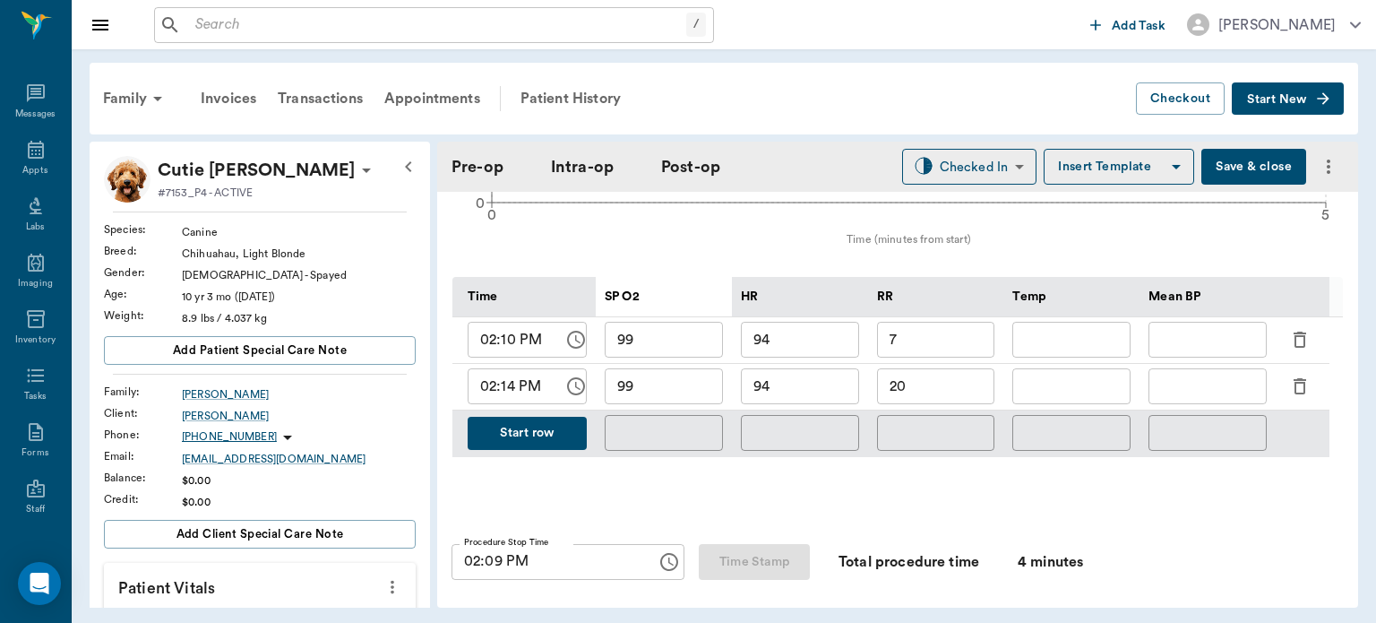
click at [526, 428] on button "Start row" at bounding box center [527, 433] width 119 height 33
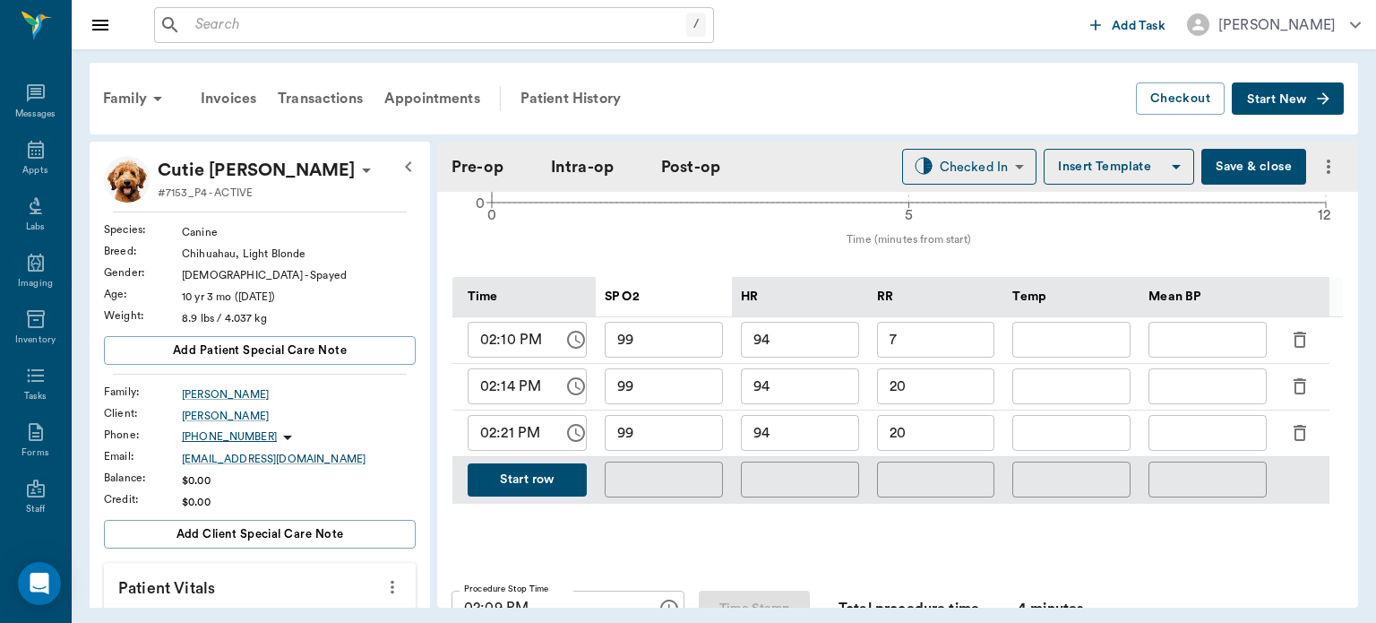
click at [673, 437] on input "99" at bounding box center [664, 433] width 118 height 36
type input "9"
type input "100"
click at [803, 436] on input "94" at bounding box center [800, 433] width 118 height 36
type input "92"
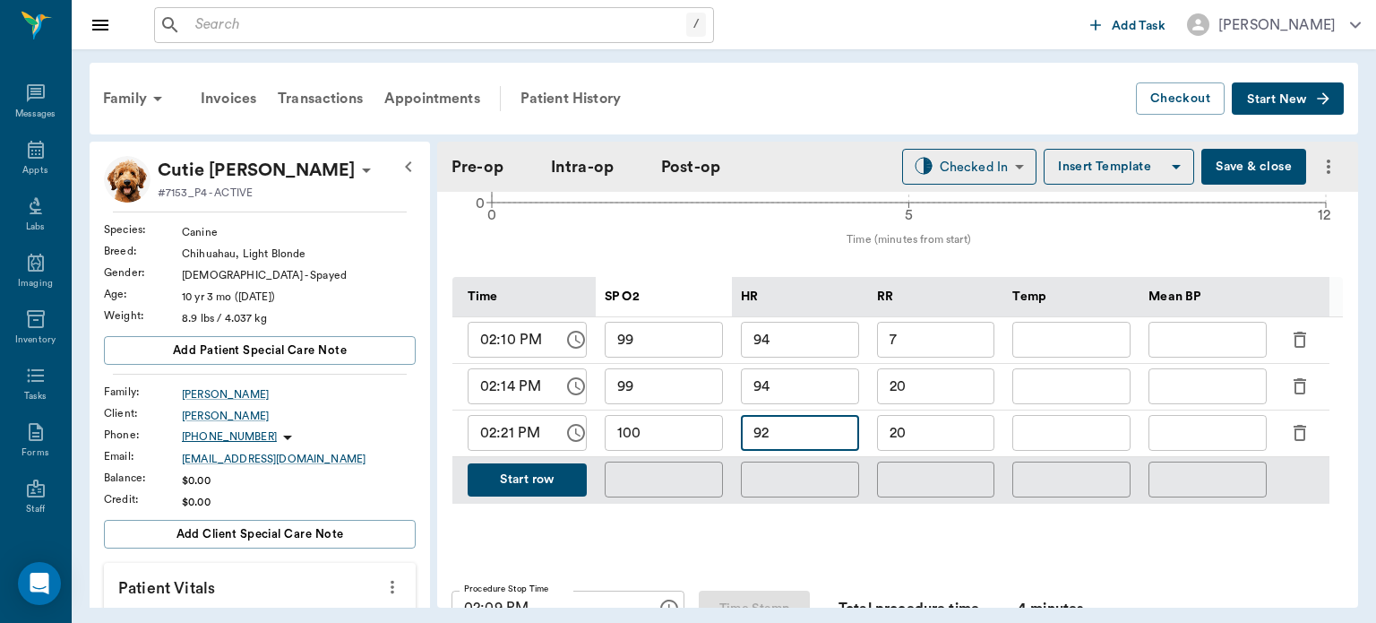
click at [523, 471] on button "Start row" at bounding box center [527, 479] width 119 height 33
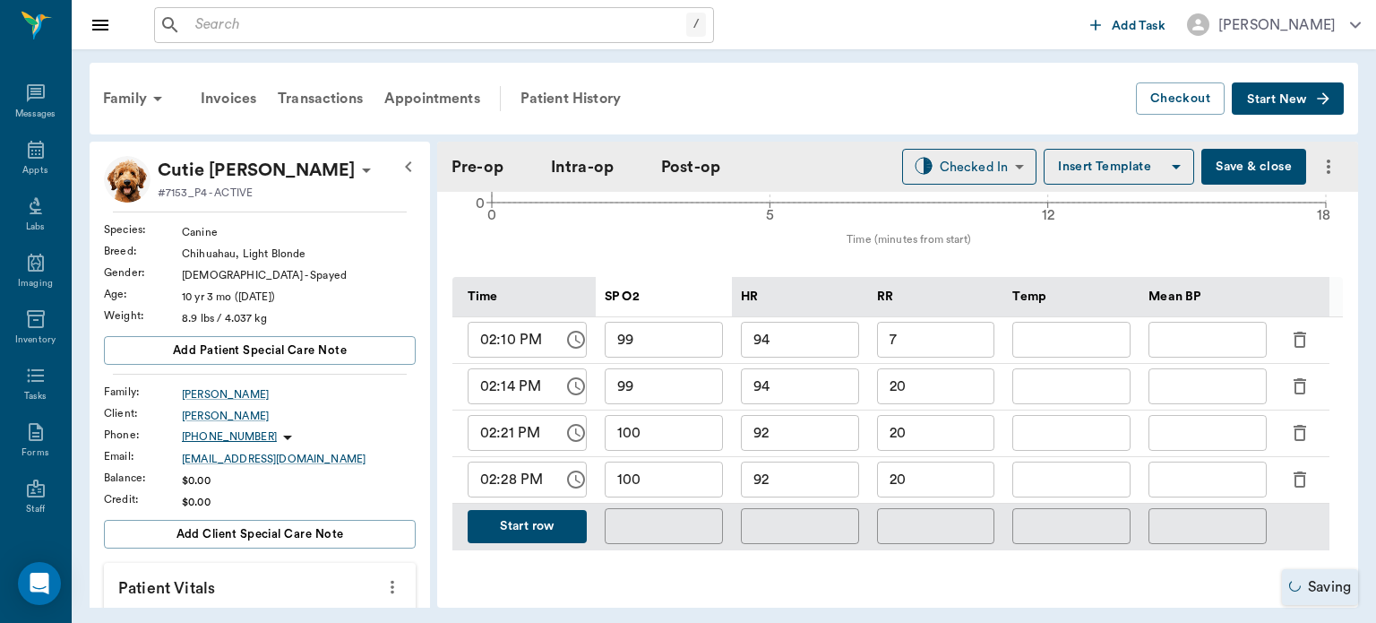
click at [673, 484] on input "100" at bounding box center [664, 479] width 118 height 36
type input "1"
type input "94"
click at [802, 477] on input "92" at bounding box center [800, 479] width 118 height 36
type input "9"
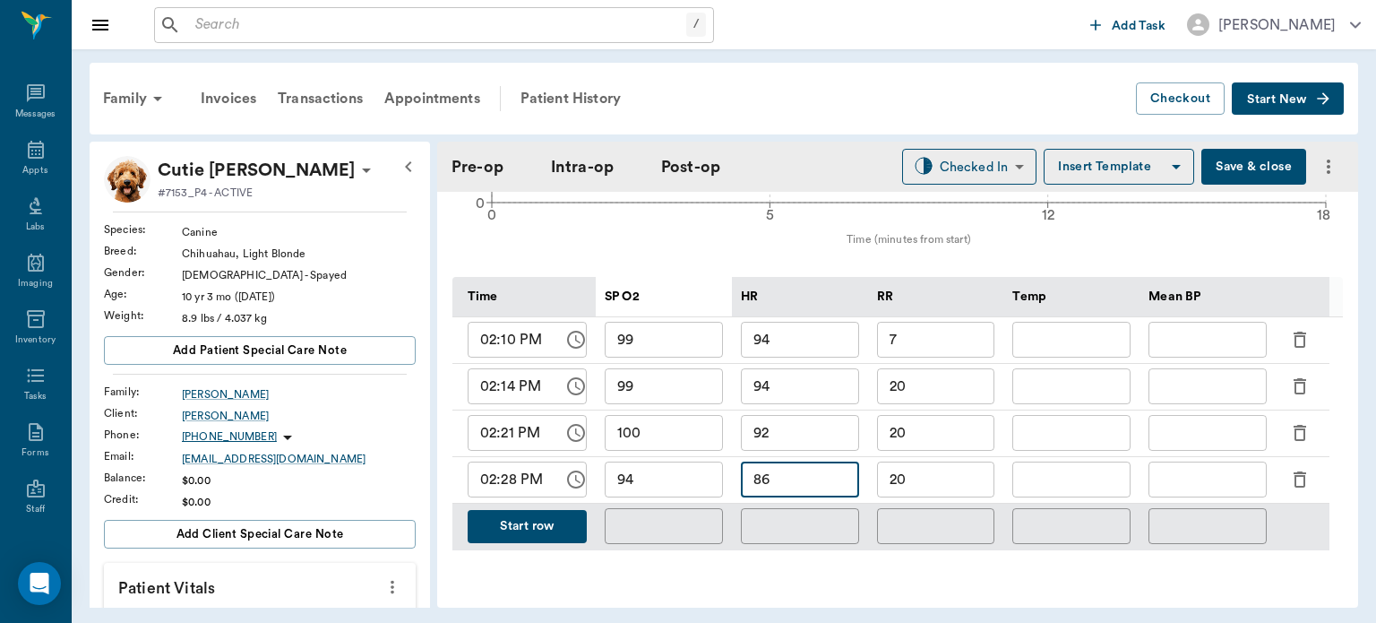
type input "86"
click at [932, 482] on input "20" at bounding box center [936, 479] width 118 height 36
type input "2"
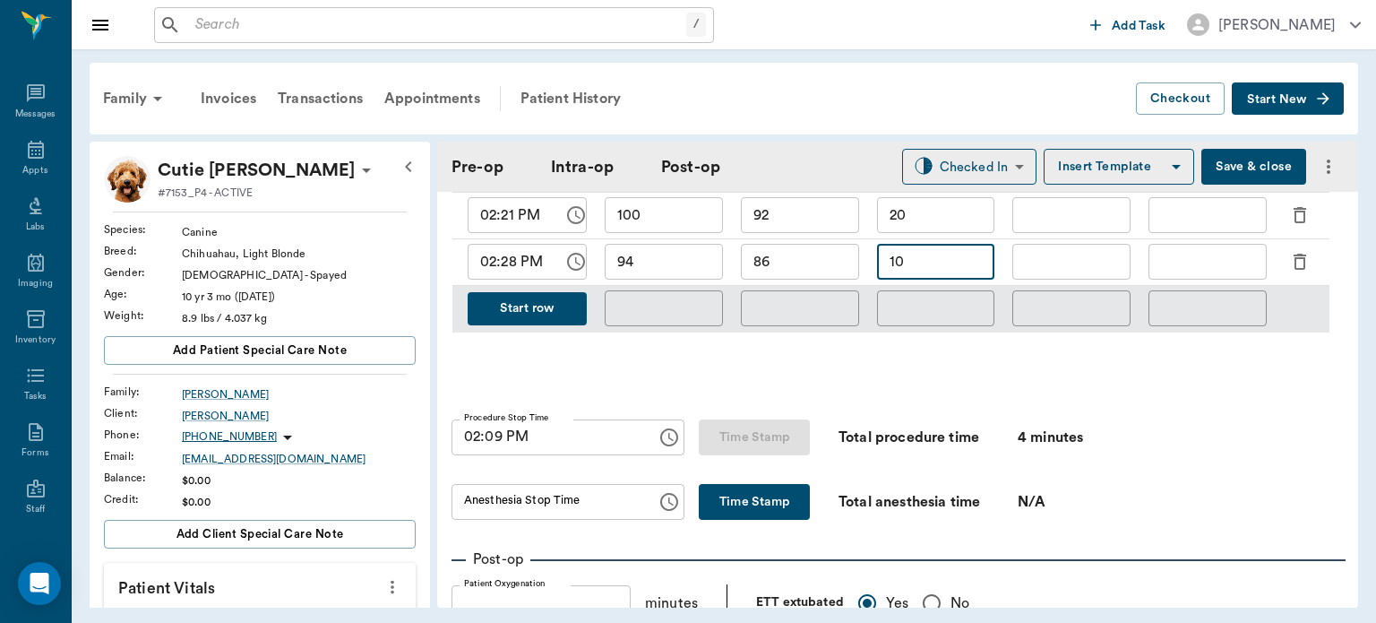
scroll to position [1032, 0]
type input "10"
click at [491, 443] on input "02:09 PM" at bounding box center [548, 436] width 193 height 36
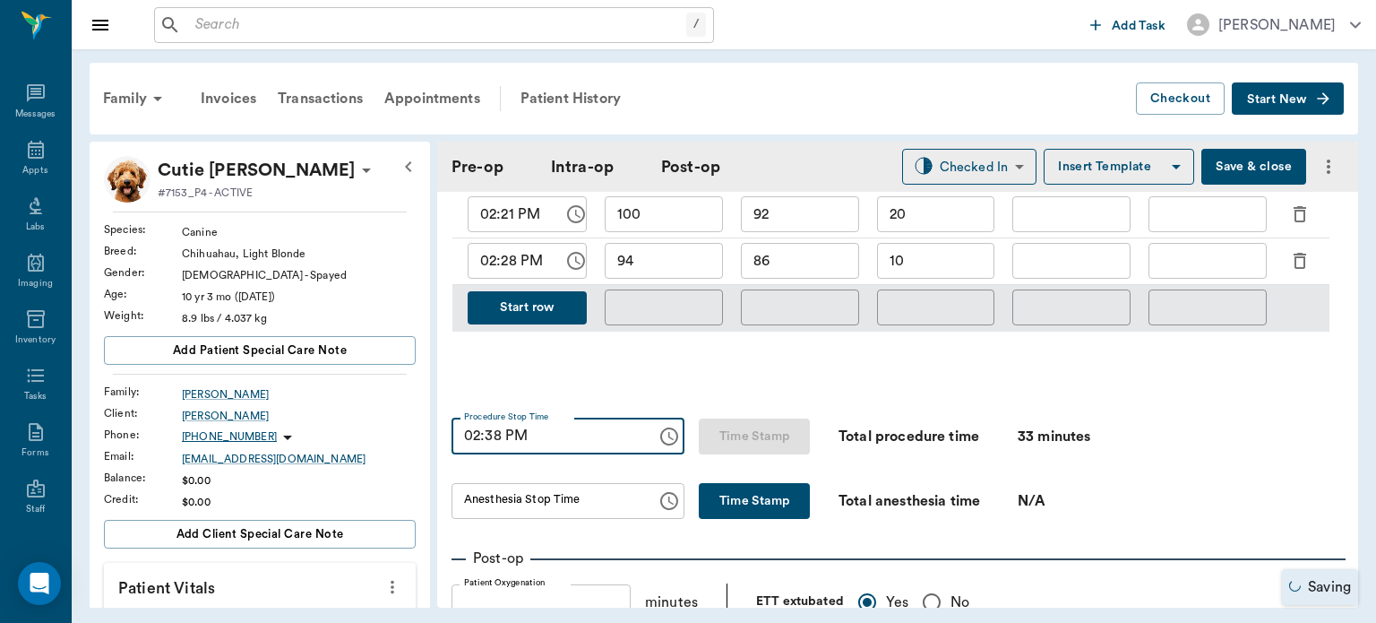
type input "02:38 PM"
click at [746, 495] on button "Time Stamp" at bounding box center [754, 501] width 111 height 36
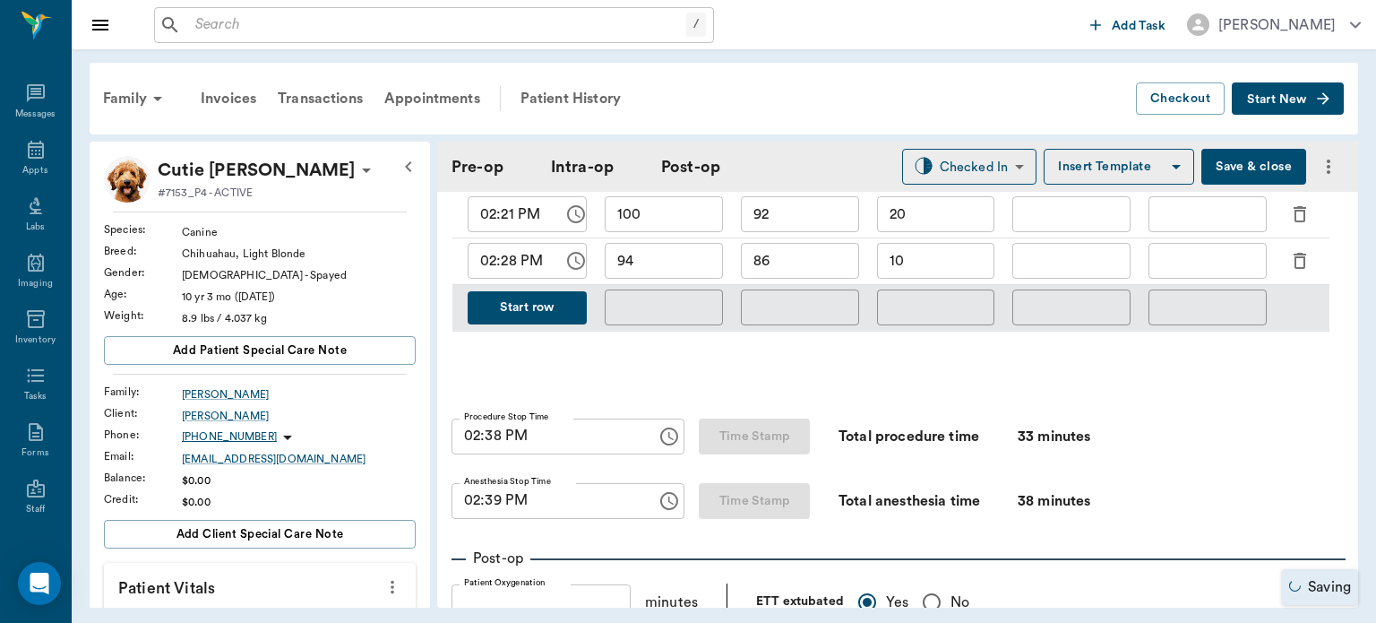
click at [492, 498] on input "02:39 PM" at bounding box center [548, 501] width 193 height 36
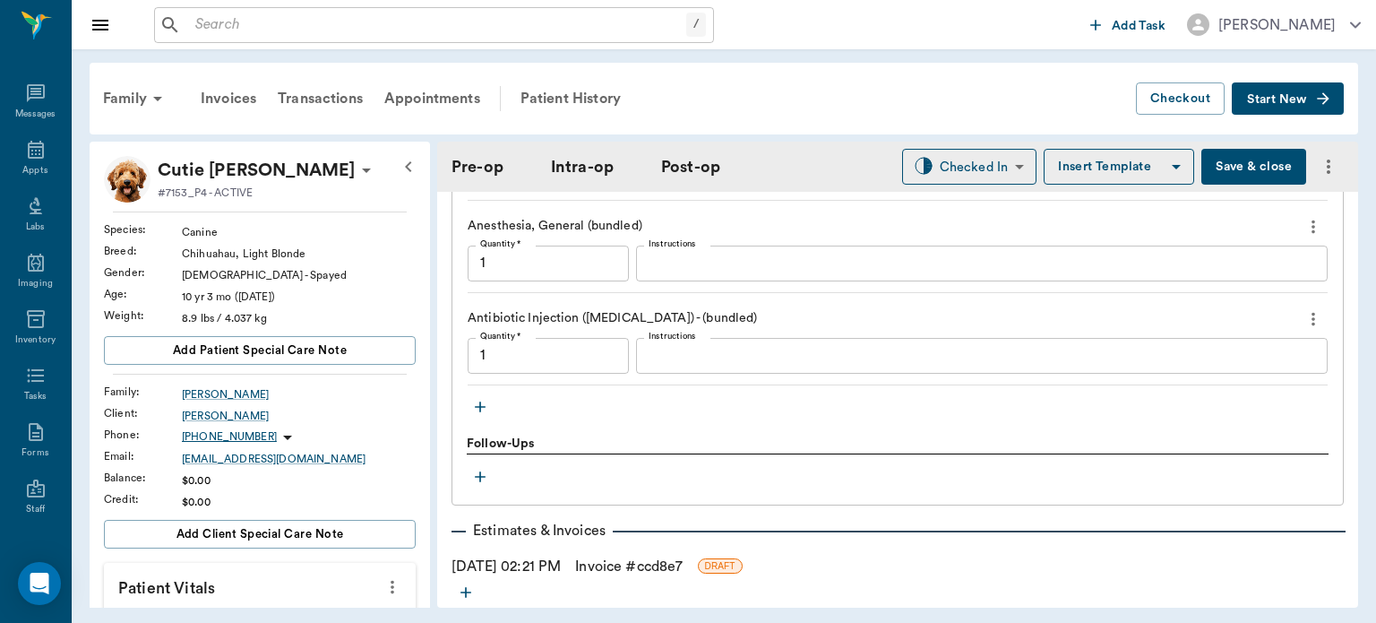
scroll to position [1847, 0]
type input "02:37 PM"
click at [480, 405] on icon "button" at bounding box center [480, 405] width 11 height 11
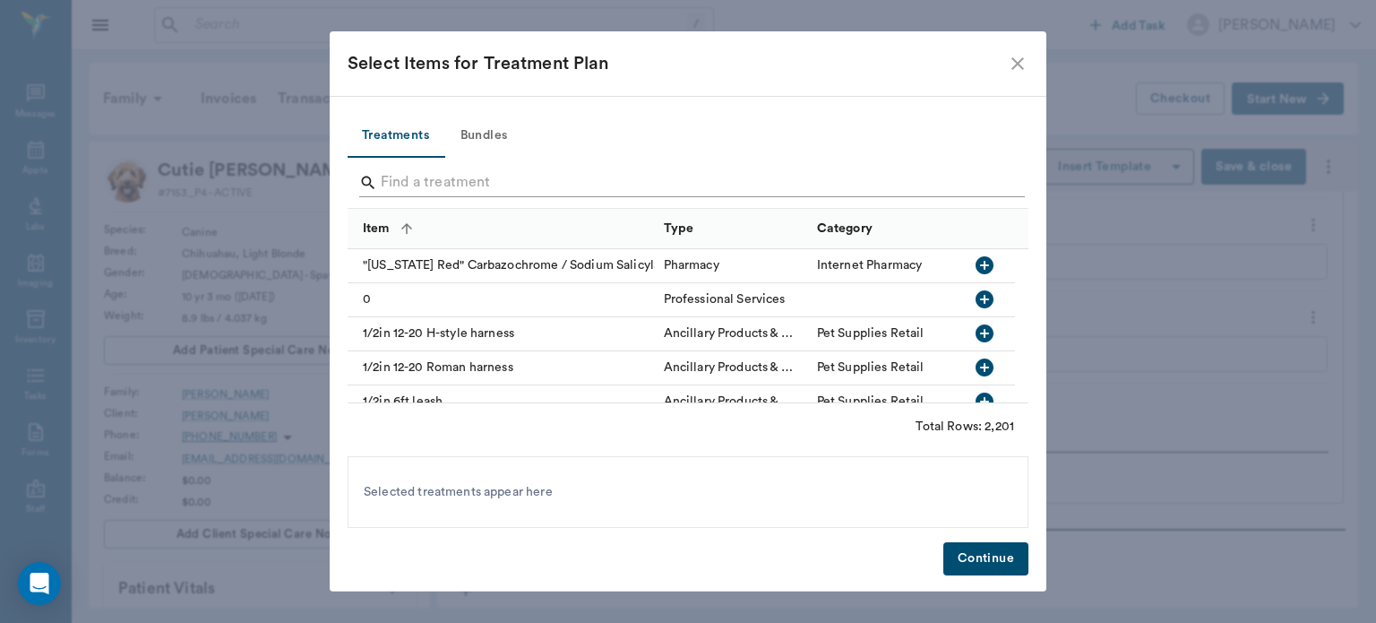
click at [423, 177] on input "Search" at bounding box center [689, 182] width 617 height 29
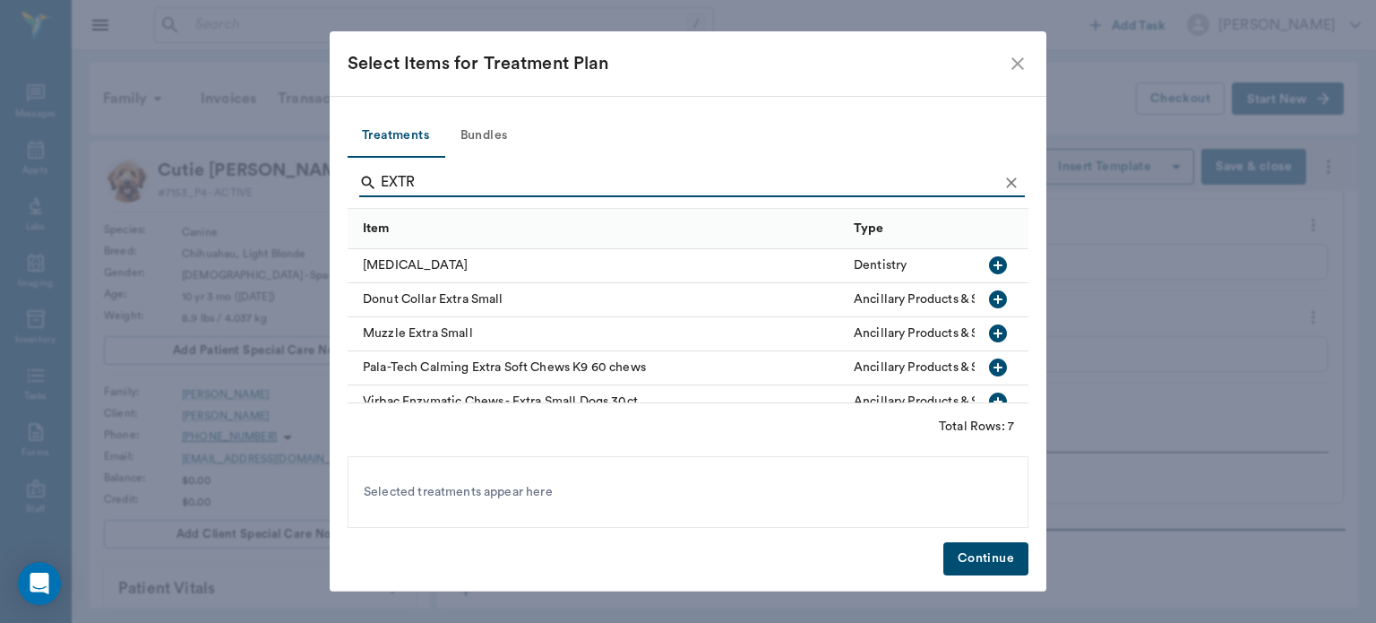
type input "EXTR"
click at [989, 266] on icon "button" at bounding box center [998, 265] width 18 height 18
click at [1001, 557] on button "Continue" at bounding box center [986, 558] width 85 height 33
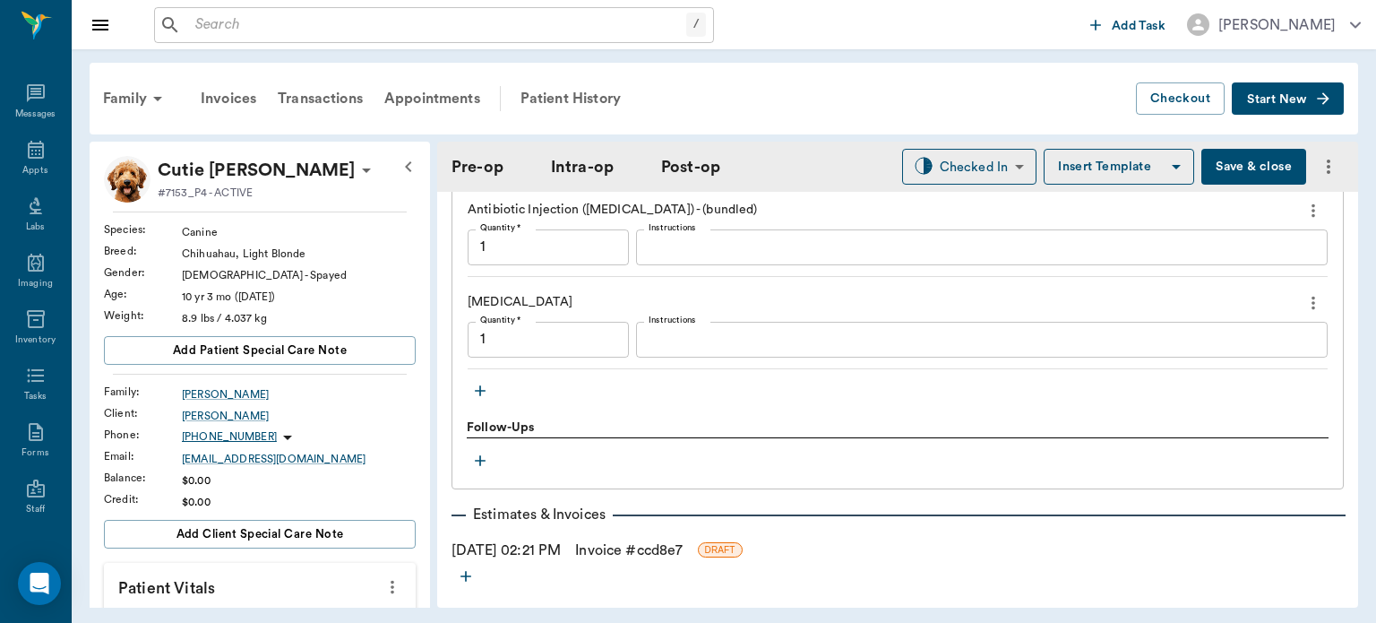
scroll to position [1885, 0]
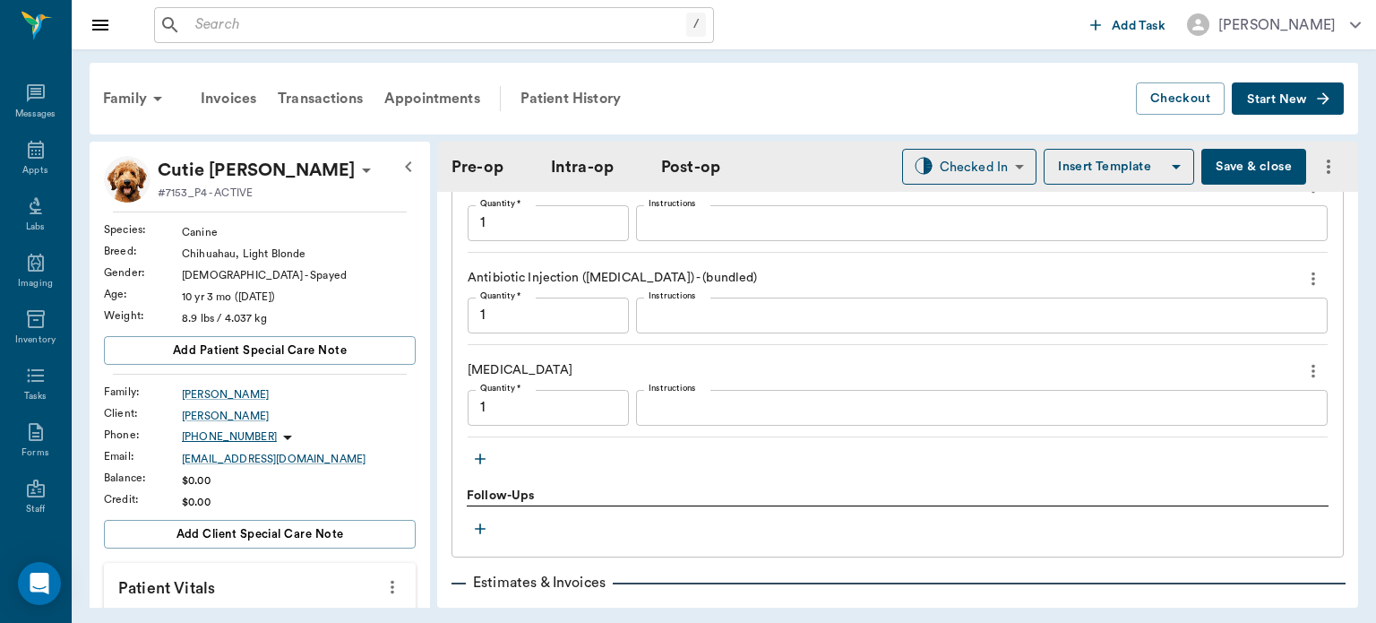
click at [1015, 243] on div "Anesthesia, General (bundled) Quantity * 1 Quantity * Instructions x Instructio…" at bounding box center [898, 212] width 860 height 82
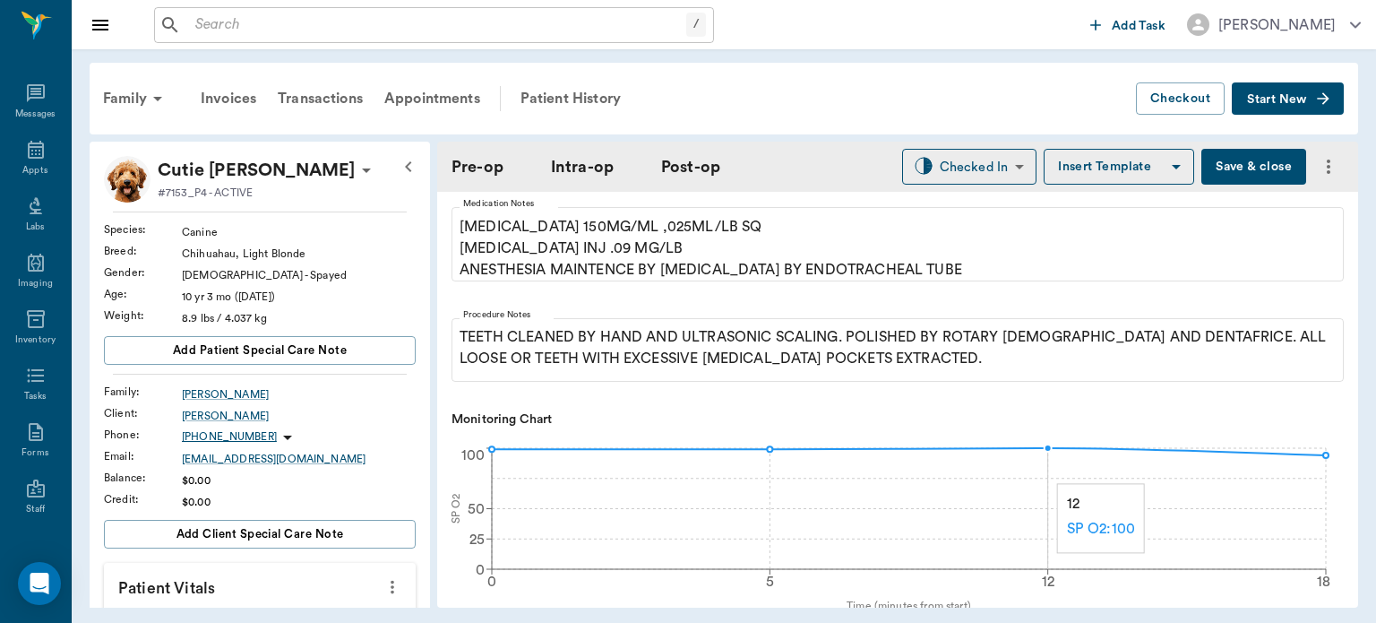
scroll to position [401, 0]
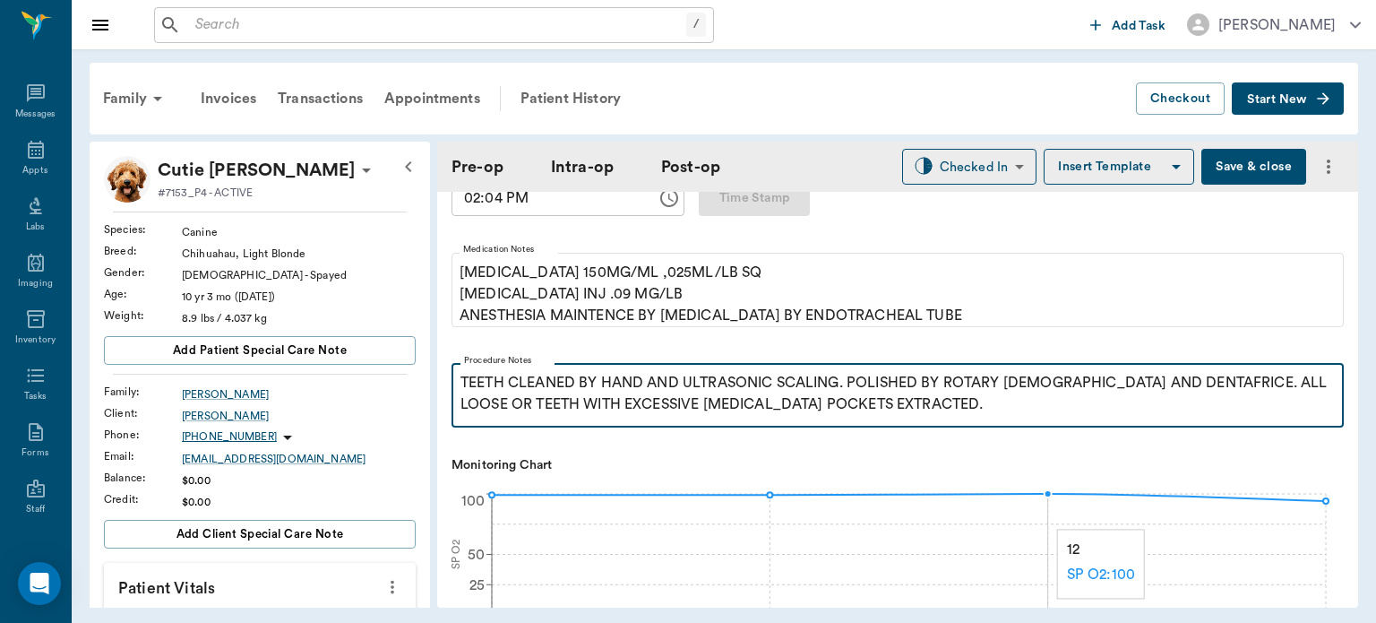
click at [1004, 402] on p "TEETH CLEANED BY HAND AND ULTRASONIC SCALING. POLISHED BY ROTARY POLISHER AND D…" at bounding box center [898, 393] width 875 height 43
click at [925, 406] on p "TEETH CLEANED BY HAND AND ULTRASONIC SCALING. POLISHED BY ROTARY POLISHER AND D…" at bounding box center [898, 393] width 875 height 43
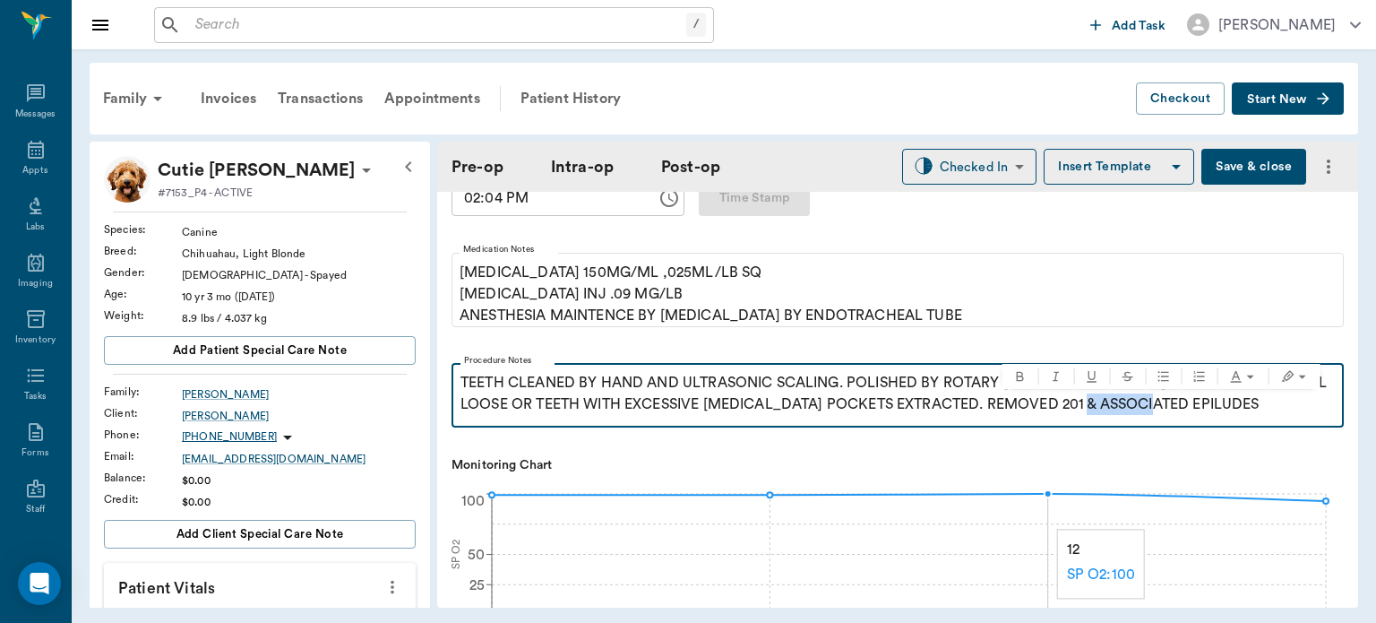
drag, startPoint x: 1129, startPoint y: 401, endPoint x: 1200, endPoint y: 405, distance: 70.9
click at [1200, 405] on p "TEETH CLEANED BY HAND AND ULTRASONIC SCALING. POLISHED BY ROTARY POLISHER AND D…" at bounding box center [898, 393] width 875 height 43
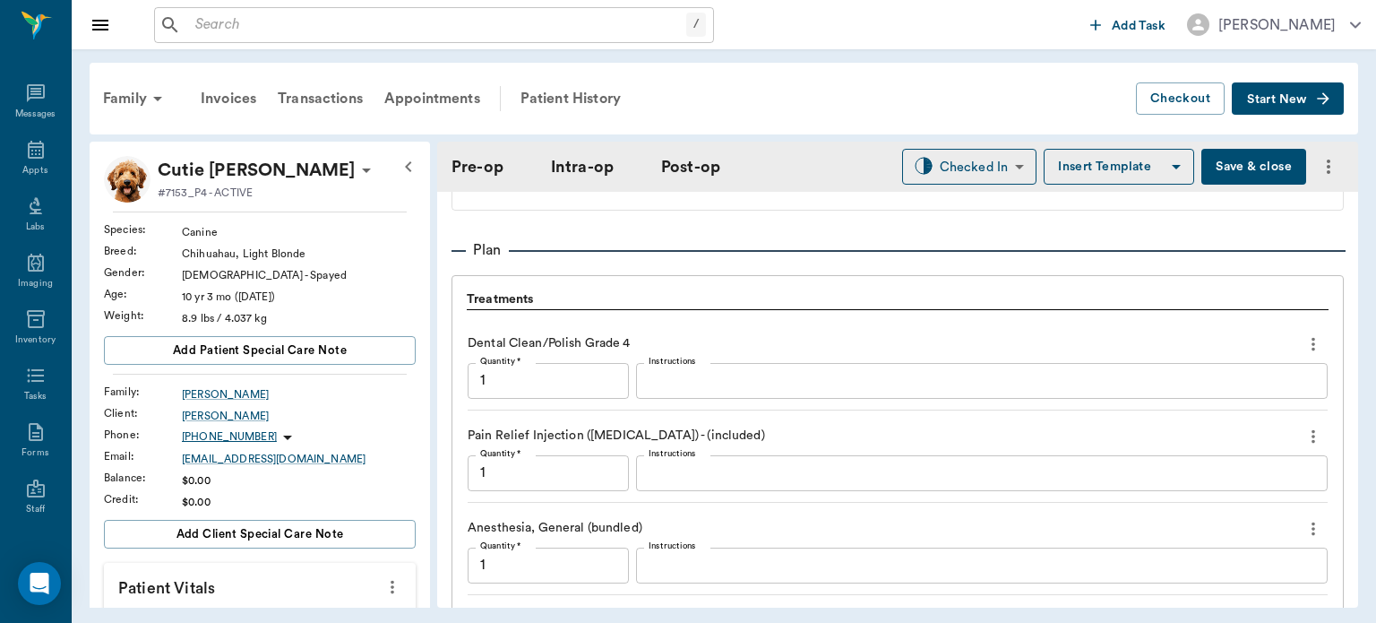
scroll to position [1540, 0]
click at [977, 158] on body "/ ​ Add Task Dr. Bert Ellsworth Nectar Messages Appts Labs Imaging Inventory Ta…" at bounding box center [688, 311] width 1376 height 623
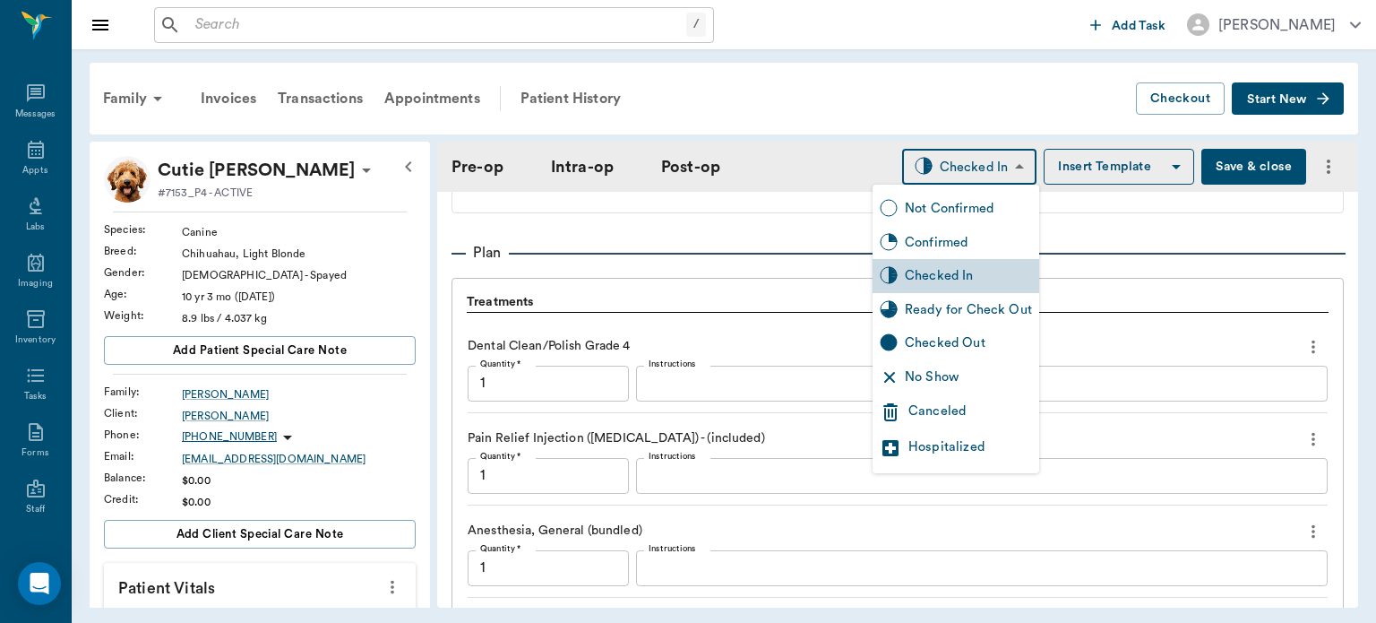
click at [962, 312] on div "Ready for Check Out" at bounding box center [968, 310] width 127 height 20
type input "READY_TO_CHECKOUT"
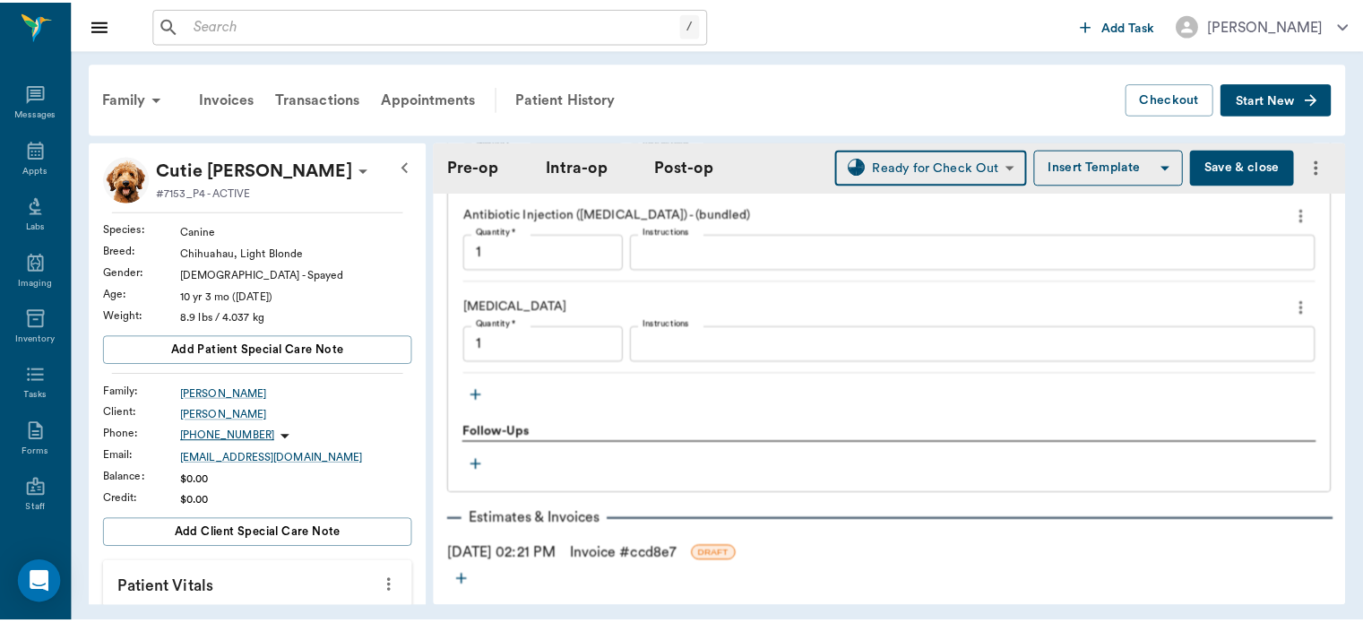
scroll to position [2062, 0]
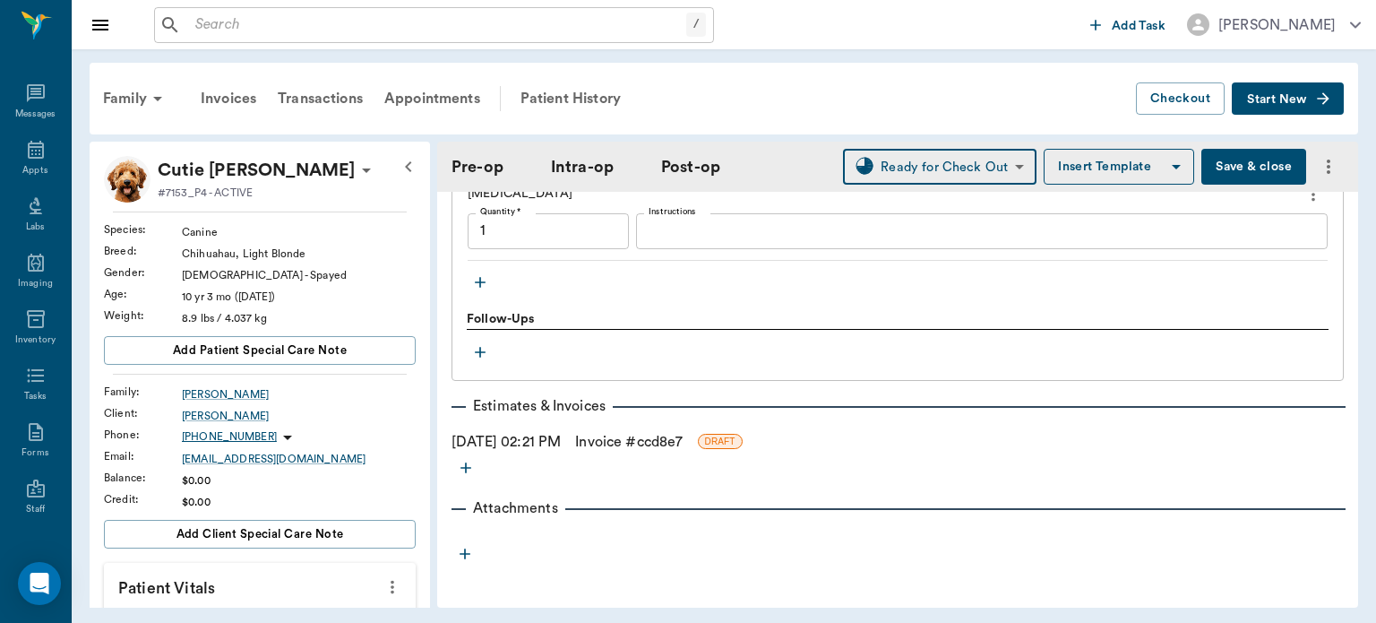
click at [683, 438] on link "Invoice # ccd8e7" at bounding box center [629, 442] width 108 height 22
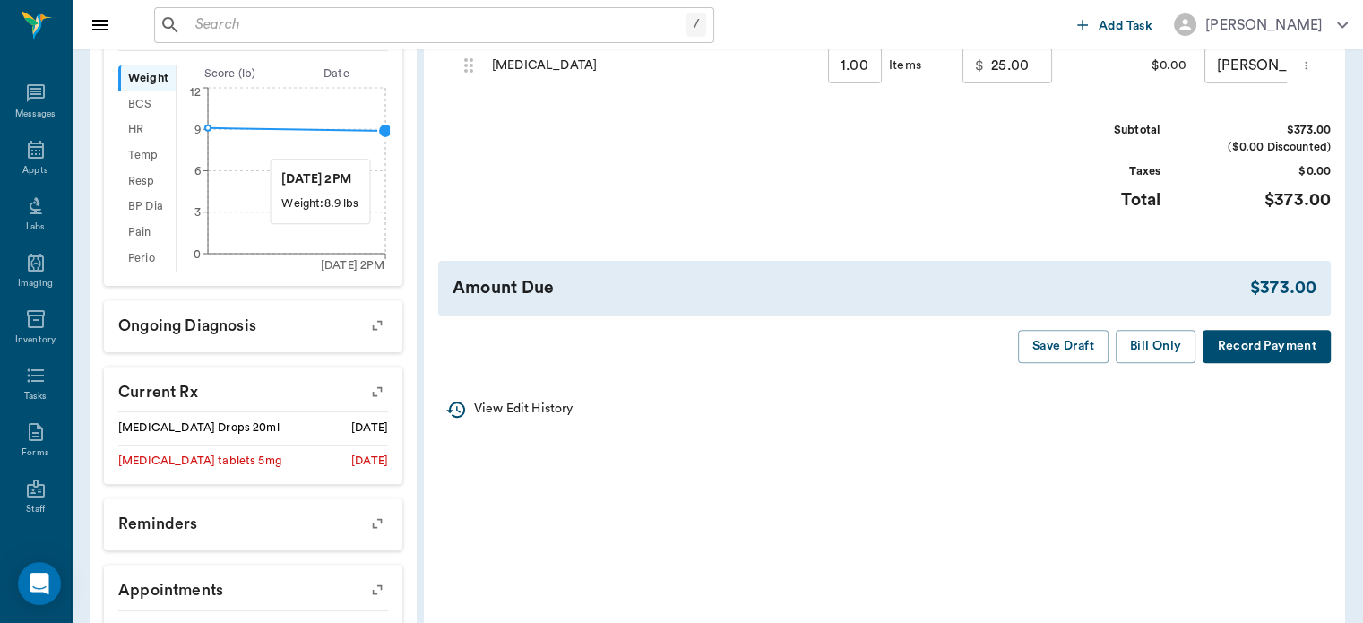
scroll to position [646, 0]
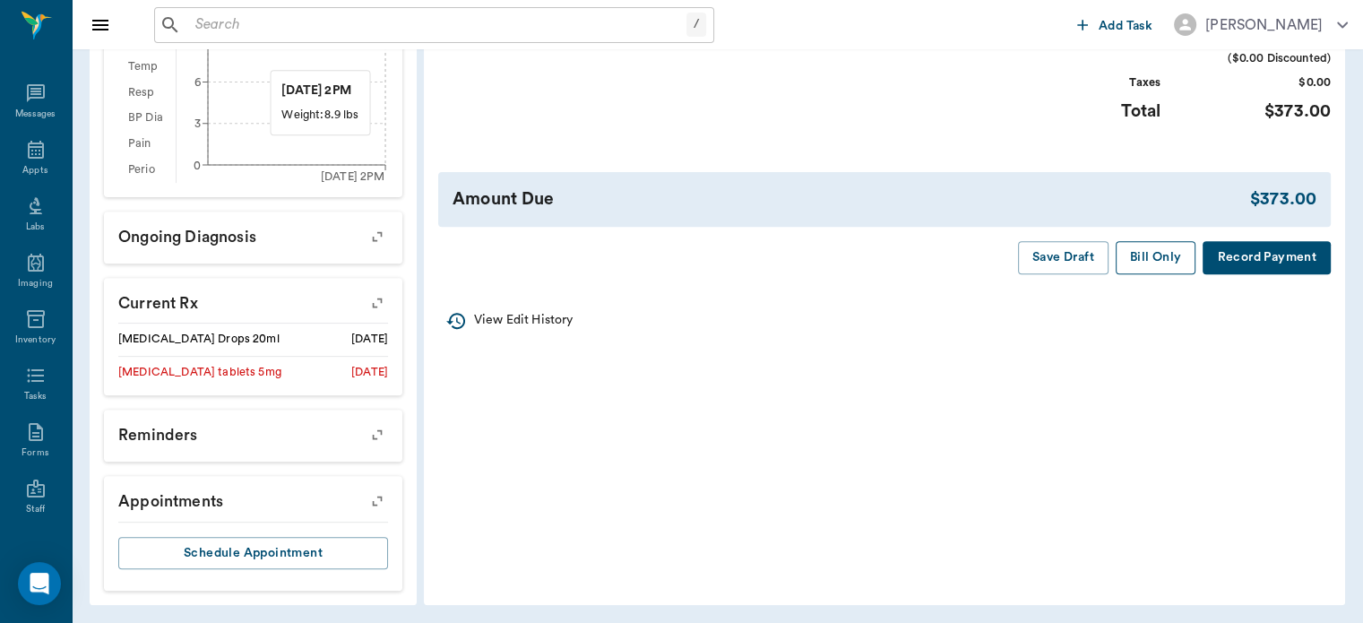
click at [1159, 274] on button "Bill Only" at bounding box center [1156, 257] width 81 height 33
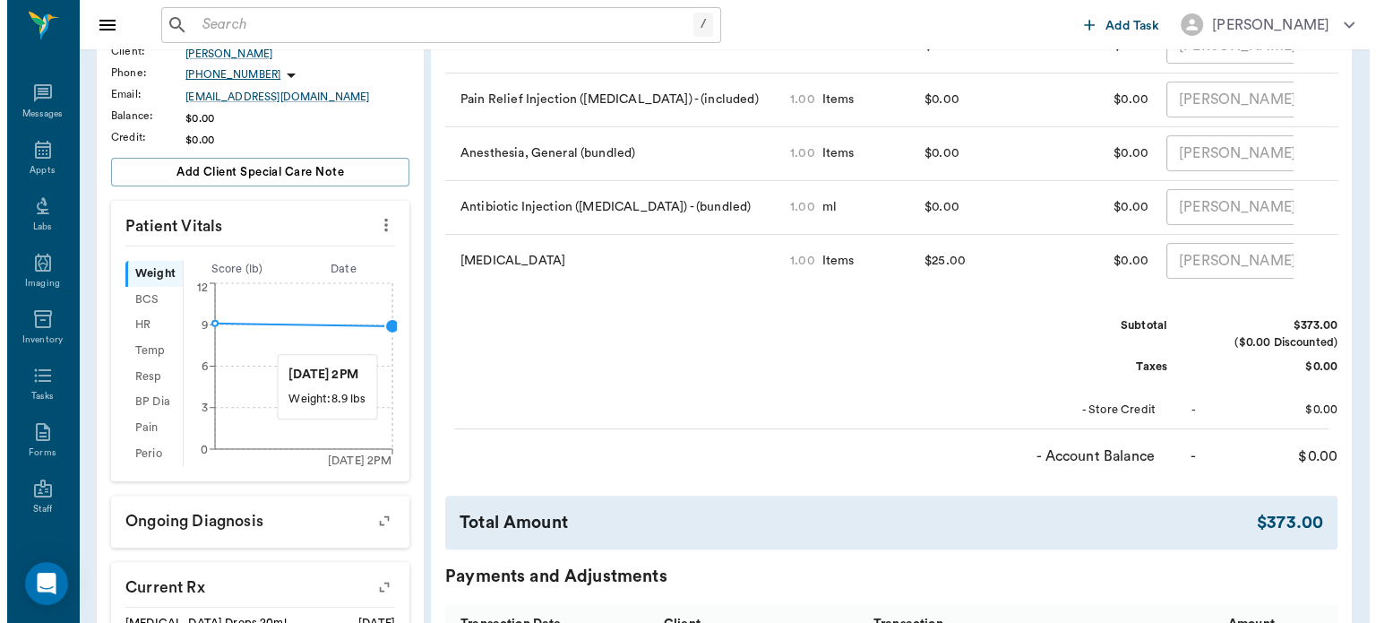
scroll to position [0, 0]
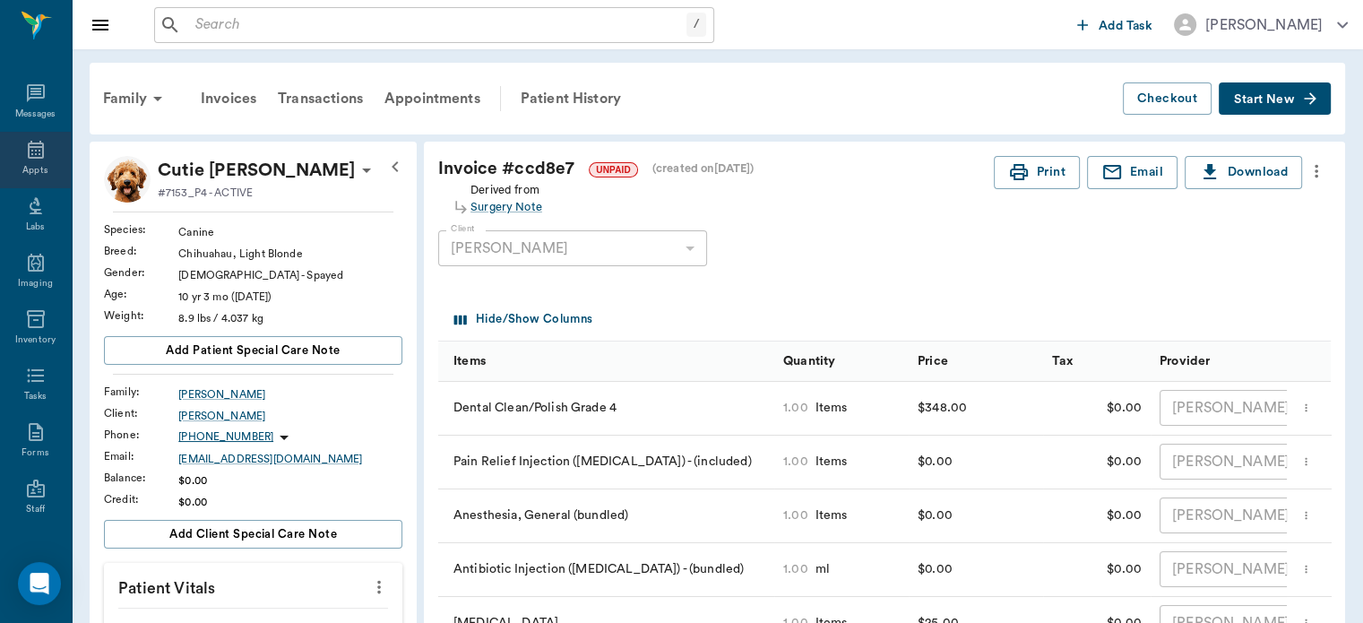
click at [28, 143] on icon at bounding box center [36, 150] width 16 height 18
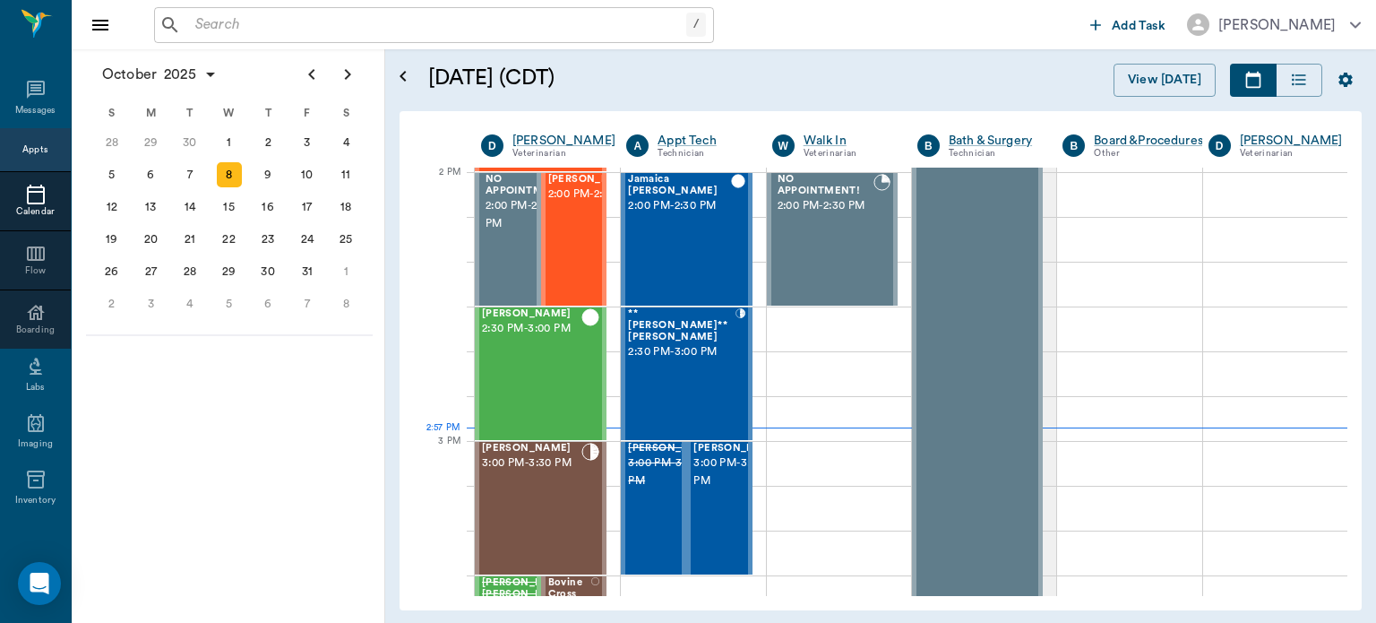
scroll to position [1616, 0]
click at [560, 203] on span "2:00 PM - 2:30 PM" at bounding box center [593, 194] width 90 height 18
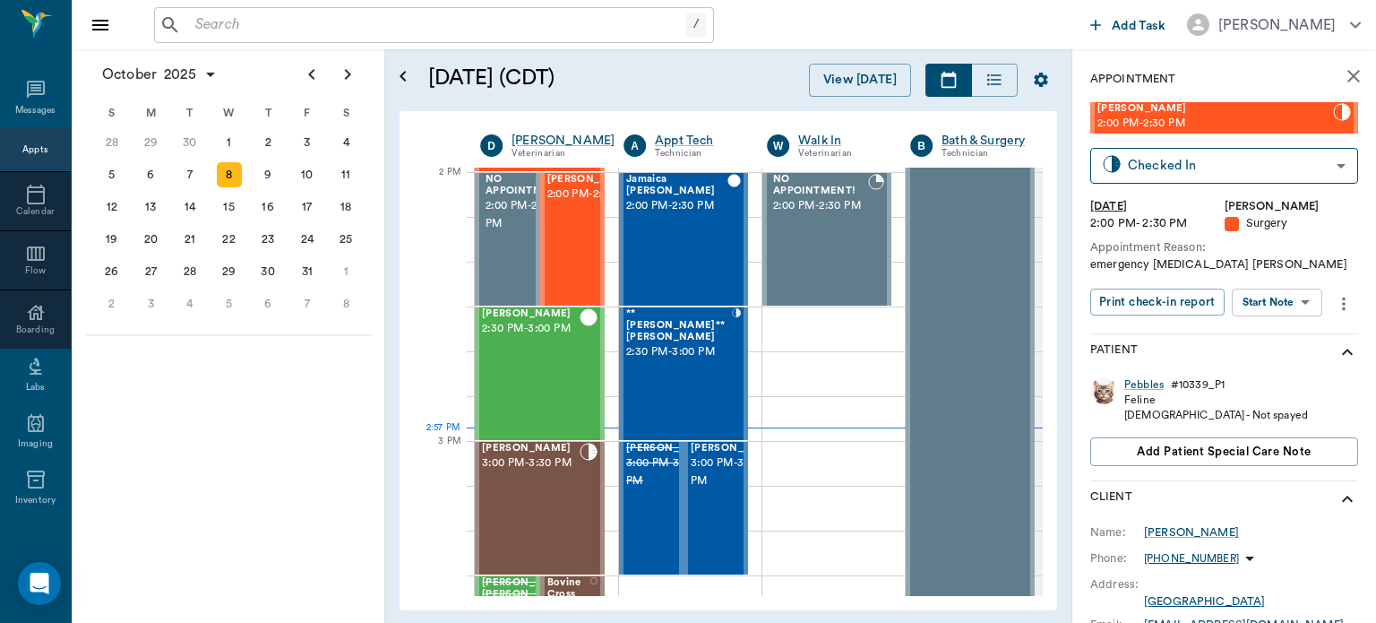
click at [1288, 300] on body "/ ​ Add Task Dr. Bert Ellsworth Nectar Messages Appts Calendar Flow Boarding La…" at bounding box center [688, 311] width 1376 height 623
click at [1308, 383] on li "Start Visit Note" at bounding box center [1278, 397] width 125 height 30
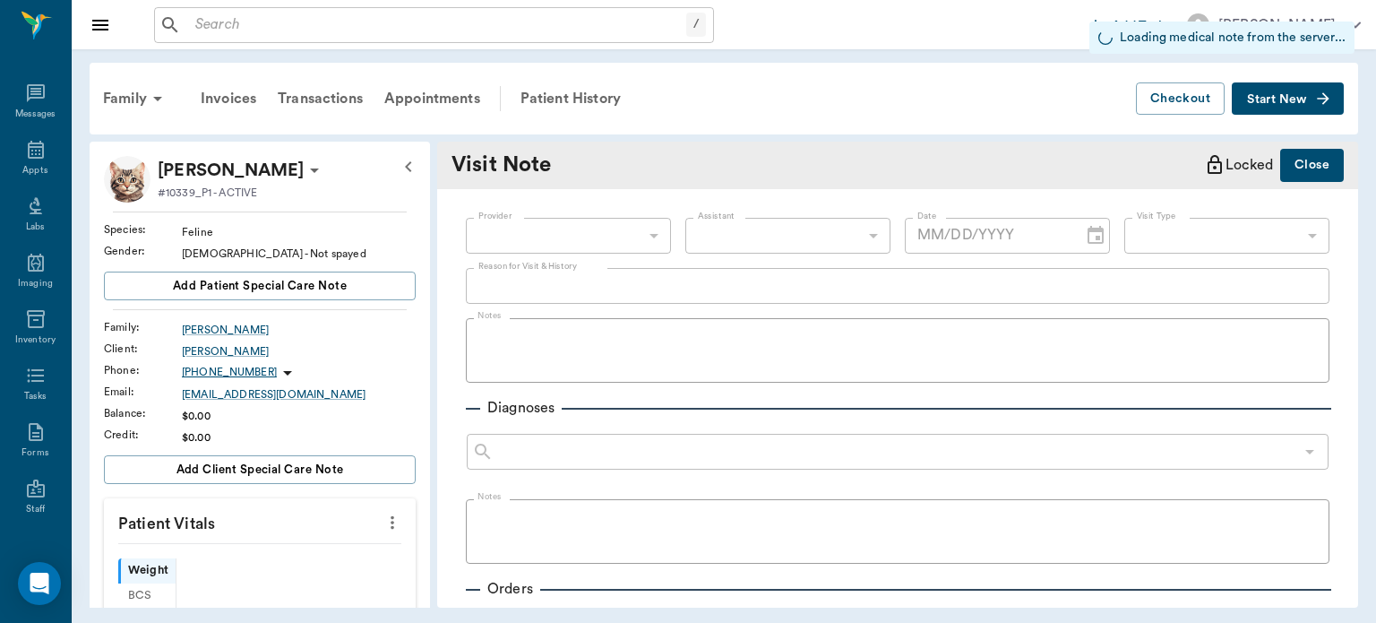
type input "63ec2f075fda476ae8351a4d"
type input "65d2be4f46e3a538d89b8c18"
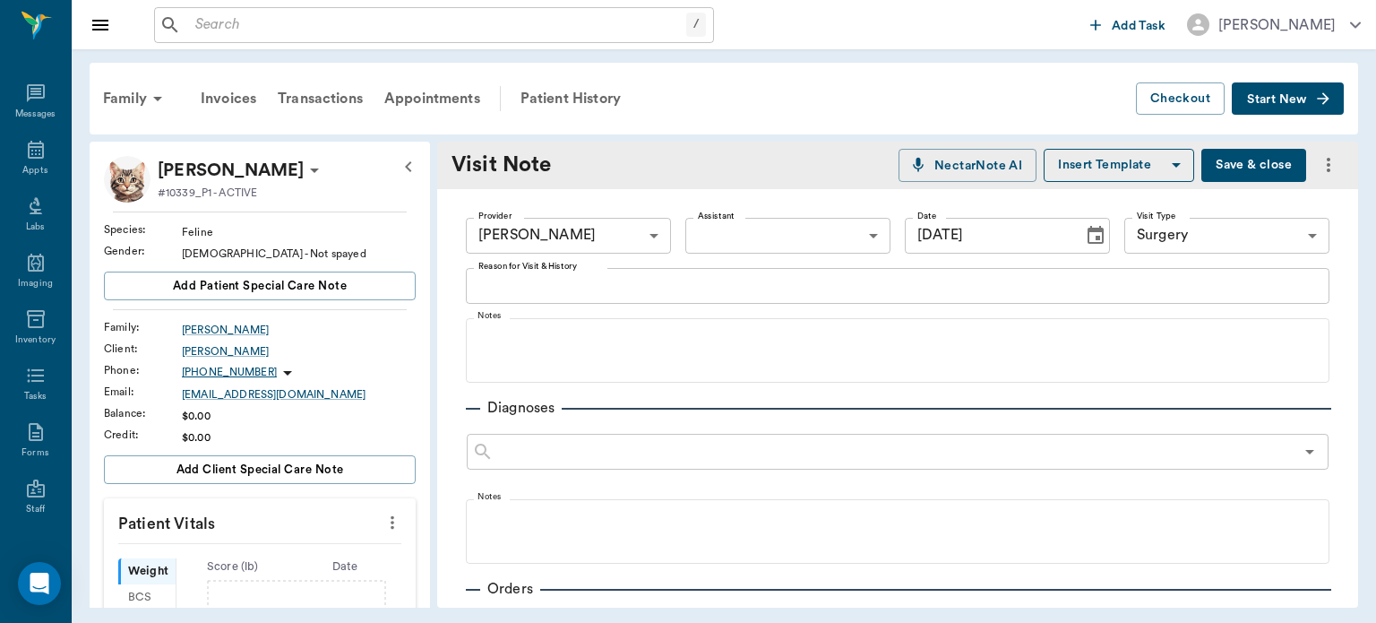
type input "[DATE]"
click at [604, 91] on div "Patient History" at bounding box center [571, 98] width 122 height 43
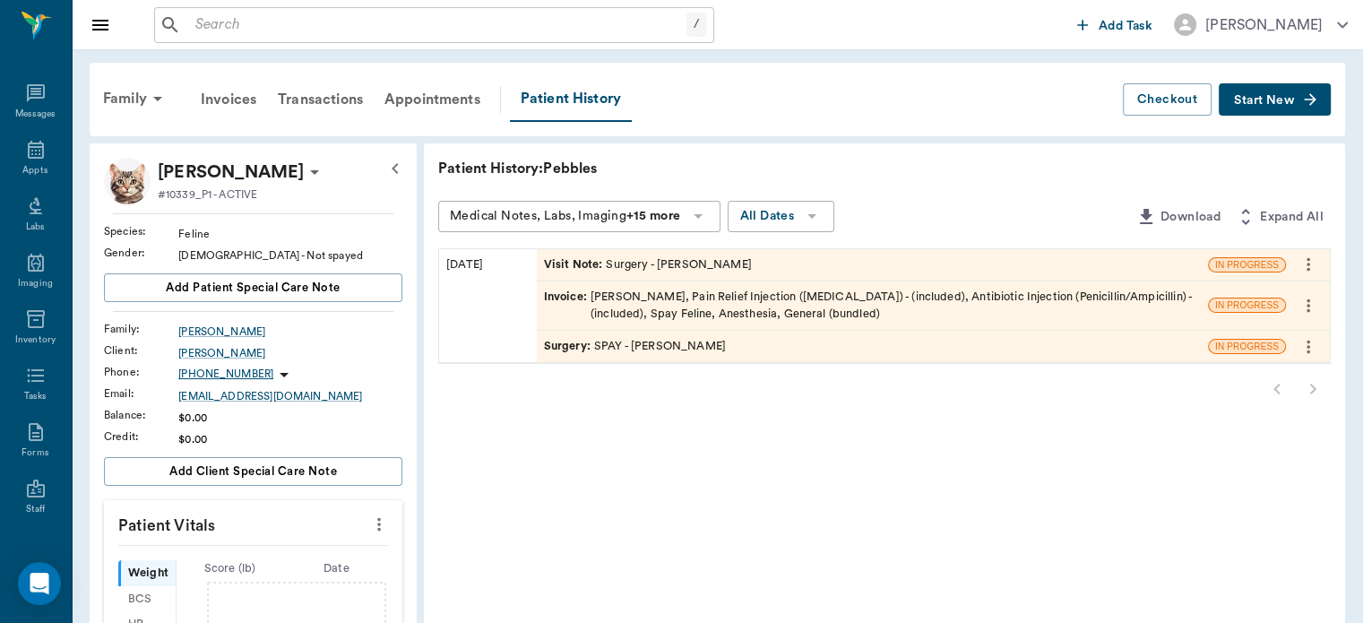
click at [848, 258] on div "Visit Note : Surgery - Dr. Bert Ellsworth" at bounding box center [872, 264] width 671 height 31
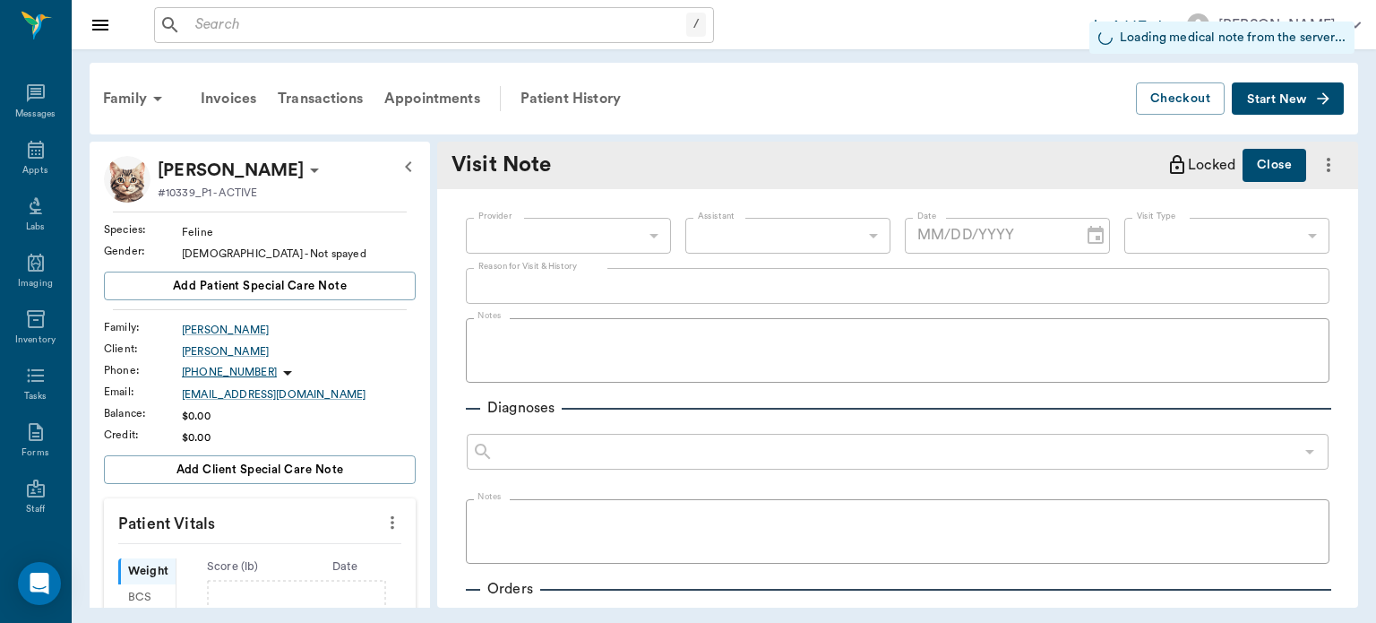
type input "63ec2f075fda476ae8351a4d"
type input "65d2be4f46e3a538d89b8c18"
type input "[DATE]"
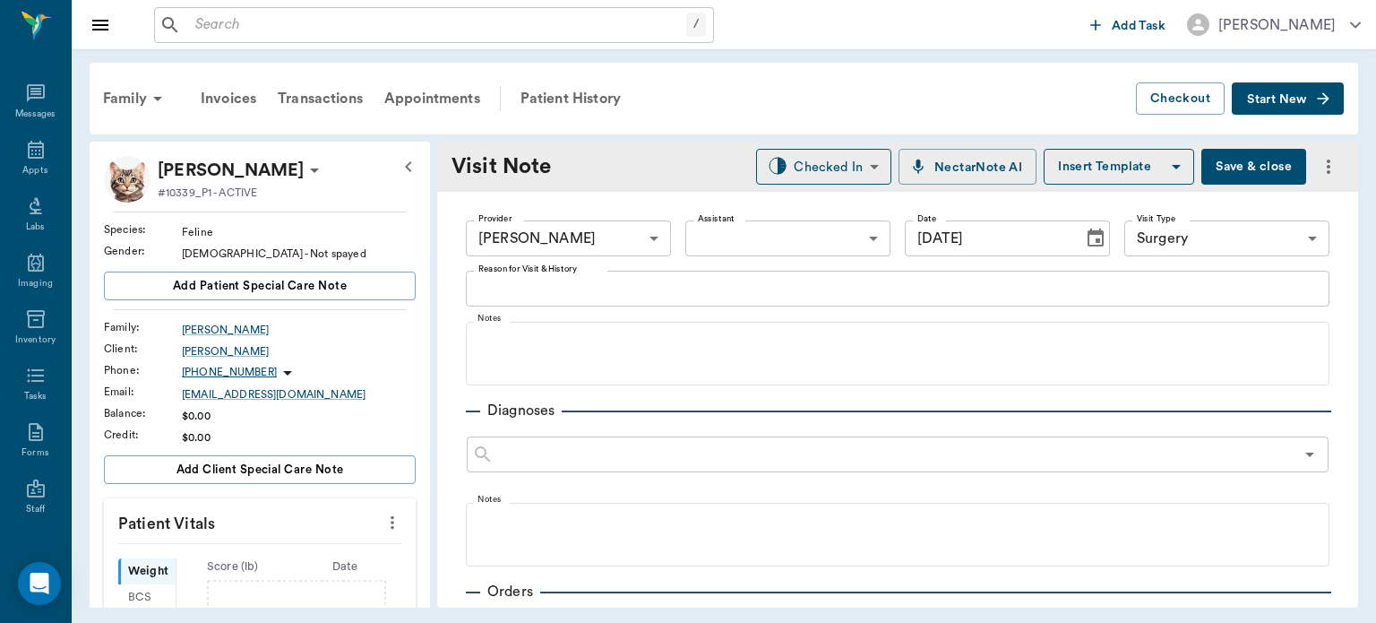
click at [604, 90] on div "Patient History" at bounding box center [571, 98] width 122 height 43
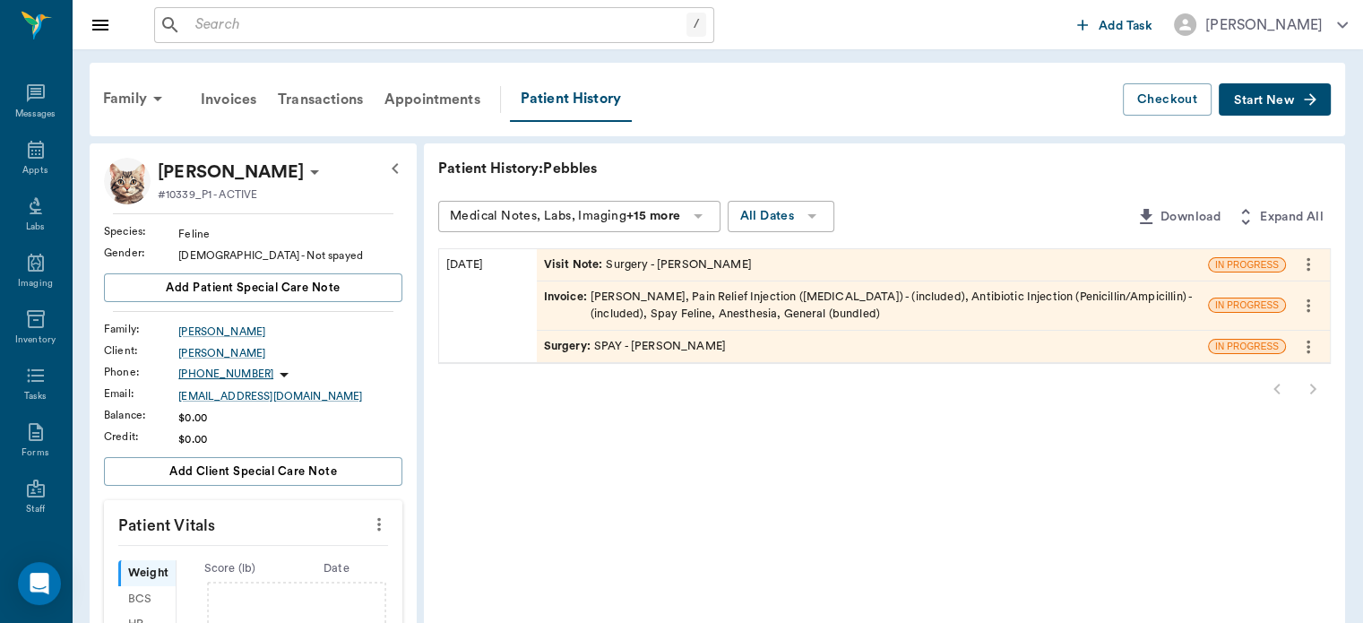
click at [1308, 343] on icon "more" at bounding box center [1308, 347] width 20 height 22
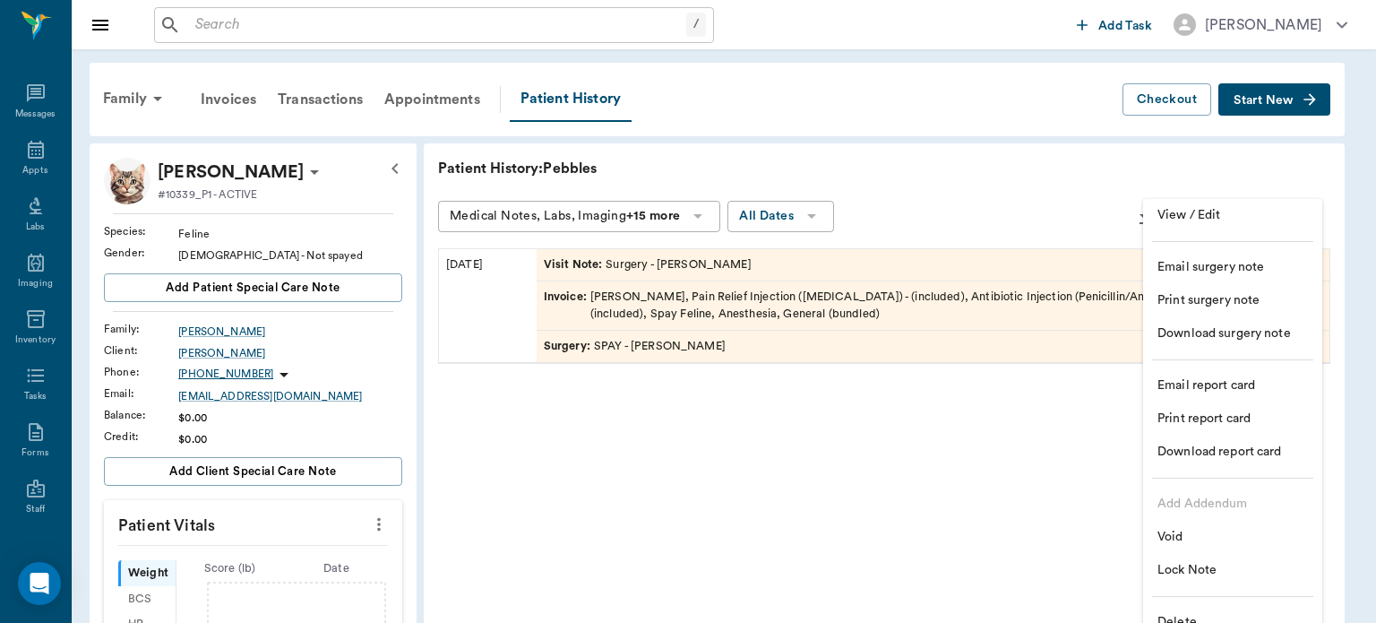
click at [1186, 541] on span "Void" at bounding box center [1233, 537] width 151 height 19
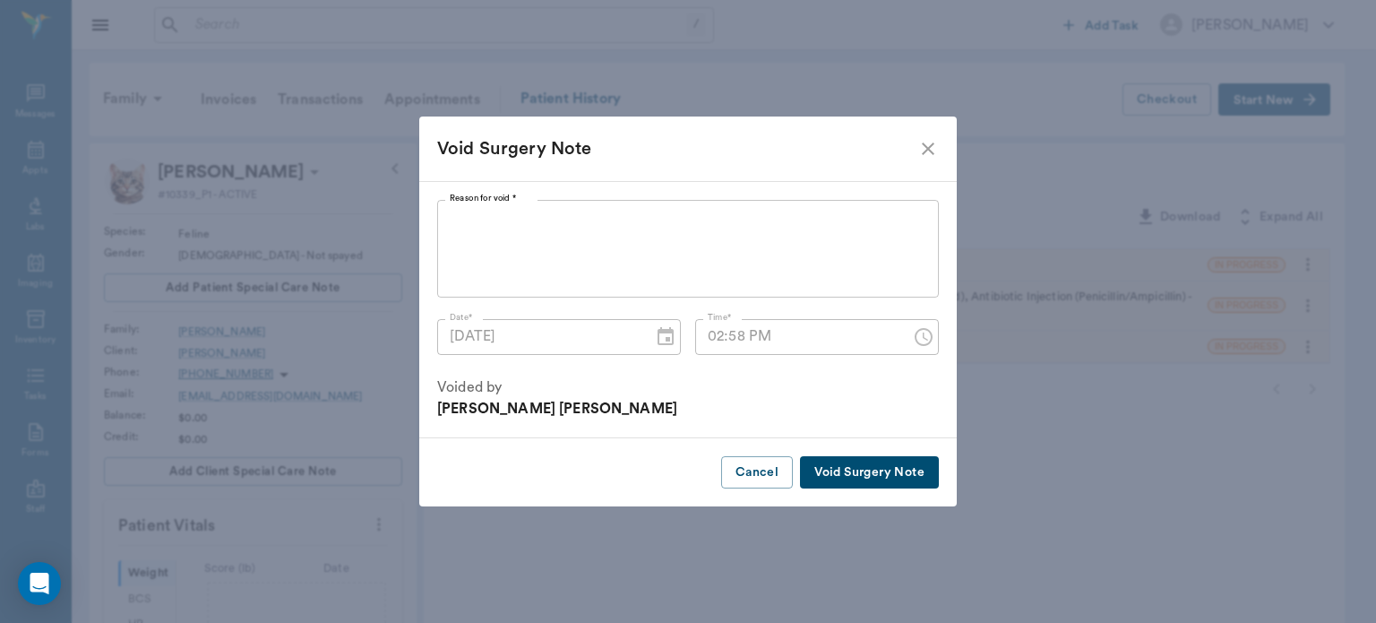
click at [564, 223] on textarea "Reason for void   *" at bounding box center [688, 248] width 477 height 82
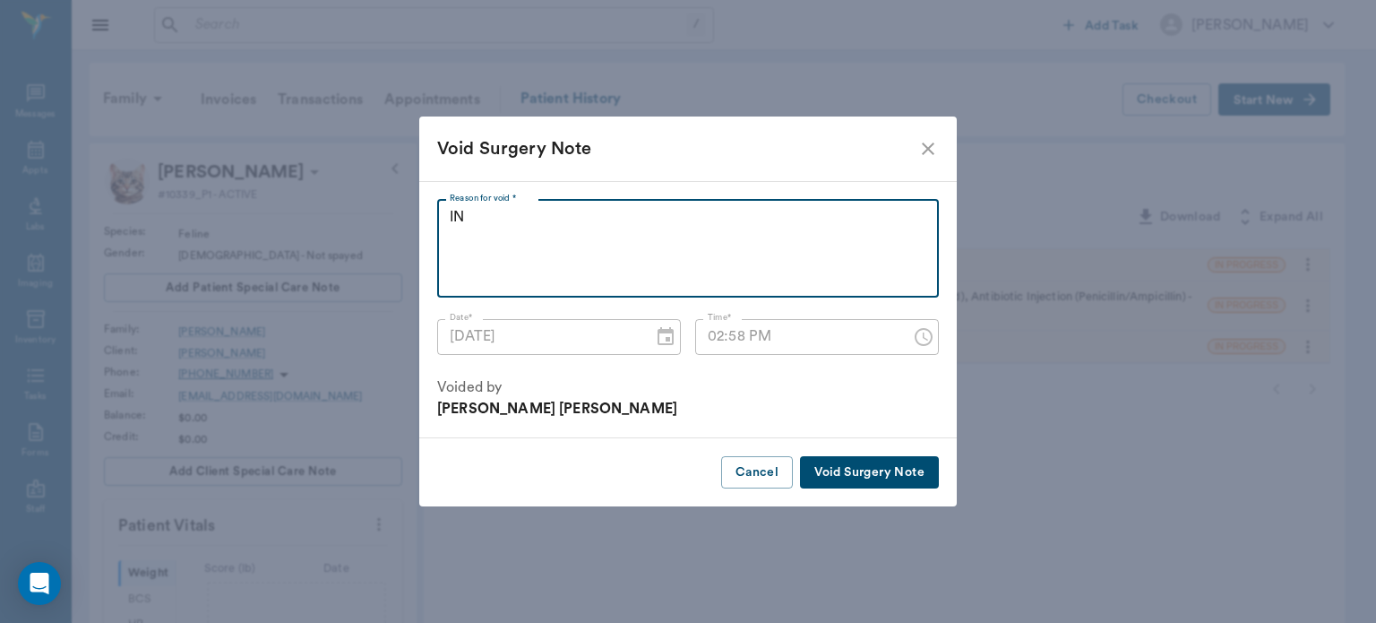
type textarea "I"
type textarea "H"
type input "03:02 PM"
type textarea "H"
type textarea "C"
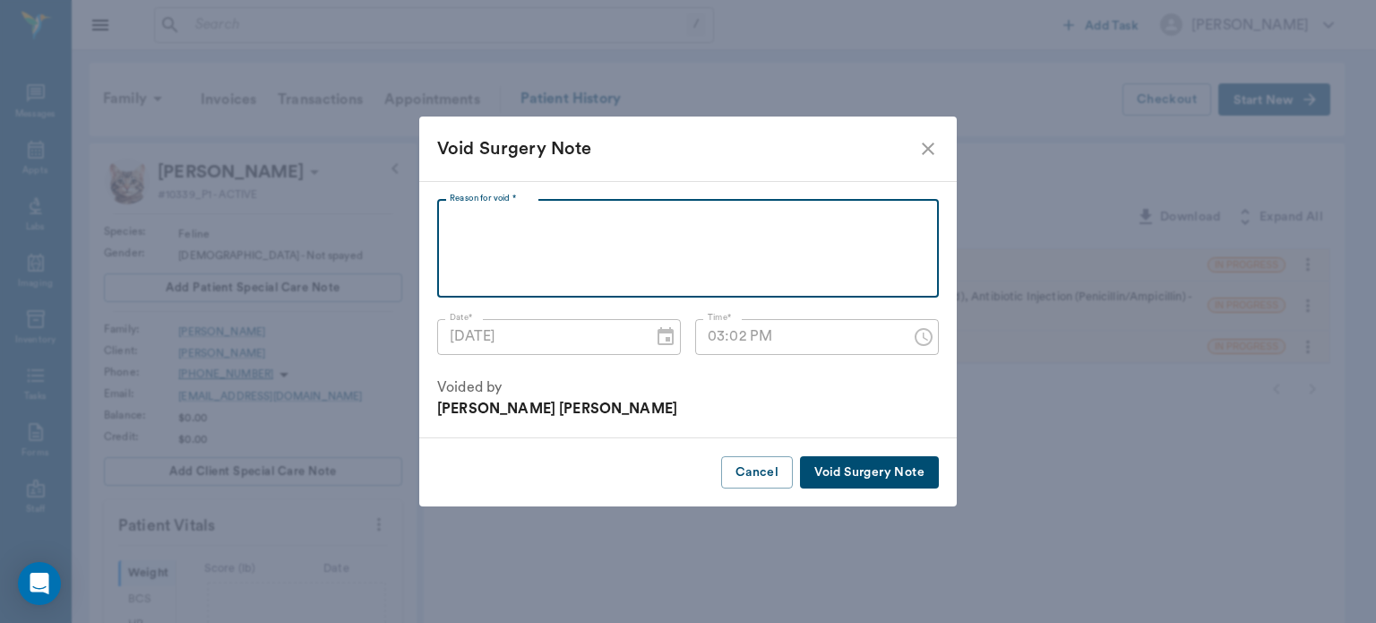
type input "03:03 PM"
type textarea "K"
type textarea "HAD TO EUTH THE CAT"
click at [875, 484] on button "Void Surgery Note" at bounding box center [869, 472] width 139 height 33
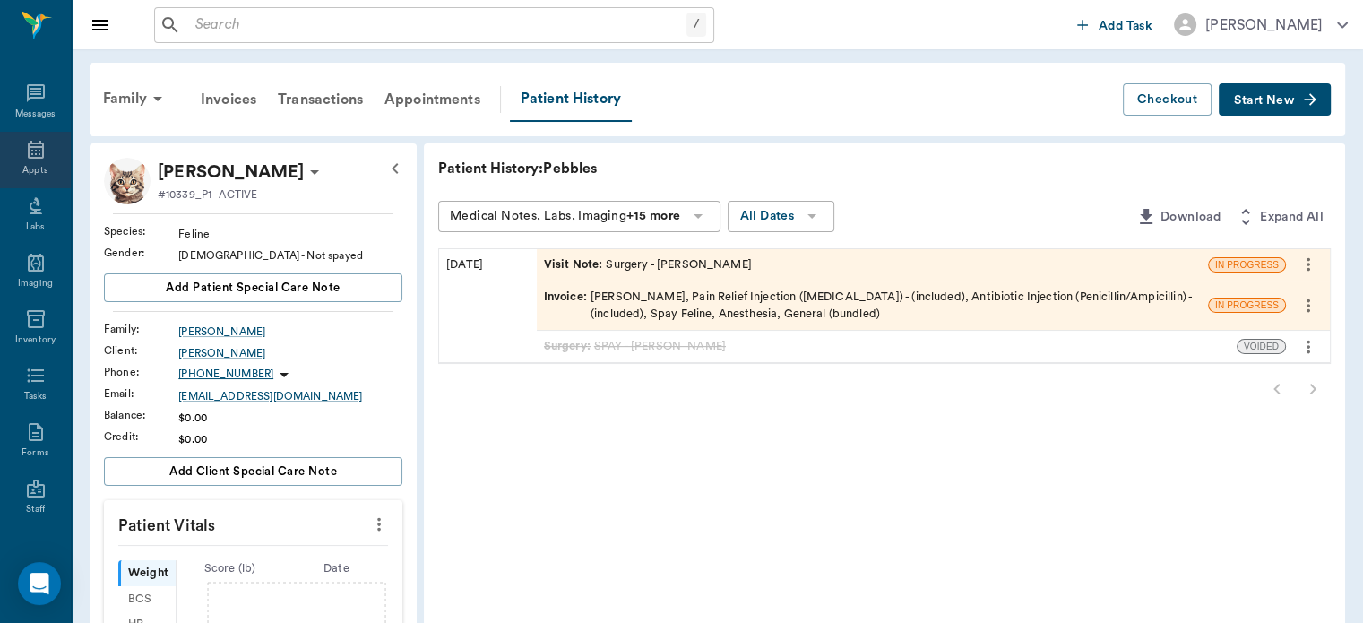
click at [24, 168] on div "Appts" at bounding box center [34, 170] width 25 height 13
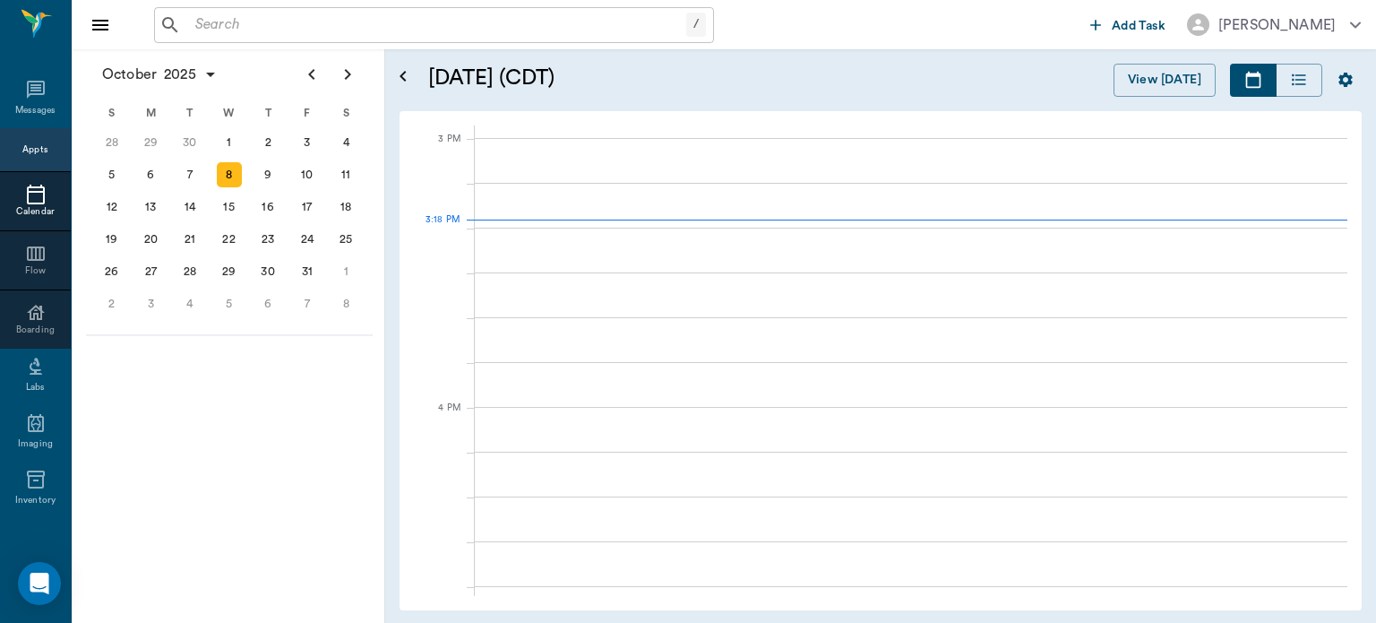
scroll to position [1885, 0]
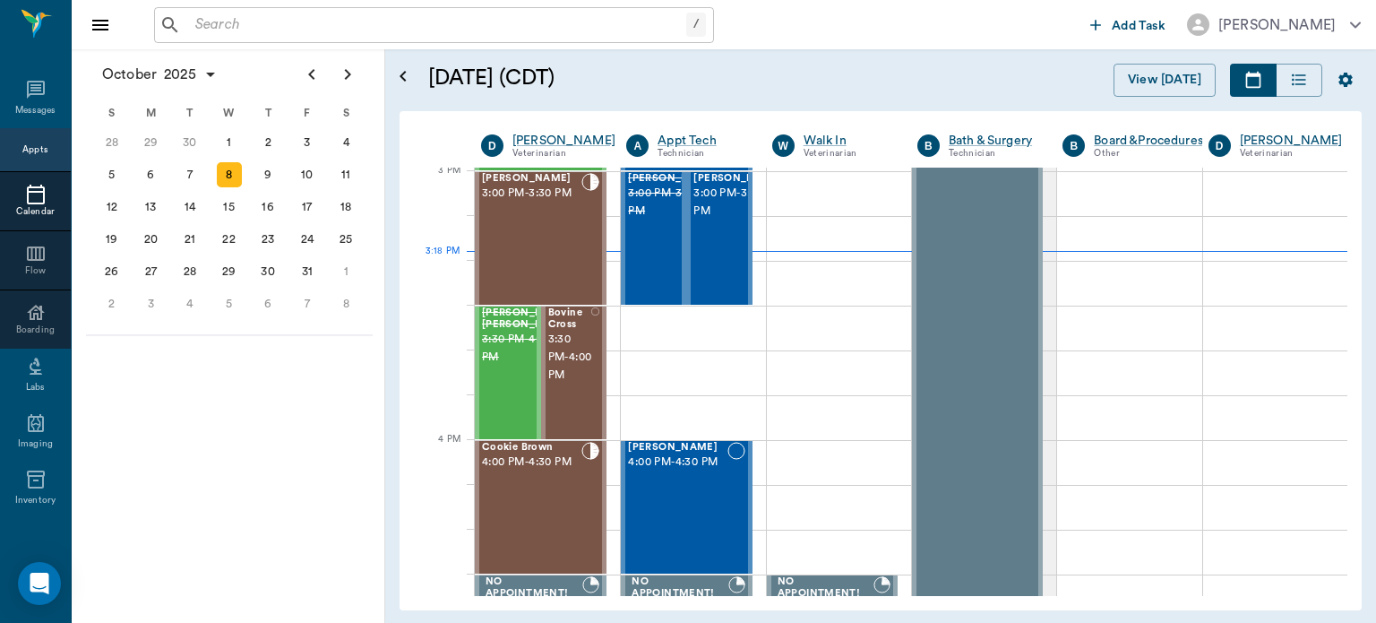
click at [233, 13] on input "text" at bounding box center [437, 25] width 498 height 25
click at [1159, 318] on div at bounding box center [1129, 328] width 144 height 45
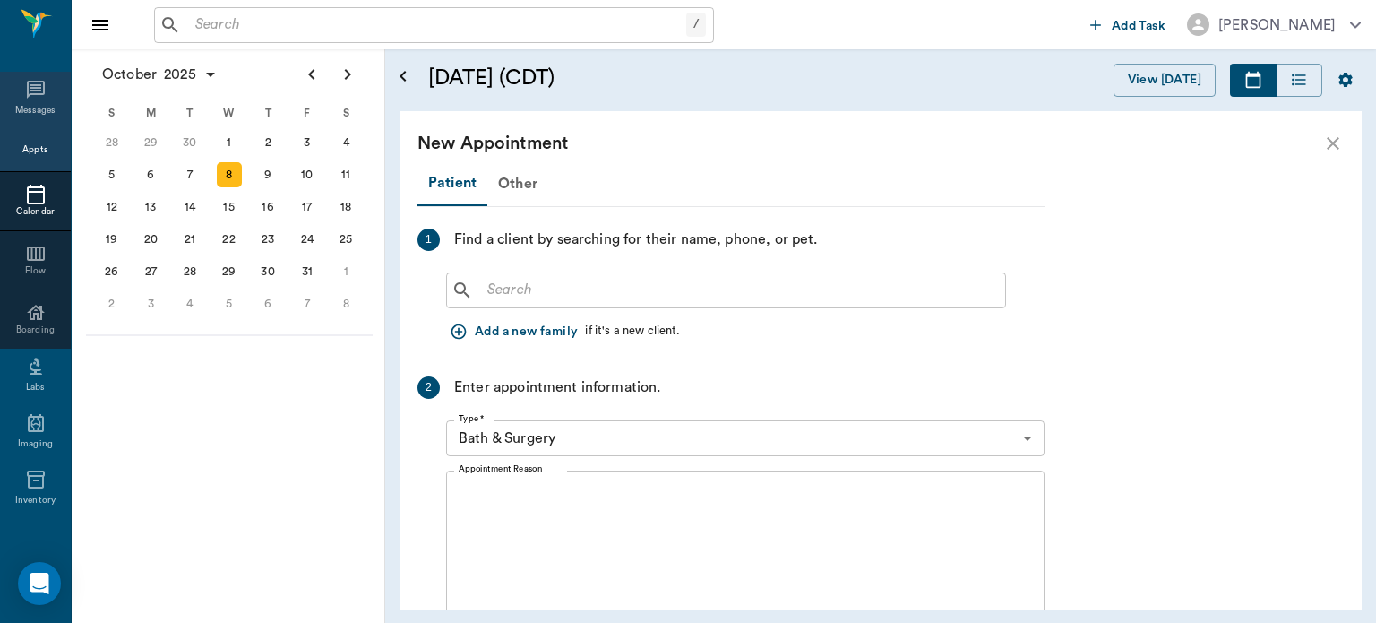
click at [27, 93] on icon at bounding box center [36, 90] width 18 height 18
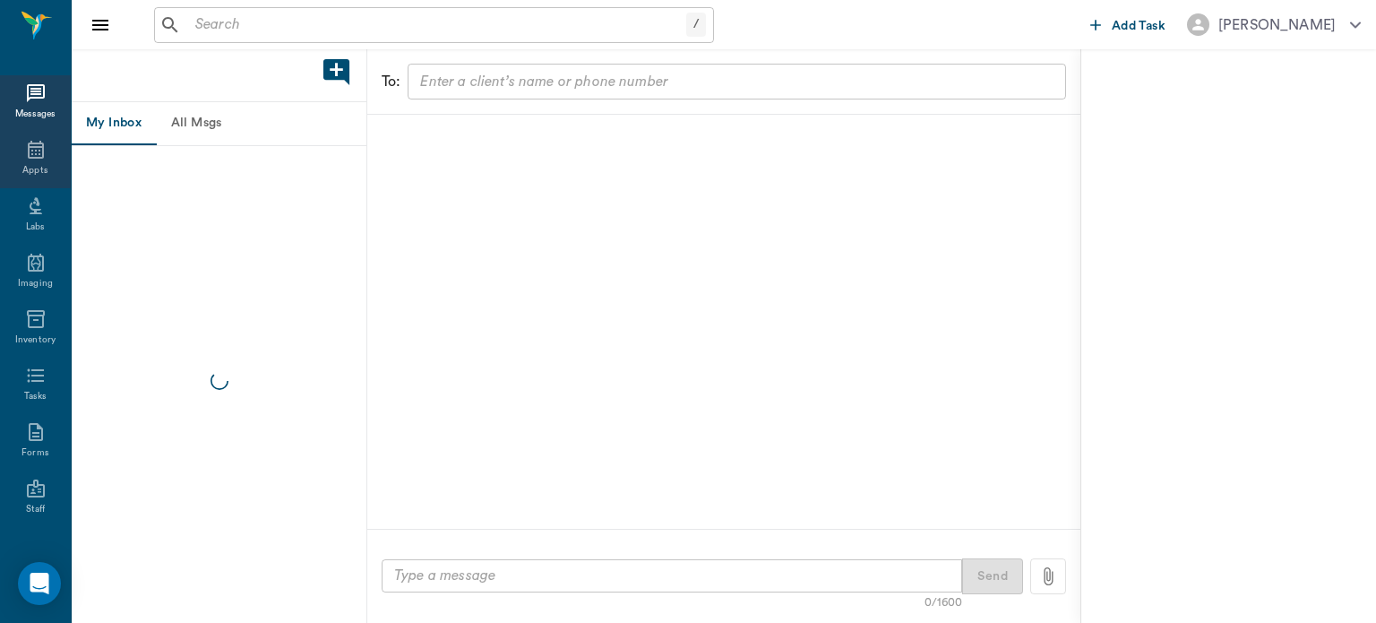
click at [28, 158] on icon at bounding box center [36, 150] width 16 height 18
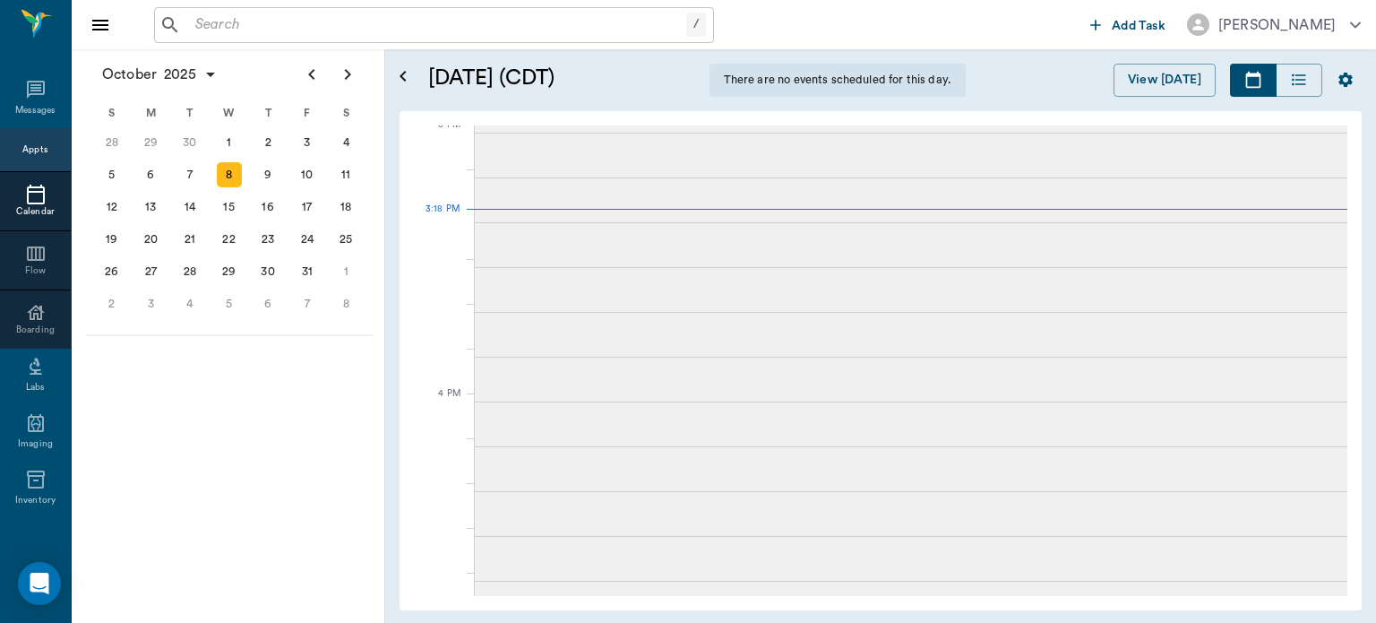
click at [276, 29] on input "text" at bounding box center [437, 25] width 498 height 25
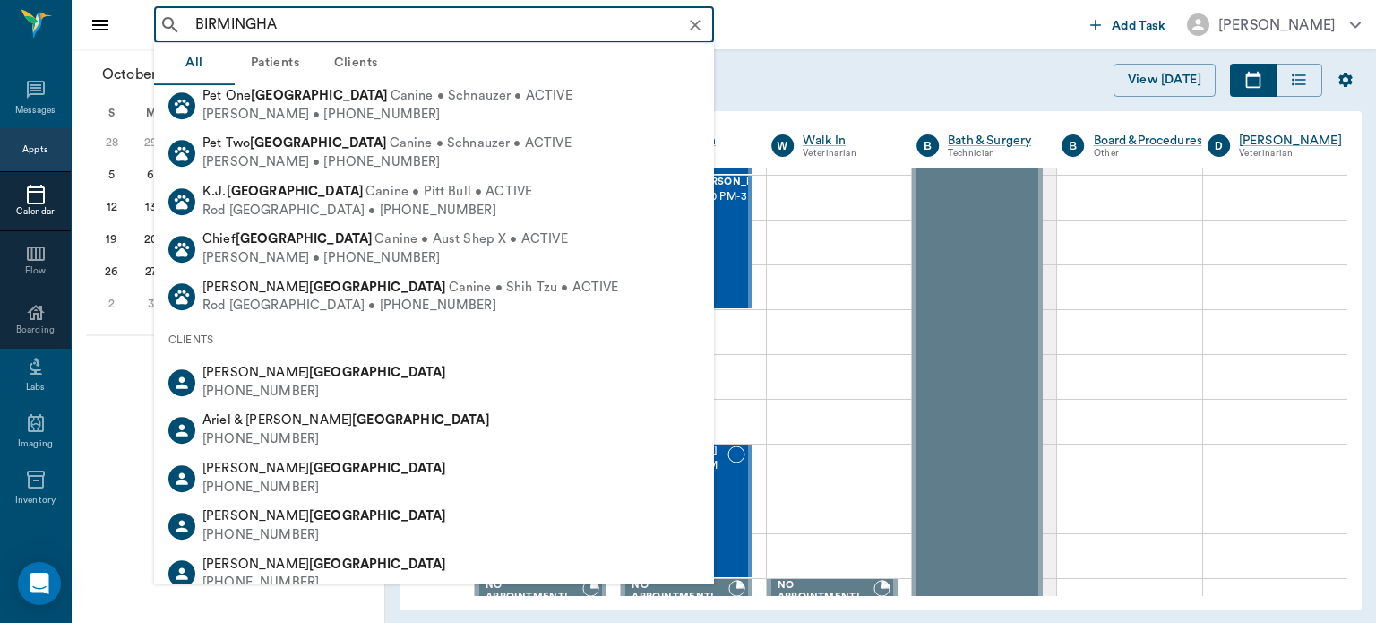
scroll to position [70, 0]
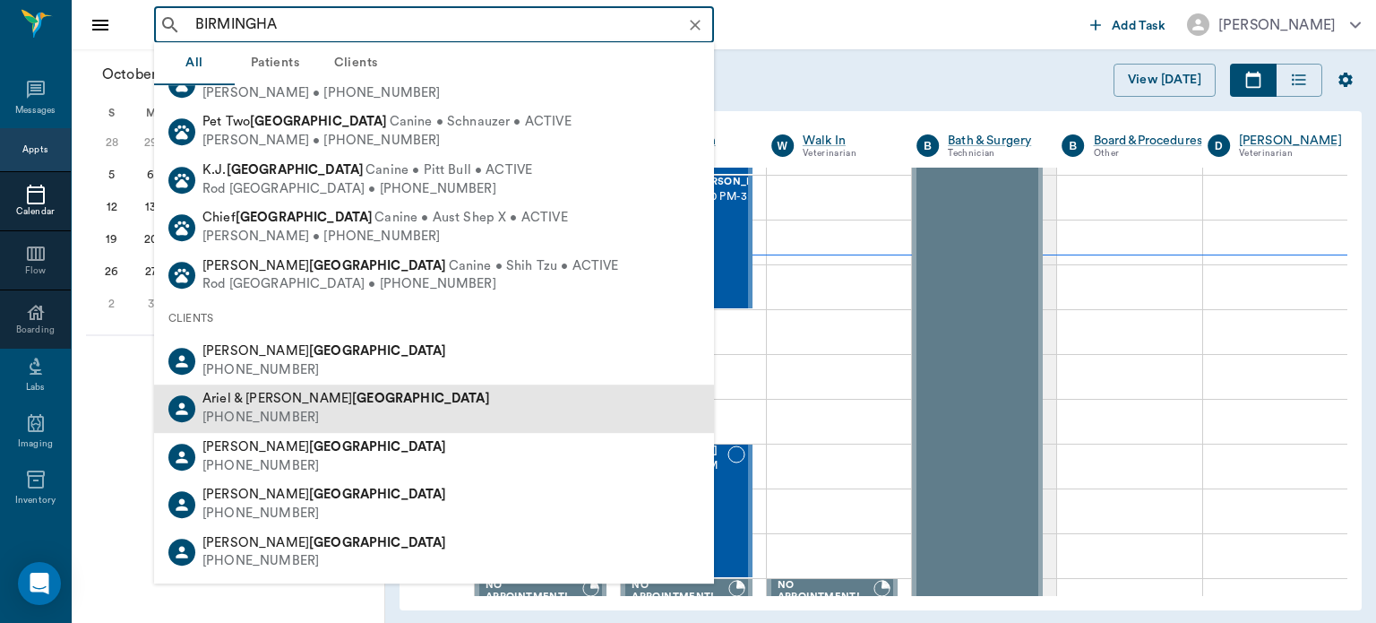
click at [352, 398] on b "Birmingham" at bounding box center [421, 398] width 138 height 13
type input "BIRMINGHA"
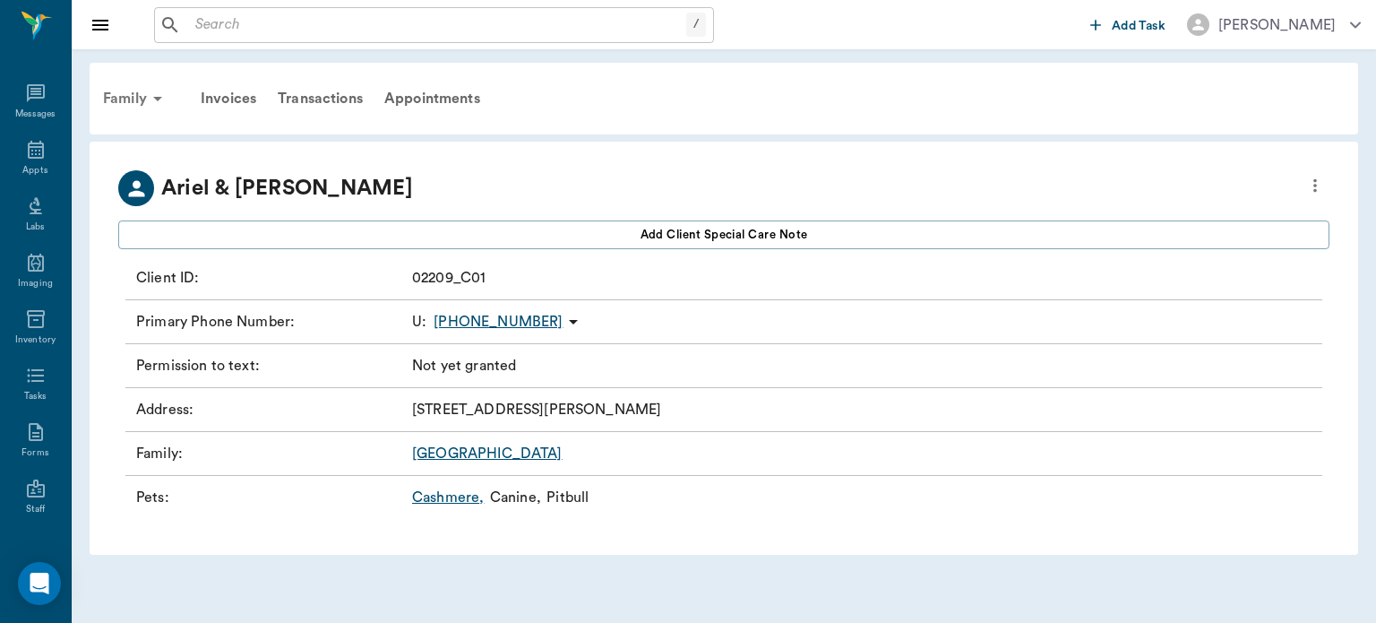
click at [118, 88] on div "Family" at bounding box center [135, 98] width 87 height 43
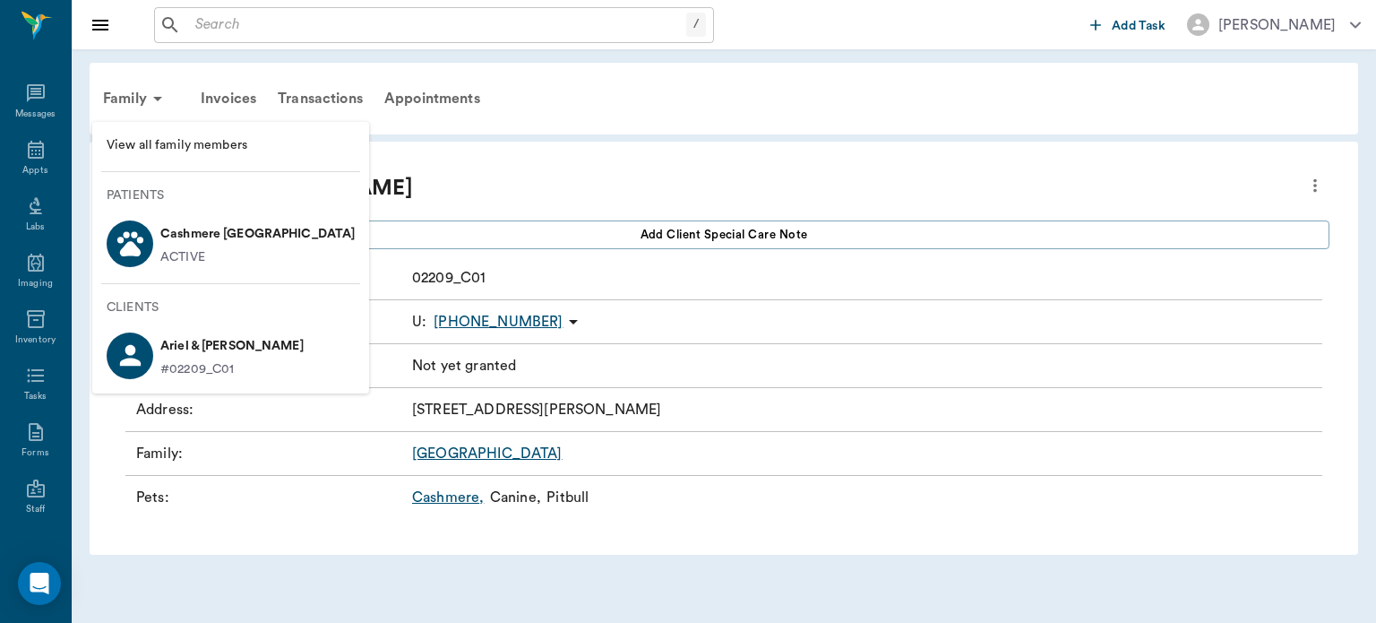
click at [644, 90] on div at bounding box center [688, 311] width 1376 height 623
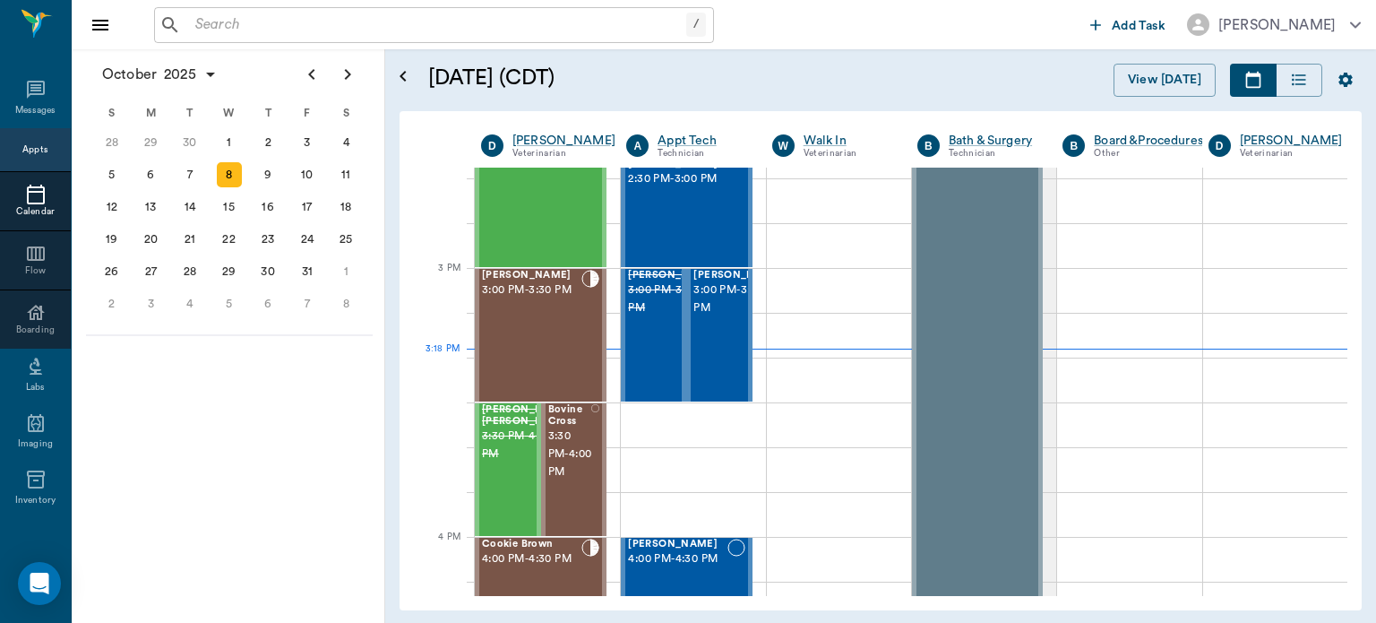
click at [283, 25] on input "text" at bounding box center [437, 25] width 498 height 25
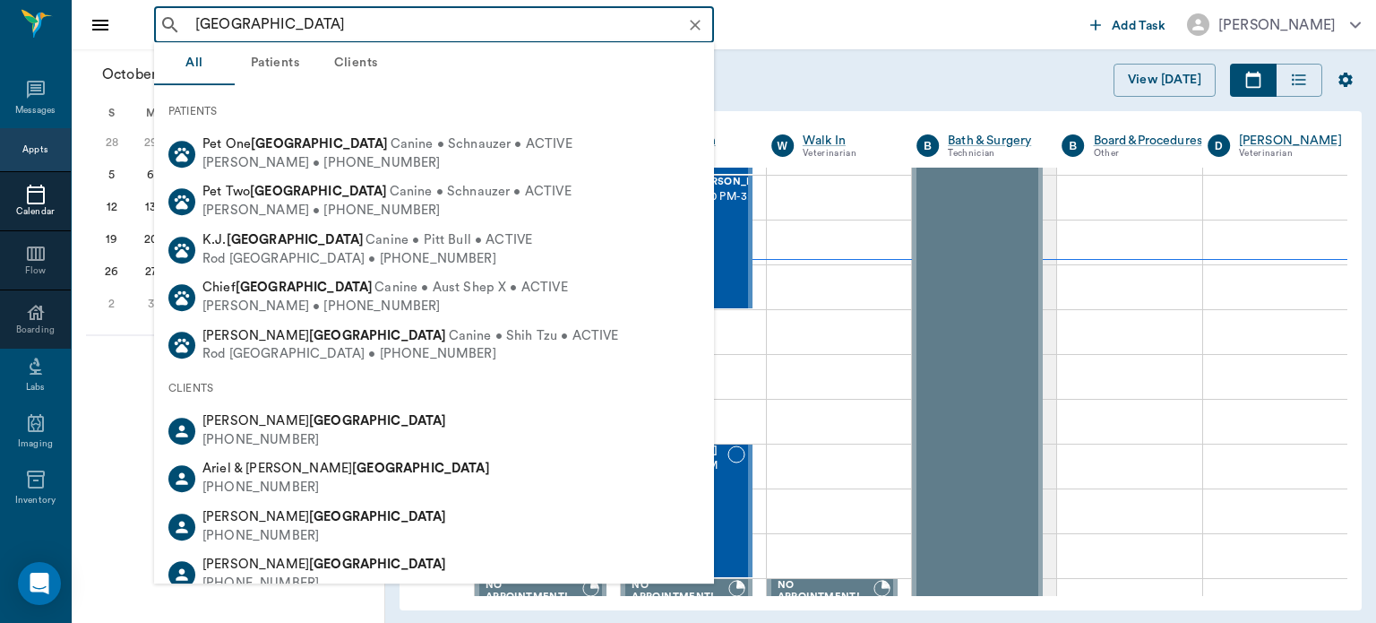
click at [355, 429] on div "Tabitha Birmingham (903) 691-5146" at bounding box center [434, 430] width 560 height 47
type input "BIRMINGHAM"
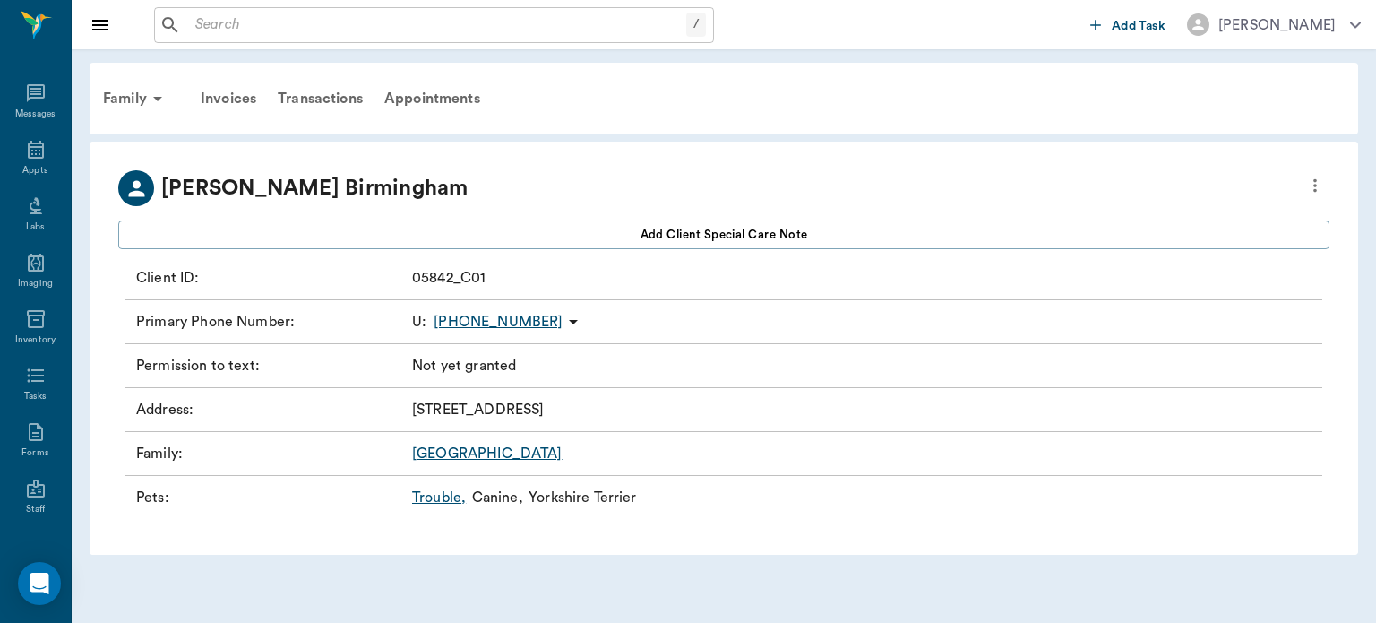
click at [134, 86] on div "Family" at bounding box center [135, 98] width 87 height 43
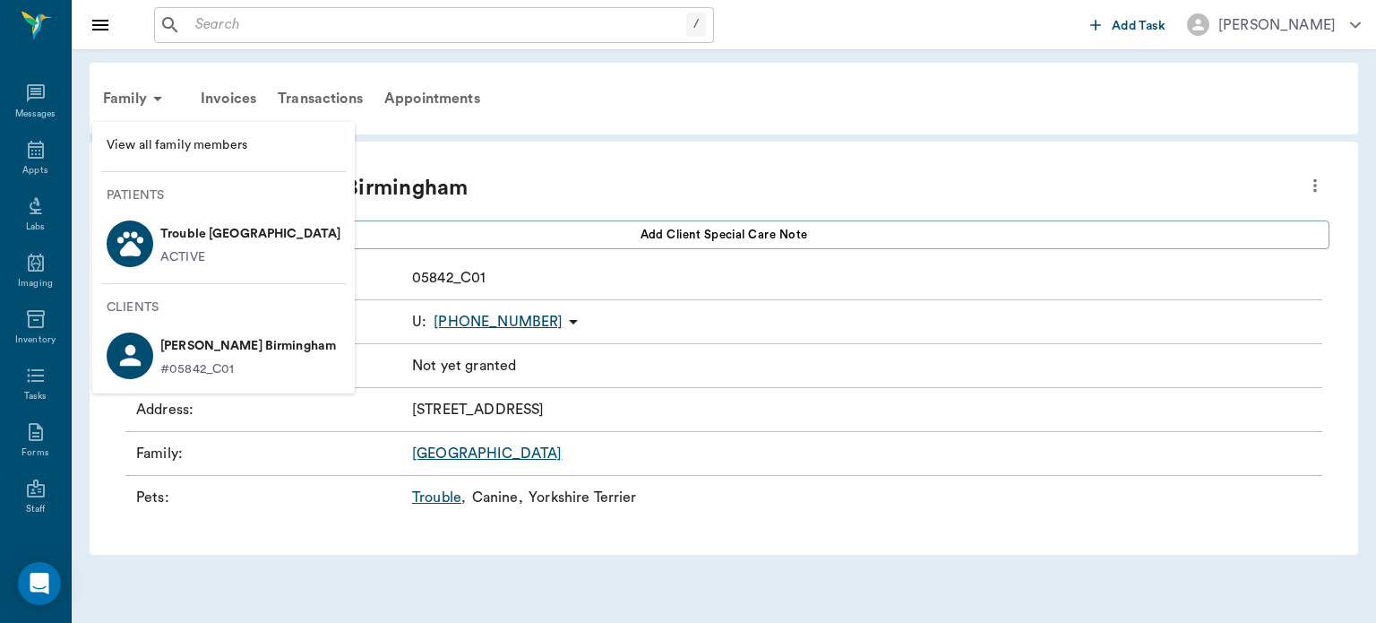
click at [716, 113] on div at bounding box center [688, 311] width 1376 height 623
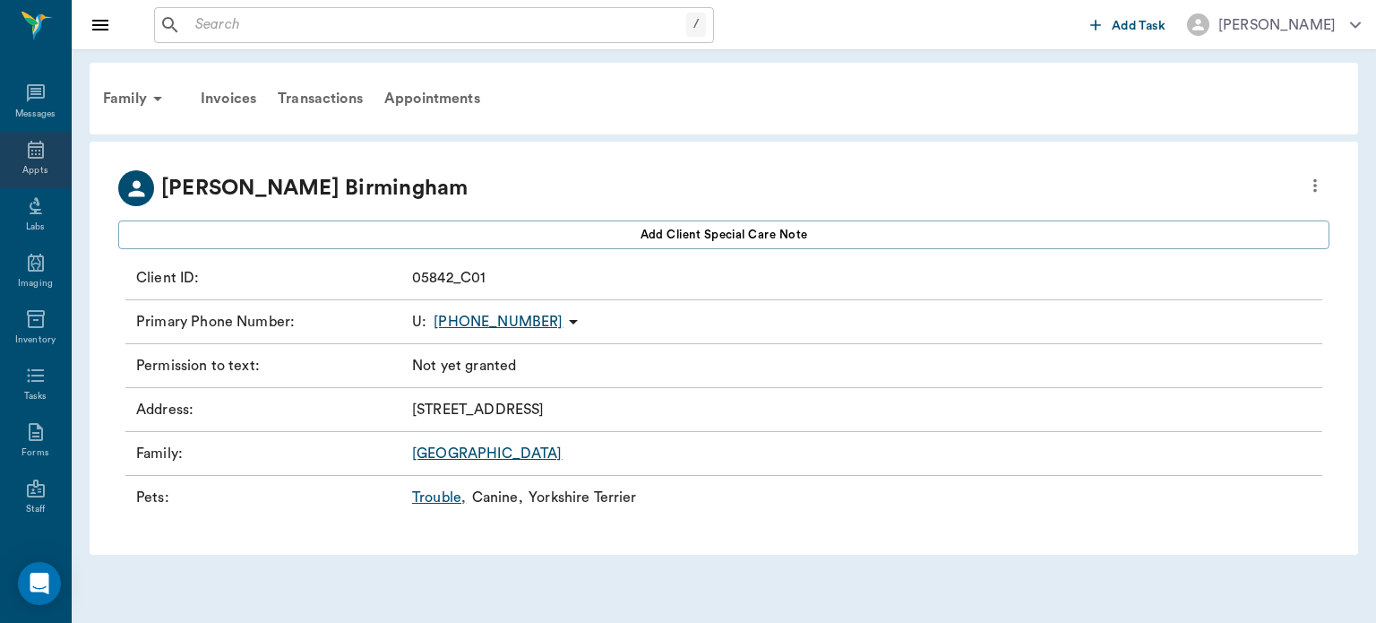
click at [28, 166] on div "Appts" at bounding box center [34, 170] width 25 height 13
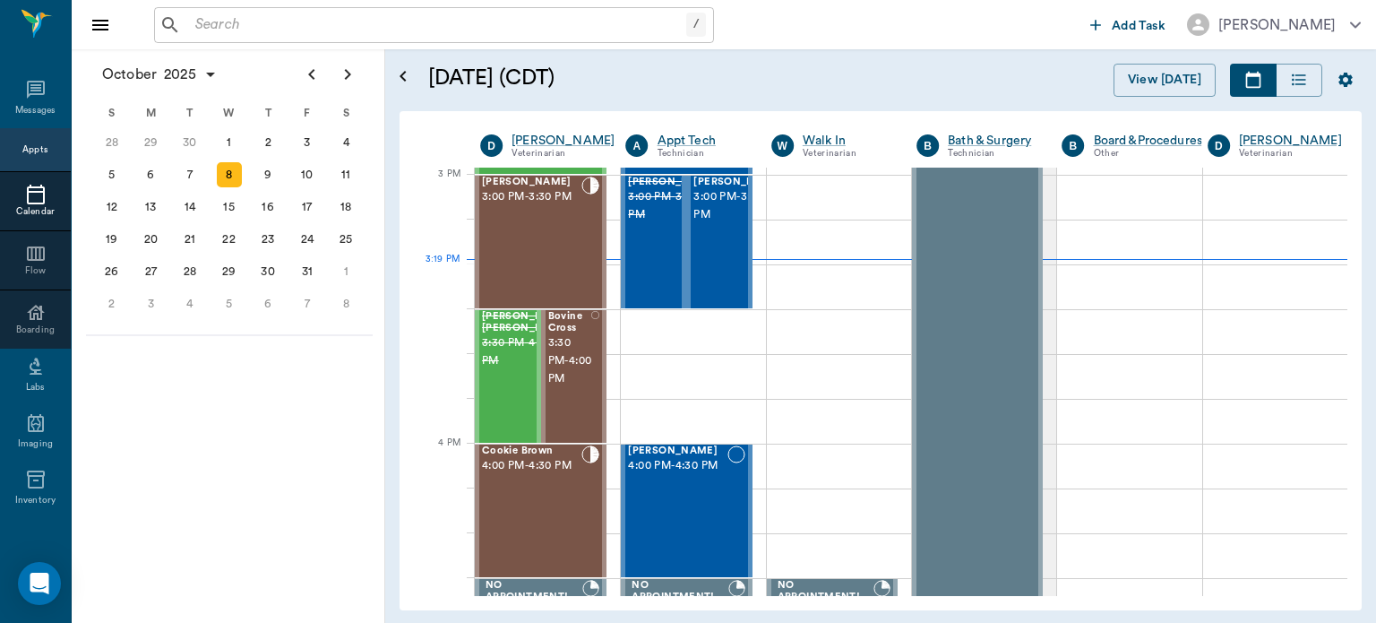
scroll to position [1882, 0]
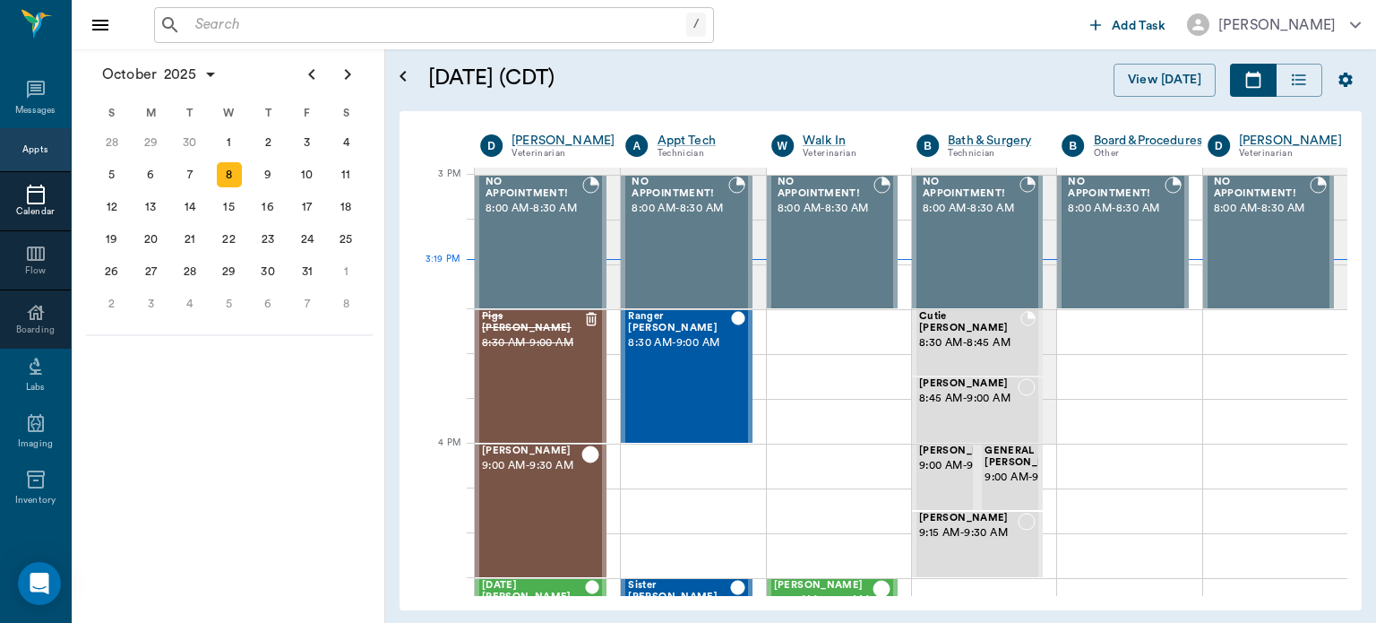
scroll to position [1882, 0]
